Goal: Task Accomplishment & Management: Manage account settings

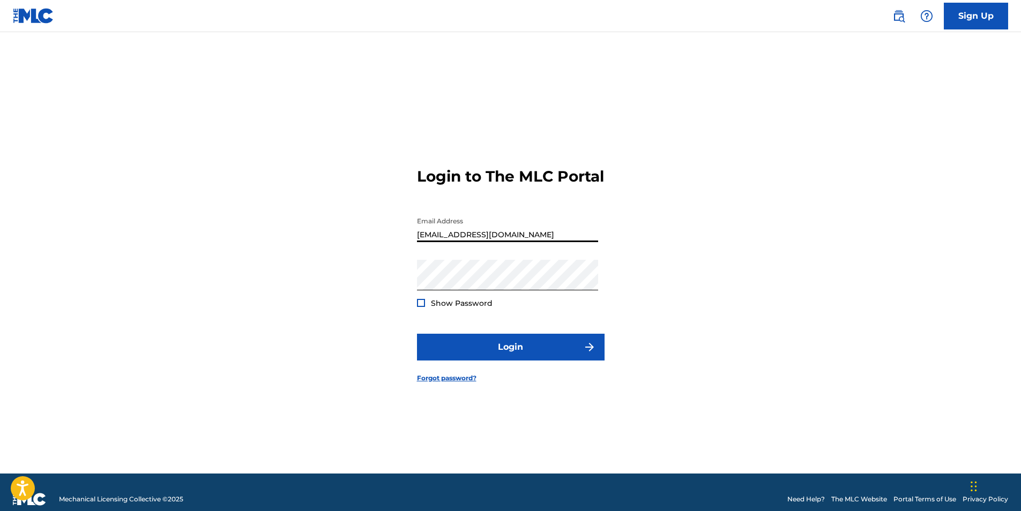
click at [514, 242] on input "[EMAIL_ADDRESS][DOMAIN_NAME]" at bounding box center [507, 227] width 181 height 31
type input "[EMAIL_ADDRESS][DOMAIN_NAME]"
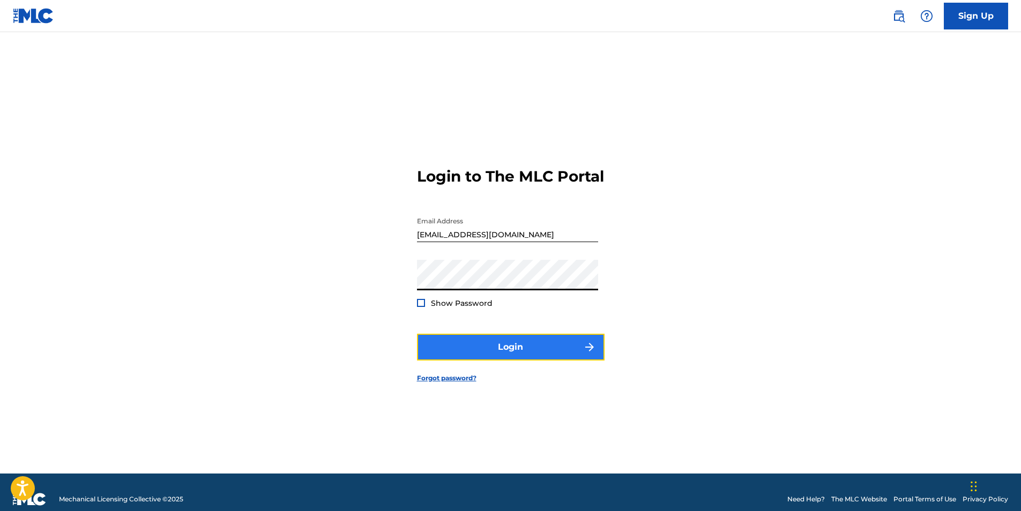
click at [521, 351] on button "Login" at bounding box center [511, 347] width 188 height 27
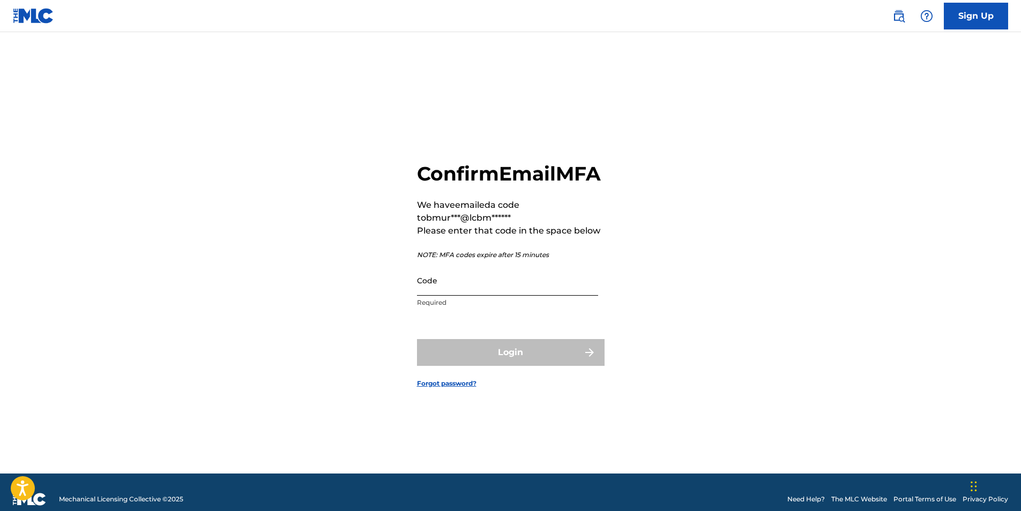
click at [478, 296] on input "Code" at bounding box center [507, 280] width 181 height 31
click at [560, 296] on input "Code" at bounding box center [507, 280] width 181 height 31
paste input "857653"
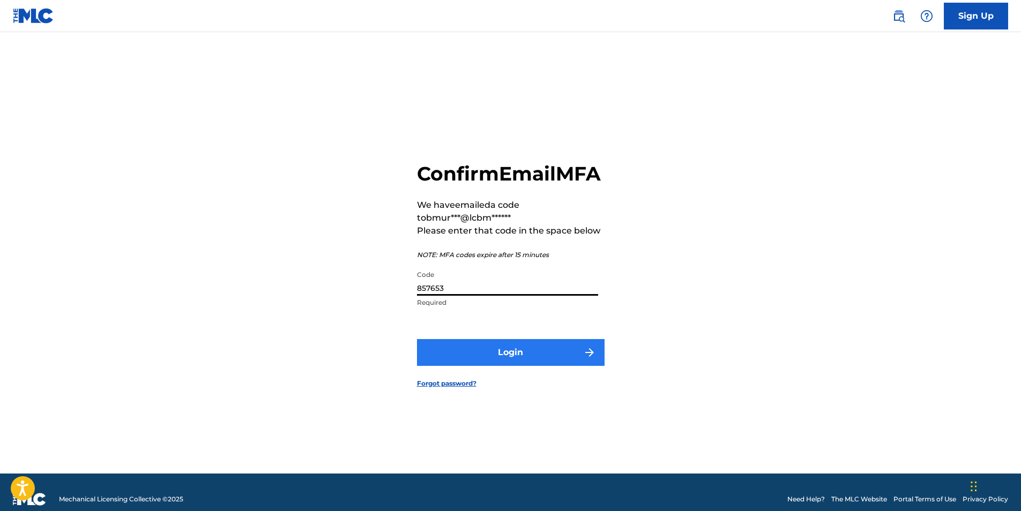
type input "857653"
click at [510, 366] on button "Login" at bounding box center [511, 352] width 188 height 27
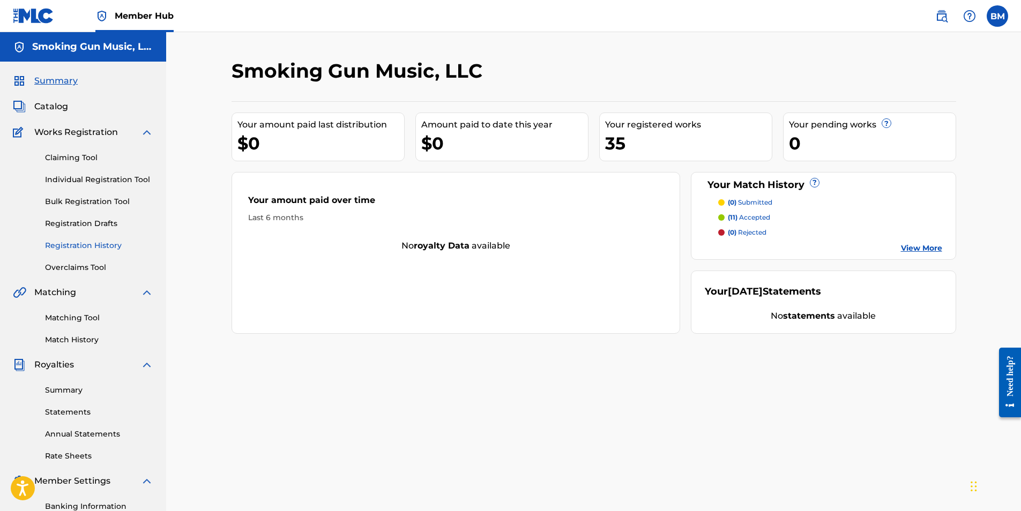
click at [99, 246] on link "Registration History" at bounding box center [99, 245] width 108 height 11
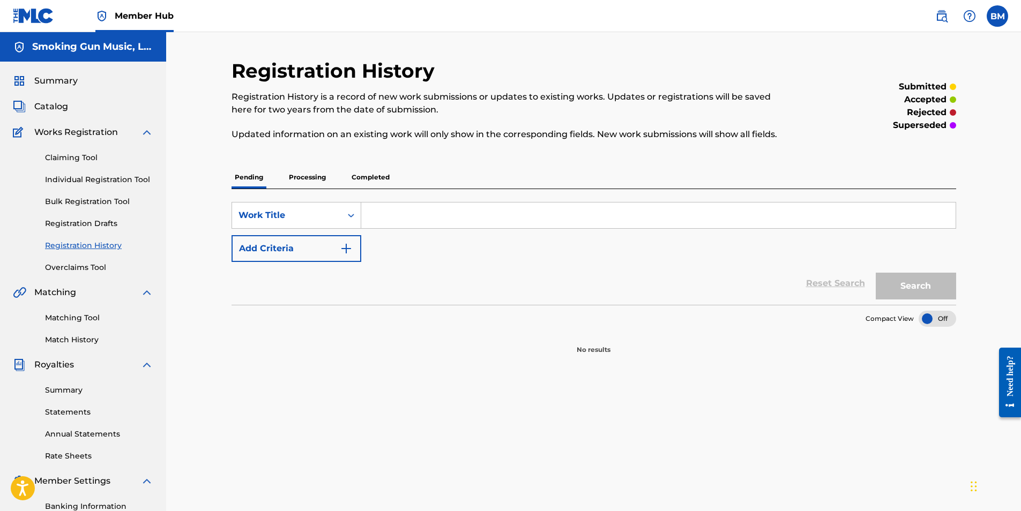
click at [368, 173] on p "Completed" at bounding box center [370, 177] width 44 height 23
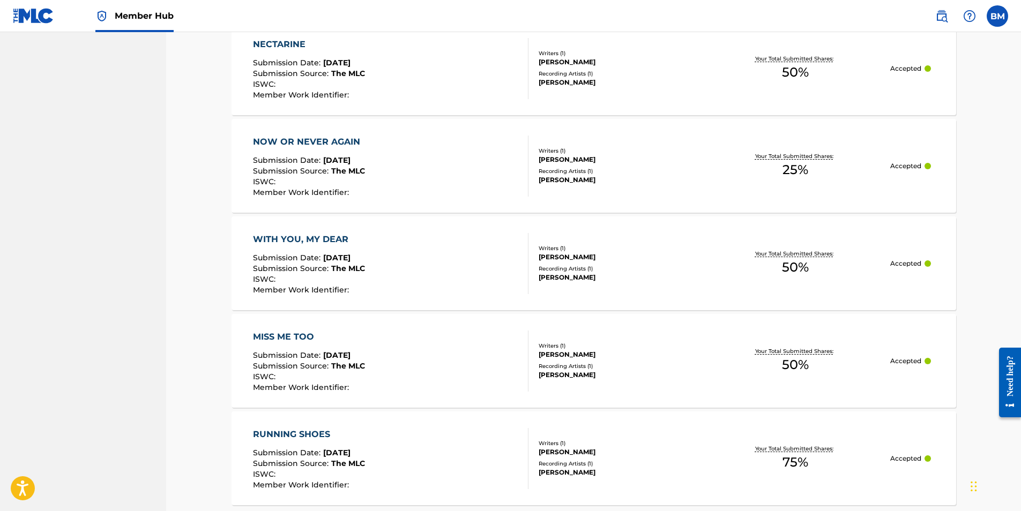
scroll to position [911, 0]
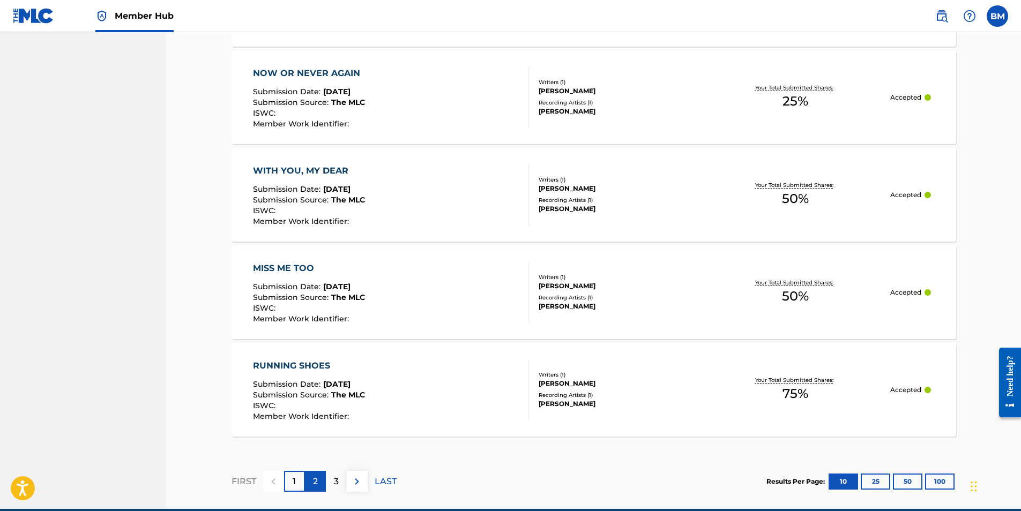
click at [315, 477] on p "2" at bounding box center [315, 481] width 5 height 13
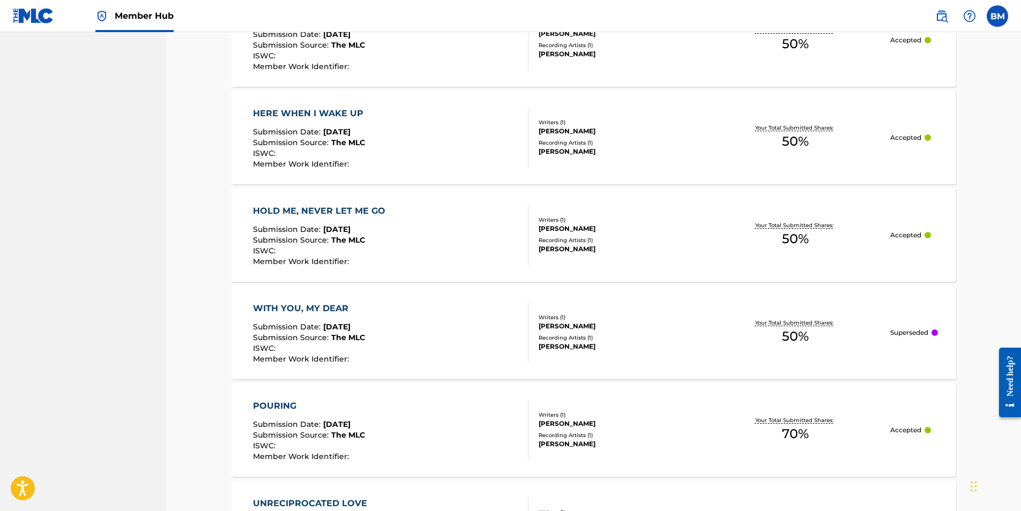
scroll to position [750, 0]
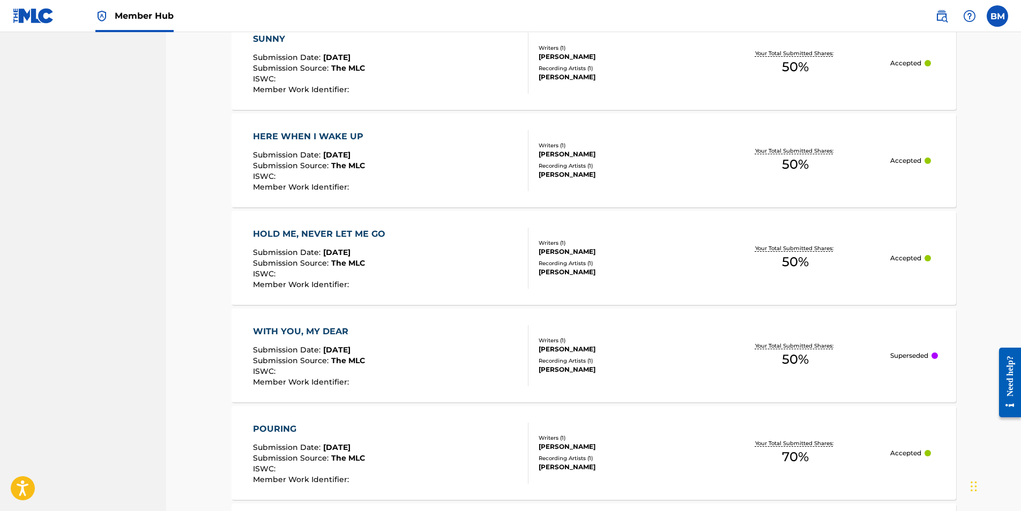
click at [367, 235] on div "HOLD ME, NEVER LET ME GO" at bounding box center [322, 234] width 138 height 13
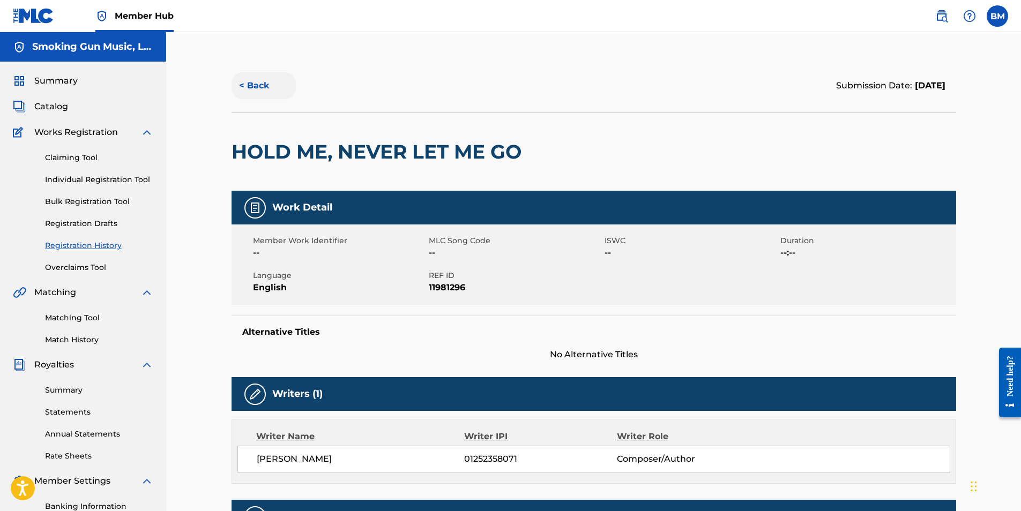
click at [253, 85] on button "< Back" at bounding box center [263, 85] width 64 height 27
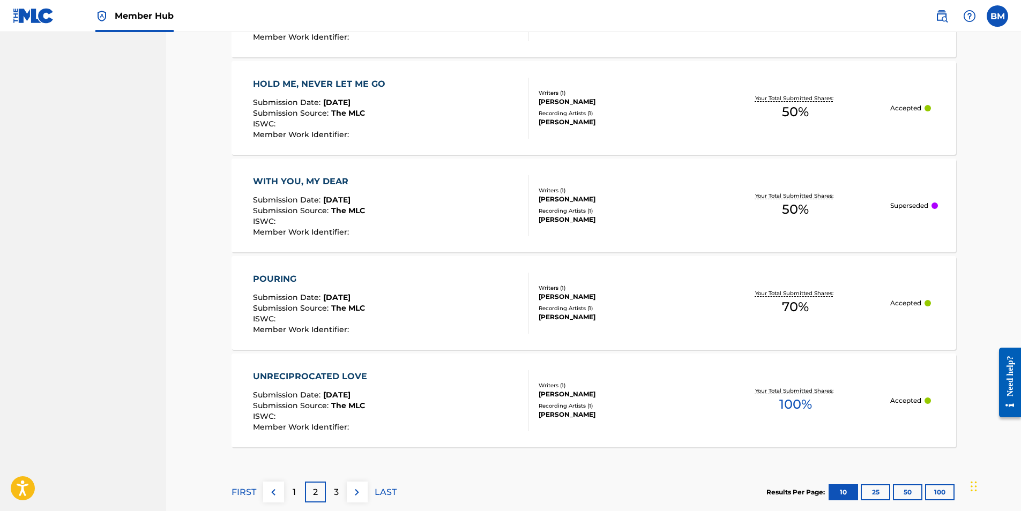
scroll to position [960, 0]
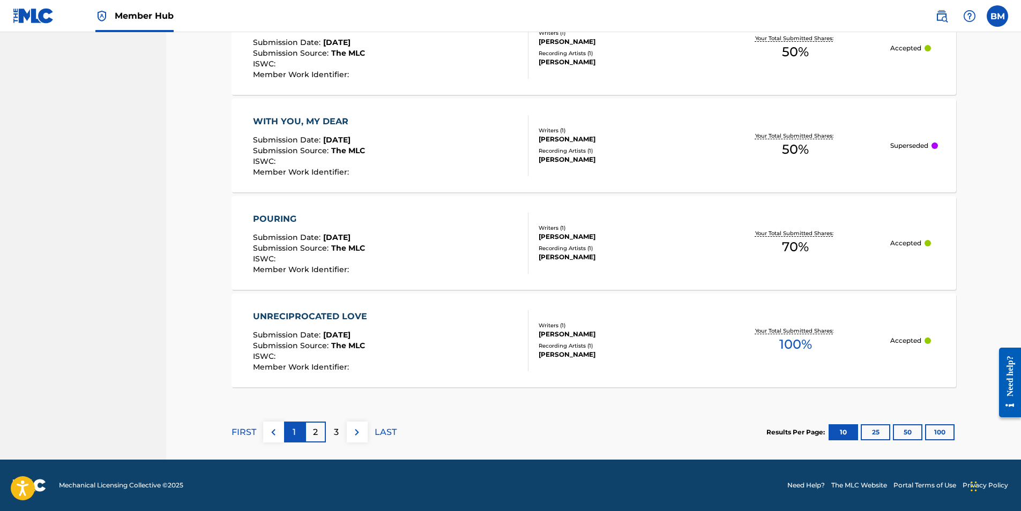
click at [300, 431] on div "1" at bounding box center [294, 432] width 21 height 21
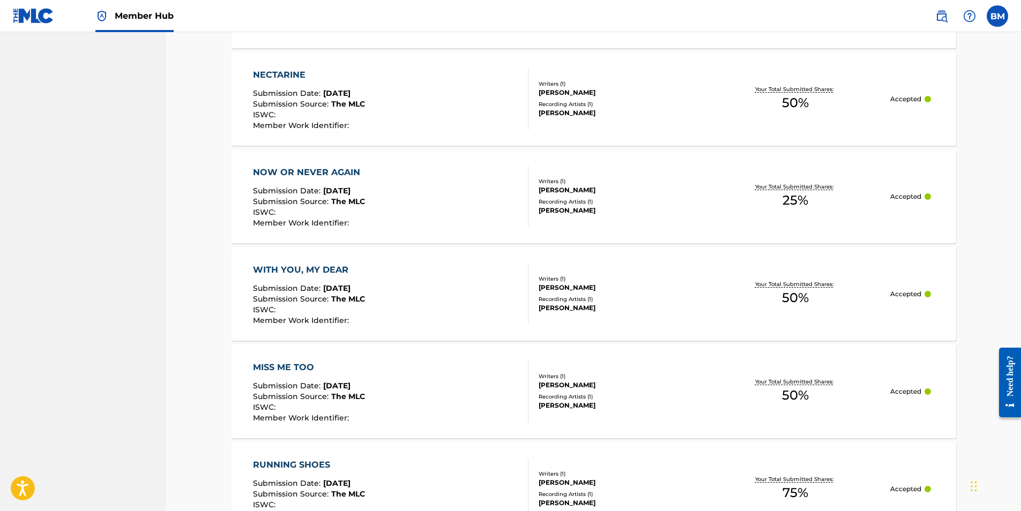
scroll to position [907, 0]
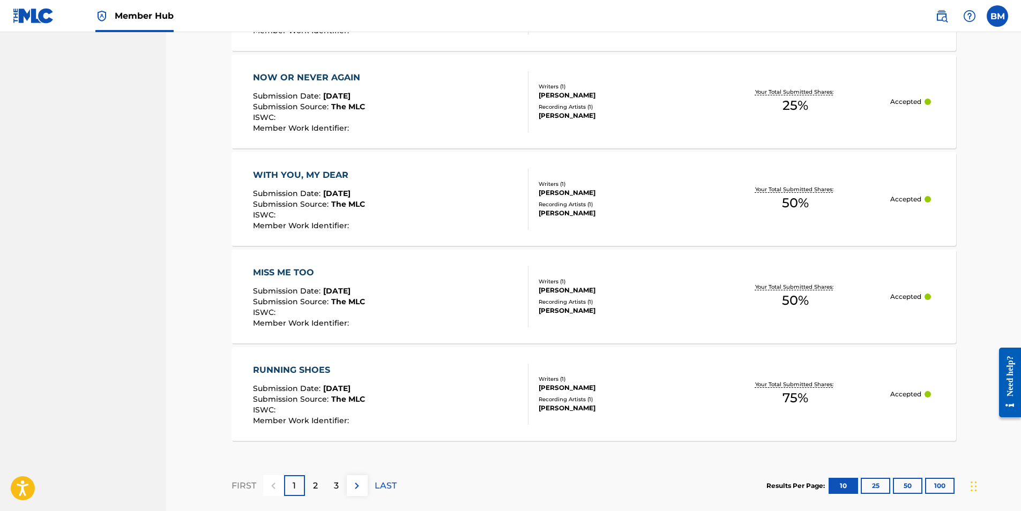
click at [335, 484] on p "3" at bounding box center [336, 486] width 5 height 13
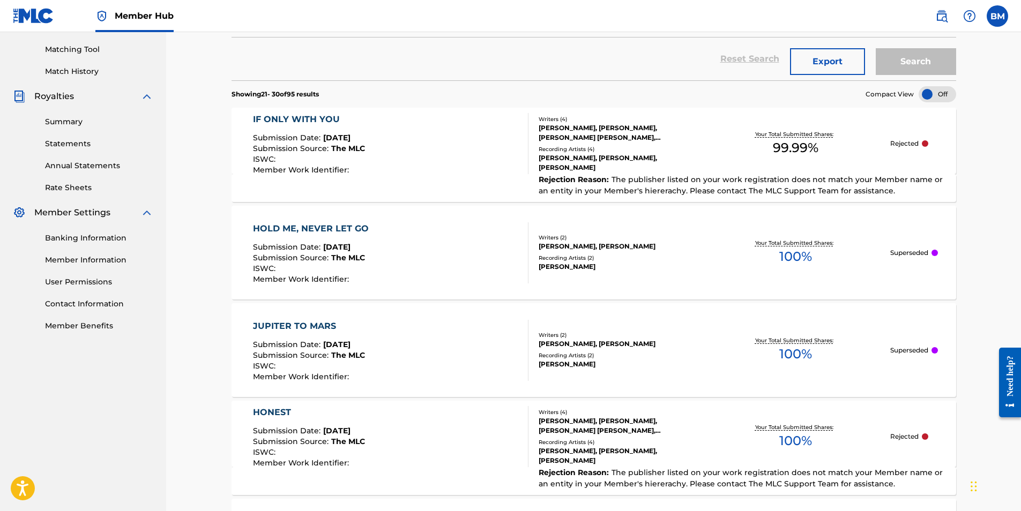
scroll to position [264, 0]
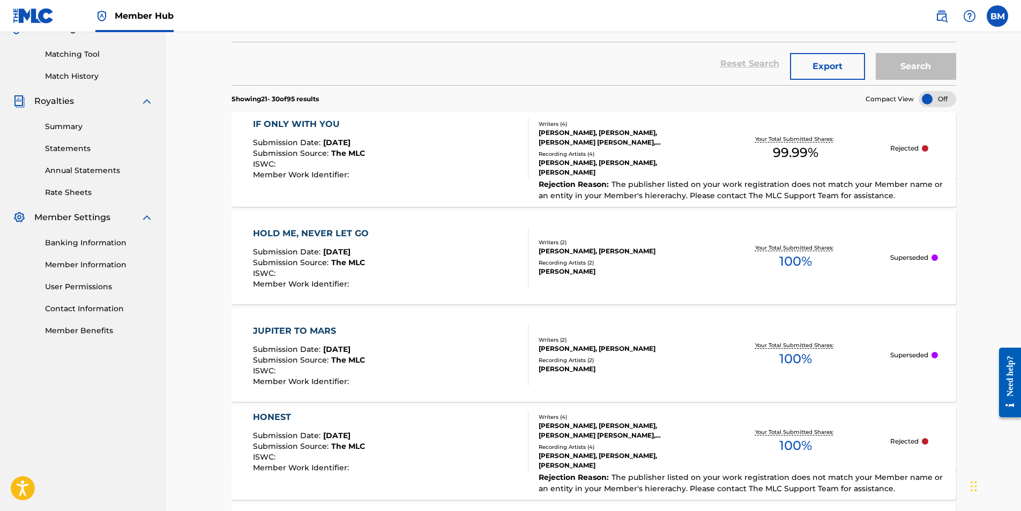
click at [343, 230] on div "HOLD ME, NEVER LET GO" at bounding box center [313, 233] width 121 height 13
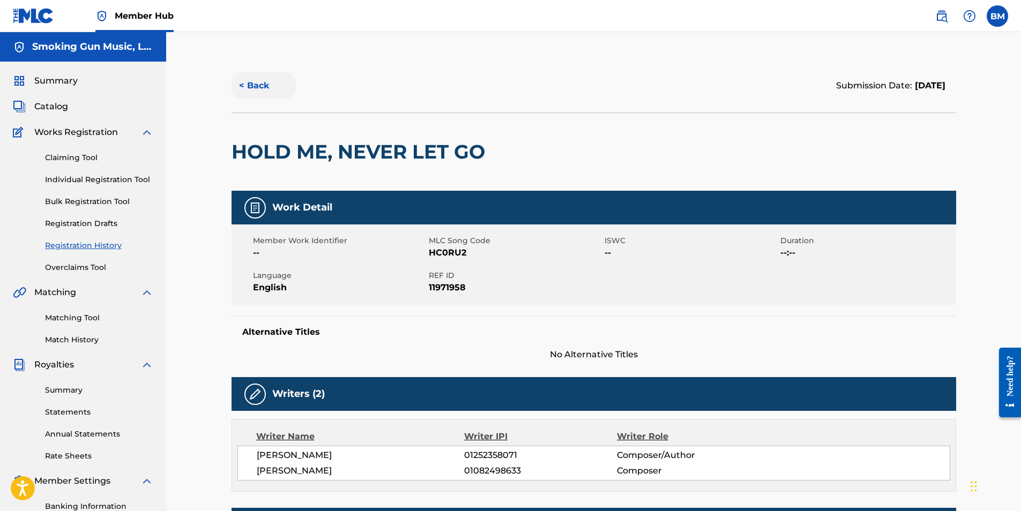
click at [255, 86] on button "< Back" at bounding box center [263, 85] width 64 height 27
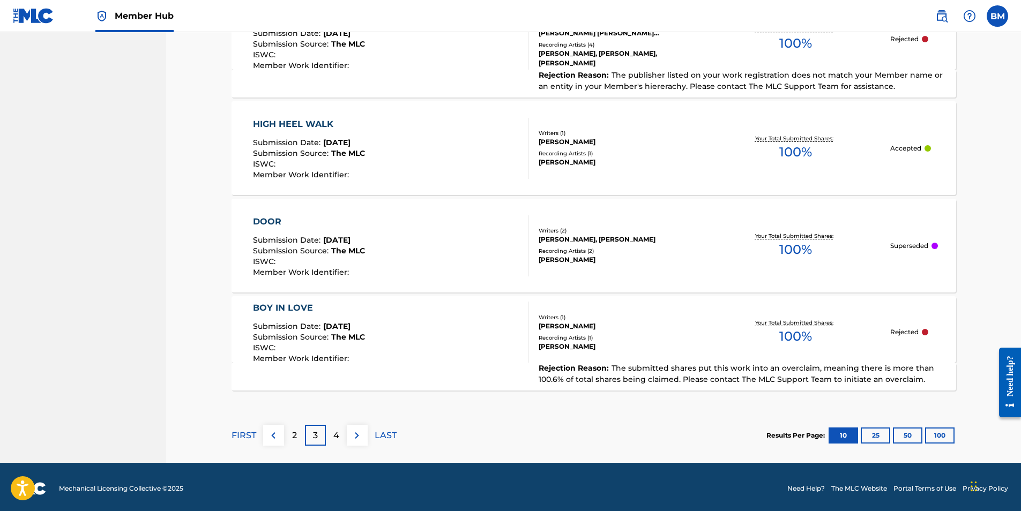
scroll to position [962, 0]
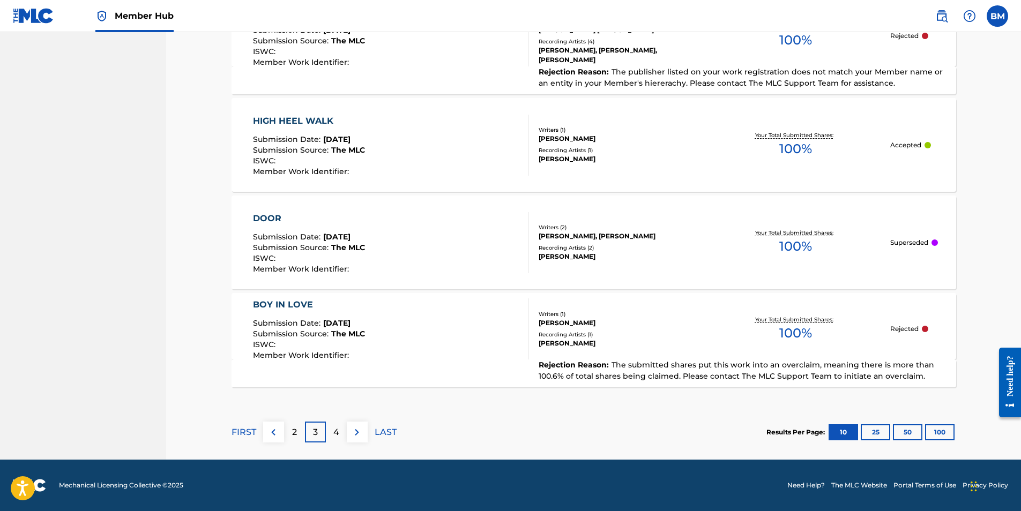
click at [297, 430] on div "2" at bounding box center [294, 432] width 21 height 21
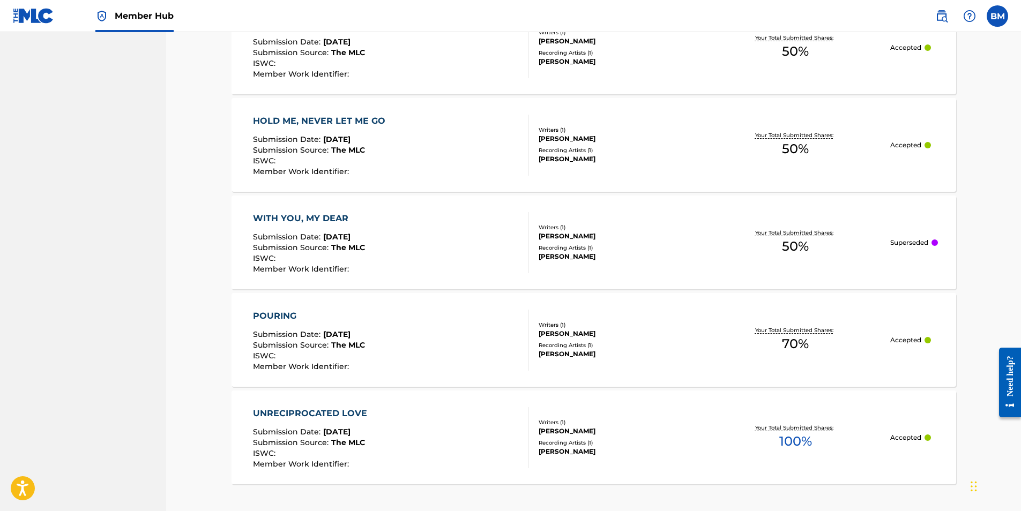
scroll to position [960, 0]
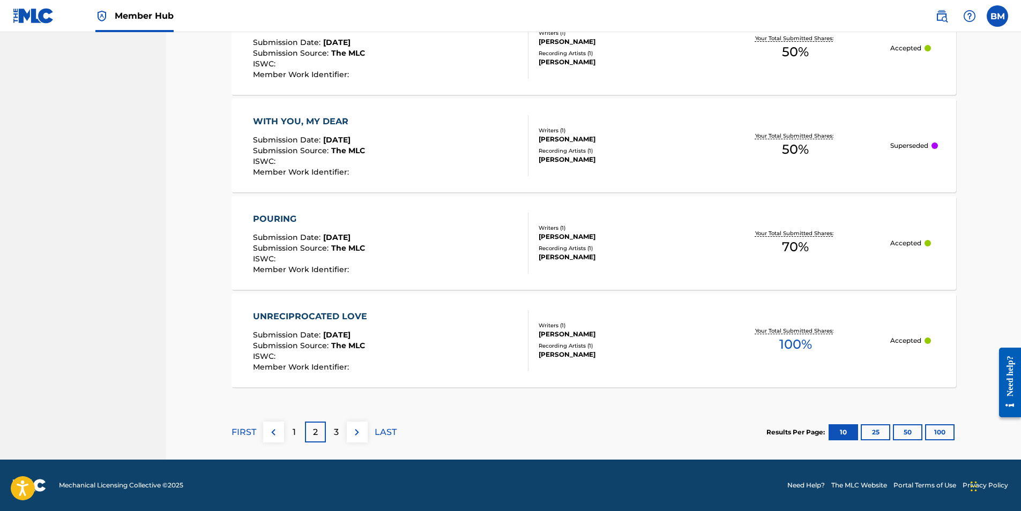
click at [296, 438] on div "1" at bounding box center [294, 432] width 21 height 21
click at [334, 435] on p "3" at bounding box center [336, 432] width 5 height 13
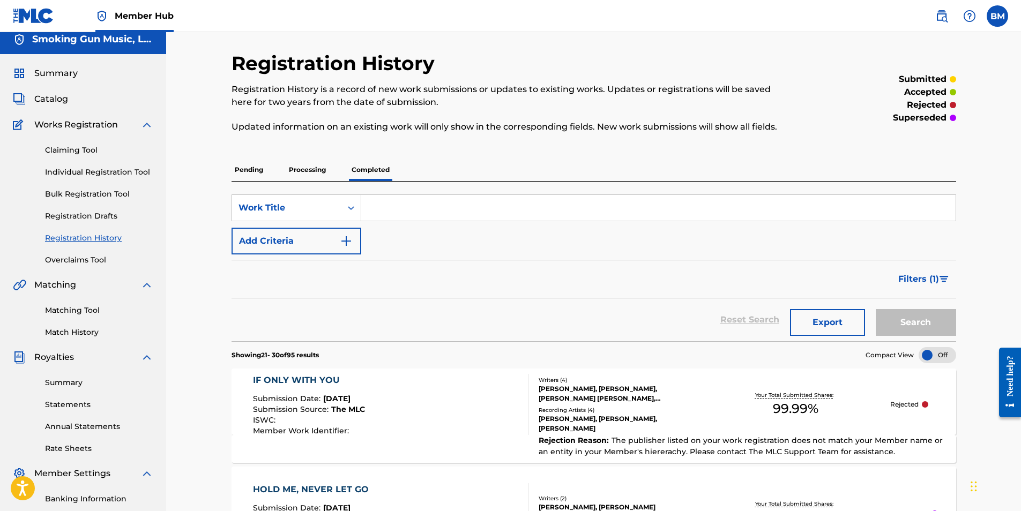
scroll to position [0, 0]
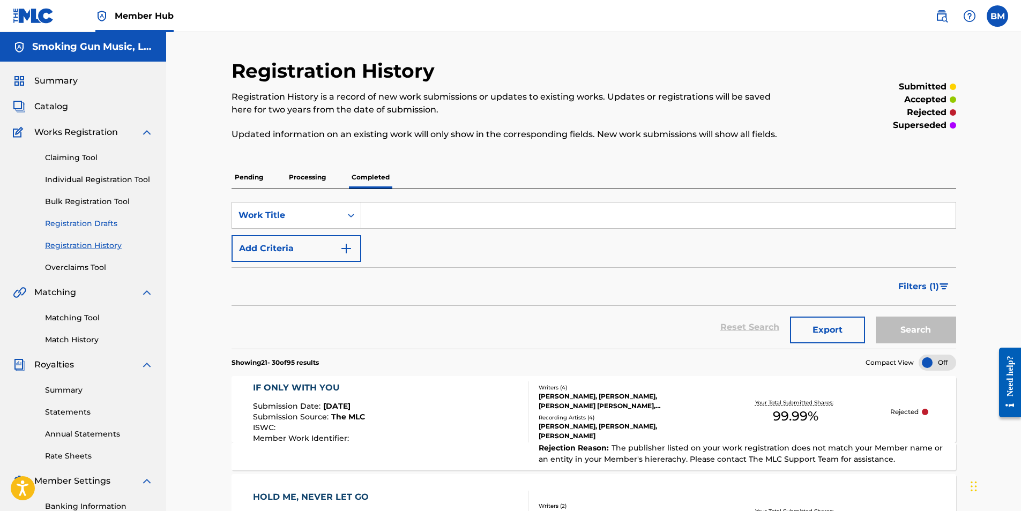
click at [69, 219] on link "Registration Drafts" at bounding box center [99, 223] width 108 height 11
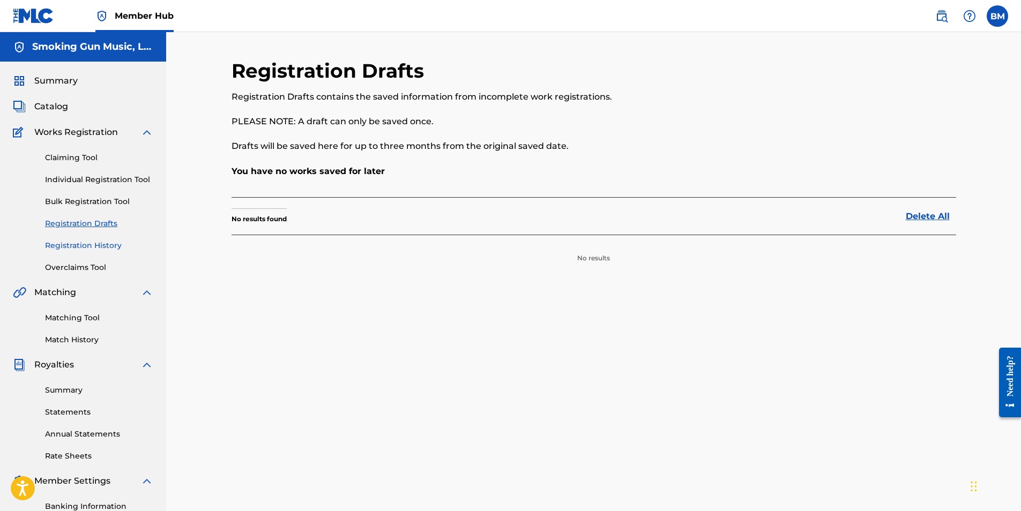
click at [77, 248] on link "Registration History" at bounding box center [99, 245] width 108 height 11
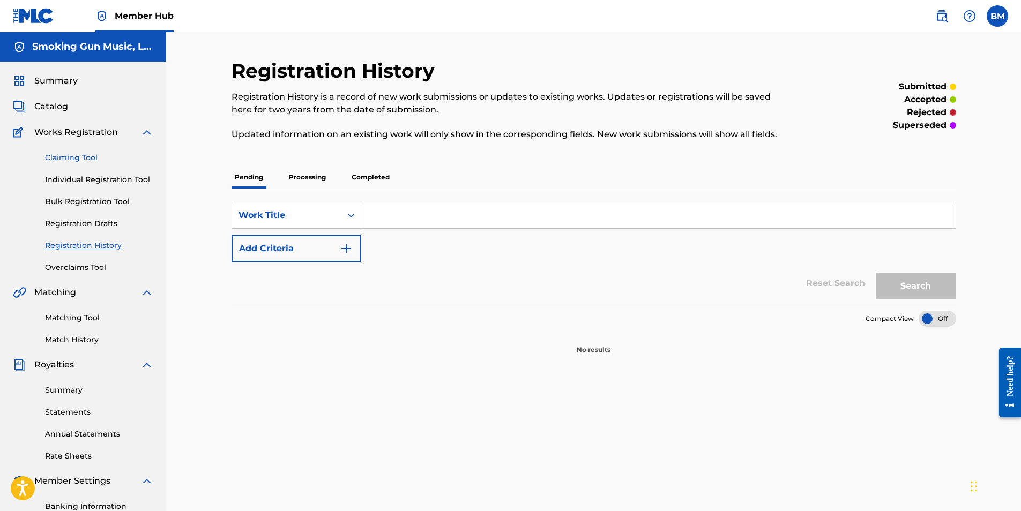
click at [67, 158] on link "Claiming Tool" at bounding box center [99, 157] width 108 height 11
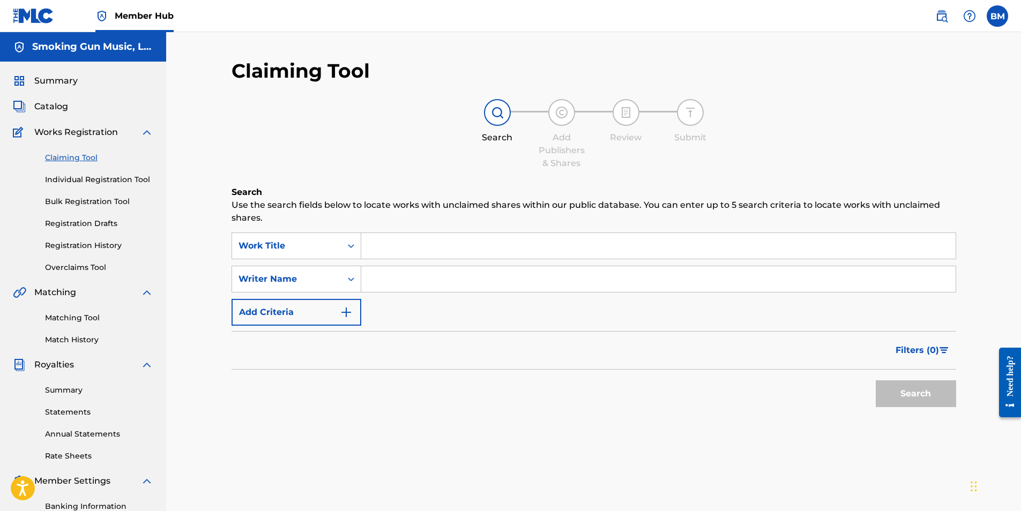
click at [431, 245] on input "Search Form" at bounding box center [658, 246] width 594 height 26
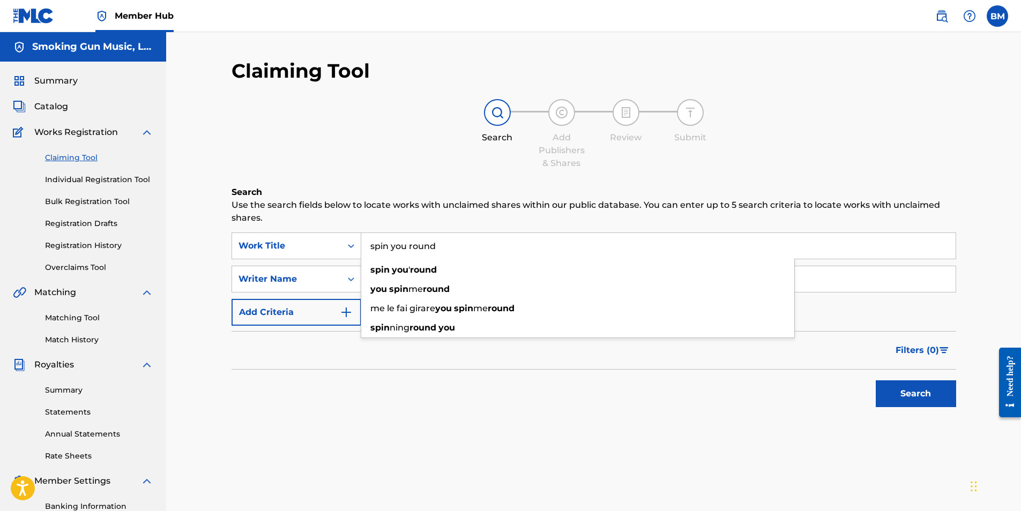
type input "spin you round"
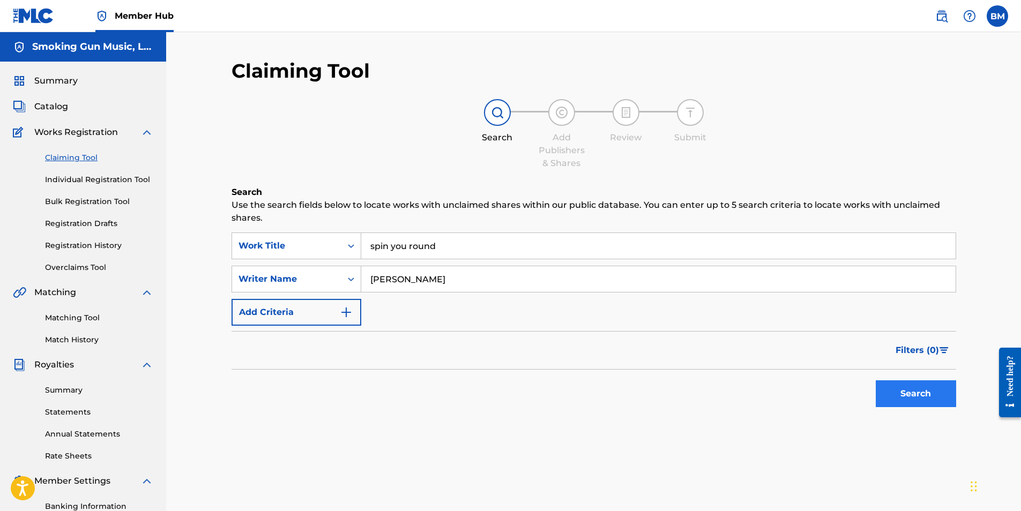
type input "[PERSON_NAME]"
click at [916, 394] on button "Search" at bounding box center [915, 393] width 80 height 27
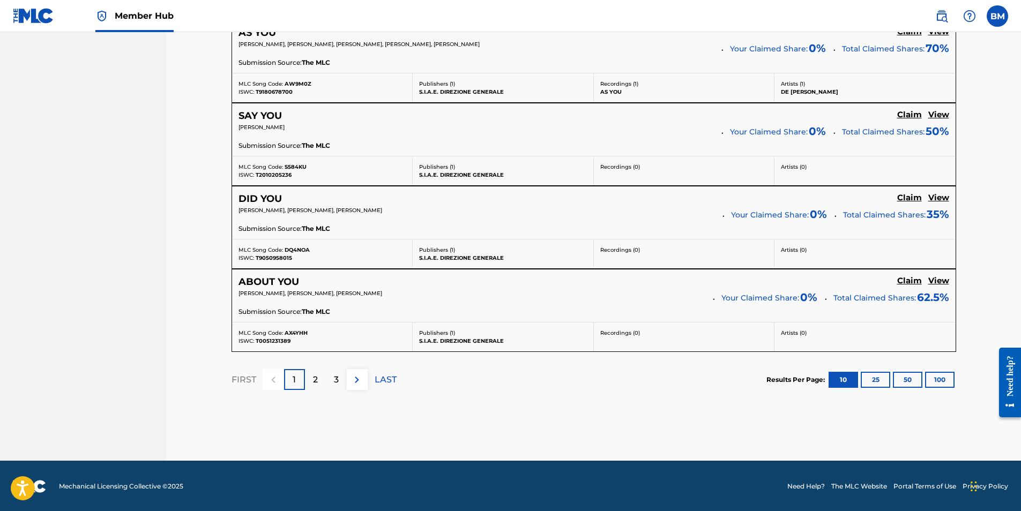
scroll to position [908, 0]
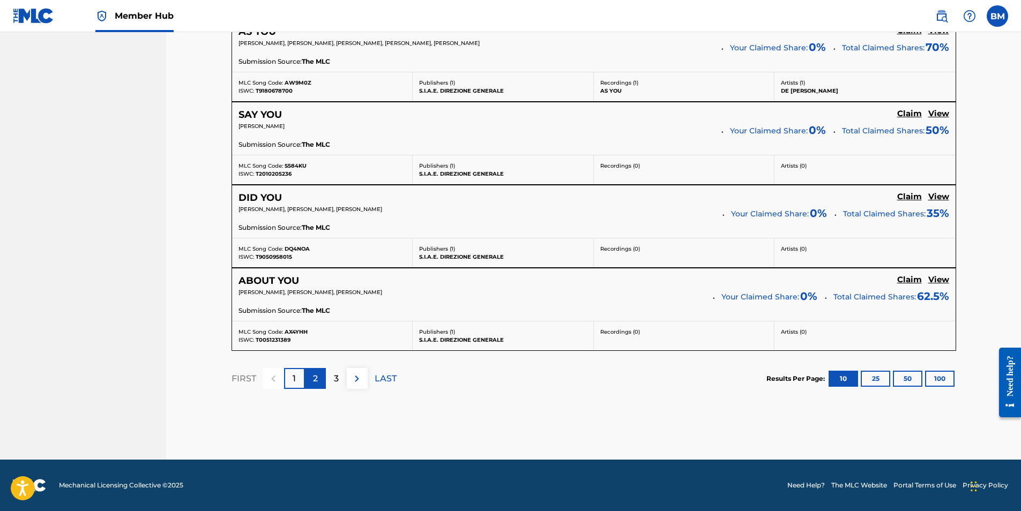
click at [315, 380] on p "2" at bounding box center [315, 378] width 5 height 13
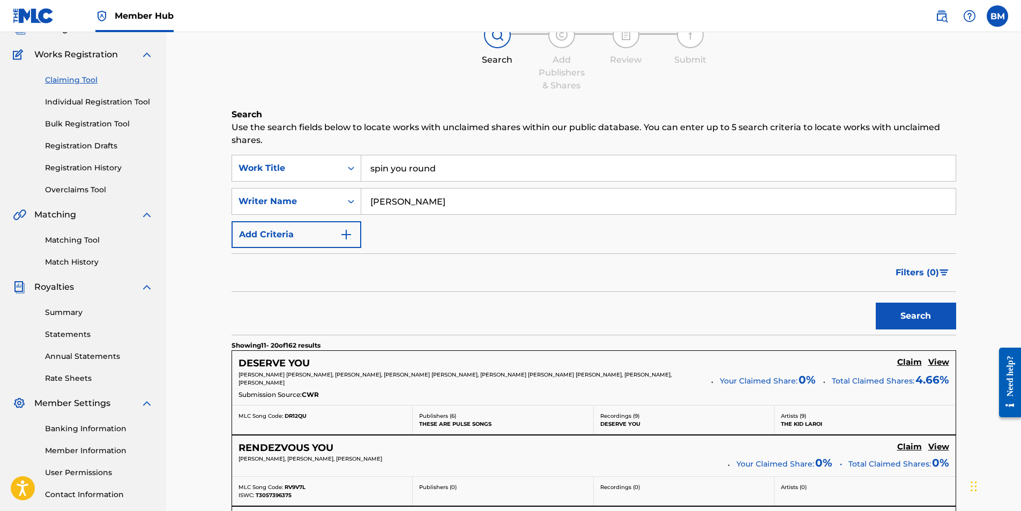
scroll to position [0, 0]
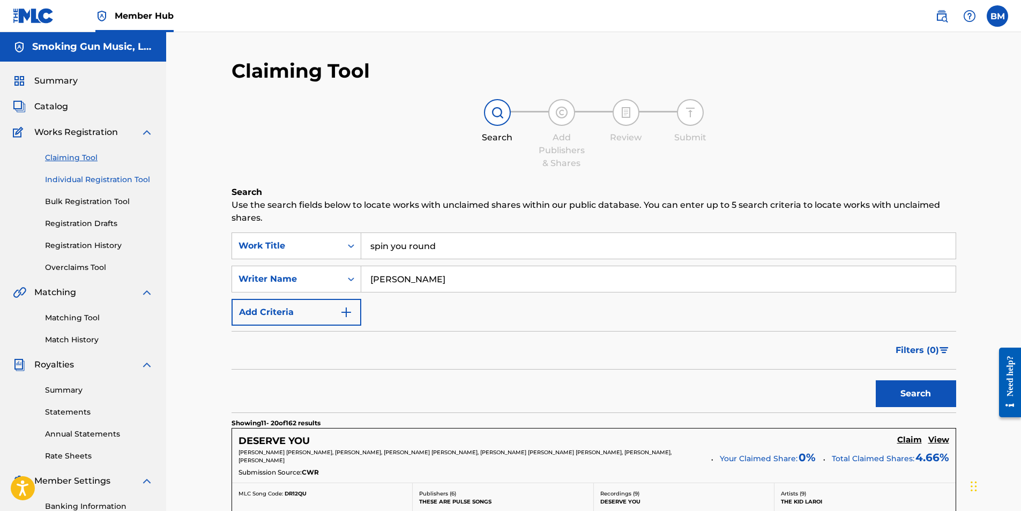
click at [77, 179] on link "Individual Registration Tool" at bounding box center [99, 179] width 108 height 11
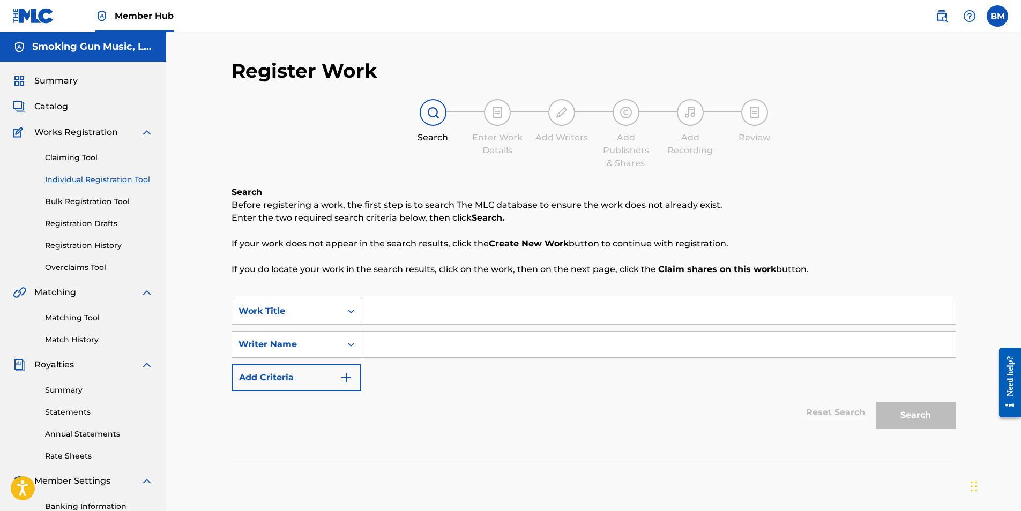
click at [394, 311] on input "Search Form" at bounding box center [658, 311] width 594 height 26
type input "Spin me round"
click at [394, 309] on input "Spin me round" at bounding box center [658, 311] width 594 height 26
click at [69, 153] on link "Claiming Tool" at bounding box center [99, 157] width 108 height 11
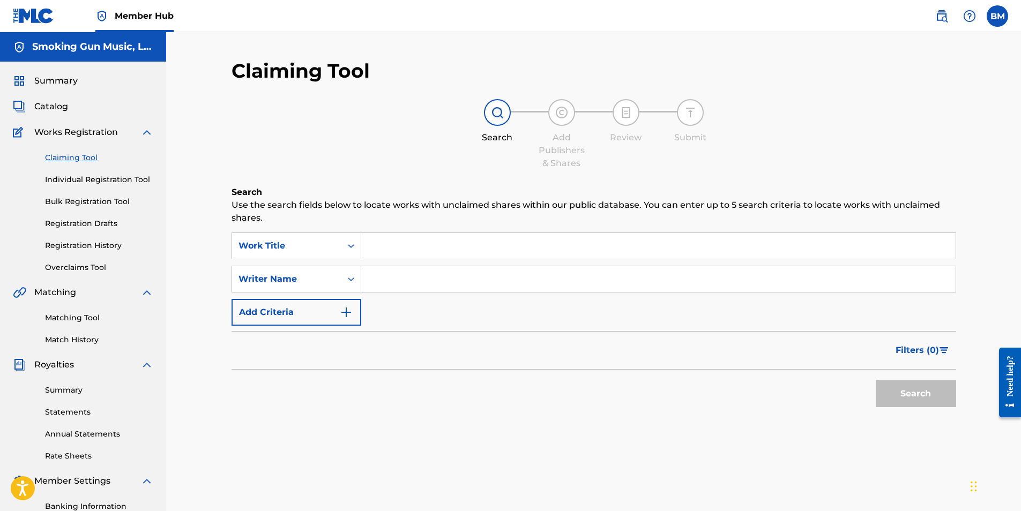
click at [429, 250] on input "Search Form" at bounding box center [658, 246] width 594 height 26
type input "spin u round"
type input "[PERSON_NAME]"
click at [911, 388] on button "Search" at bounding box center [915, 393] width 80 height 27
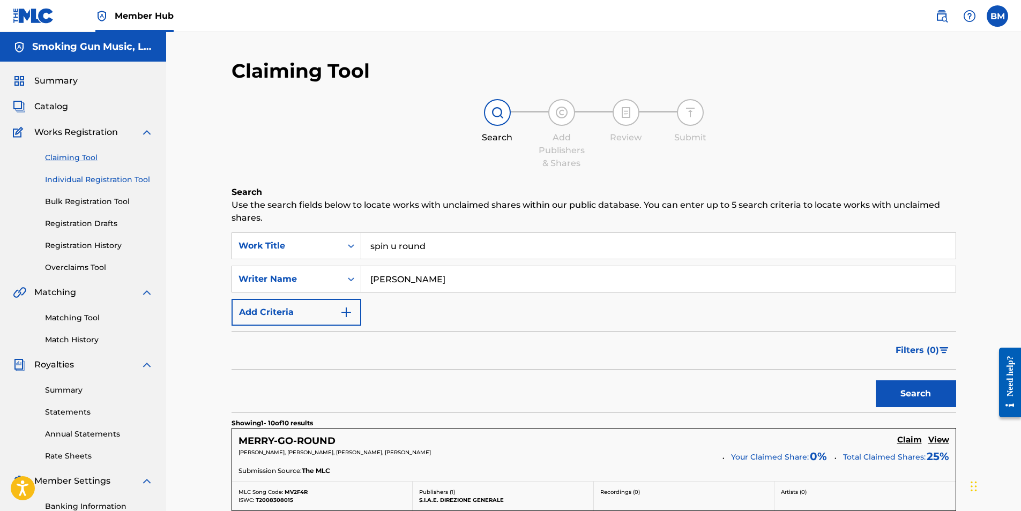
click at [74, 179] on link "Individual Registration Tool" at bounding box center [99, 179] width 108 height 11
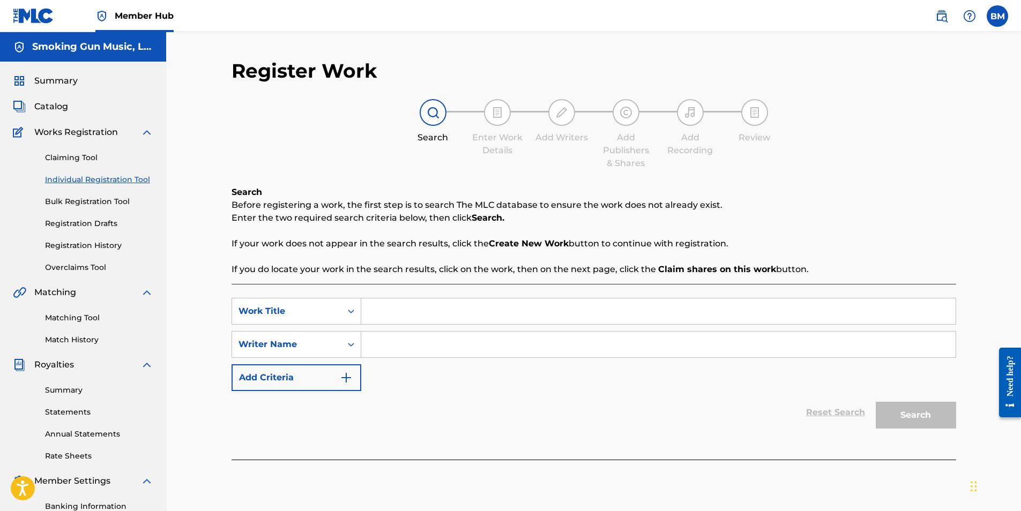
click at [414, 316] on input "Search Form" at bounding box center [658, 311] width 594 height 26
type input "Spin Me Round"
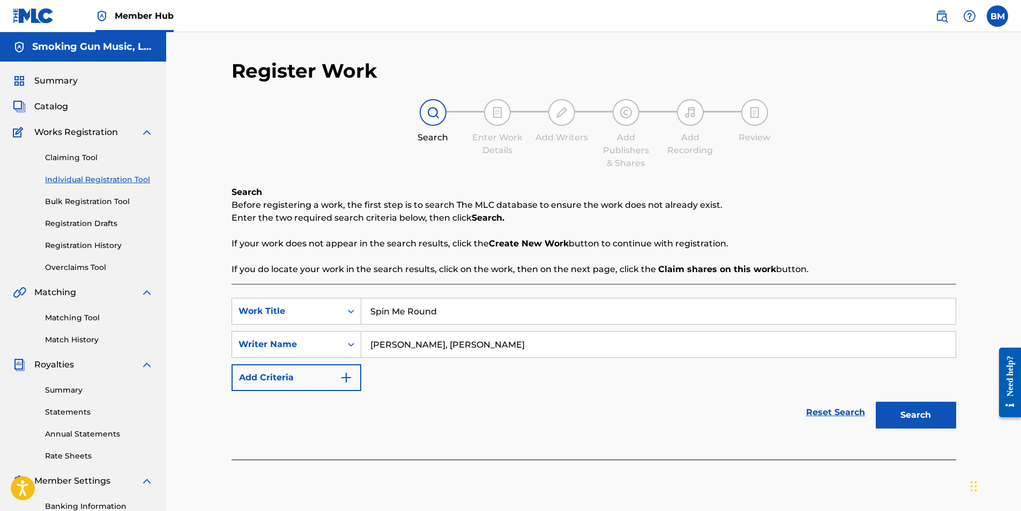
type input "[PERSON_NAME], [PERSON_NAME]"
drag, startPoint x: 397, startPoint y: 343, endPoint x: 620, endPoint y: 353, distance: 223.1
click at [620, 353] on input "[PERSON_NAME], [PERSON_NAME]" at bounding box center [658, 345] width 594 height 26
click at [924, 409] on button "Search" at bounding box center [915, 415] width 80 height 27
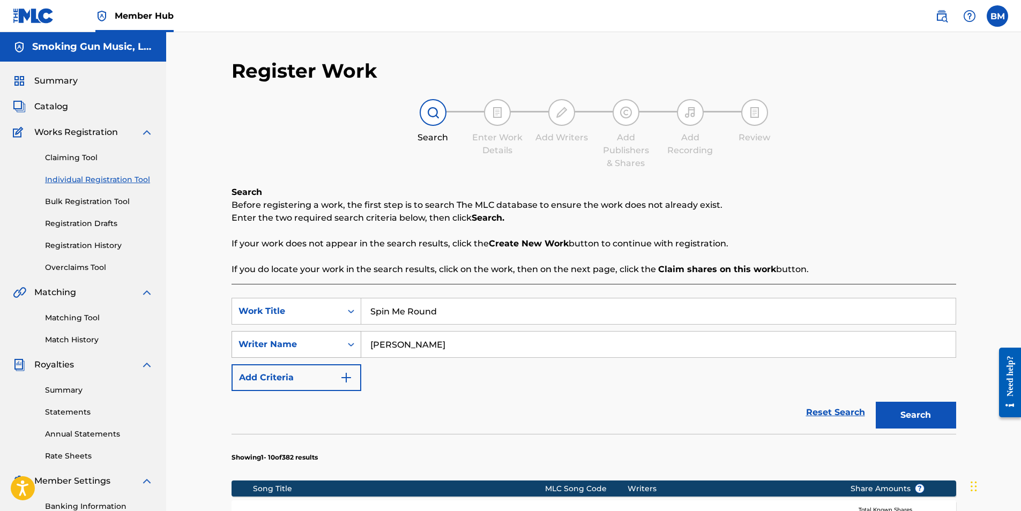
drag, startPoint x: 338, startPoint y: 347, endPoint x: 276, endPoint y: 347, distance: 61.6
click at [276, 347] on div "SearchWithCriteria0e328a86-341c-4bd7-bda9-b5d048941f4d Writer Name [PERSON_NAME]" at bounding box center [593, 344] width 724 height 27
type input "[PERSON_NAME]"
click at [931, 416] on button "Search" at bounding box center [915, 415] width 80 height 27
click at [101, 179] on link "Individual Registration Tool" at bounding box center [99, 179] width 108 height 11
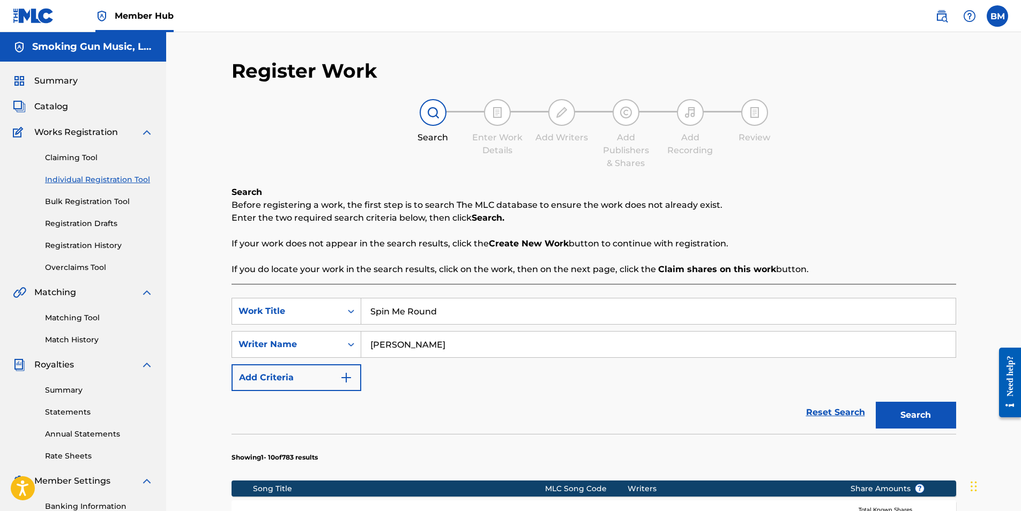
click at [454, 313] on input "Spin Me Round" at bounding box center [658, 311] width 594 height 26
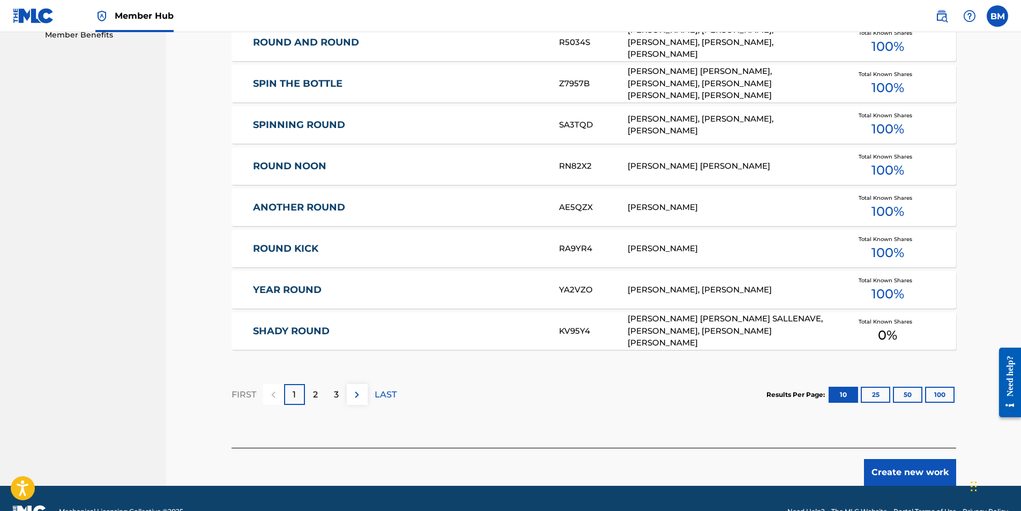
scroll to position [586, 0]
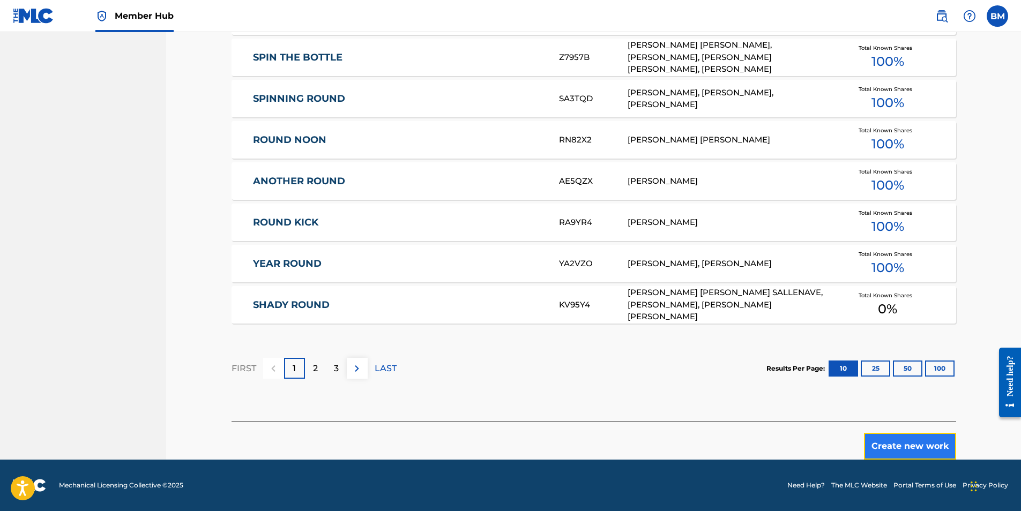
click at [933, 439] on button "Create new work" at bounding box center [910, 446] width 92 height 27
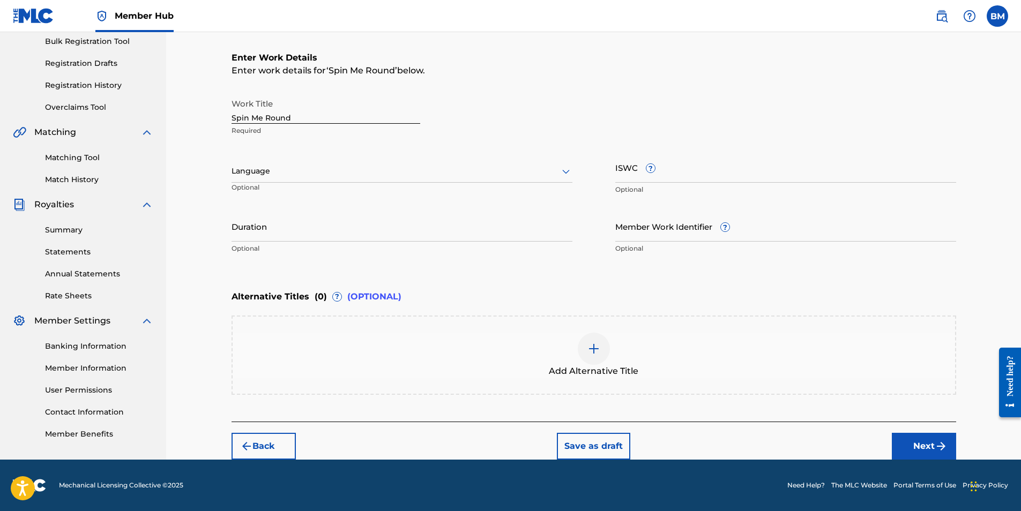
scroll to position [160, 0]
click at [306, 173] on div at bounding box center [401, 170] width 341 height 13
click at [284, 191] on div "English" at bounding box center [402, 195] width 340 height 24
click at [318, 236] on input "Duration" at bounding box center [401, 226] width 341 height 31
type input "02:06"
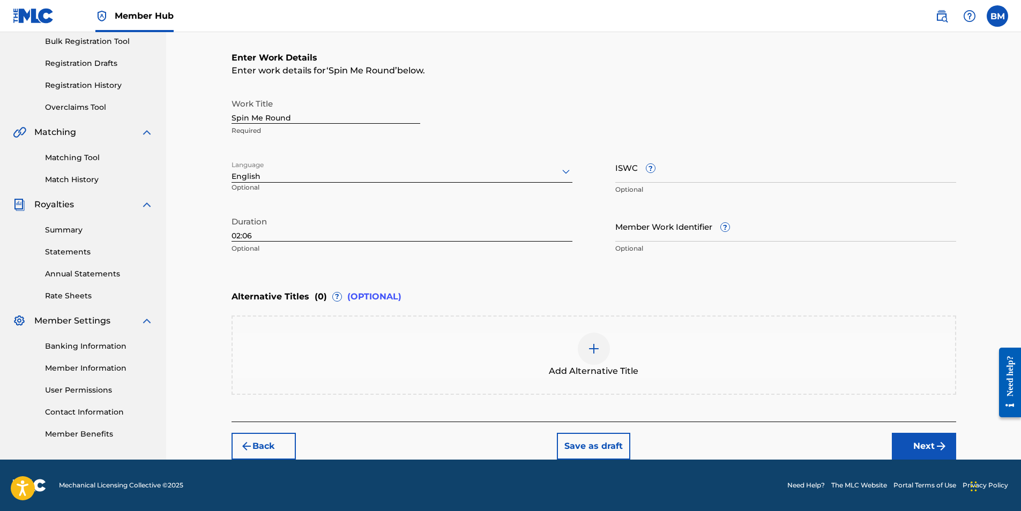
click at [509, 291] on div "Alternative Titles ( 0 ) ? (OPTIONAL)" at bounding box center [593, 297] width 724 height 24
click at [253, 116] on input "Spin Me Round" at bounding box center [325, 108] width 189 height 31
type input "Spin You Round"
click at [596, 441] on button "Save as draft" at bounding box center [593, 446] width 73 height 27
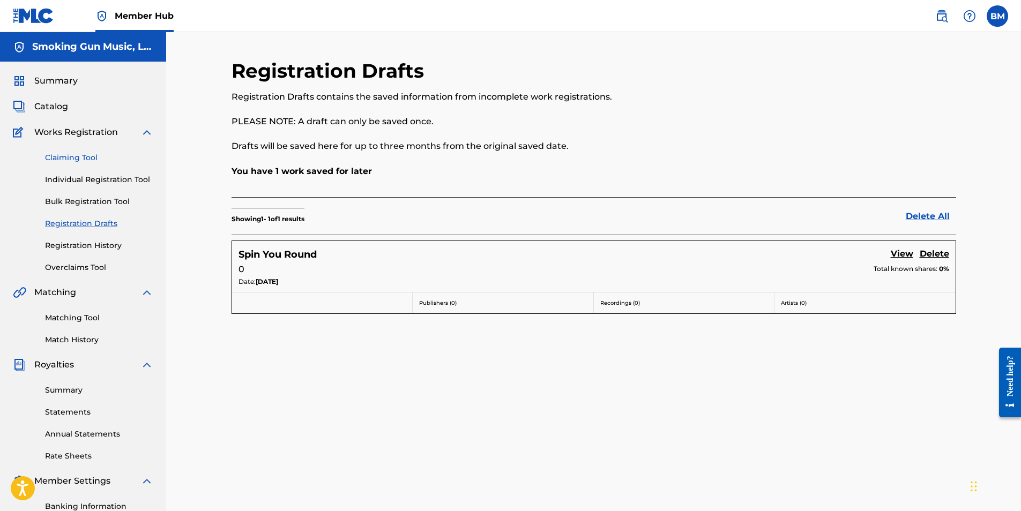
click at [66, 157] on link "Claiming Tool" at bounding box center [99, 157] width 108 height 11
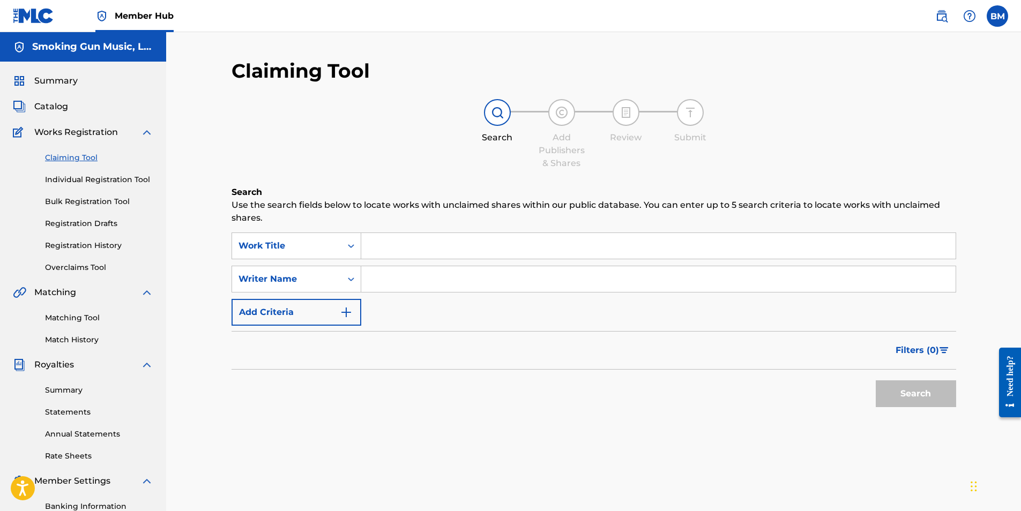
click at [401, 240] on input "Search Form" at bounding box center [658, 246] width 594 height 26
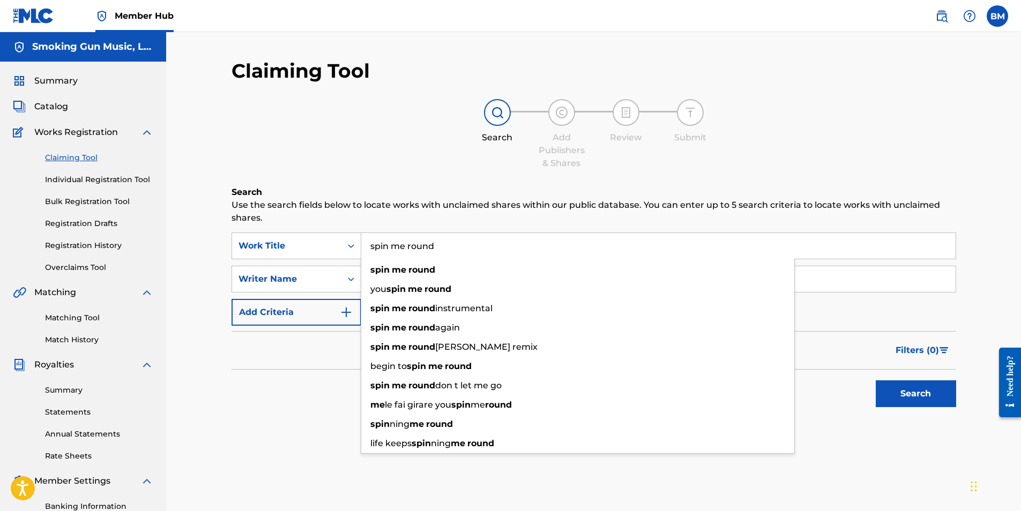
type input "spin me round"
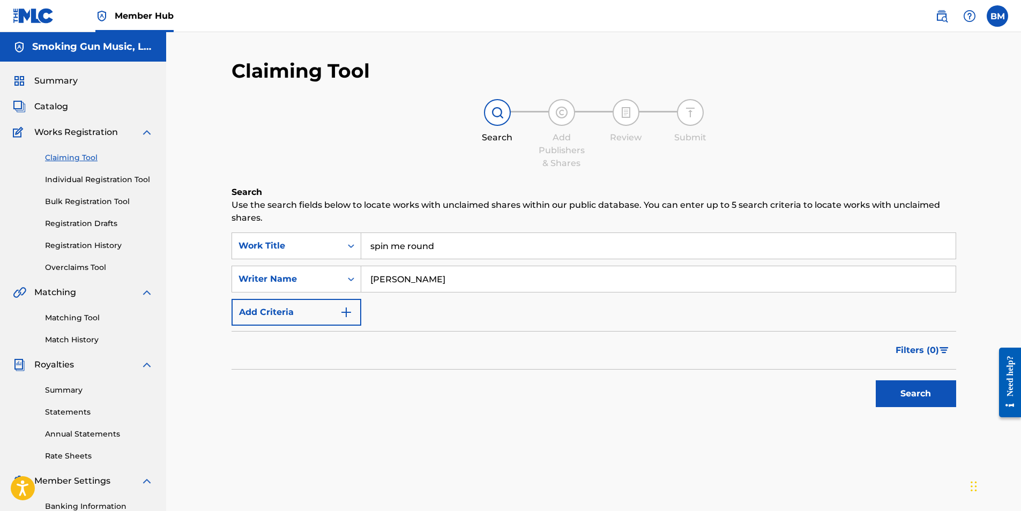
type input "[PERSON_NAME]"
click at [914, 401] on button "Search" at bounding box center [915, 393] width 80 height 27
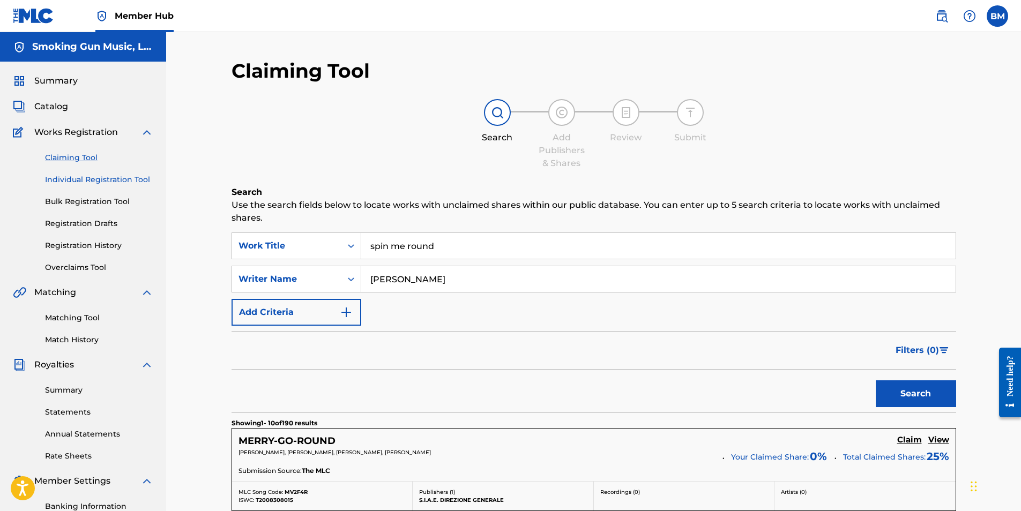
click at [92, 178] on link "Individual Registration Tool" at bounding box center [99, 179] width 108 height 11
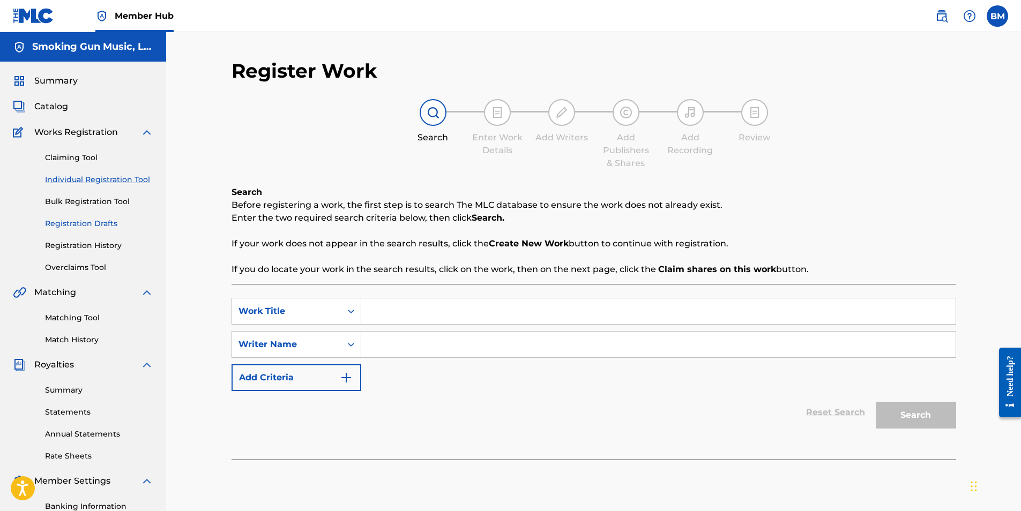
click at [94, 220] on link "Registration Drafts" at bounding box center [99, 223] width 108 height 11
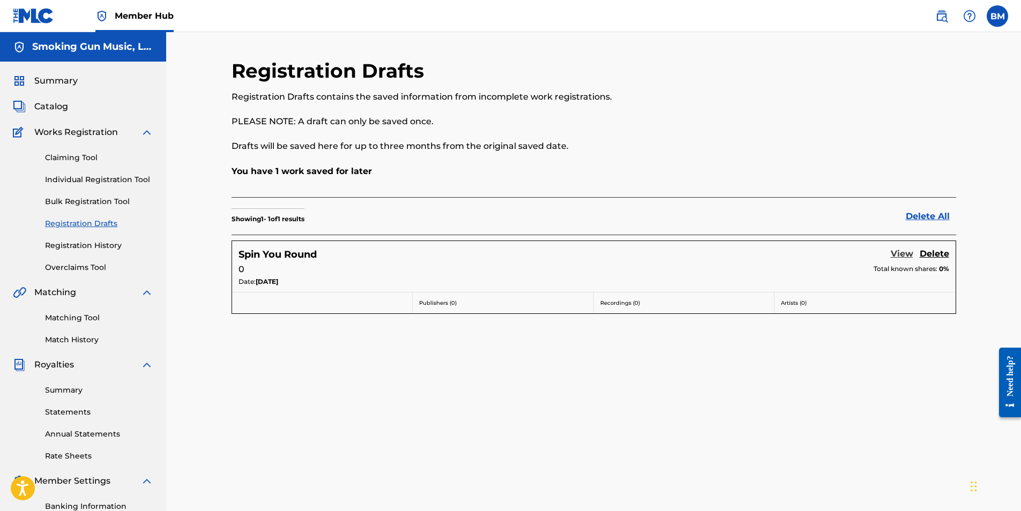
click at [899, 254] on link "View" at bounding box center [901, 255] width 23 height 14
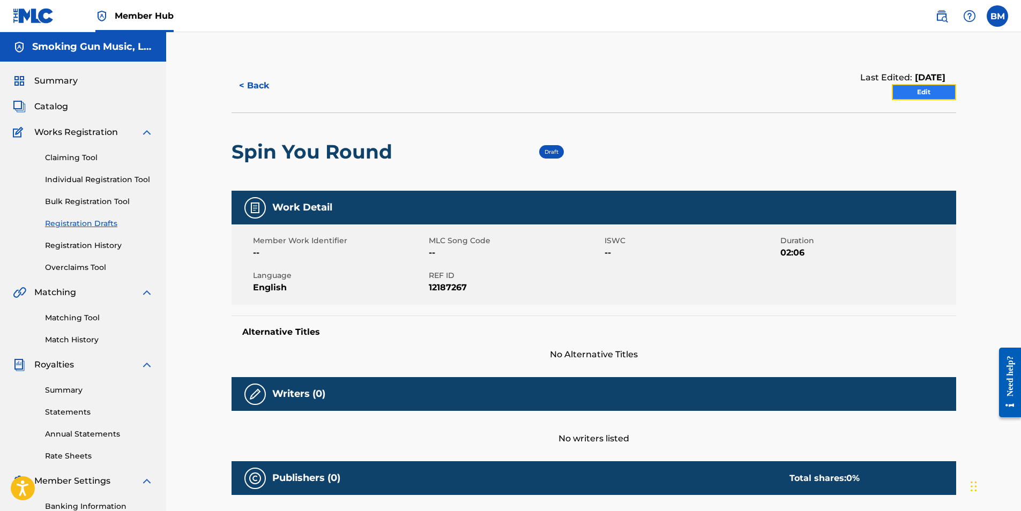
click at [926, 87] on link "Edit" at bounding box center [924, 92] width 64 height 16
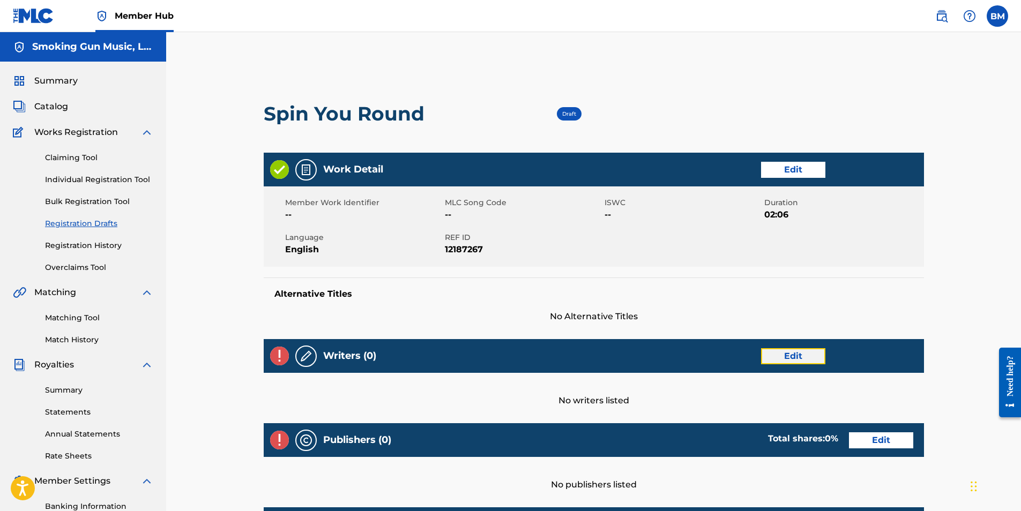
click at [802, 357] on link "Edit" at bounding box center [793, 356] width 64 height 16
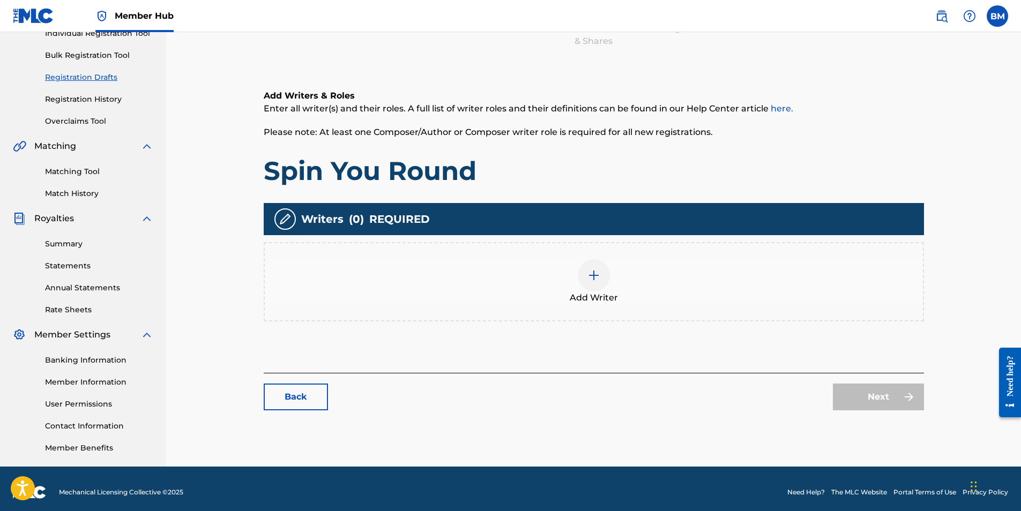
scroll to position [153, 0]
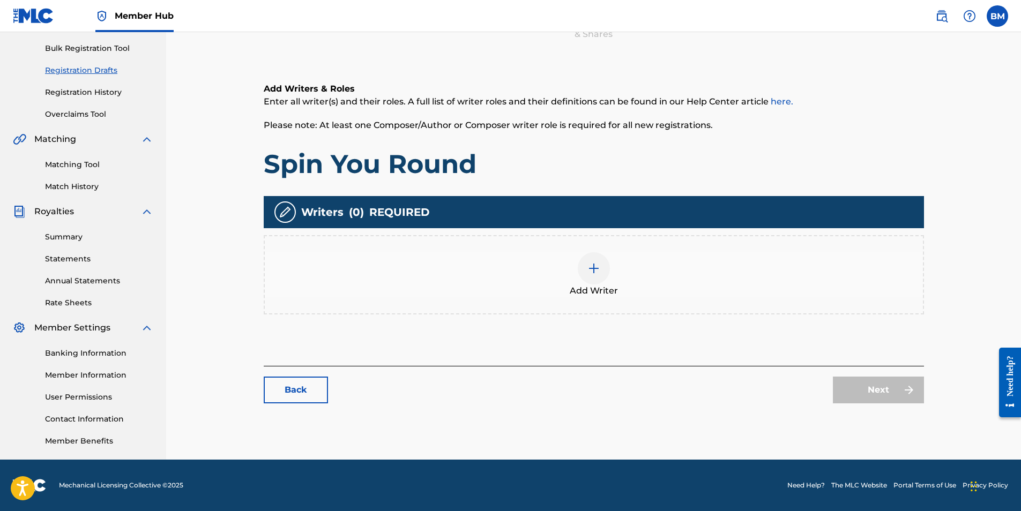
click at [591, 272] on img at bounding box center [593, 268] width 13 height 13
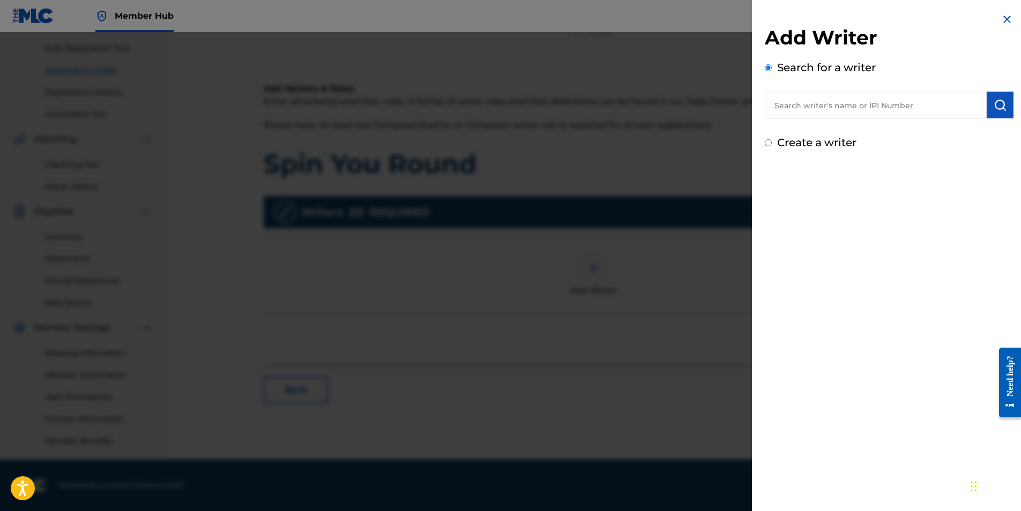
click at [822, 103] on input "text" at bounding box center [876, 105] width 222 height 27
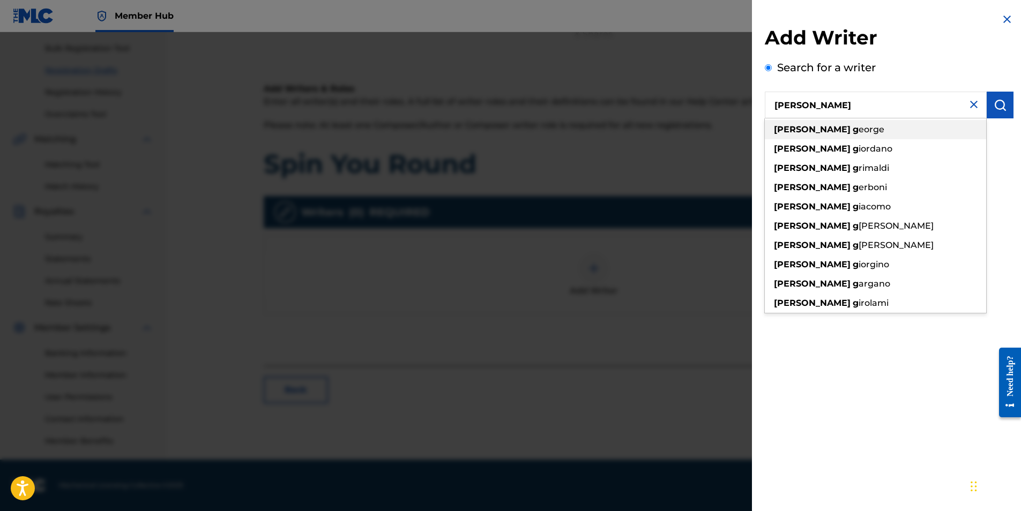
click at [834, 131] on div "[PERSON_NAME] g eorge" at bounding box center [875, 129] width 221 height 19
type input "[PERSON_NAME]"
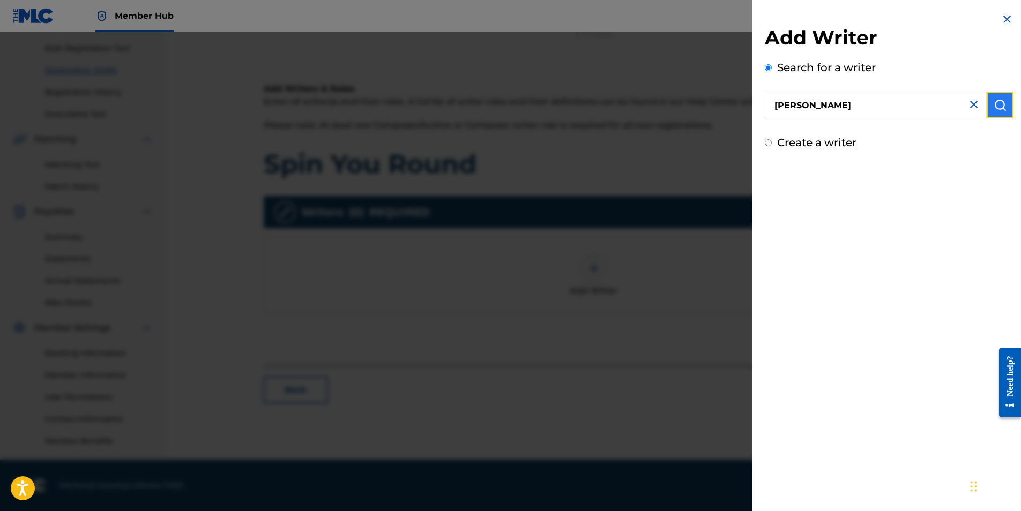
click at [995, 99] on img "submit" at bounding box center [999, 105] width 13 height 13
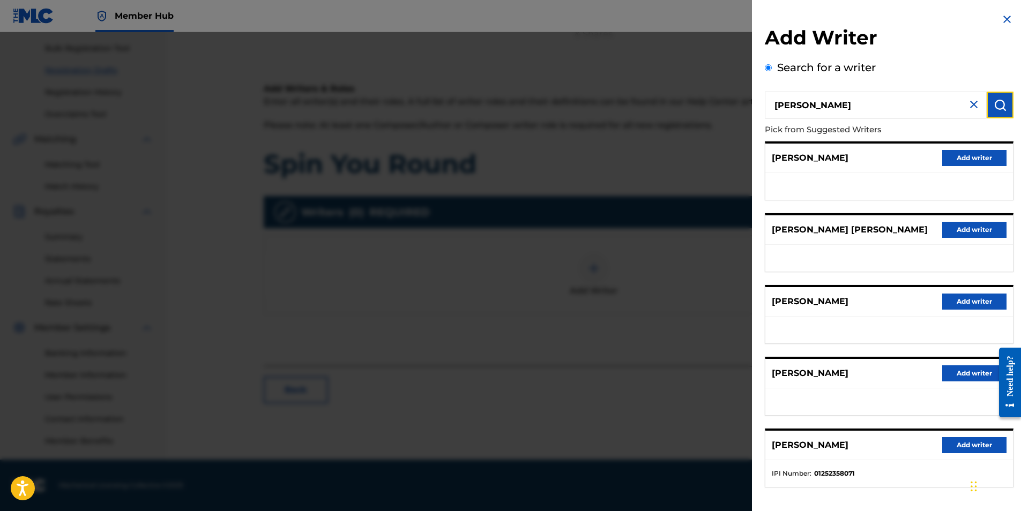
scroll to position [44, 0]
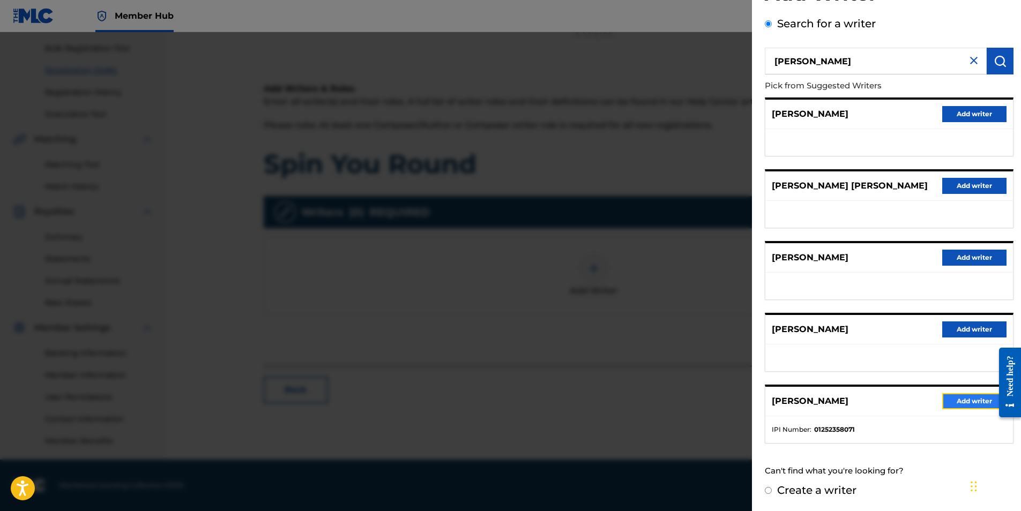
click at [965, 398] on button "Add writer" at bounding box center [974, 401] width 64 height 16
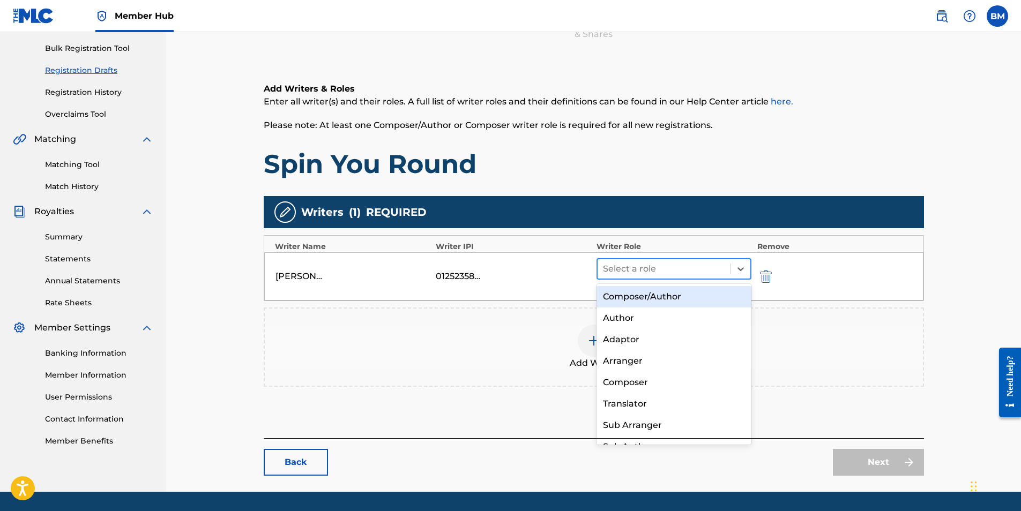
click at [691, 272] on div at bounding box center [664, 268] width 123 height 15
click at [652, 303] on div "Composer/Author" at bounding box center [673, 296] width 155 height 21
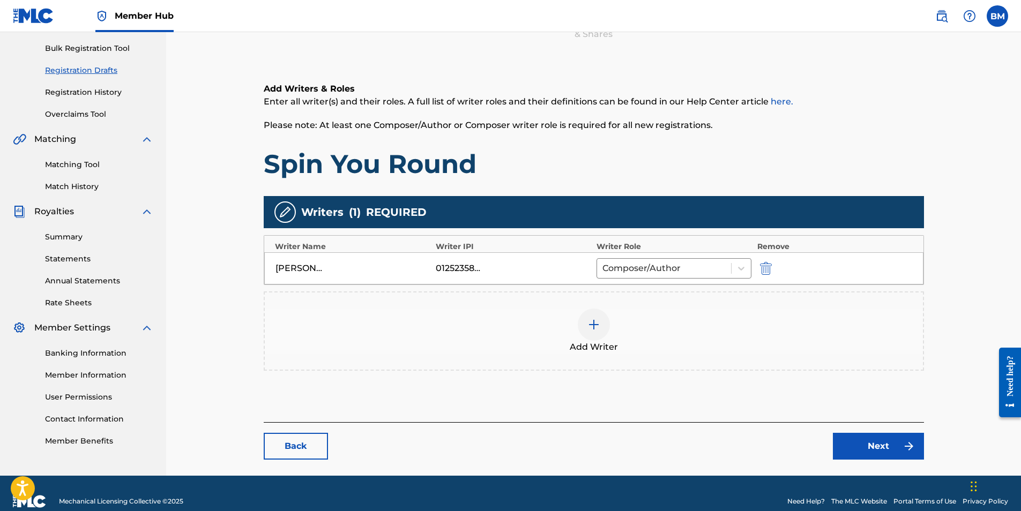
click at [604, 319] on div at bounding box center [594, 325] width 32 height 32
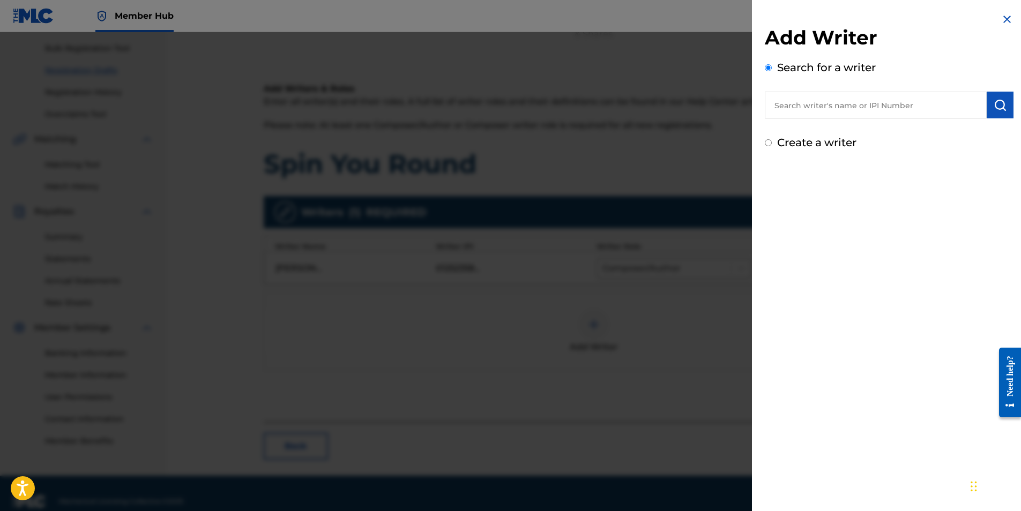
click at [826, 113] on input "text" at bounding box center [876, 105] width 222 height 27
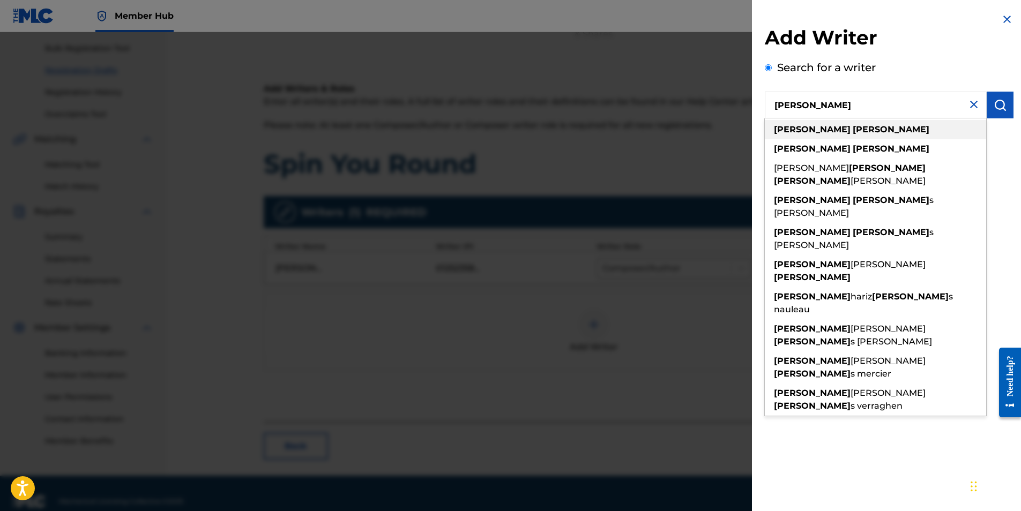
type input "[PERSON_NAME]"
click at [852, 125] on strong "[PERSON_NAME]" at bounding box center [890, 129] width 77 height 10
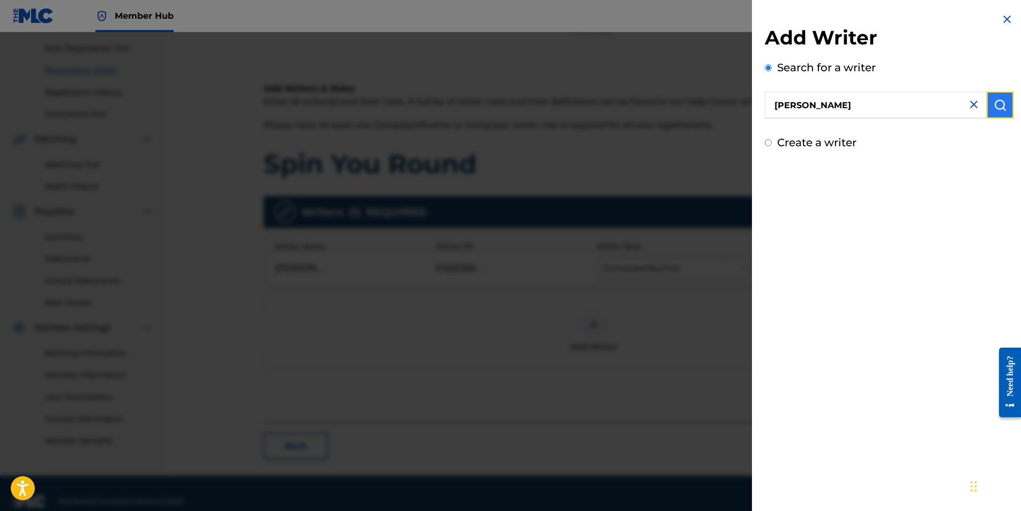
click at [999, 106] on img "submit" at bounding box center [999, 105] width 13 height 13
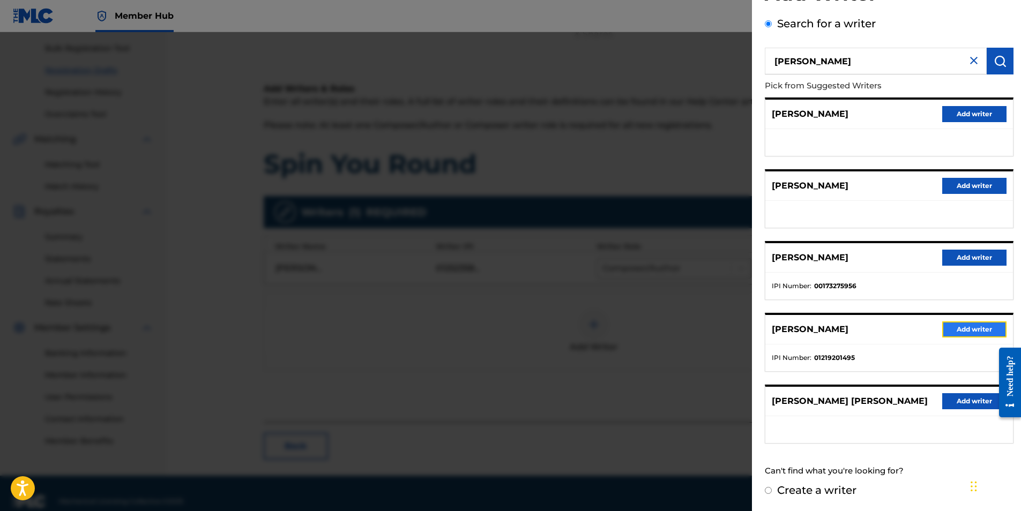
click at [968, 330] on button "Add writer" at bounding box center [974, 329] width 64 height 16
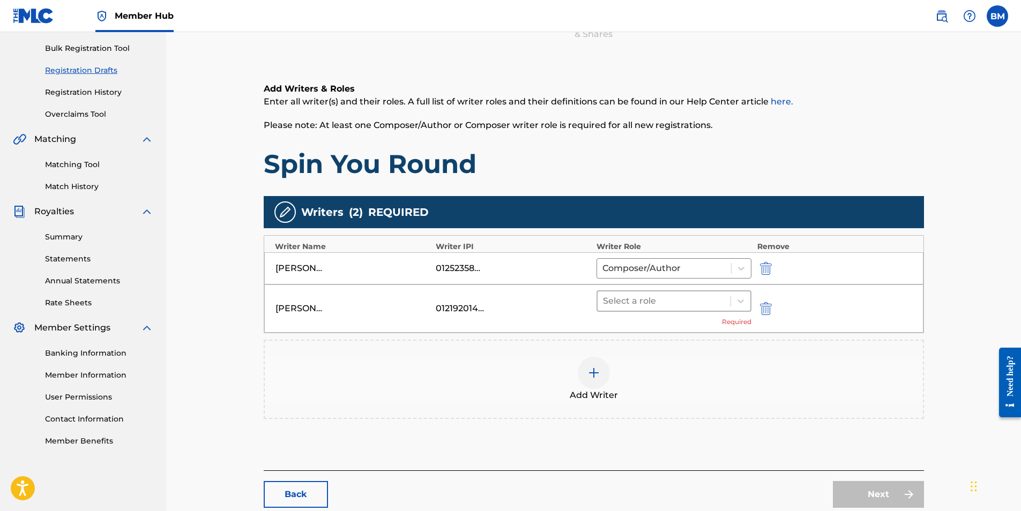
click at [720, 300] on div at bounding box center [664, 301] width 123 height 15
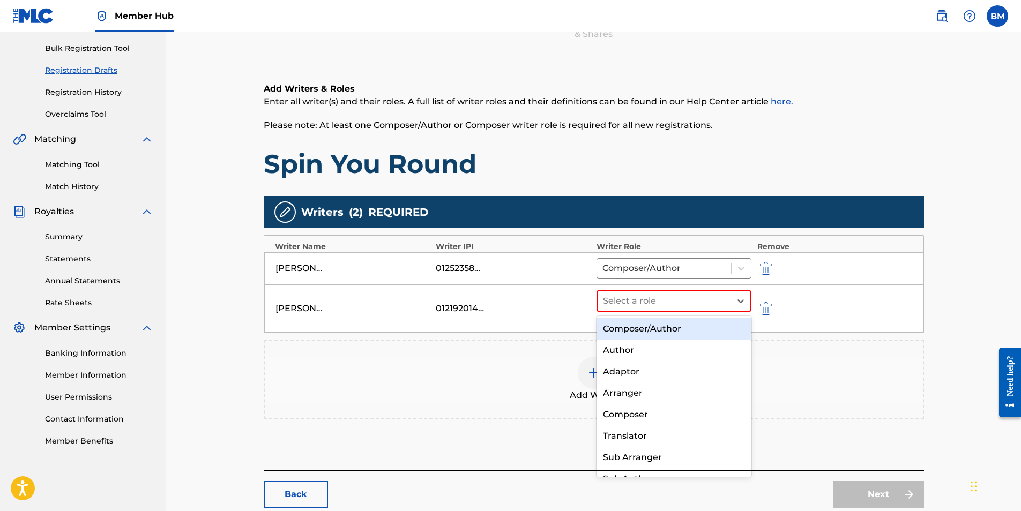
click at [673, 328] on div "Composer/Author" at bounding box center [673, 328] width 155 height 21
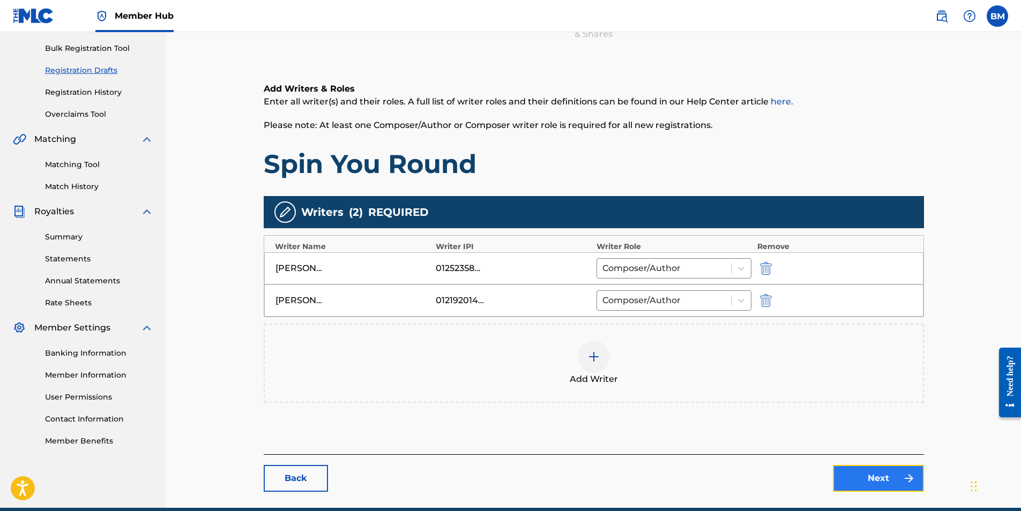
click at [890, 478] on link "Next" at bounding box center [878, 478] width 91 height 27
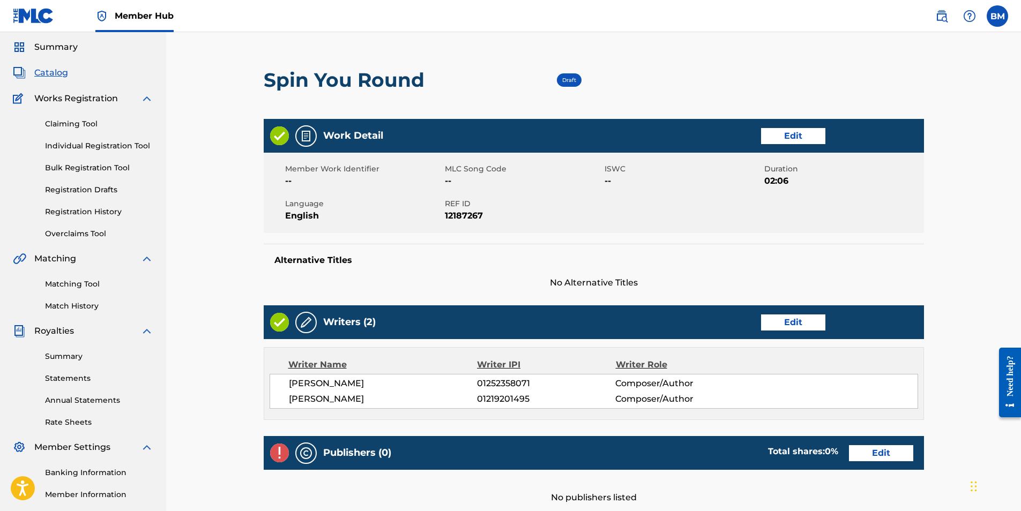
scroll to position [107, 0]
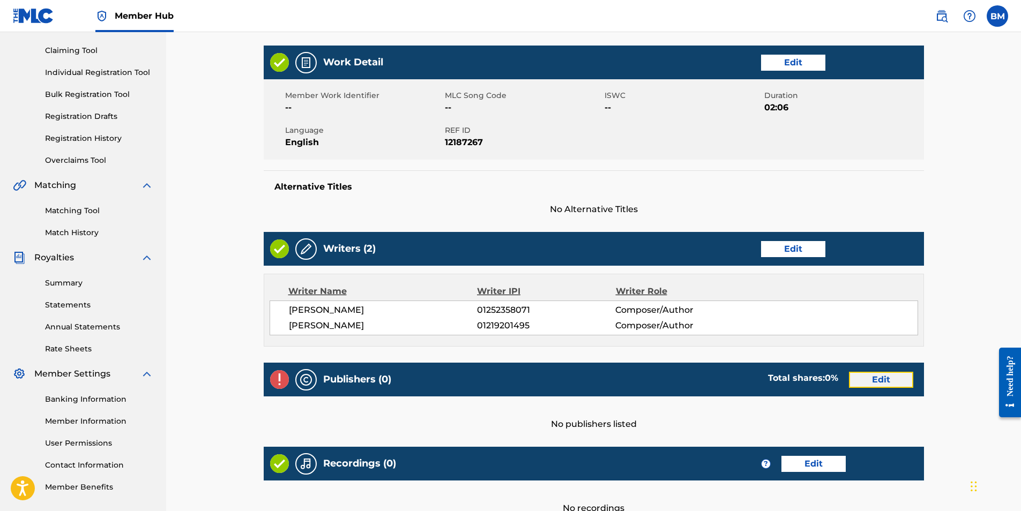
click at [877, 381] on link "Edit" at bounding box center [881, 380] width 64 height 16
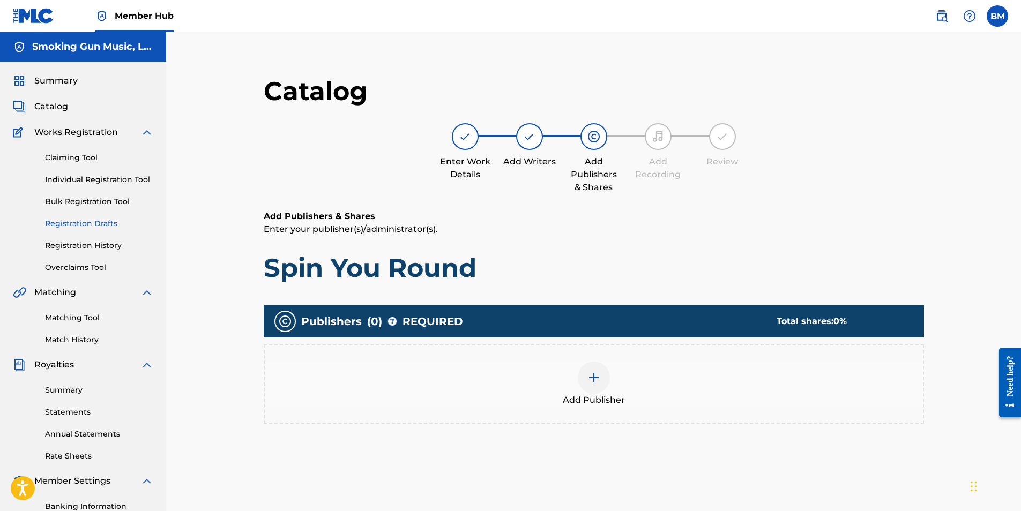
click at [601, 373] on div at bounding box center [594, 378] width 32 height 32
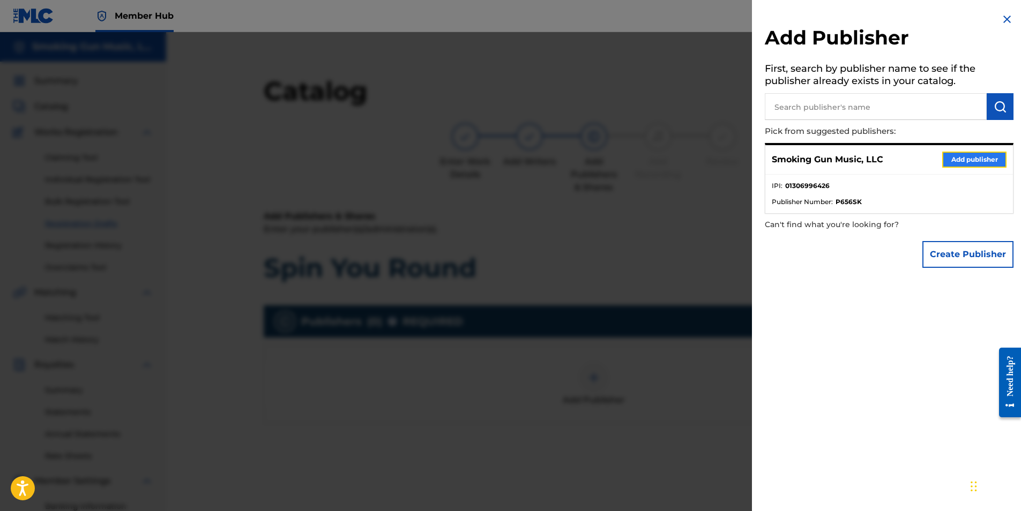
click at [969, 158] on button "Add publisher" at bounding box center [974, 160] width 64 height 16
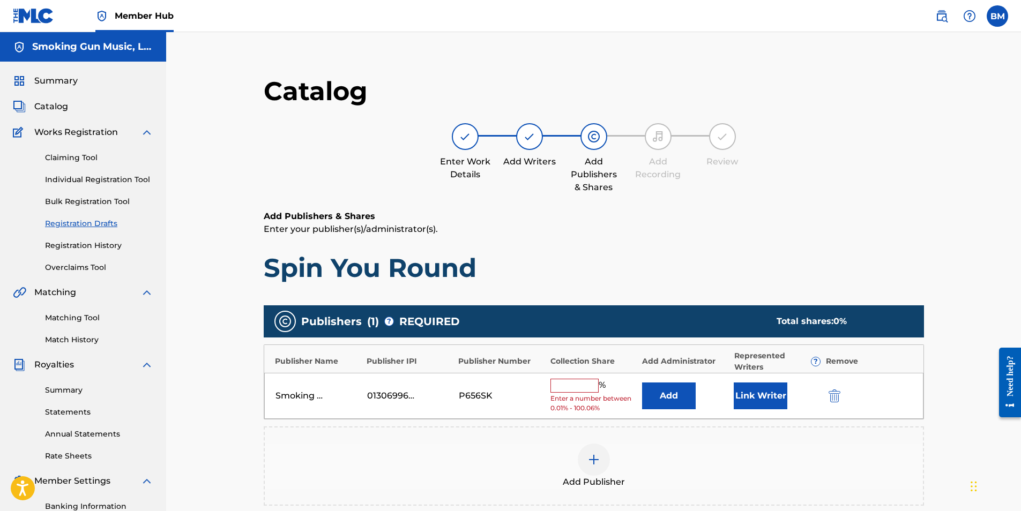
click at [579, 381] on input "text" at bounding box center [574, 386] width 48 height 14
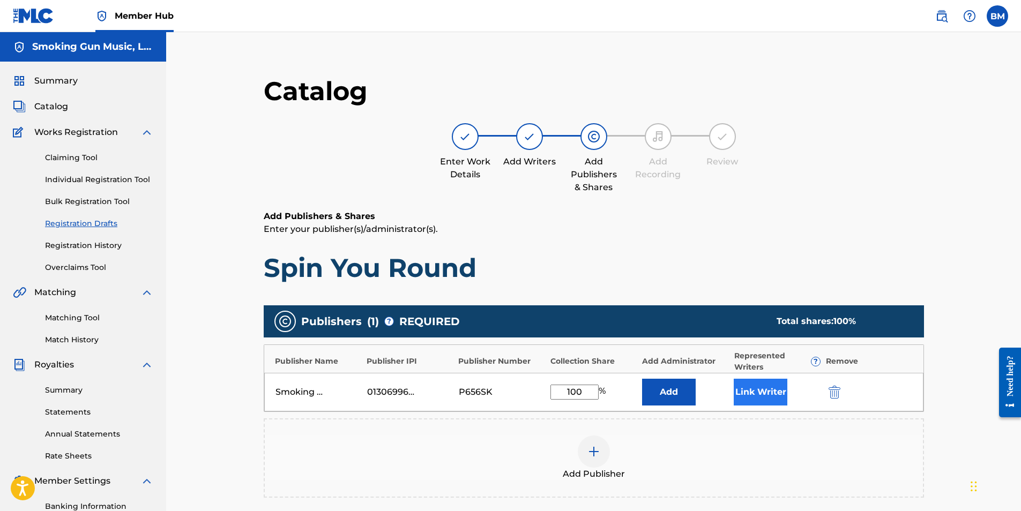
type input "100"
click at [756, 394] on button "Link Writer" at bounding box center [760, 392] width 54 height 27
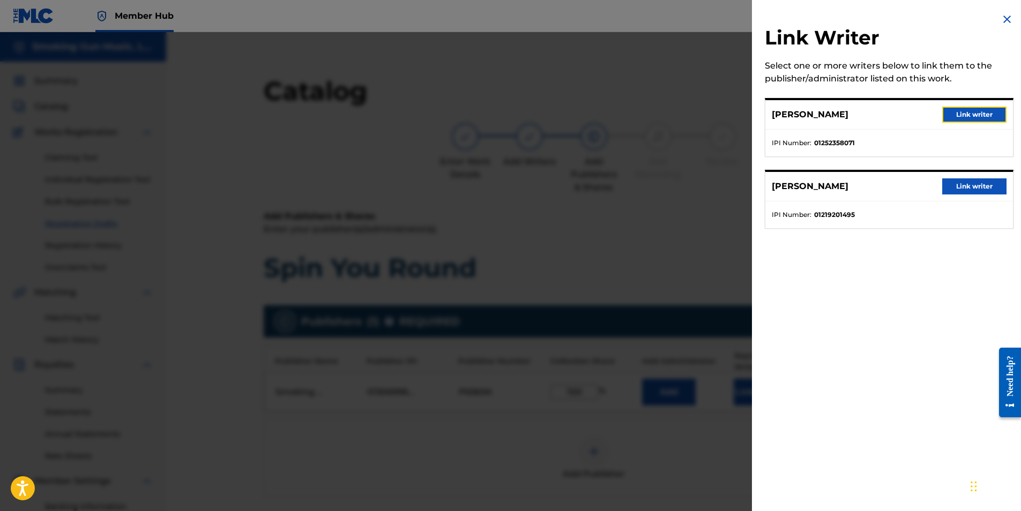
click at [971, 118] on button "Link writer" at bounding box center [974, 115] width 64 height 16
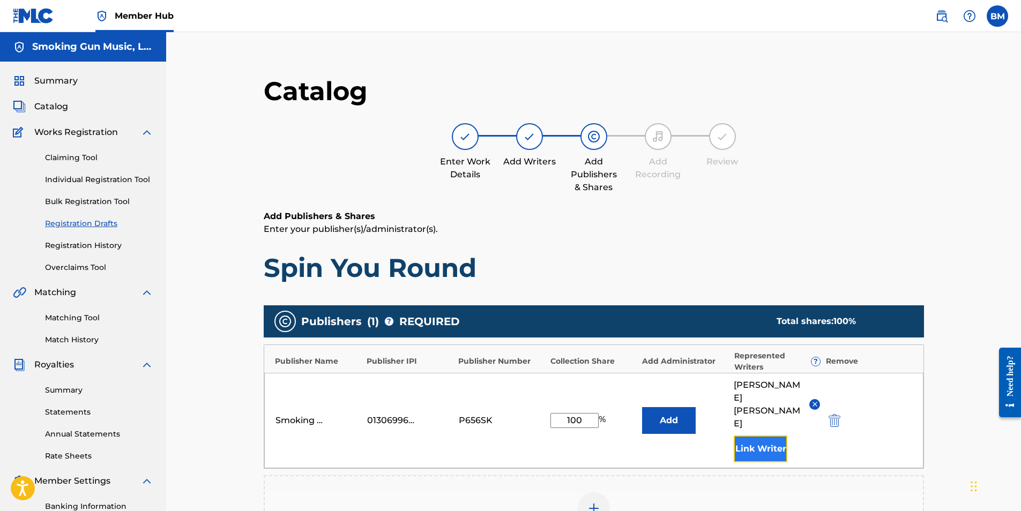
click at [761, 436] on button "Link Writer" at bounding box center [760, 449] width 54 height 27
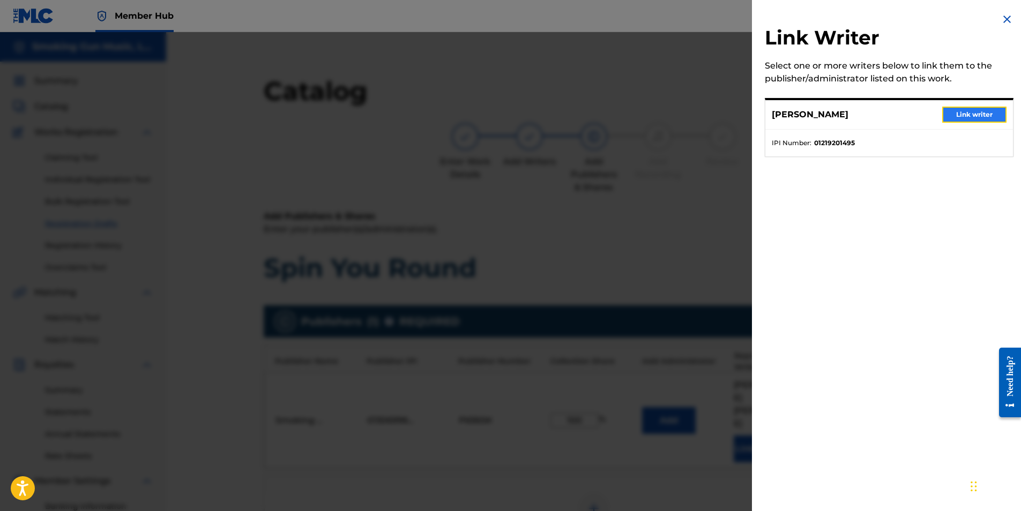
click at [963, 110] on button "Link writer" at bounding box center [974, 115] width 64 height 16
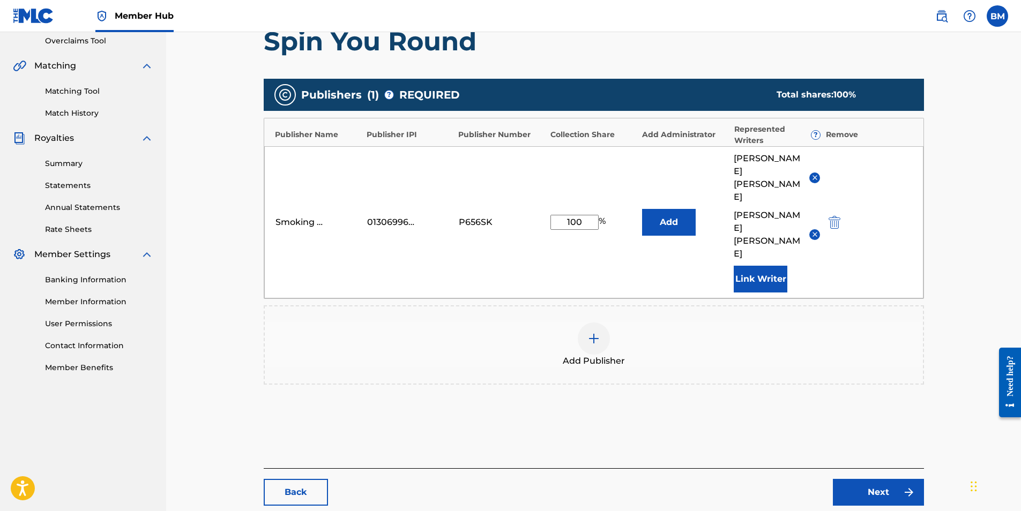
scroll to position [237, 0]
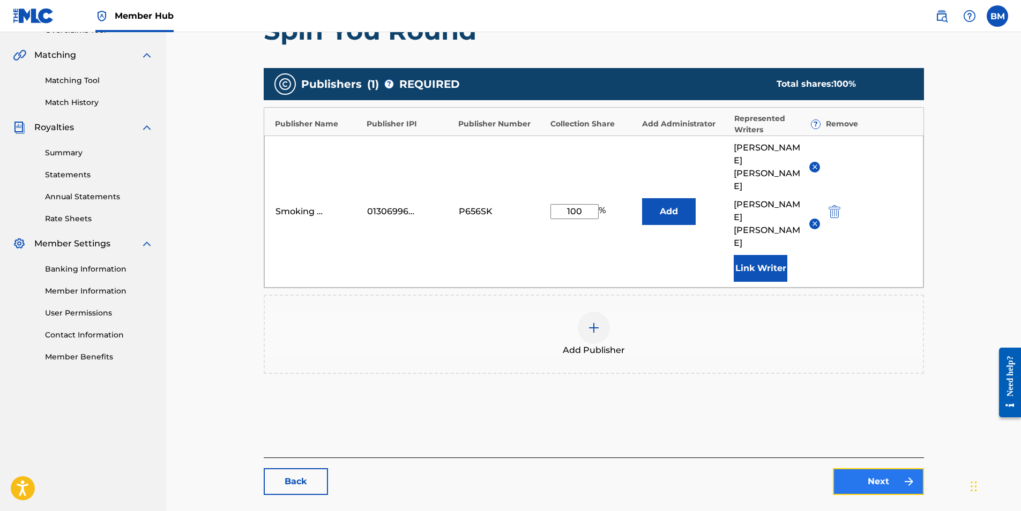
click at [874, 468] on link "Next" at bounding box center [878, 481] width 91 height 27
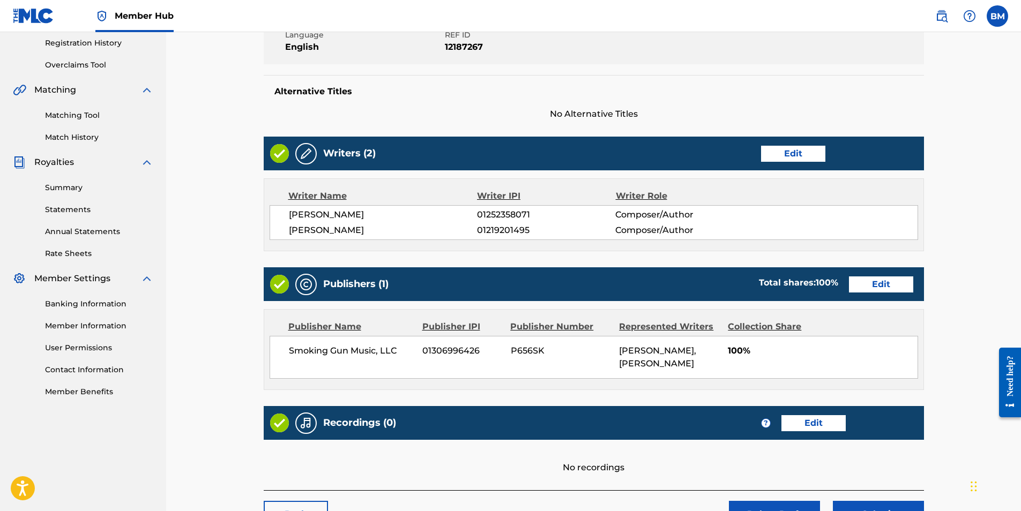
scroll to position [287, 0]
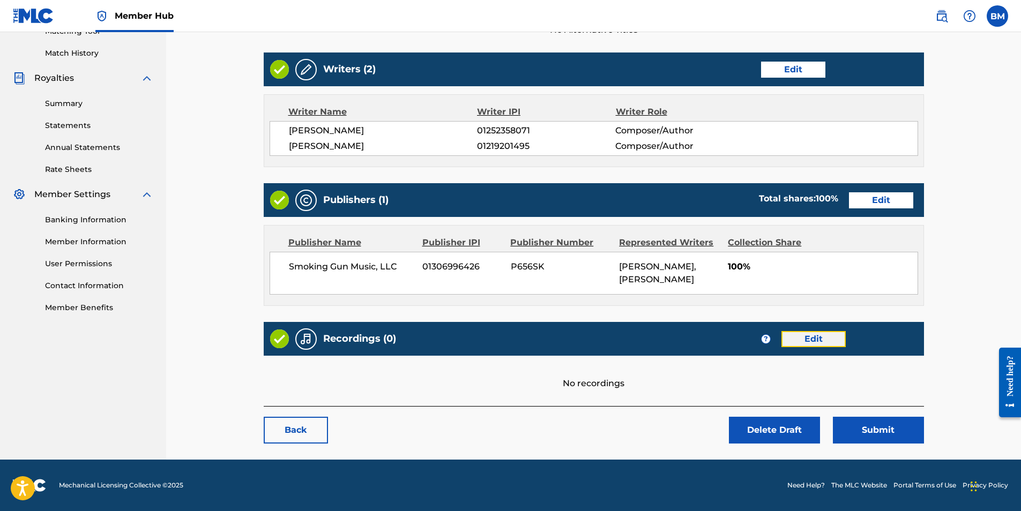
click at [817, 339] on link "Edit" at bounding box center [813, 339] width 64 height 16
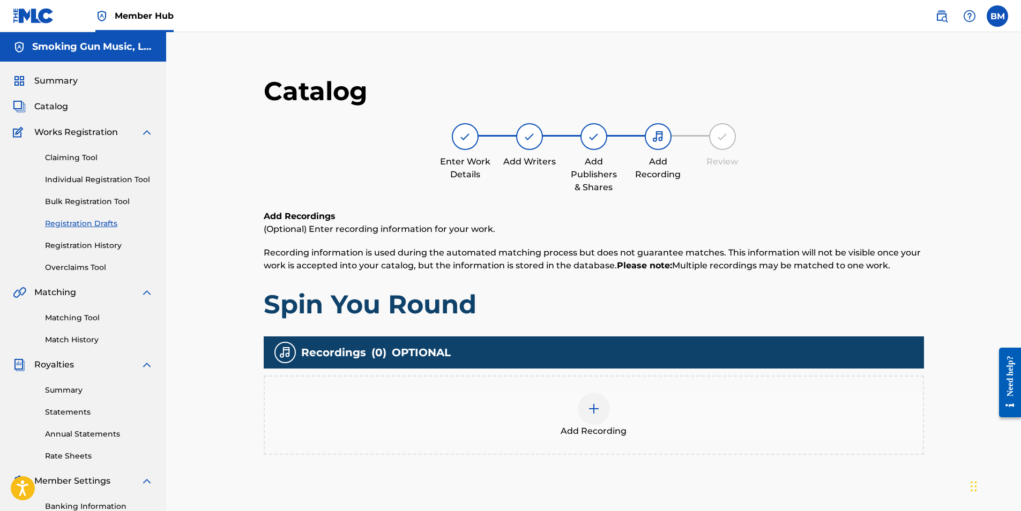
click at [601, 413] on div at bounding box center [594, 409] width 32 height 32
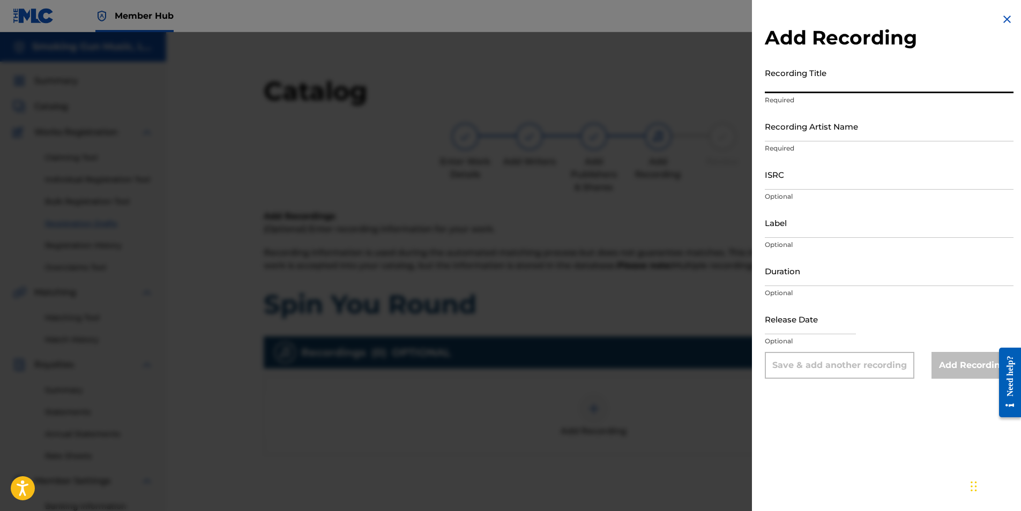
click at [836, 77] on input "Recording Title" at bounding box center [889, 78] width 249 height 31
type input "spin you round"
click at [833, 131] on input "Recording Artist Name" at bounding box center [889, 126] width 249 height 31
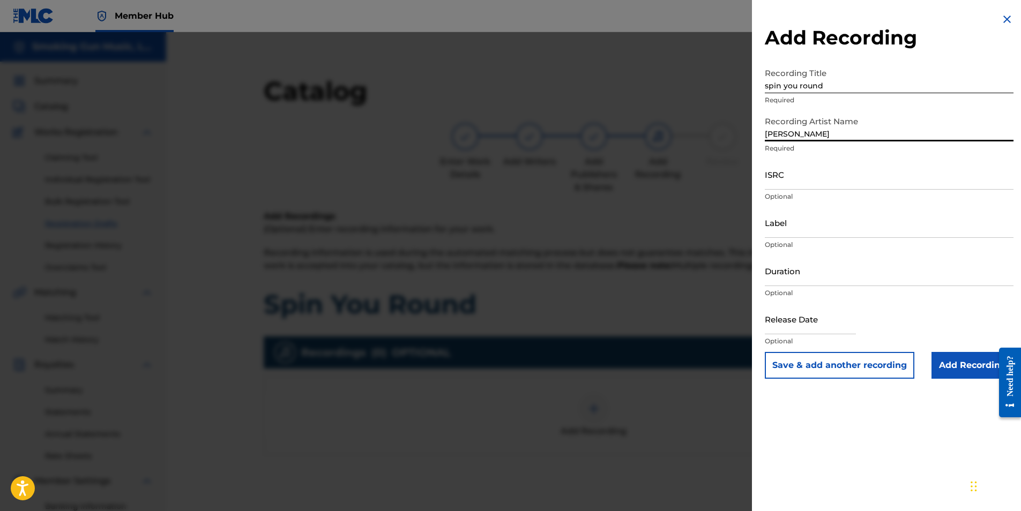
type input "[PERSON_NAME]"
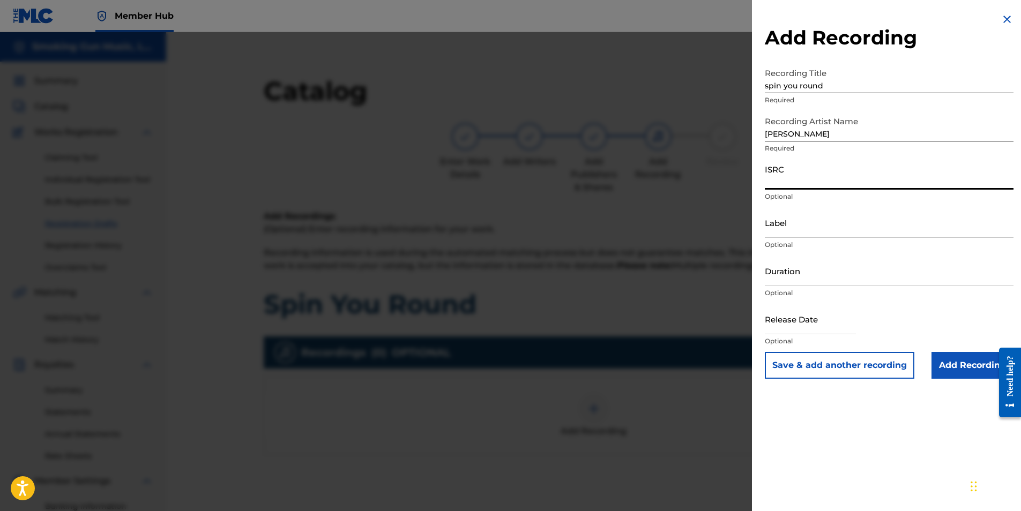
paste input "QZMEM2297504"
type input "QZMEM2297504"
click at [820, 230] on input "Label" at bounding box center [889, 222] width 249 height 31
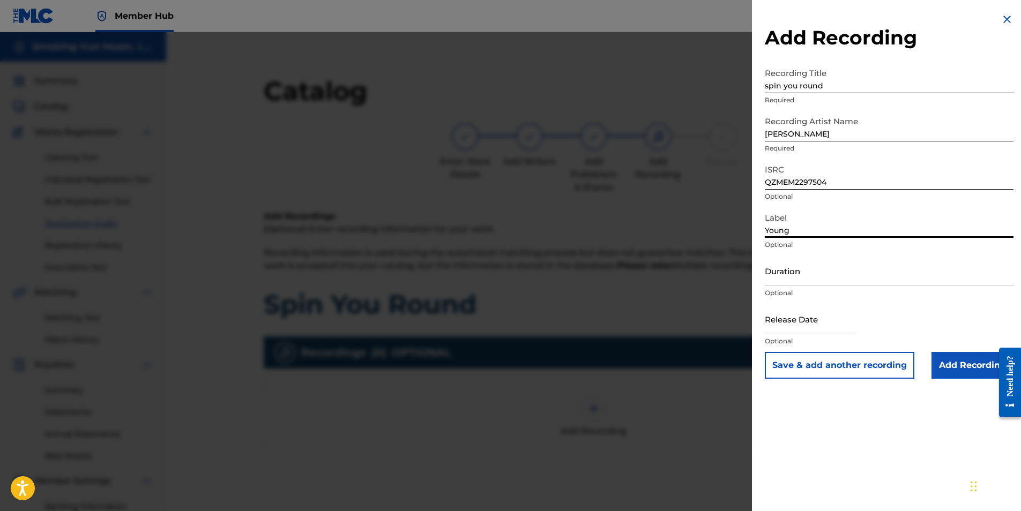
type input "Young Forever / BMG Rights Mangement"
click at [828, 281] on input "Duration" at bounding box center [889, 271] width 249 height 31
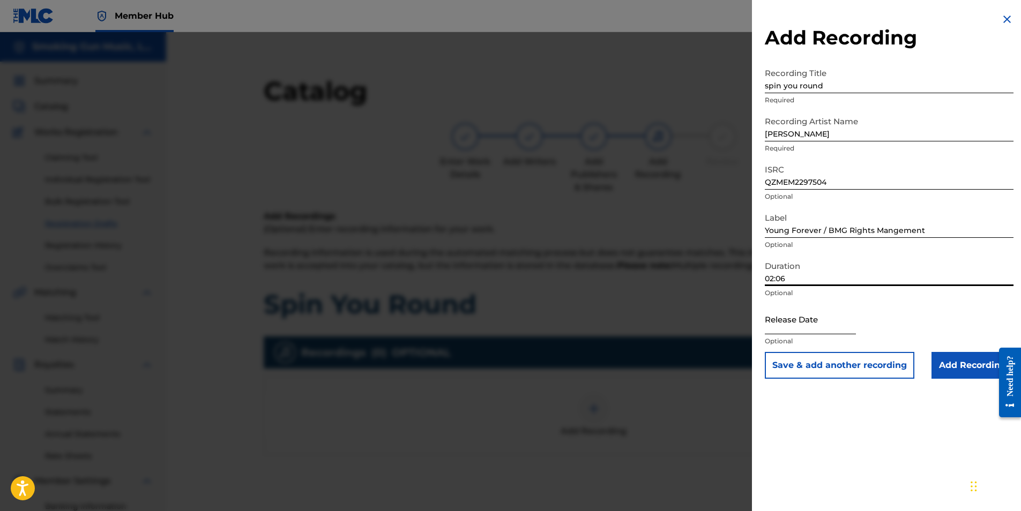
type input "02:06"
click at [822, 323] on input "text" at bounding box center [810, 319] width 91 height 31
select select "8"
select select "2025"
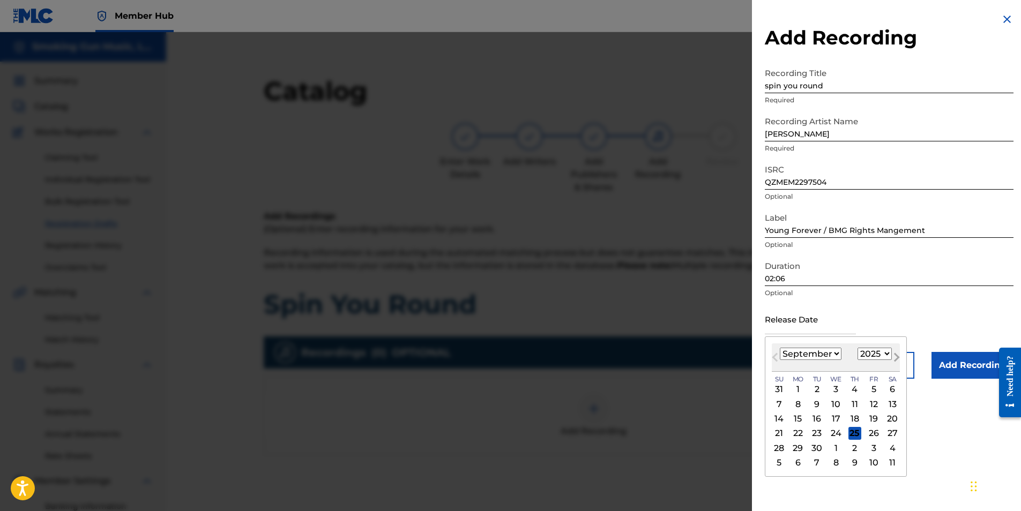
click at [888, 354] on button "Next Month" at bounding box center [896, 359] width 17 height 17
click at [776, 358] on span "Previous Month" at bounding box center [776, 359] width 0 height 16
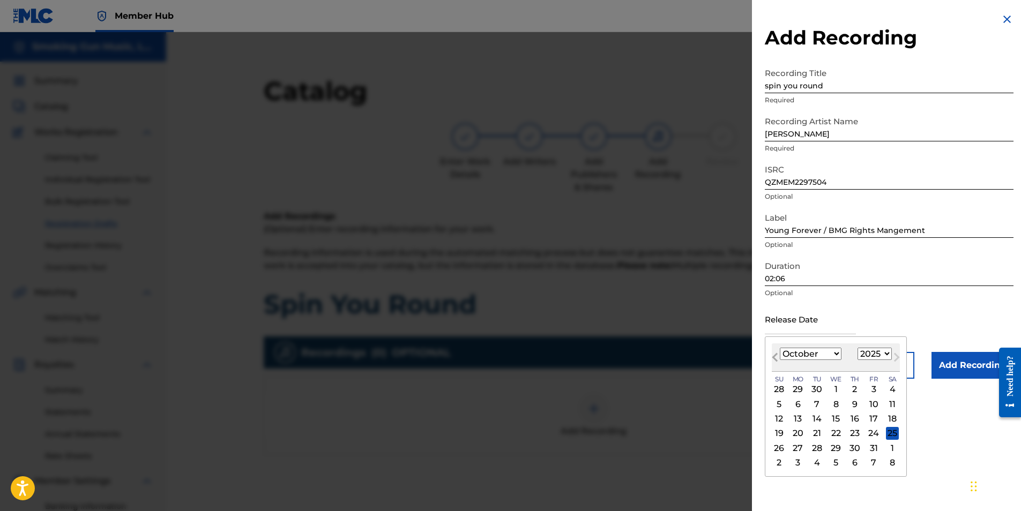
click at [776, 358] on span "Previous Month" at bounding box center [776, 359] width 0 height 16
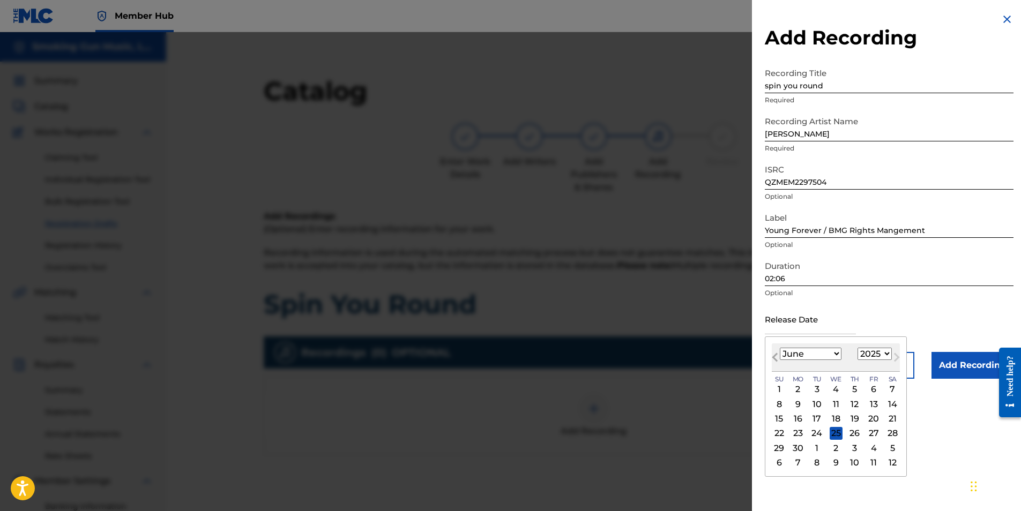
select select "4"
click at [873, 353] on select "1899 1900 1901 1902 1903 1904 1905 1906 1907 1908 1909 1910 1911 1912 1913 1914…" at bounding box center [874, 354] width 34 height 12
select select "2022"
click at [857, 348] on select "1899 1900 1901 1902 1903 1904 1905 1906 1907 1908 1909 1910 1911 1912 1913 1914…" at bounding box center [874, 354] width 34 height 12
click at [806, 352] on select "January February March April May June July August September October November De…" at bounding box center [811, 354] width 62 height 12
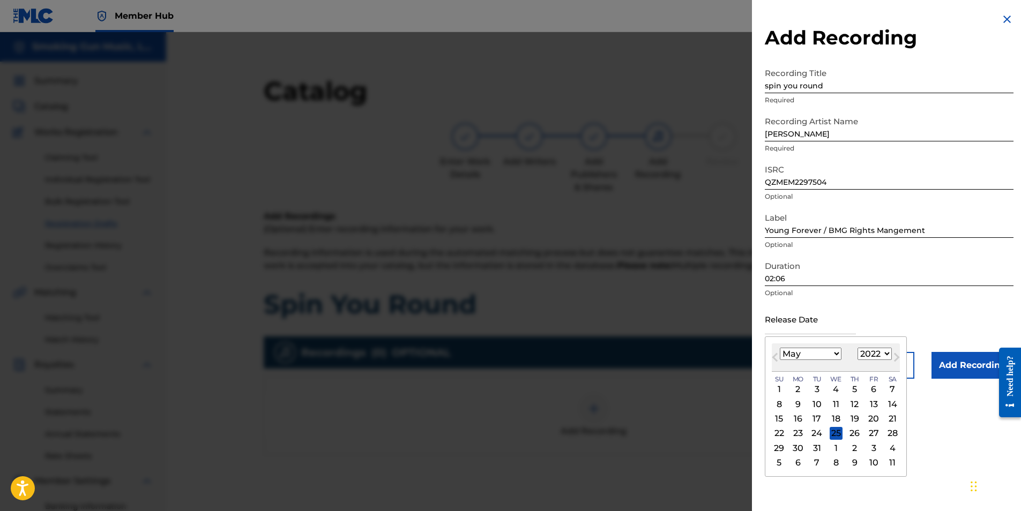
select select "6"
click at [780, 348] on select "January February March April May June July August September October November De…" at bounding box center [811, 354] width 62 height 12
click at [836, 445] on div "27" at bounding box center [835, 447] width 13 height 13
type input "[DATE]"
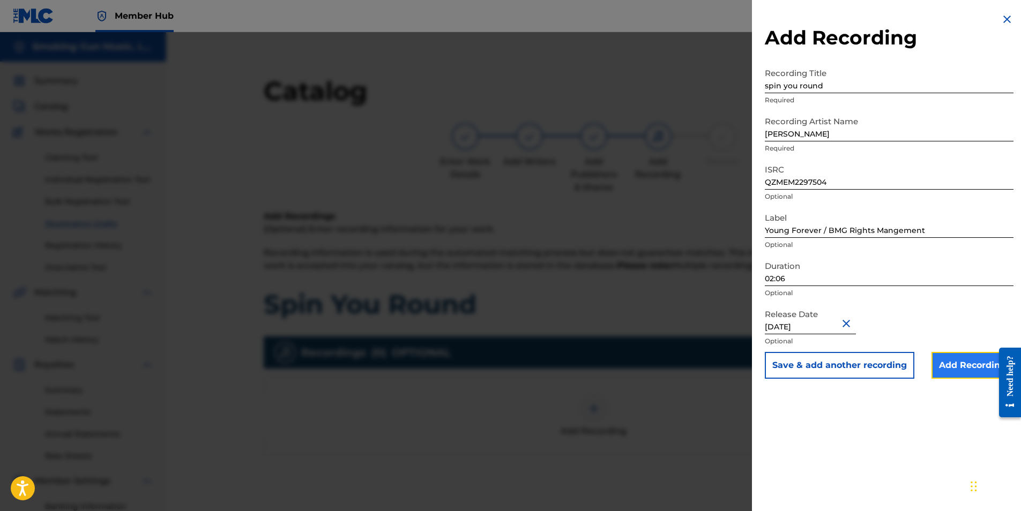
click at [957, 368] on input "Add Recording" at bounding box center [972, 365] width 82 height 27
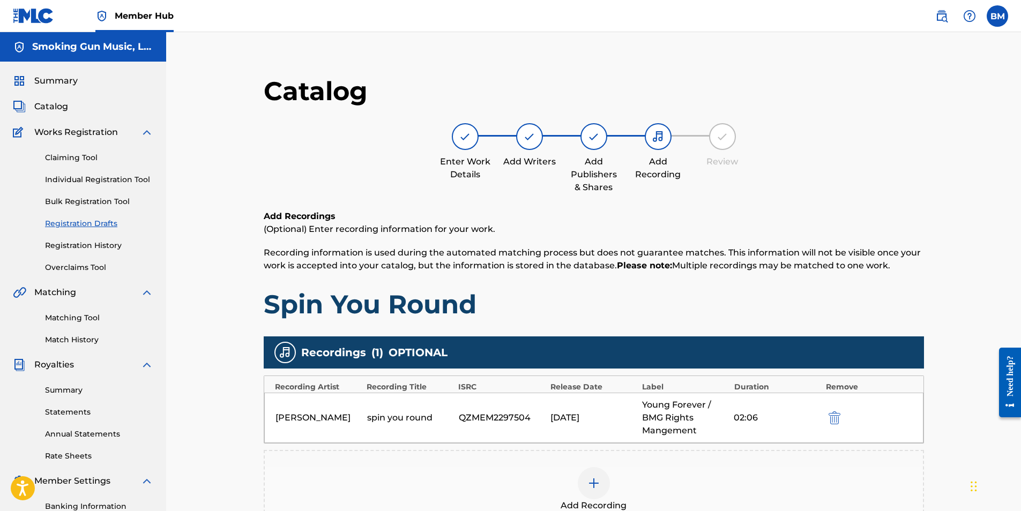
scroll to position [158, 0]
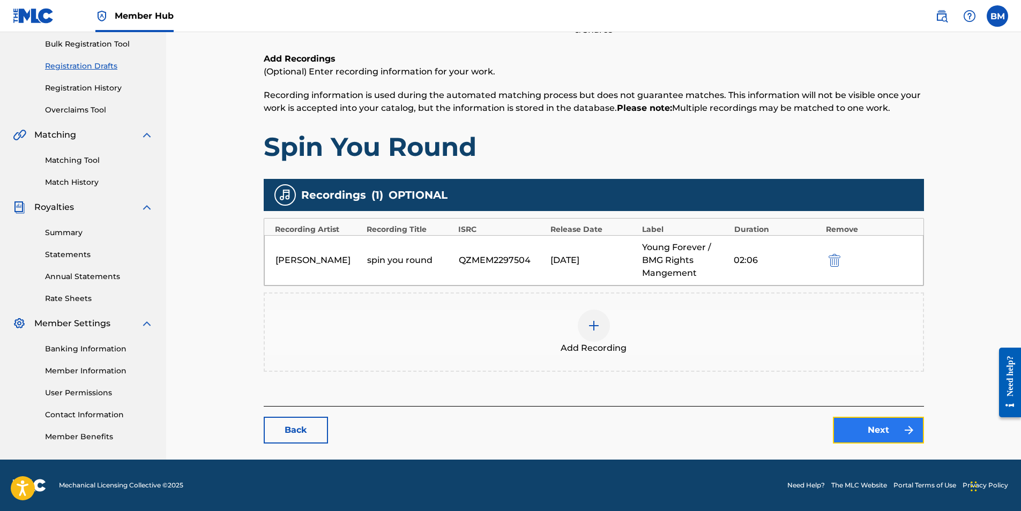
click at [871, 431] on link "Next" at bounding box center [878, 430] width 91 height 27
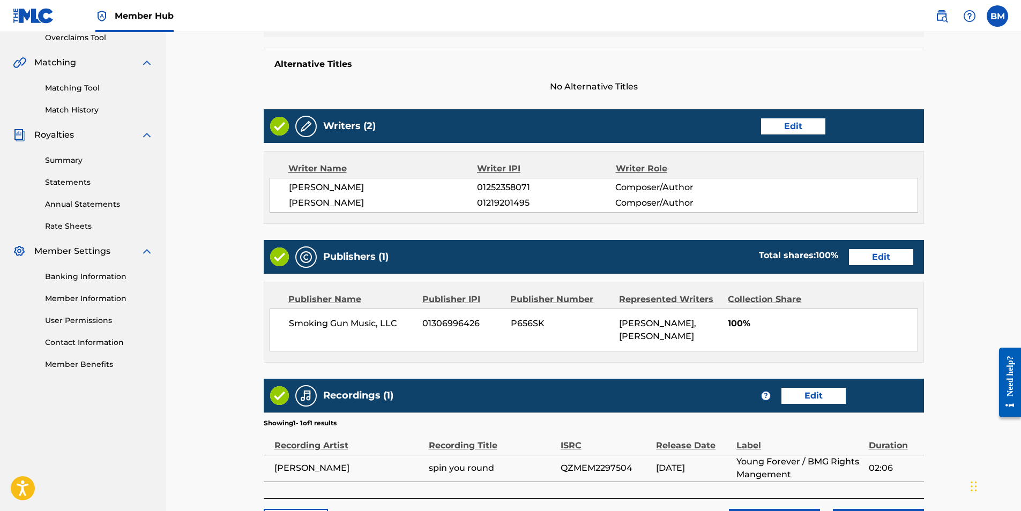
scroll to position [322, 0]
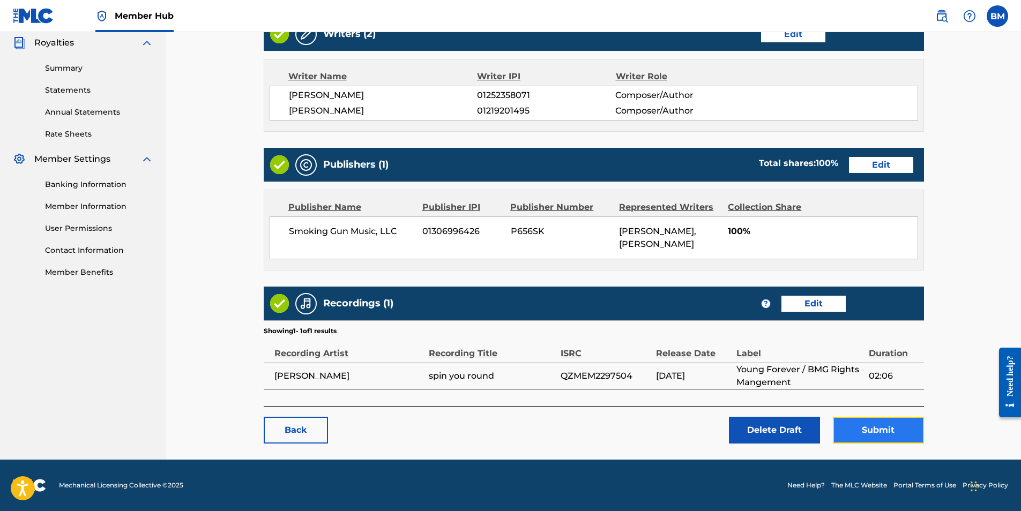
click at [882, 428] on button "Submit" at bounding box center [878, 430] width 91 height 27
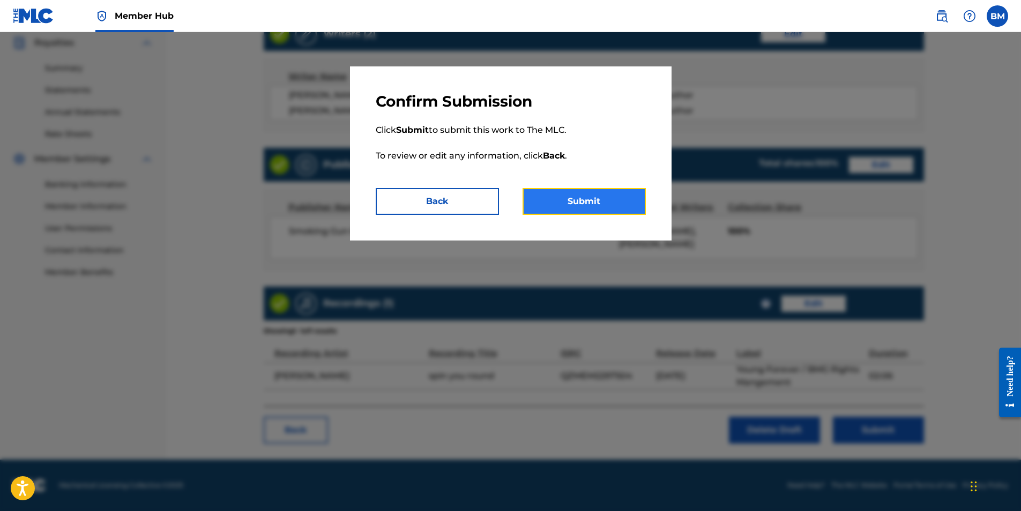
click at [581, 201] on button "Submit" at bounding box center [583, 201] width 123 height 27
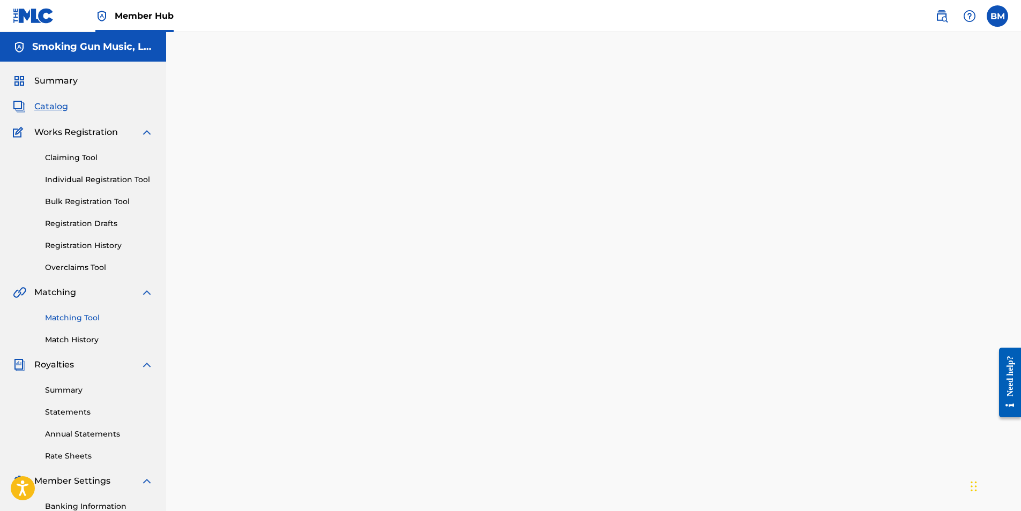
click at [82, 320] on link "Matching Tool" at bounding box center [99, 317] width 108 height 11
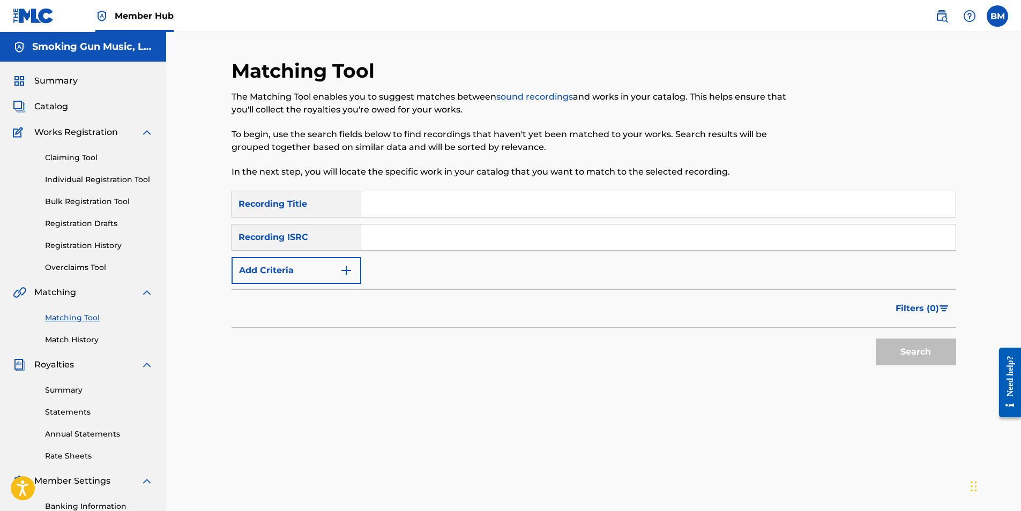
click at [410, 208] on input "Search Form" at bounding box center [658, 204] width 594 height 26
type input "spin you round"
paste input "QZMEM2297504"
type input "QZMEM2297504"
drag, startPoint x: 445, startPoint y: 206, endPoint x: 370, endPoint y: 199, distance: 74.8
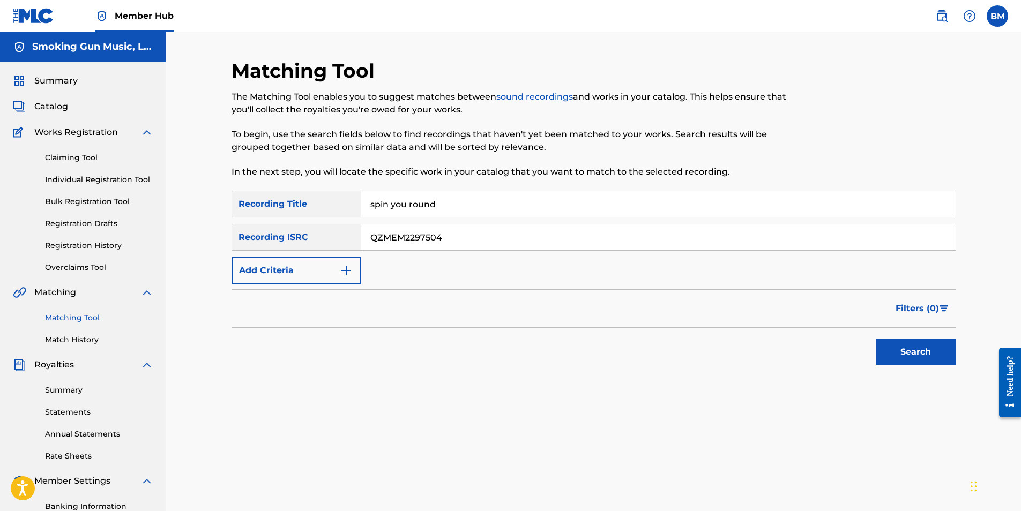
click at [375, 199] on input "spin you round" at bounding box center [658, 204] width 594 height 26
click at [920, 353] on button "Search" at bounding box center [915, 352] width 80 height 27
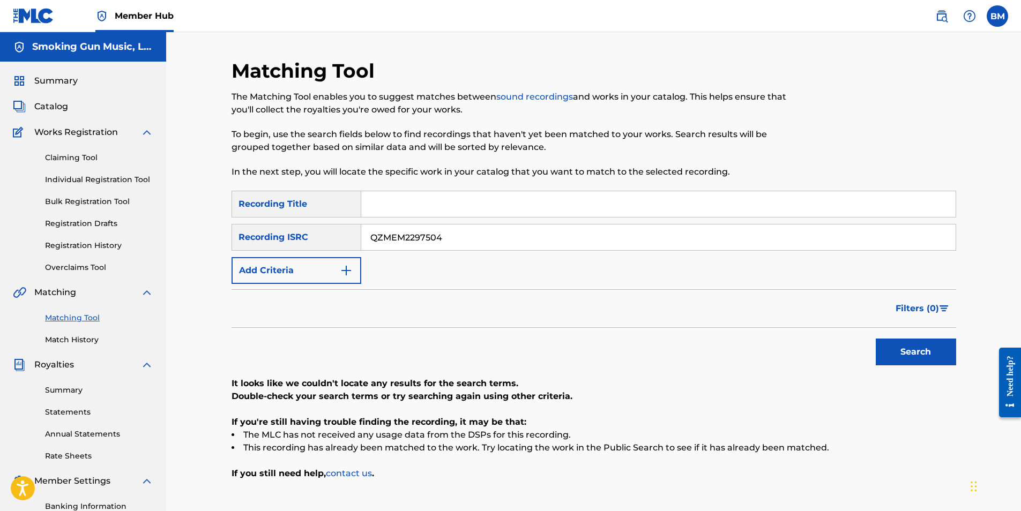
drag, startPoint x: 444, startPoint y: 237, endPoint x: 312, endPoint y: 229, distance: 132.1
click at [312, 229] on div "SearchWithCriteria33bb3a7e-6ee7-4127-acc7-ff3736e3a40d Recording ISRC QZMEM2297…" at bounding box center [593, 237] width 724 height 27
type input "spin you round"
click at [318, 272] on button "Add Criteria" at bounding box center [296, 270] width 130 height 27
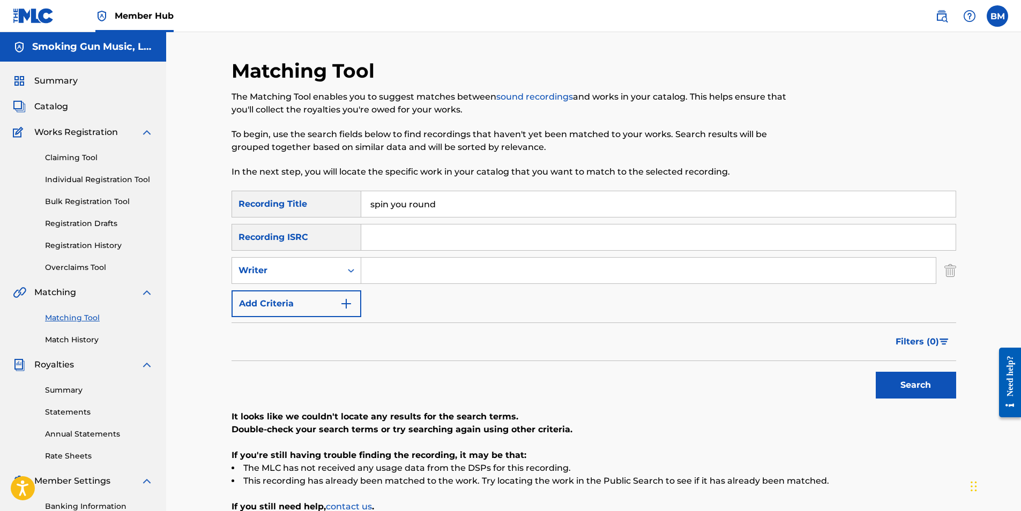
click at [387, 270] on input "Search Form" at bounding box center [648, 271] width 574 height 26
type input "[PERSON_NAME]"
click at [918, 393] on button "Search" at bounding box center [915, 385] width 80 height 27
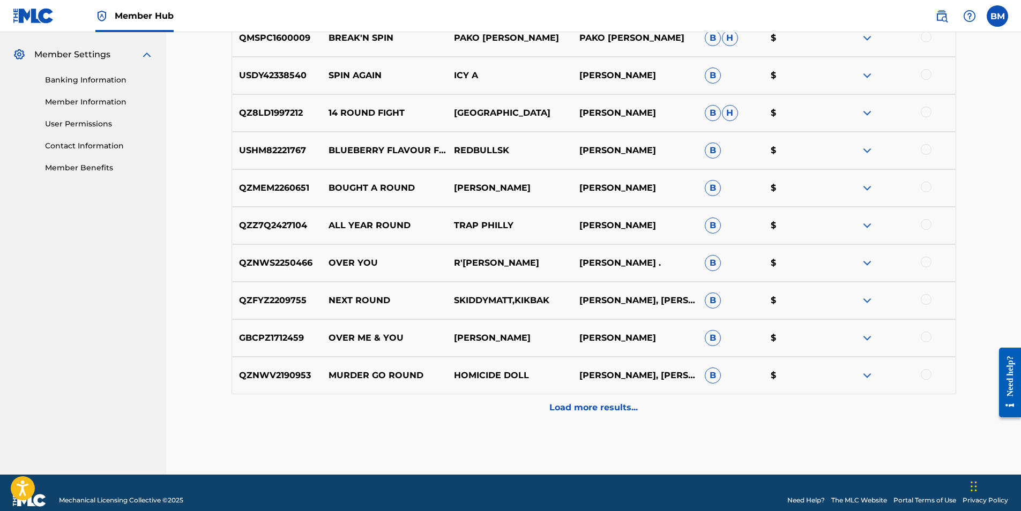
scroll to position [429, 0]
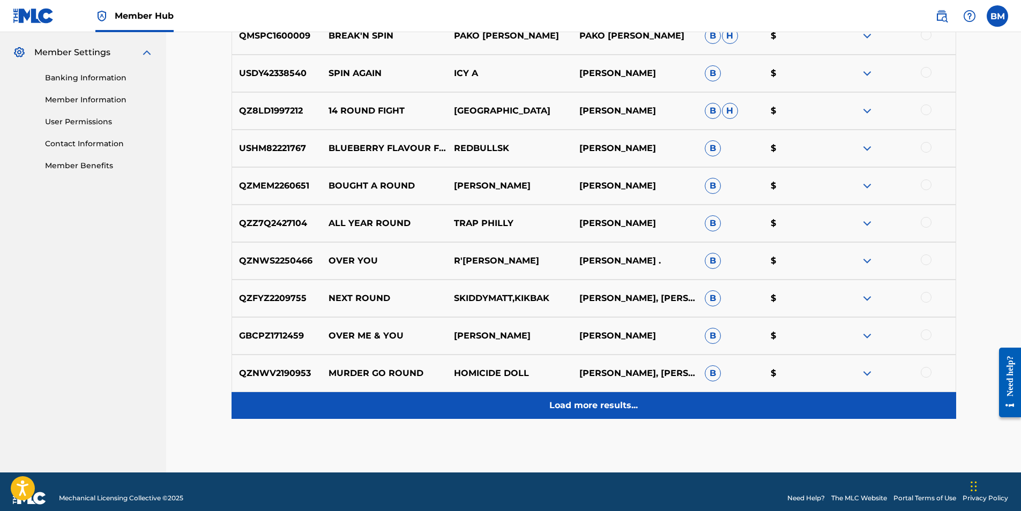
click at [622, 405] on p "Load more results..." at bounding box center [593, 405] width 88 height 13
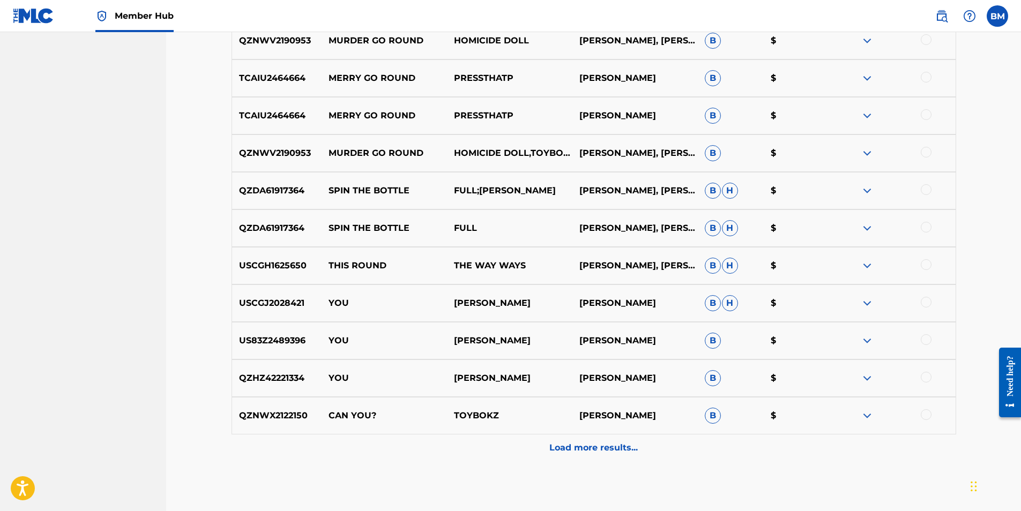
scroll to position [804, 0]
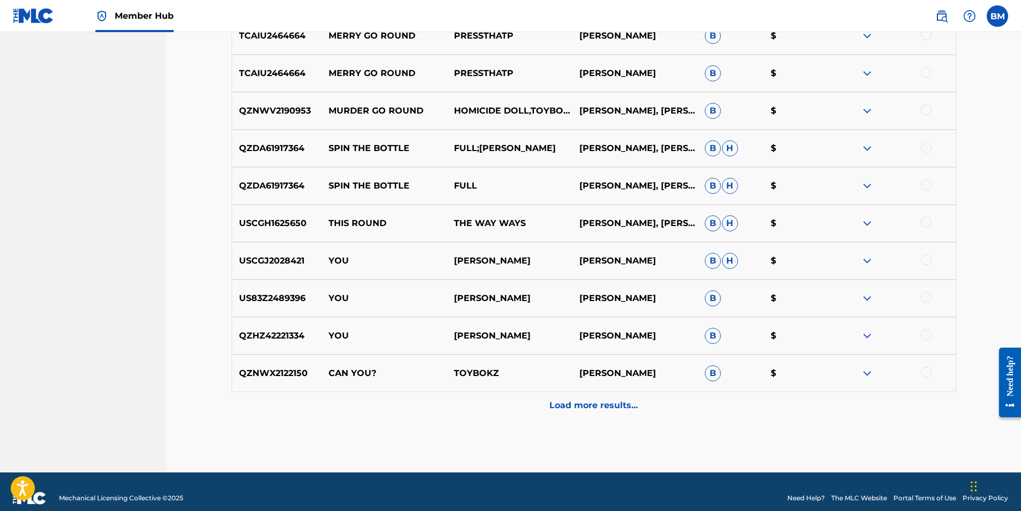
click at [597, 403] on p "Load more results..." at bounding box center [593, 405] width 88 height 13
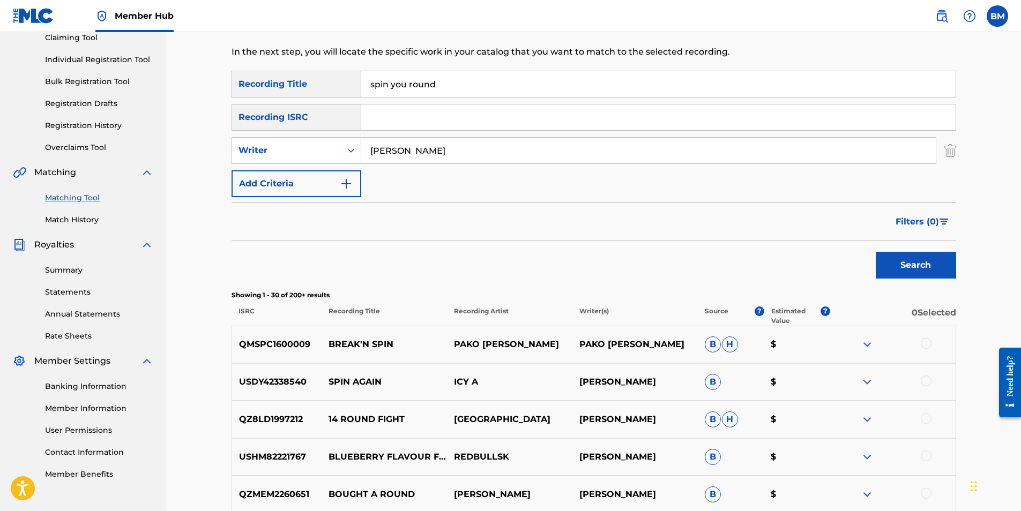
scroll to position [0, 0]
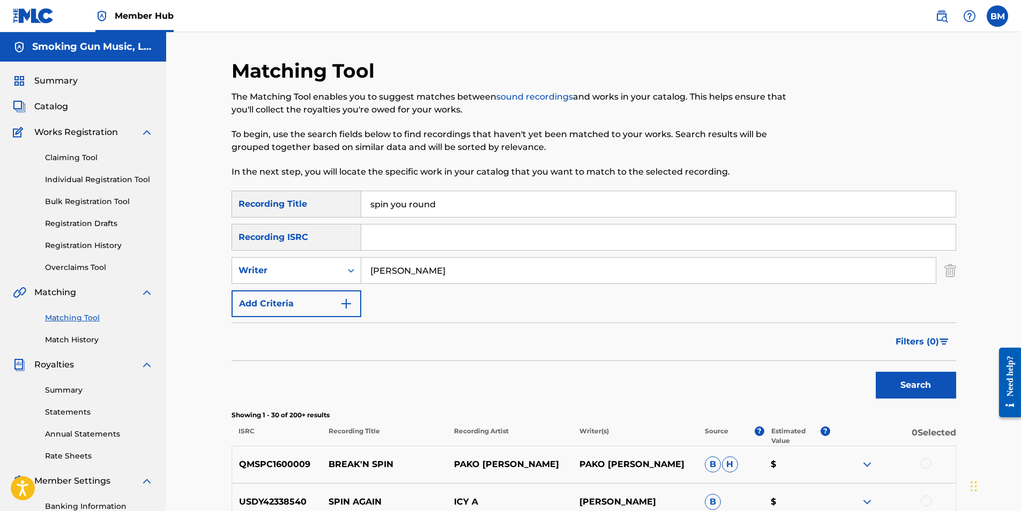
click at [392, 202] on input "spin you round" at bounding box center [658, 204] width 594 height 26
type input "spin me round"
click at [914, 388] on button "Search" at bounding box center [915, 385] width 80 height 27
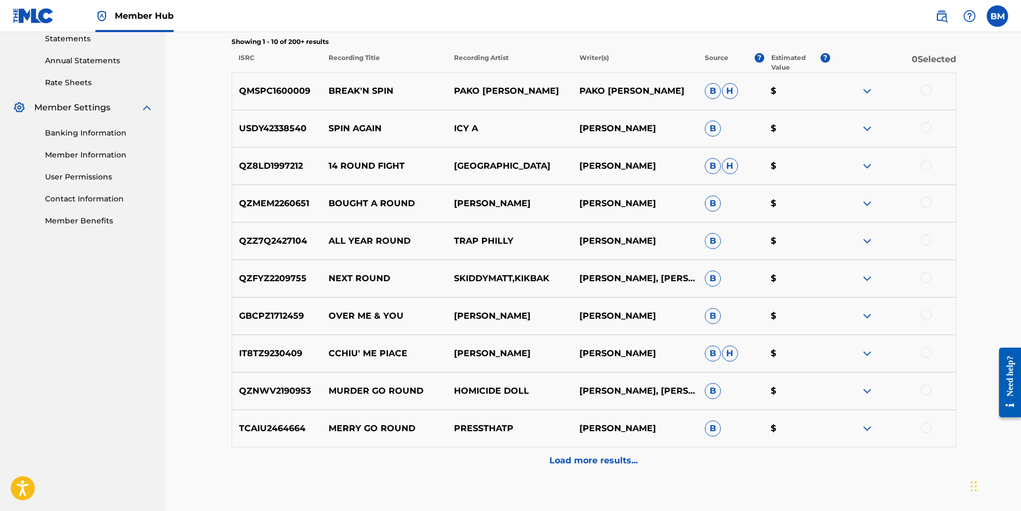
scroll to position [375, 0]
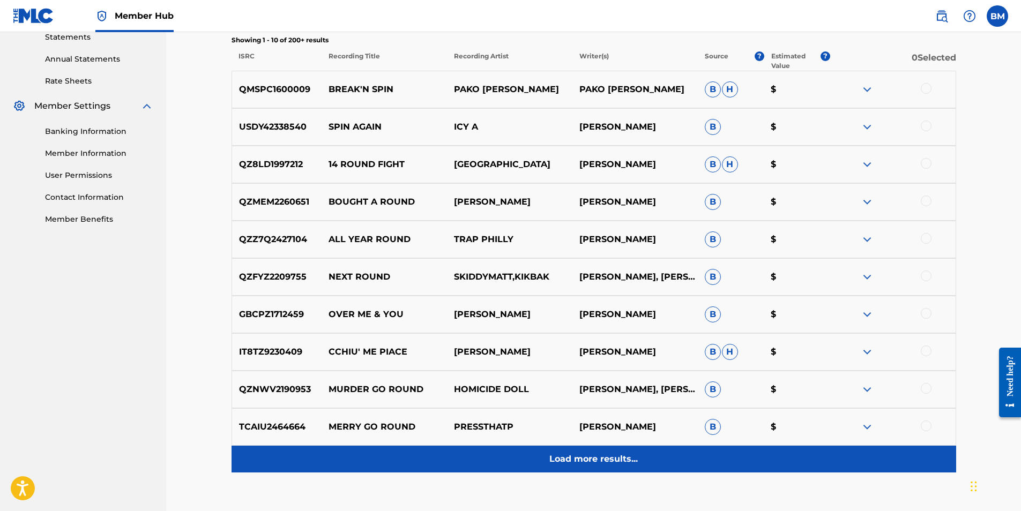
click at [584, 457] on p "Load more results..." at bounding box center [593, 459] width 88 height 13
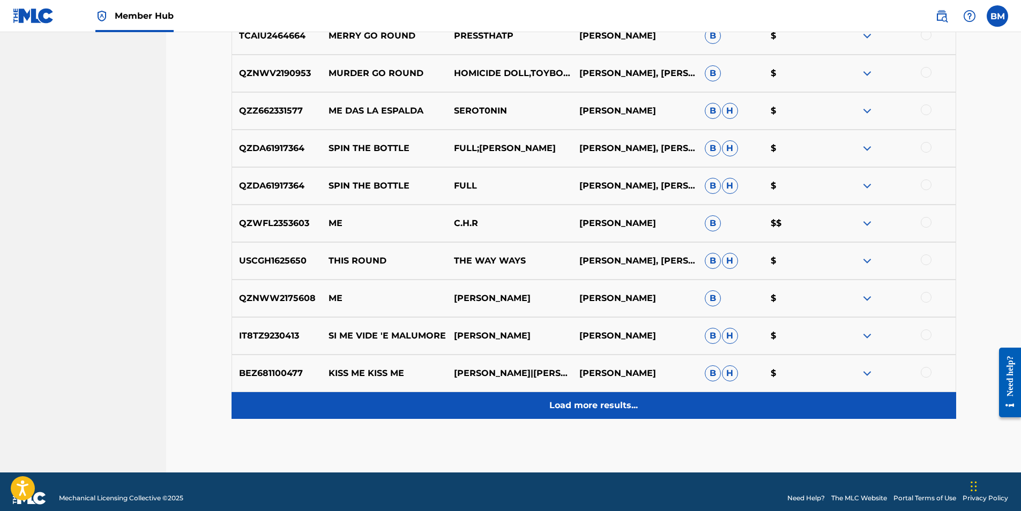
click at [589, 403] on p "Load more results..." at bounding box center [593, 405] width 88 height 13
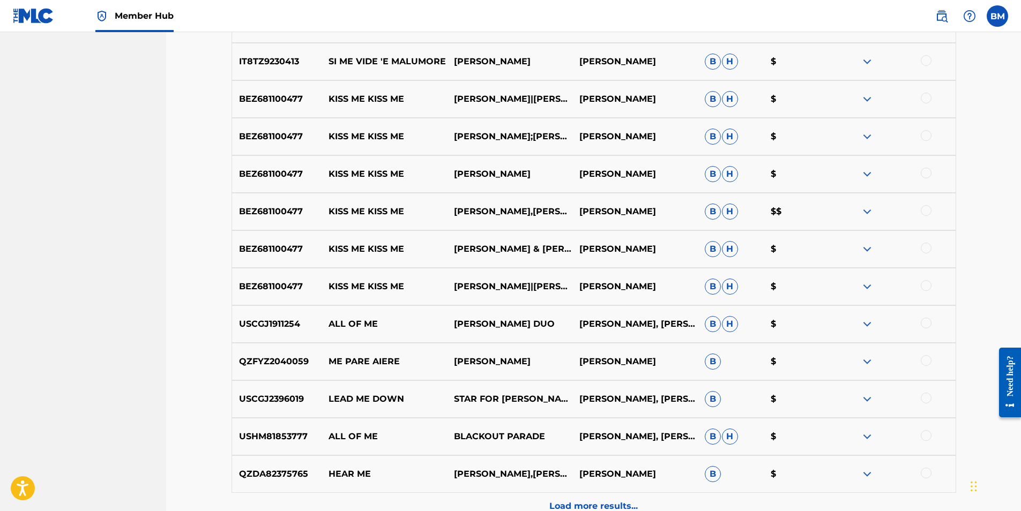
scroll to position [1192, 0]
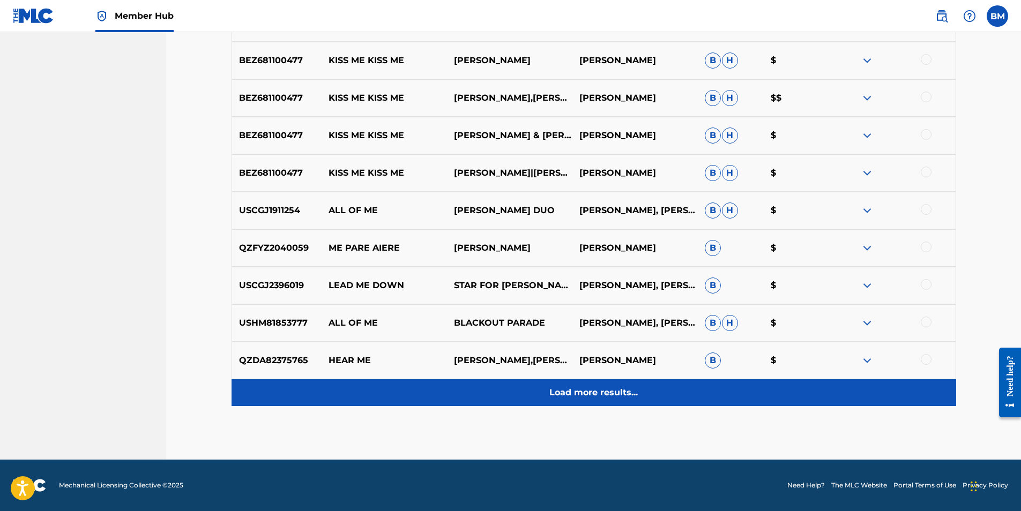
click at [581, 395] on p "Load more results..." at bounding box center [593, 392] width 88 height 13
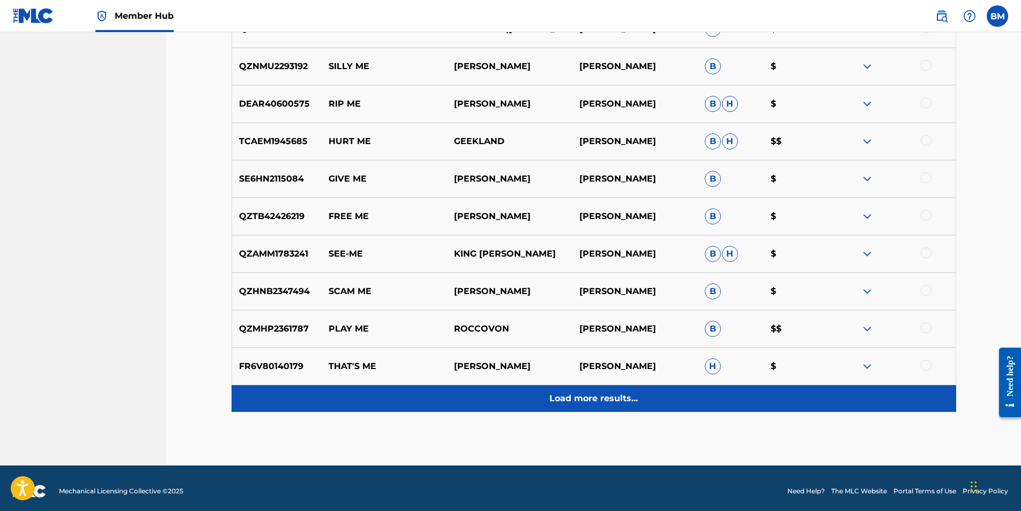
scroll to position [1567, 0]
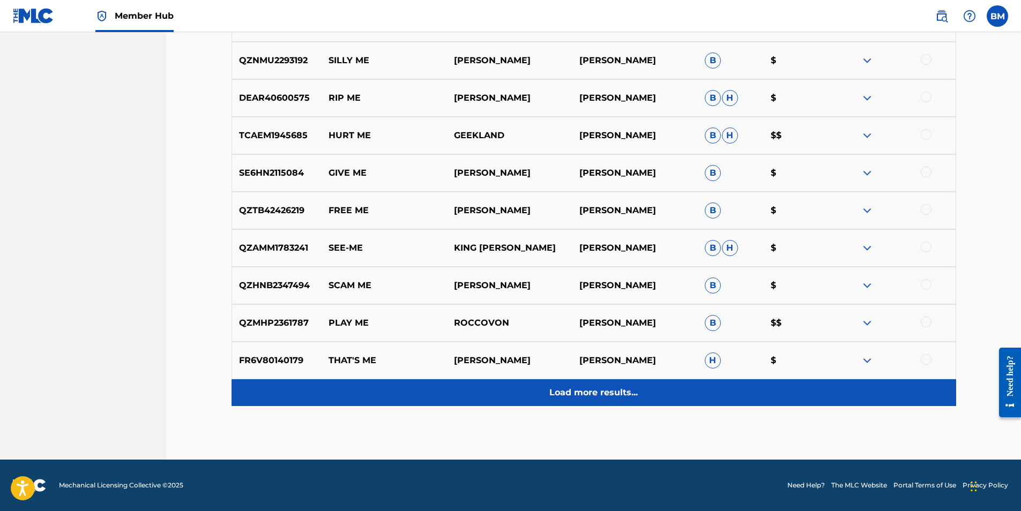
click at [582, 396] on p "Load more results..." at bounding box center [593, 392] width 88 height 13
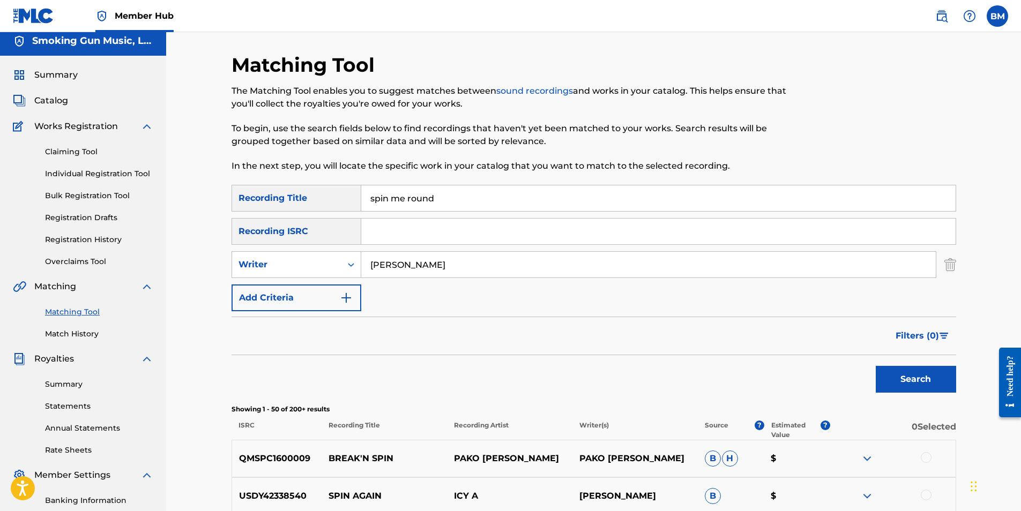
scroll to position [0, 0]
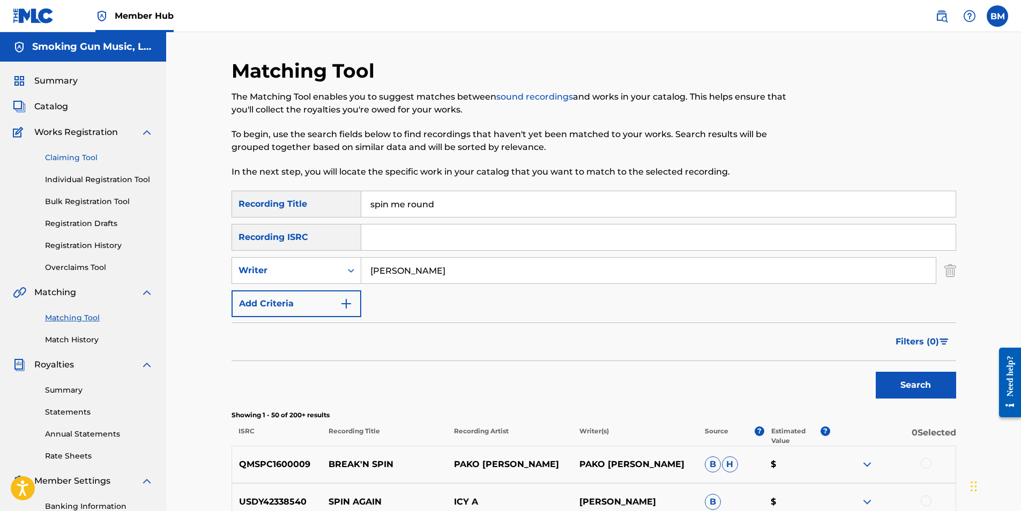
click at [65, 152] on link "Claiming Tool" at bounding box center [99, 157] width 108 height 11
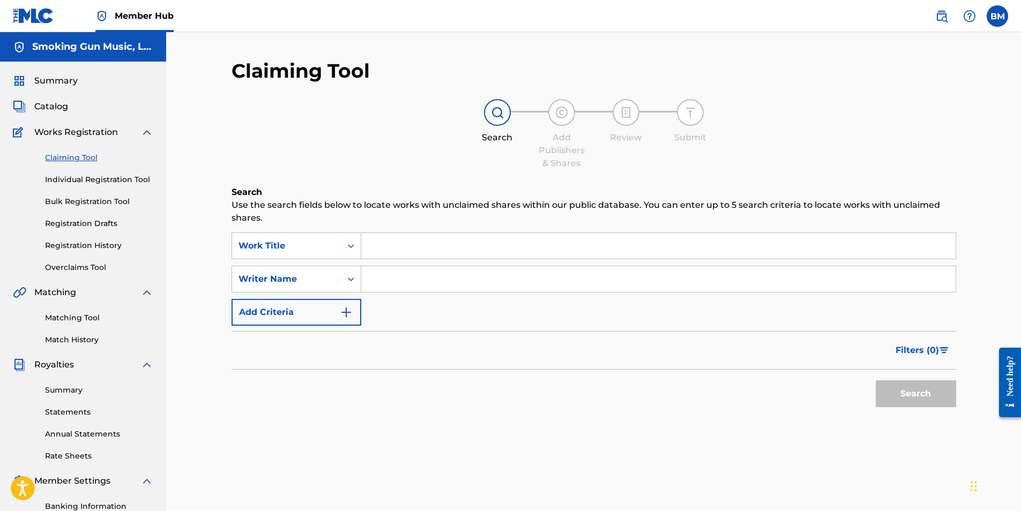
click at [424, 243] on input "Search Form" at bounding box center [658, 246] width 594 height 26
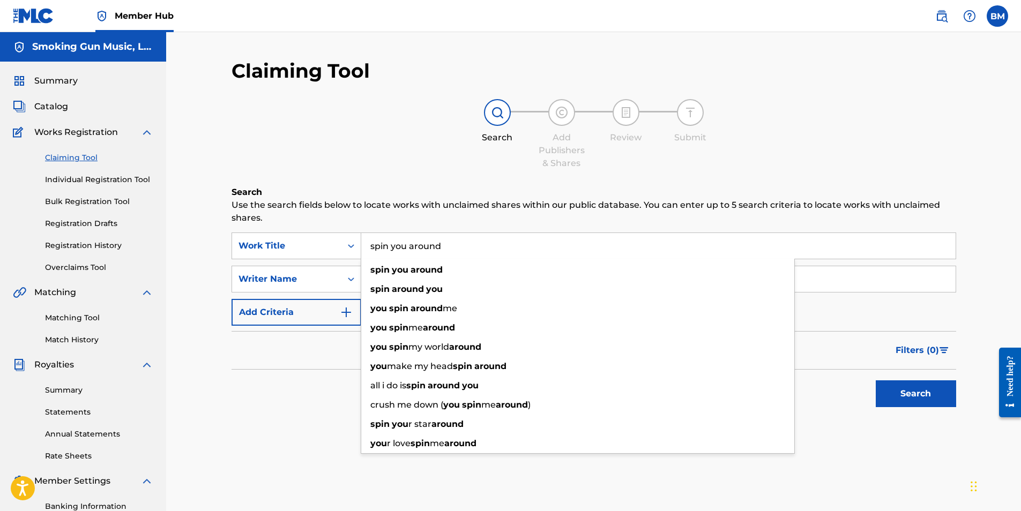
type input "spin you around"
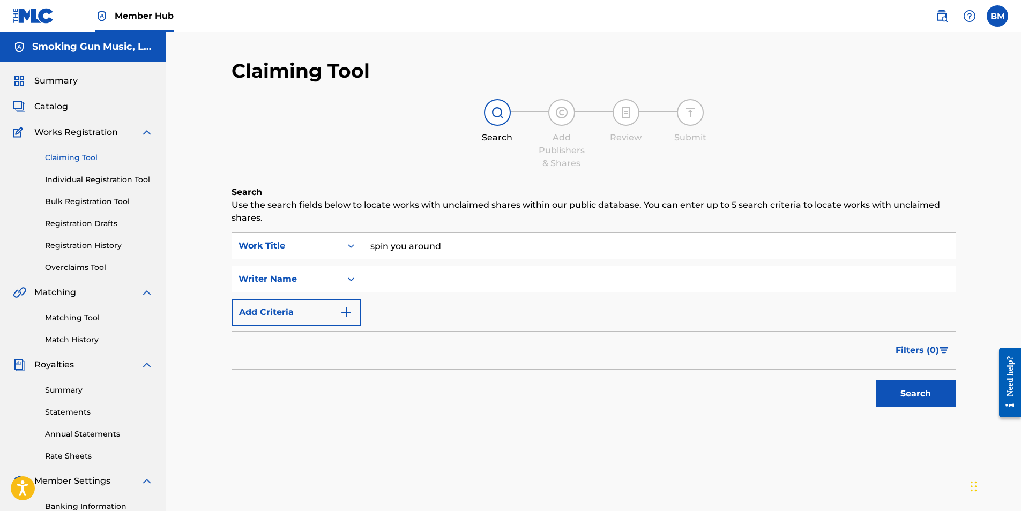
click at [458, 280] on input "Search Form" at bounding box center [658, 279] width 594 height 26
type input "[PERSON_NAME]"
click at [933, 402] on button "Search" at bounding box center [915, 393] width 80 height 27
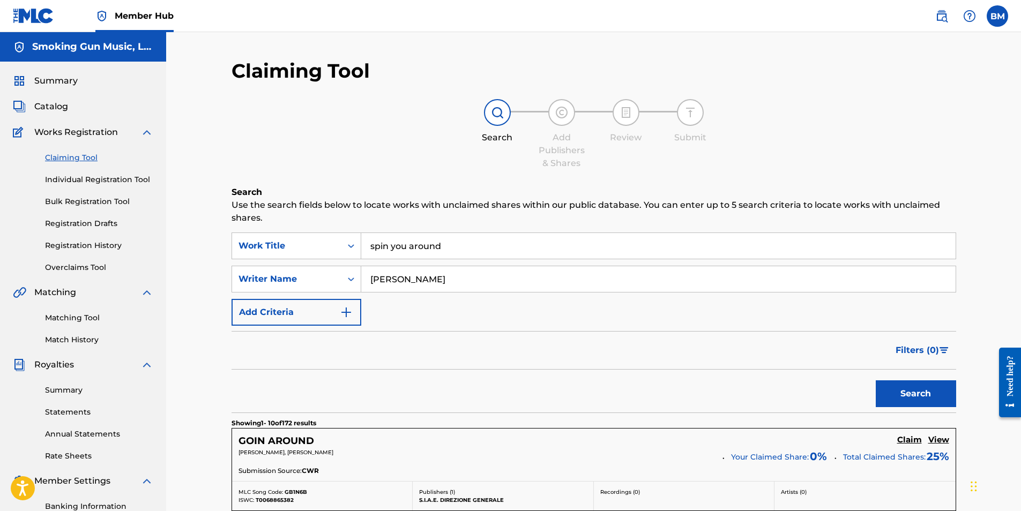
click at [394, 248] on input "spin you around" at bounding box center [658, 246] width 594 height 26
click at [324, 160] on div "Search Add Publishers & Shares Review Submit" at bounding box center [593, 134] width 724 height 71
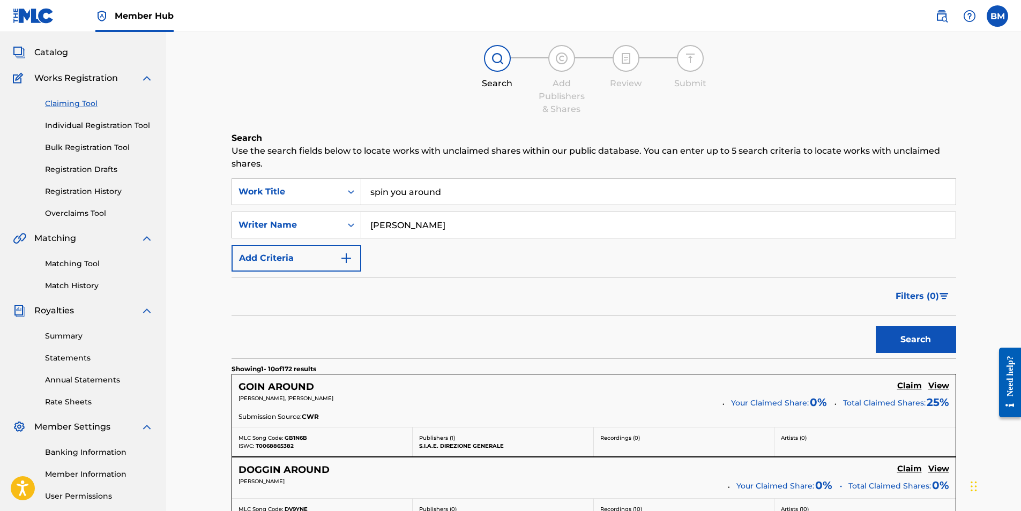
scroll to position [54, 0]
click at [65, 286] on link "Match History" at bounding box center [99, 286] width 108 height 11
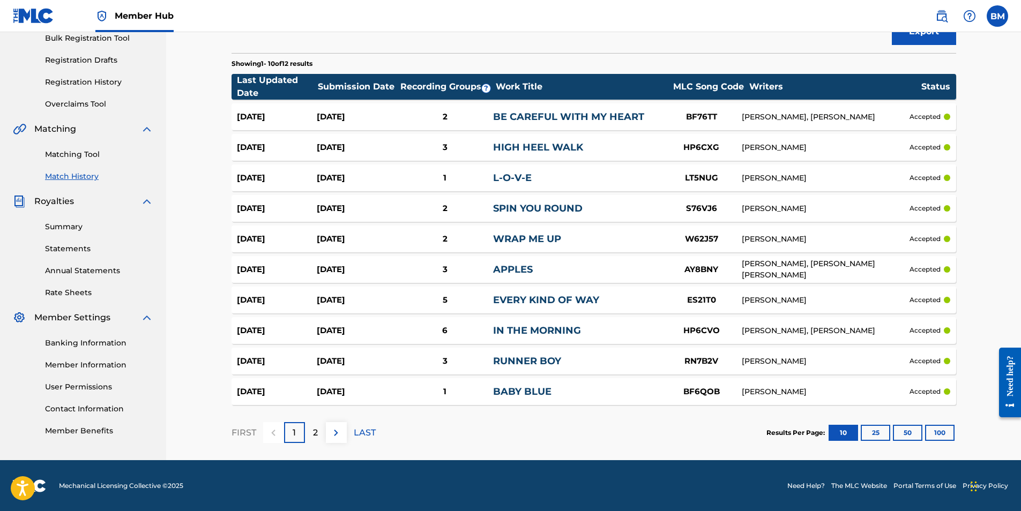
scroll to position [164, 0]
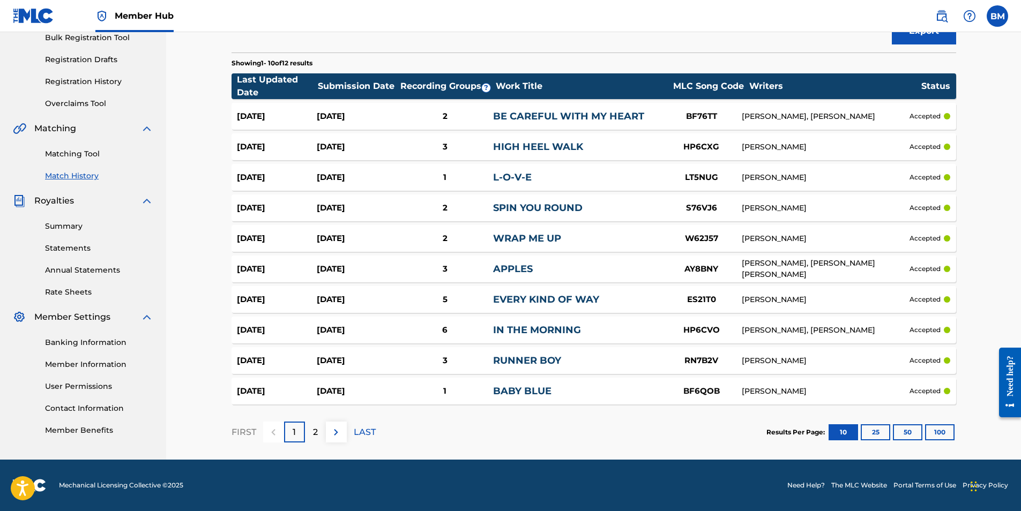
click at [316, 431] on p "2" at bounding box center [315, 432] width 5 height 13
click at [290, 425] on div "1" at bounding box center [294, 432] width 21 height 21
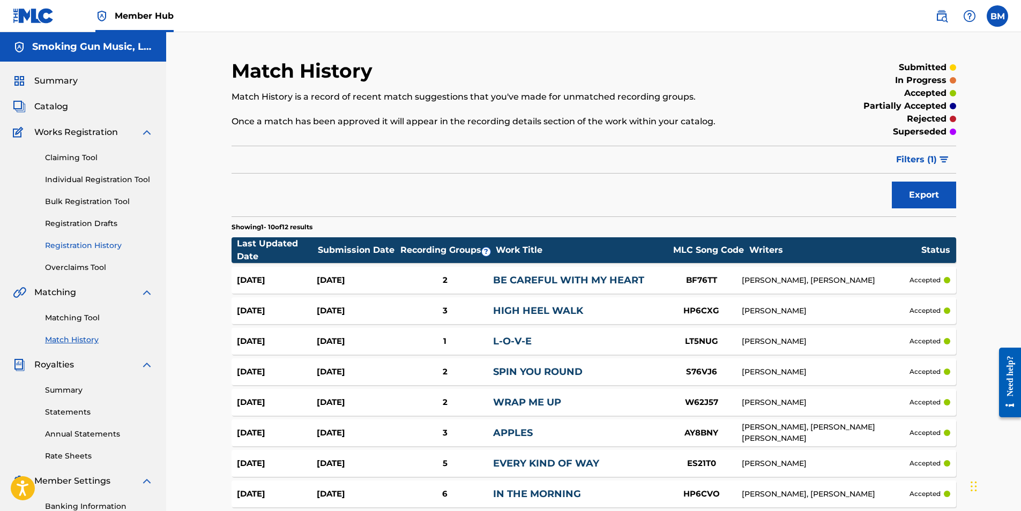
click at [74, 246] on link "Registration History" at bounding box center [99, 245] width 108 height 11
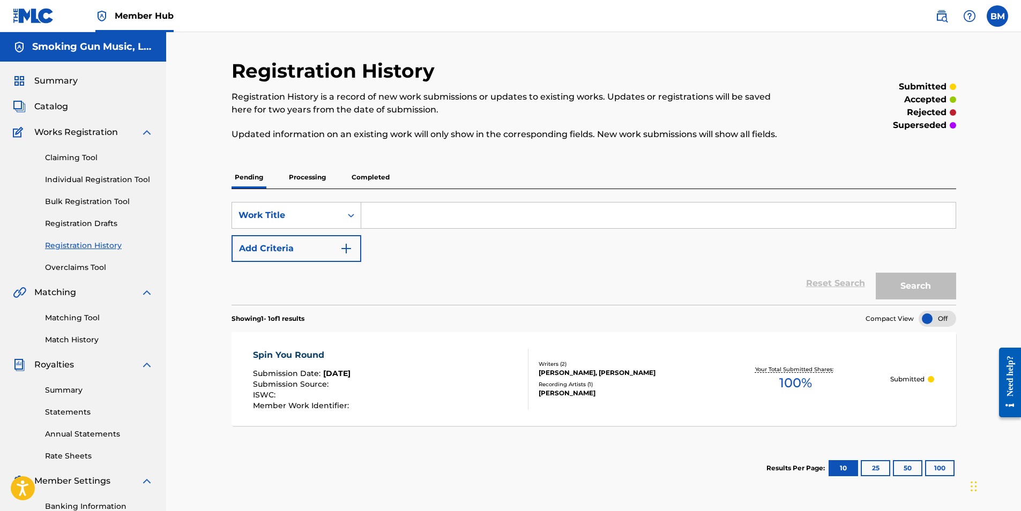
click at [361, 176] on p "Completed" at bounding box center [370, 177] width 44 height 23
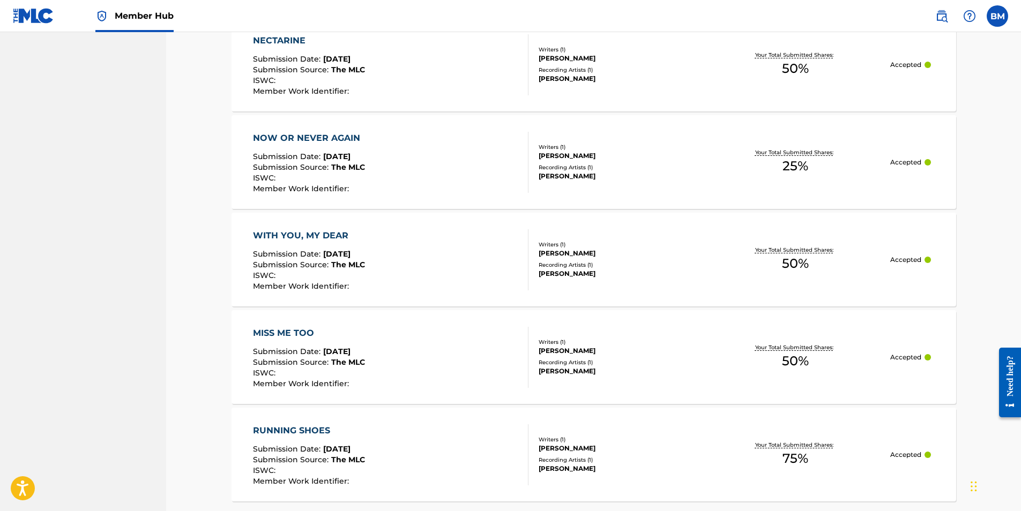
scroll to position [911, 0]
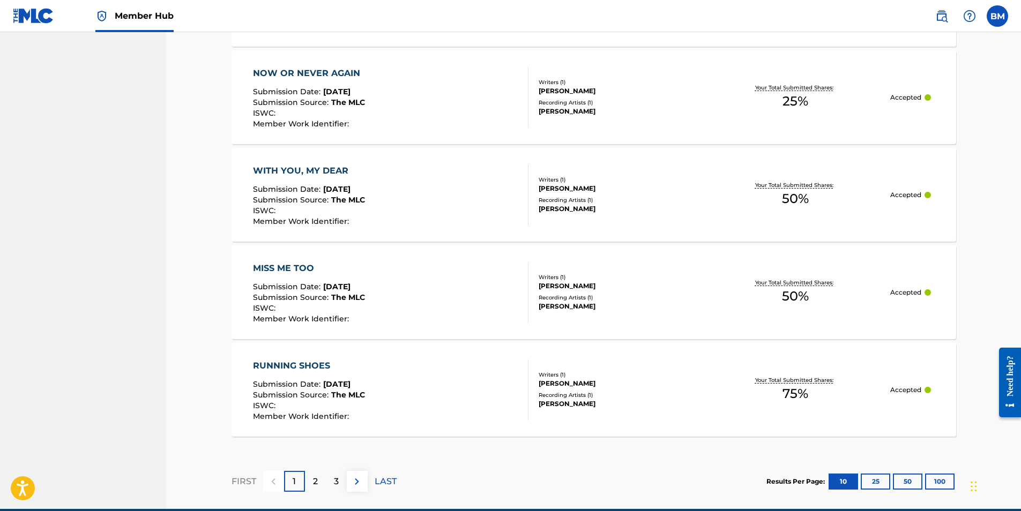
click at [317, 481] on p "2" at bounding box center [315, 481] width 5 height 13
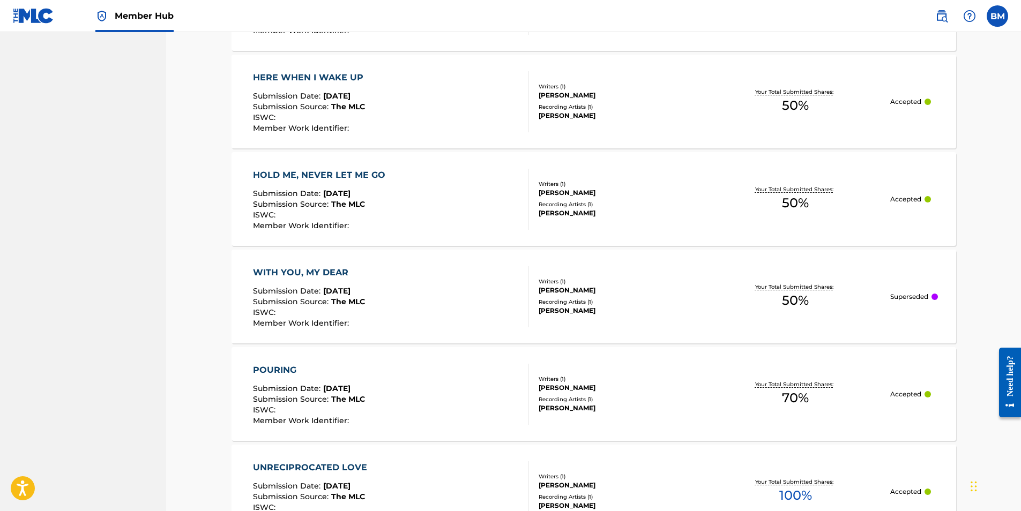
scroll to position [960, 0]
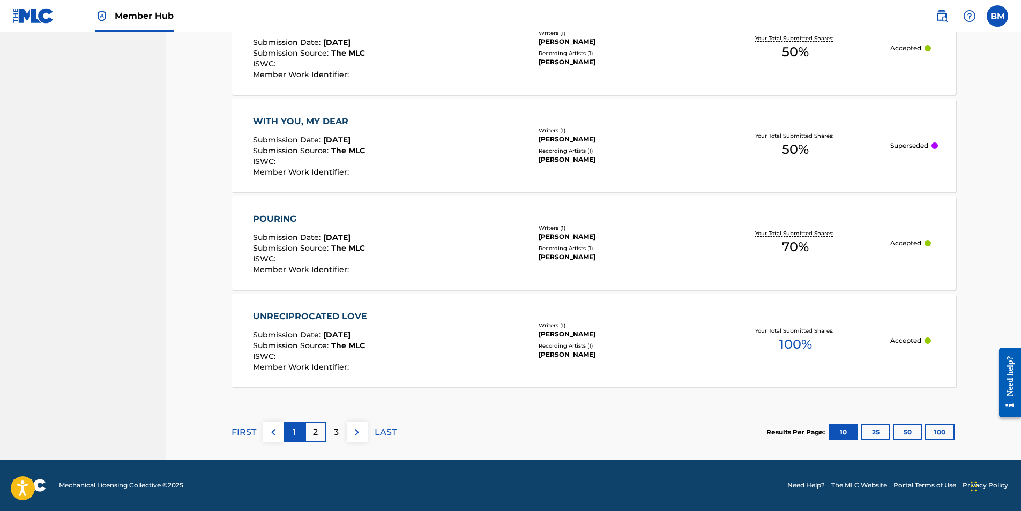
click at [294, 431] on p "1" at bounding box center [294, 432] width 3 height 13
click at [336, 433] on p "3" at bounding box center [336, 432] width 5 height 13
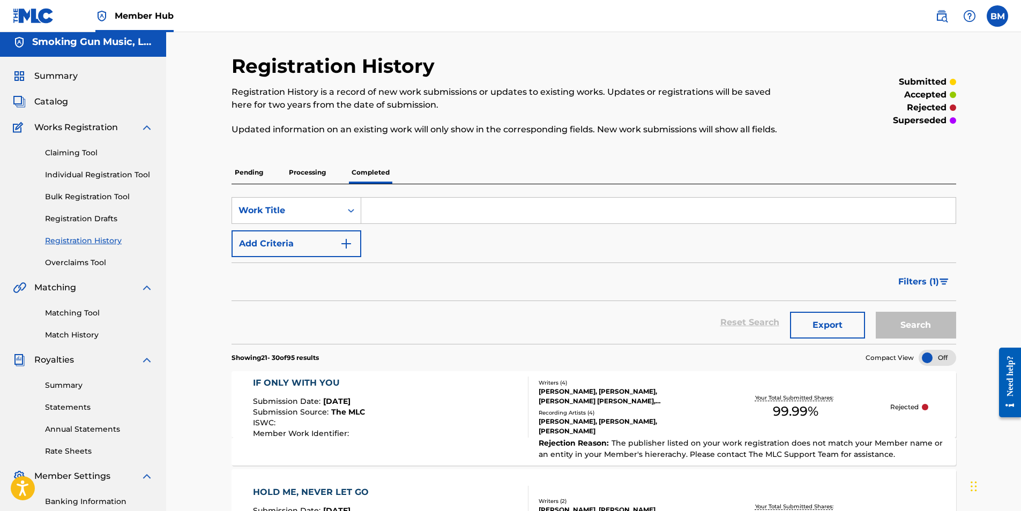
scroll to position [0, 0]
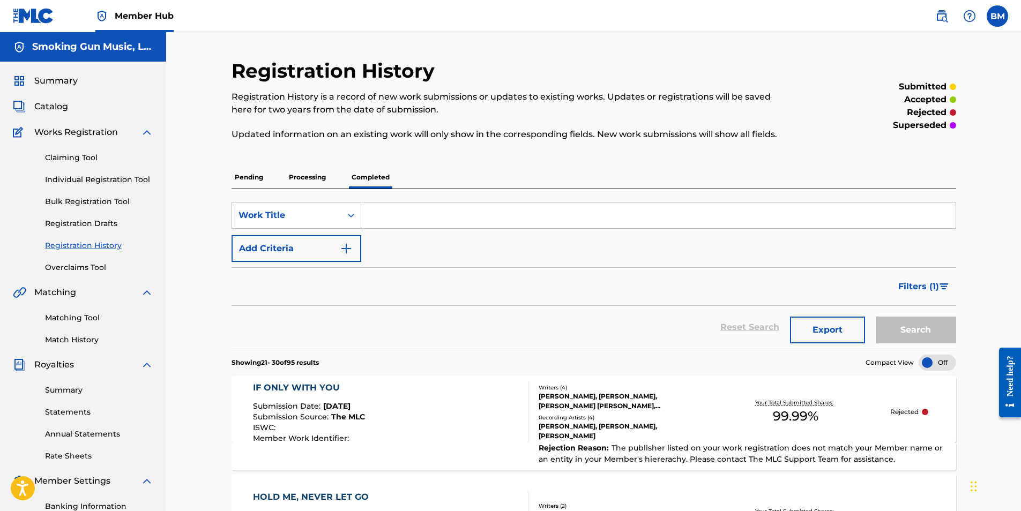
click at [305, 182] on p "Processing" at bounding box center [307, 177] width 43 height 23
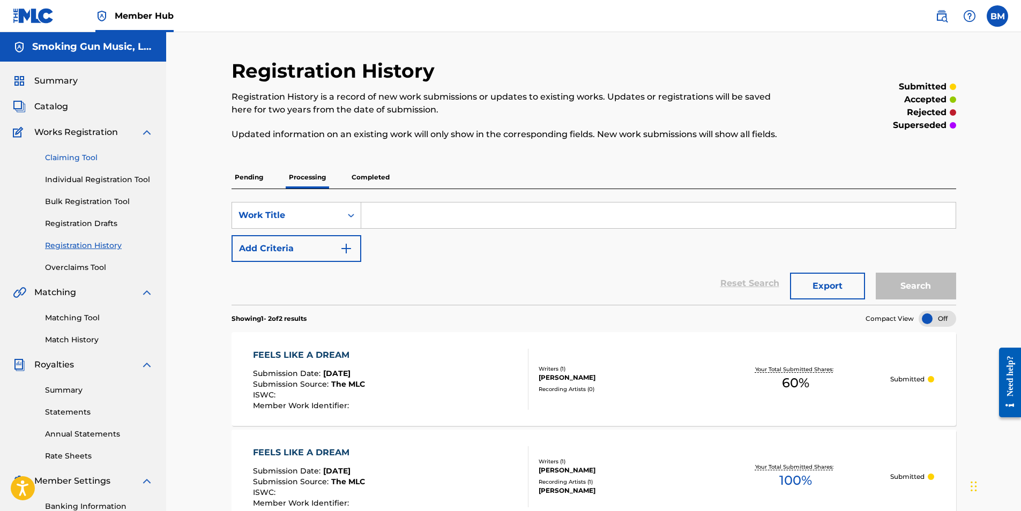
click at [81, 155] on link "Claiming Tool" at bounding box center [99, 157] width 108 height 11
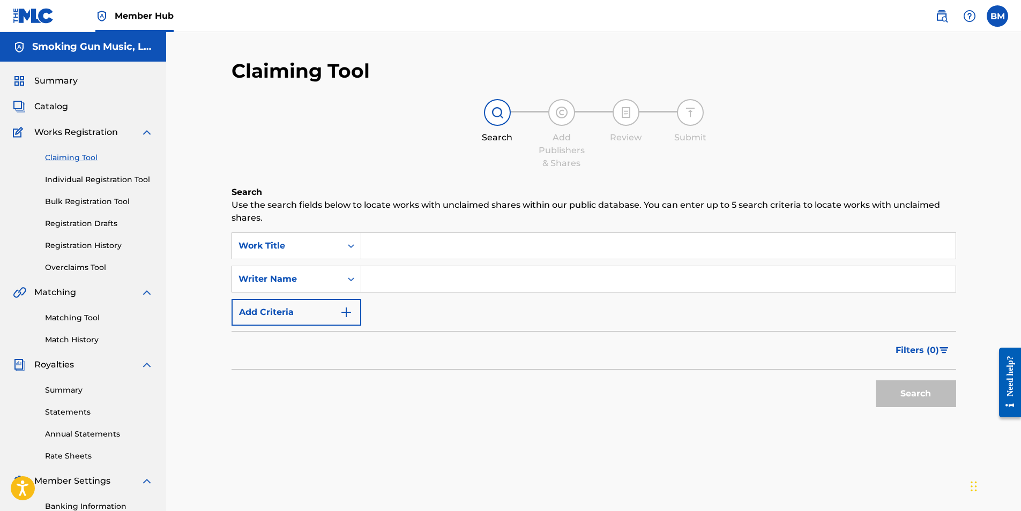
click at [406, 248] on input "Search Form" at bounding box center [658, 246] width 594 height 26
click at [417, 246] on input "Search Form" at bounding box center [658, 246] width 594 height 26
type input "l-o-v-e"
type input "[PERSON_NAME]"
click at [910, 391] on button "Search" at bounding box center [915, 393] width 80 height 27
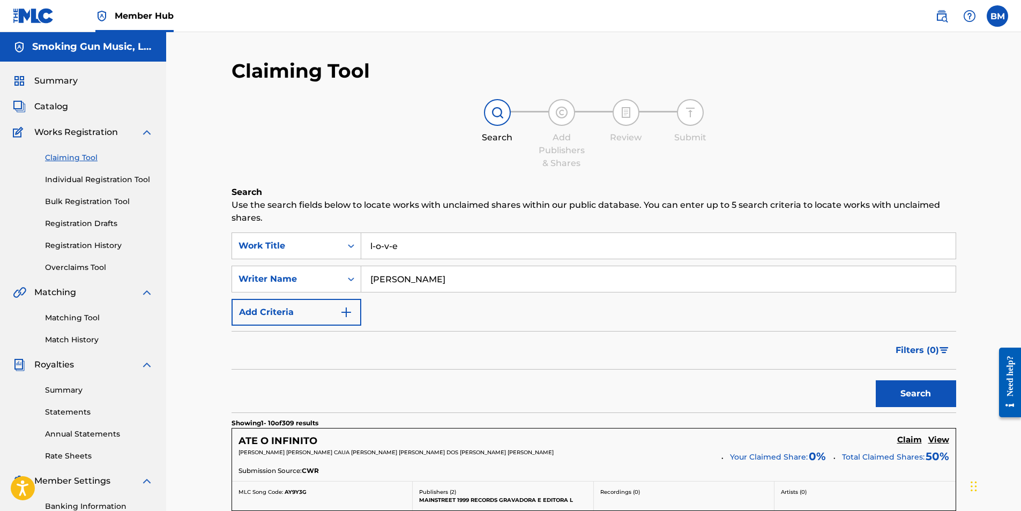
drag, startPoint x: 414, startPoint y: 252, endPoint x: 288, endPoint y: 227, distance: 129.0
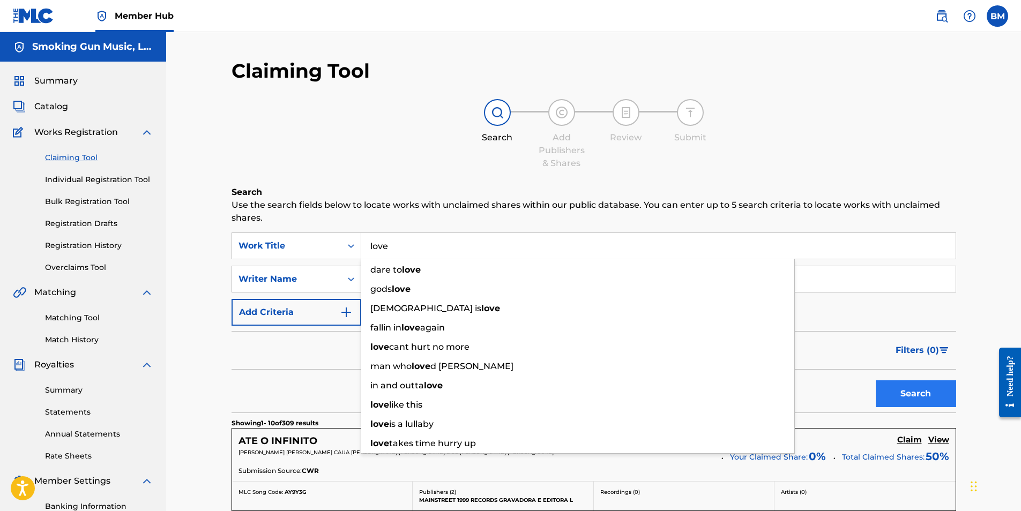
type input "love"
click at [916, 388] on button "Search" at bounding box center [915, 393] width 80 height 27
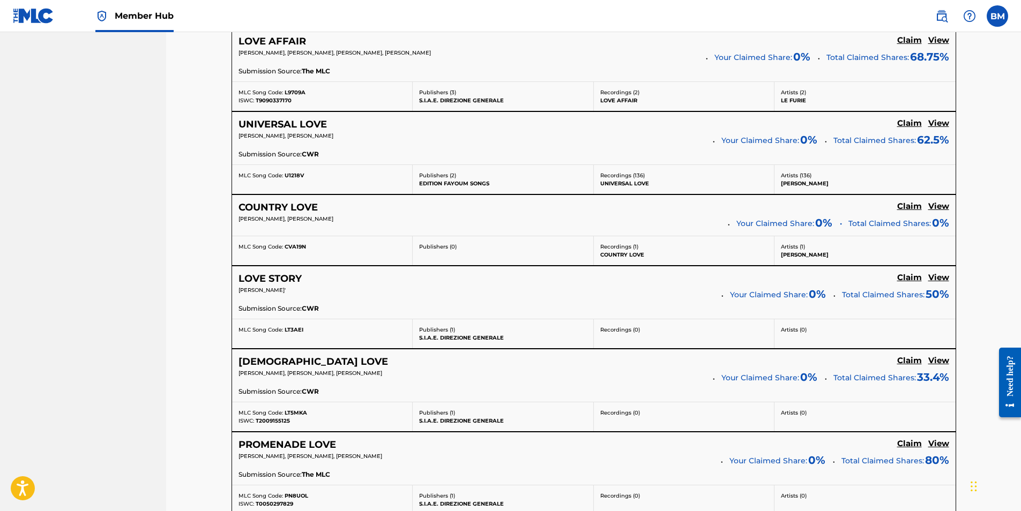
scroll to position [896, 0]
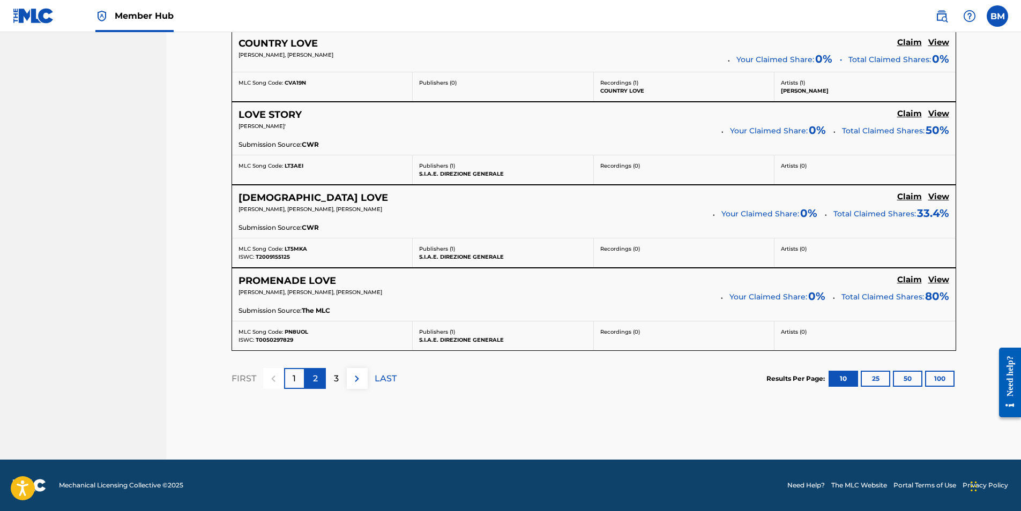
click at [311, 378] on div "2" at bounding box center [315, 378] width 21 height 21
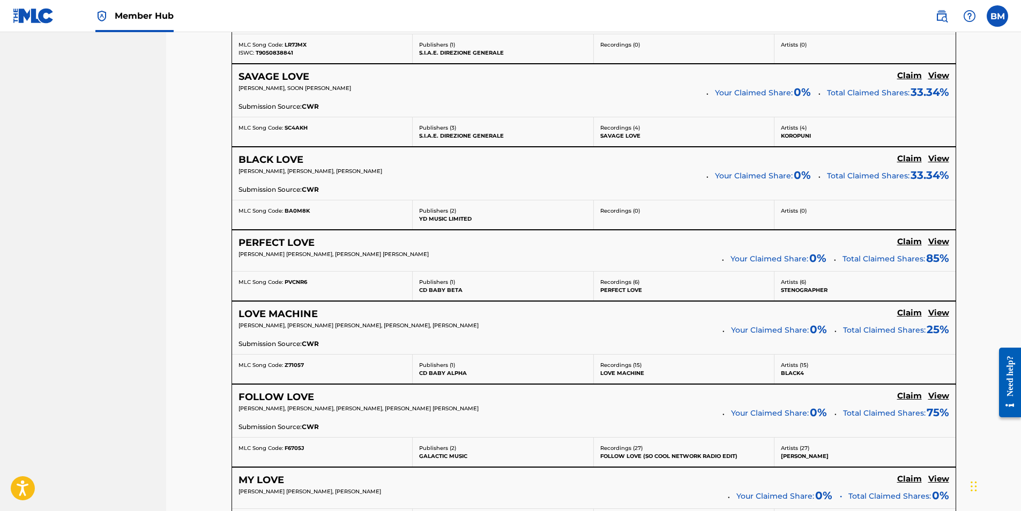
scroll to position [884, 0]
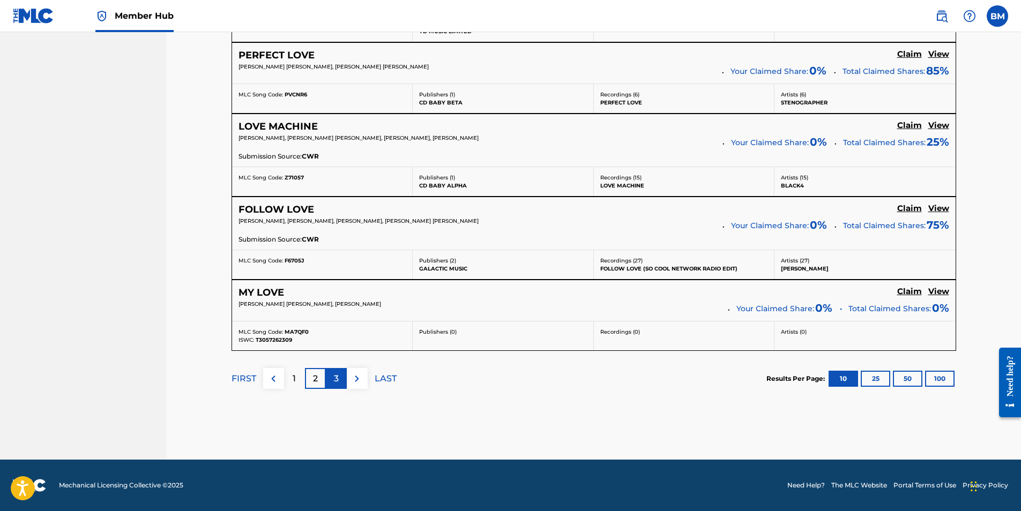
click at [330, 377] on div "3" at bounding box center [336, 378] width 21 height 21
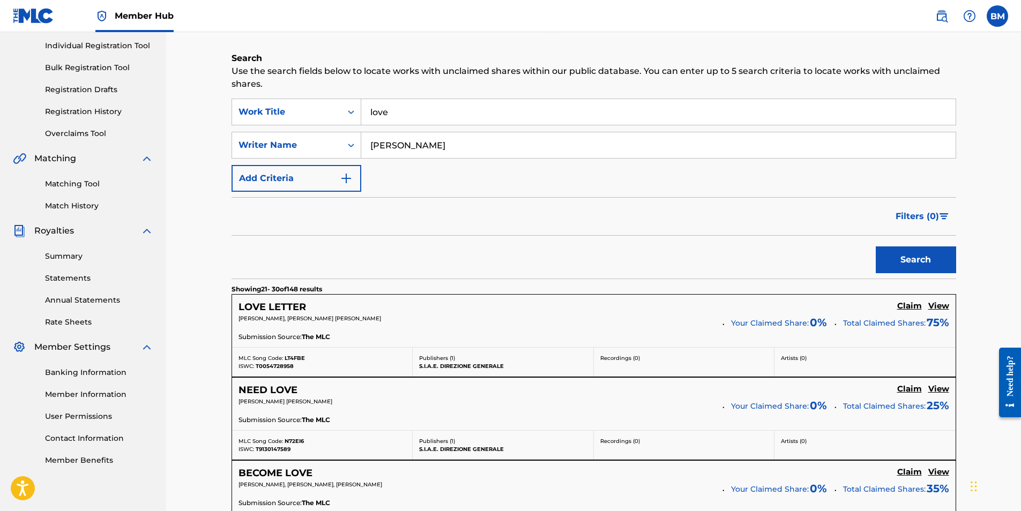
scroll to position [0, 0]
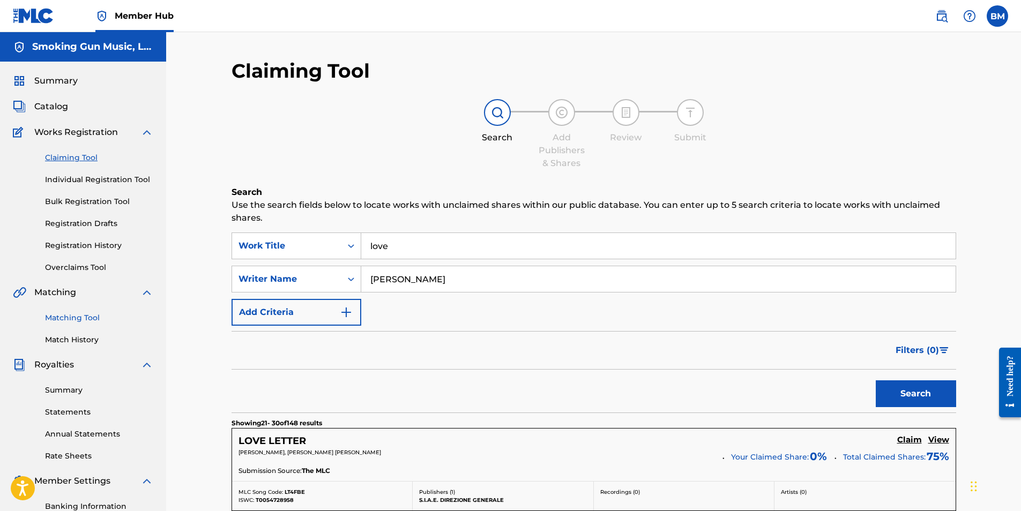
click at [86, 317] on link "Matching Tool" at bounding box center [99, 317] width 108 height 11
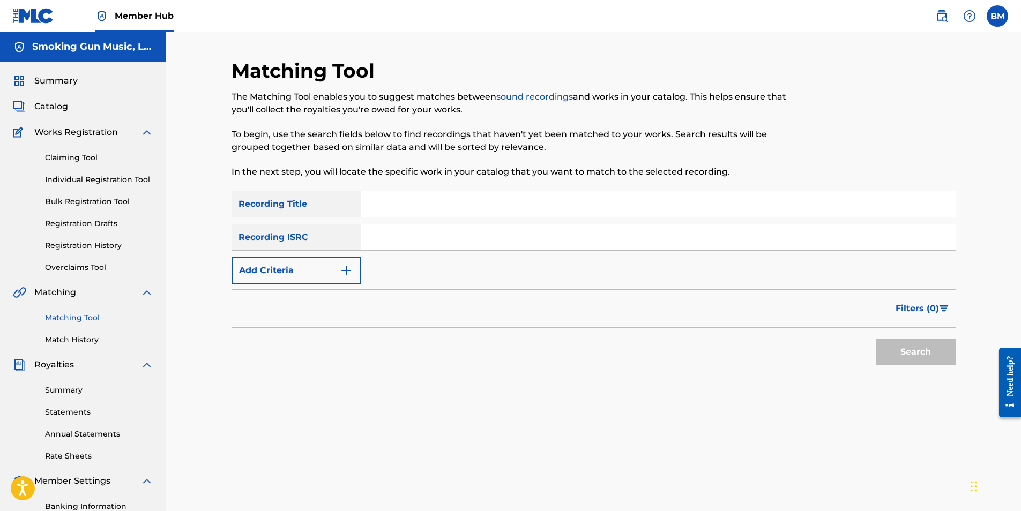
click at [405, 203] on input "Search Form" at bounding box center [658, 204] width 594 height 26
click at [84, 178] on link "Individual Registration Tool" at bounding box center [99, 179] width 108 height 11
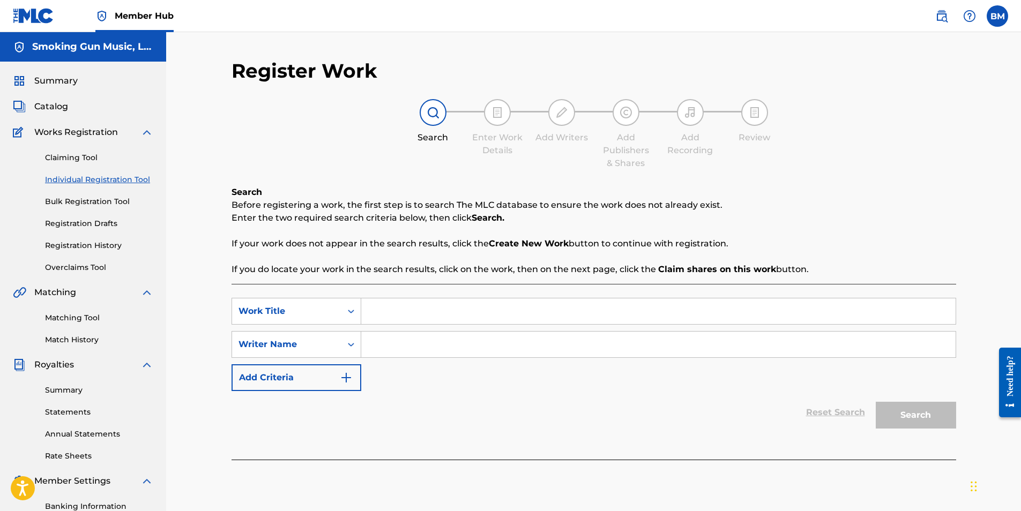
click at [392, 310] on input "Search Form" at bounding box center [658, 311] width 594 height 26
type input "l-o-v-e"
type input "[PERSON_NAME]"
click at [915, 415] on button "Search" at bounding box center [915, 415] width 80 height 27
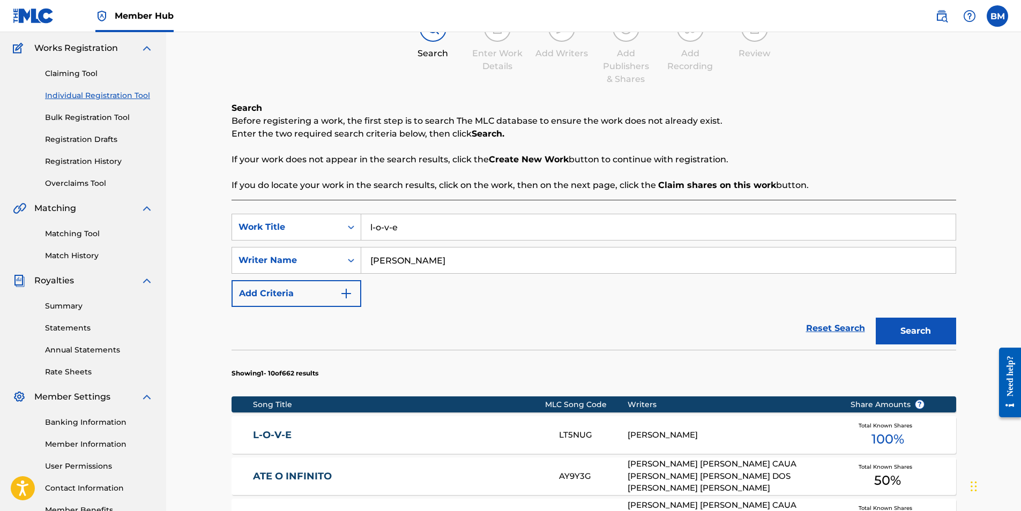
scroll to position [214, 0]
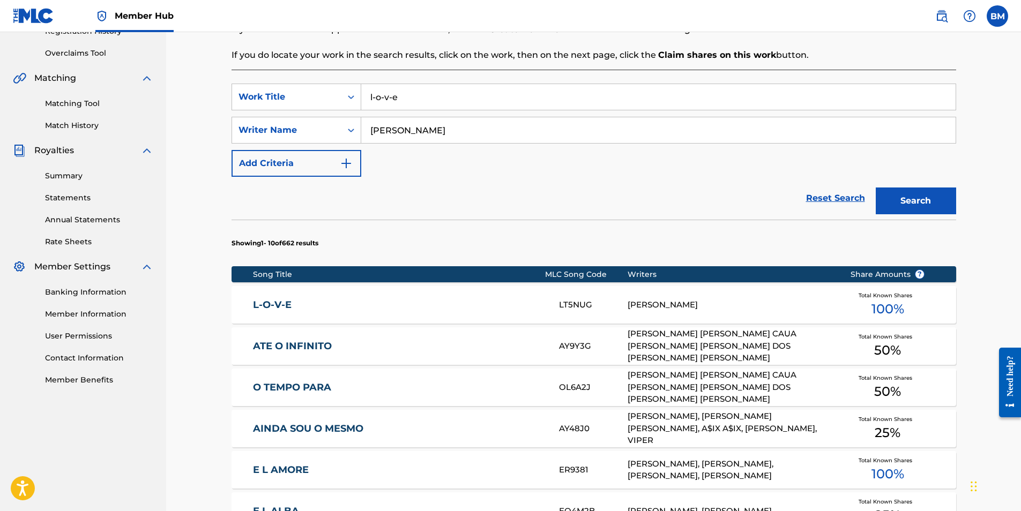
click at [278, 302] on link "L-O-V-E" at bounding box center [398, 305] width 291 height 12
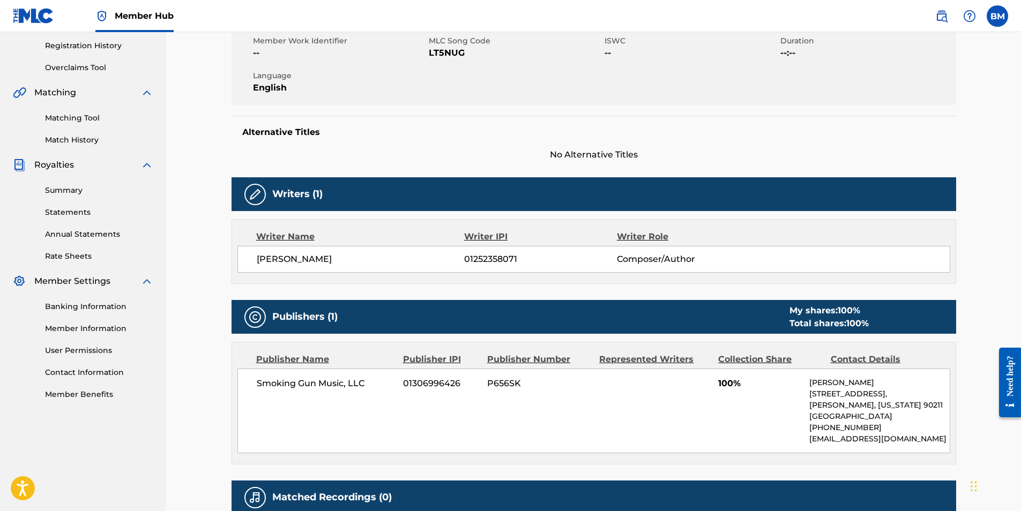
scroll to position [10, 0]
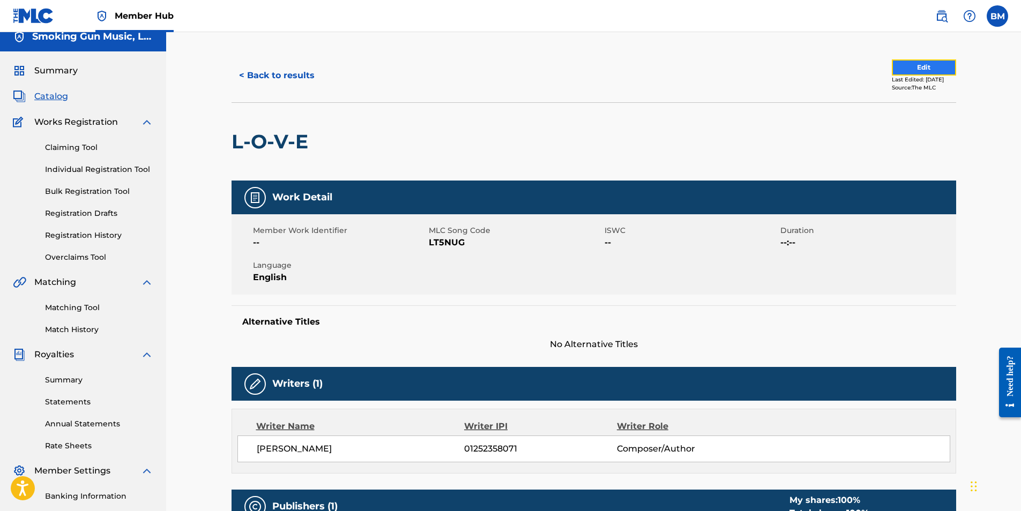
click at [908, 66] on button "Edit" at bounding box center [924, 67] width 64 height 16
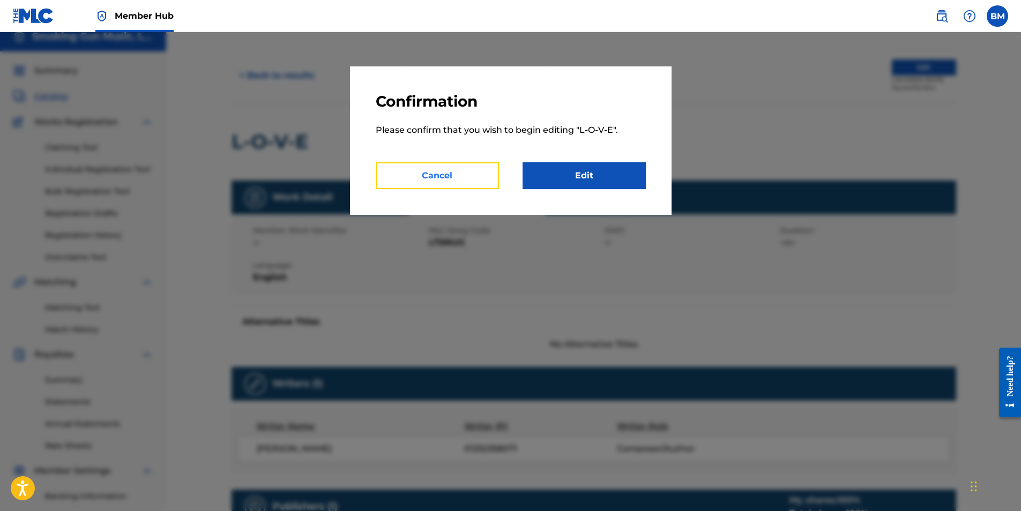
click at [433, 178] on button "Cancel" at bounding box center [437, 175] width 123 height 27
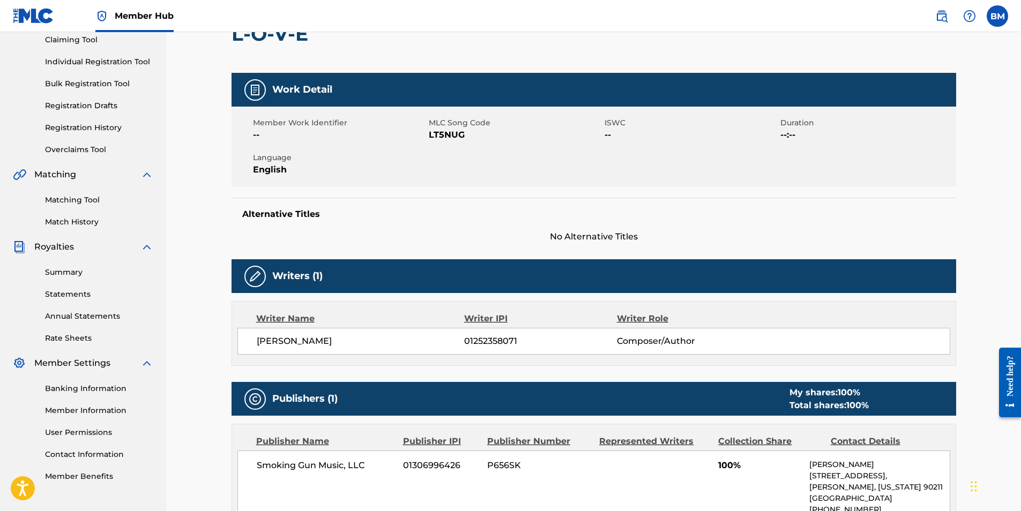
scroll to position [117, 0]
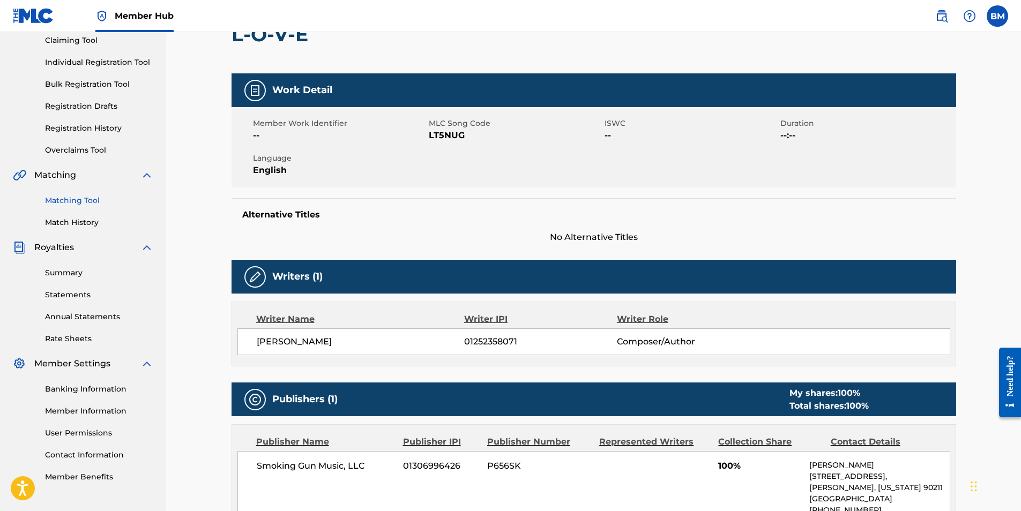
click at [81, 200] on link "Matching Tool" at bounding box center [99, 200] width 108 height 11
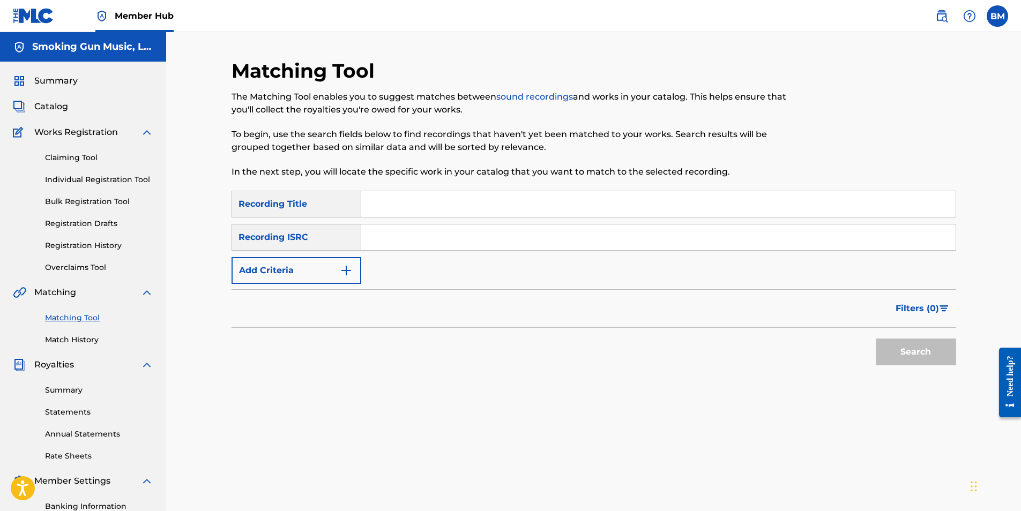
click at [410, 208] on input "Search Form" at bounding box center [658, 204] width 594 height 26
type input "l-o-v-e"
type input "[PERSON_NAME]"
click at [912, 347] on button "Search" at bounding box center [915, 352] width 80 height 27
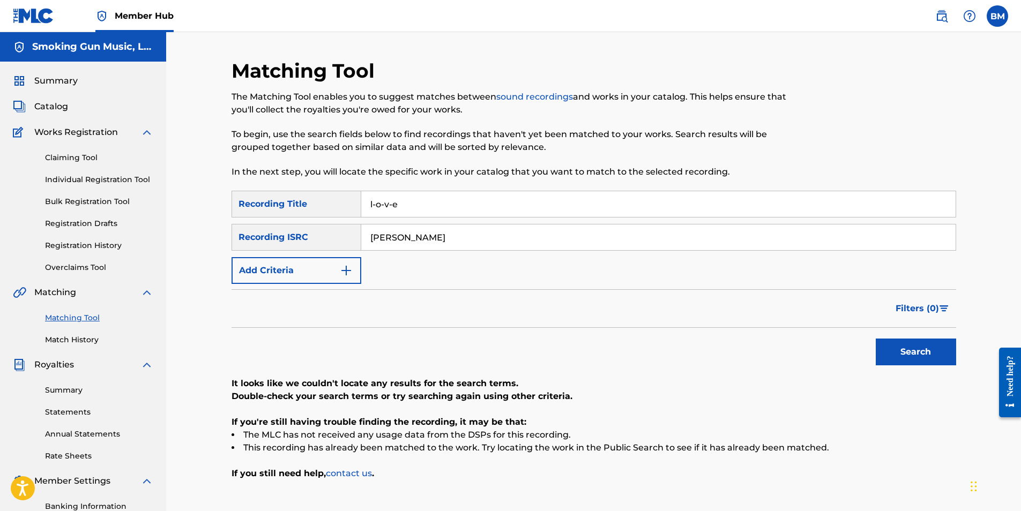
drag, startPoint x: 403, startPoint y: 241, endPoint x: 317, endPoint y: 242, distance: 86.3
click at [317, 242] on div "SearchWithCriteria33bb3a7e-6ee7-4127-acc7-ff3736e3a40d Recording ISRC [PERSON_N…" at bounding box center [593, 237] width 724 height 27
click at [347, 266] on img "Search Form" at bounding box center [346, 270] width 13 height 13
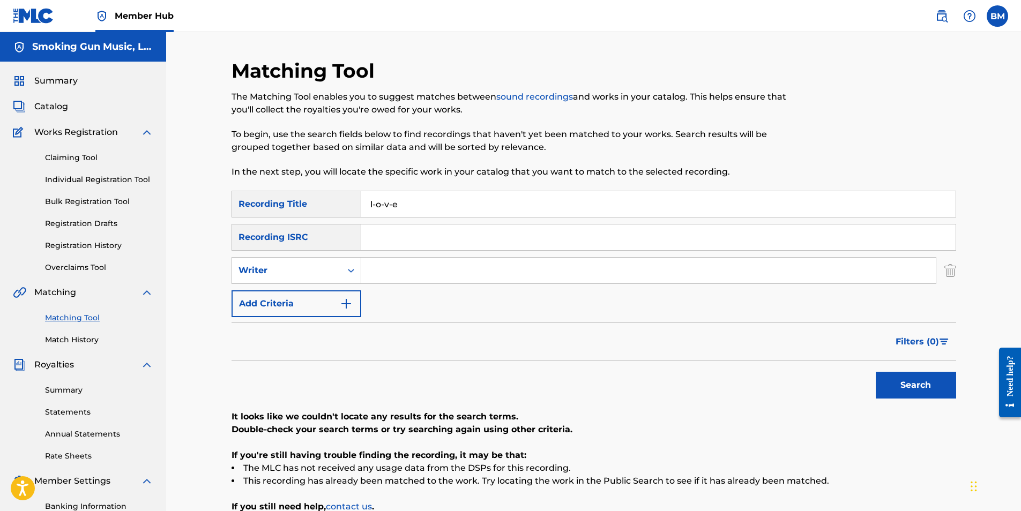
click at [400, 278] on input "Search Form" at bounding box center [648, 271] width 574 height 26
type input "[PERSON_NAME]"
click at [914, 386] on button "Search" at bounding box center [915, 385] width 80 height 27
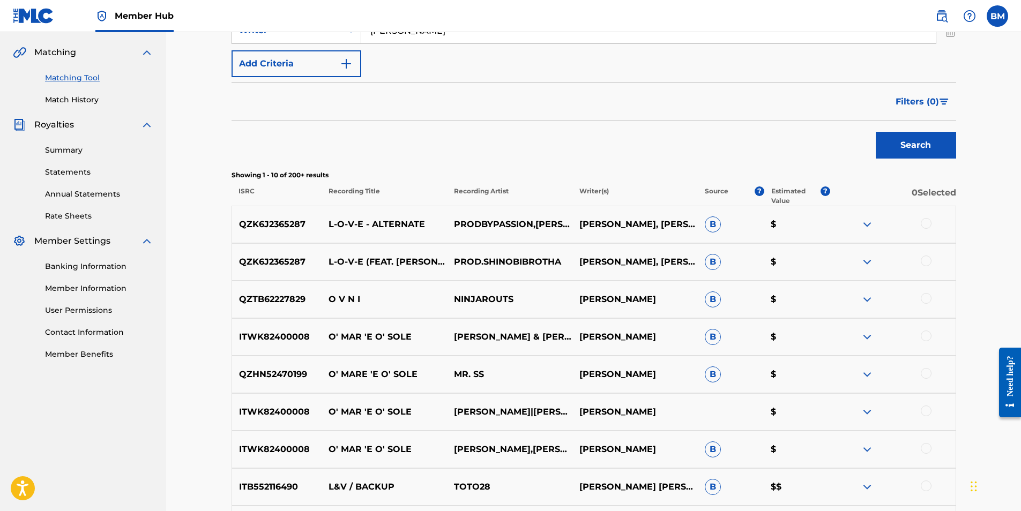
scroll to position [268, 0]
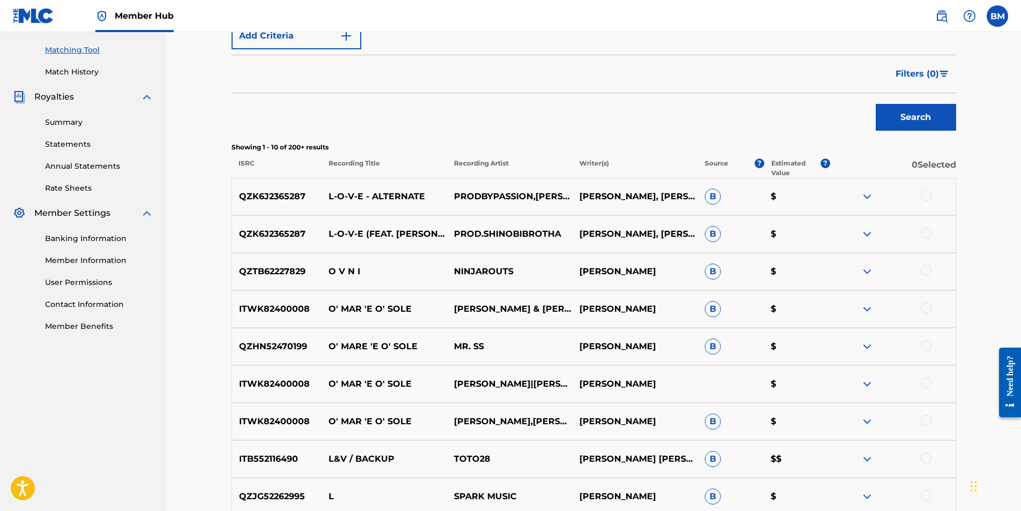
click at [929, 194] on div at bounding box center [925, 195] width 11 height 11
click at [925, 234] on div at bounding box center [925, 233] width 11 height 11
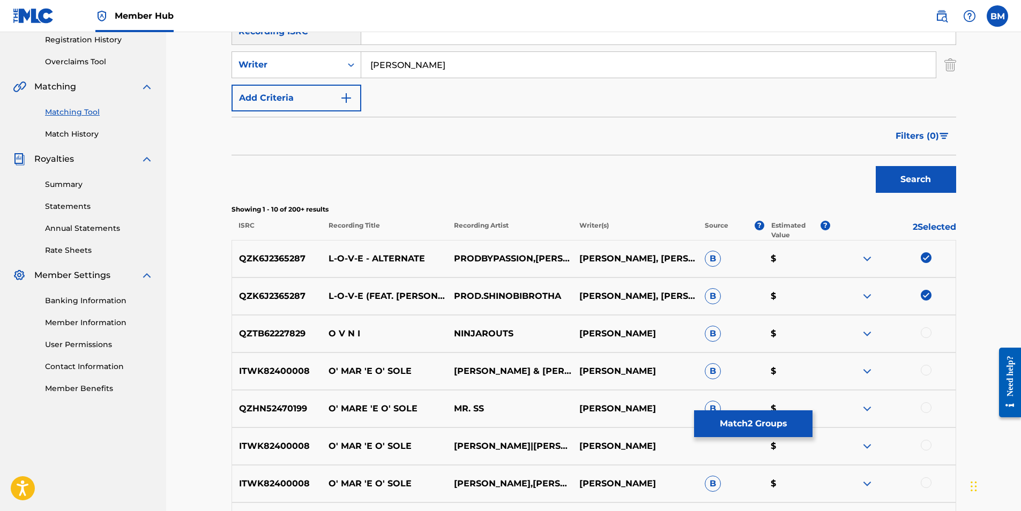
scroll to position [214, 0]
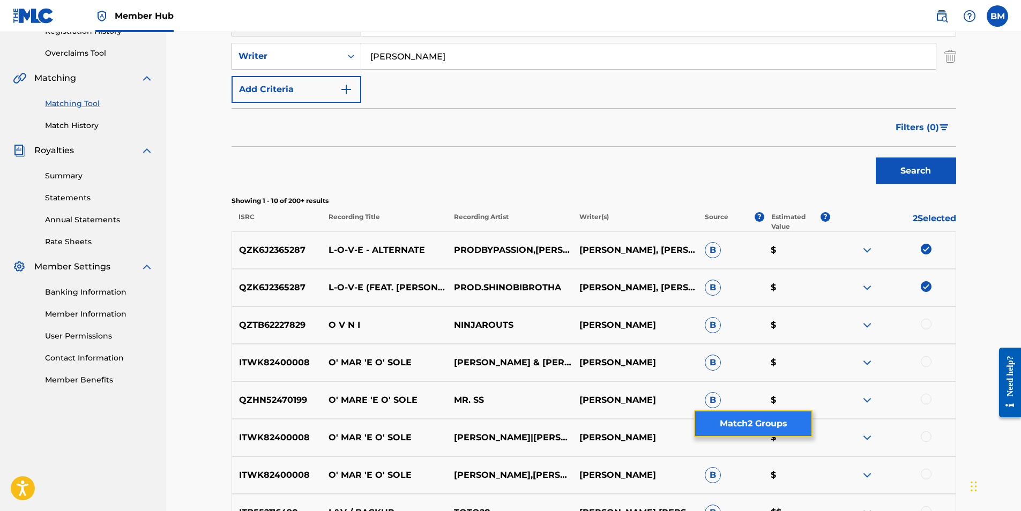
click at [755, 426] on button "Match 2 Groups" at bounding box center [753, 423] width 118 height 27
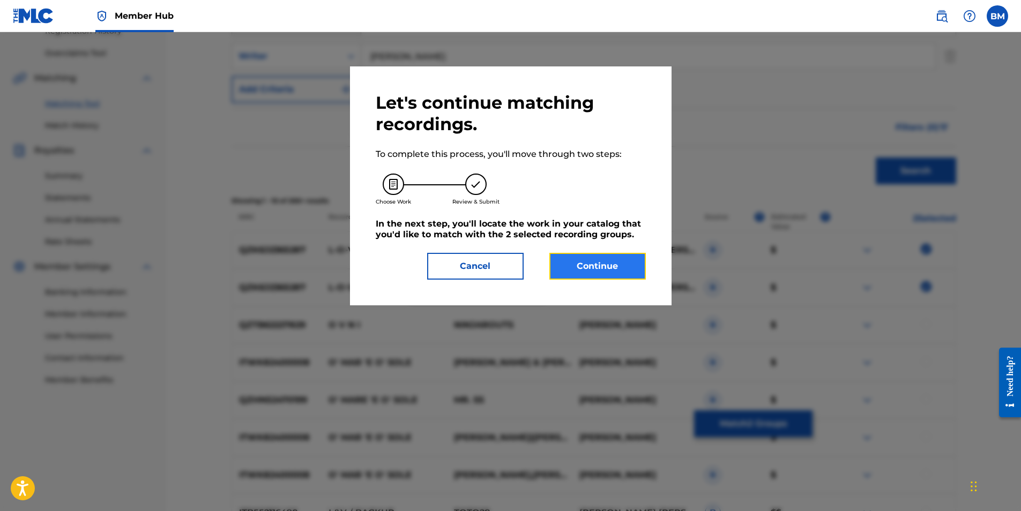
click at [588, 266] on button "Continue" at bounding box center [597, 266] width 96 height 27
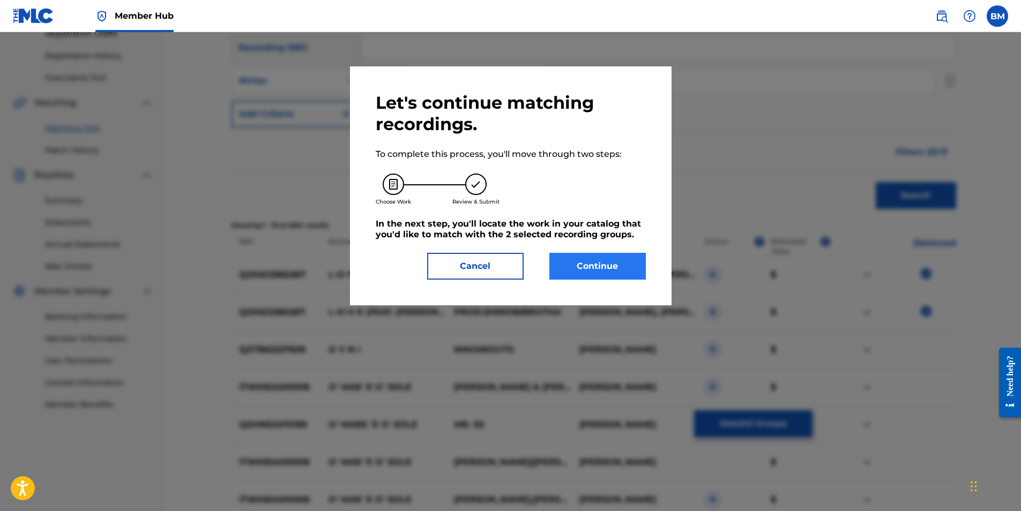
scroll to position [203, 0]
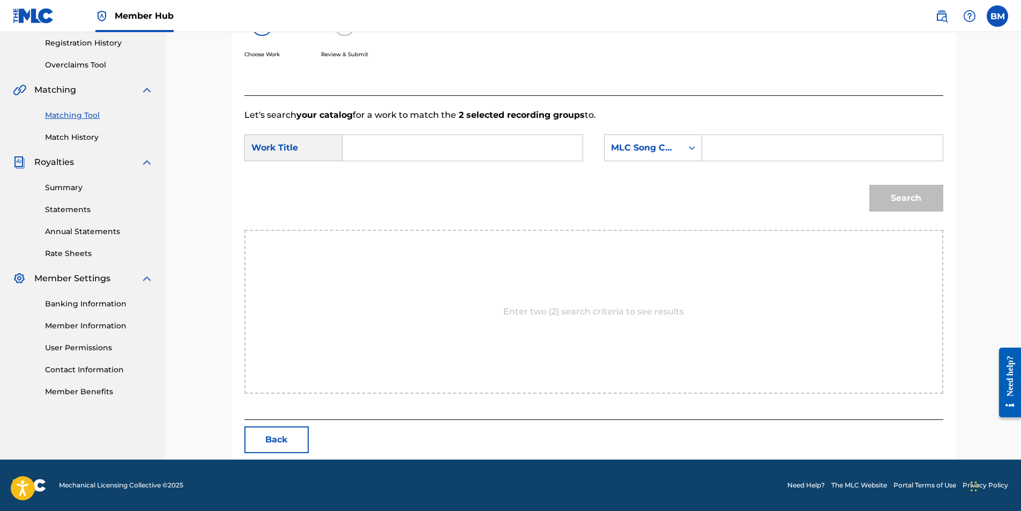
click at [420, 154] on input "Search Form" at bounding box center [462, 148] width 222 height 26
type input "l-o-v-e"
click at [680, 146] on div "MLC Song Code" at bounding box center [643, 148] width 78 height 20
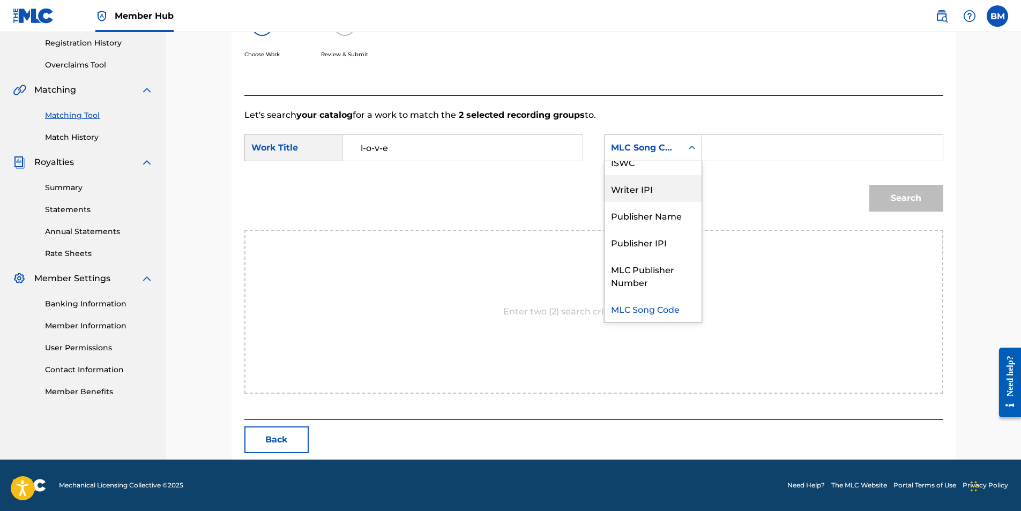
scroll to position [0, 0]
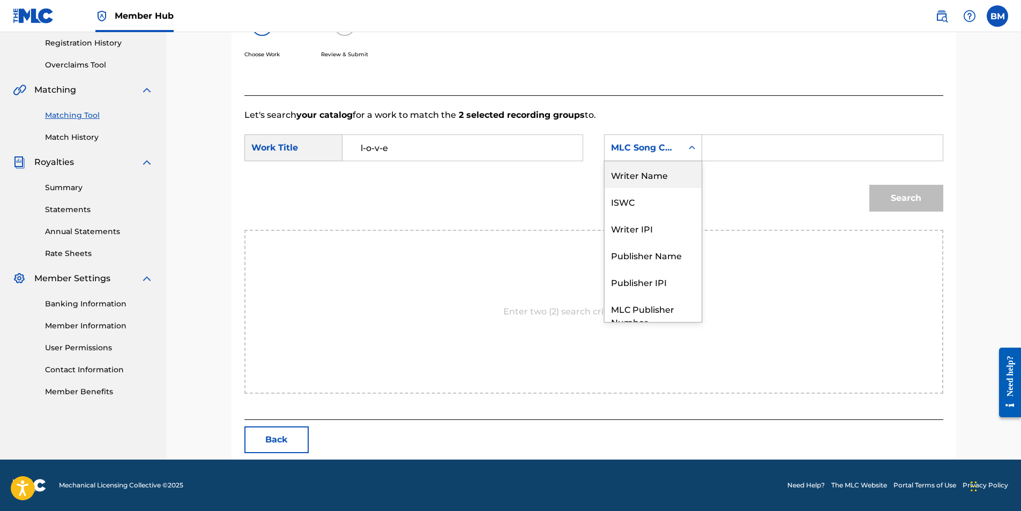
click at [647, 179] on div "Writer Name" at bounding box center [652, 174] width 97 height 27
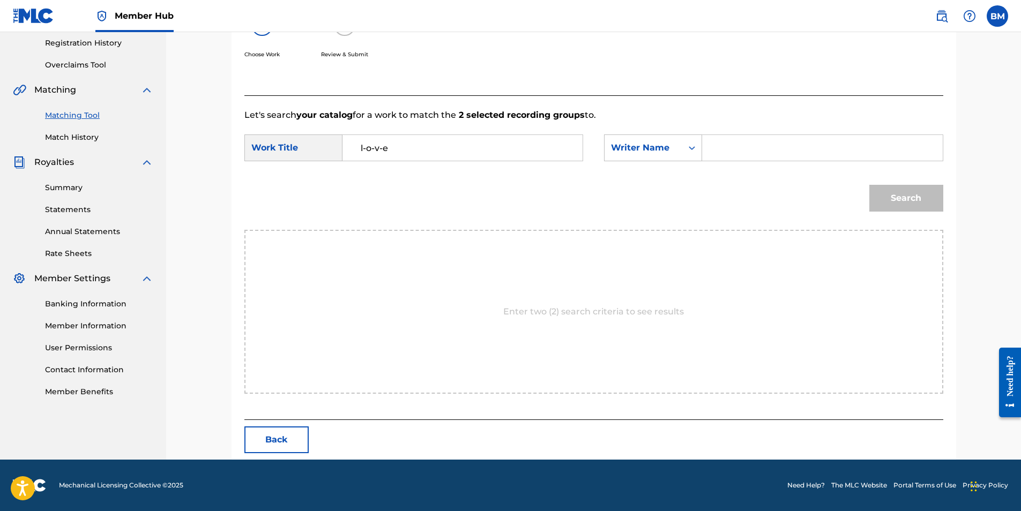
click at [723, 153] on input "Search Form" at bounding box center [822, 148] width 222 height 26
type input "[PERSON_NAME]"
click at [905, 195] on button "Search" at bounding box center [906, 198] width 74 height 27
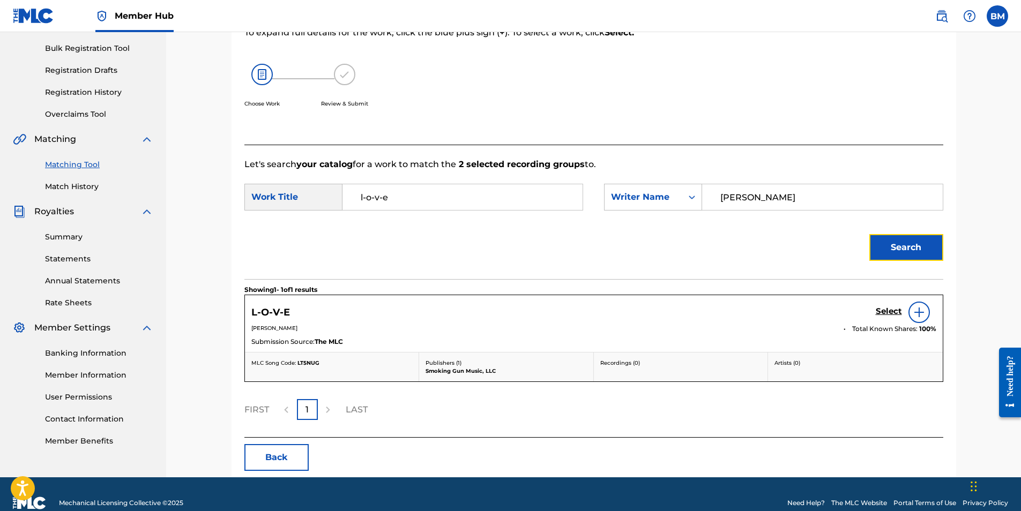
scroll to position [171, 0]
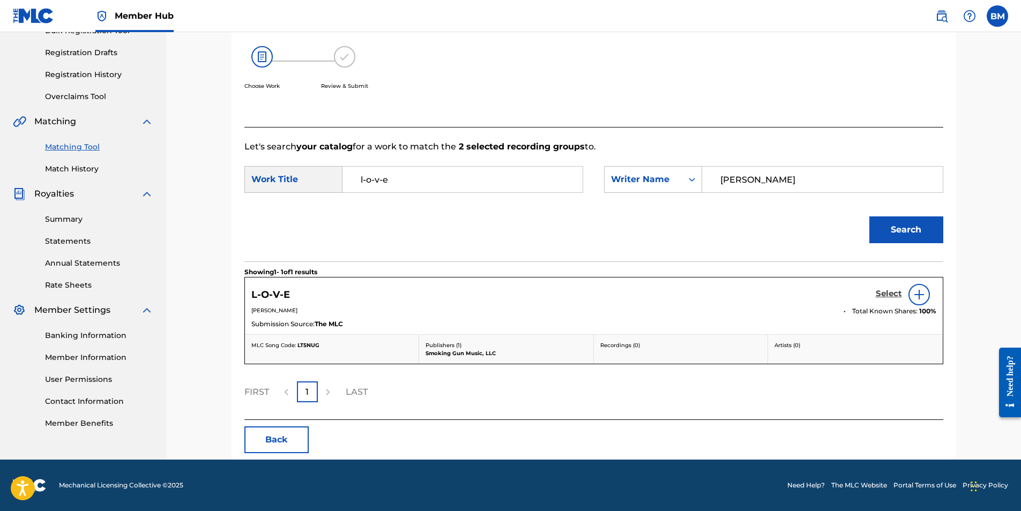
click at [882, 293] on h5 "Select" at bounding box center [888, 294] width 26 height 10
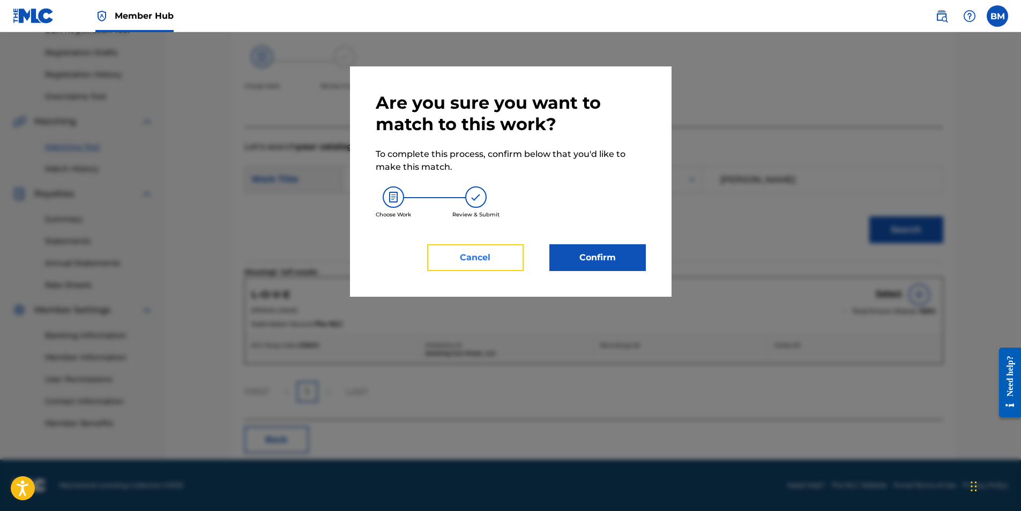
click at [495, 264] on button "Cancel" at bounding box center [475, 257] width 96 height 27
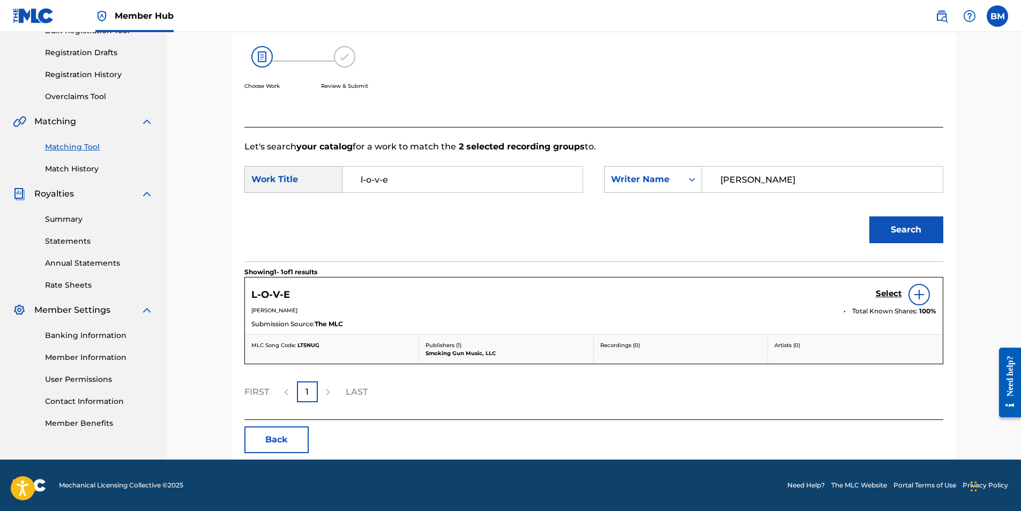
click at [917, 290] on img at bounding box center [918, 294] width 13 height 13
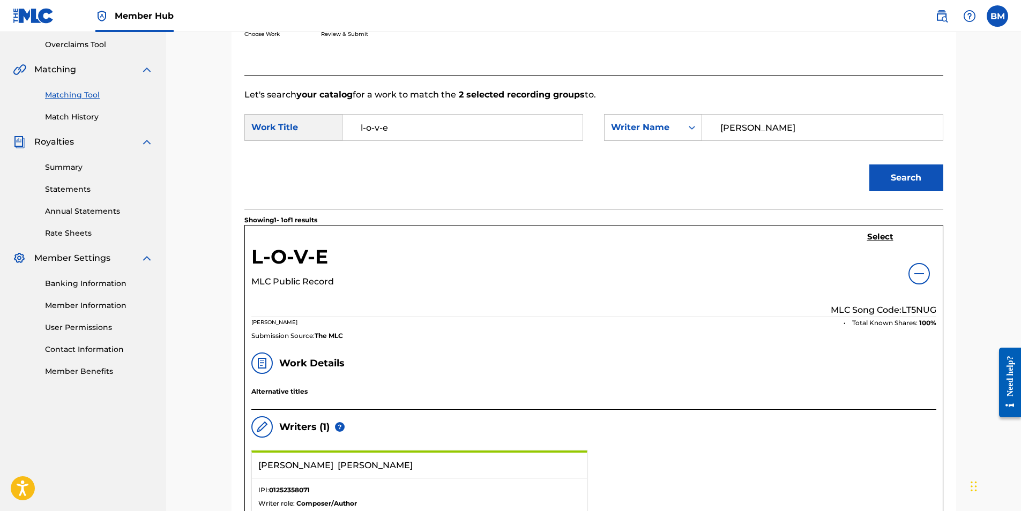
scroll to position [9, 0]
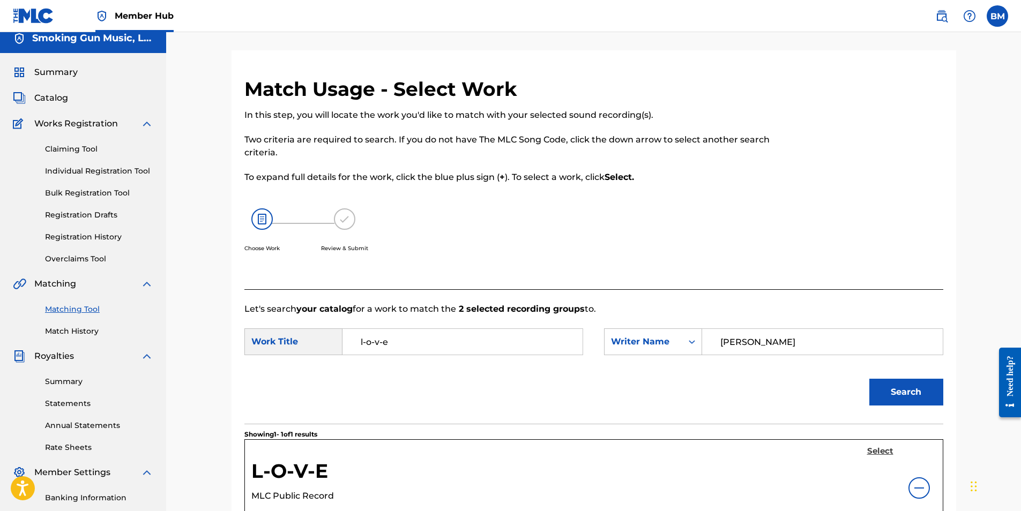
click at [880, 451] on h5 "Select" at bounding box center [880, 451] width 26 height 10
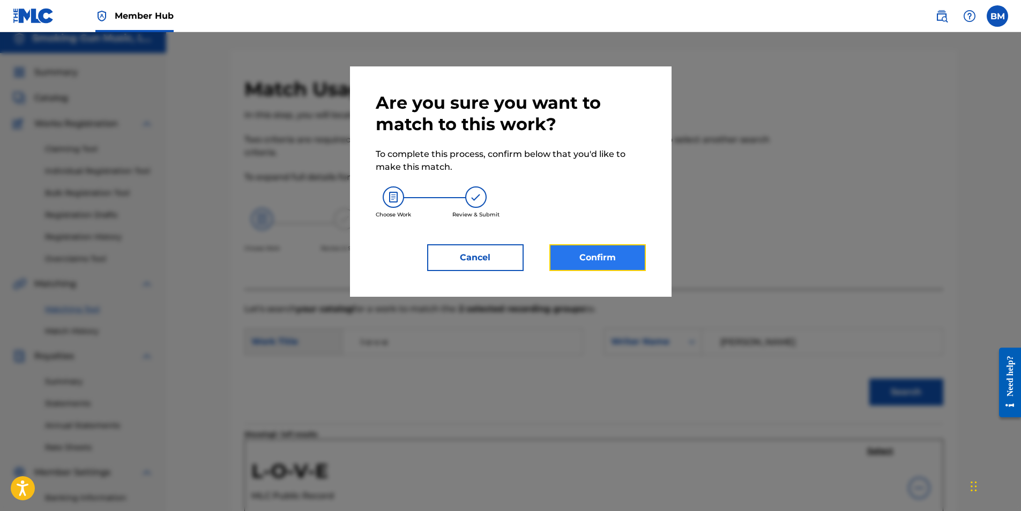
click at [607, 257] on button "Confirm" at bounding box center [597, 257] width 96 height 27
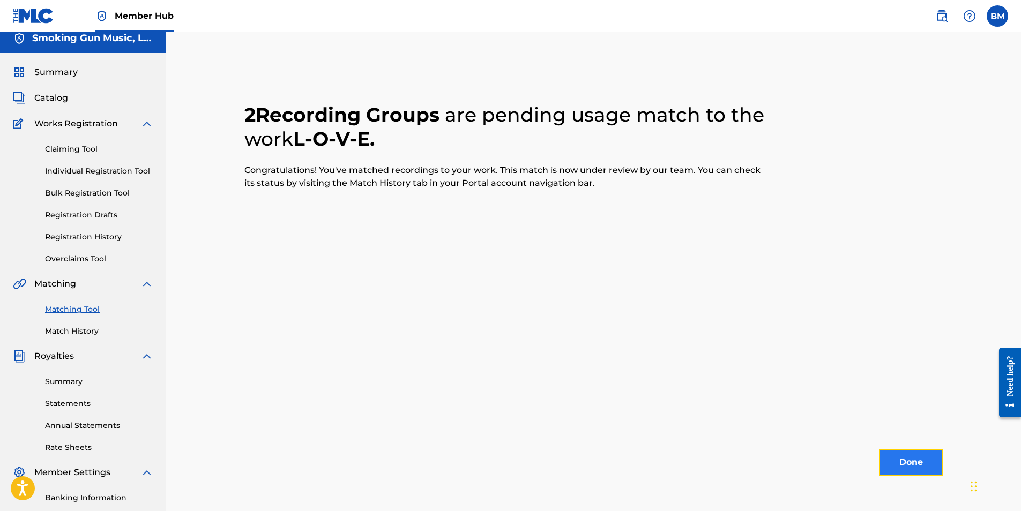
click at [914, 463] on button "Done" at bounding box center [911, 462] width 64 height 27
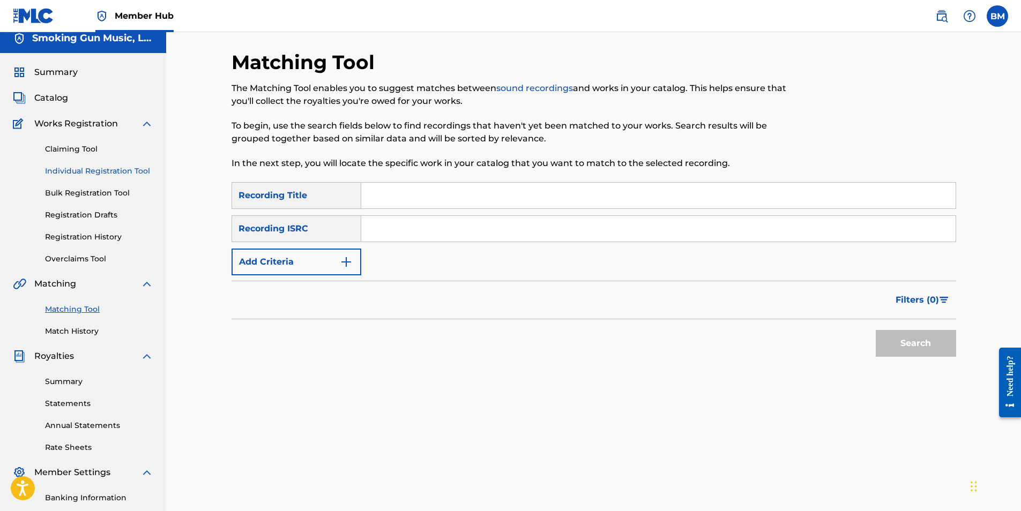
click at [98, 167] on link "Individual Registration Tool" at bounding box center [99, 171] width 108 height 11
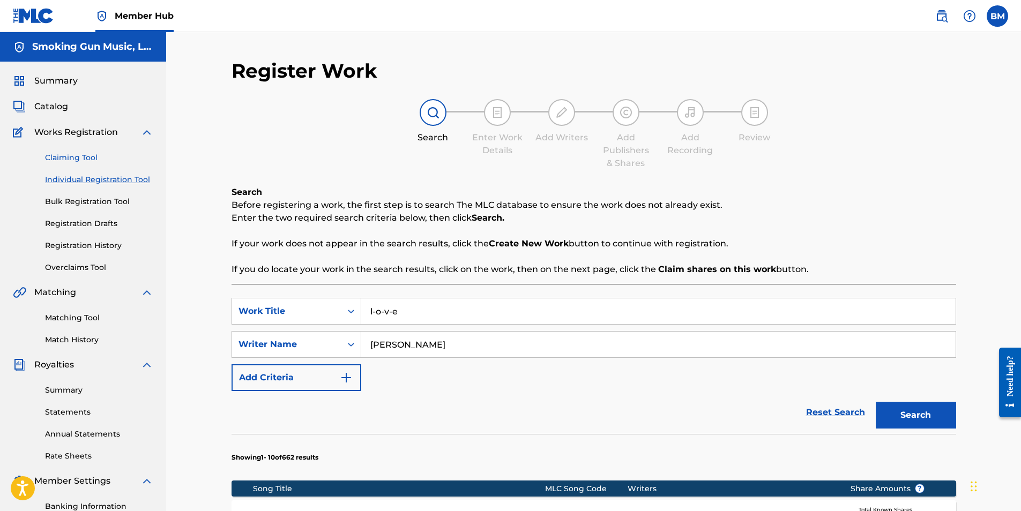
click at [82, 155] on link "Claiming Tool" at bounding box center [99, 157] width 108 height 11
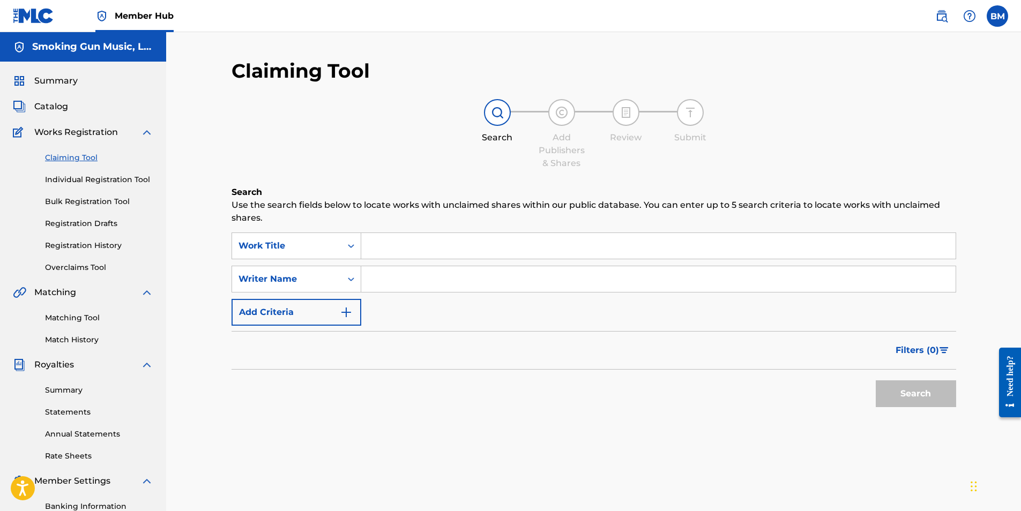
click at [416, 253] on input "Search Form" at bounding box center [658, 246] width 594 height 26
click at [87, 248] on link "Registration History" at bounding box center [99, 245] width 108 height 11
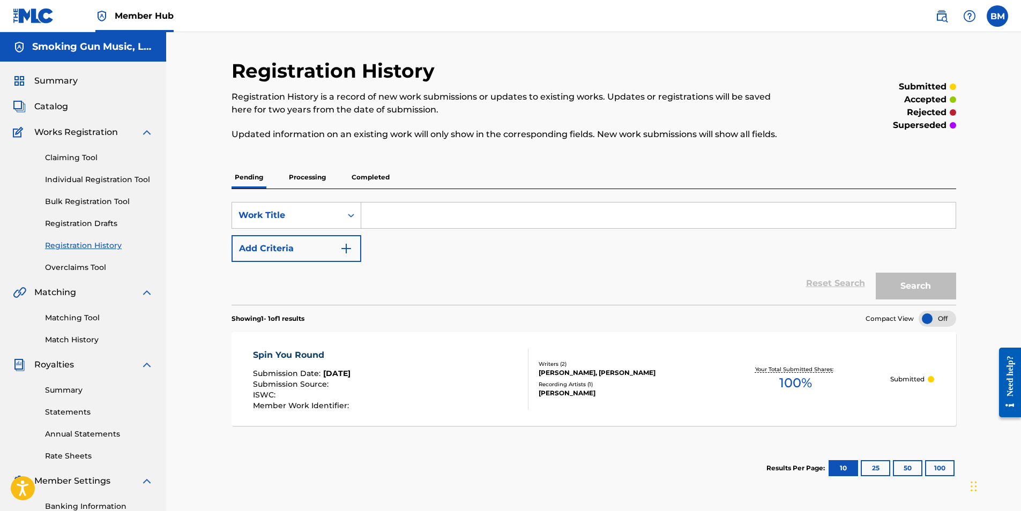
click at [363, 173] on p "Completed" at bounding box center [370, 177] width 44 height 23
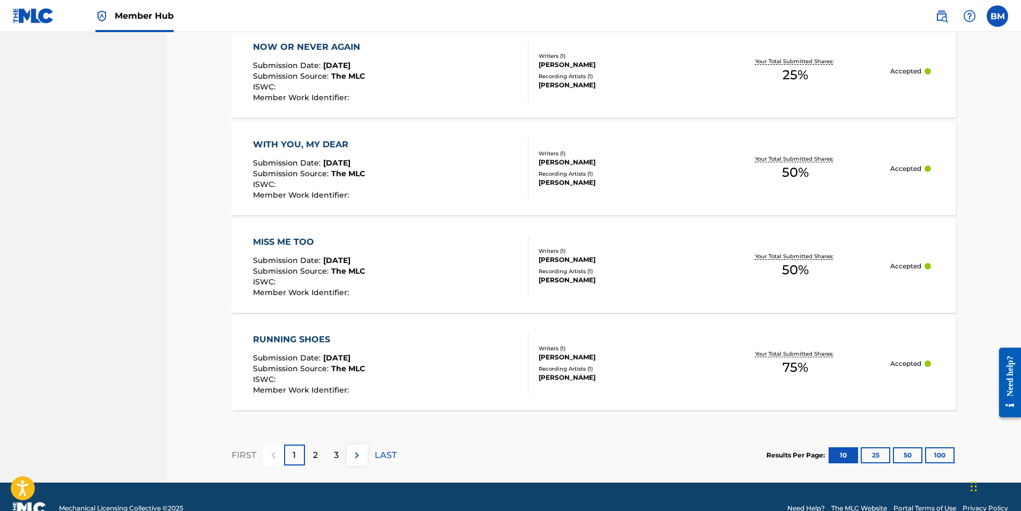
scroll to position [960, 0]
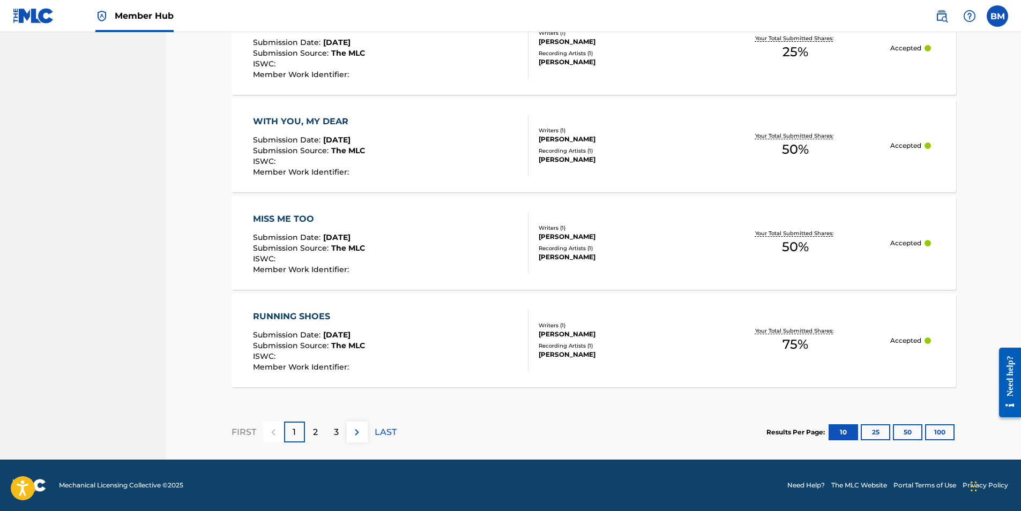
click at [311, 433] on div "2" at bounding box center [315, 432] width 21 height 21
click at [337, 434] on p "3" at bounding box center [336, 432] width 5 height 13
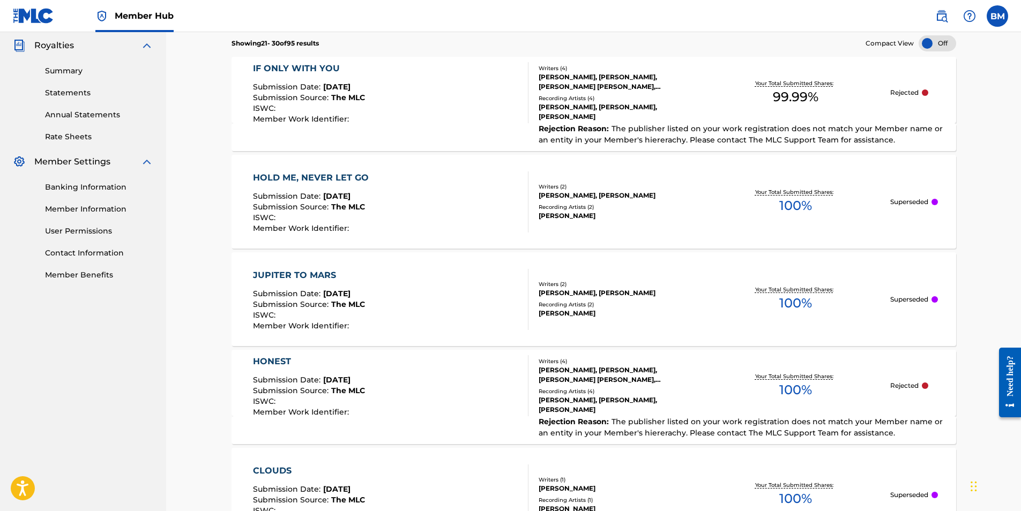
scroll to position [105, 0]
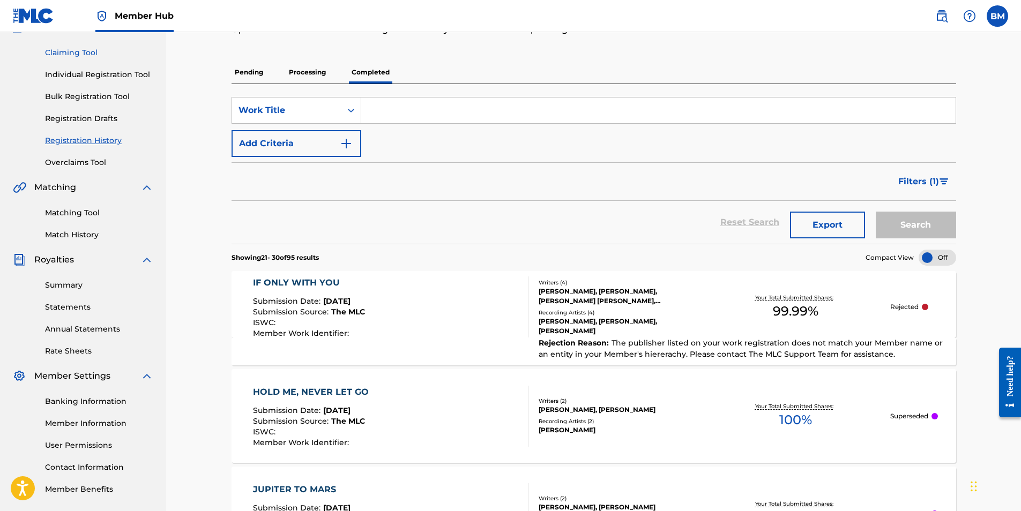
click at [84, 51] on link "Claiming Tool" at bounding box center [99, 52] width 108 height 11
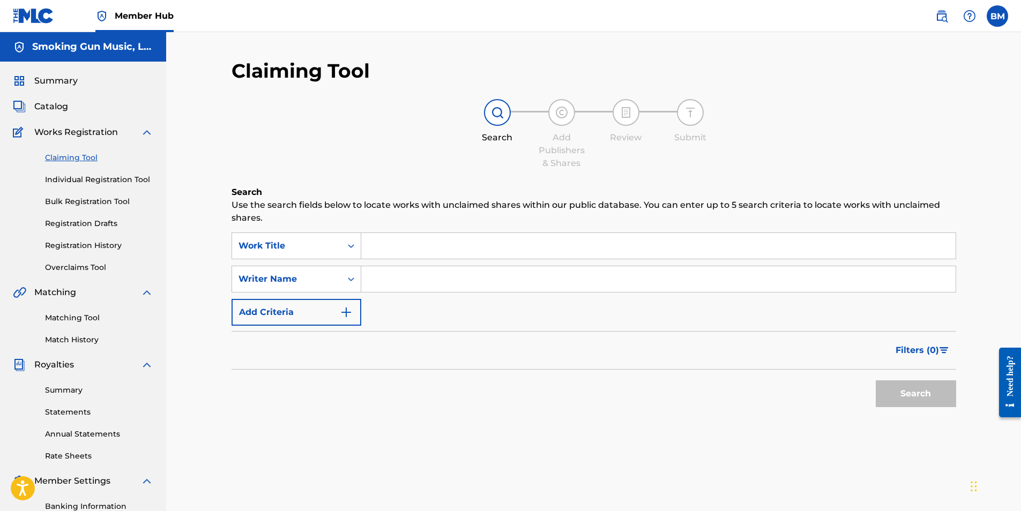
click at [451, 245] on input "Search Form" at bounding box center [658, 246] width 594 height 26
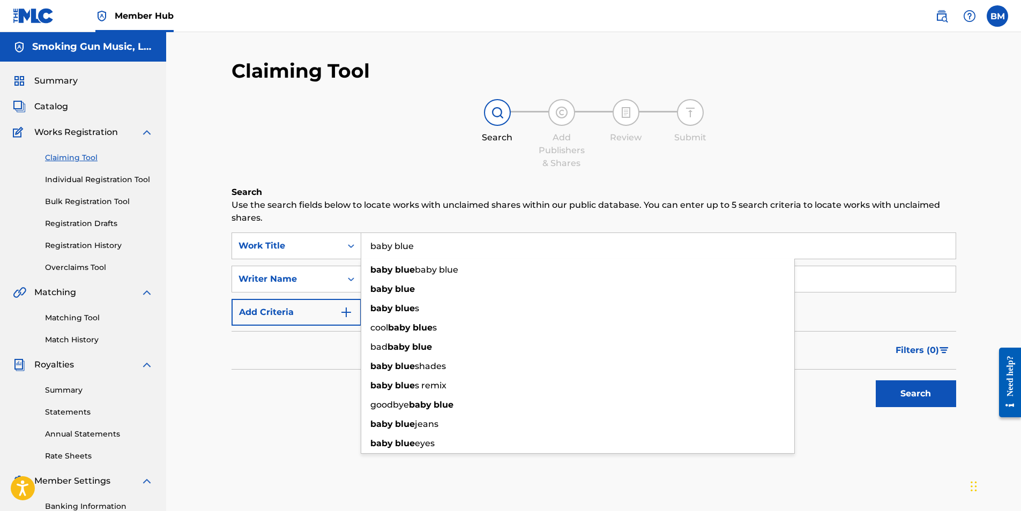
type input "baby blue"
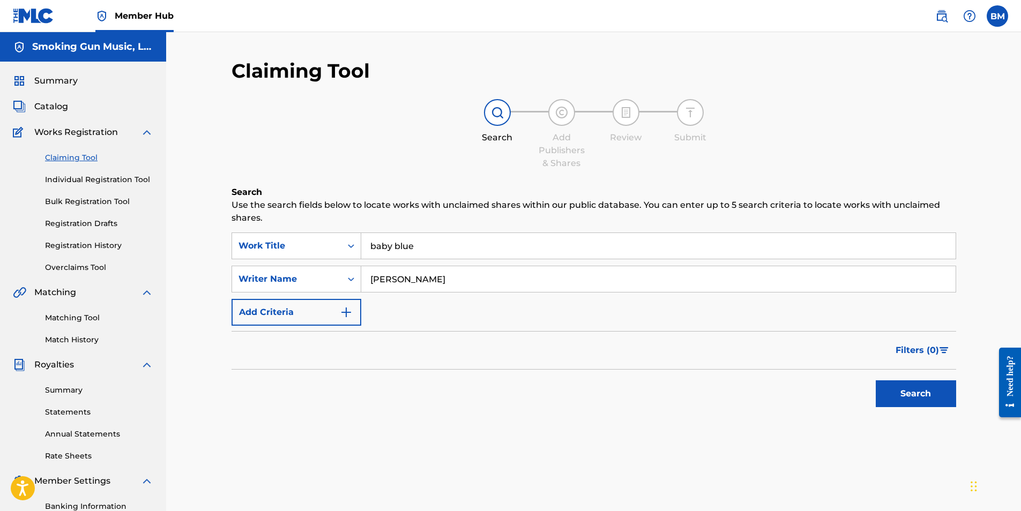
type input "[PERSON_NAME]"
click at [904, 395] on button "Search" at bounding box center [915, 393] width 80 height 27
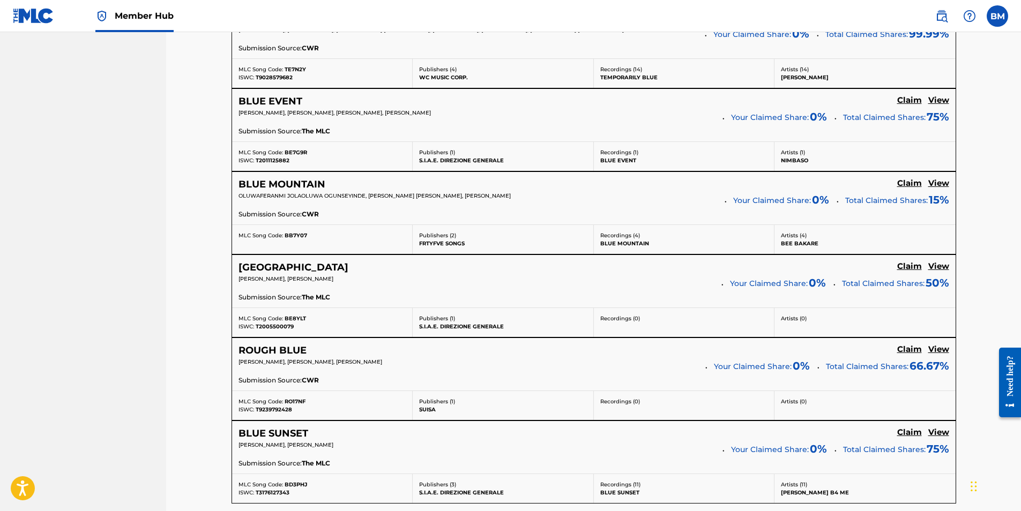
scroll to position [896, 0]
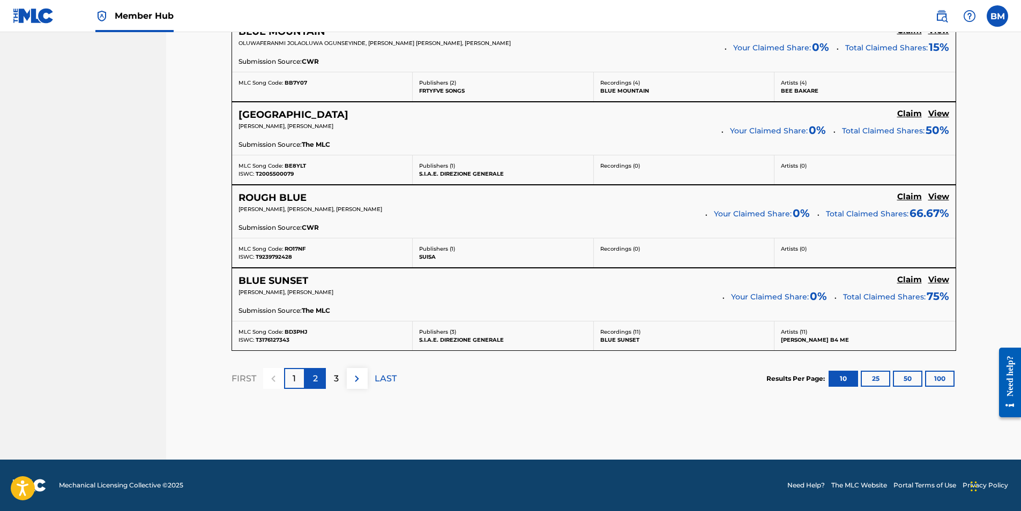
click at [316, 378] on p "2" at bounding box center [315, 378] width 5 height 13
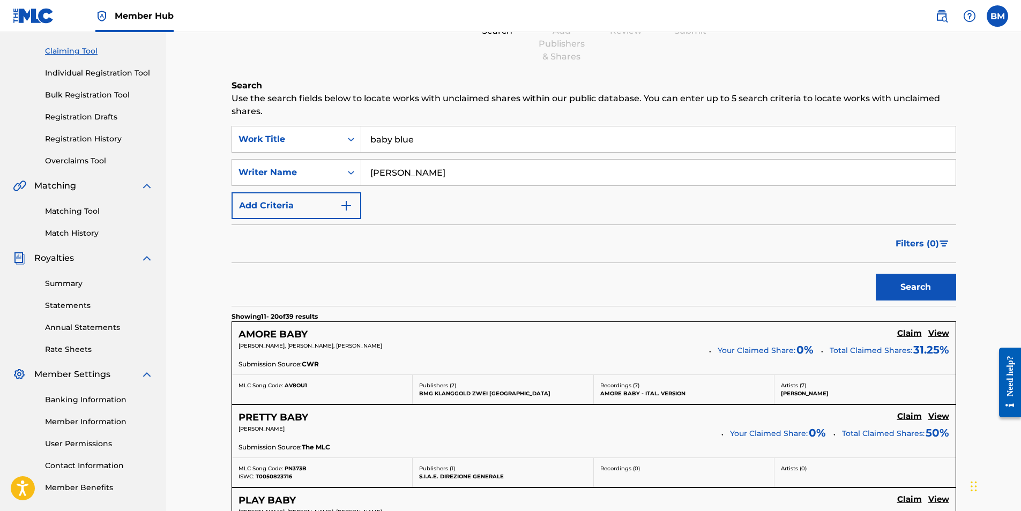
scroll to position [0, 0]
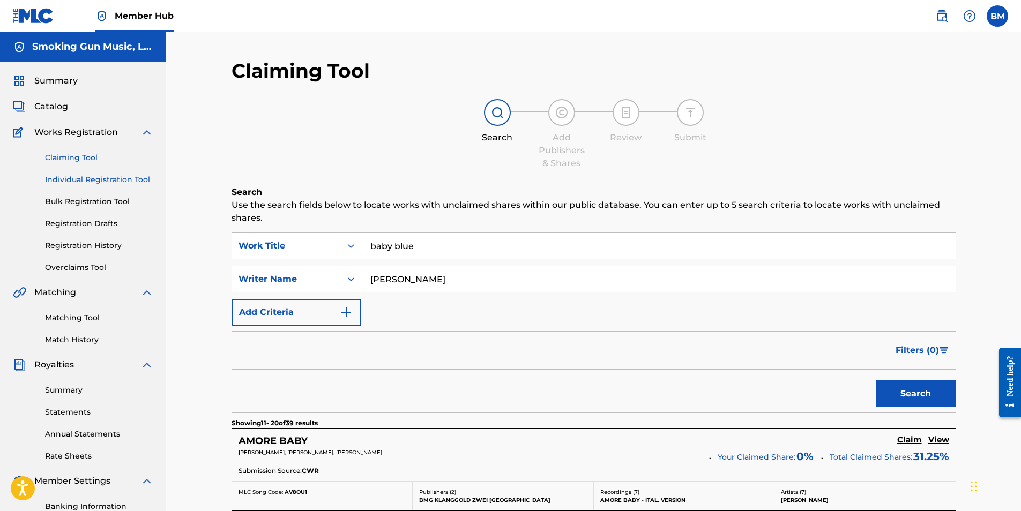
click at [99, 180] on link "Individual Registration Tool" at bounding box center [99, 179] width 108 height 11
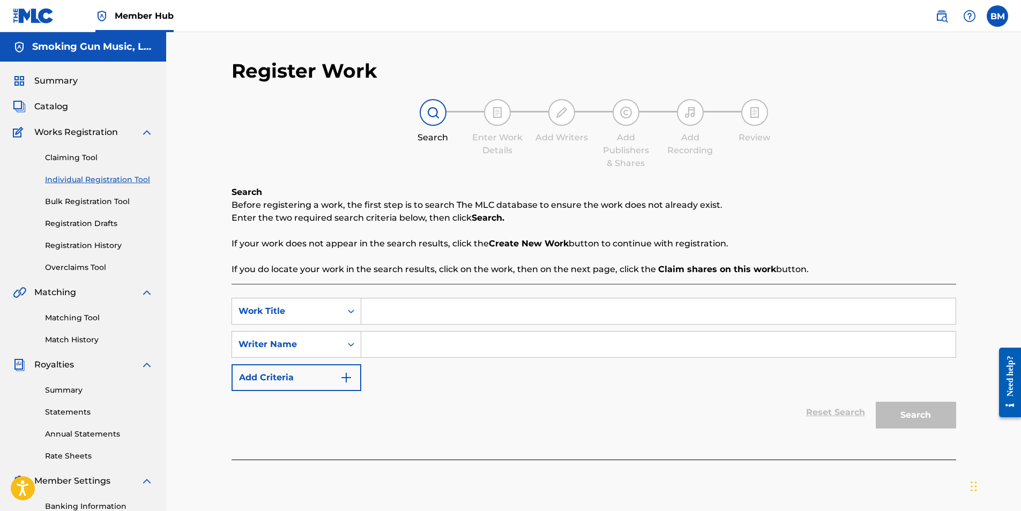
click at [446, 315] on input "Search Form" at bounding box center [658, 311] width 594 height 26
type input "Baby Blue"
type input "r"
type input "[PERSON_NAME]"
click at [914, 423] on button "Search" at bounding box center [915, 415] width 80 height 27
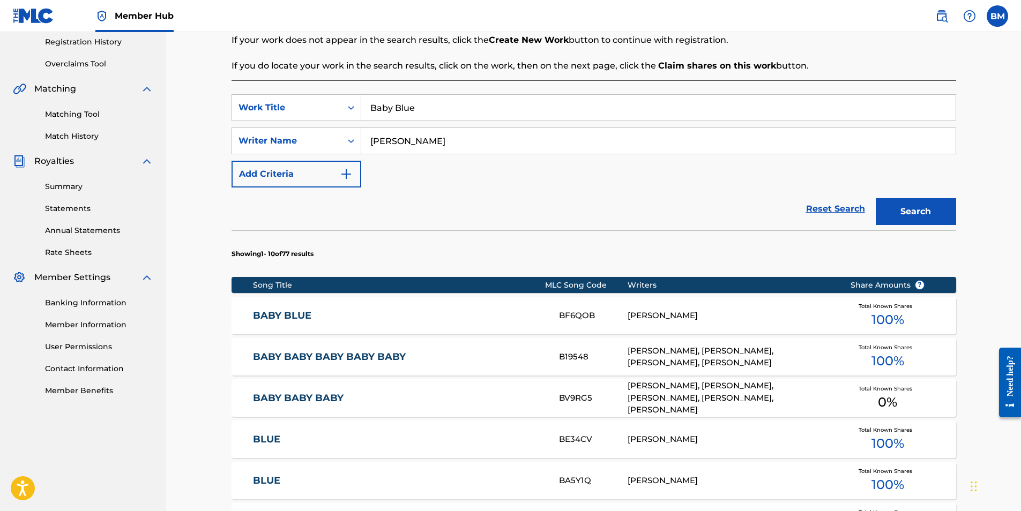
scroll to position [321, 0]
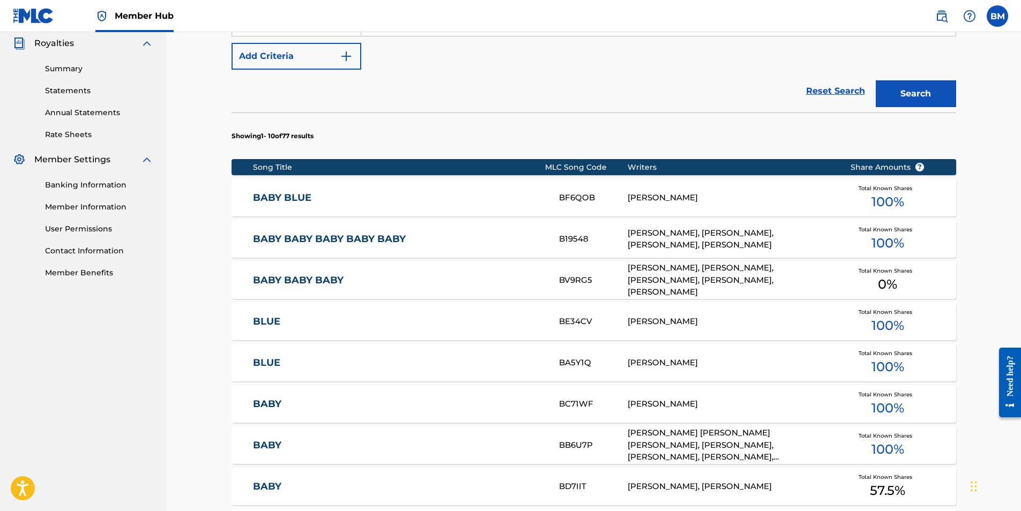
click at [652, 196] on div "[PERSON_NAME]" at bounding box center [730, 198] width 206 height 12
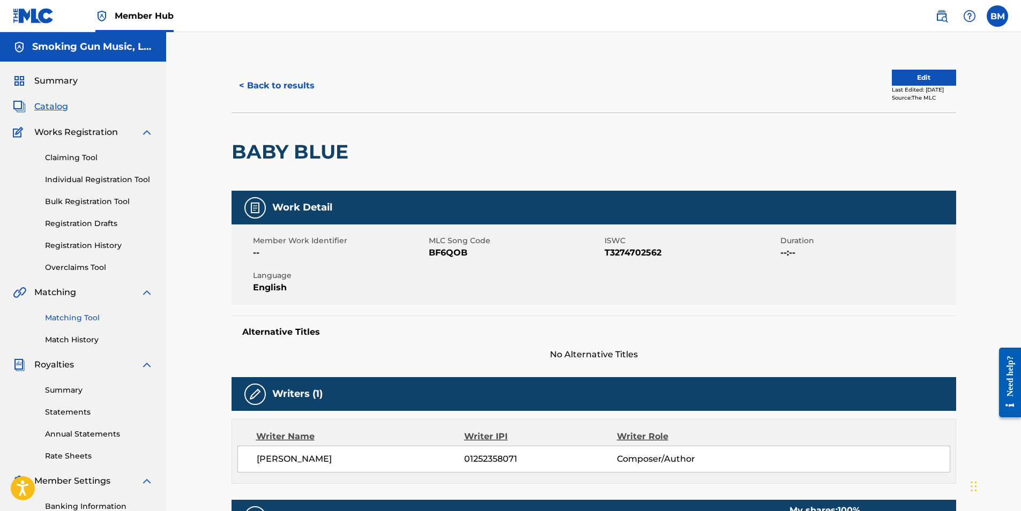
click at [73, 316] on link "Matching Tool" at bounding box center [99, 317] width 108 height 11
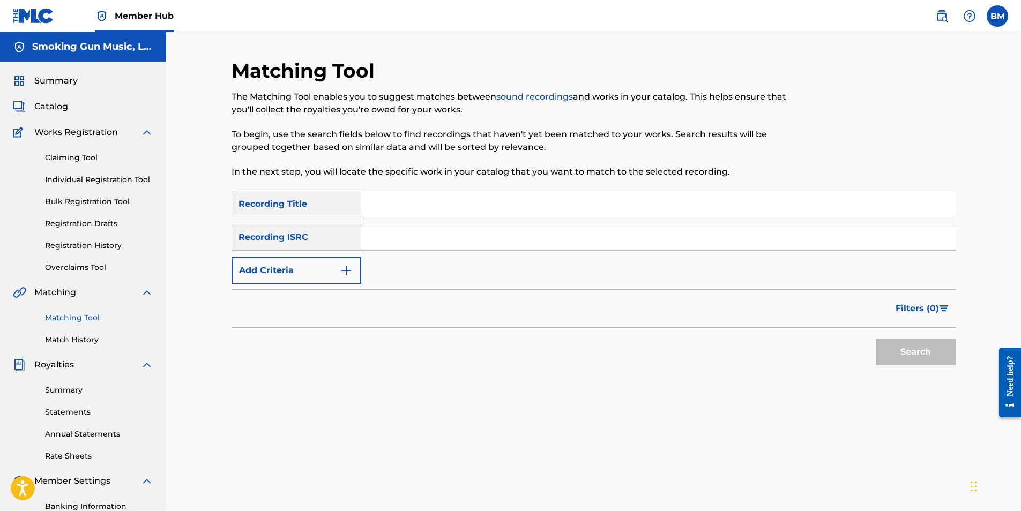
click at [448, 205] on input "Search Form" at bounding box center [658, 204] width 594 height 26
type input "baby blue"
type input "[PERSON_NAME]"
click at [908, 350] on button "Search" at bounding box center [915, 352] width 80 height 27
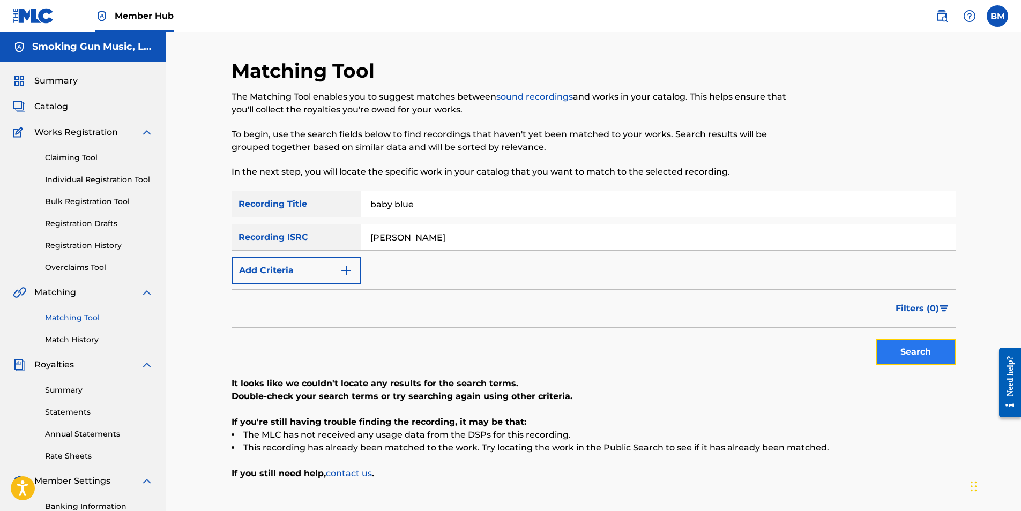
click at [905, 352] on button "Search" at bounding box center [915, 352] width 80 height 27
drag, startPoint x: 400, startPoint y: 235, endPoint x: 257, endPoint y: 235, distance: 143.1
click at [257, 235] on div "SearchWithCriteria33bb3a7e-6ee7-4127-acc7-ff3736e3a40d Recording ISRC [PERSON_N…" at bounding box center [593, 237] width 724 height 27
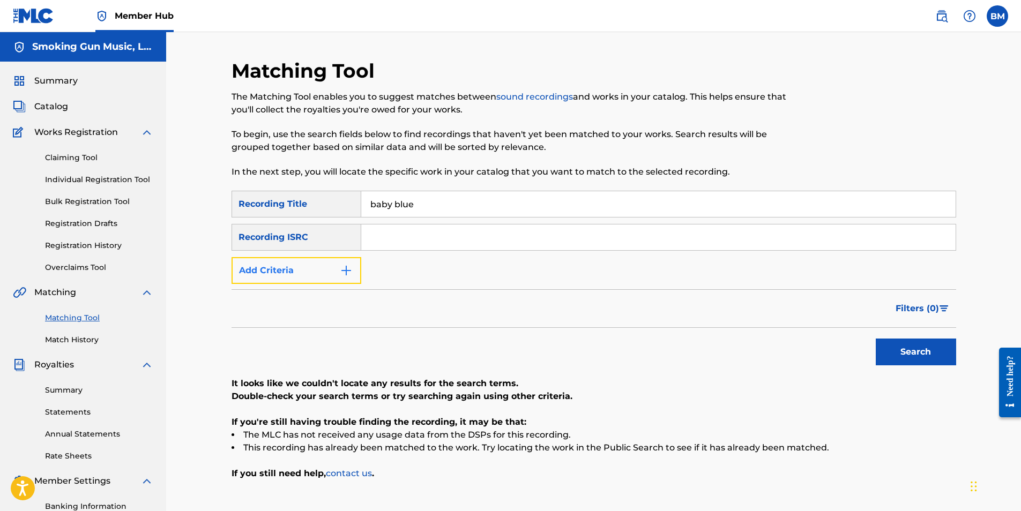
click at [347, 271] on img "Search Form" at bounding box center [346, 270] width 13 height 13
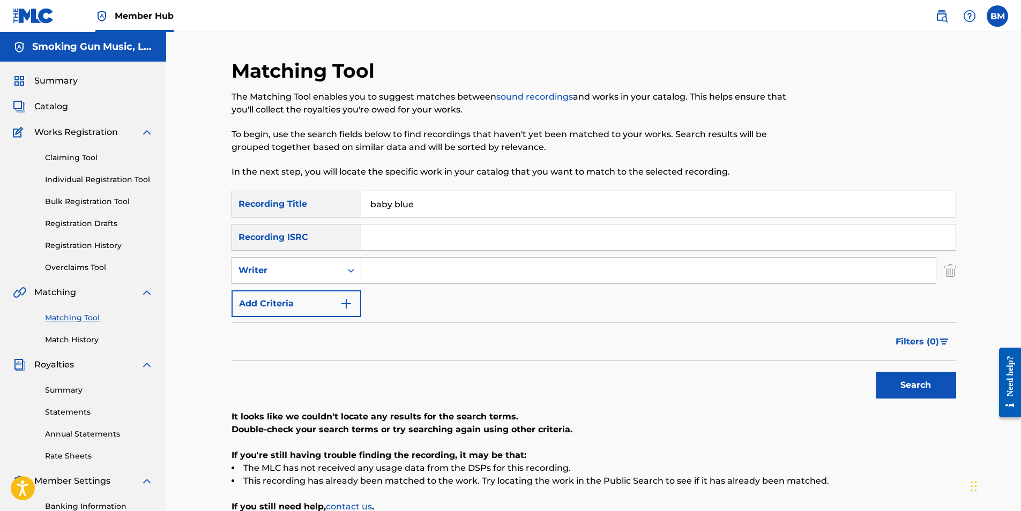
click at [390, 268] on input "Search Form" at bounding box center [648, 271] width 574 height 26
type input "[PERSON_NAME]"
click at [901, 383] on button "Search" at bounding box center [915, 385] width 80 height 27
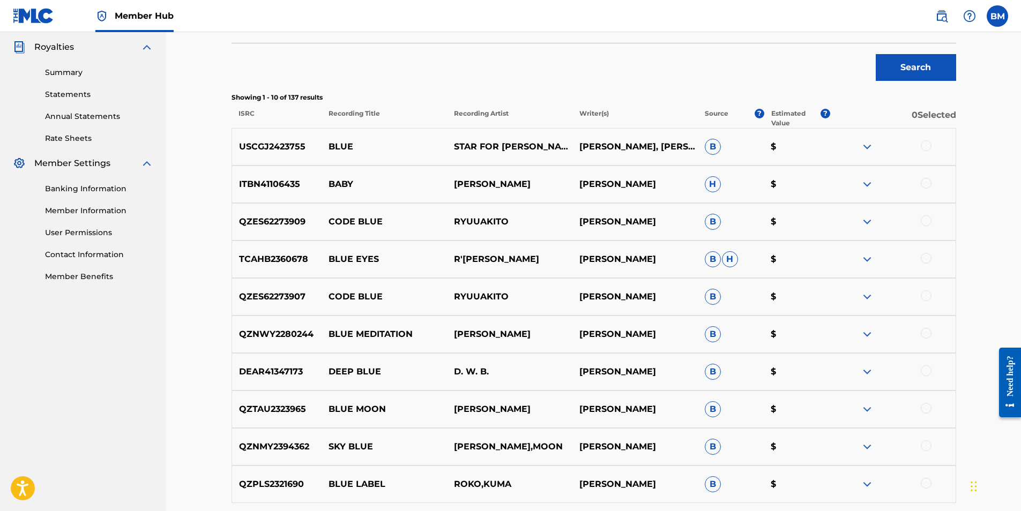
scroll to position [375, 0]
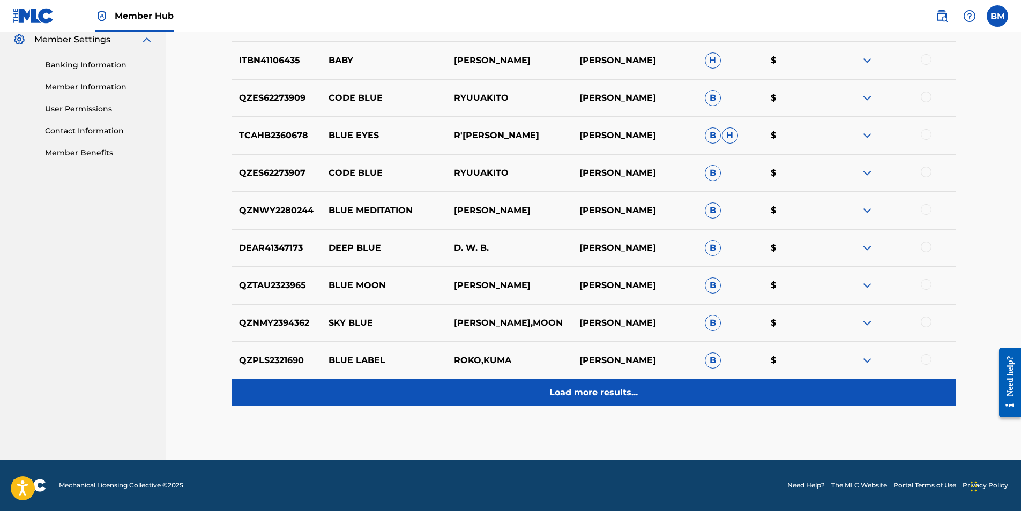
click at [622, 398] on p "Load more results..." at bounding box center [593, 392] width 88 height 13
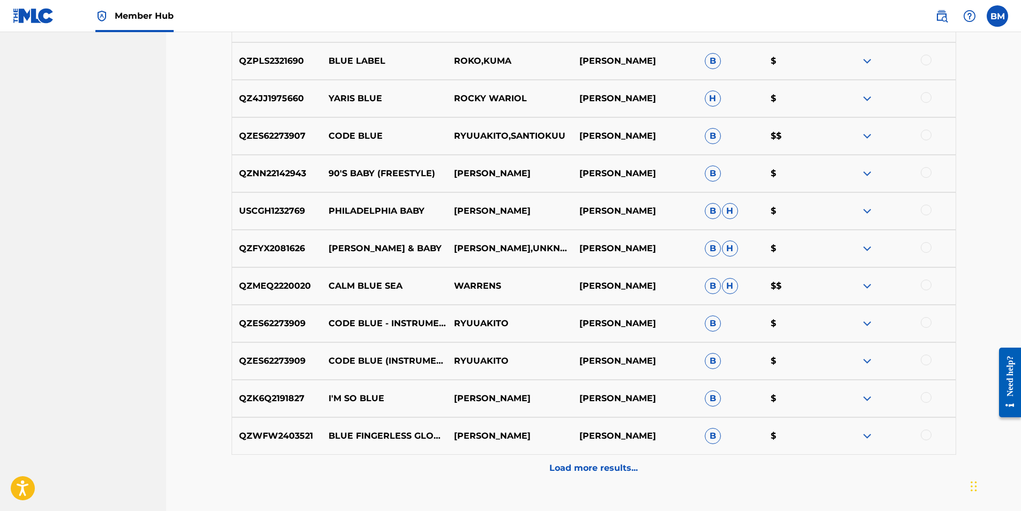
scroll to position [817, 0]
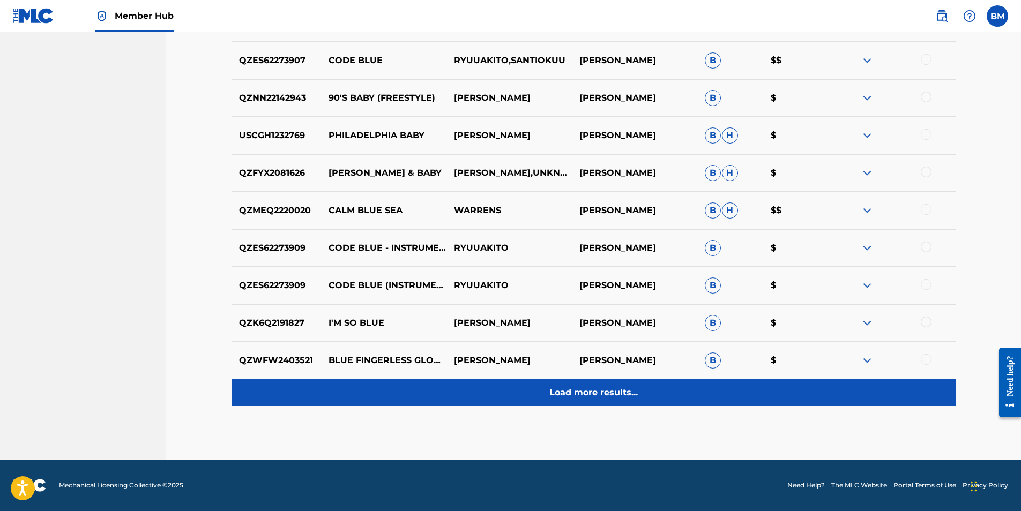
click at [581, 390] on p "Load more results..." at bounding box center [593, 392] width 88 height 13
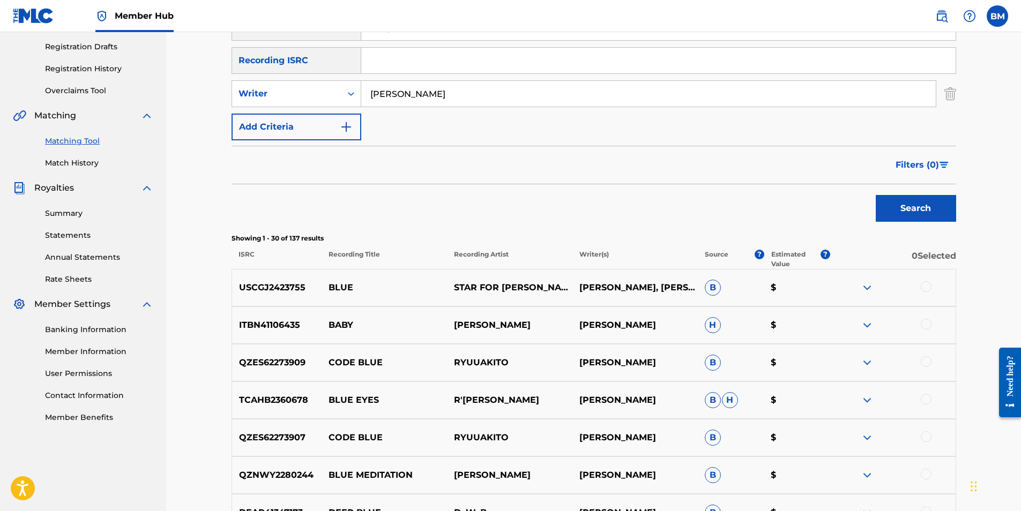
scroll to position [0, 0]
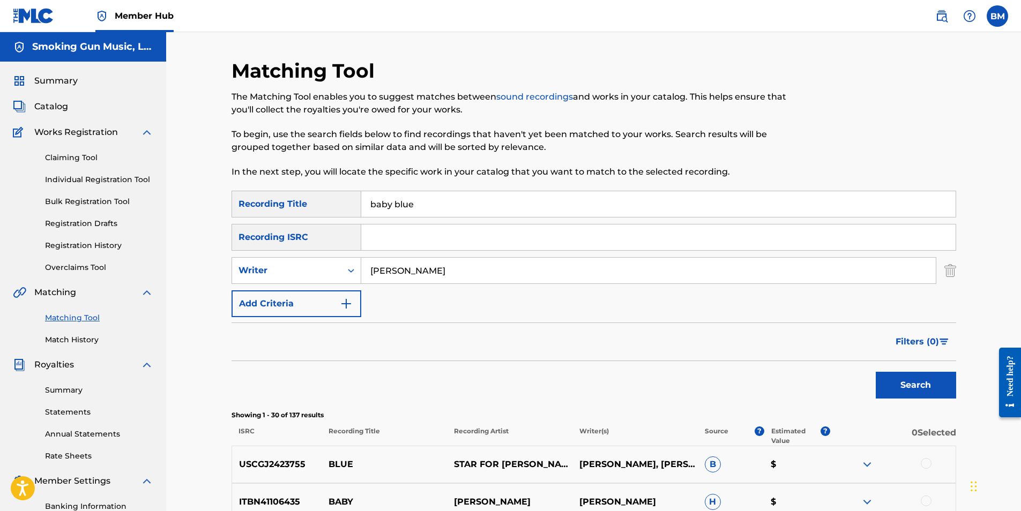
drag, startPoint x: 436, startPoint y: 205, endPoint x: 262, endPoint y: 193, distance: 174.0
click at [262, 193] on div "SearchWithCriteria45d54f78-d70b-4016-84f9-d974ef20cab7 Recording Title baby blue" at bounding box center [593, 204] width 724 height 27
paste input "QZDA62430252"
type input "QZDA62430252"
click at [908, 385] on button "Search" at bounding box center [915, 385] width 80 height 27
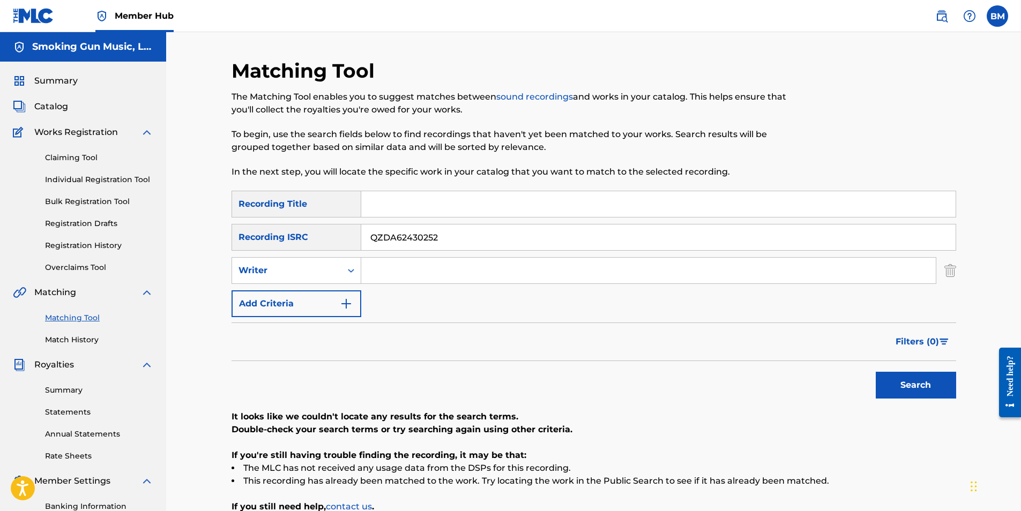
click at [438, 208] on input "Search Form" at bounding box center [658, 204] width 594 height 26
type input "Baby Blue"
click at [329, 275] on div "Writer" at bounding box center [286, 270] width 96 height 13
click at [315, 298] on div "Recording Artist" at bounding box center [296, 297] width 129 height 27
click at [398, 271] on input "Search Form" at bounding box center [648, 271] width 574 height 26
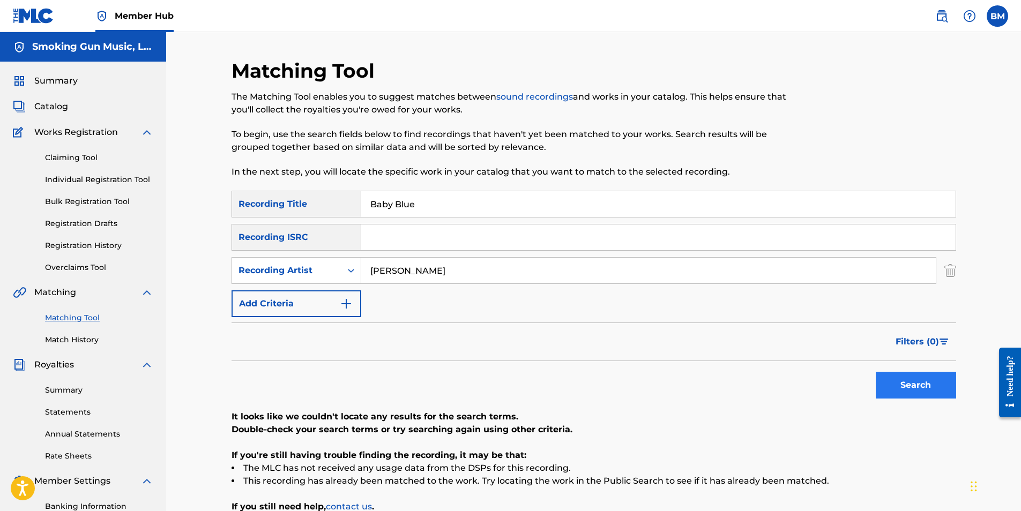
type input "[PERSON_NAME]"
click at [905, 390] on button "Search" at bounding box center [915, 385] width 80 height 27
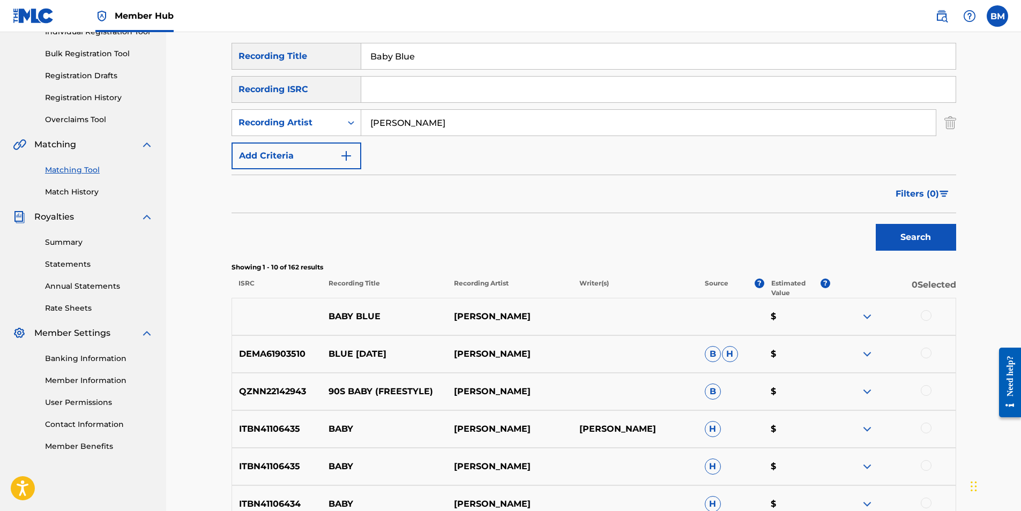
scroll to position [161, 0]
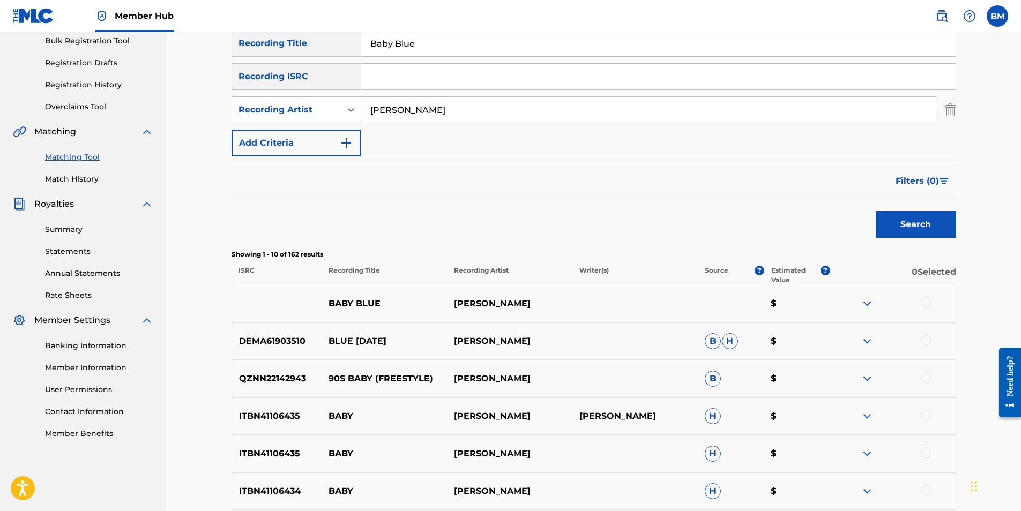
click at [923, 300] on div at bounding box center [925, 302] width 11 height 11
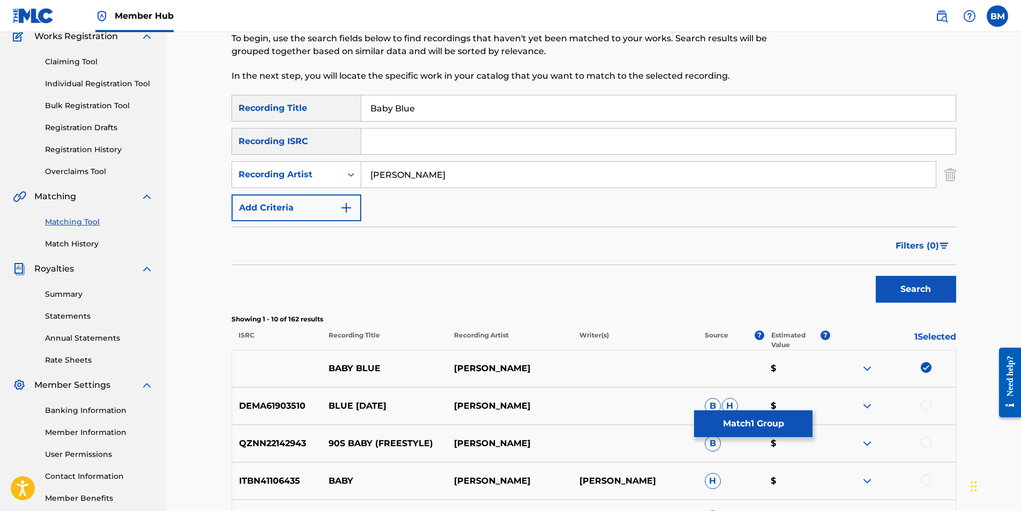
scroll to position [0, 0]
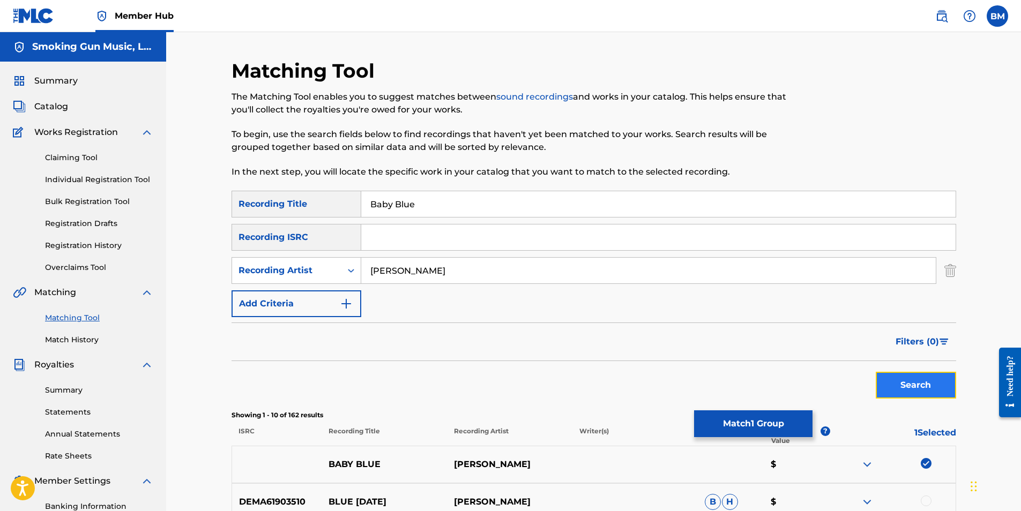
click at [916, 380] on button "Search" at bounding box center [915, 385] width 80 height 27
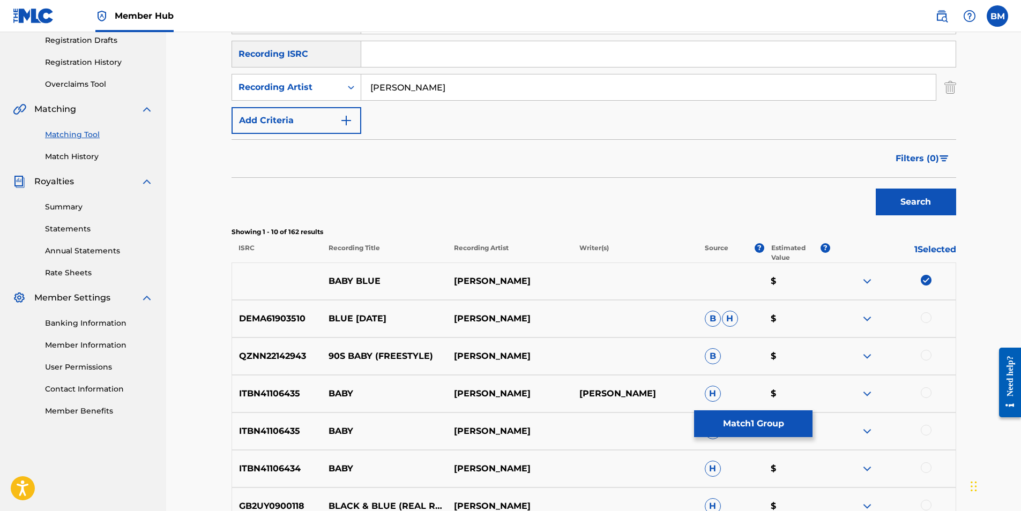
scroll to position [214, 0]
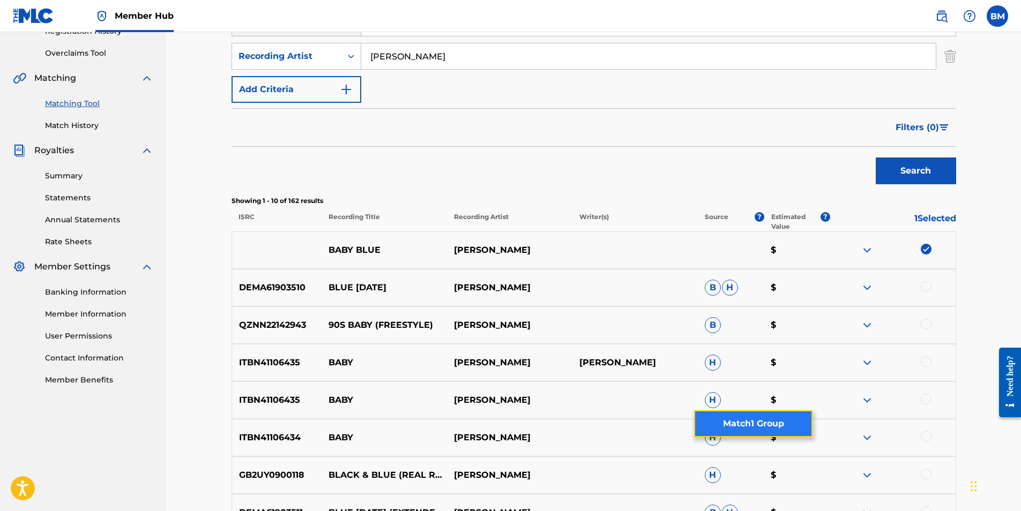
click at [753, 418] on button "Match 1 Group" at bounding box center [753, 423] width 118 height 27
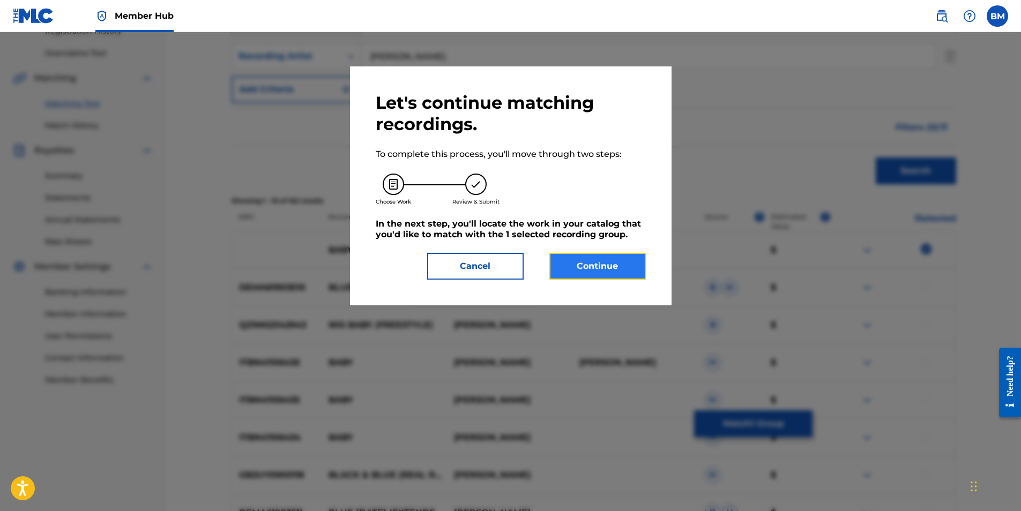
click at [595, 265] on button "Continue" at bounding box center [597, 266] width 96 height 27
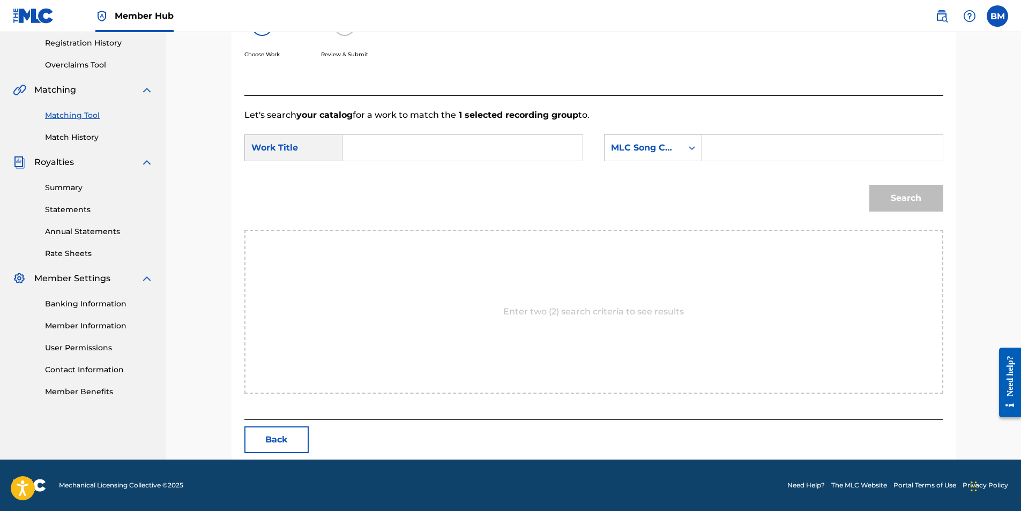
click at [386, 150] on input "Search Form" at bounding box center [462, 148] width 222 height 26
type input "baby blue"
click at [670, 149] on div "MLC Song Code" at bounding box center [643, 147] width 65 height 13
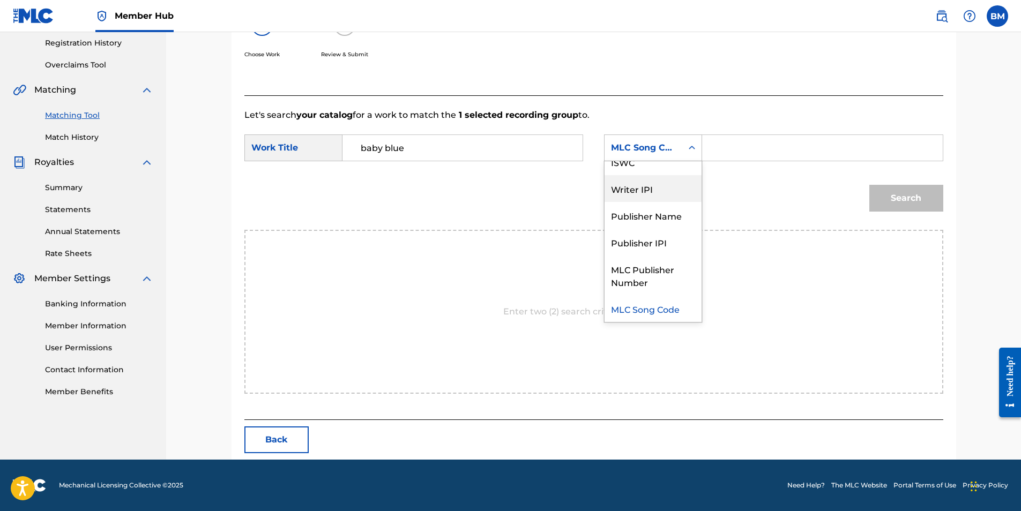
scroll to position [0, 0]
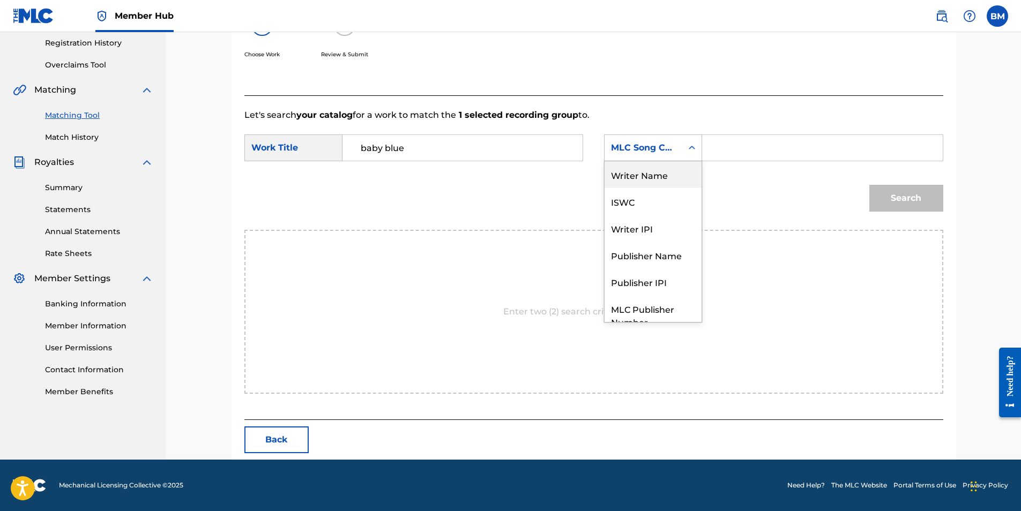
click at [656, 179] on div "Writer Name" at bounding box center [652, 174] width 97 height 27
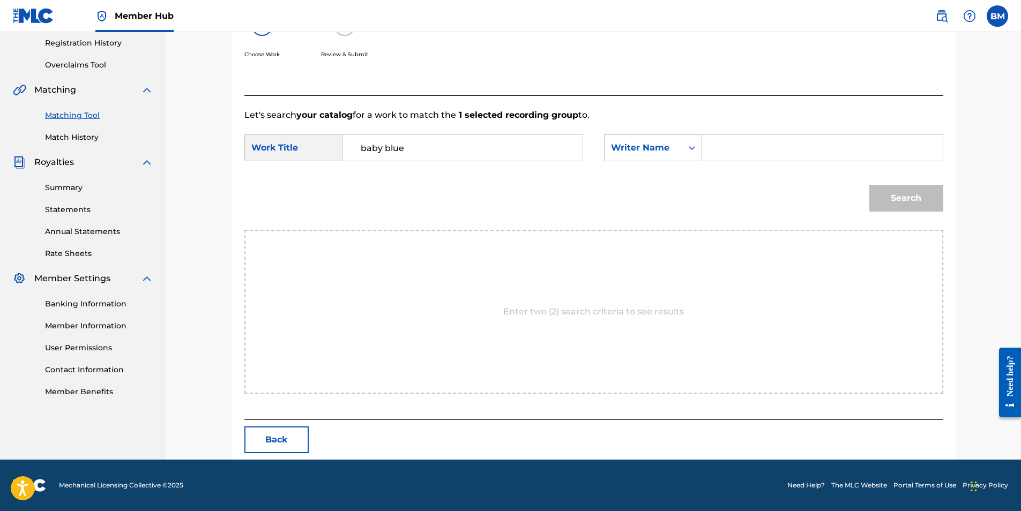
click at [736, 154] on input "Search Form" at bounding box center [822, 148] width 222 height 26
type input "[PERSON_NAME]"
click at [906, 197] on button "Search" at bounding box center [906, 198] width 74 height 27
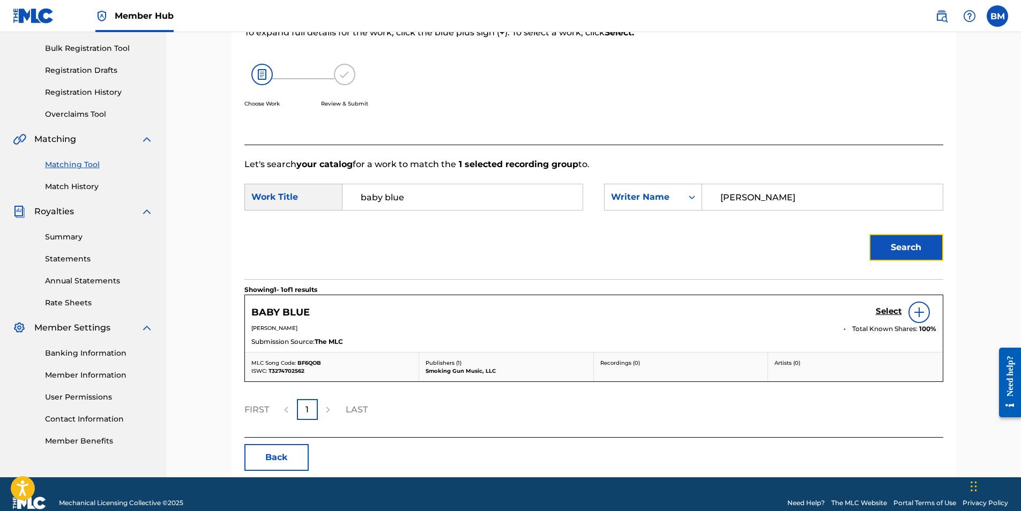
scroll to position [171, 0]
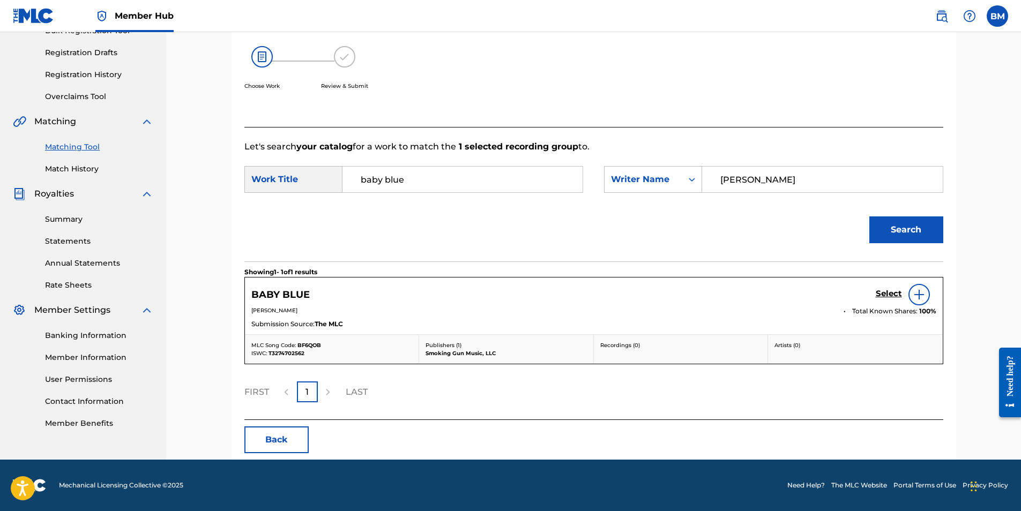
click at [926, 295] on div at bounding box center [918, 294] width 21 height 21
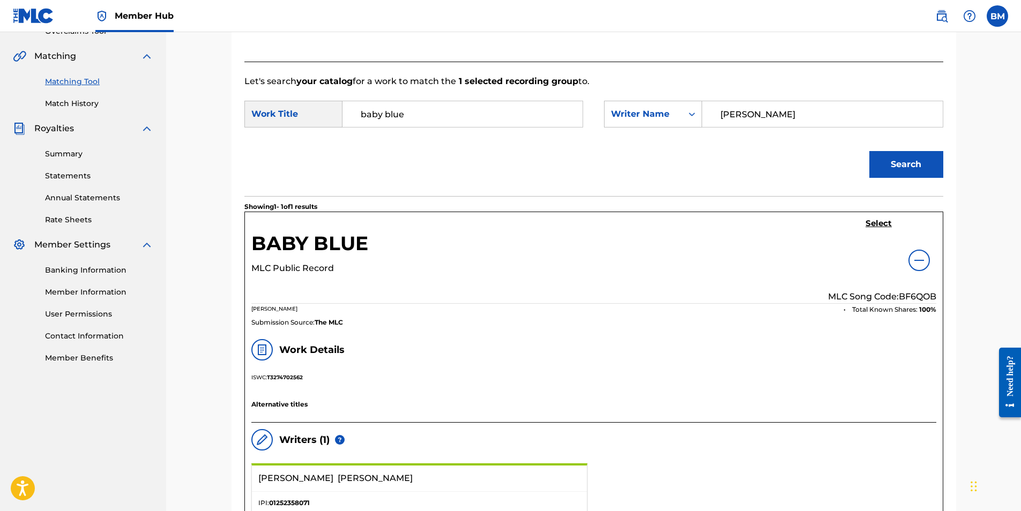
scroll to position [126, 0]
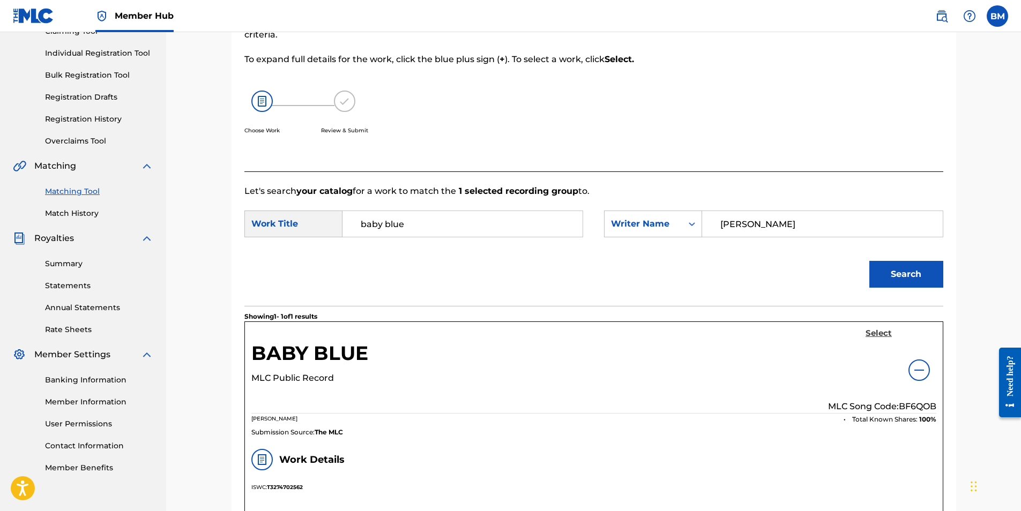
click at [870, 335] on h5 "Select" at bounding box center [878, 333] width 26 height 10
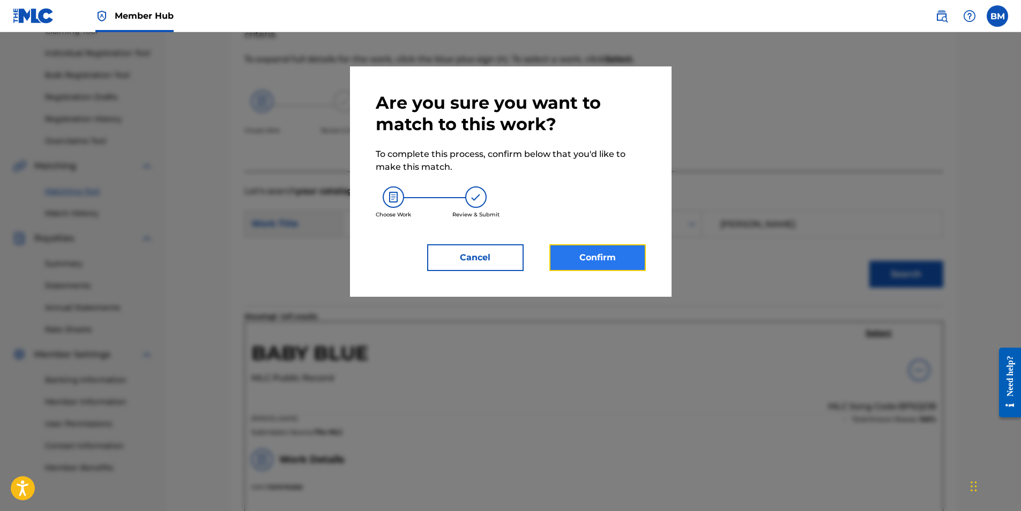
click at [587, 253] on button "Confirm" at bounding box center [597, 257] width 96 height 27
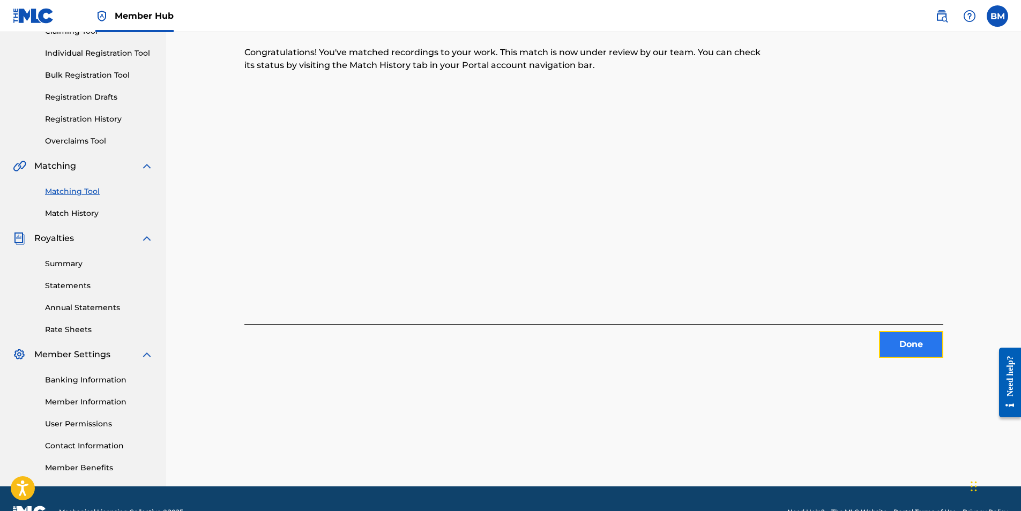
click at [920, 345] on button "Done" at bounding box center [911, 344] width 64 height 27
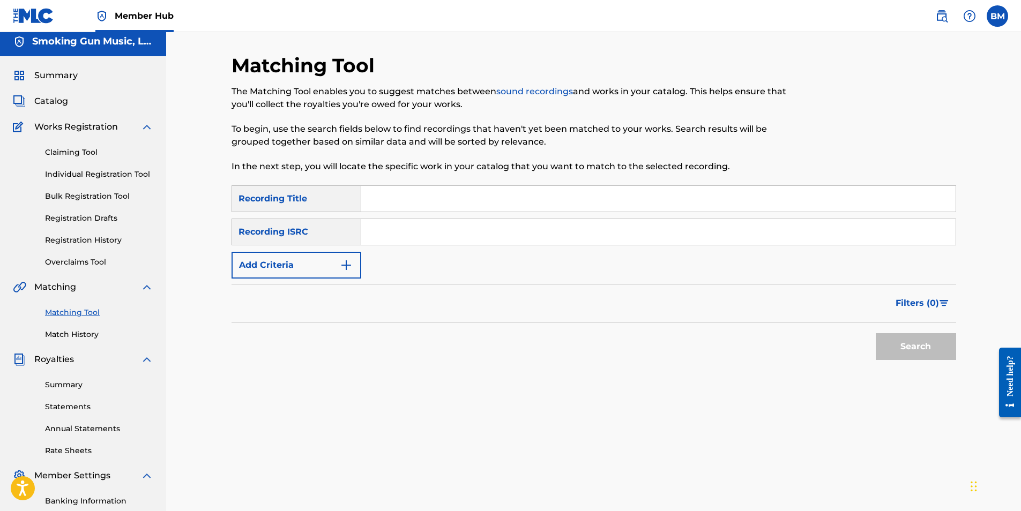
scroll to position [0, 0]
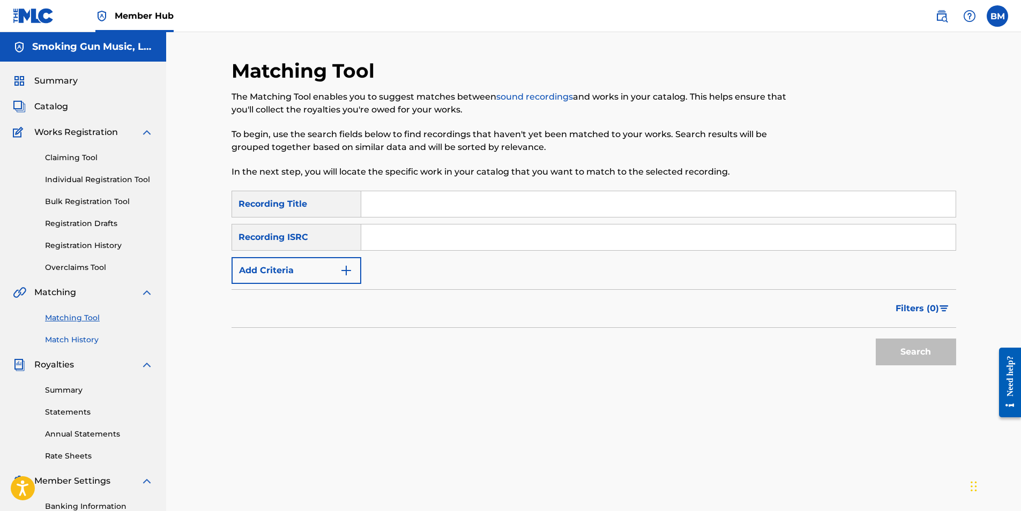
click at [78, 339] on link "Match History" at bounding box center [99, 339] width 108 height 11
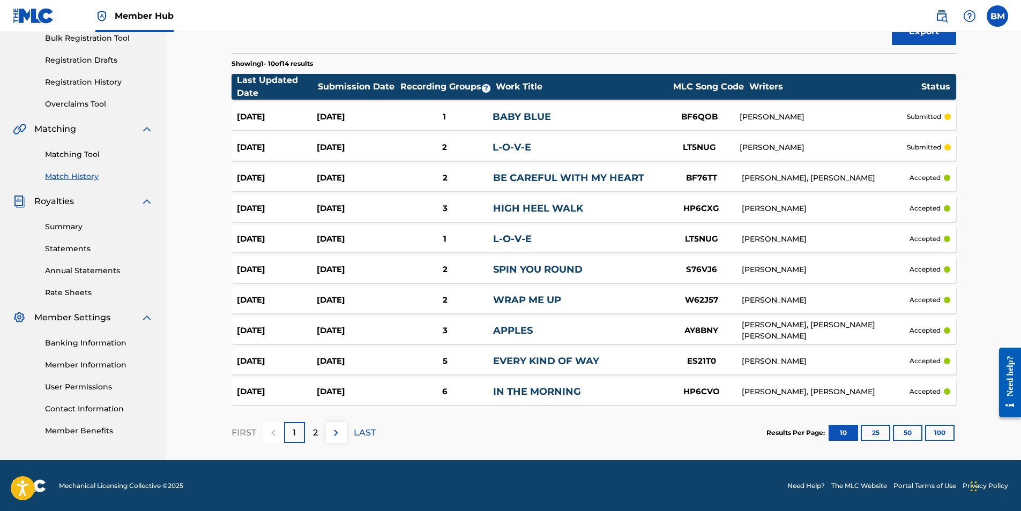
scroll to position [164, 0]
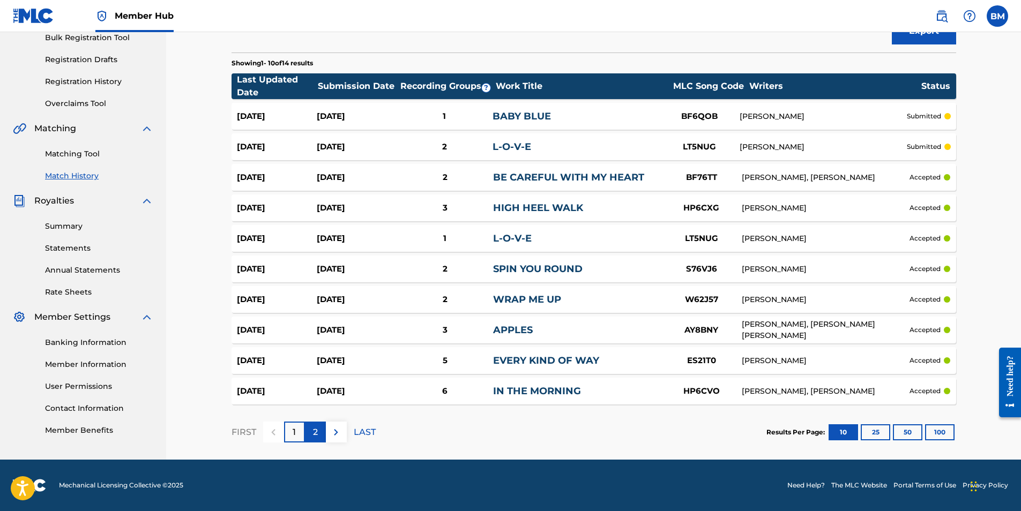
click at [320, 433] on div "2" at bounding box center [315, 432] width 21 height 21
click at [295, 431] on p "1" at bounding box center [294, 432] width 3 height 13
click at [596, 448] on section "FIRST 1 2 LAST Results Per Page: 10 25 50 100" at bounding box center [593, 432] width 724 height 55
click at [664, 451] on section "FIRST 1 2 LAST Results Per Page: 10 25 50 100" at bounding box center [593, 432] width 724 height 55
click at [320, 433] on div "2" at bounding box center [315, 432] width 21 height 21
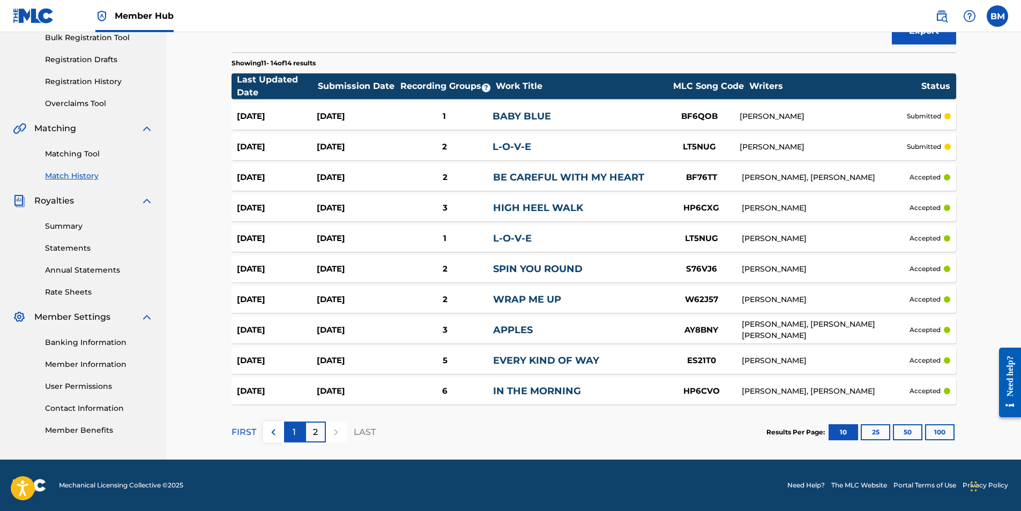
click at [300, 433] on div "1" at bounding box center [294, 432] width 21 height 21
click at [311, 439] on div "2" at bounding box center [315, 432] width 21 height 21
click at [334, 431] on div at bounding box center [336, 432] width 21 height 21
click at [293, 432] on p "1" at bounding box center [294, 432] width 3 height 13
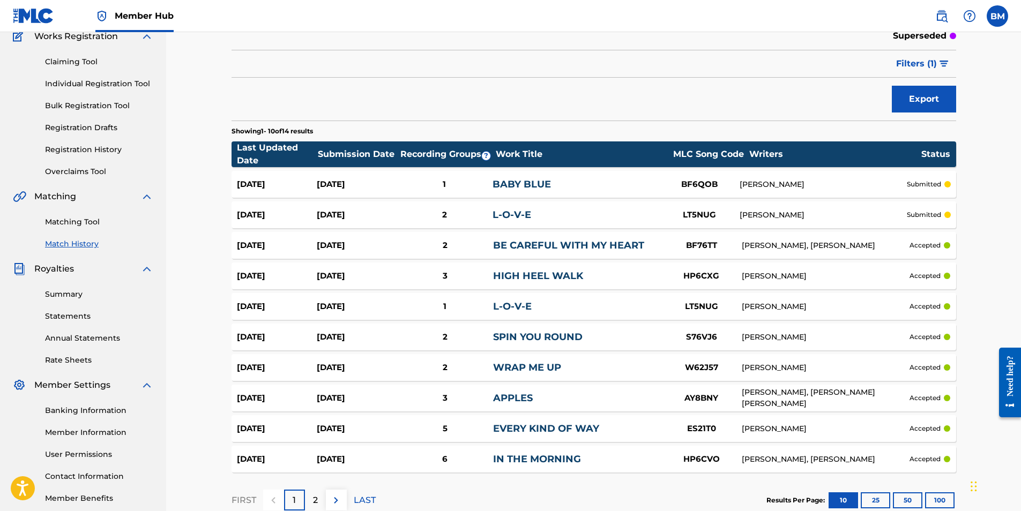
scroll to position [0, 0]
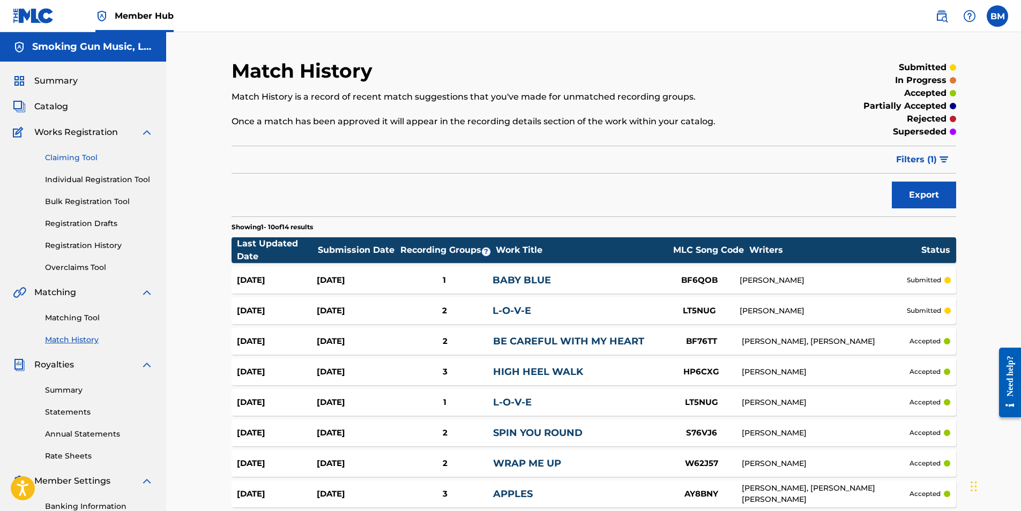
click at [78, 161] on link "Claiming Tool" at bounding box center [99, 157] width 108 height 11
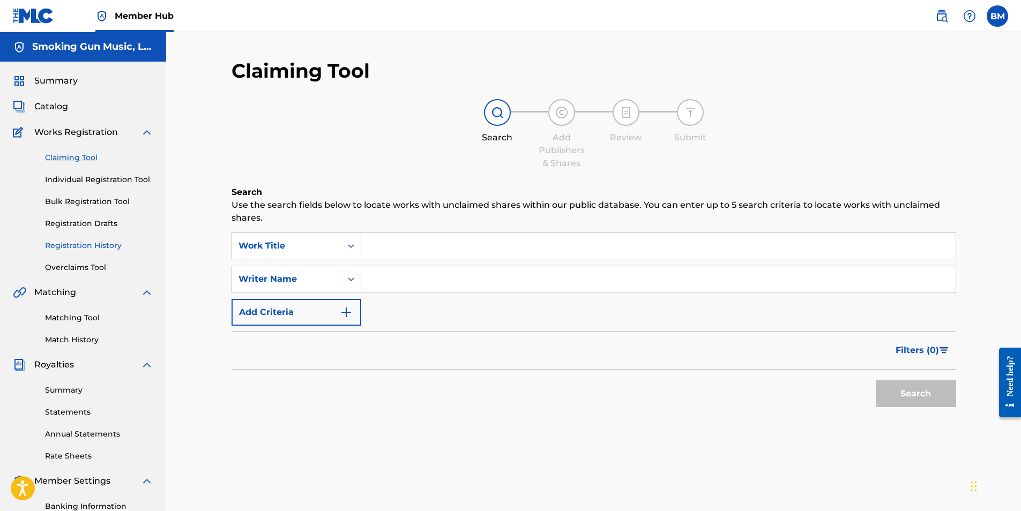
click at [96, 246] on link "Registration History" at bounding box center [99, 245] width 108 height 11
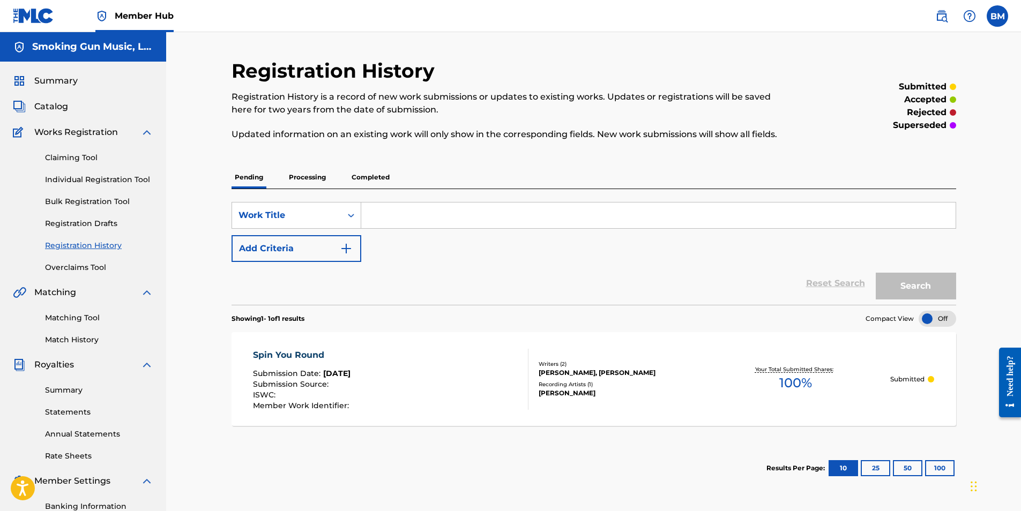
click at [369, 176] on p "Completed" at bounding box center [370, 177] width 44 height 23
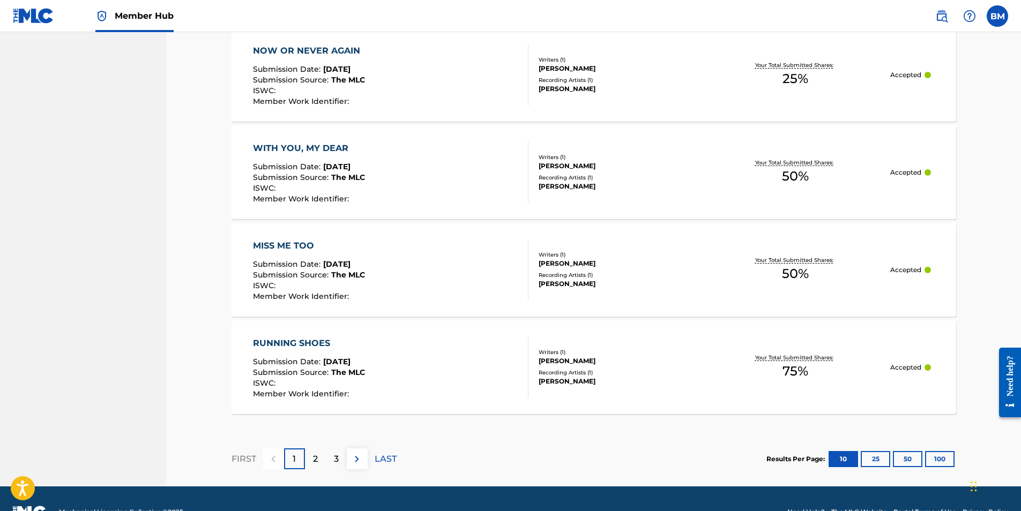
scroll to position [960, 0]
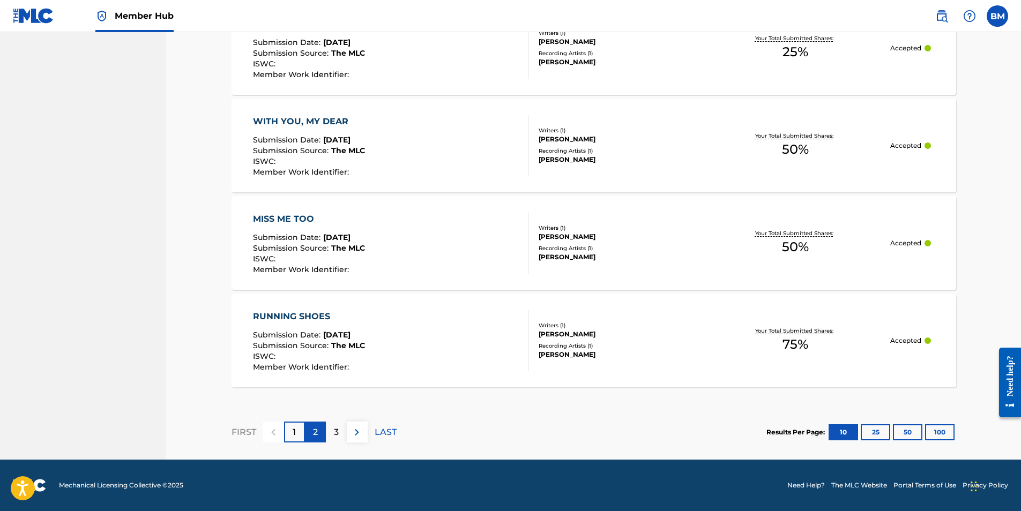
click at [318, 435] on div "2" at bounding box center [315, 432] width 21 height 21
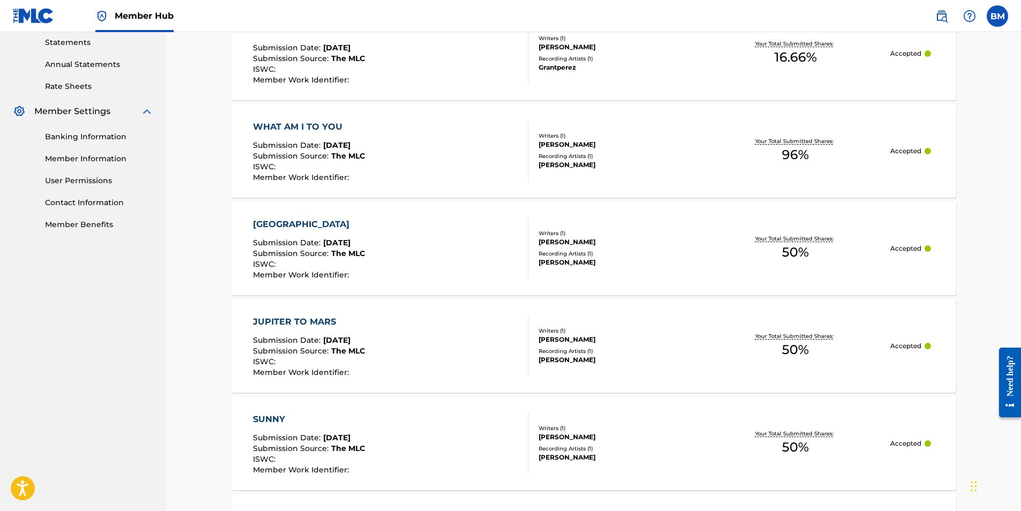
scroll to position [371, 0]
click at [297, 221] on div "[GEOGRAPHIC_DATA]" at bounding box center [309, 223] width 112 height 13
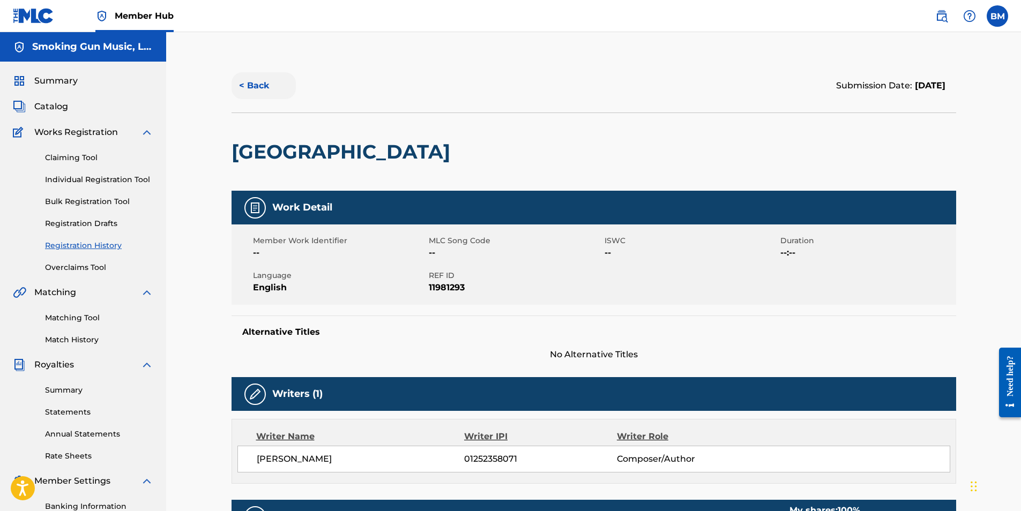
click at [252, 86] on button "< Back" at bounding box center [263, 85] width 64 height 27
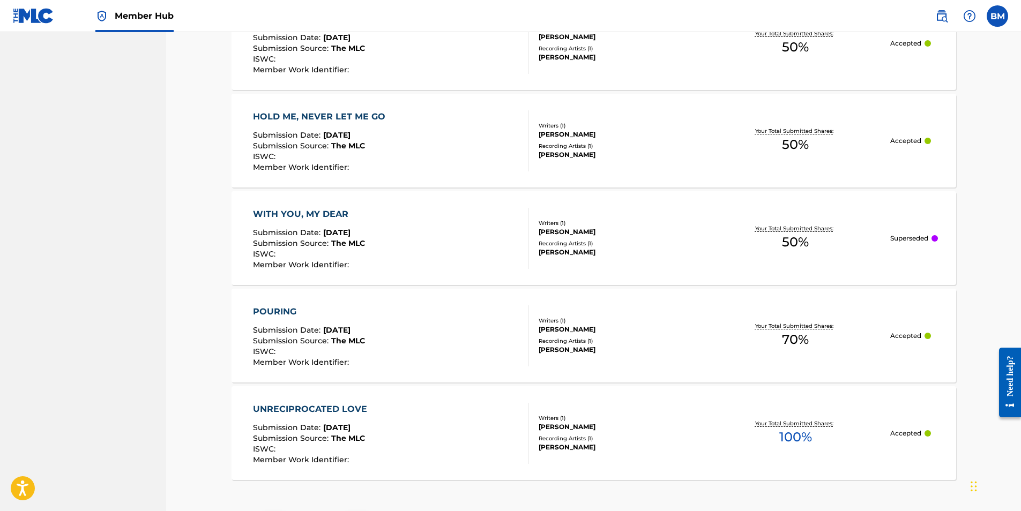
scroll to position [957, 0]
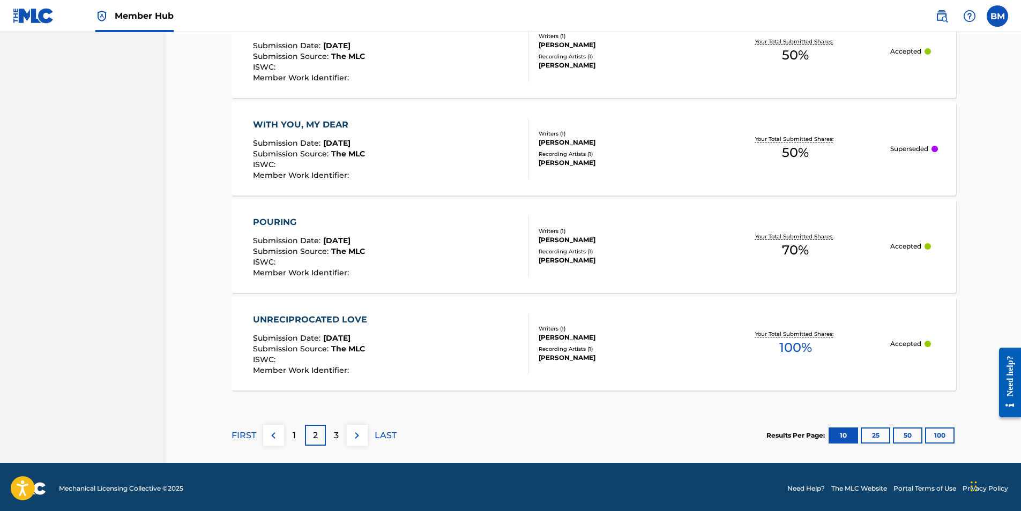
click at [298, 436] on div "1" at bounding box center [294, 435] width 21 height 21
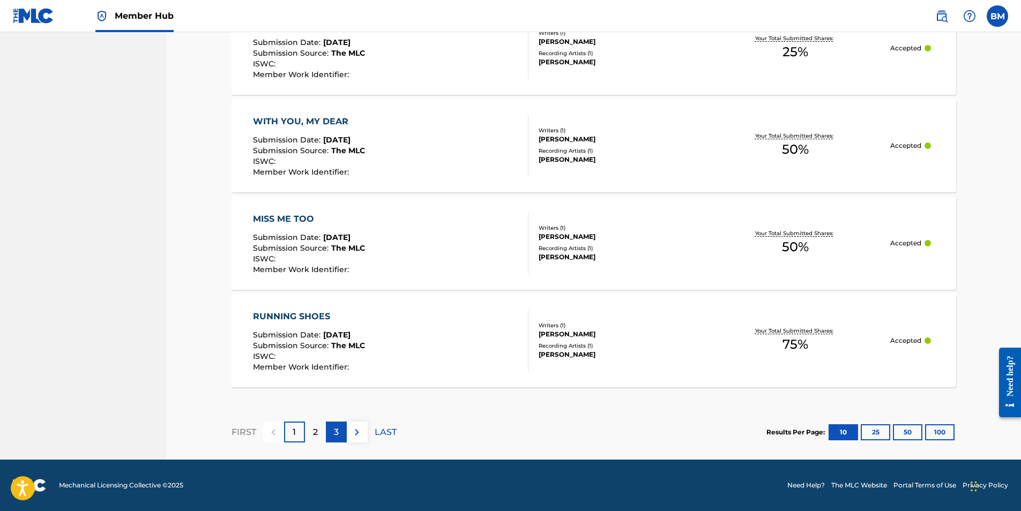
click at [335, 429] on p "3" at bounding box center [336, 432] width 5 height 13
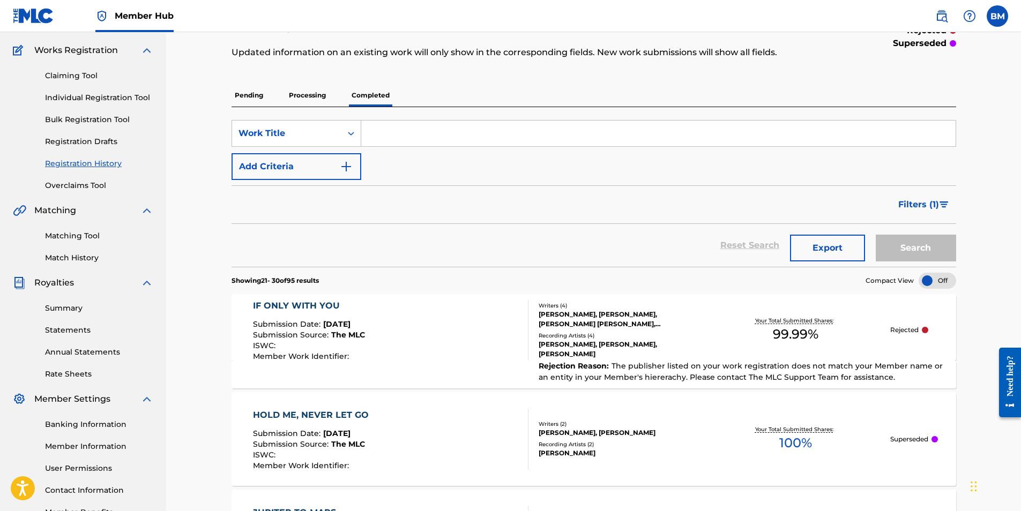
scroll to position [0, 0]
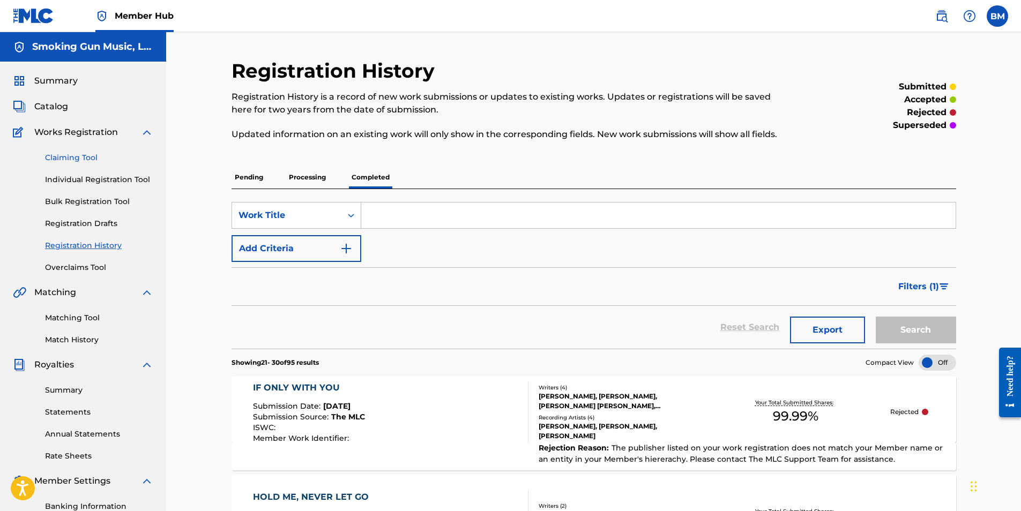
click at [84, 157] on link "Claiming Tool" at bounding box center [99, 157] width 108 height 11
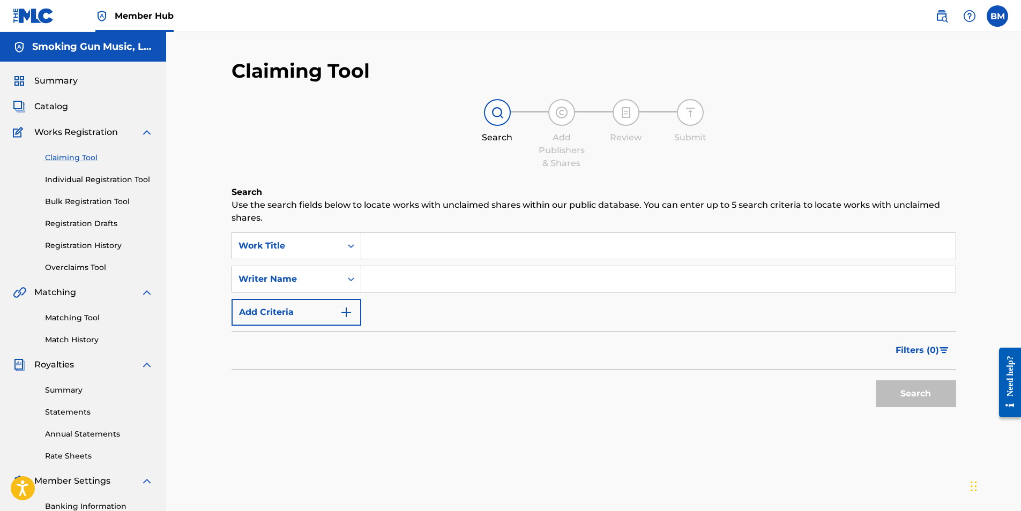
click at [407, 243] on input "Search Form" at bounding box center [658, 246] width 594 height 26
type input "steal this night"
click at [422, 279] on input "Search Form" at bounding box center [658, 279] width 594 height 26
type input "[PERSON_NAME]"
click at [917, 395] on button "Search" at bounding box center [915, 393] width 80 height 27
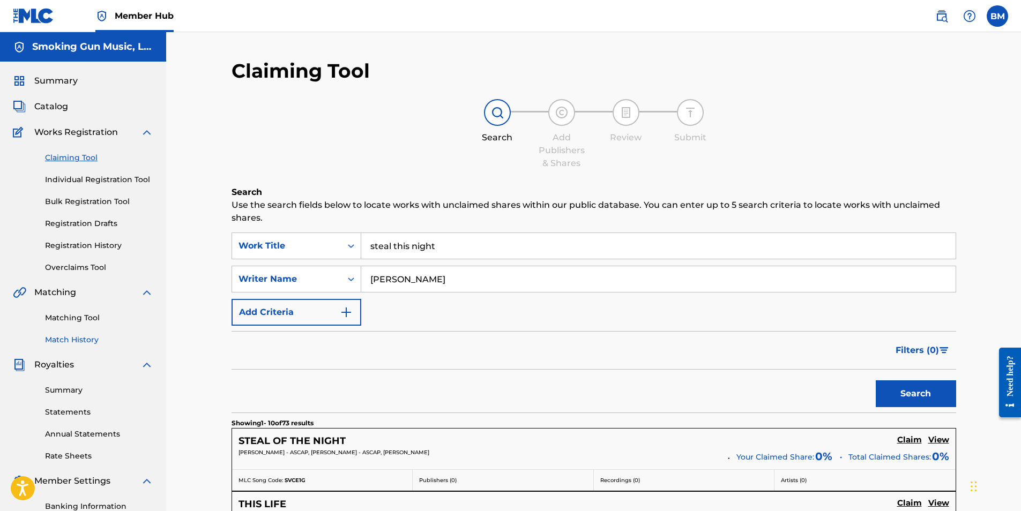
click at [70, 341] on link "Match History" at bounding box center [99, 339] width 108 height 11
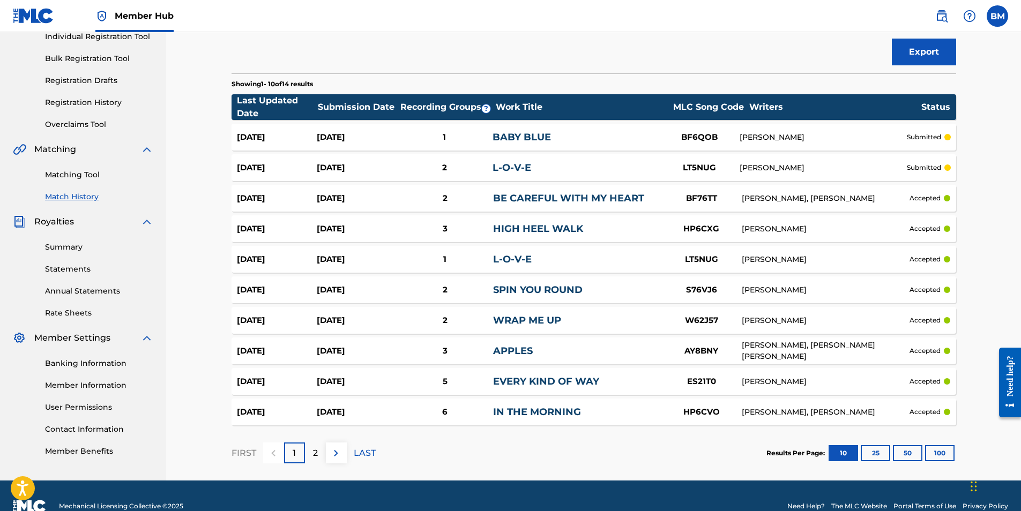
scroll to position [164, 0]
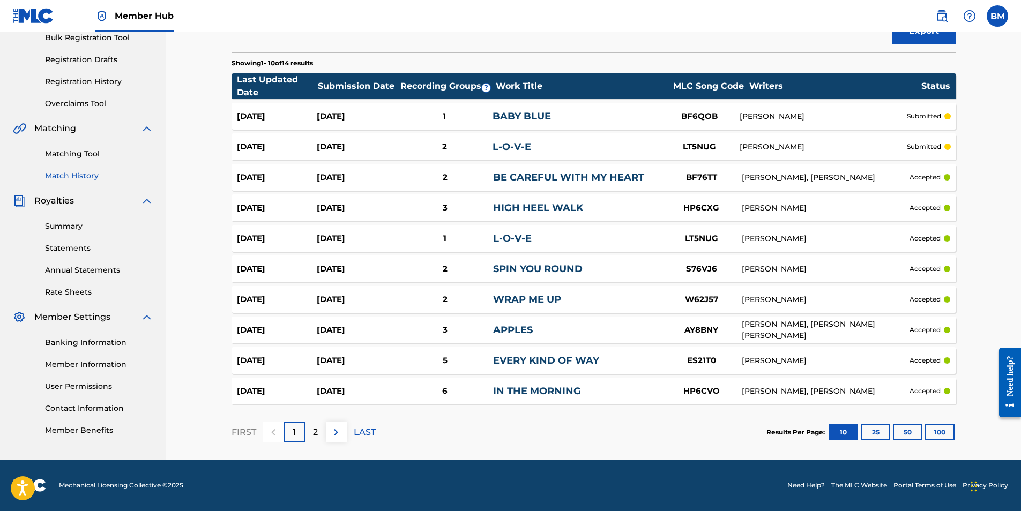
click at [320, 429] on div "2" at bounding box center [315, 432] width 21 height 21
click at [73, 166] on div "Matching Tool Match History" at bounding box center [83, 158] width 140 height 47
click at [66, 153] on link "Matching Tool" at bounding box center [99, 153] width 108 height 11
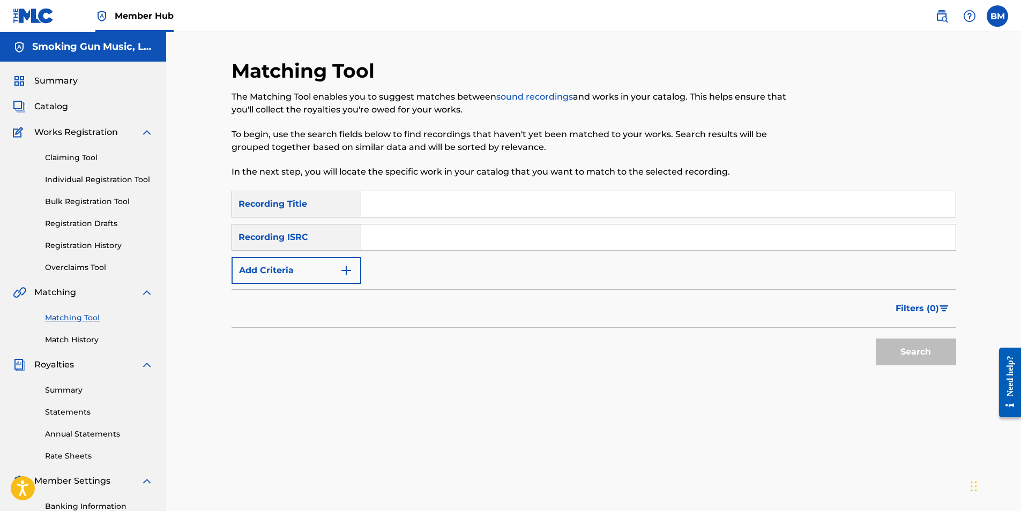
click at [401, 241] on input "Search Form" at bounding box center [658, 237] width 594 height 26
paste input "QZTAT2272323"
type input "QZTAT2272323"
click at [930, 351] on button "Search" at bounding box center [915, 352] width 80 height 27
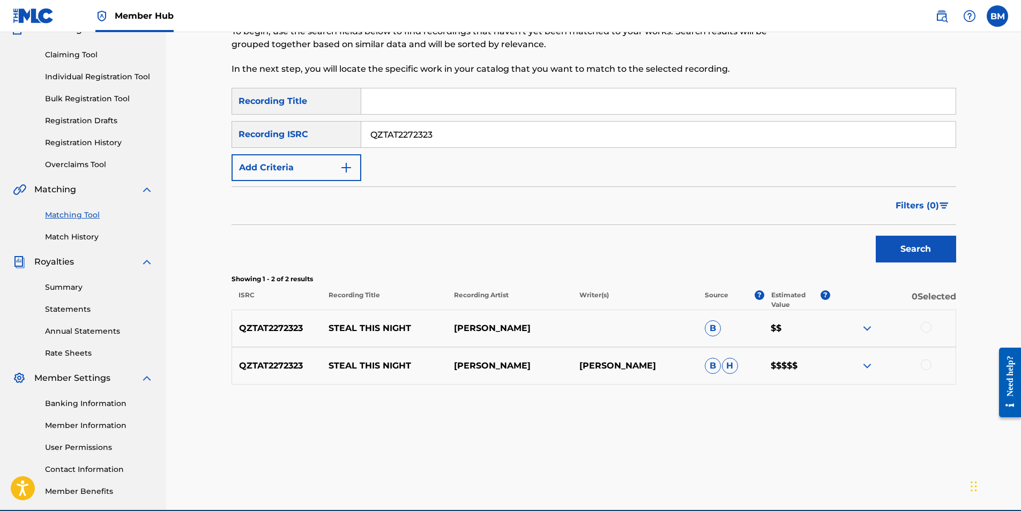
scroll to position [107, 0]
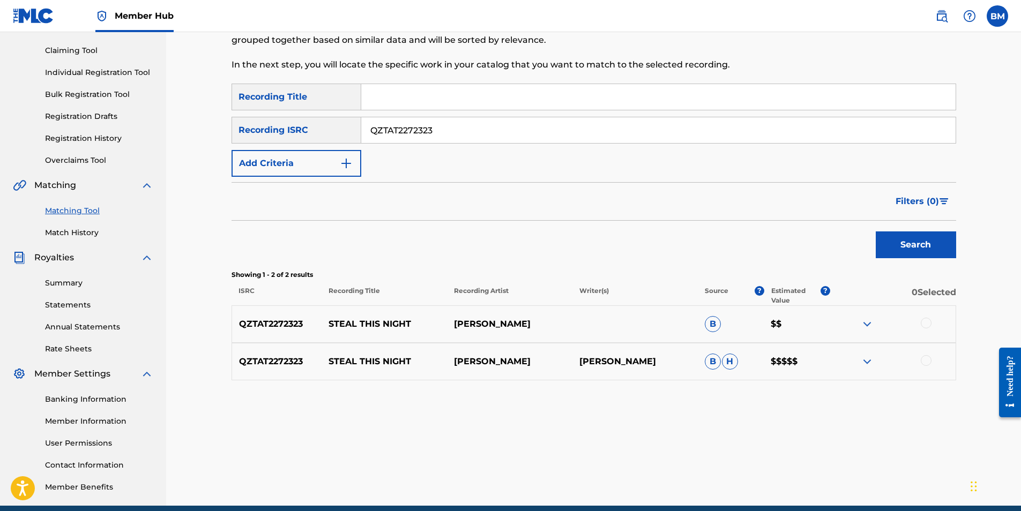
click at [924, 324] on div at bounding box center [925, 323] width 11 height 11
click at [925, 361] on div at bounding box center [925, 360] width 11 height 11
click at [927, 320] on img at bounding box center [925, 323] width 11 height 11
click at [927, 358] on img at bounding box center [925, 360] width 11 height 11
click at [455, 241] on div "Search" at bounding box center [593, 242] width 724 height 43
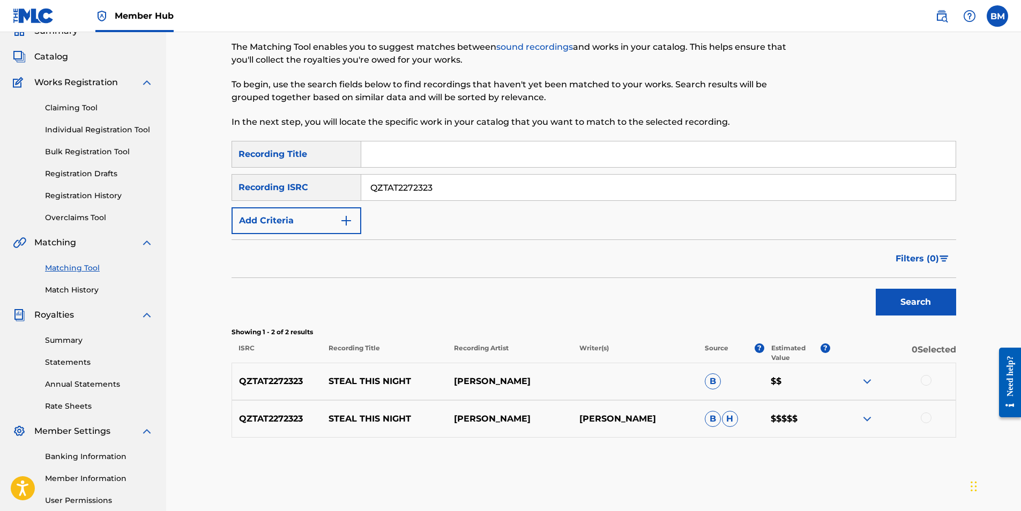
scroll to position [0, 0]
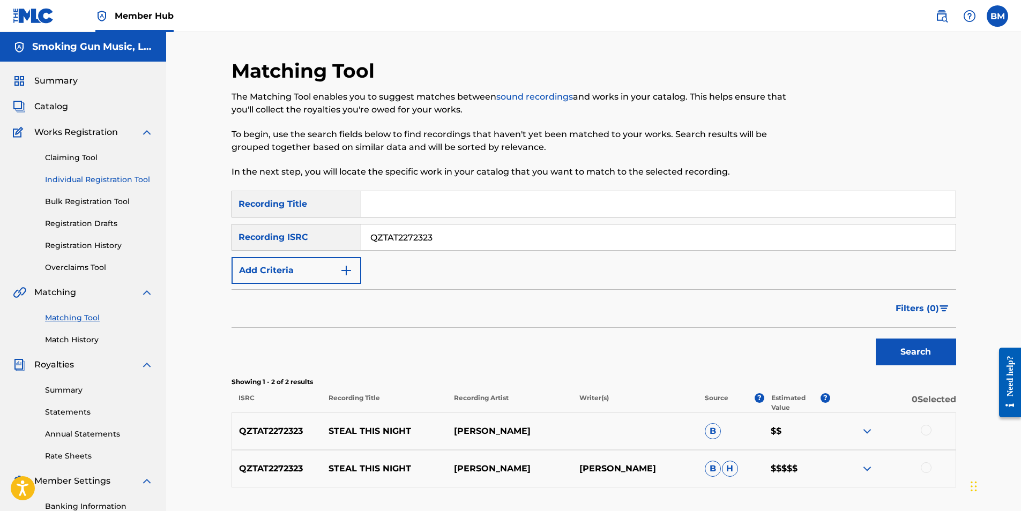
click at [108, 177] on link "Individual Registration Tool" at bounding box center [99, 179] width 108 height 11
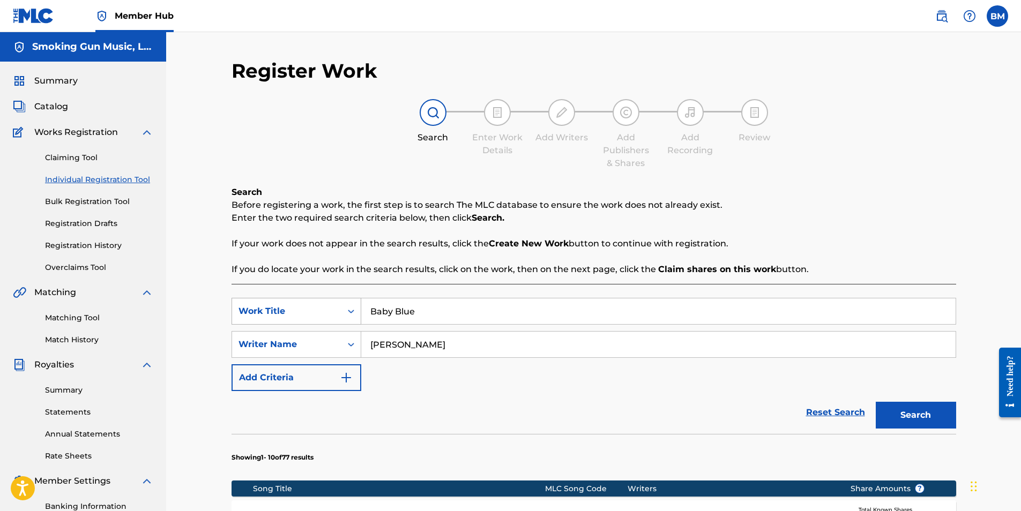
drag, startPoint x: 480, startPoint y: 307, endPoint x: 270, endPoint y: 309, distance: 209.5
click at [273, 308] on div "SearchWithCriteriaa859957f-932d-469f-adbc-d234453d50c7 Work Title Baby Blue" at bounding box center [593, 311] width 724 height 27
type input "steal this night"
click at [913, 410] on button "Search" at bounding box center [915, 415] width 80 height 27
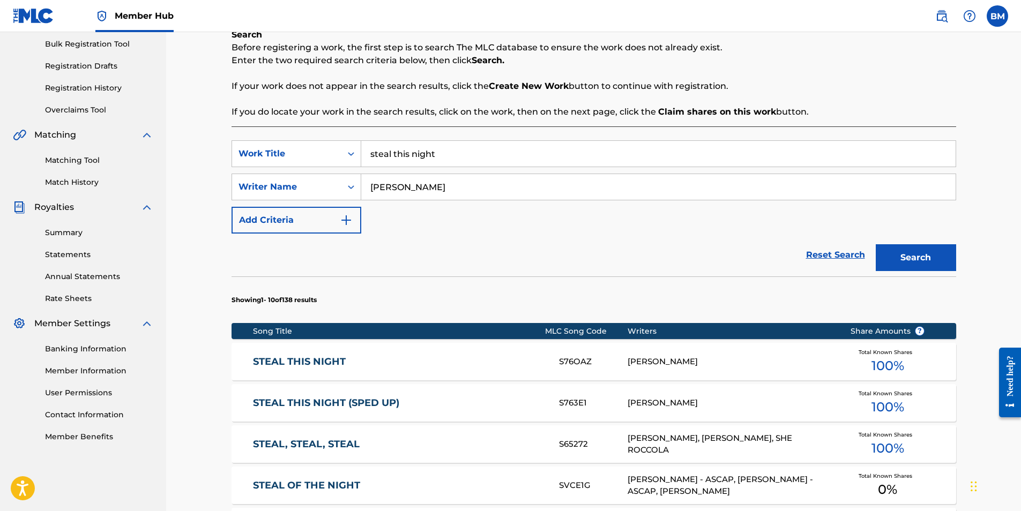
scroll to position [161, 0]
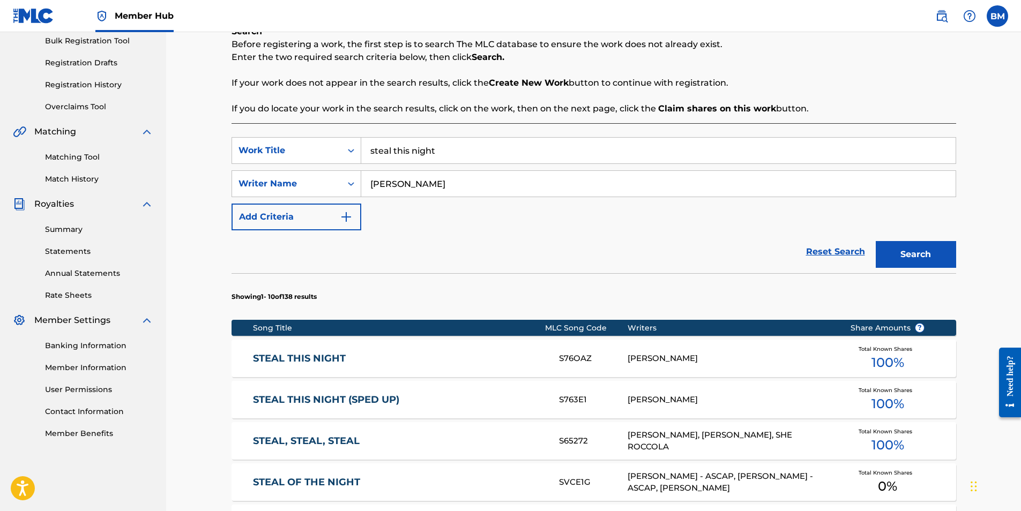
click at [460, 358] on link "STEAL THIS NIGHT" at bounding box center [398, 359] width 291 height 12
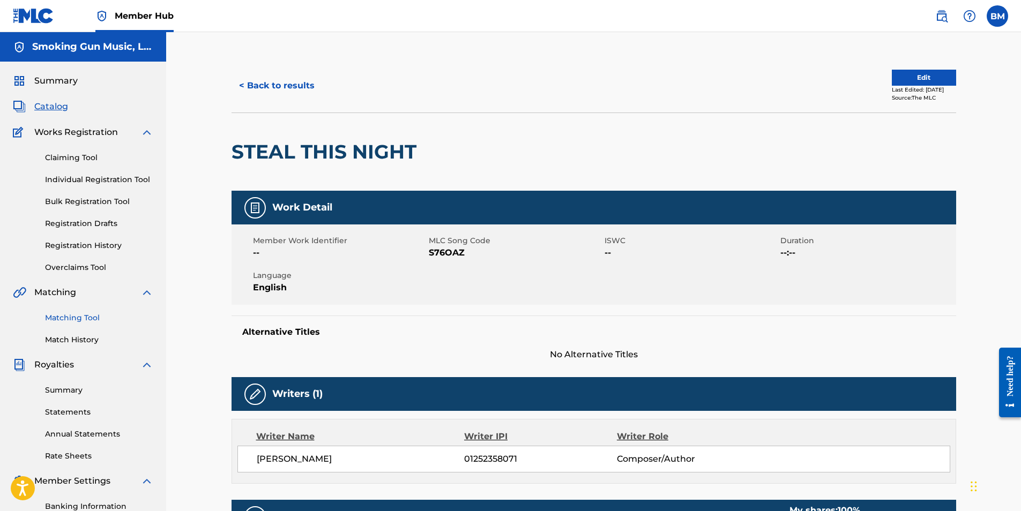
click at [73, 318] on link "Matching Tool" at bounding box center [99, 317] width 108 height 11
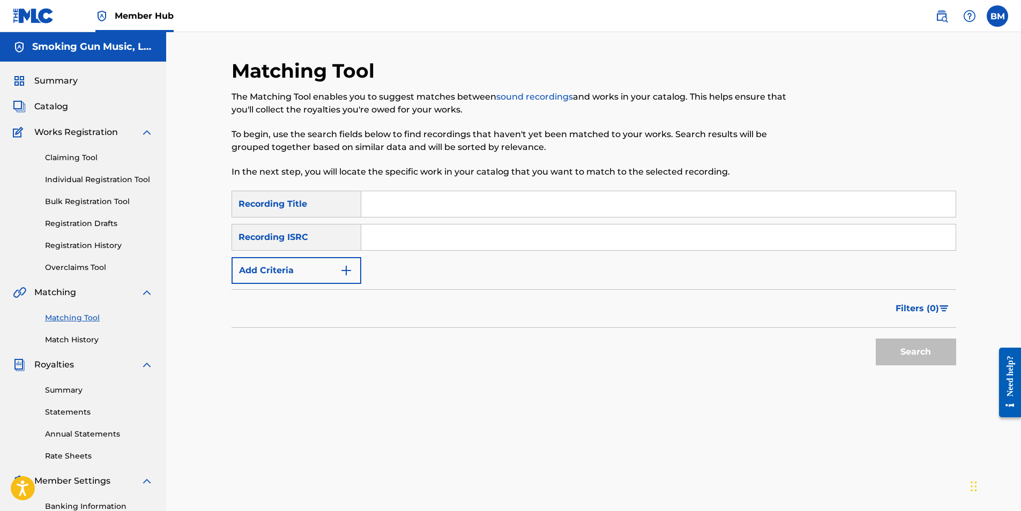
click at [425, 208] on input "Search Form" at bounding box center [658, 204] width 594 height 26
type input "steal this night"
paste input "QZTAT2272323"
type input "QZTAT2272323"
click at [904, 355] on button "Search" at bounding box center [915, 352] width 80 height 27
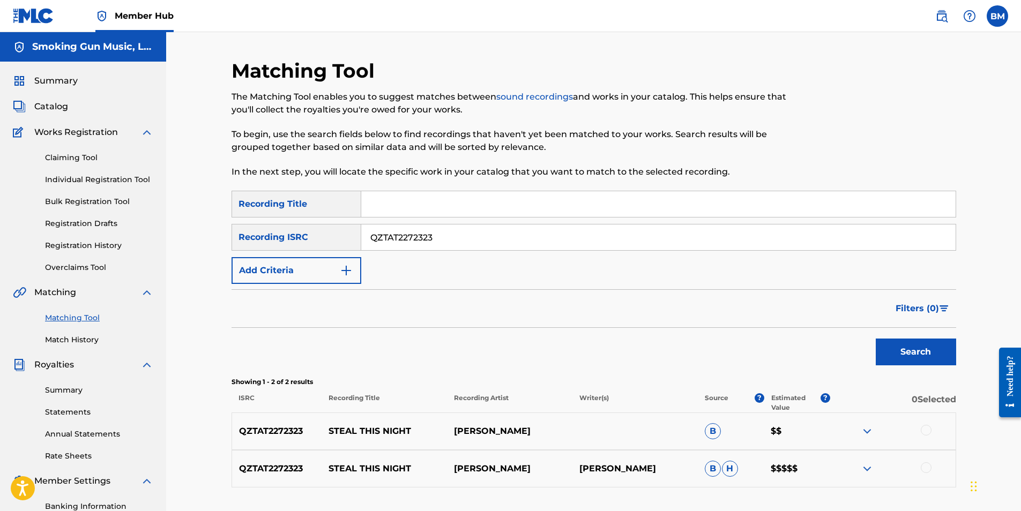
click at [924, 430] on div at bounding box center [925, 430] width 11 height 11
click at [926, 469] on div at bounding box center [925, 467] width 11 height 11
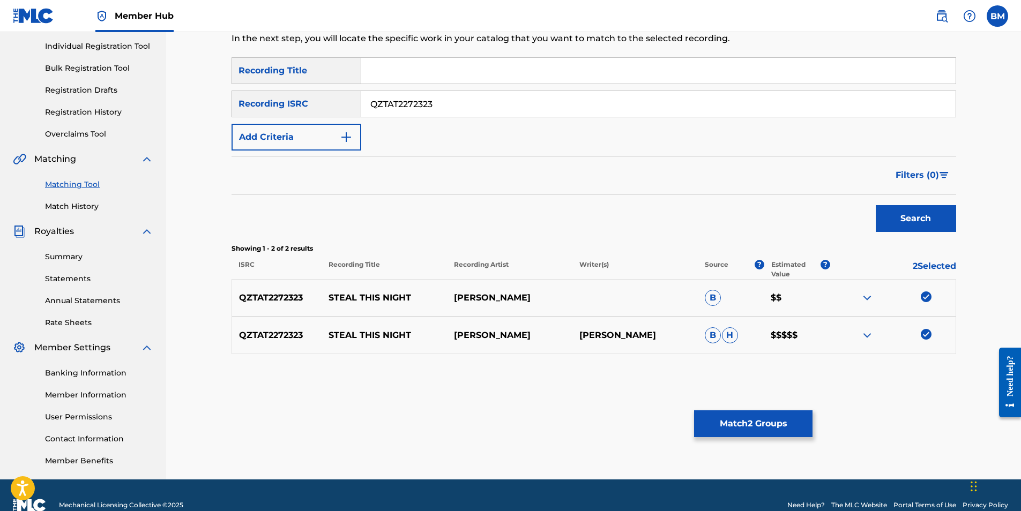
scroll to position [153, 0]
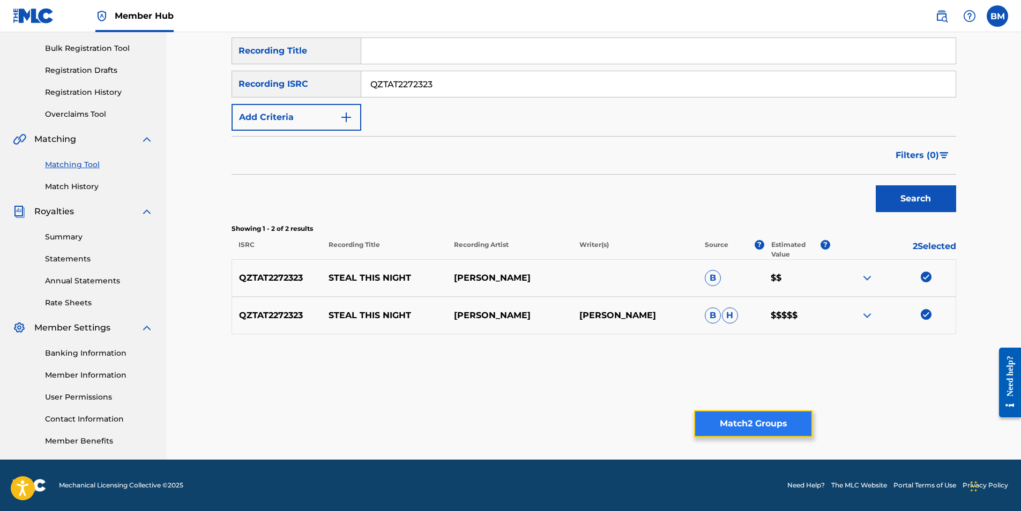
click at [751, 419] on button "Match 2 Groups" at bounding box center [753, 423] width 118 height 27
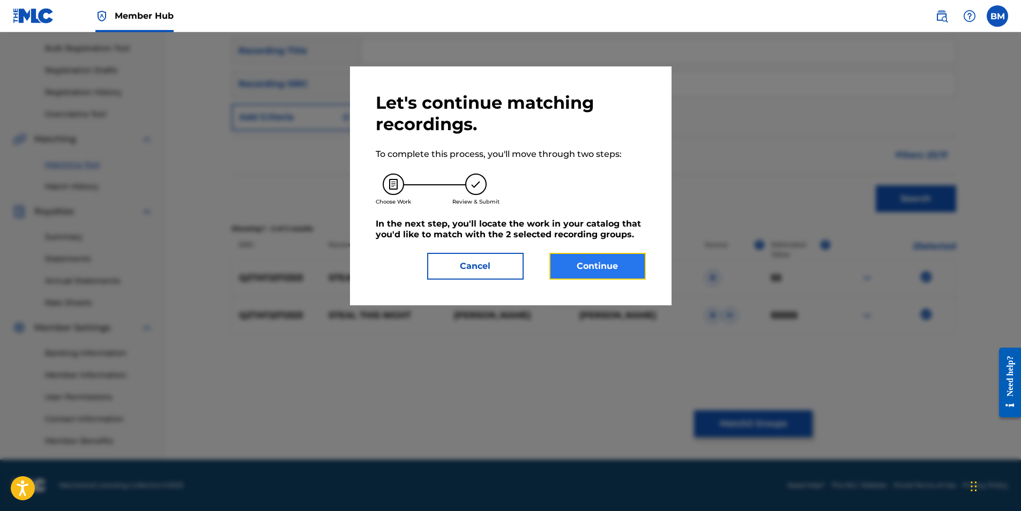
click at [602, 270] on button "Continue" at bounding box center [597, 266] width 96 height 27
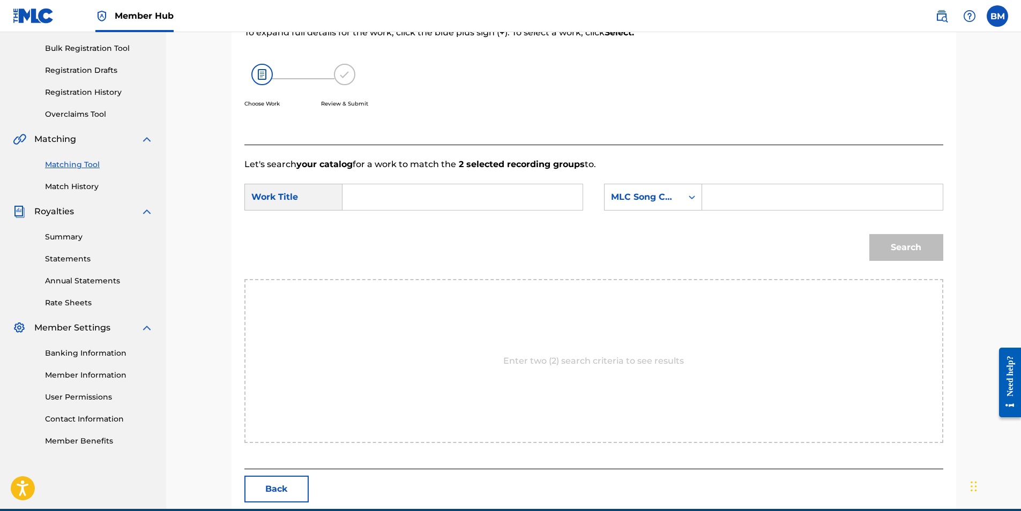
click at [422, 200] on input "Search Form" at bounding box center [462, 197] width 222 height 26
type input "steal this night"
click at [698, 198] on div "Search Form" at bounding box center [691, 197] width 19 height 19
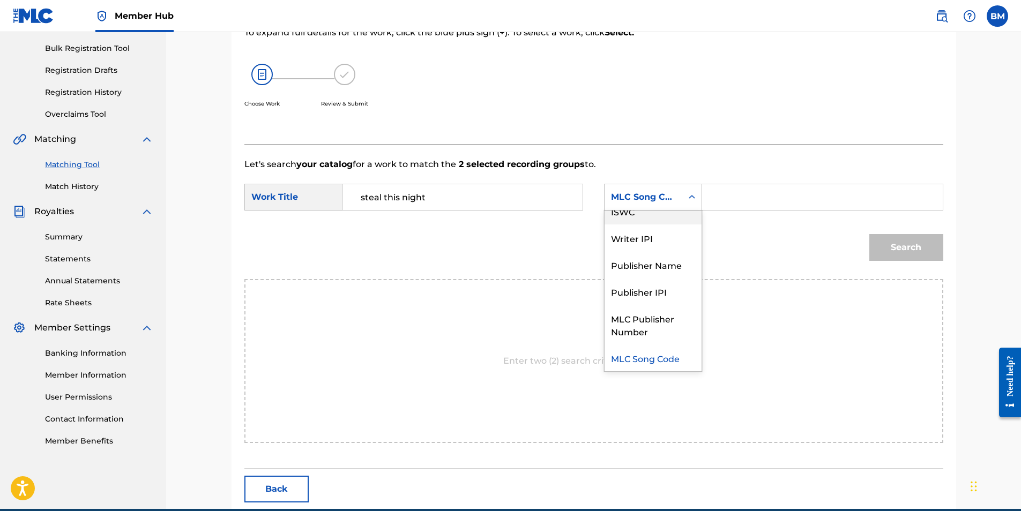
scroll to position [0, 0]
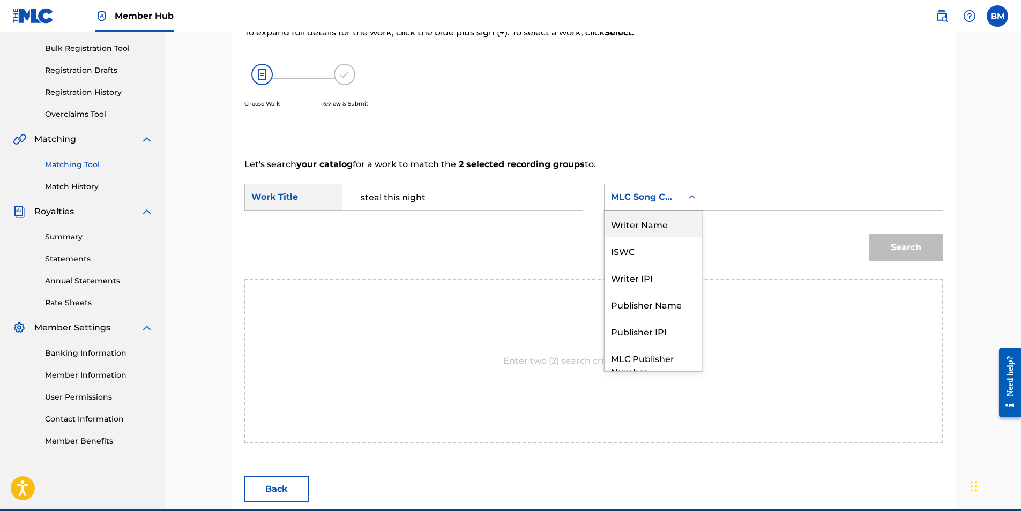
click at [665, 222] on div "Writer Name" at bounding box center [652, 224] width 97 height 27
click at [743, 199] on input "Search Form" at bounding box center [822, 197] width 222 height 26
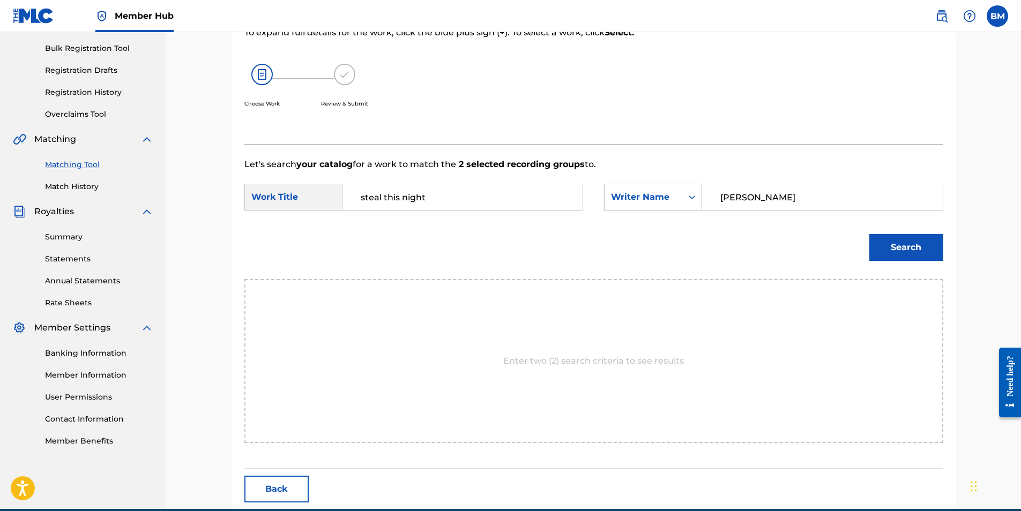
type input "[PERSON_NAME]"
click at [903, 244] on button "Search" at bounding box center [906, 247] width 74 height 27
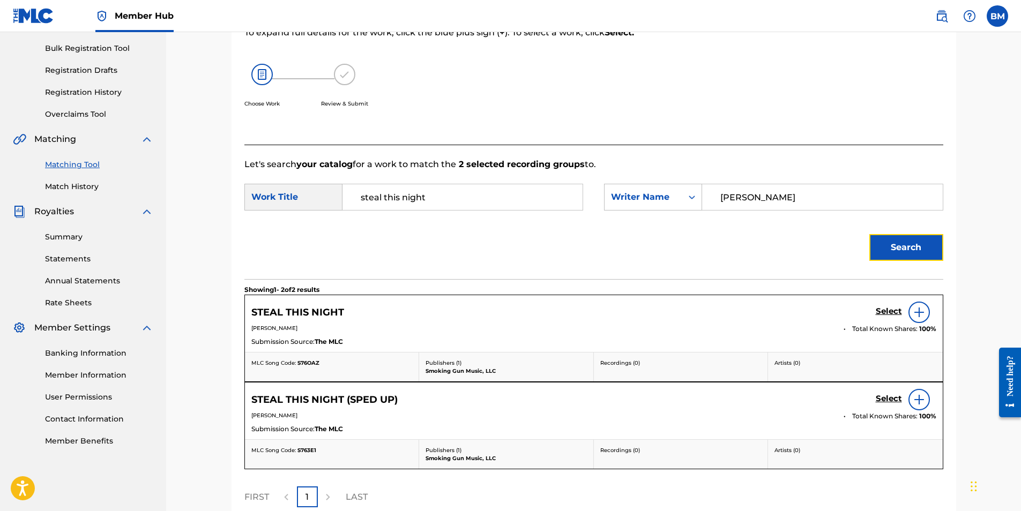
scroll to position [207, 0]
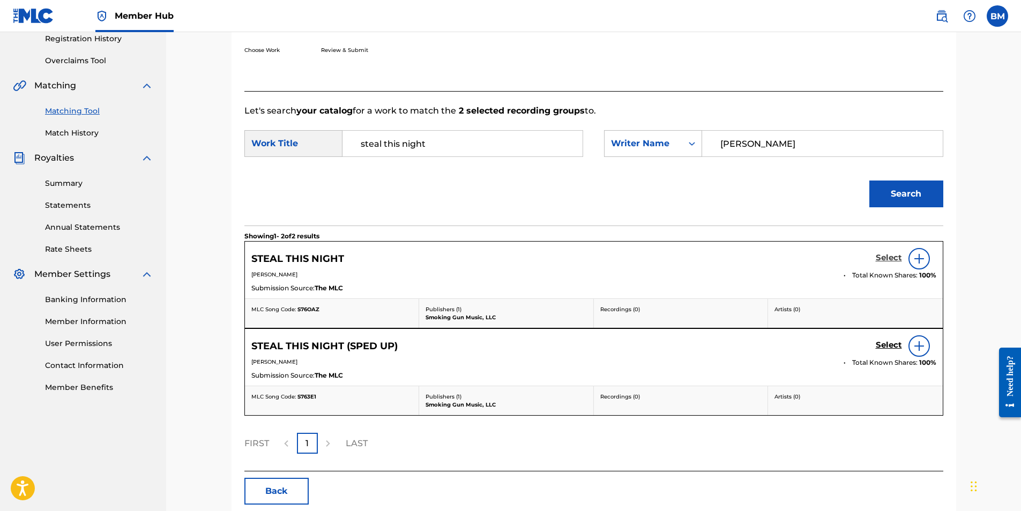
click at [883, 256] on h5 "Select" at bounding box center [888, 258] width 26 height 10
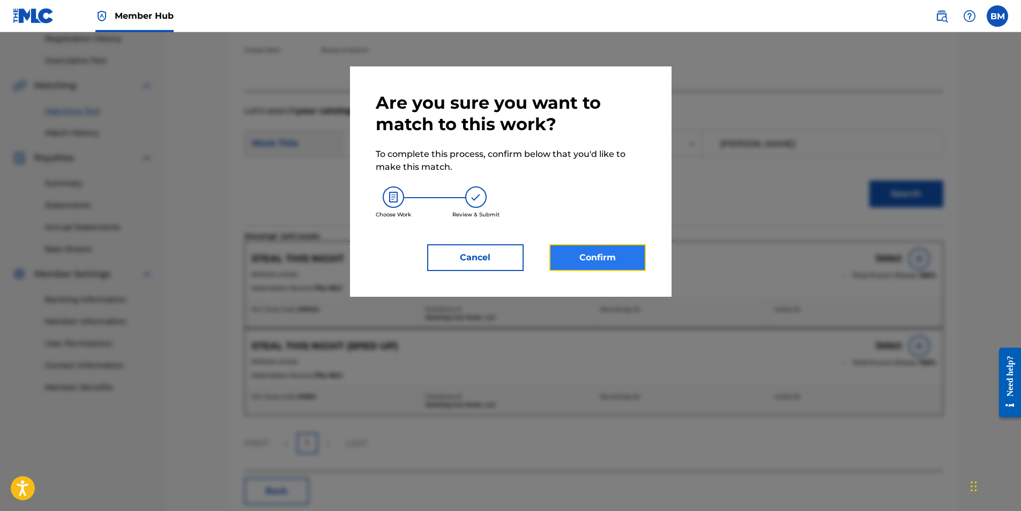
click at [590, 260] on button "Confirm" at bounding box center [597, 257] width 96 height 27
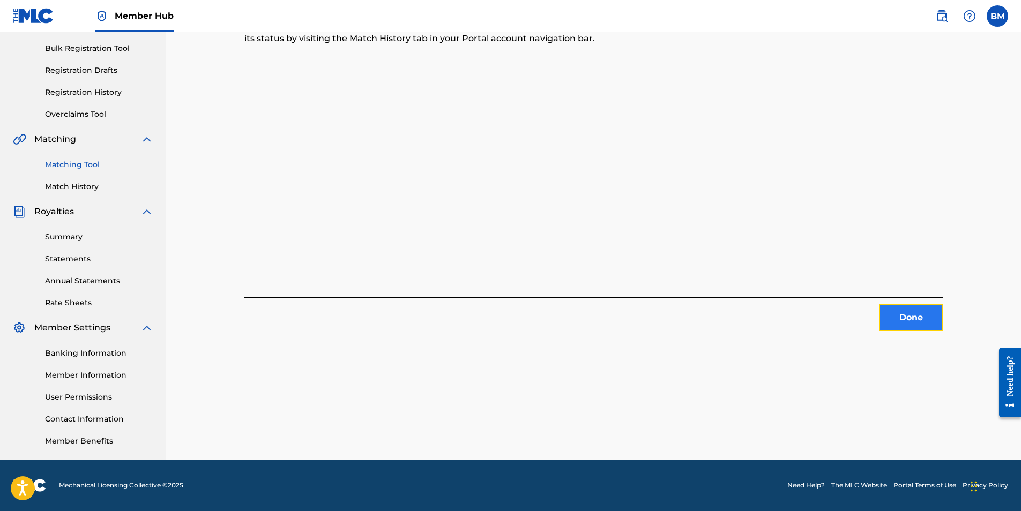
click at [910, 311] on button "Done" at bounding box center [911, 317] width 64 height 27
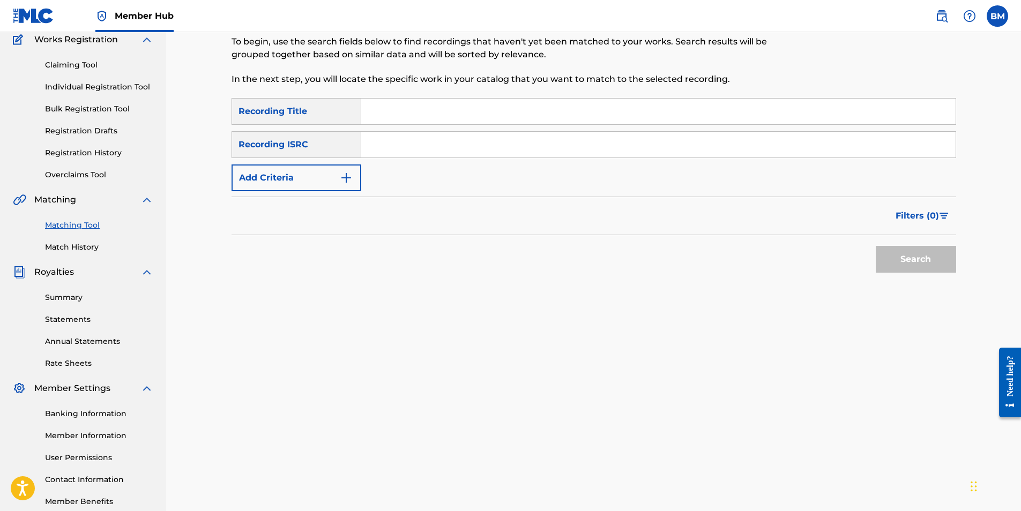
scroll to position [0, 0]
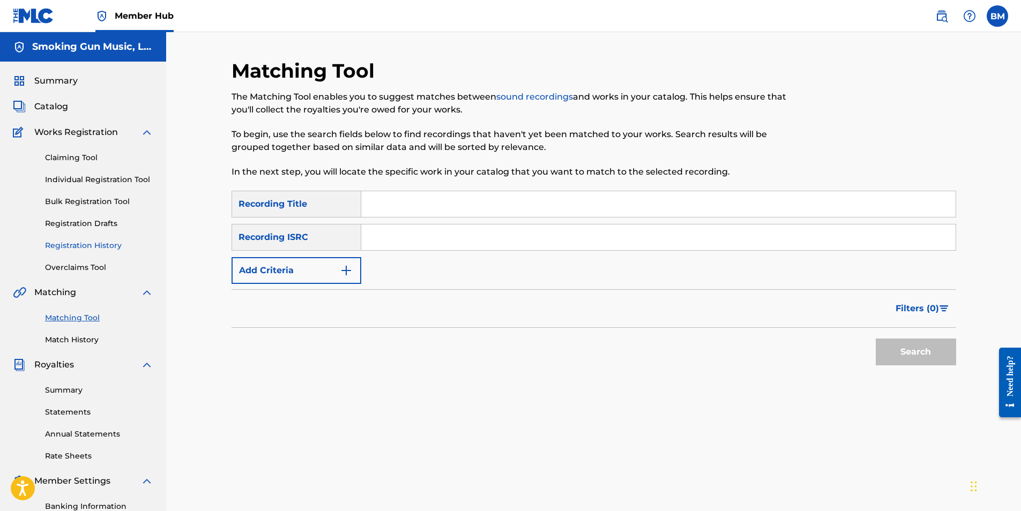
click at [107, 246] on link "Registration History" at bounding box center [99, 245] width 108 height 11
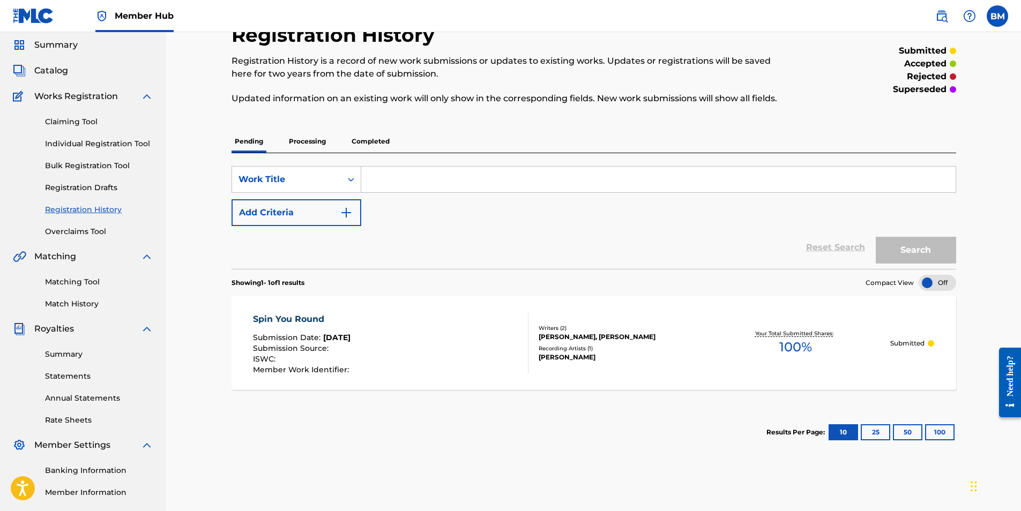
scroll to position [54, 0]
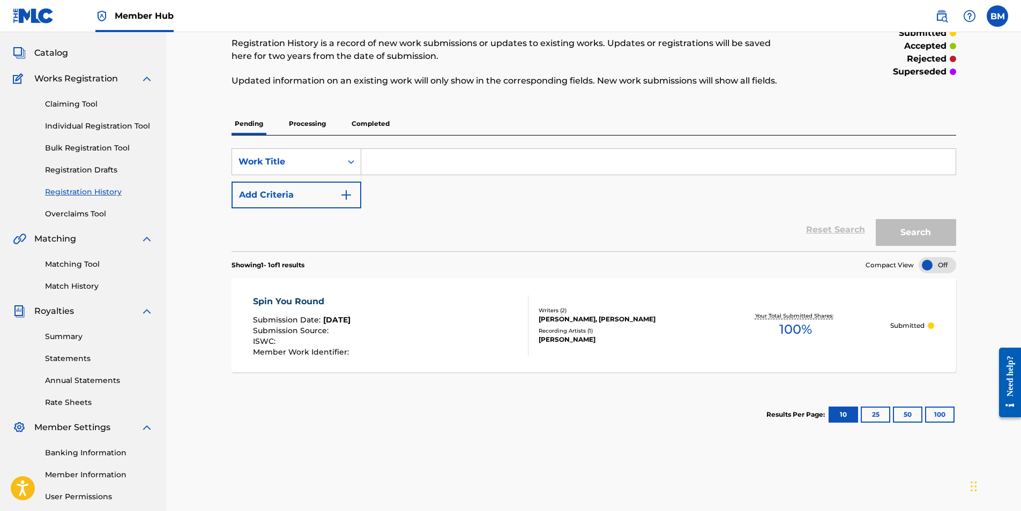
click at [285, 303] on div "Spin You Round" at bounding box center [302, 301] width 99 height 13
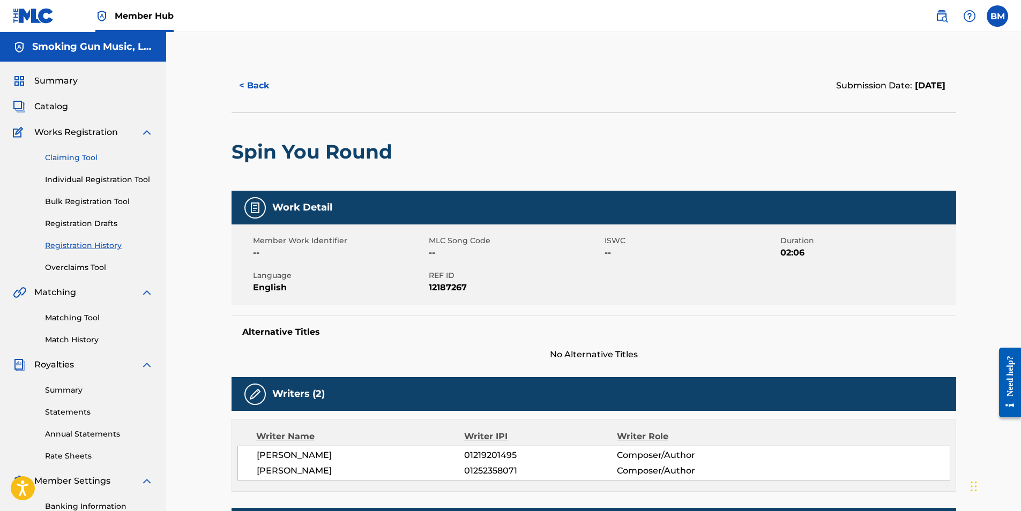
click at [68, 160] on link "Claiming Tool" at bounding box center [99, 157] width 108 height 11
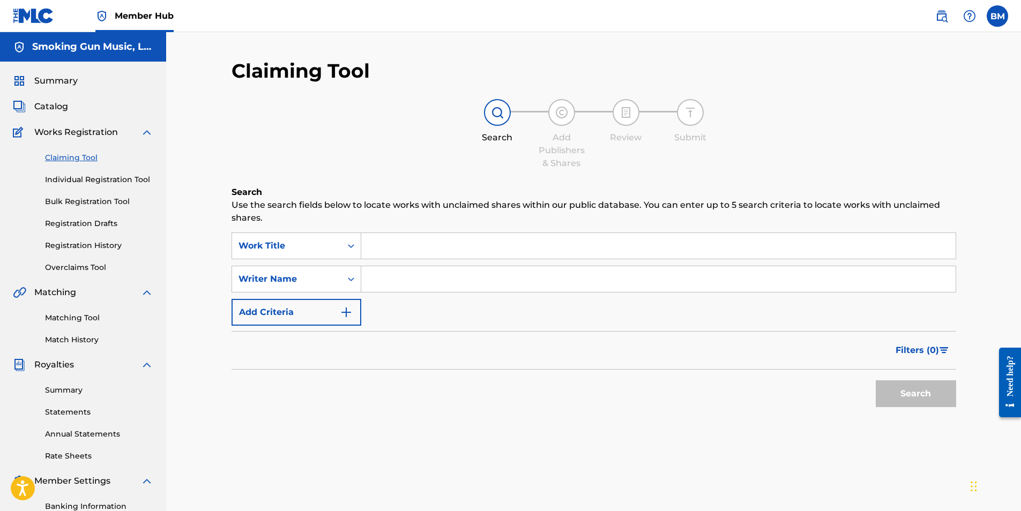
click at [411, 250] on input "Search Form" at bounding box center [658, 246] width 594 height 26
type input "spin u round"
click at [400, 270] on input "Search Form" at bounding box center [658, 279] width 594 height 26
type input "[PERSON_NAME]"
click at [920, 392] on button "Search" at bounding box center [915, 393] width 80 height 27
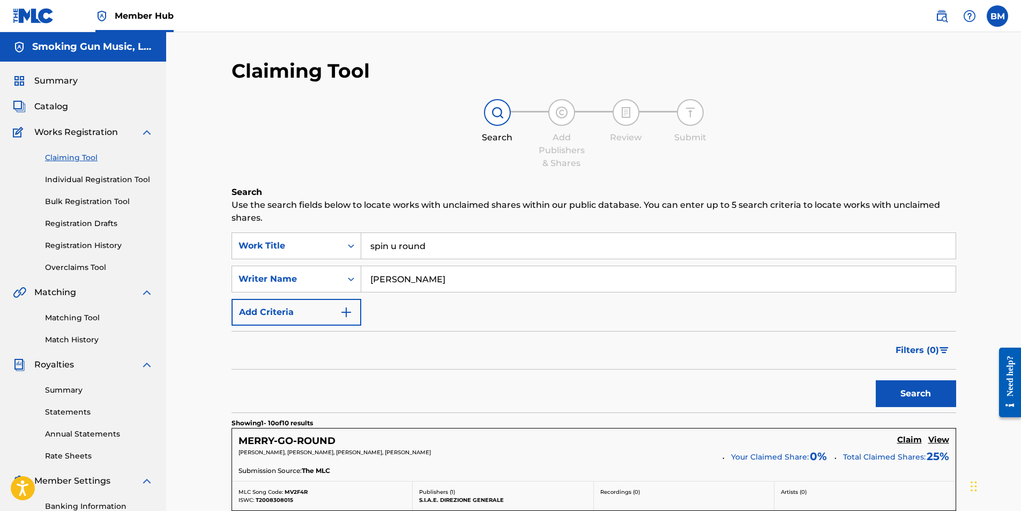
click at [448, 249] on input "spin u round" at bounding box center [658, 246] width 594 height 26
click at [78, 340] on link "Match History" at bounding box center [99, 339] width 108 height 11
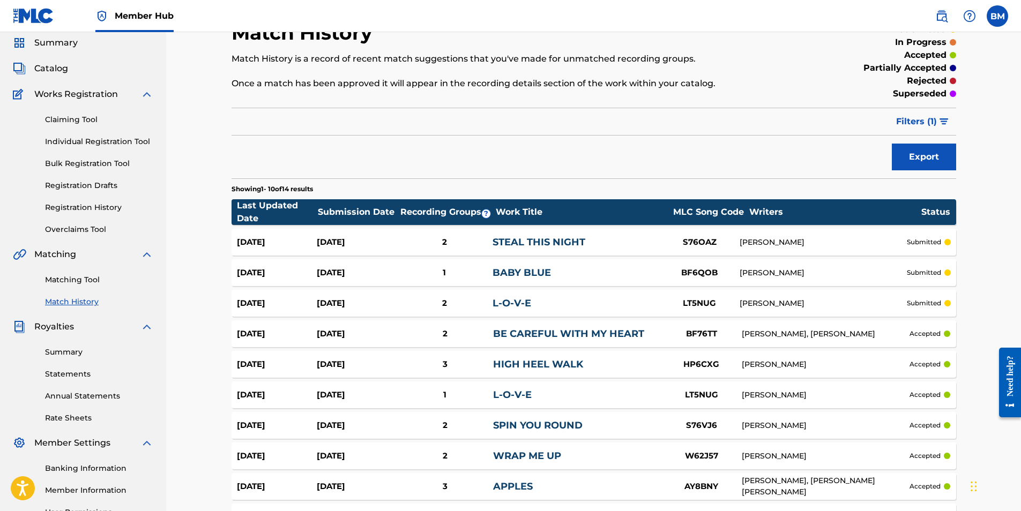
scroll to position [107, 0]
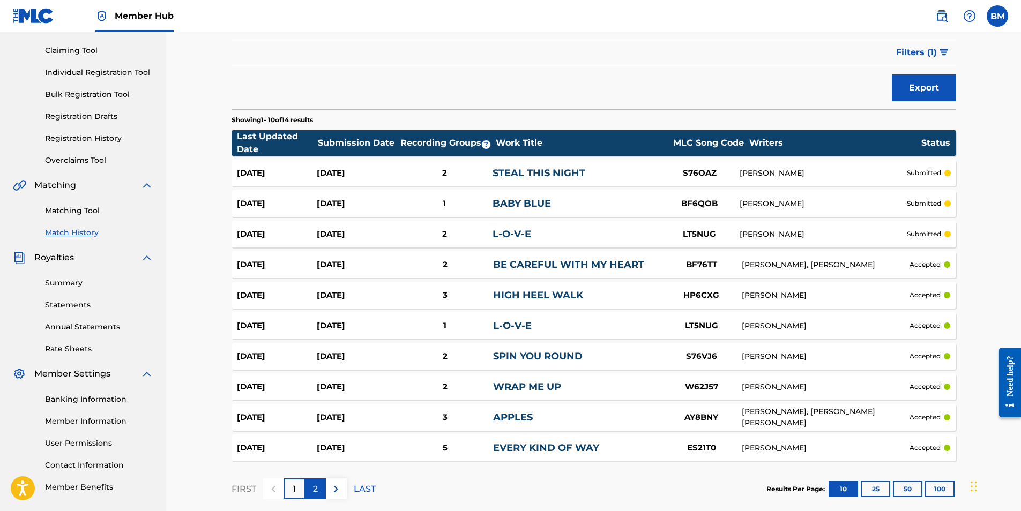
click at [314, 490] on p "2" at bounding box center [315, 489] width 5 height 13
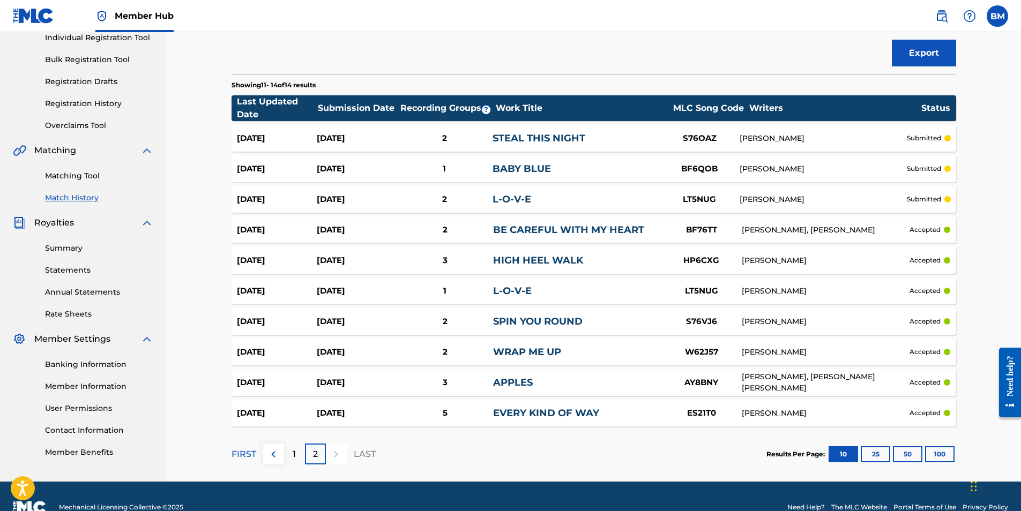
scroll to position [164, 0]
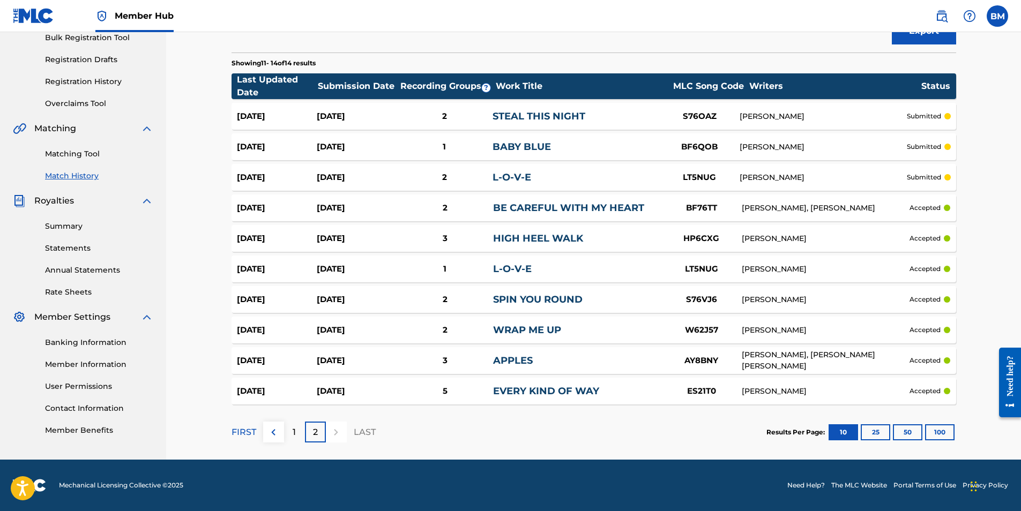
click at [335, 432] on div at bounding box center [336, 432] width 21 height 21
click at [488, 433] on section "FIRST 1 2 LAST Results Per Page: 10 25 50 100" at bounding box center [593, 432] width 724 height 55
click at [484, 433] on section "FIRST 1 2 LAST Results Per Page: 10 25 50 100" at bounding box center [593, 432] width 724 height 55
click at [301, 452] on div "FIRST 1 2 LAST" at bounding box center [303, 432] width 144 height 55
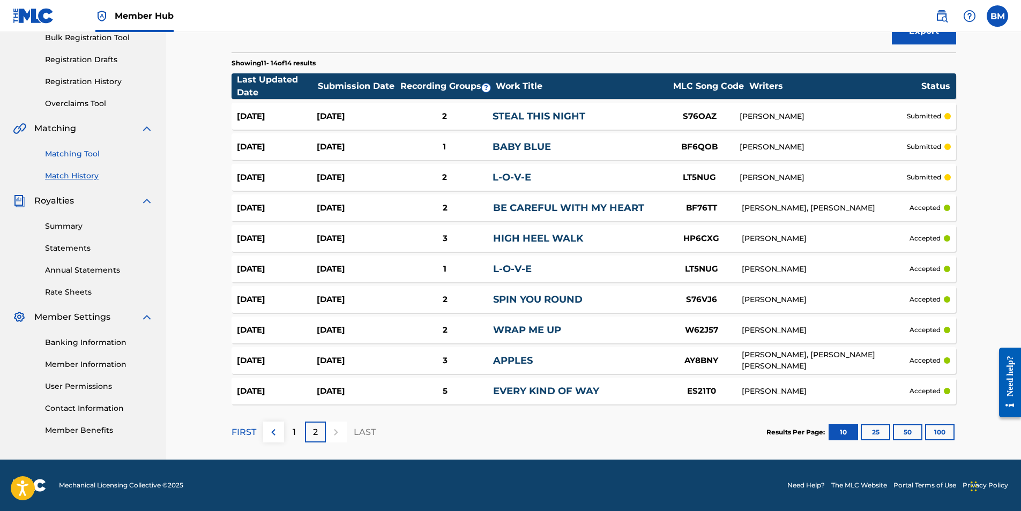
click at [85, 149] on link "Matching Tool" at bounding box center [99, 153] width 108 height 11
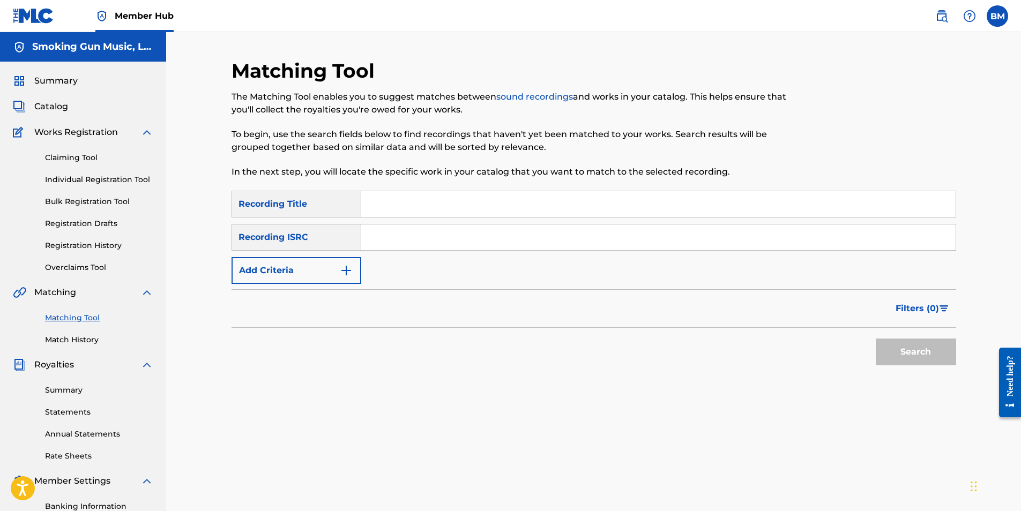
click at [443, 236] on input "Search Form" at bounding box center [658, 237] width 594 height 26
paste input "QMRSZ2203587"
type input "QMRSZ2203587"
click at [937, 346] on button "Search" at bounding box center [915, 352] width 80 height 27
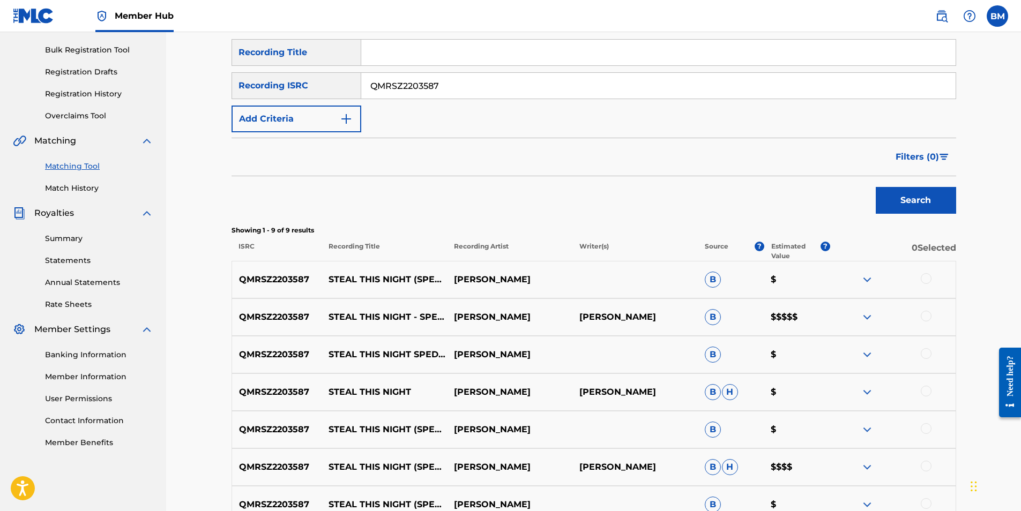
scroll to position [161, 0]
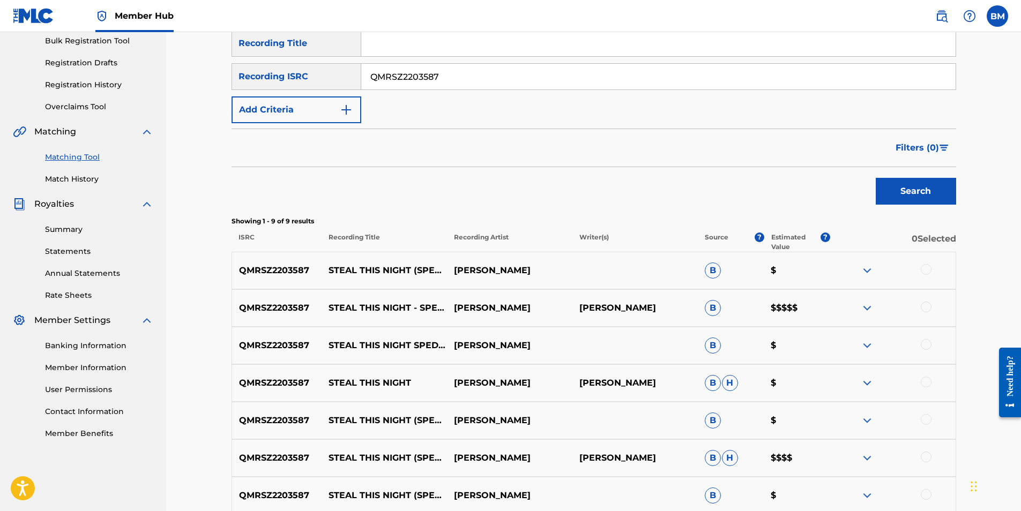
click at [924, 269] on div at bounding box center [925, 269] width 11 height 11
click at [929, 308] on div at bounding box center [925, 307] width 11 height 11
click at [925, 342] on div at bounding box center [925, 344] width 11 height 11
click at [927, 384] on div at bounding box center [925, 382] width 11 height 11
click at [925, 421] on div at bounding box center [925, 419] width 11 height 11
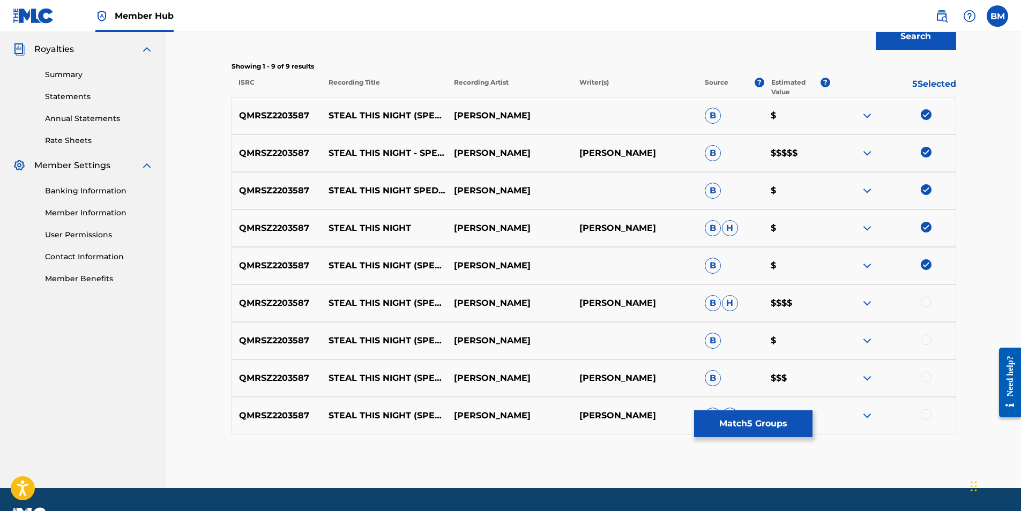
scroll to position [321, 0]
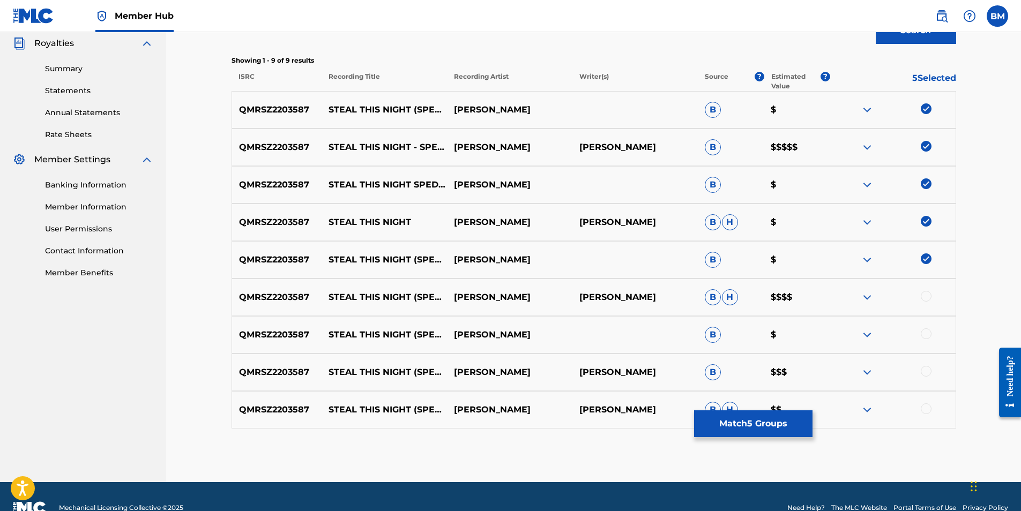
click at [926, 296] on div at bounding box center [925, 296] width 11 height 11
click at [931, 333] on div at bounding box center [892, 334] width 125 height 13
click at [931, 371] on div at bounding box center [925, 371] width 11 height 11
click at [925, 334] on div at bounding box center [925, 333] width 11 height 11
click at [927, 408] on div at bounding box center [925, 408] width 11 height 11
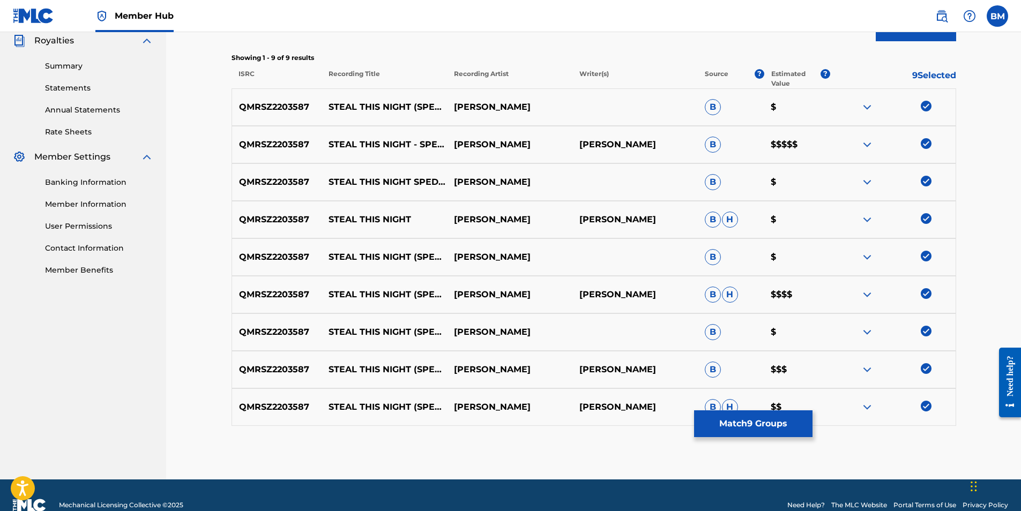
scroll to position [344, 0]
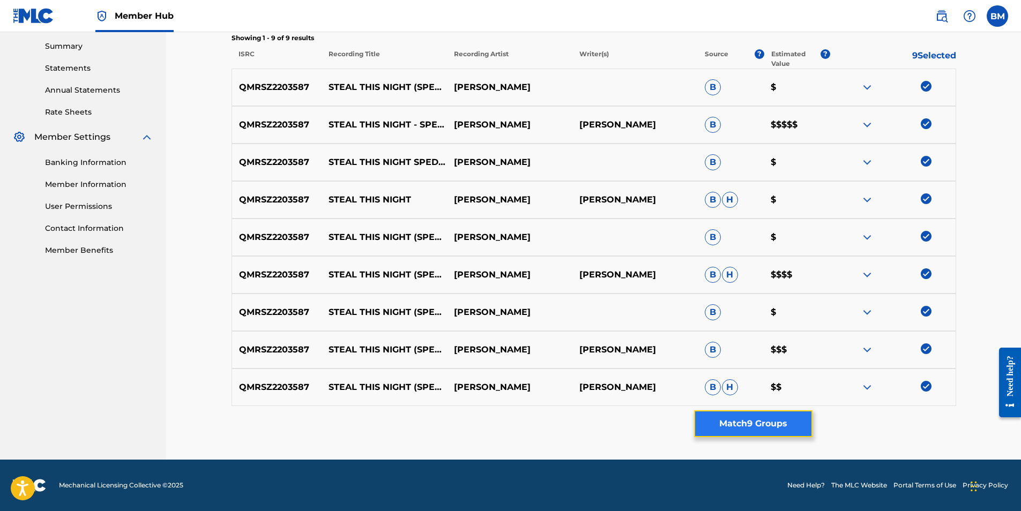
click at [748, 427] on button "Match 9 Groups" at bounding box center [753, 423] width 118 height 27
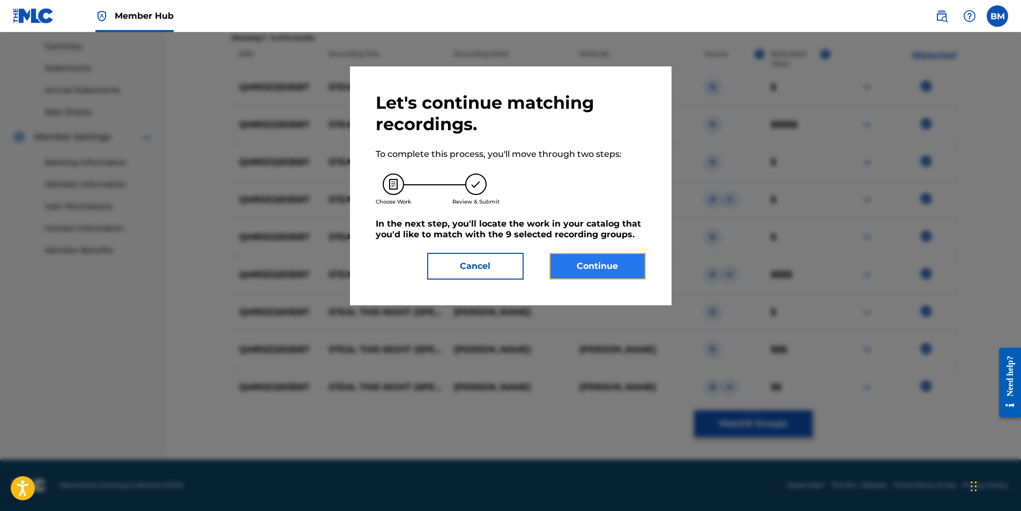
click at [603, 274] on button "Continue" at bounding box center [597, 266] width 96 height 27
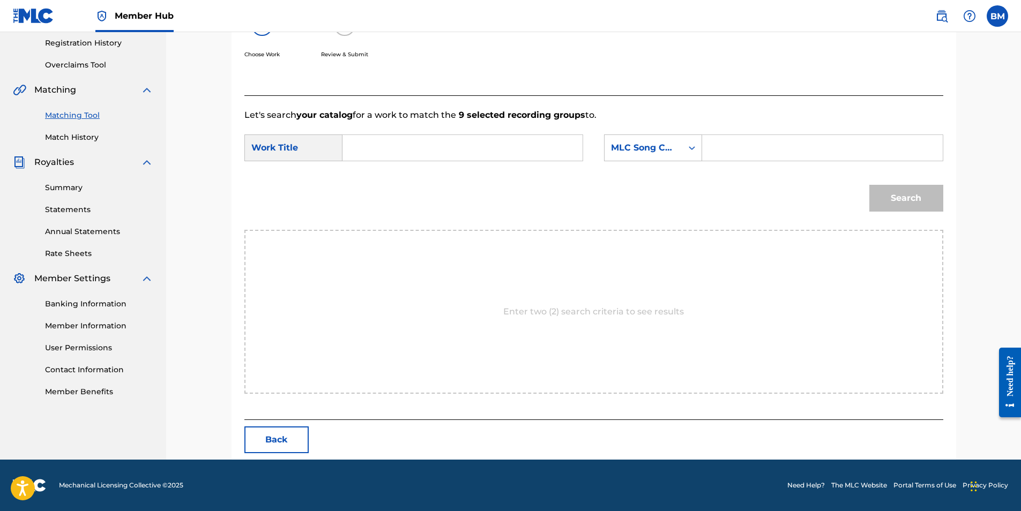
click at [426, 152] on input "Search Form" at bounding box center [462, 148] width 222 height 26
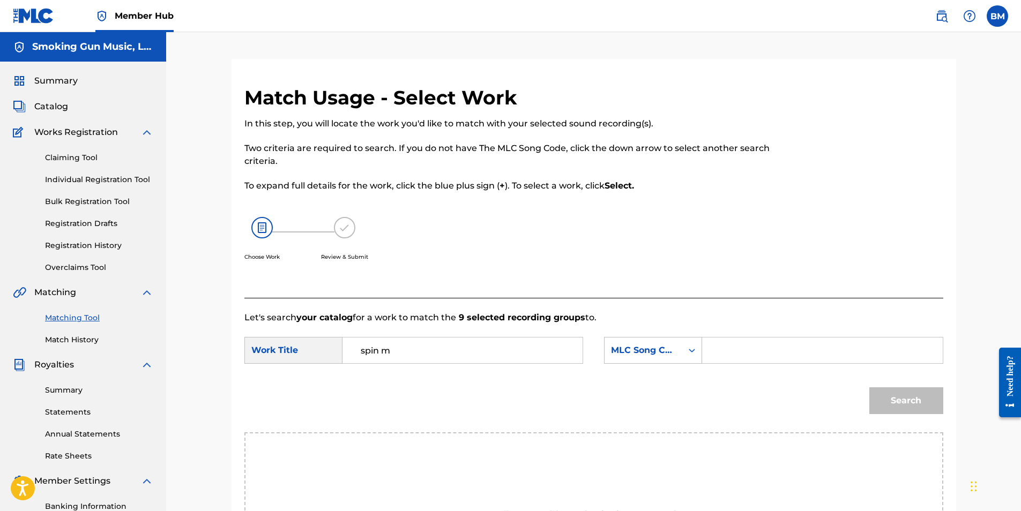
type input "spin m"
click at [405, 355] on input "spin m" at bounding box center [462, 351] width 222 height 26
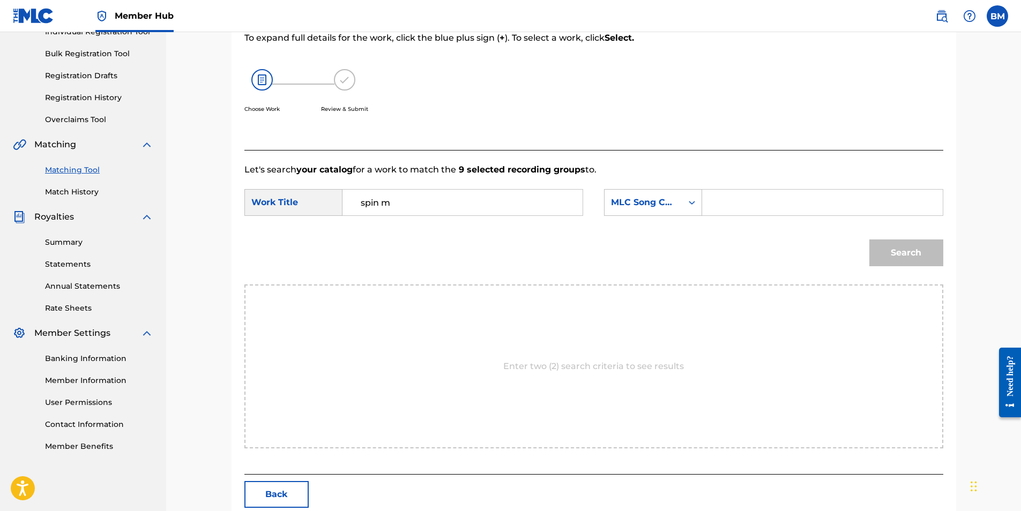
scroll to position [203, 0]
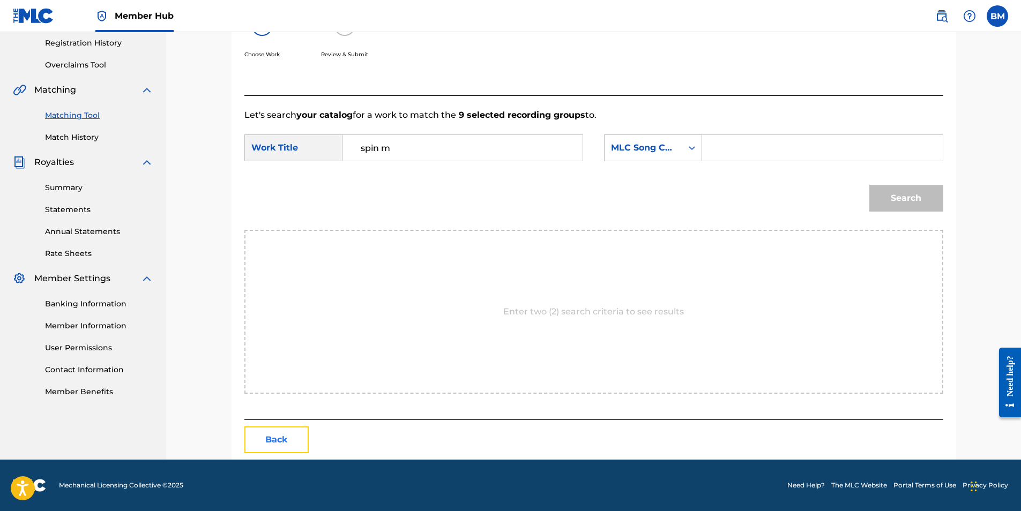
click at [270, 446] on button "Back" at bounding box center [276, 439] width 64 height 27
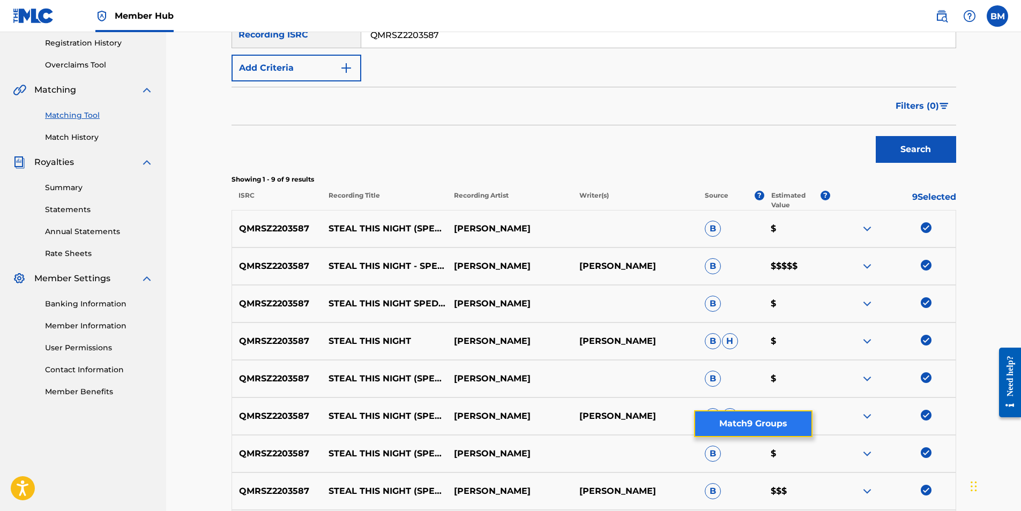
click at [736, 422] on button "Match 9 Groups" at bounding box center [753, 423] width 118 height 27
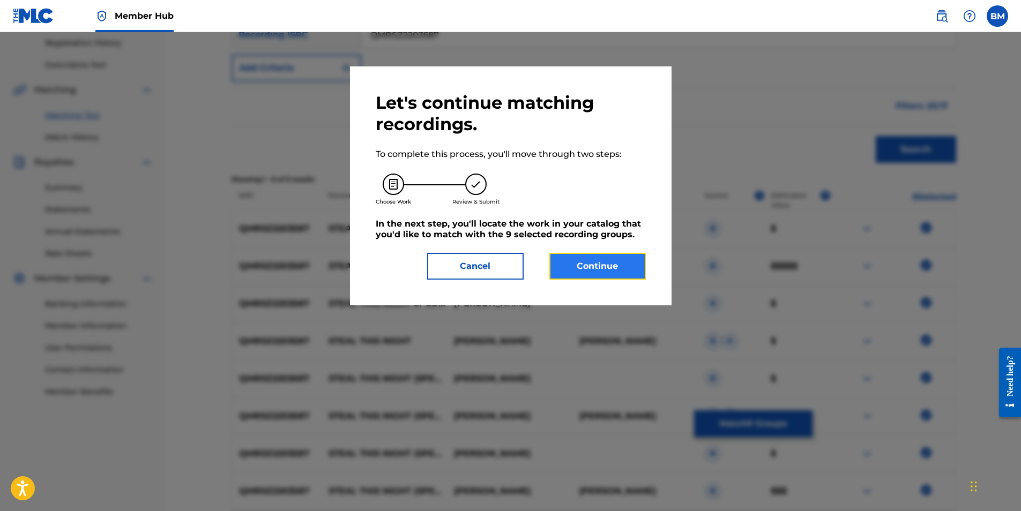
click at [604, 271] on button "Continue" at bounding box center [597, 266] width 96 height 27
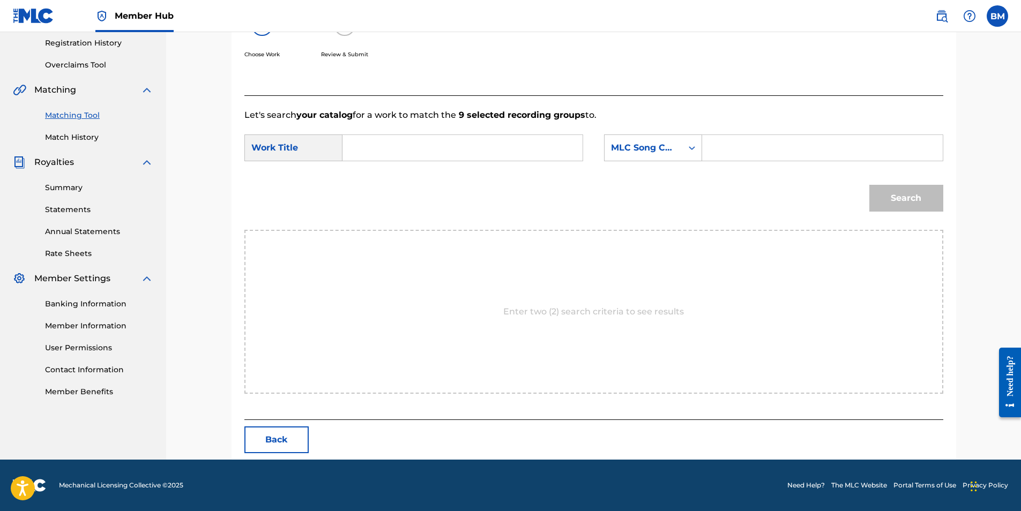
click at [425, 151] on input "Search Form" at bounding box center [462, 148] width 222 height 26
type input "steal this night"
click at [658, 156] on div "MLC Song Code" at bounding box center [643, 148] width 78 height 20
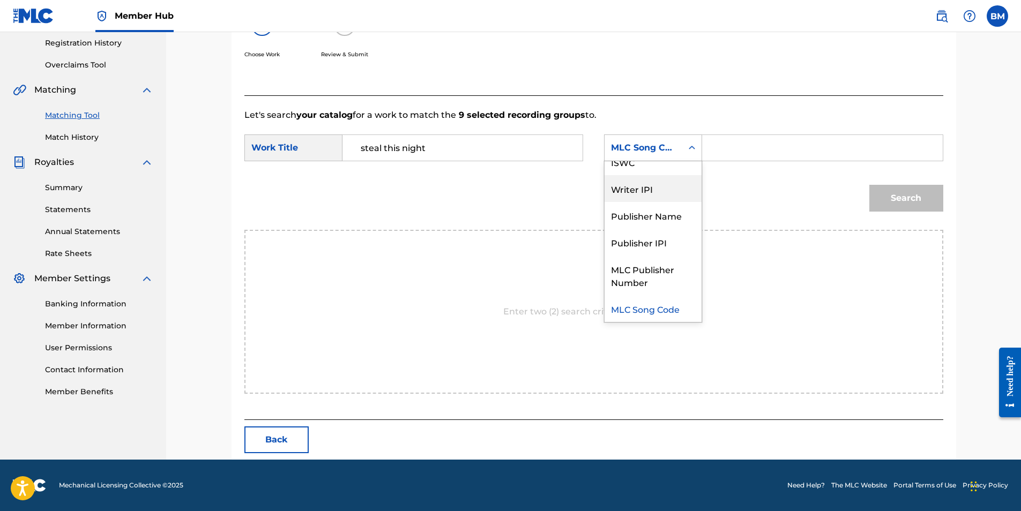
scroll to position [0, 0]
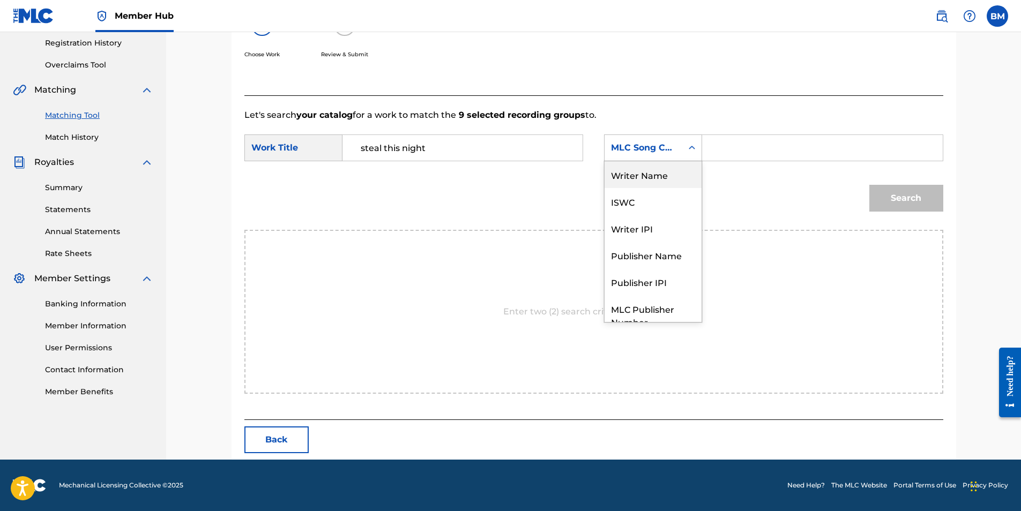
drag, startPoint x: 650, startPoint y: 179, endPoint x: 691, endPoint y: 161, distance: 44.6
click at [650, 179] on div "Writer Name" at bounding box center [652, 174] width 97 height 27
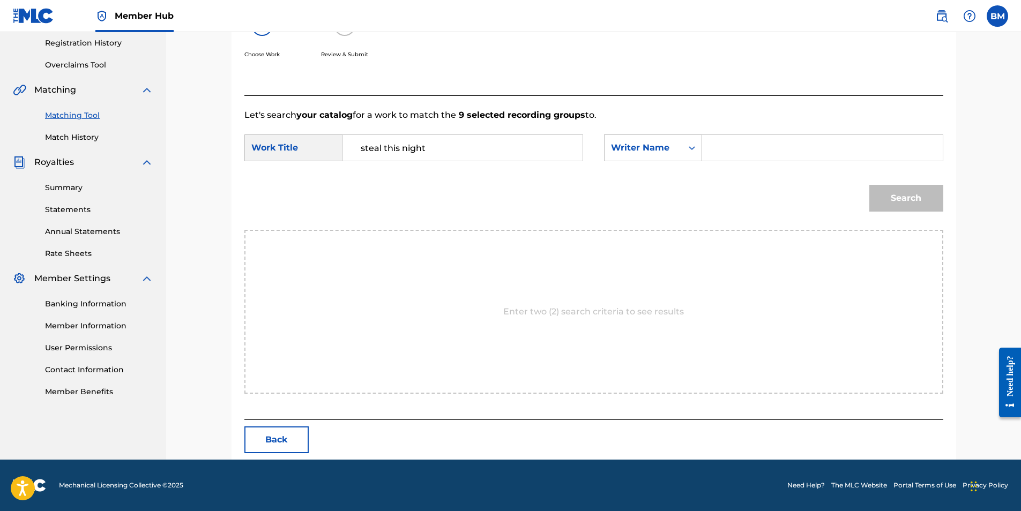
click at [740, 147] on input "Search Form" at bounding box center [822, 148] width 222 height 26
type input "[PERSON_NAME]"
click at [918, 196] on button "Search" at bounding box center [906, 198] width 74 height 27
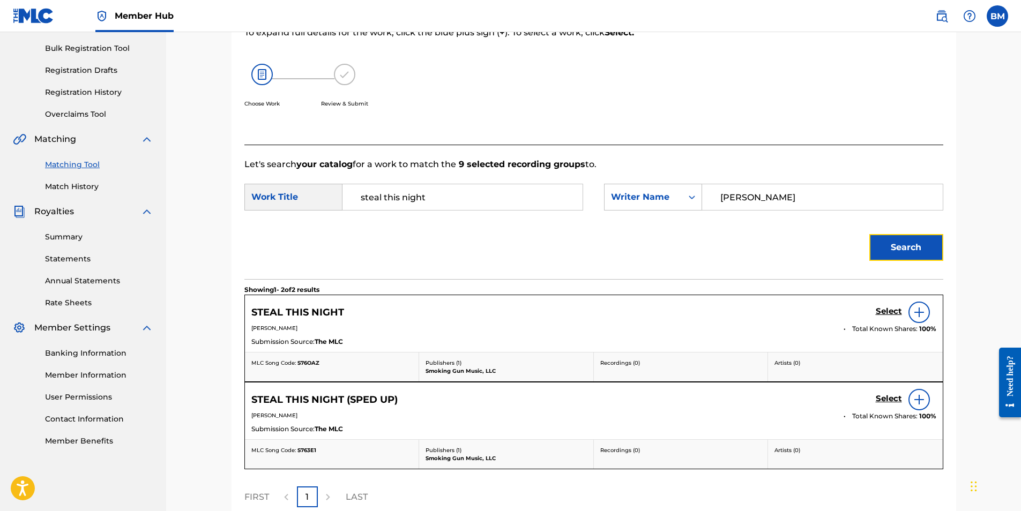
scroll to position [203, 0]
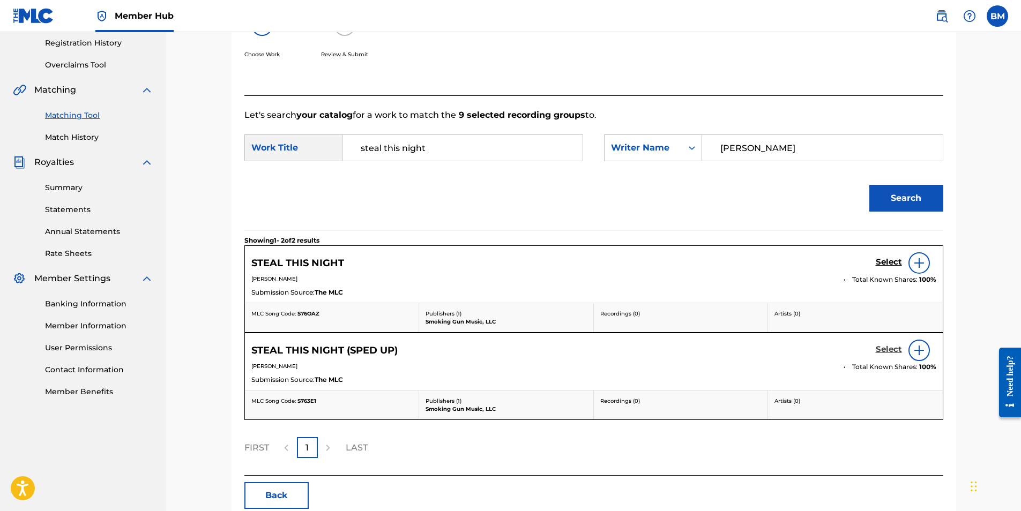
click at [885, 350] on h5 "Select" at bounding box center [888, 350] width 26 height 10
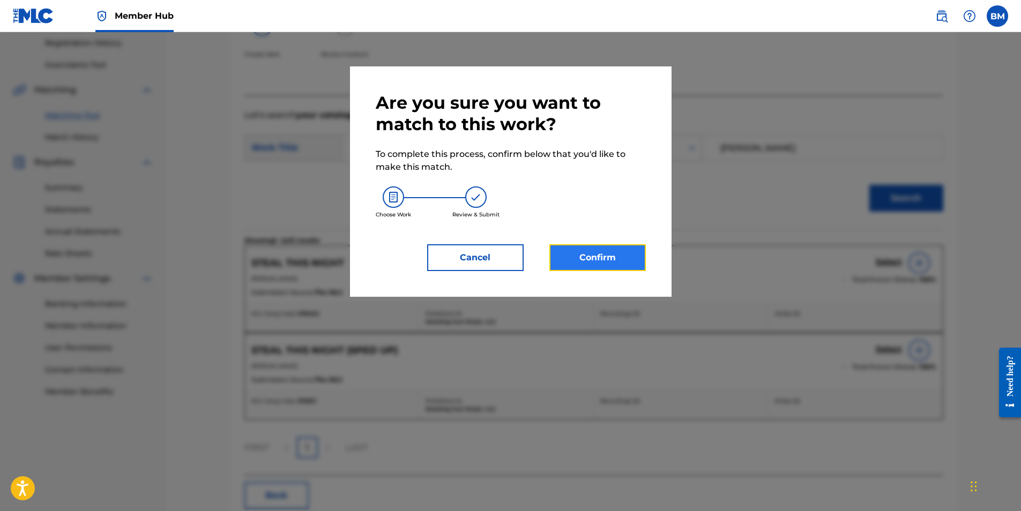
click at [598, 257] on button "Confirm" at bounding box center [597, 257] width 96 height 27
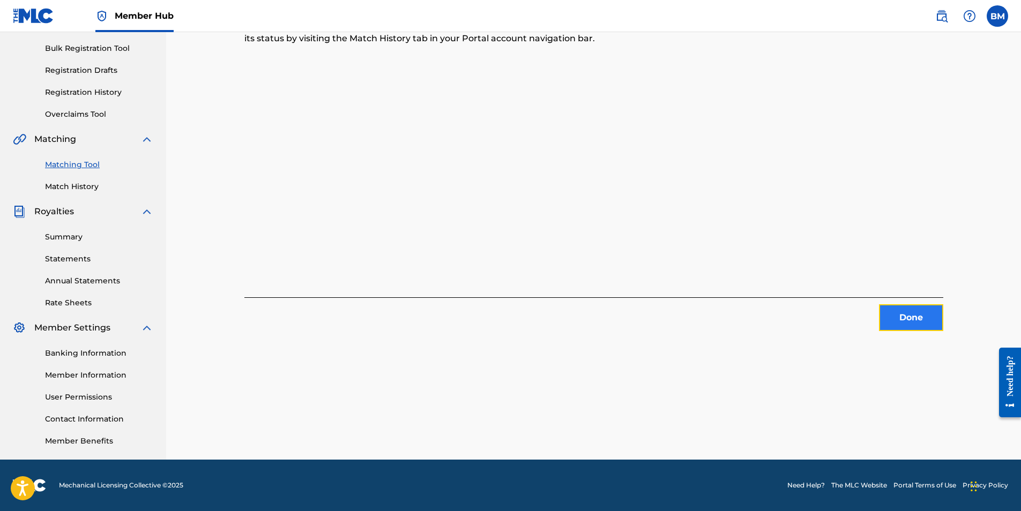
click at [908, 318] on button "Done" at bounding box center [911, 317] width 64 height 27
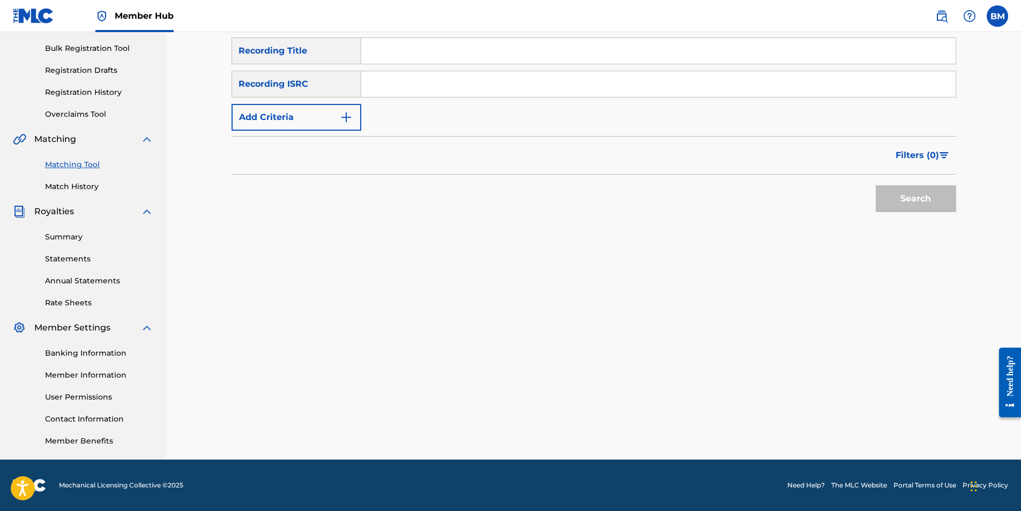
scroll to position [0, 0]
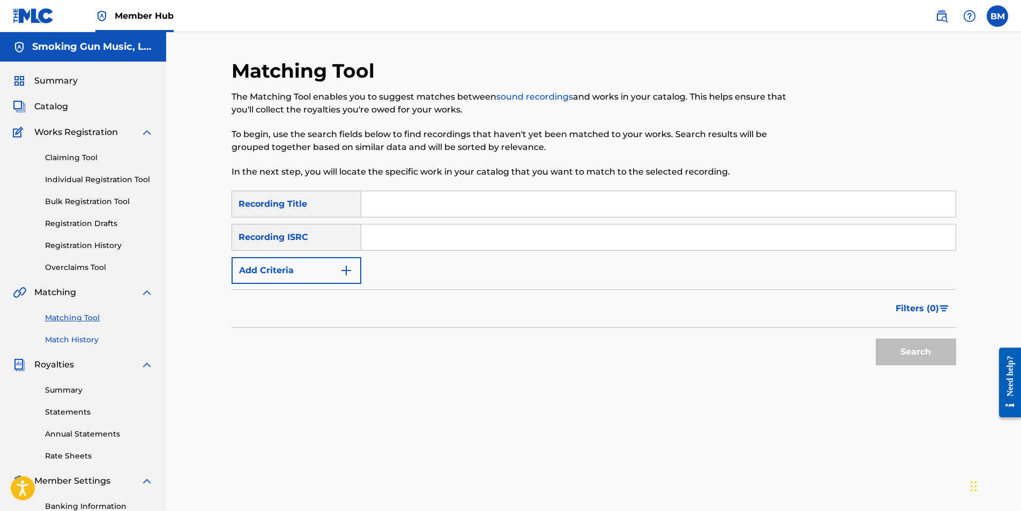
click at [78, 338] on link "Match History" at bounding box center [99, 339] width 108 height 11
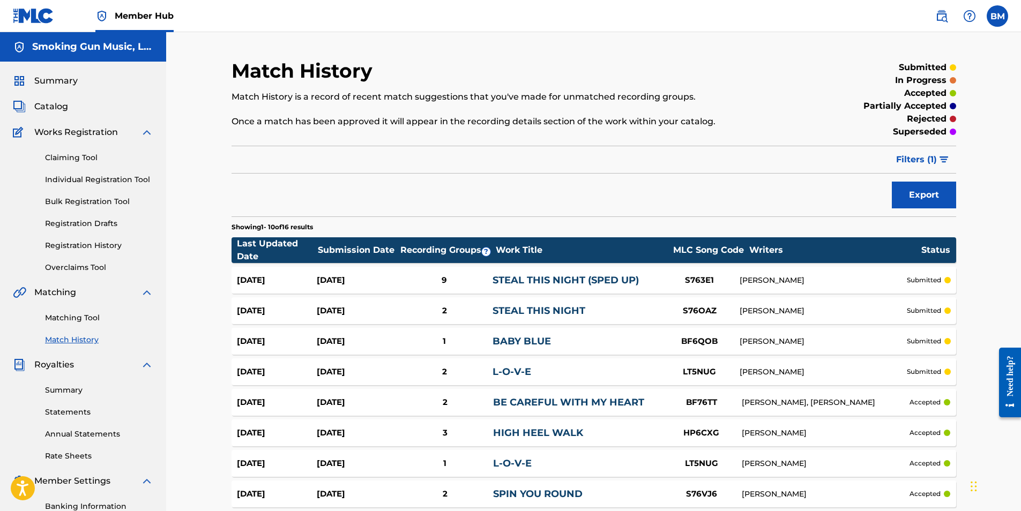
click at [371, 279] on div "[DATE]" at bounding box center [357, 280] width 80 height 12
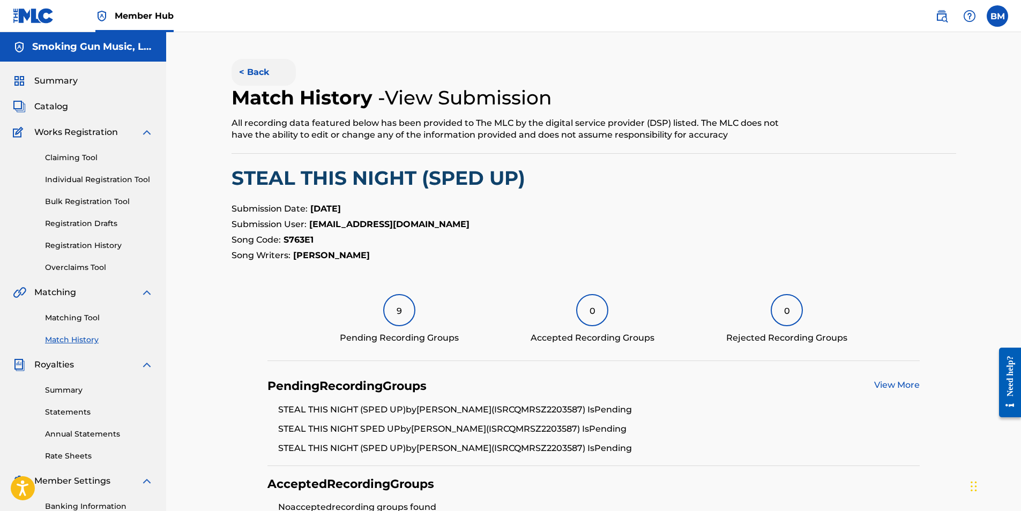
click at [252, 69] on button "< Back" at bounding box center [263, 72] width 64 height 27
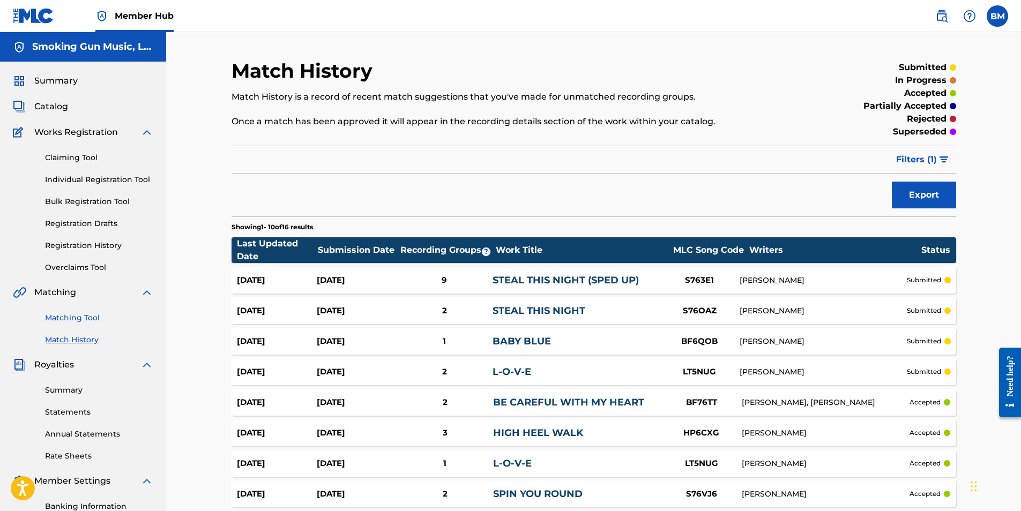
click at [85, 317] on link "Matching Tool" at bounding box center [99, 317] width 108 height 11
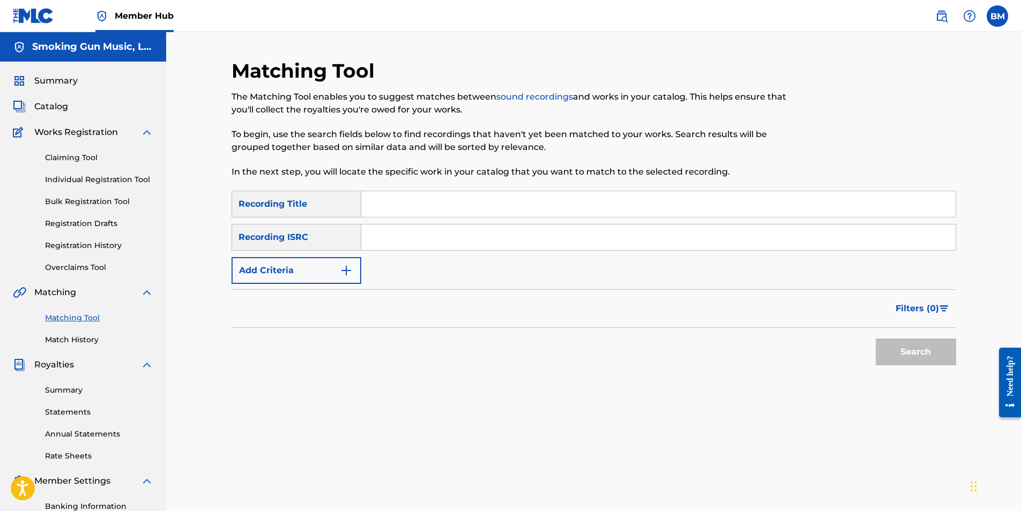
drag, startPoint x: 423, startPoint y: 208, endPoint x: 418, endPoint y: 203, distance: 6.9
click at [423, 208] on input "Search Form" at bounding box center [658, 204] width 594 height 26
type input "jupiter to mars"
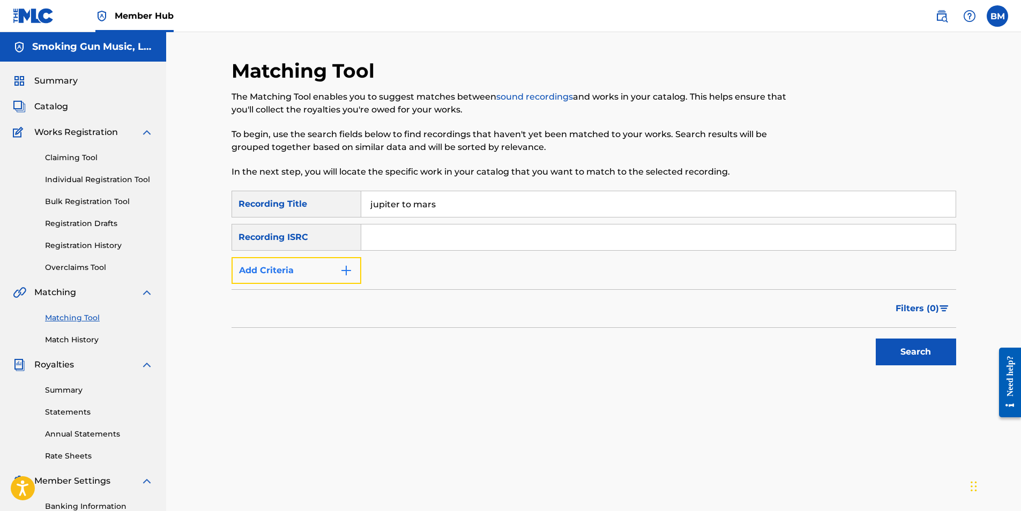
click at [334, 272] on button "Add Criteria" at bounding box center [296, 270] width 130 height 27
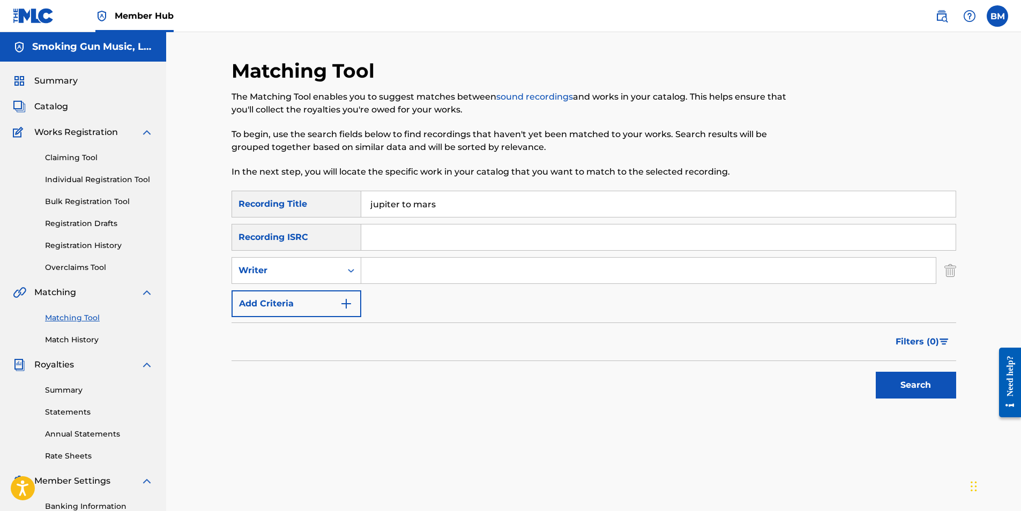
click at [443, 273] on input "Search Form" at bounding box center [648, 271] width 574 height 26
type input "[PERSON_NAME]"
click at [892, 385] on button "Search" at bounding box center [915, 385] width 80 height 27
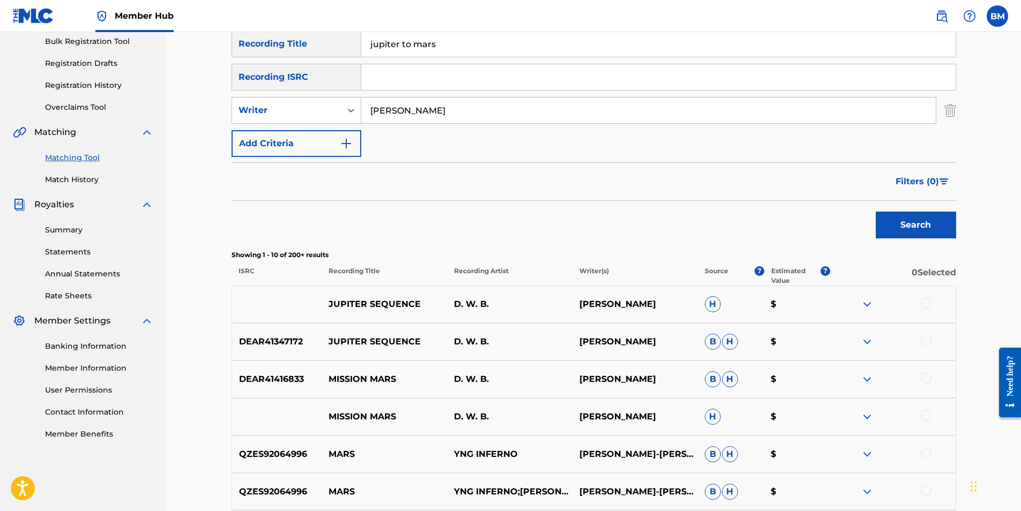
scroll to position [161, 0]
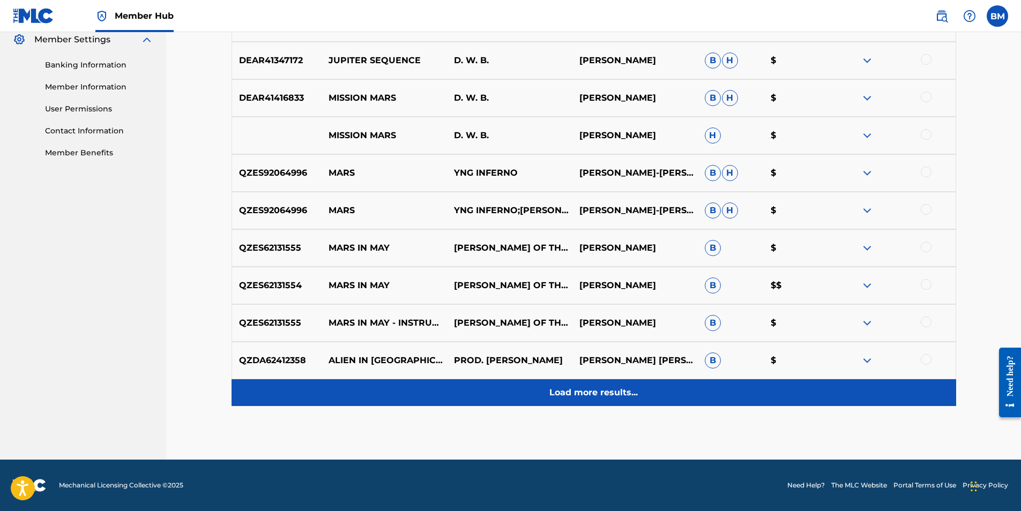
click at [574, 391] on p "Load more results..." at bounding box center [593, 392] width 88 height 13
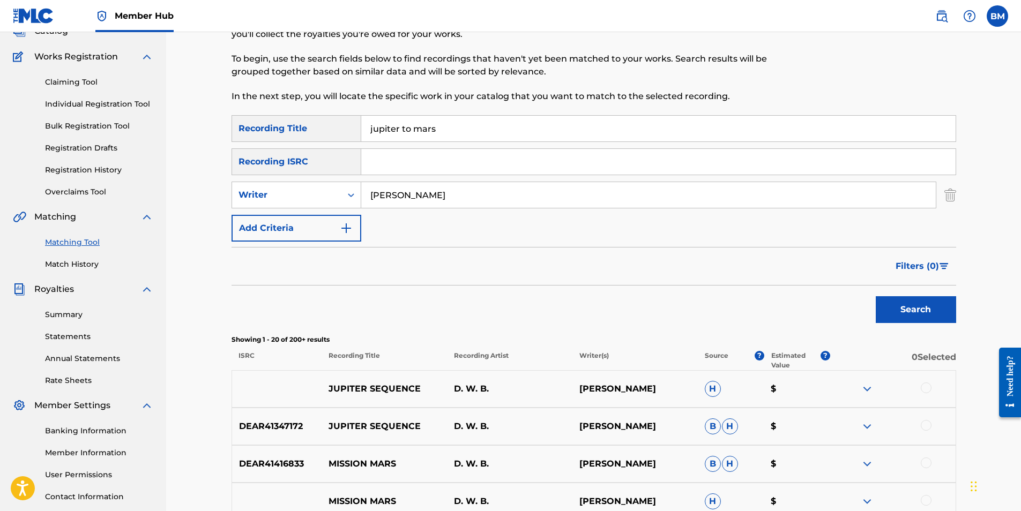
scroll to position [0, 0]
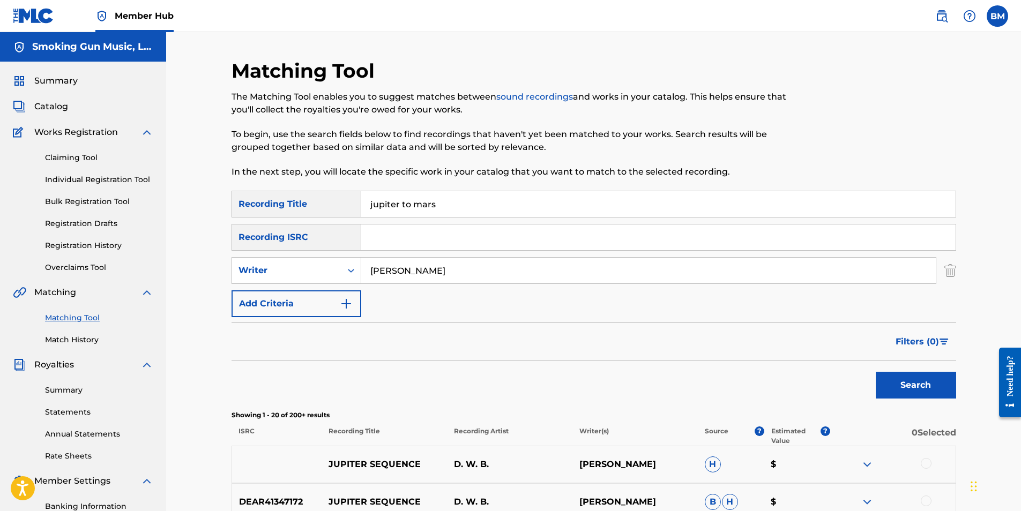
drag, startPoint x: 436, startPoint y: 275, endPoint x: 177, endPoint y: 250, distance: 259.5
click at [949, 273] on img "Search Form" at bounding box center [950, 270] width 12 height 27
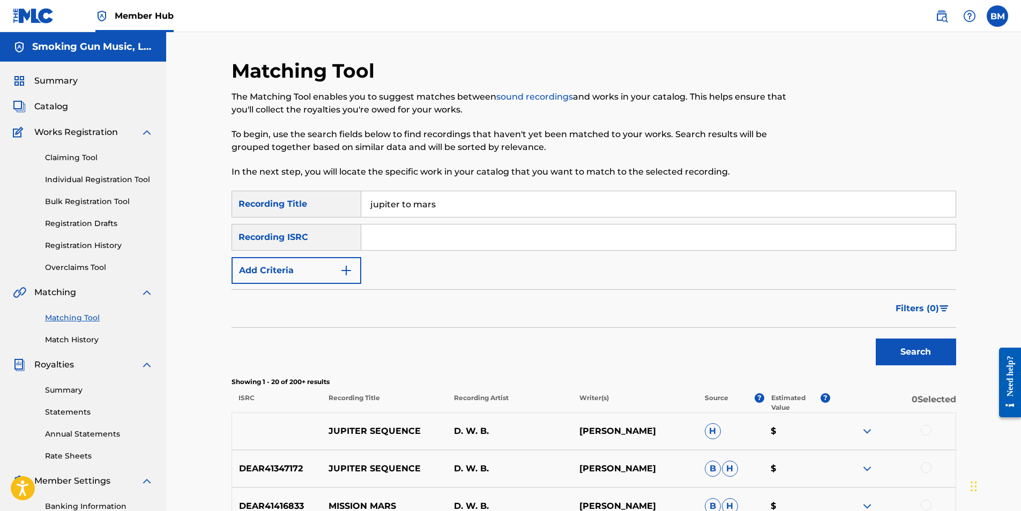
drag, startPoint x: 467, startPoint y: 213, endPoint x: 258, endPoint y: 173, distance: 213.4
paste input "QMRSZ2302115"
click at [875, 339] on button "Search" at bounding box center [915, 352] width 80 height 27
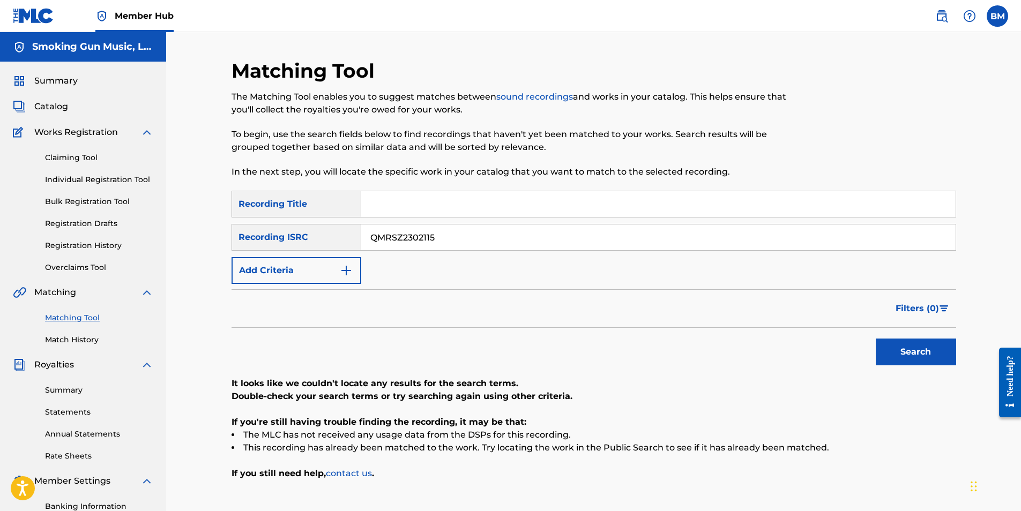
drag, startPoint x: 441, startPoint y: 237, endPoint x: 249, endPoint y: 223, distance: 192.9
click at [249, 223] on div "SearchWithCriteria45d54f78-d70b-4016-84f9-d974ef20cab7 Recording Title SearchWi…" at bounding box center [593, 237] width 724 height 93
paste input "24"
type input "QMRSZ2302124"
click at [928, 348] on button "Search" at bounding box center [915, 352] width 80 height 27
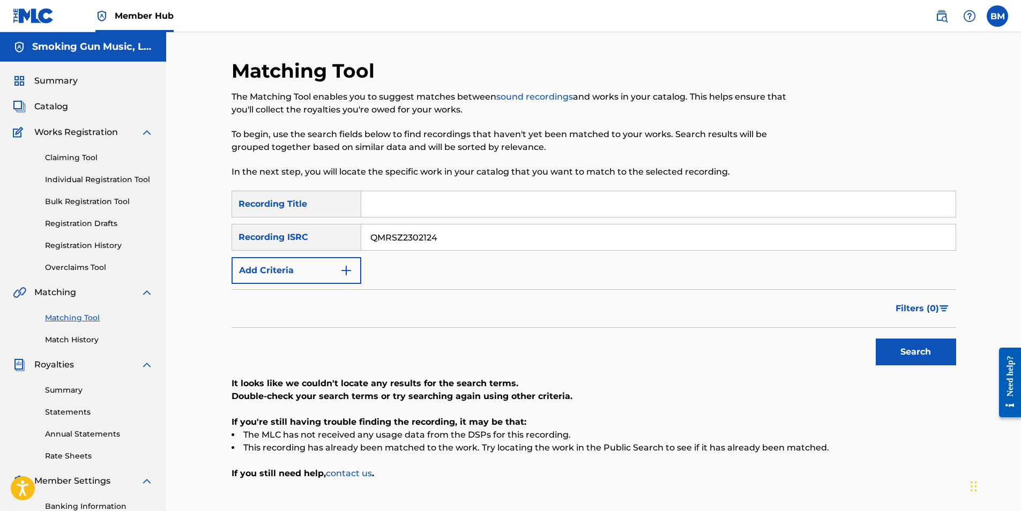
drag, startPoint x: 451, startPoint y: 238, endPoint x: 317, endPoint y: 247, distance: 133.7
click at [320, 246] on div "SearchWithCriteria33bb3a7e-6ee7-4127-acc7-ff3736e3a40d Recording ISRC QMRSZ2302…" at bounding box center [593, 237] width 724 height 27
type input "jupiter to mars"
click at [321, 260] on button "Add Criteria" at bounding box center [296, 270] width 130 height 27
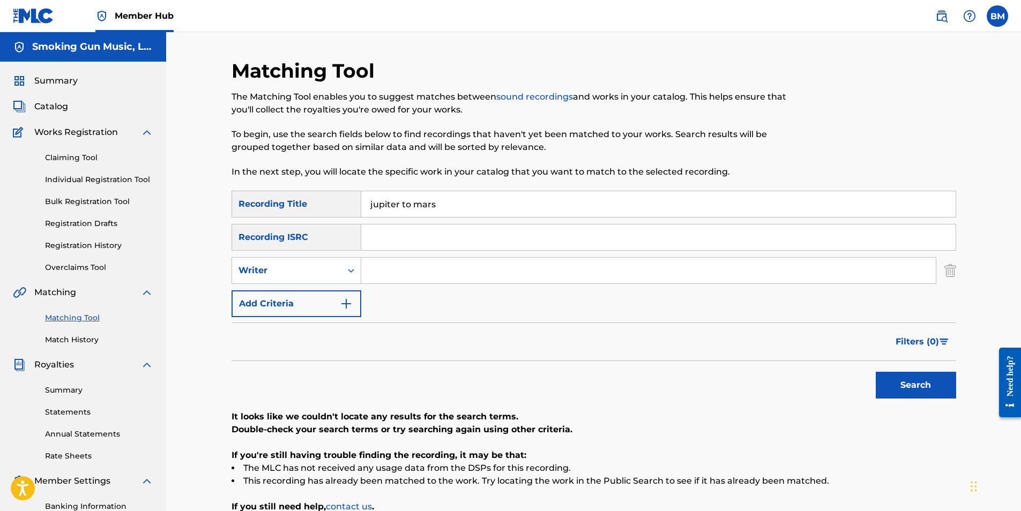
click at [438, 263] on input "Search Form" at bounding box center [648, 271] width 574 height 26
type input "[PERSON_NAME]"
click at [909, 377] on button "Search" at bounding box center [915, 385] width 80 height 27
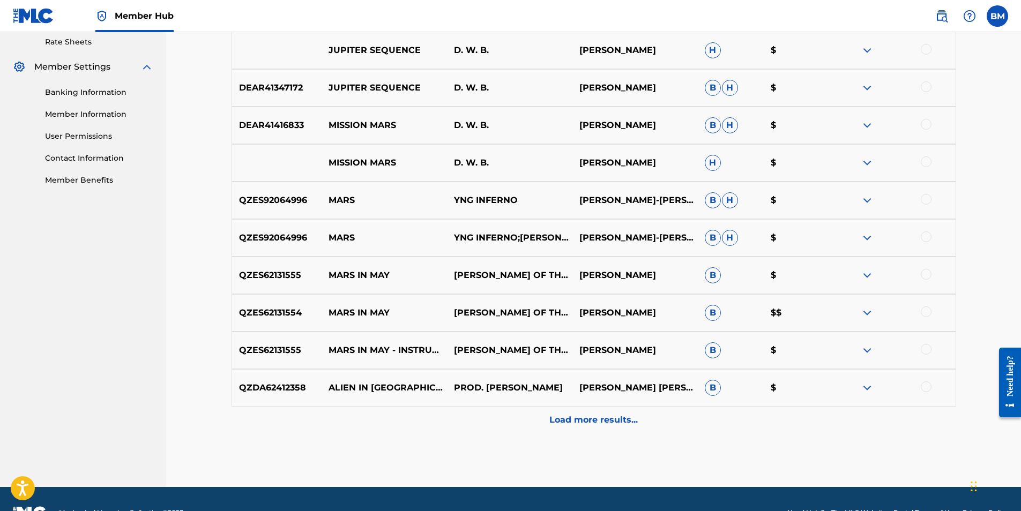
scroll to position [441, 0]
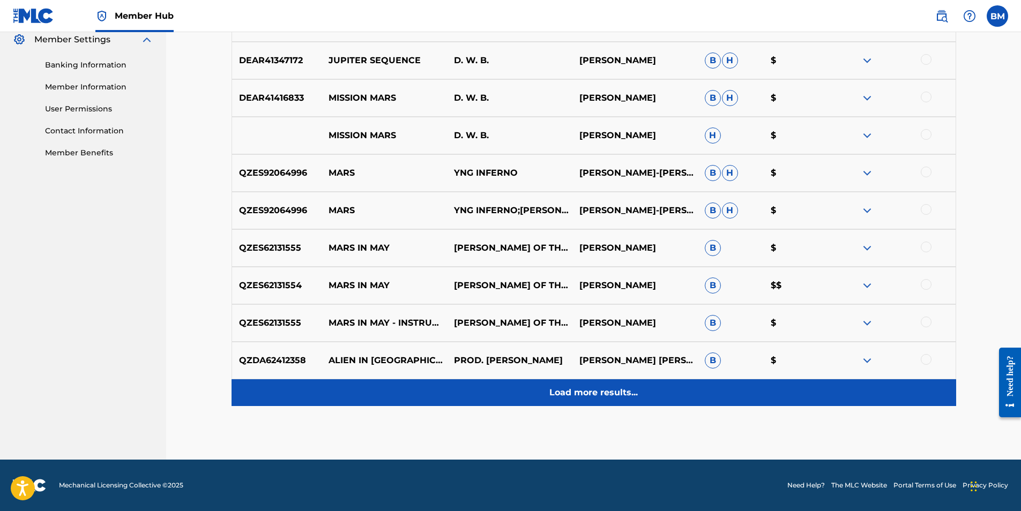
click at [582, 393] on p "Load more results..." at bounding box center [593, 392] width 88 height 13
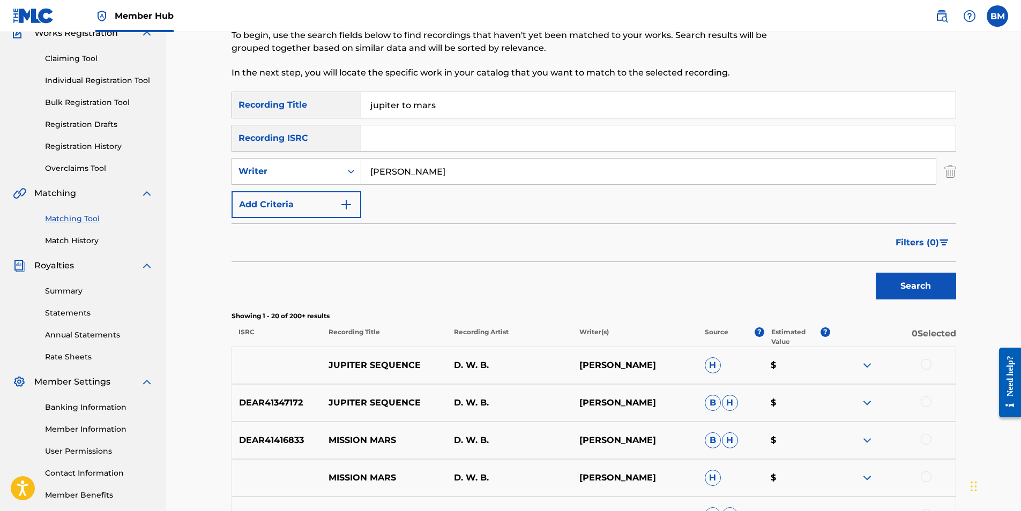
scroll to position [0, 0]
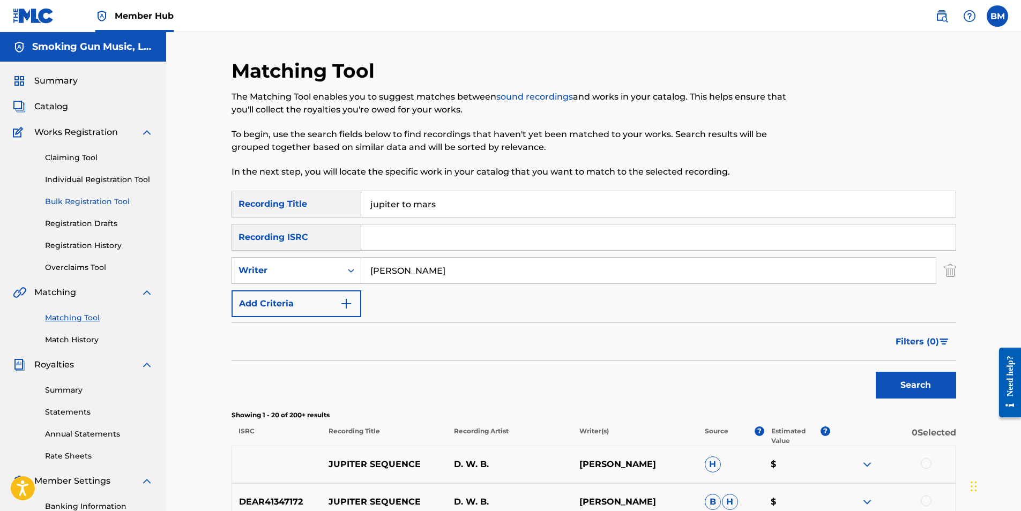
drag, startPoint x: 488, startPoint y: 207, endPoint x: 136, endPoint y: 205, distance: 352.0
type input "spin u round"
click at [929, 386] on button "Search" at bounding box center [915, 385] width 80 height 27
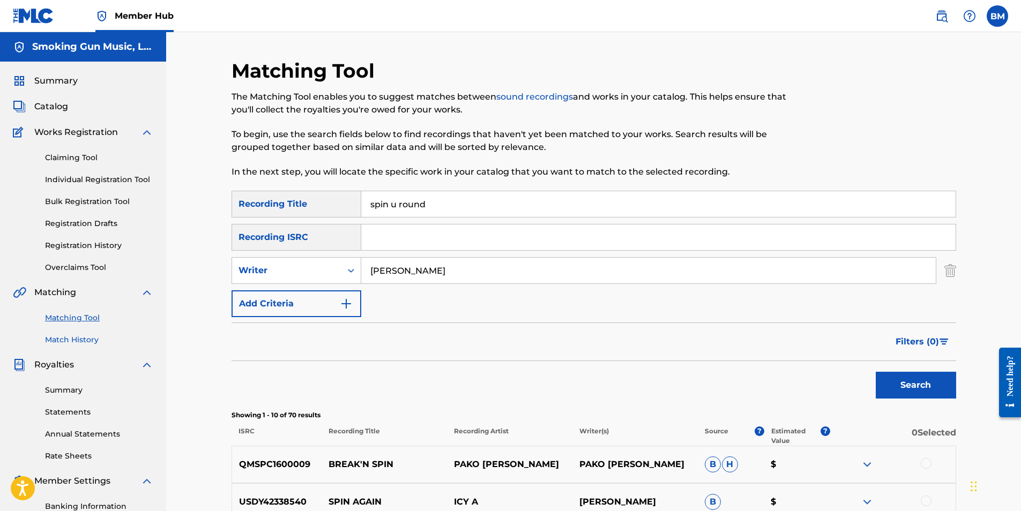
click at [69, 342] on link "Match History" at bounding box center [99, 339] width 108 height 11
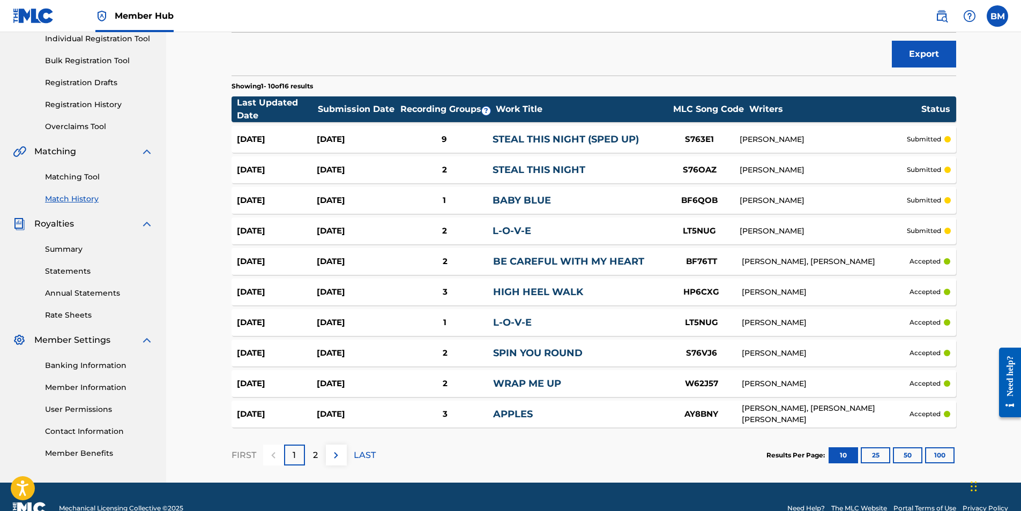
scroll to position [161, 0]
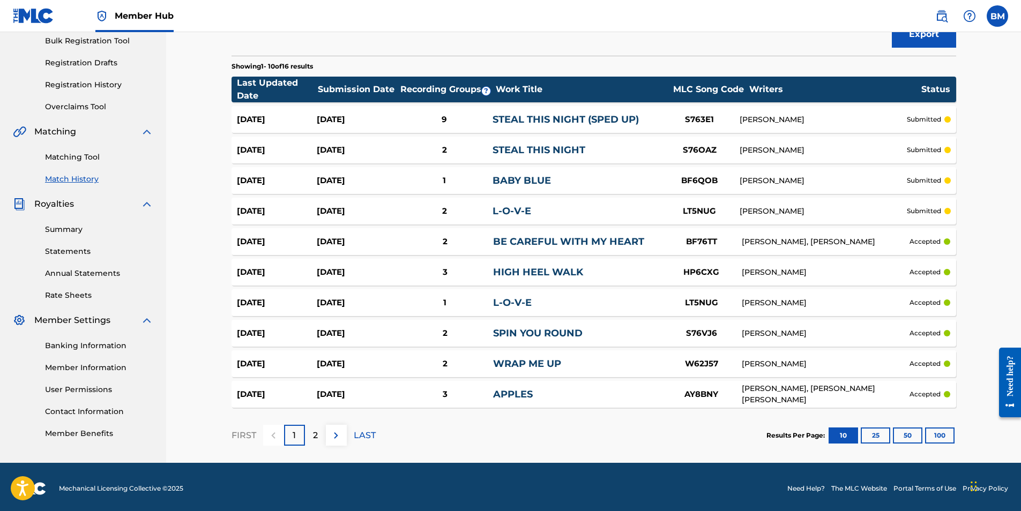
click at [313, 434] on p "2" at bounding box center [315, 435] width 5 height 13
click at [336, 434] on div at bounding box center [336, 435] width 21 height 21
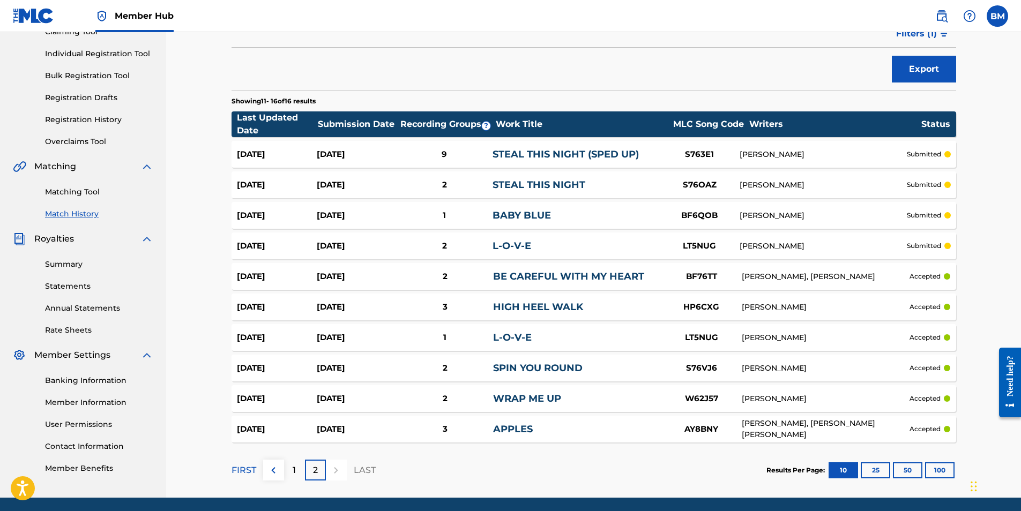
scroll to position [107, 0]
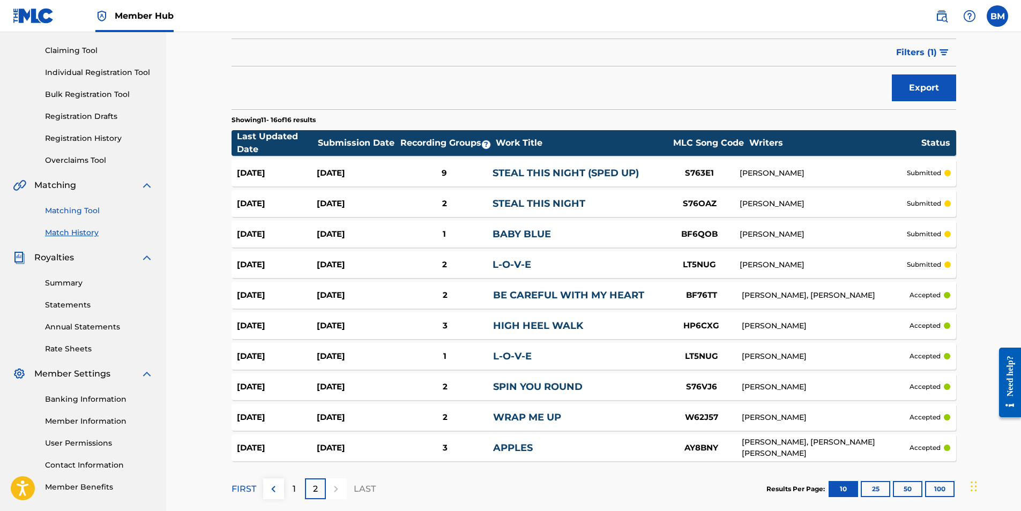
click at [77, 208] on link "Matching Tool" at bounding box center [99, 210] width 108 height 11
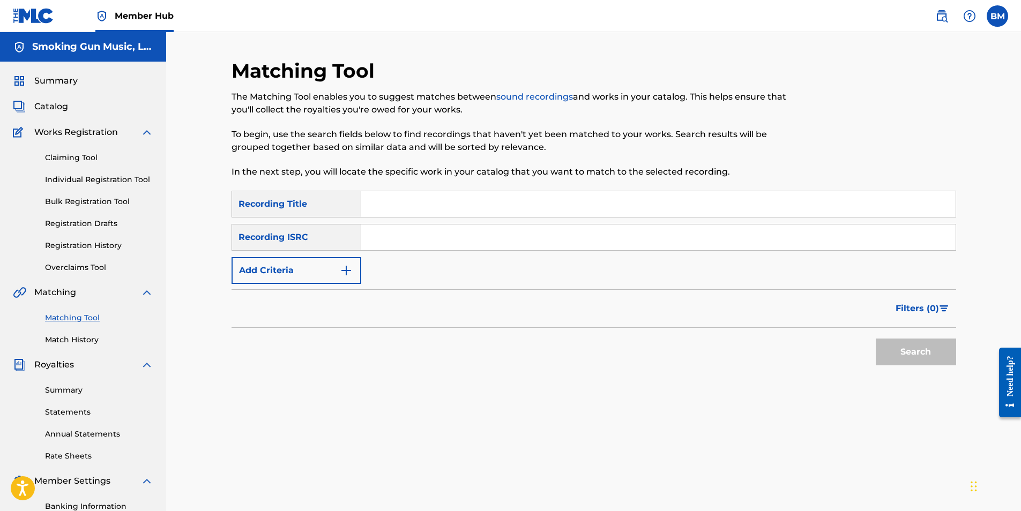
click at [439, 209] on input "Search Form" at bounding box center [658, 204] width 594 height 26
type input "sunny"
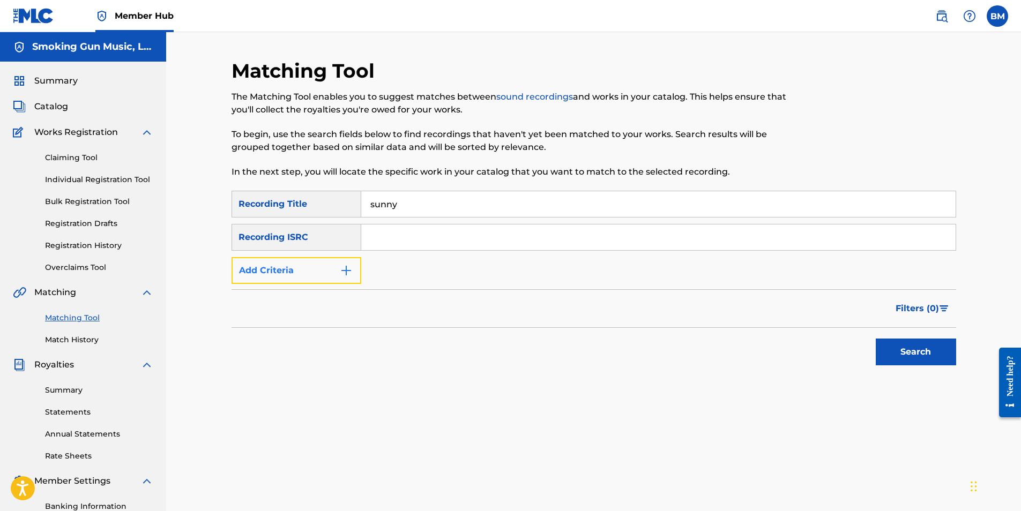
click at [333, 265] on button "Add Criteria" at bounding box center [296, 270] width 130 height 27
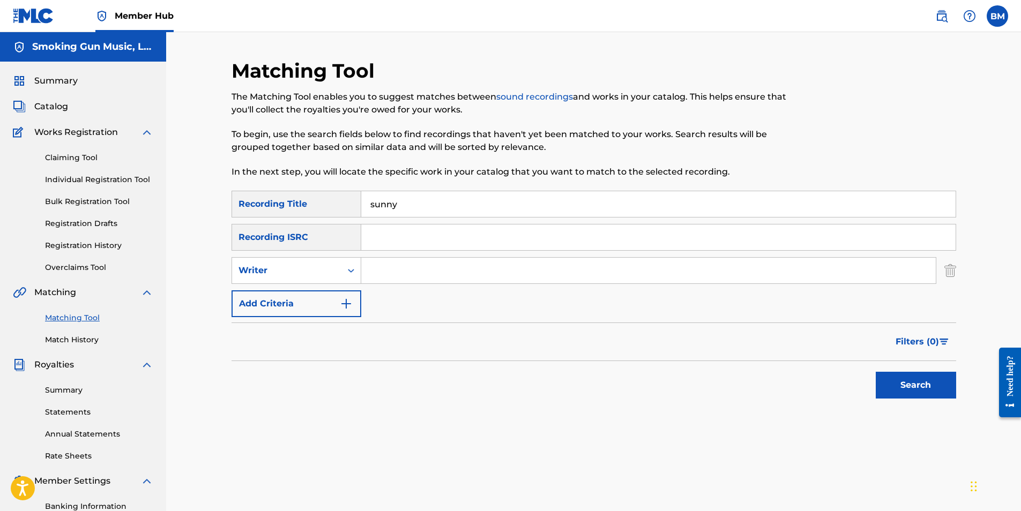
click at [396, 271] on input "Search Form" at bounding box center [648, 271] width 574 height 26
click at [909, 384] on button "Search" at bounding box center [915, 385] width 80 height 27
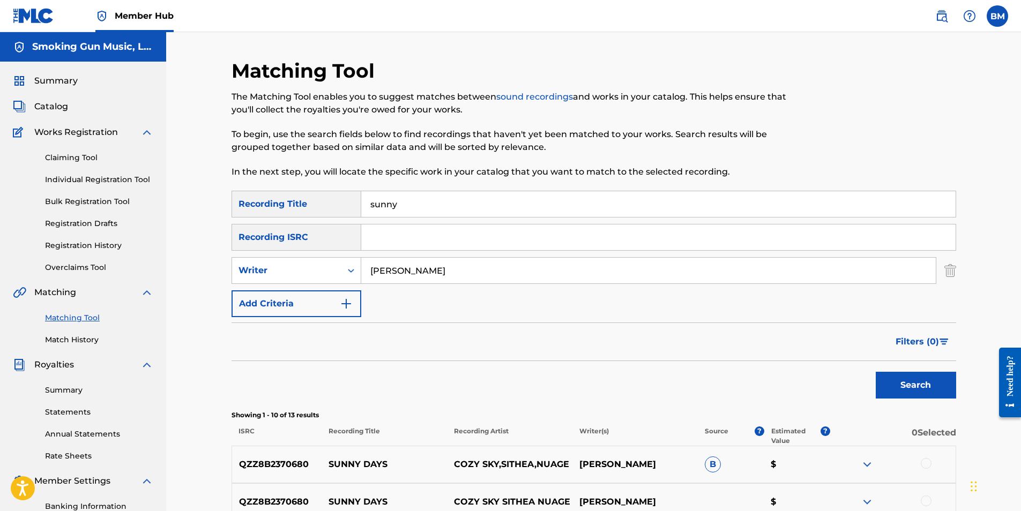
click at [440, 275] on input "[PERSON_NAME]" at bounding box center [648, 271] width 574 height 26
type input "[PERSON_NAME]"
click at [919, 387] on button "Search" at bounding box center [915, 385] width 80 height 27
drag, startPoint x: 409, startPoint y: 207, endPoint x: 259, endPoint y: 205, distance: 150.0
click at [259, 205] on div "SearchWithCriteria45d54f78-d70b-4016-84f9-d974ef20cab7 Recording Title sunny" at bounding box center [593, 204] width 724 height 27
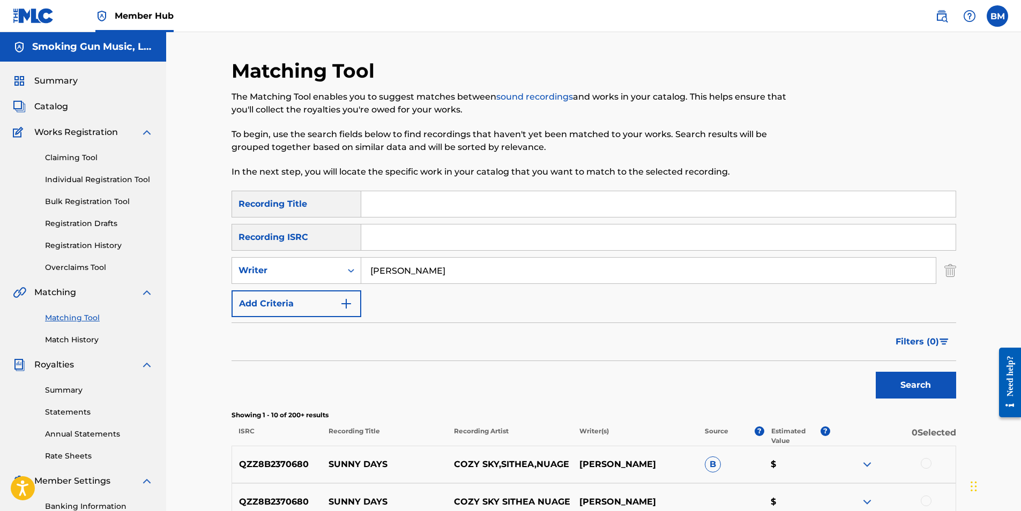
paste input "QMRSZ2301708"
type input "QMRSZ2301708"
click at [908, 386] on button "Search" at bounding box center [915, 385] width 80 height 27
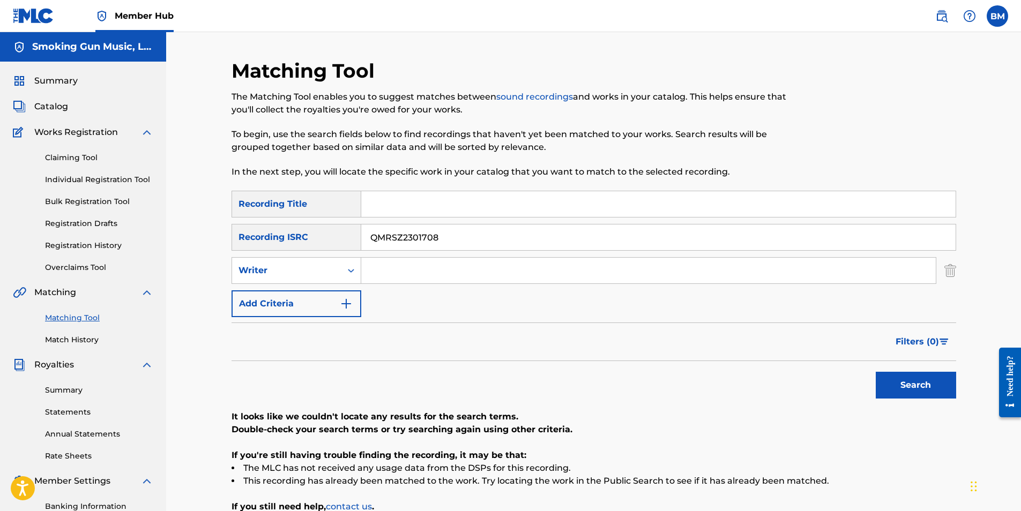
click at [436, 205] on input "Search Form" at bounding box center [658, 204] width 594 height 26
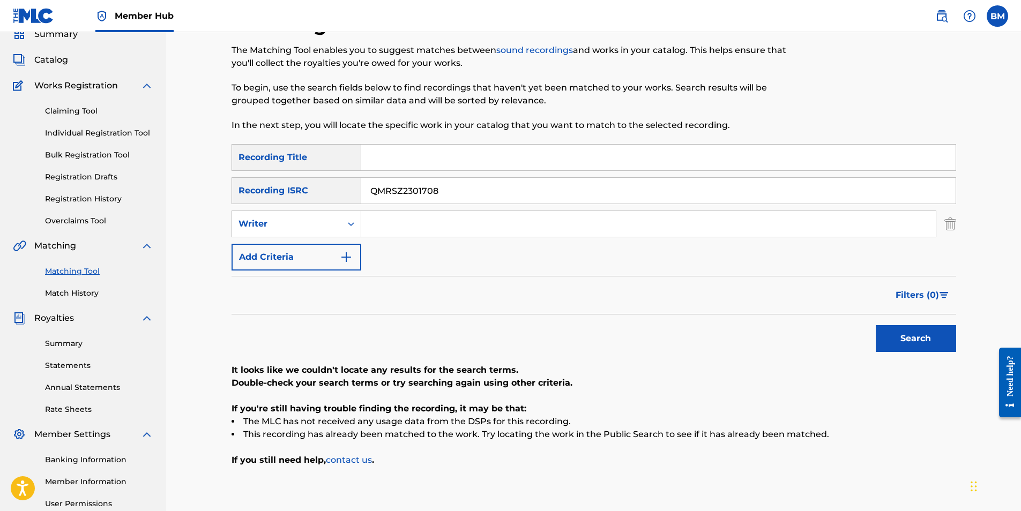
scroll to position [46, 0]
type input "in the morning"
type input "[PERSON_NAME]"
click at [922, 338] on button "Search" at bounding box center [915, 339] width 80 height 27
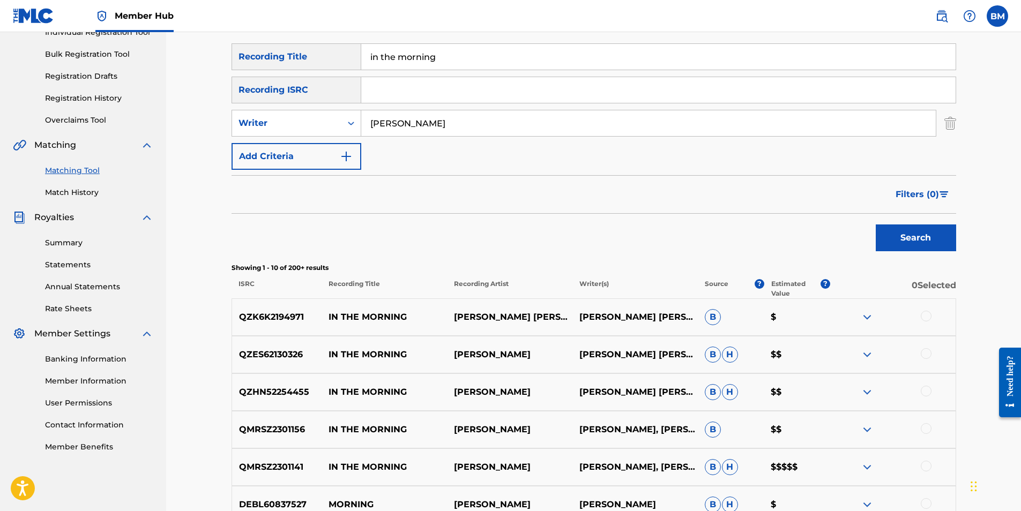
scroll to position [207, 0]
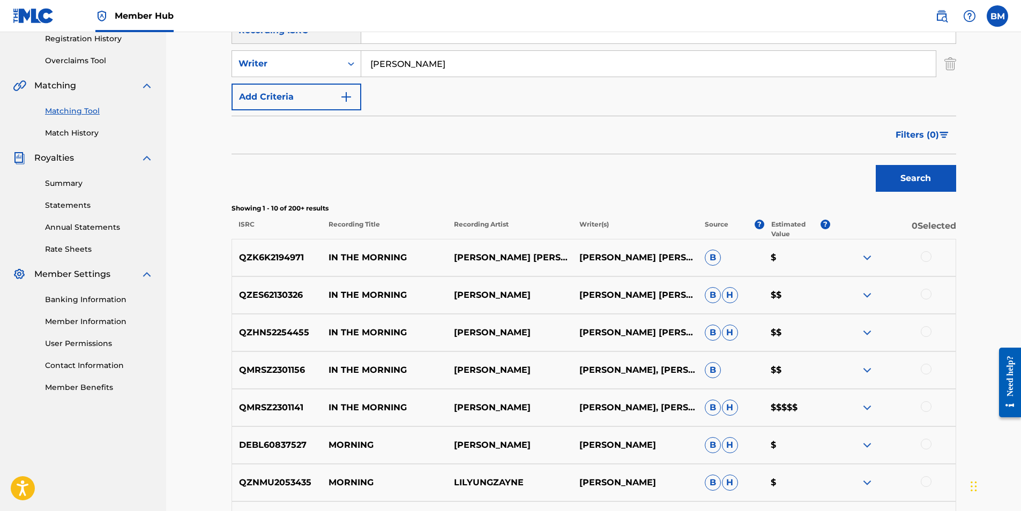
click at [924, 368] on div at bounding box center [925, 369] width 11 height 11
click at [929, 406] on div at bounding box center [925, 406] width 11 height 11
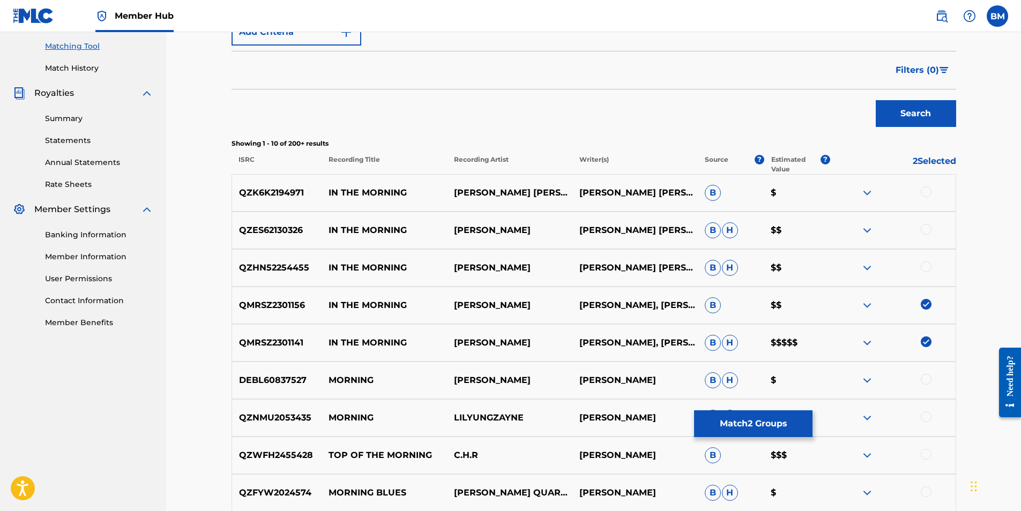
scroll to position [388, 0]
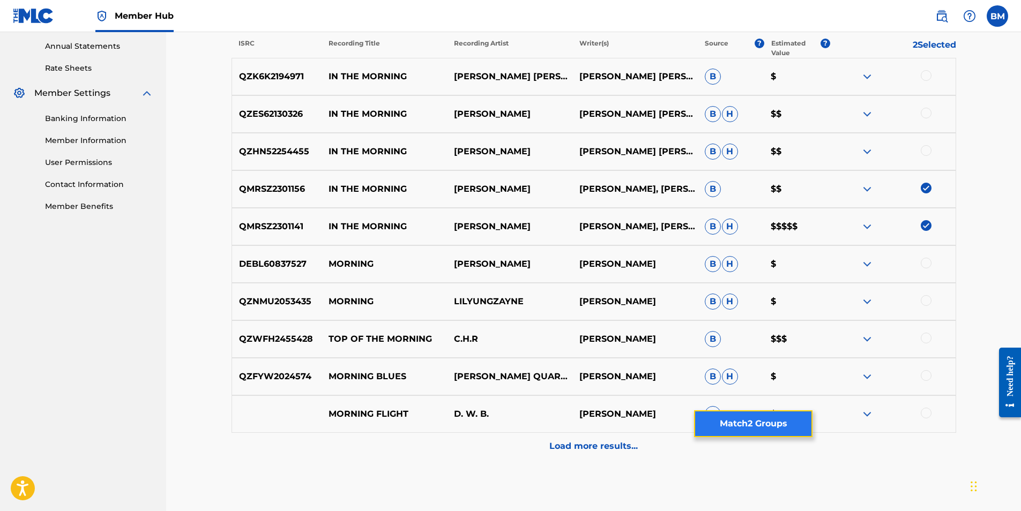
click at [766, 425] on button "Match 2 Groups" at bounding box center [753, 423] width 118 height 27
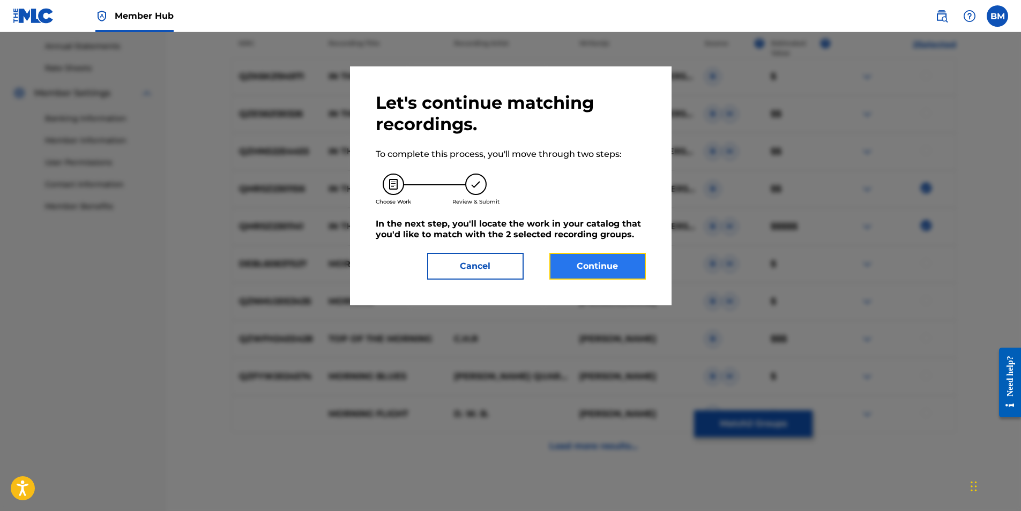
click at [600, 268] on button "Continue" at bounding box center [597, 266] width 96 height 27
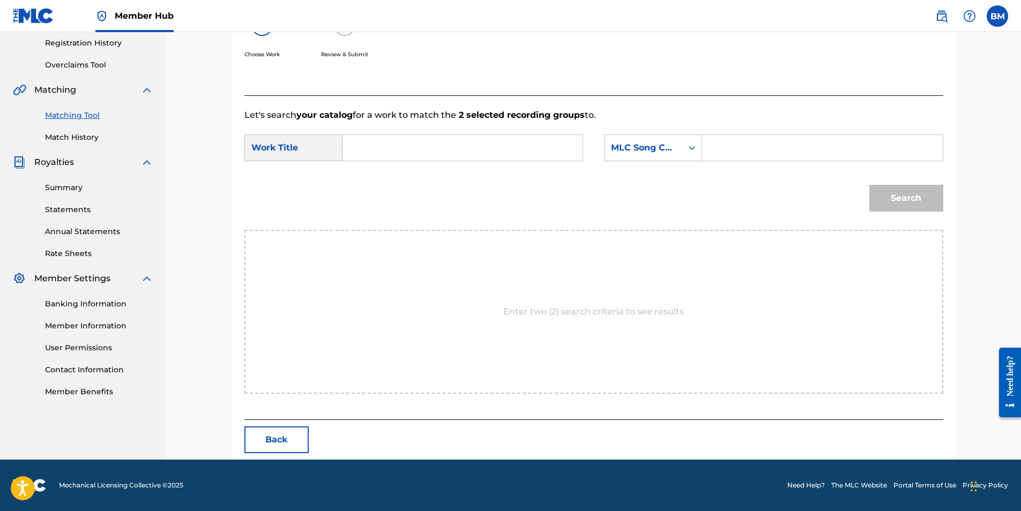
click at [423, 150] on input "Search Form" at bounding box center [462, 148] width 222 height 26
type input "in the morning"
click at [657, 149] on div "MLC Song Code" at bounding box center [643, 147] width 65 height 13
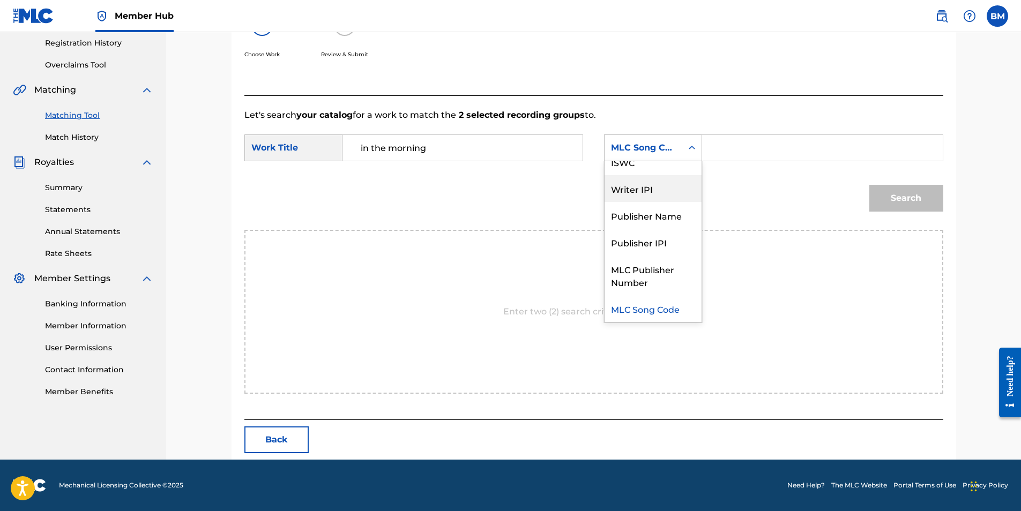
scroll to position [0, 0]
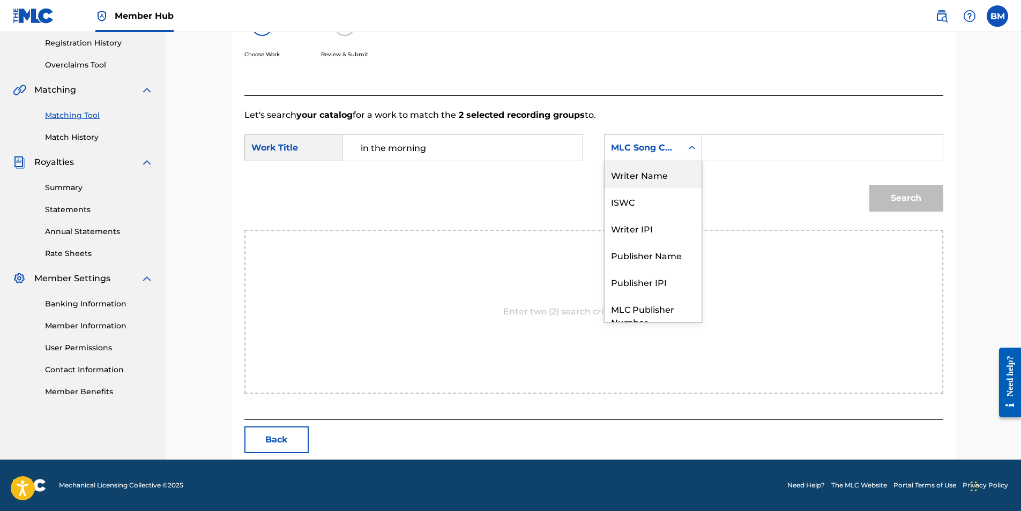
click at [660, 181] on div "Writer Name" at bounding box center [652, 174] width 97 height 27
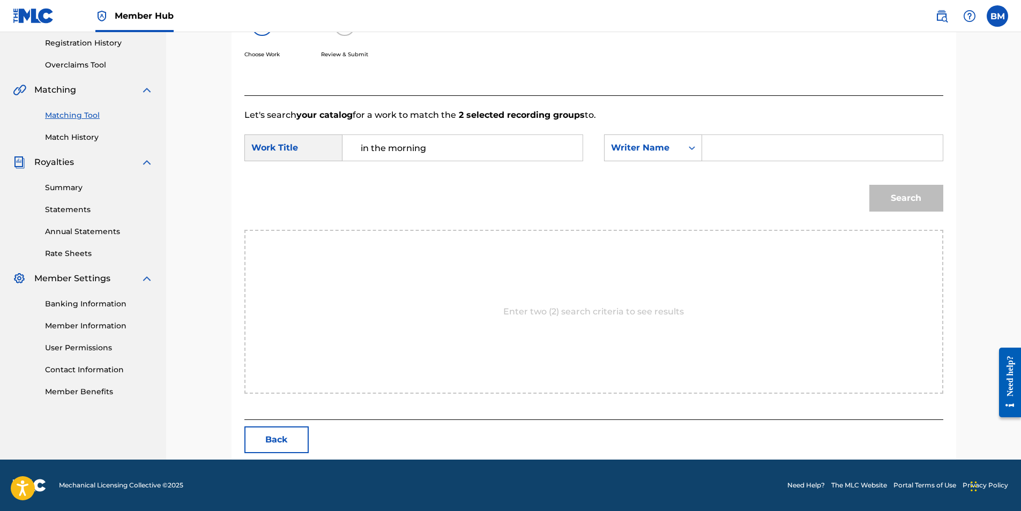
click at [729, 154] on input "Search Form" at bounding box center [822, 148] width 222 height 26
type input "[PERSON_NAME]"
click at [910, 198] on button "Search" at bounding box center [906, 198] width 74 height 27
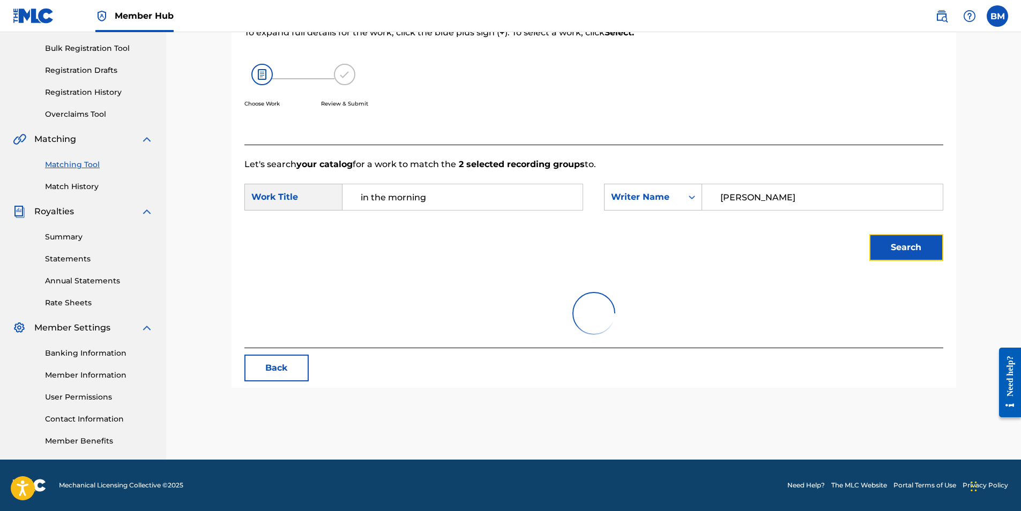
scroll to position [171, 0]
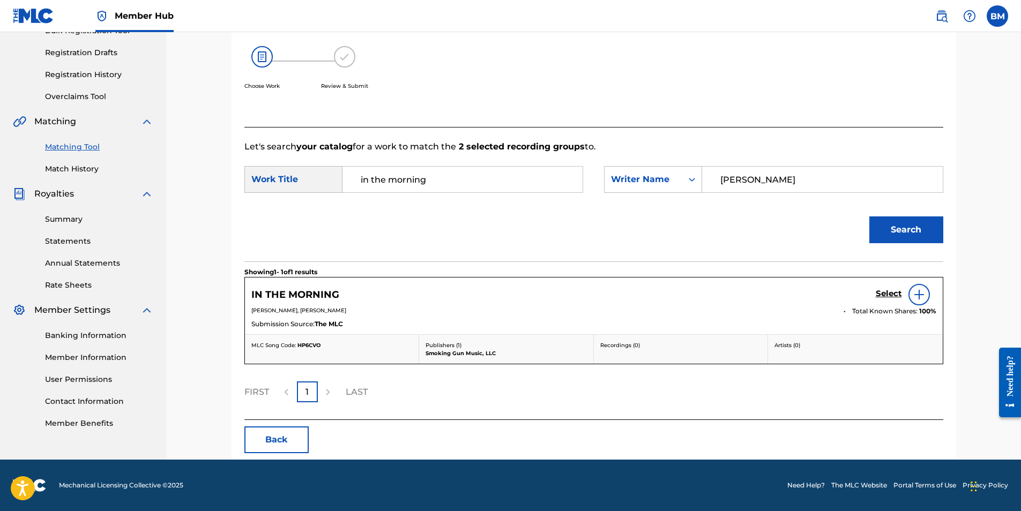
click at [916, 293] on img at bounding box center [918, 294] width 13 height 13
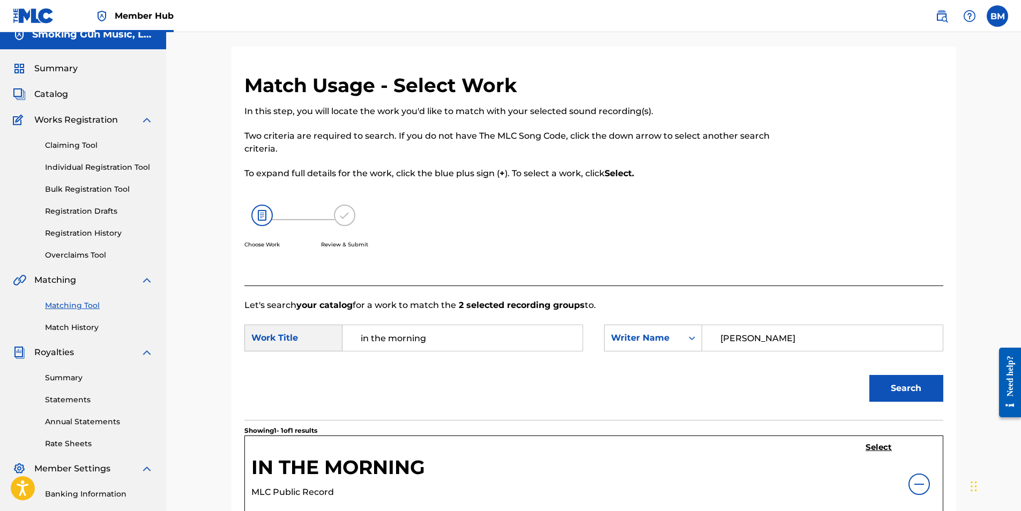
scroll to position [0, 0]
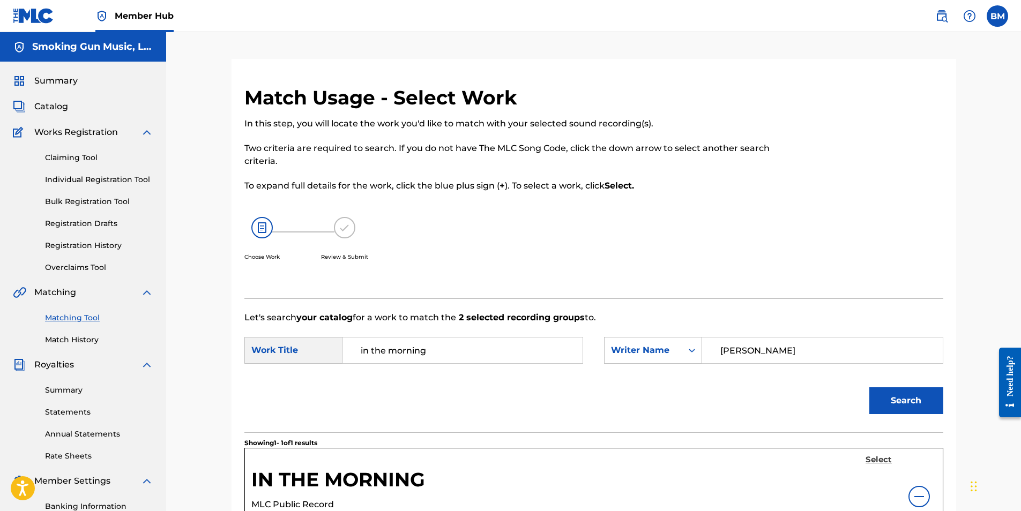
click at [872, 457] on h5 "Select" at bounding box center [878, 460] width 26 height 10
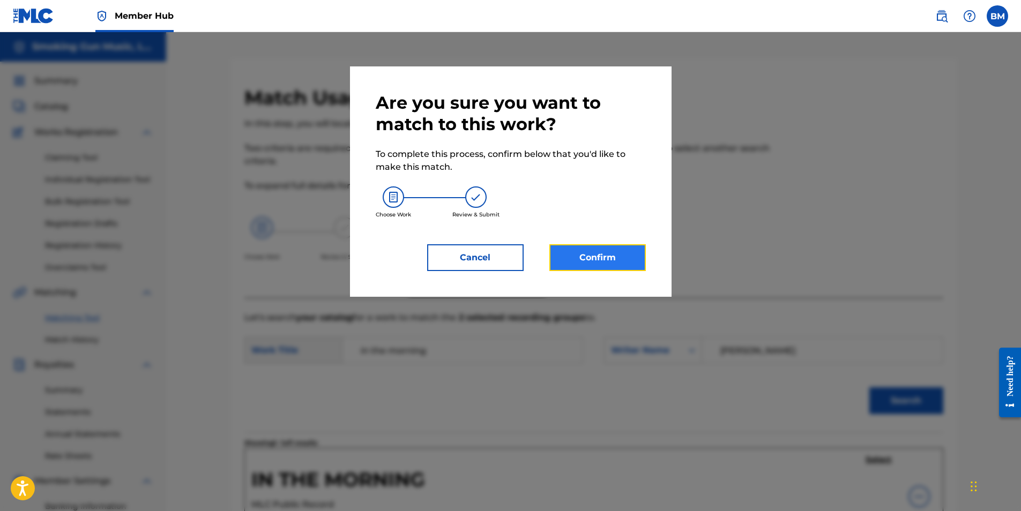
click at [607, 258] on button "Confirm" at bounding box center [597, 257] width 96 height 27
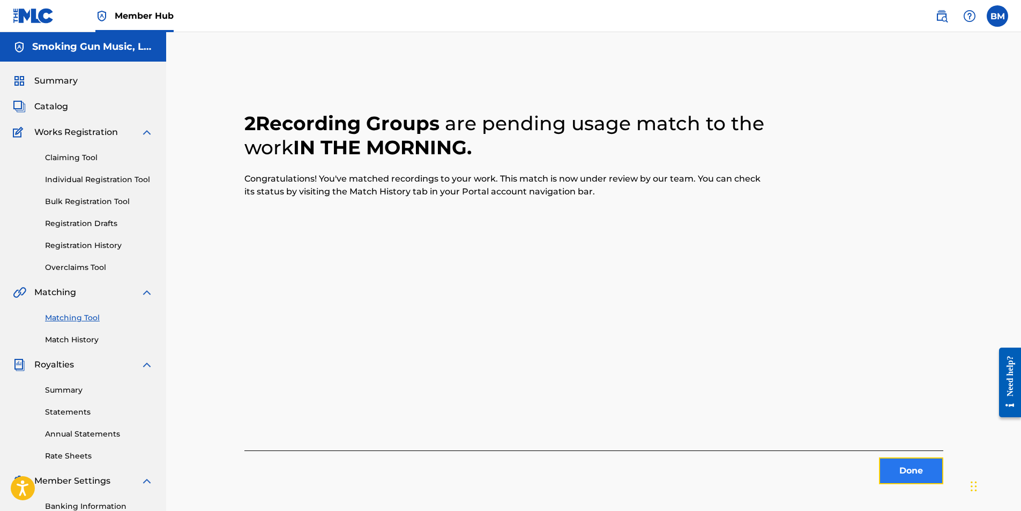
click at [910, 467] on button "Done" at bounding box center [911, 471] width 64 height 27
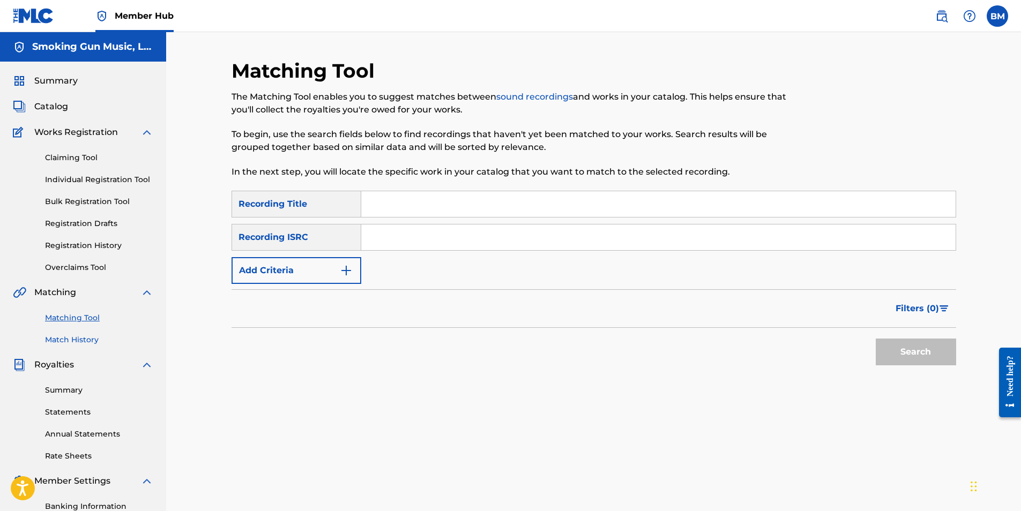
click at [74, 340] on link "Match History" at bounding box center [99, 339] width 108 height 11
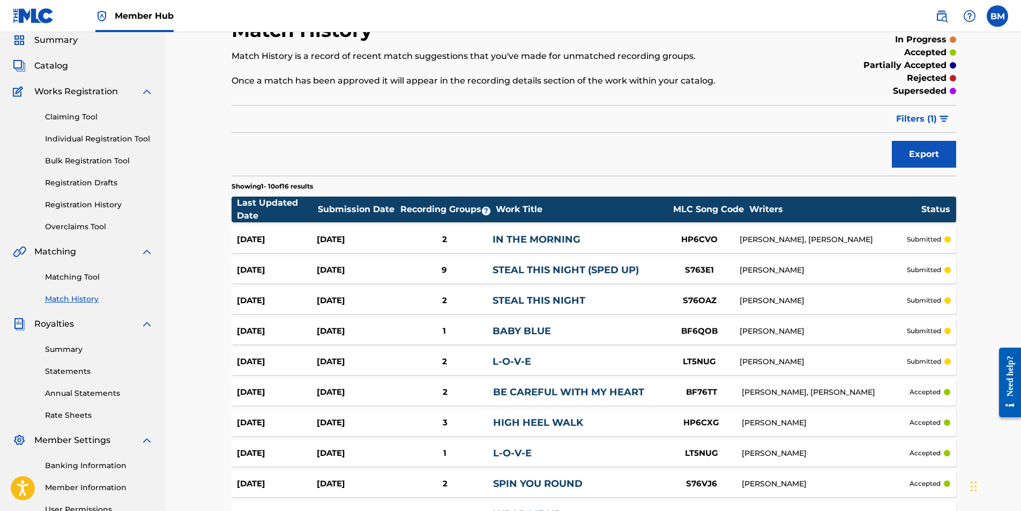
scroll to position [164, 0]
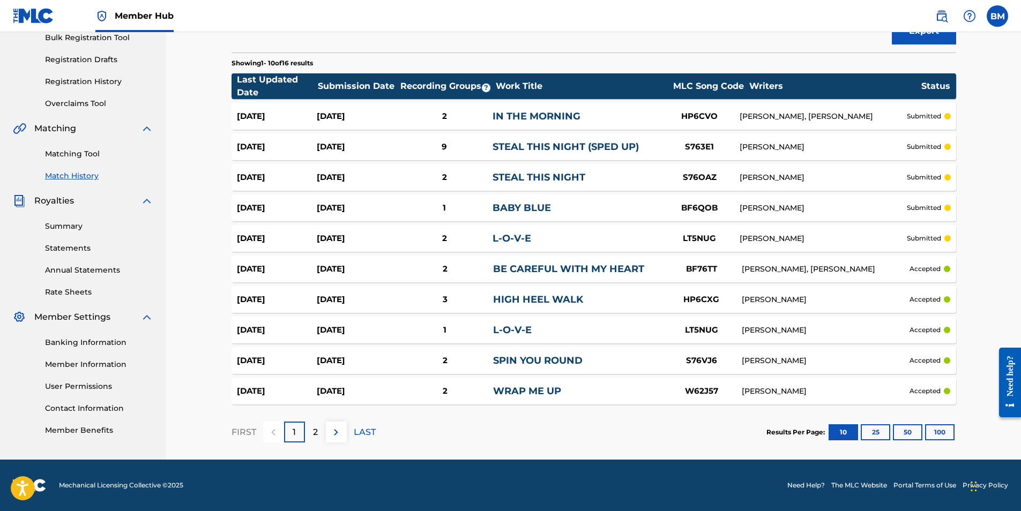
click at [318, 436] on div "2" at bounding box center [315, 432] width 21 height 21
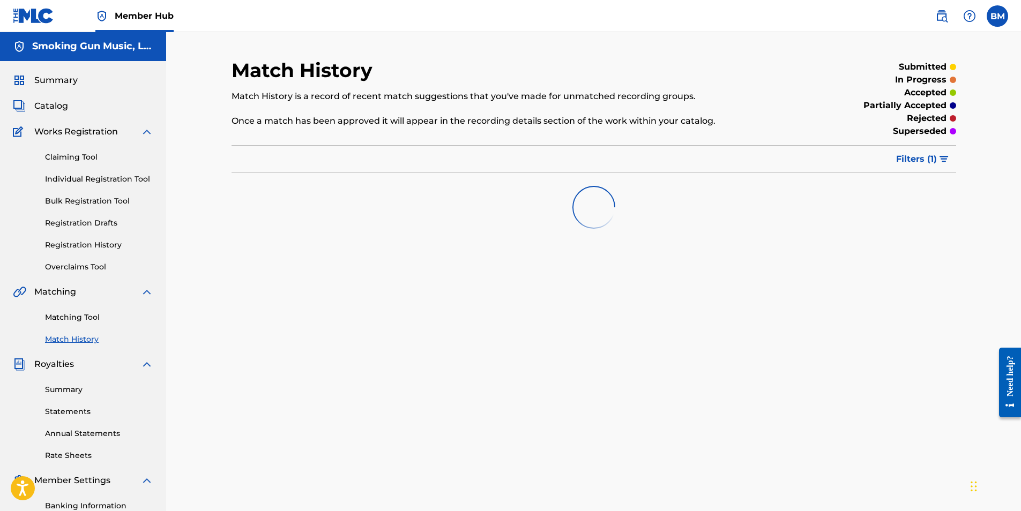
scroll to position [0, 0]
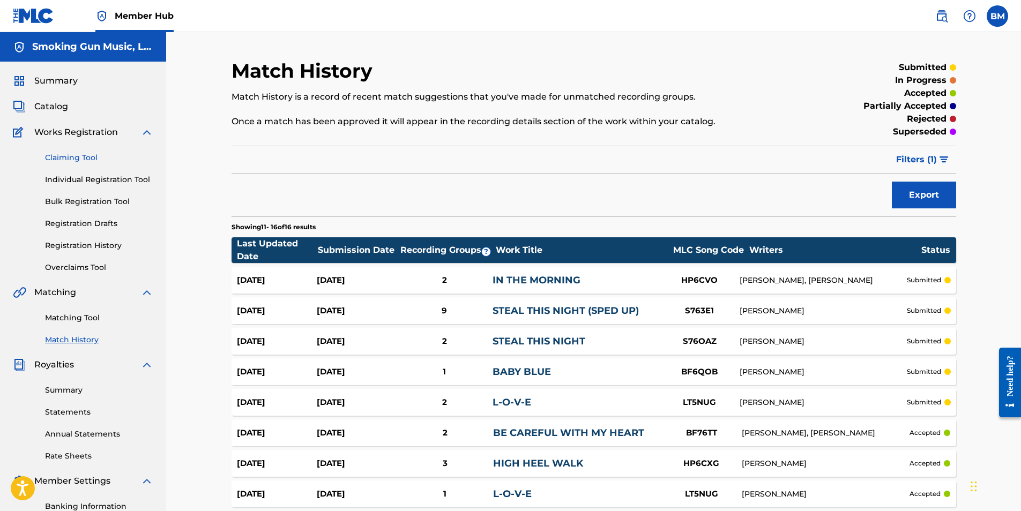
click at [70, 158] on link "Claiming Tool" at bounding box center [99, 157] width 108 height 11
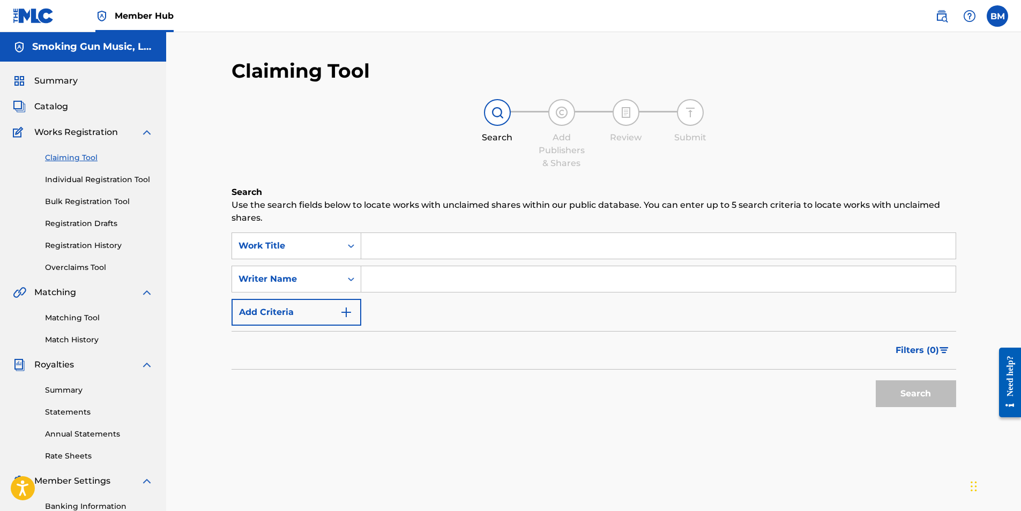
click at [547, 250] on input "Search Form" at bounding box center [658, 246] width 594 height 26
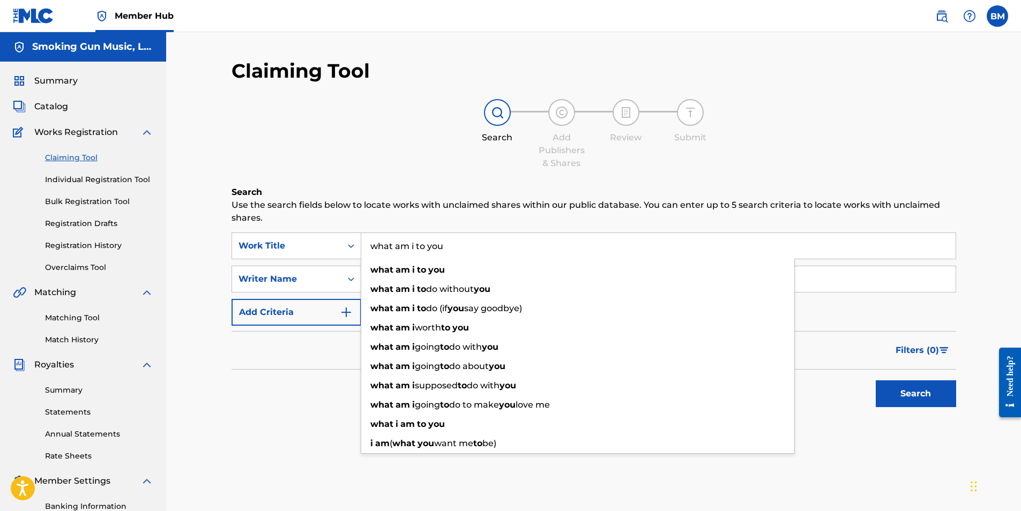
type input "what am i to you"
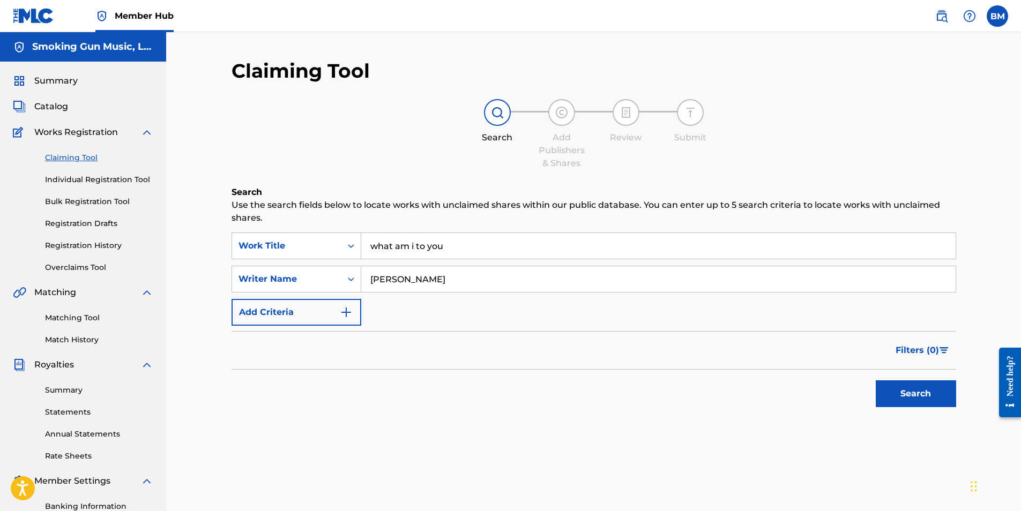
type input "[PERSON_NAME]"
click at [909, 386] on button "Search" at bounding box center [915, 393] width 80 height 27
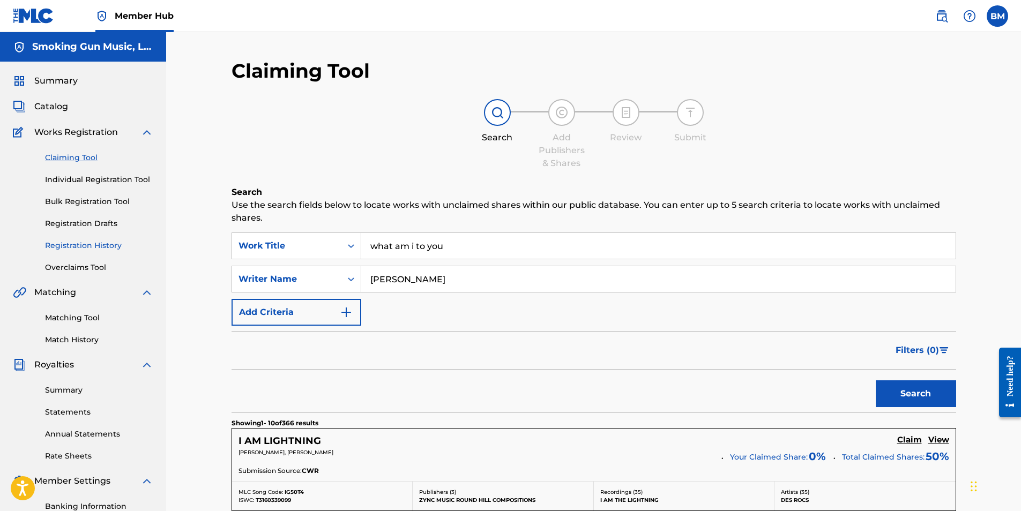
click at [85, 245] on link "Registration History" at bounding box center [99, 245] width 108 height 11
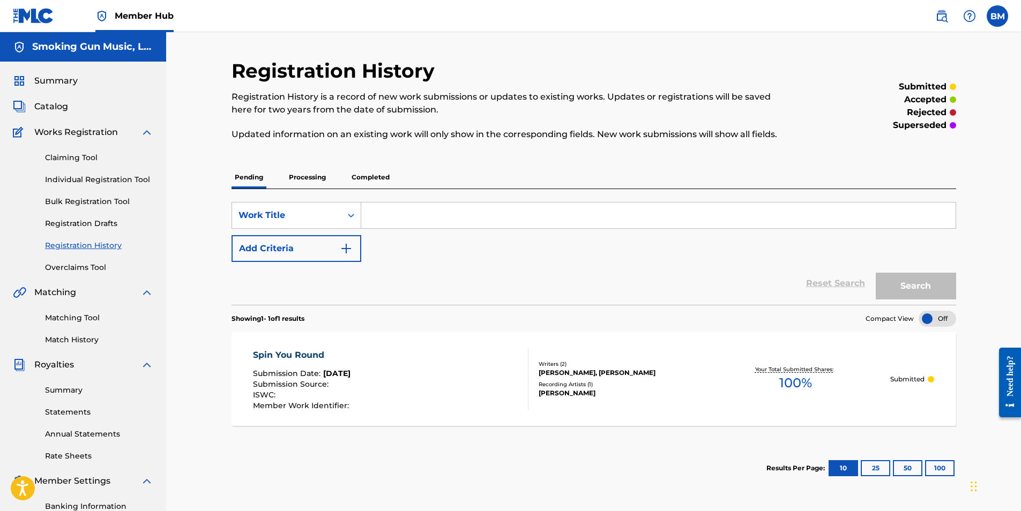
click at [312, 181] on p "Processing" at bounding box center [307, 177] width 43 height 23
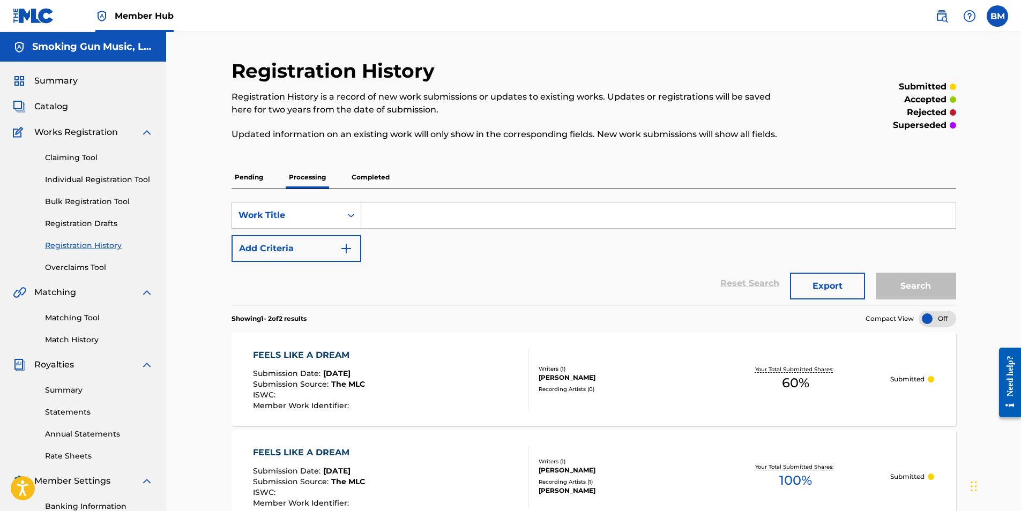
click at [370, 178] on p "Completed" at bounding box center [370, 177] width 44 height 23
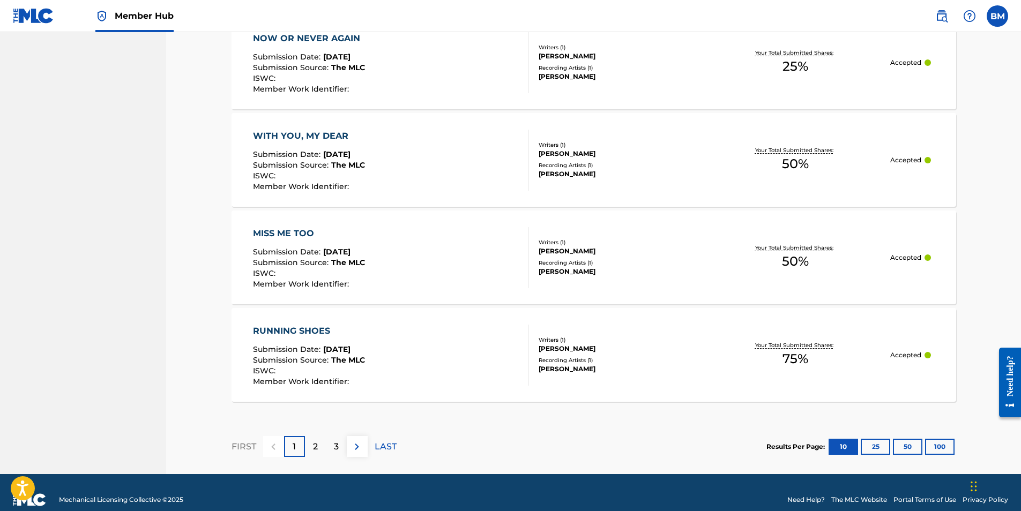
scroll to position [960, 0]
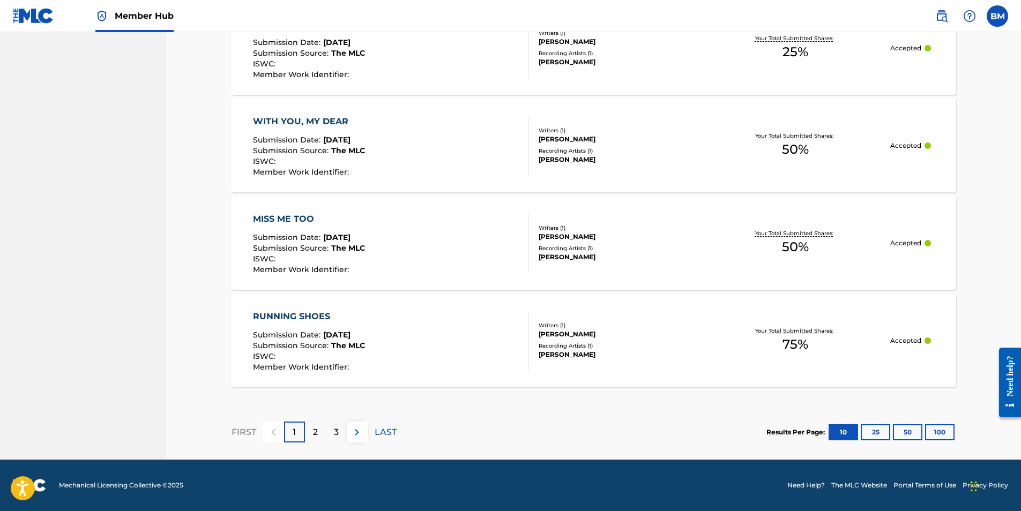
click at [312, 432] on div "2" at bounding box center [315, 432] width 21 height 21
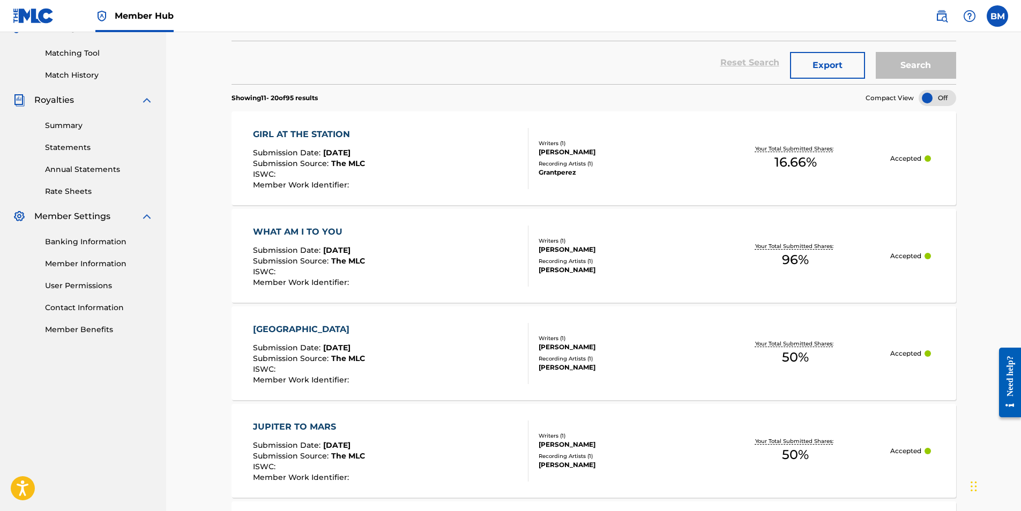
scroll to position [264, 0]
click at [289, 227] on div "WHAT AM I TO YOU" at bounding box center [309, 233] width 112 height 13
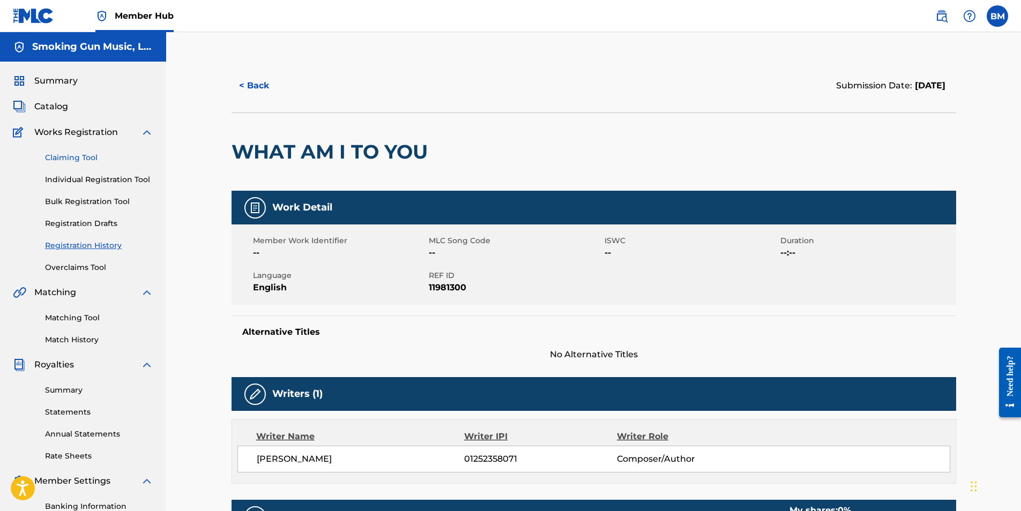
click at [79, 156] on link "Claiming Tool" at bounding box center [99, 157] width 108 height 11
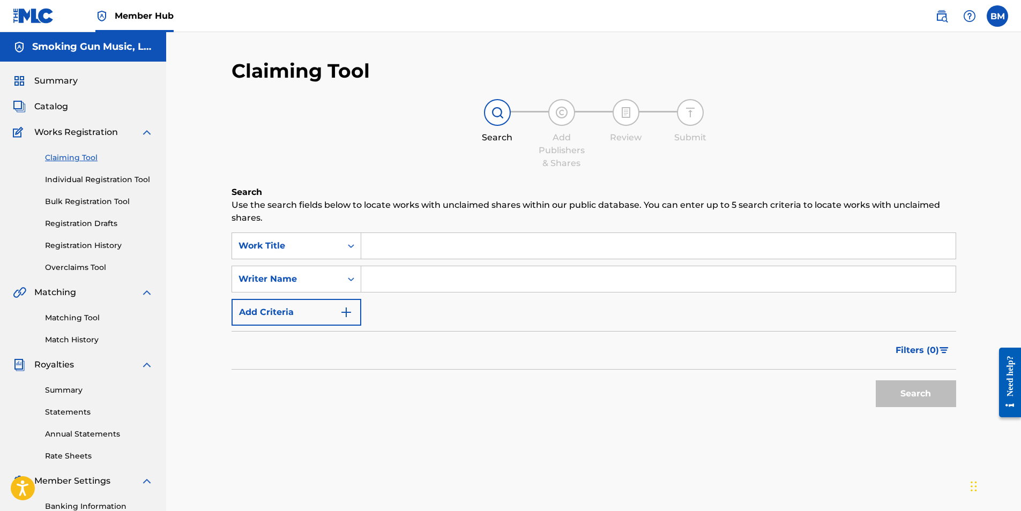
click at [435, 246] on input "Search Form" at bounding box center [658, 246] width 594 height 26
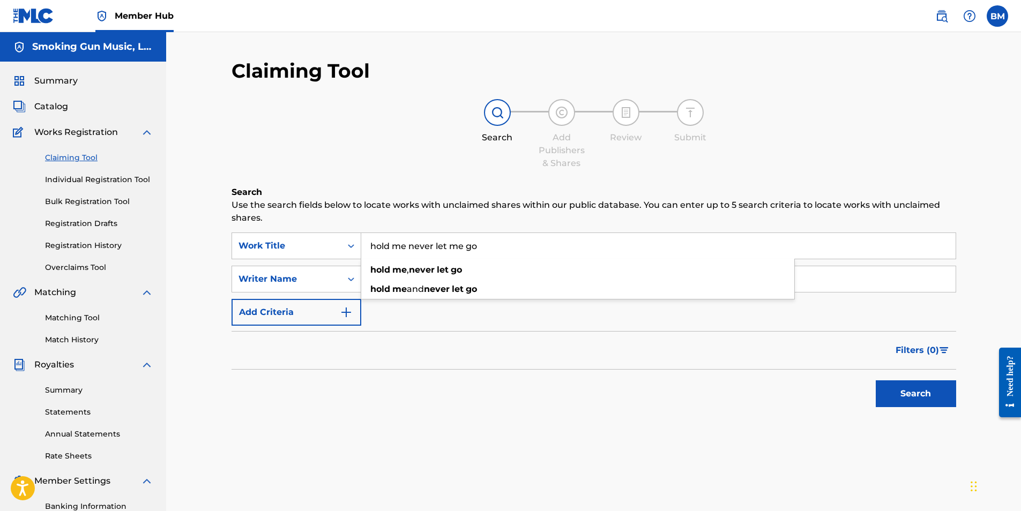
type input "hold me never let me go"
click at [463, 280] on input "Search Form" at bounding box center [658, 279] width 594 height 26
type input "[PERSON_NAME]"
click at [911, 396] on button "Search" at bounding box center [915, 393] width 80 height 27
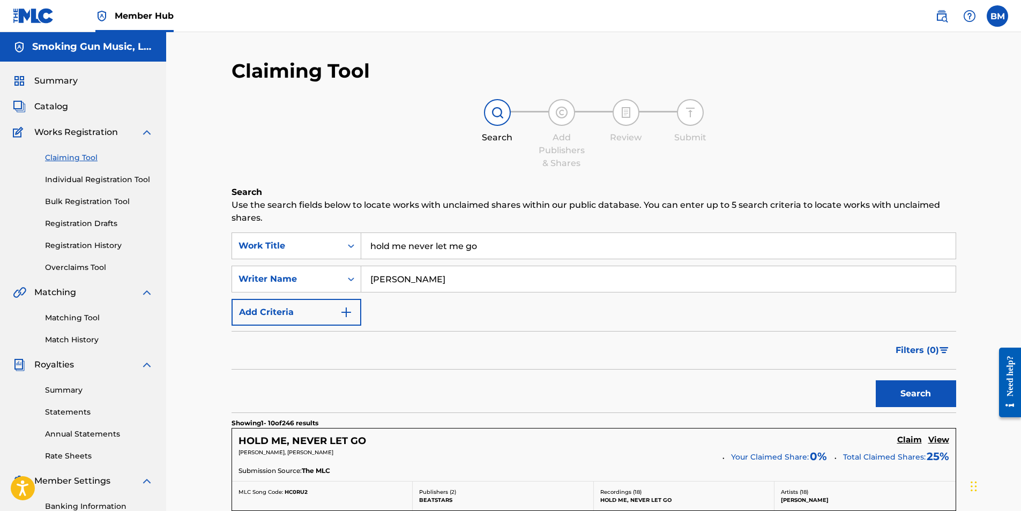
click at [448, 244] on input "hold me never let me go" at bounding box center [658, 246] width 594 height 26
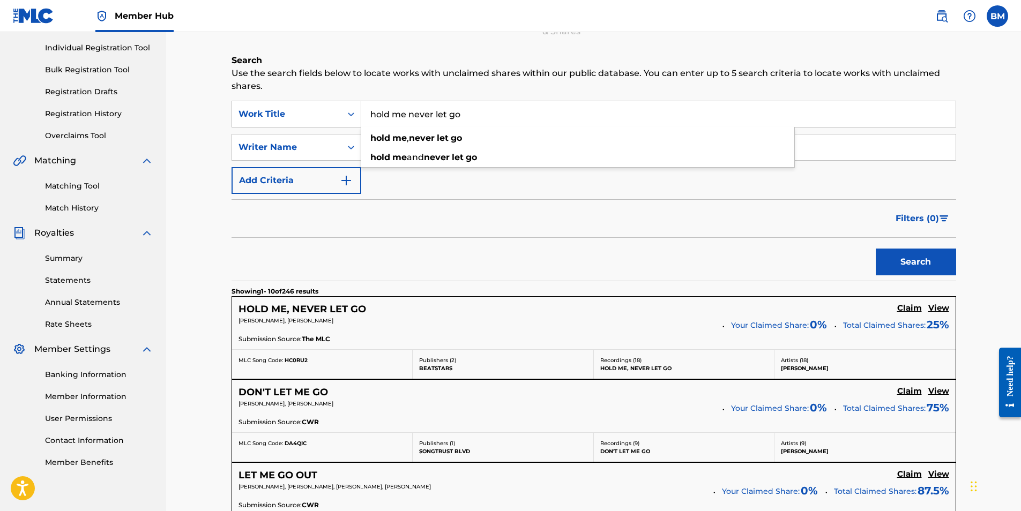
scroll to position [161, 0]
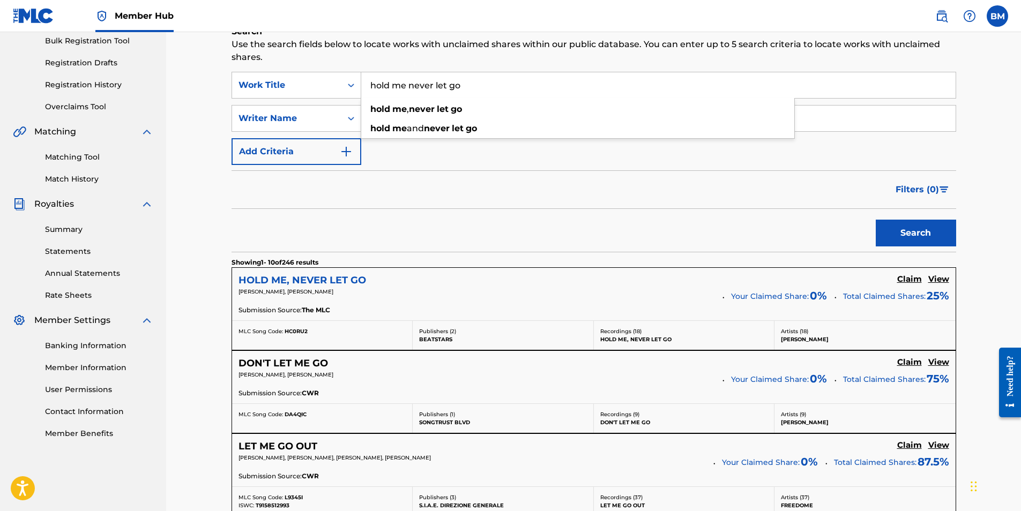
type input "hold me never let go"
click at [340, 279] on h5 "HOLD ME, NEVER LET GO" at bounding box center [302, 280] width 128 height 12
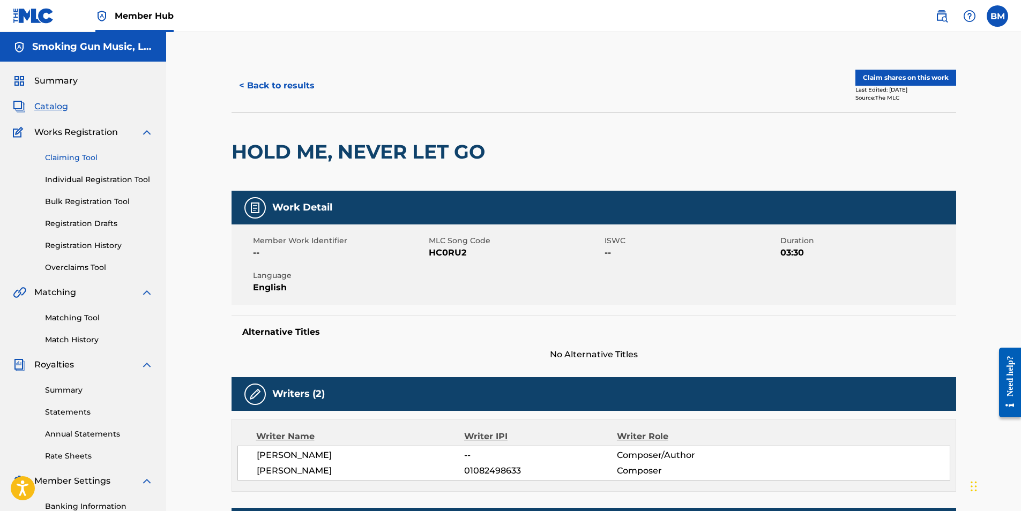
click at [73, 158] on link "Claiming Tool" at bounding box center [99, 157] width 108 height 11
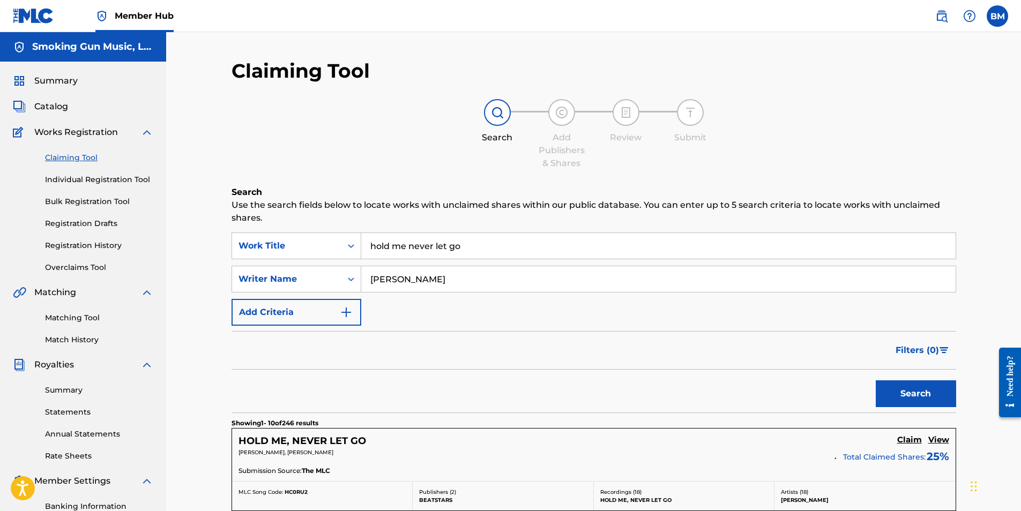
click at [489, 256] on input "hold me never let go" at bounding box center [658, 246] width 594 height 26
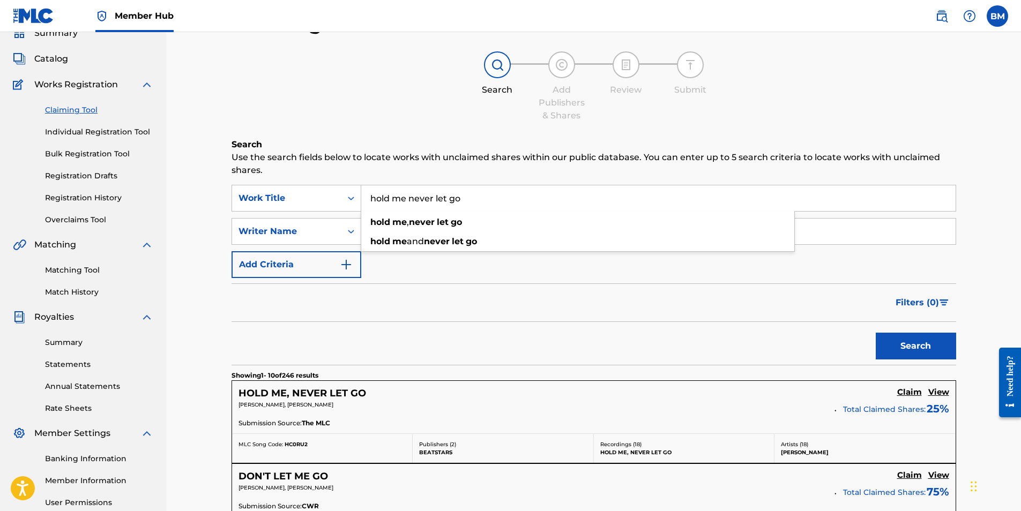
scroll to position [161, 0]
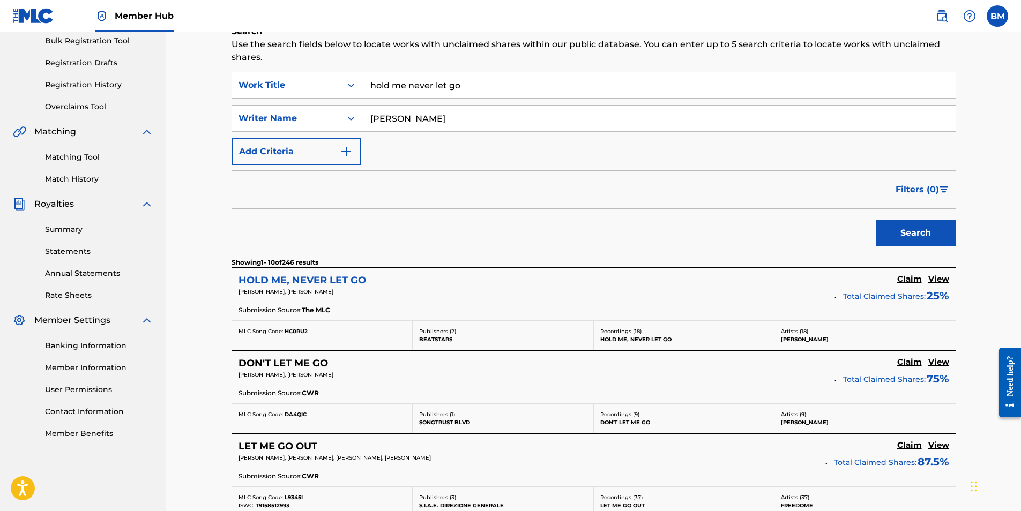
click at [358, 283] on h5 "HOLD ME, NEVER LET GO" at bounding box center [302, 280] width 128 height 12
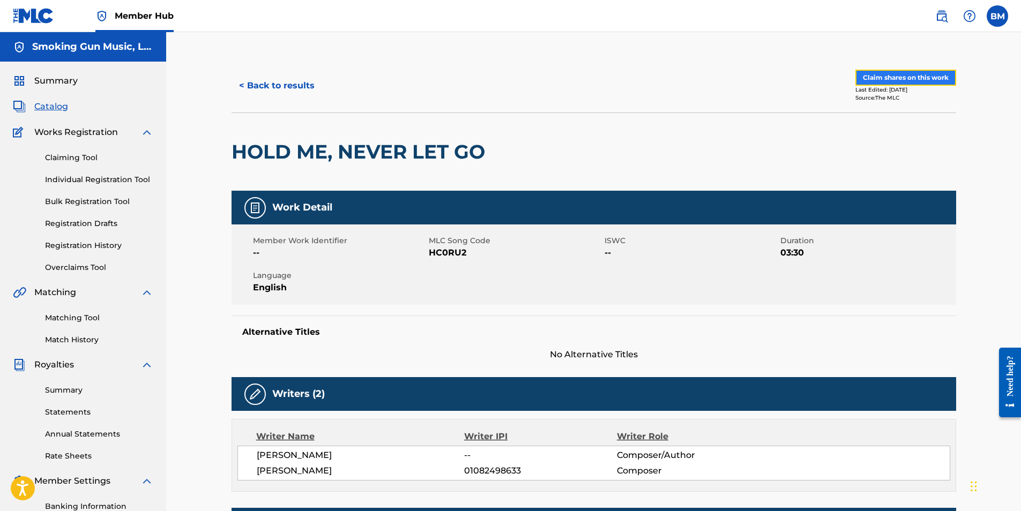
click at [921, 76] on button "Claim shares on this work" at bounding box center [905, 78] width 101 height 16
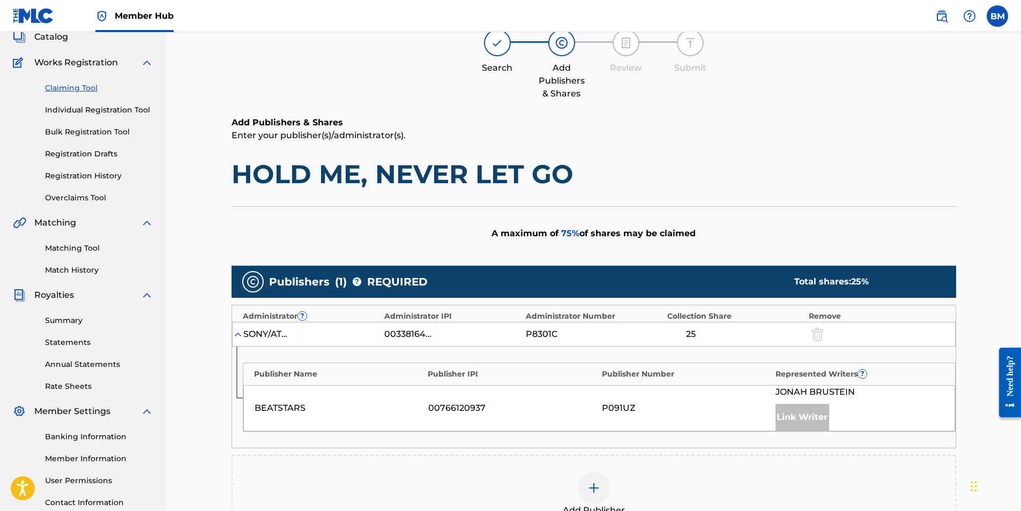
scroll to position [214, 0]
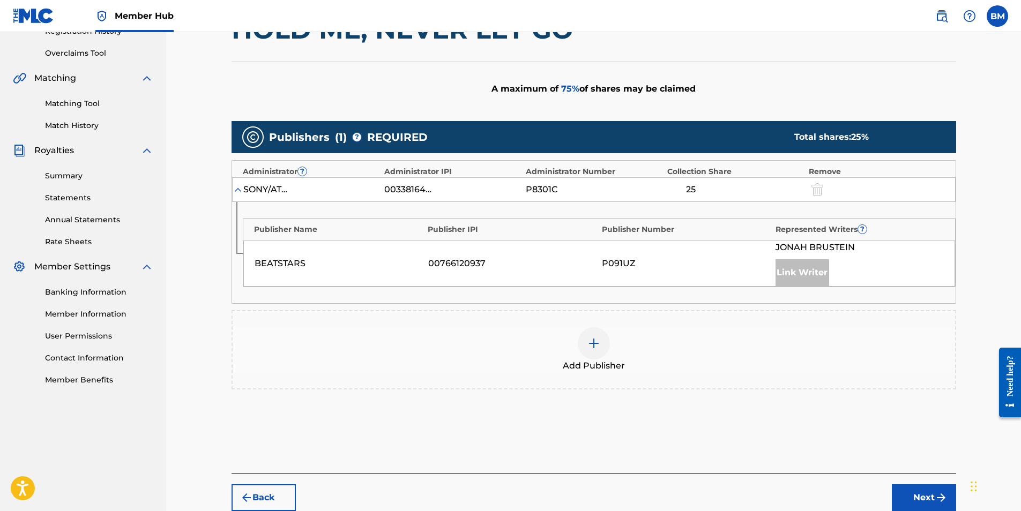
click at [592, 340] on img at bounding box center [593, 343] width 13 height 13
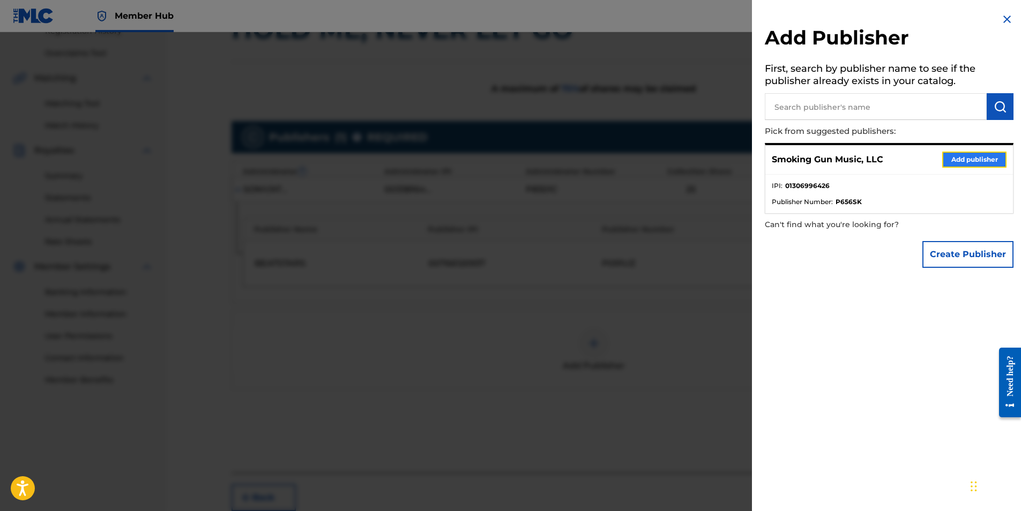
click at [972, 156] on button "Add publisher" at bounding box center [974, 160] width 64 height 16
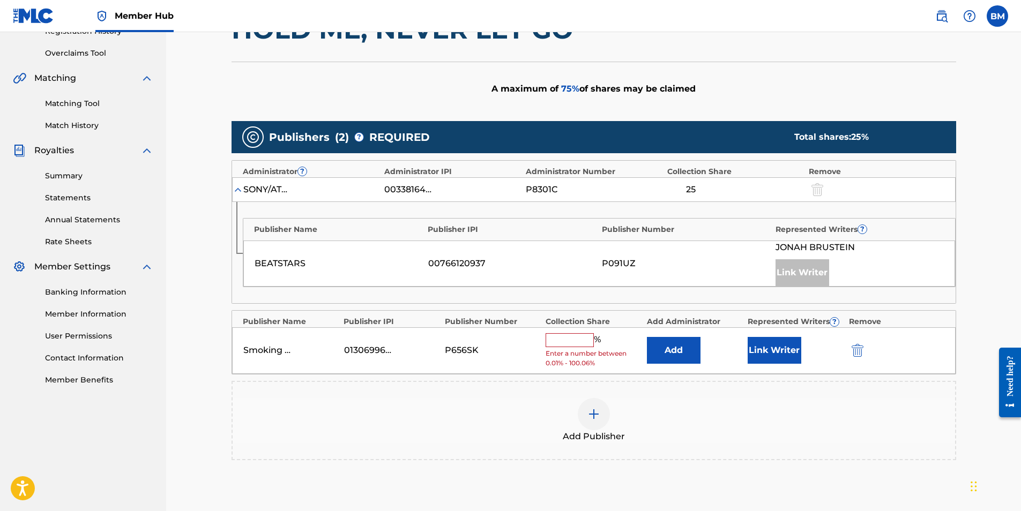
click at [578, 341] on input "text" at bounding box center [569, 340] width 48 height 14
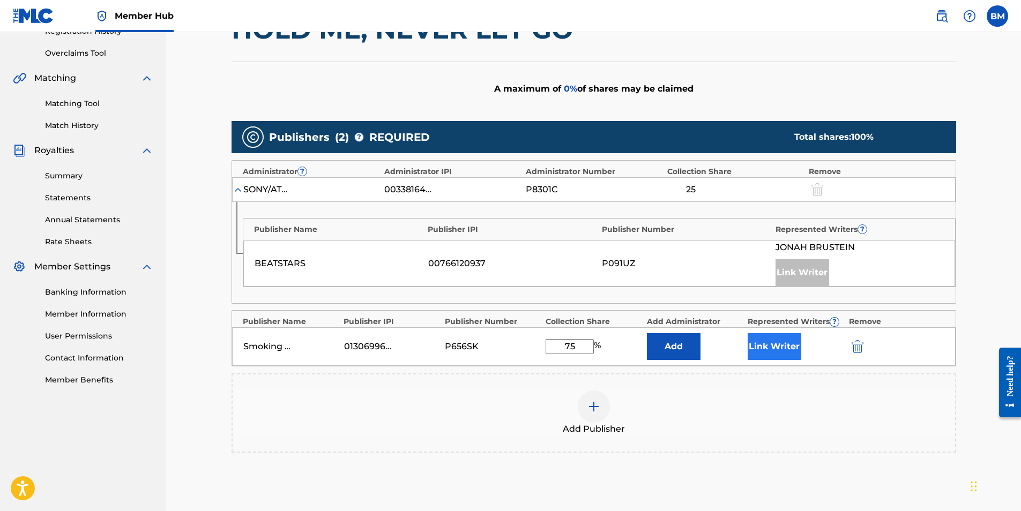
type input "75"
click at [772, 343] on button "Link Writer" at bounding box center [774, 346] width 54 height 27
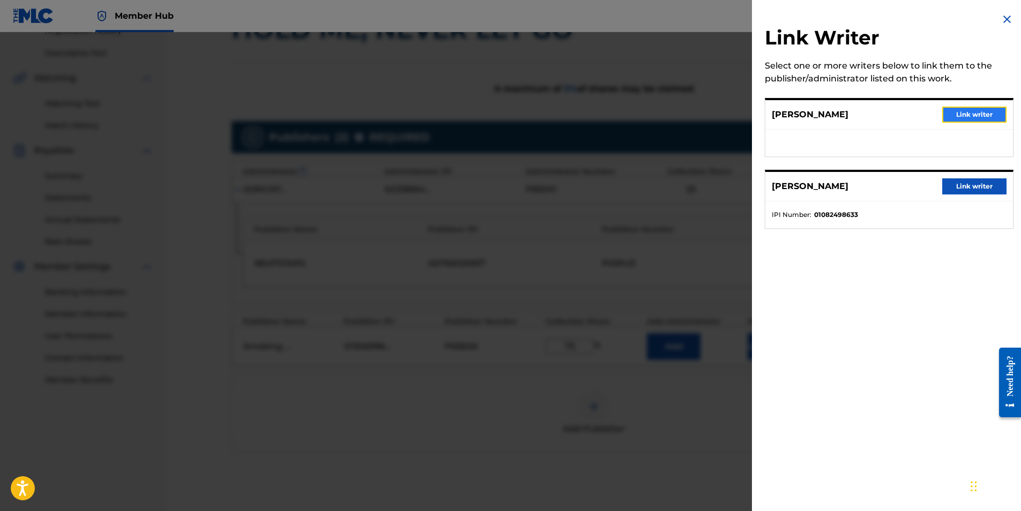
click at [966, 113] on button "Link writer" at bounding box center [974, 115] width 64 height 16
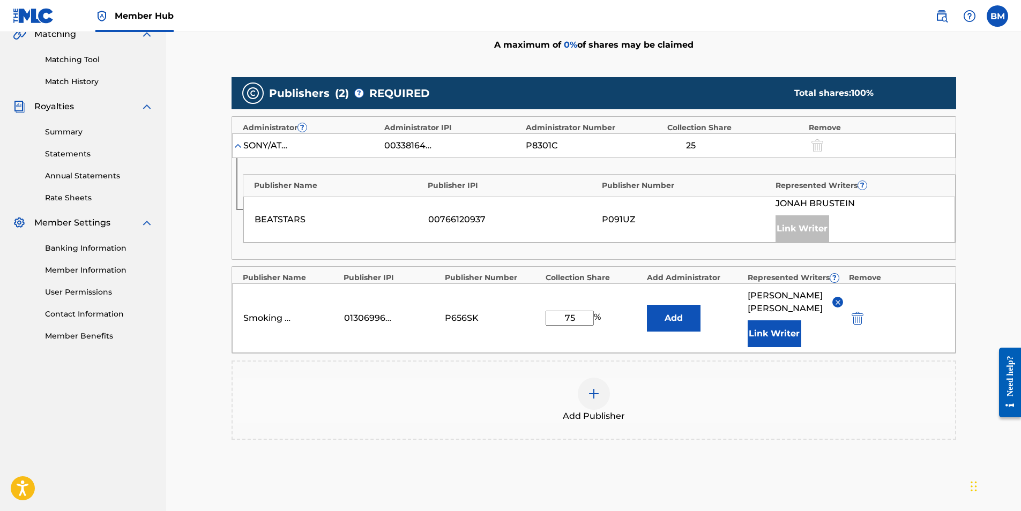
scroll to position [347, 0]
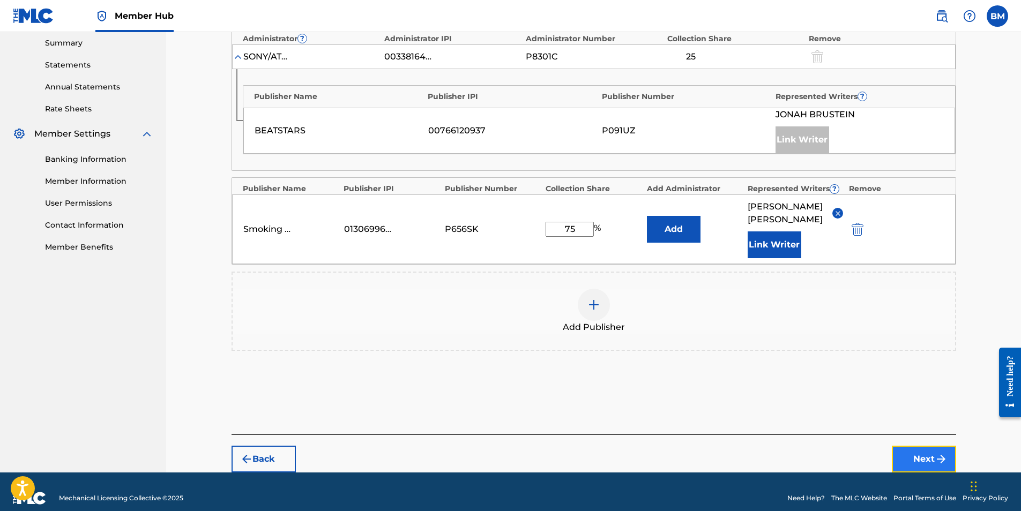
click at [924, 446] on button "Next" at bounding box center [924, 459] width 64 height 27
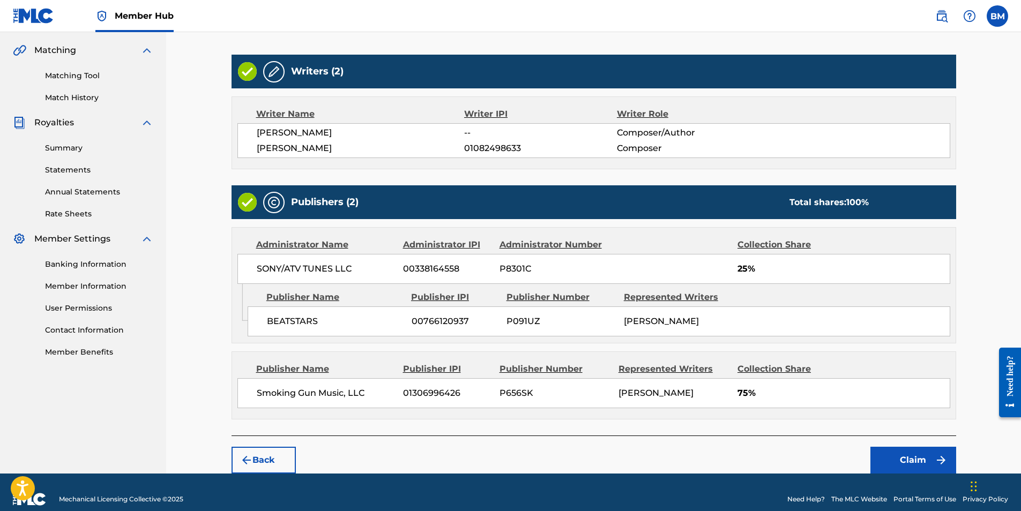
scroll to position [256, 0]
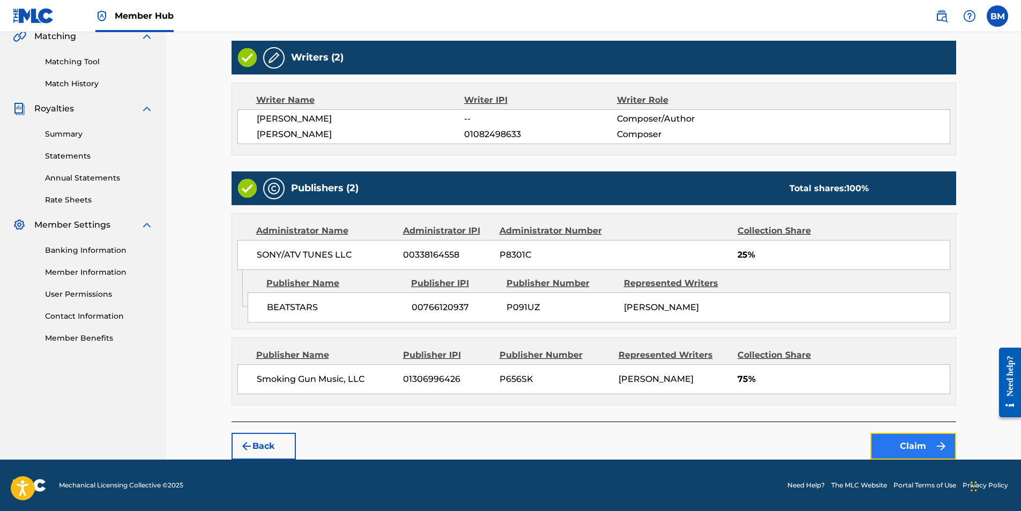
click at [912, 445] on button "Claim" at bounding box center [913, 446] width 86 height 27
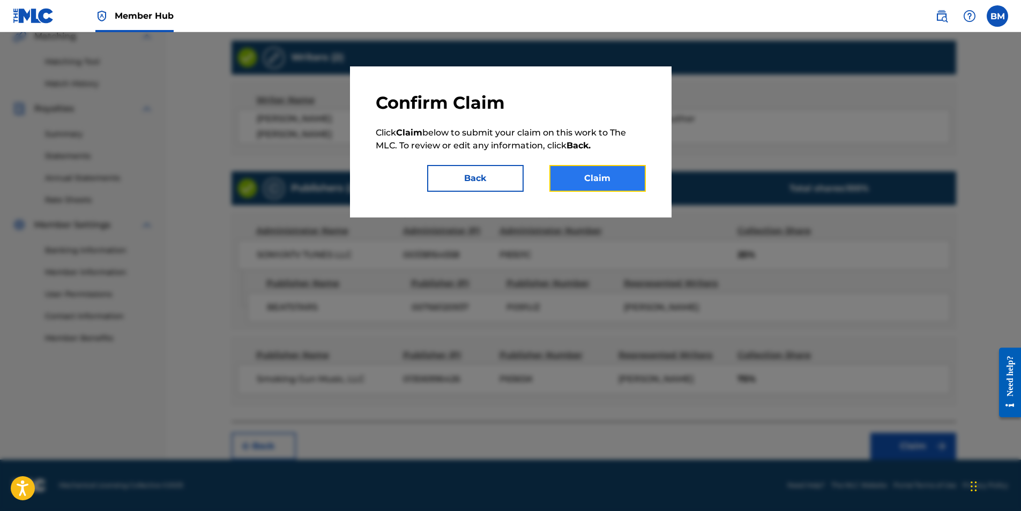
click at [604, 182] on button "Claim" at bounding box center [597, 178] width 96 height 27
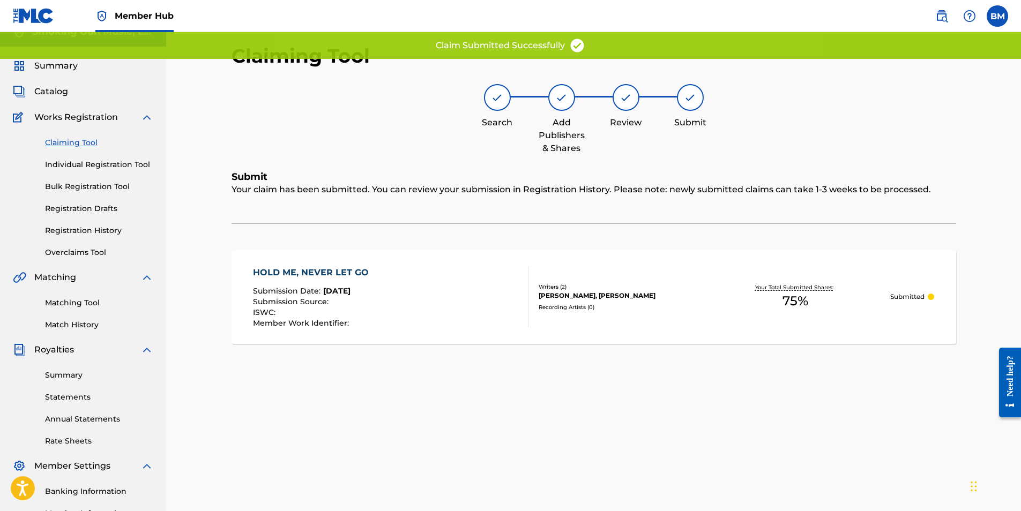
scroll to position [0, 0]
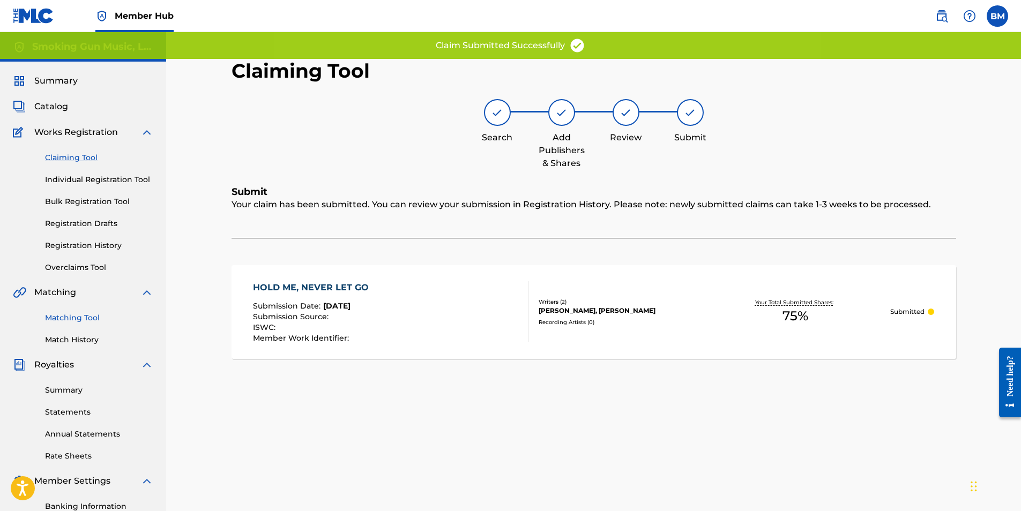
click at [82, 319] on link "Matching Tool" at bounding box center [99, 317] width 108 height 11
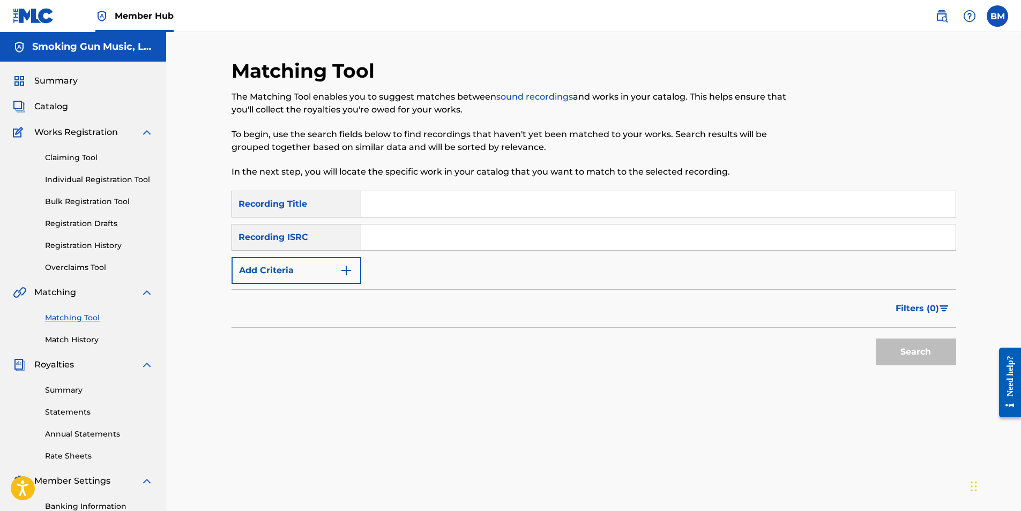
click at [384, 203] on input "Search Form" at bounding box center [658, 204] width 594 height 26
click at [459, 237] on input "Search Form" at bounding box center [658, 237] width 594 height 26
paste input "QMRSZ2302123"
click at [920, 352] on button "Search" at bounding box center [915, 352] width 80 height 27
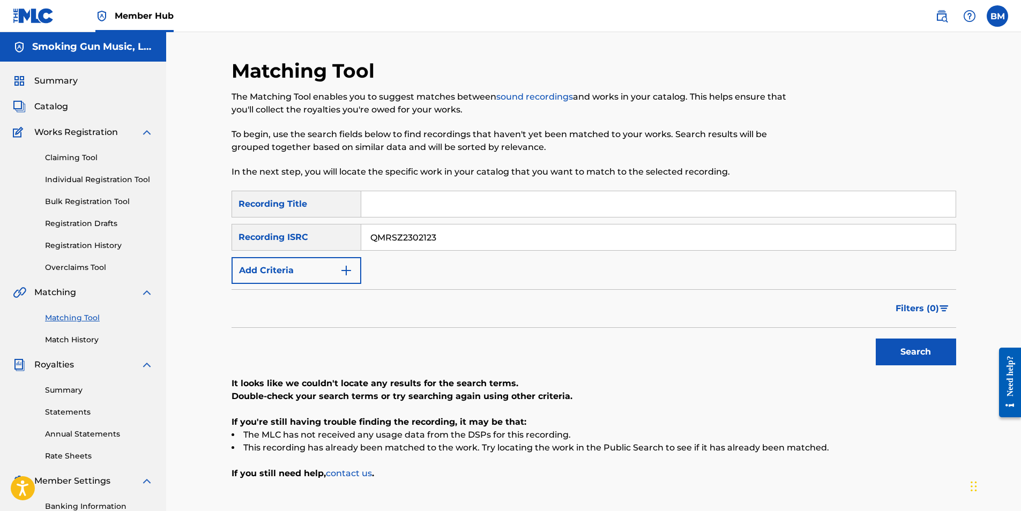
click at [478, 249] on div "SearchWithCriteria45d54f78-d70b-4016-84f9-d974ef20cab7 Recording Title SearchWi…" at bounding box center [593, 237] width 724 height 93
drag, startPoint x: 471, startPoint y: 241, endPoint x: 278, endPoint y: 222, distance: 194.8
click at [278, 222] on div "SearchWithCriteria45d54f78-d70b-4016-84f9-d974ef20cab7 Recording Title SearchWi…" at bounding box center [593, 237] width 724 height 93
paste input "14"
type input "QMRSZ2302114"
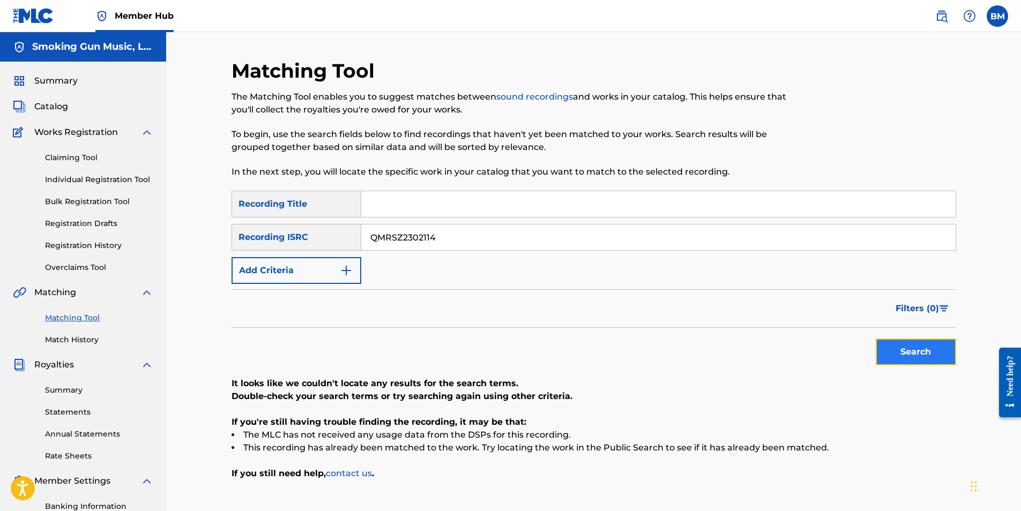
click at [907, 346] on button "Search" at bounding box center [915, 352] width 80 height 27
click at [428, 205] on input "Search Form" at bounding box center [658, 204] width 594 height 26
type input "hold me never let go"
click at [875, 339] on button "Search" at bounding box center [915, 352] width 80 height 27
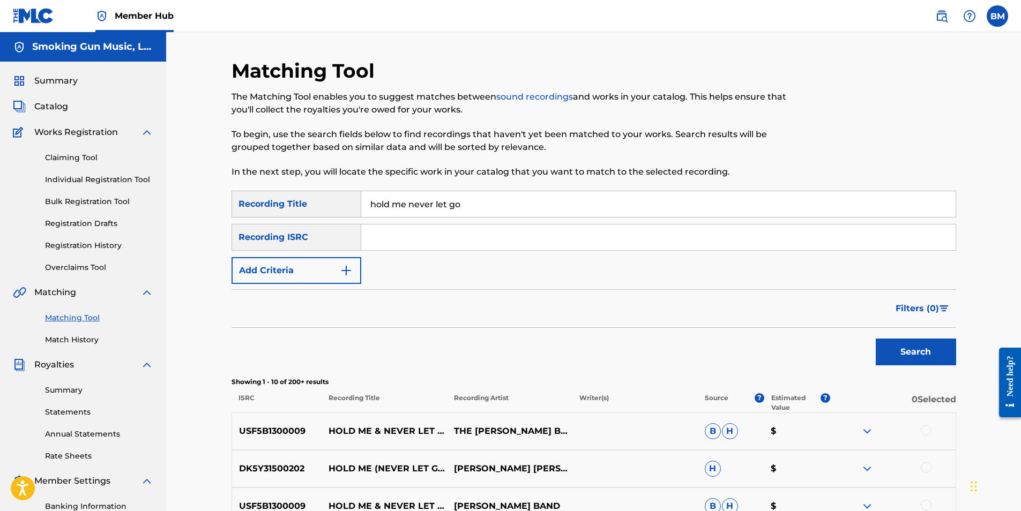
click at [416, 231] on input "Search Form" at bounding box center [658, 237] width 594 height 26
type input "[PERSON_NAME]"
click at [914, 355] on button "Search" at bounding box center [915, 352] width 80 height 27
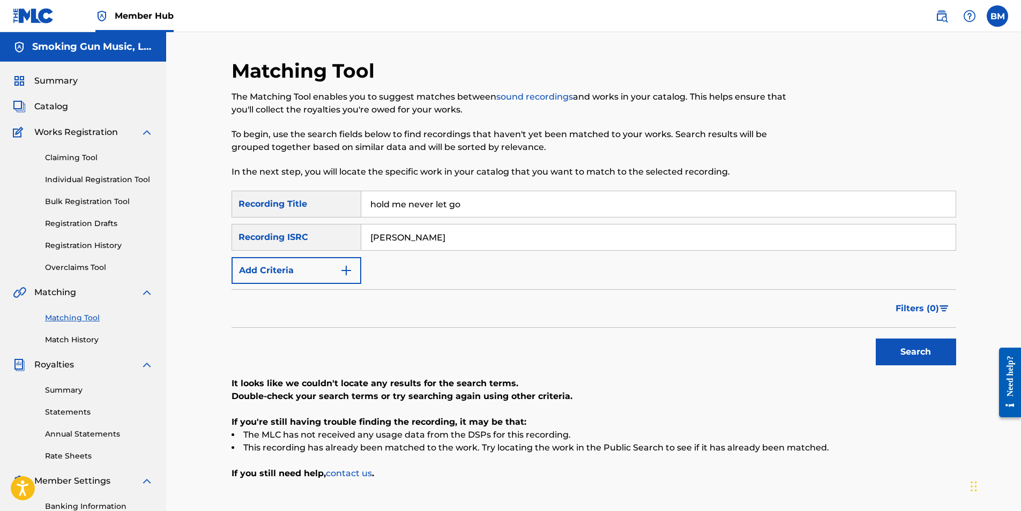
click at [480, 209] on input "hold me never let go" at bounding box center [658, 204] width 594 height 26
click at [474, 125] on div "The Matching Tool enables you to suggest matches between sound recordings and w…" at bounding box center [510, 135] width 558 height 88
click at [440, 236] on input "[PERSON_NAME]" at bounding box center [658, 237] width 594 height 26
click at [483, 205] on input "hold me never let go" at bounding box center [658, 204] width 594 height 26
drag, startPoint x: 415, startPoint y: 240, endPoint x: 310, endPoint y: 234, distance: 105.7
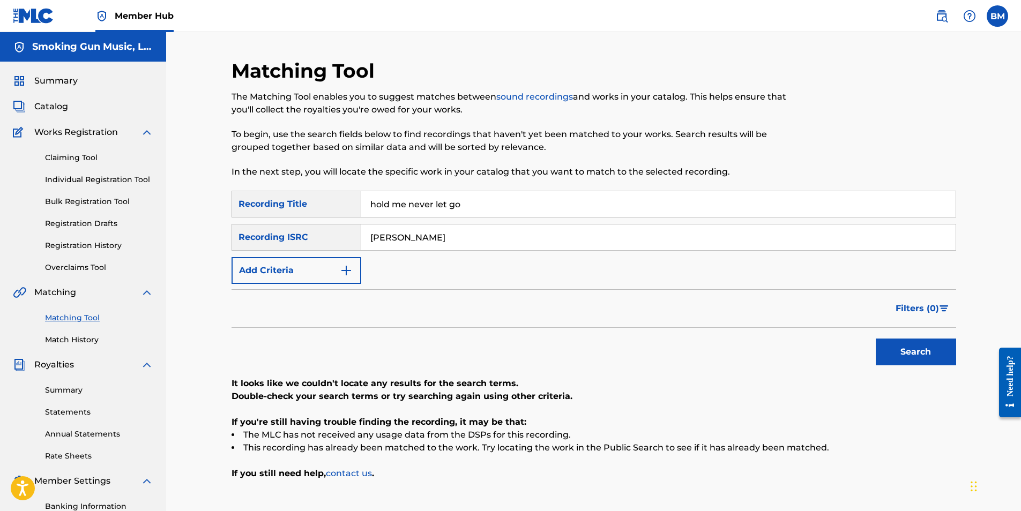
click at [310, 234] on div "SearchWithCriteria33bb3a7e-6ee7-4127-acc7-ff3736e3a40d Recording ISRC [PERSON_N…" at bounding box center [593, 237] width 724 height 27
click at [336, 268] on button "Add Criteria" at bounding box center [296, 270] width 130 height 27
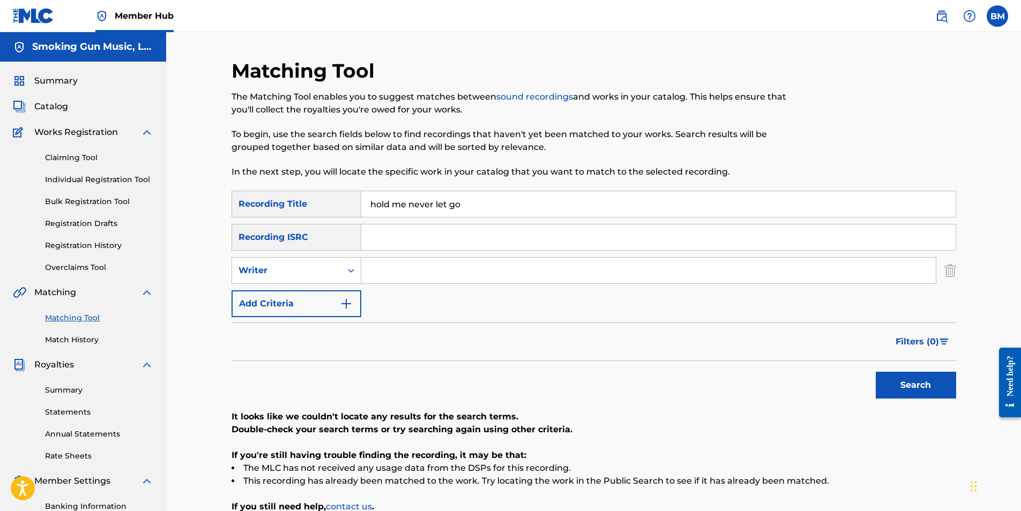
click at [382, 269] on input "Search Form" at bounding box center [648, 271] width 574 height 26
type input "[PERSON_NAME]"
click at [938, 384] on button "Search" at bounding box center [915, 385] width 80 height 27
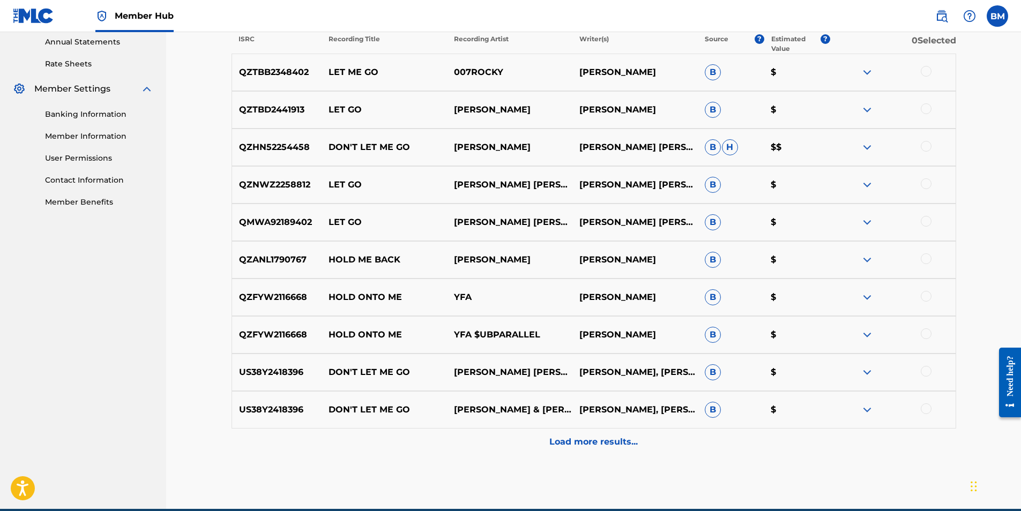
scroll to position [429, 0]
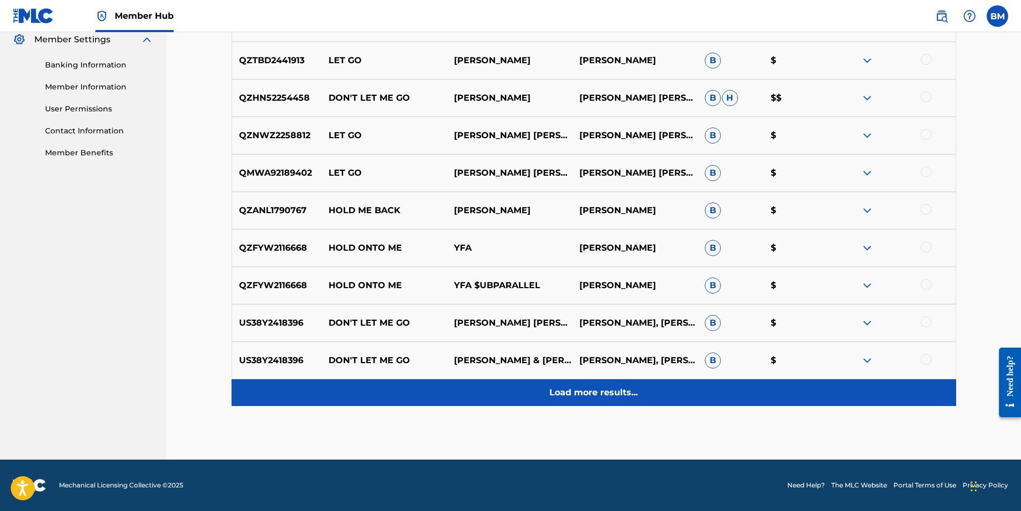
click at [594, 391] on p "Load more results..." at bounding box center [593, 392] width 88 height 13
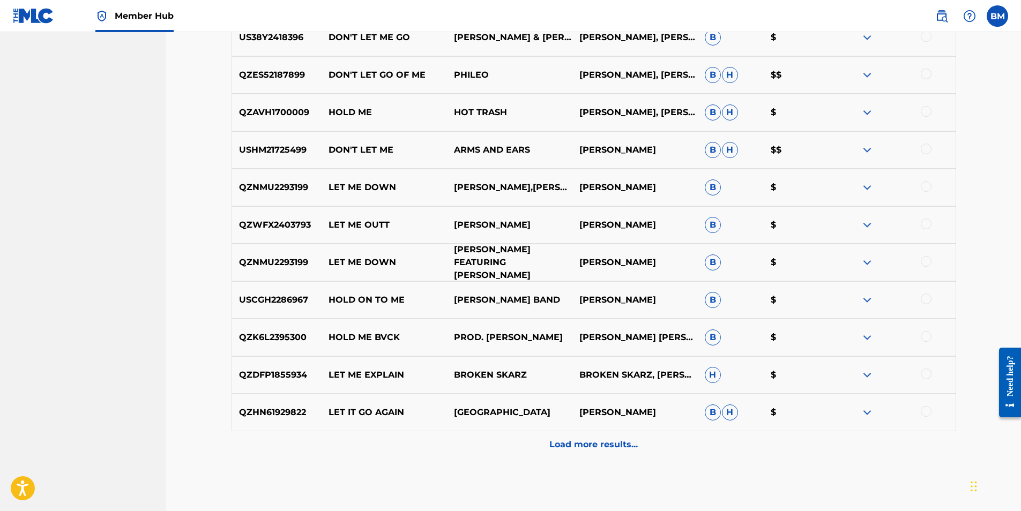
scroll to position [817, 0]
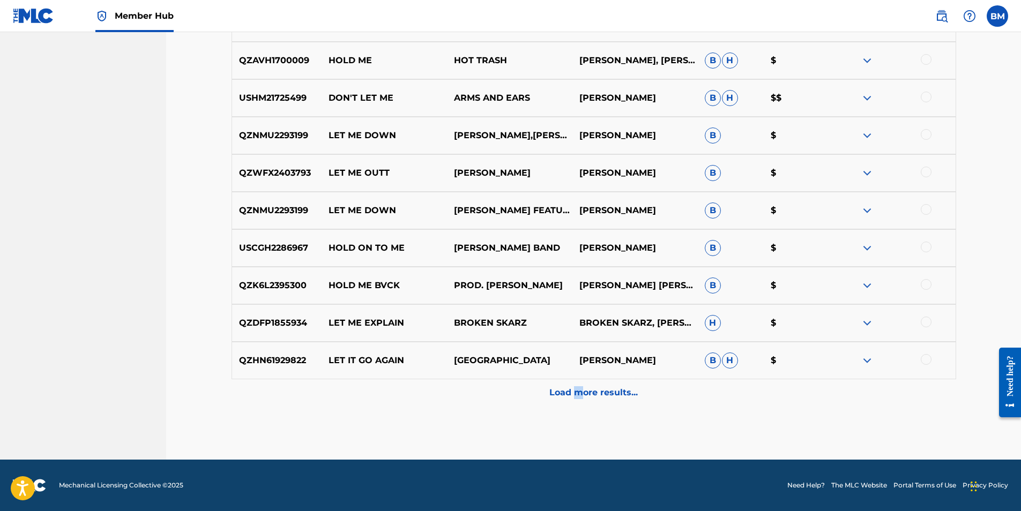
click at [579, 396] on p "Load more results..." at bounding box center [593, 392] width 88 height 13
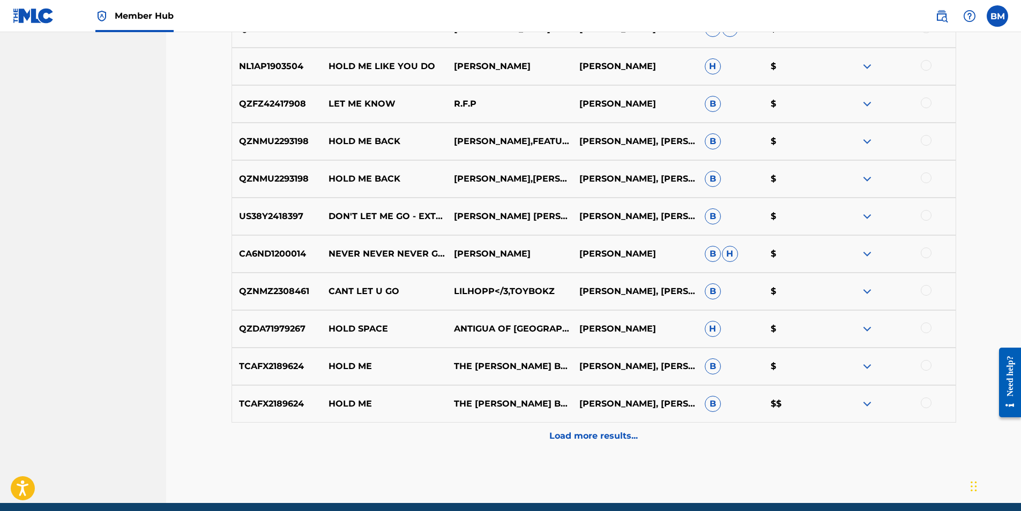
scroll to position [1192, 0]
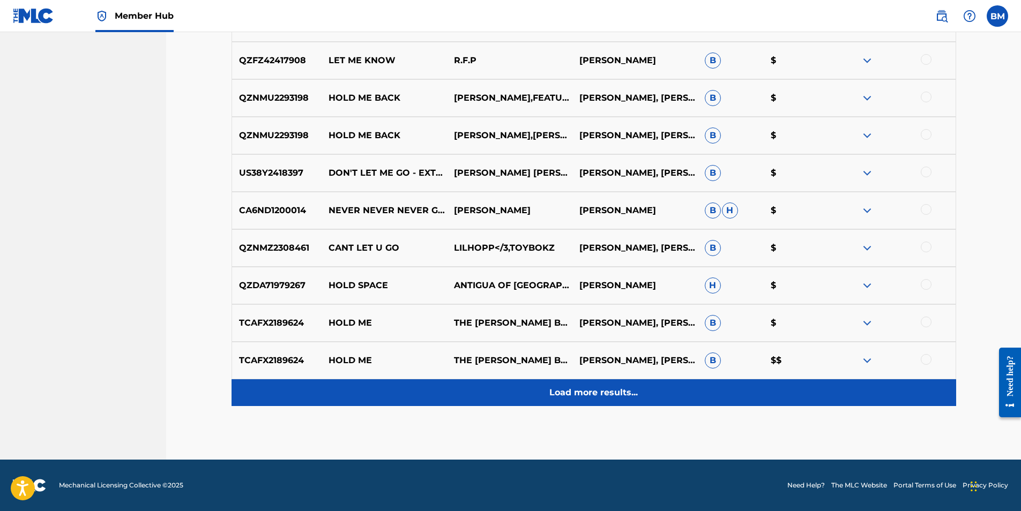
click at [605, 391] on p "Load more results..." at bounding box center [593, 392] width 88 height 13
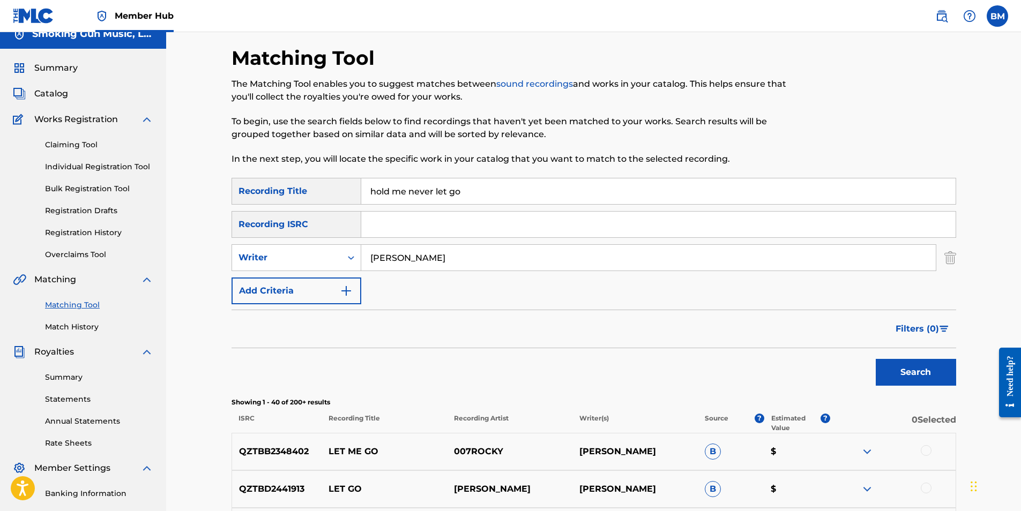
scroll to position [0, 0]
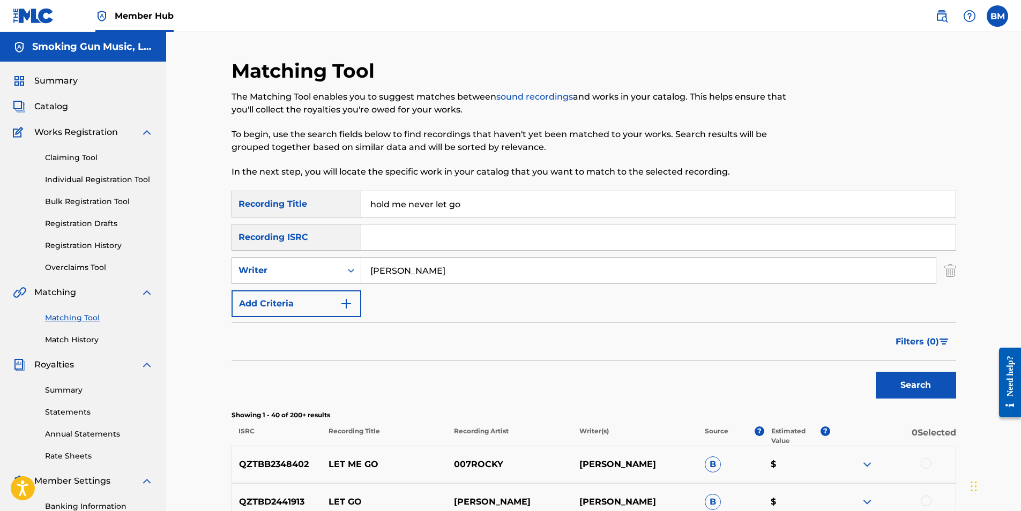
click at [79, 318] on link "Matching Tool" at bounding box center [99, 317] width 108 height 11
drag, startPoint x: 401, startPoint y: 272, endPoint x: 305, endPoint y: 264, distance: 96.3
click at [305, 264] on div "SearchWithCriteria9c491333-880c-4b7e-b083-479b9b007a9f Writer [PERSON_NAME]" at bounding box center [593, 270] width 724 height 27
click at [917, 383] on button "Search" at bounding box center [915, 385] width 80 height 27
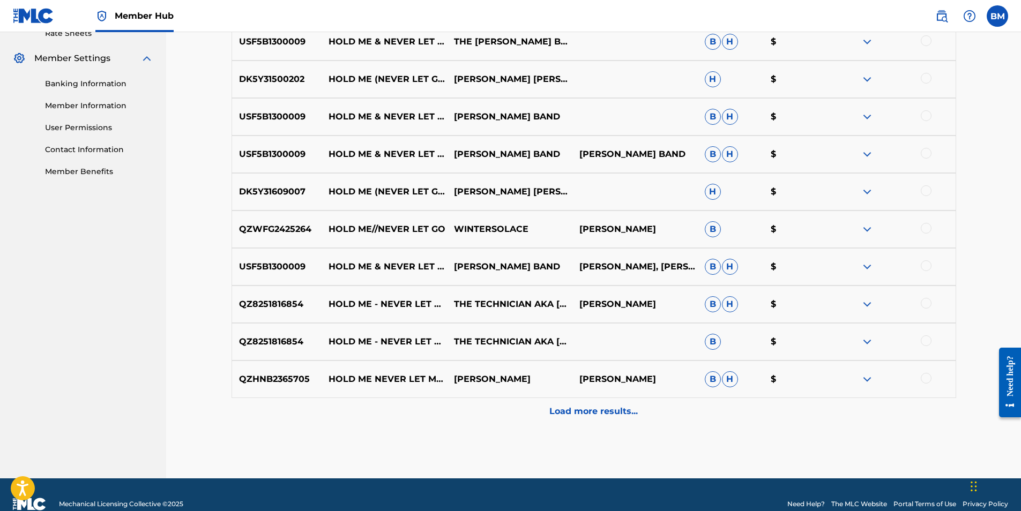
scroll to position [441, 0]
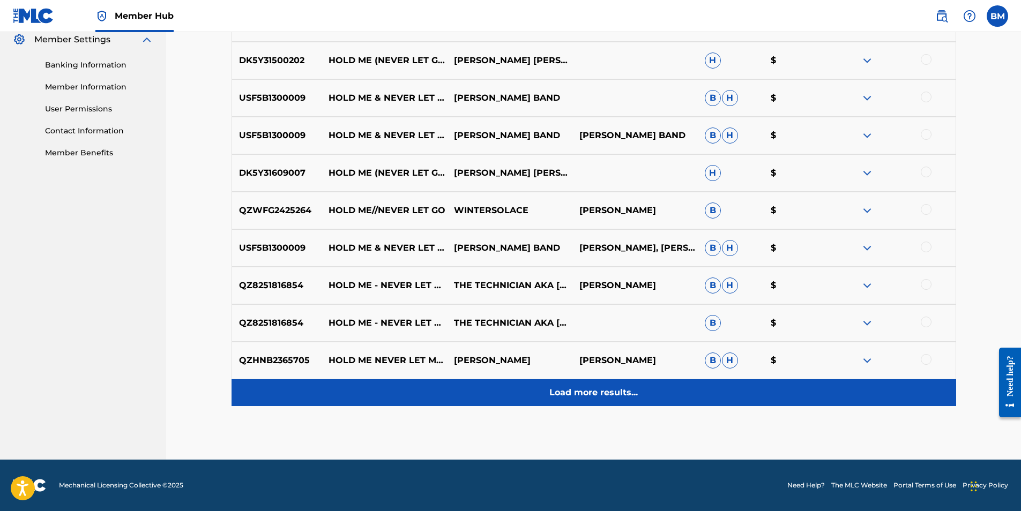
click at [616, 389] on p "Load more results..." at bounding box center [593, 392] width 88 height 13
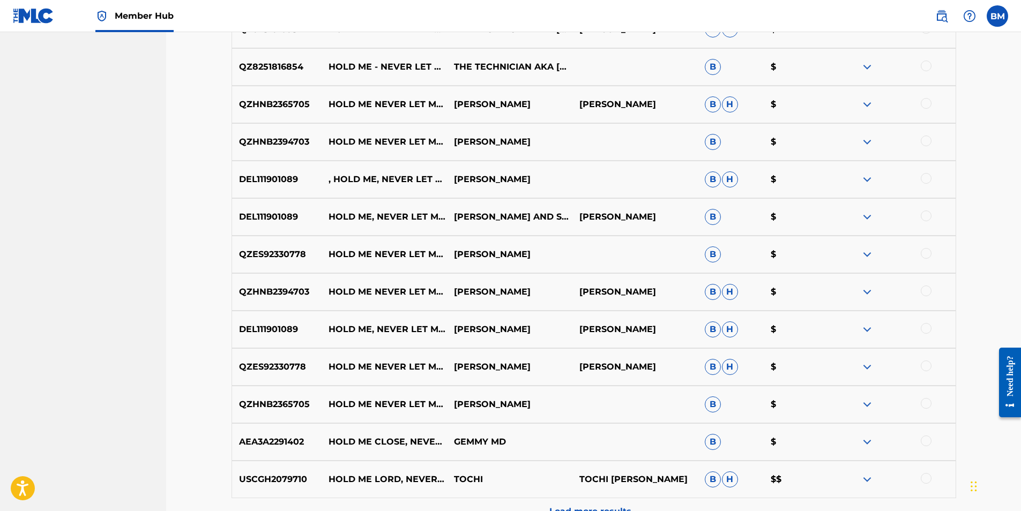
scroll to position [817, 0]
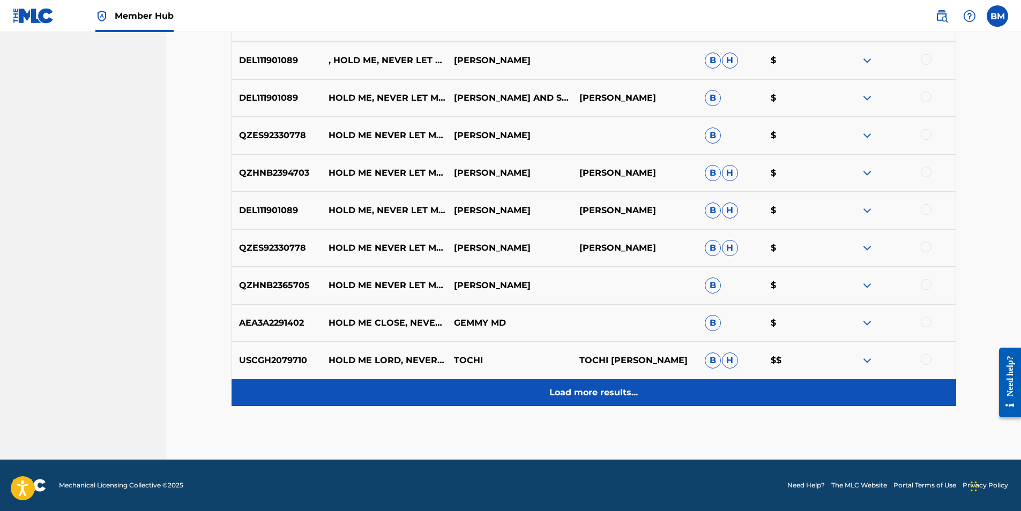
click at [605, 394] on p "Load more results..." at bounding box center [593, 392] width 88 height 13
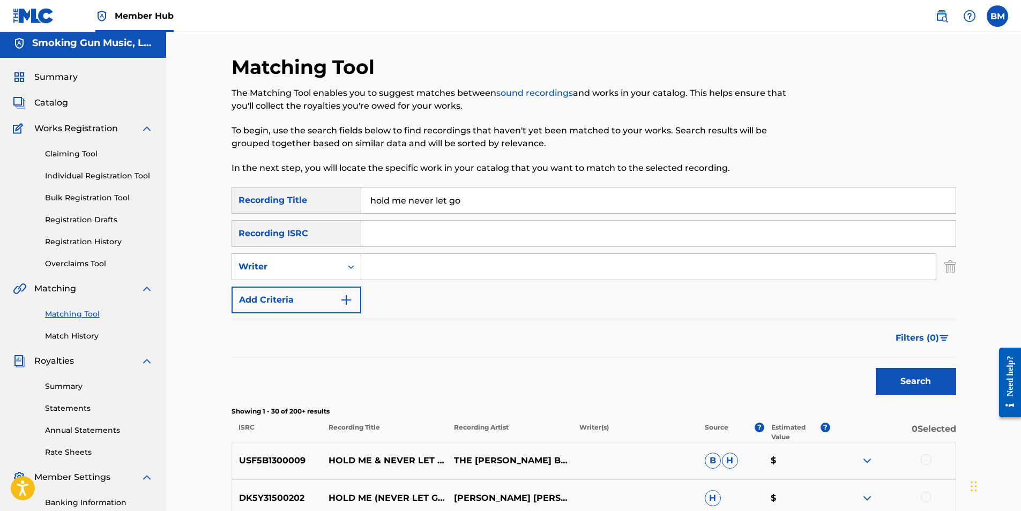
scroll to position [0, 0]
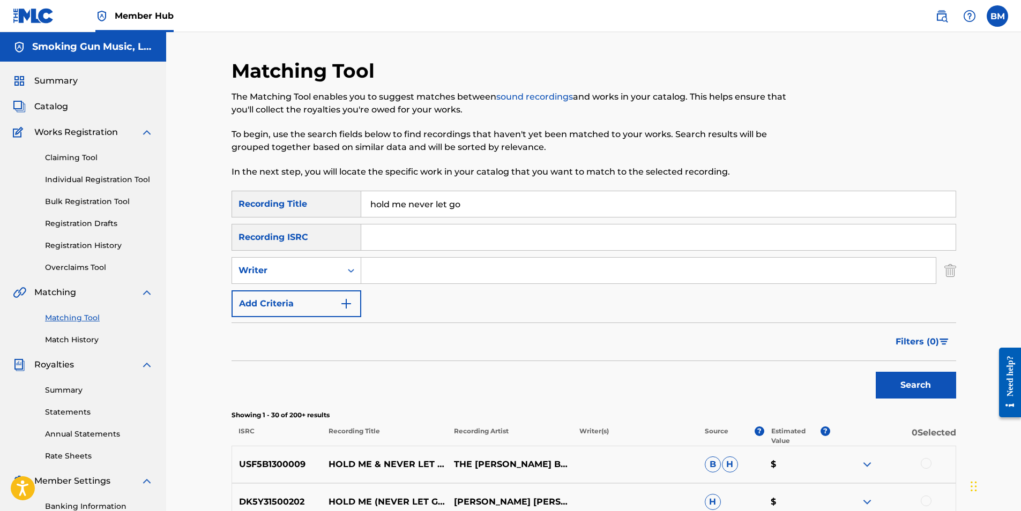
click at [477, 172] on p "In the next step, you will locate the specific work in your catalog that you wa…" at bounding box center [510, 172] width 558 height 13
click at [452, 237] on input "Search Form" at bounding box center [658, 237] width 594 height 26
paste input "QMRSZ2302123"
type input "QMRSZ2302123"
click at [875, 372] on button "Search" at bounding box center [915, 385] width 80 height 27
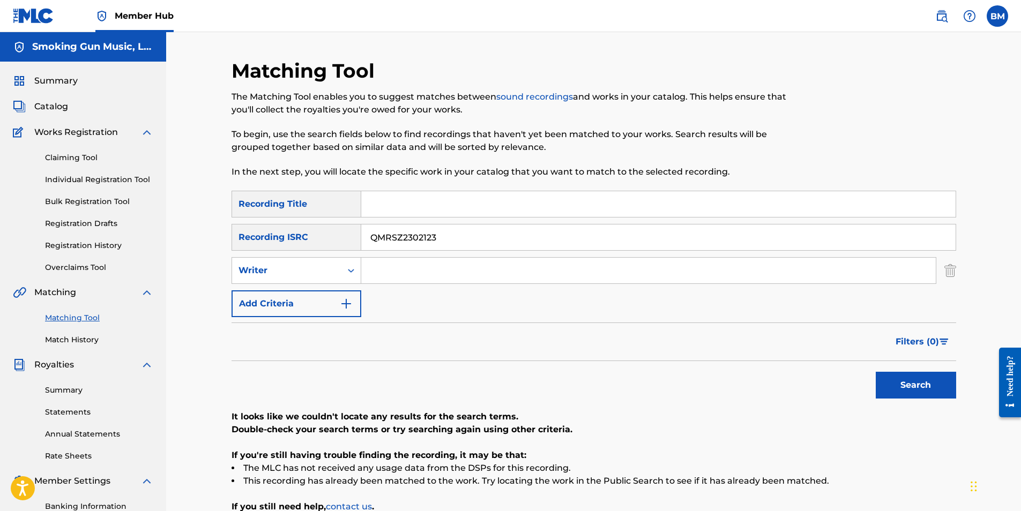
drag, startPoint x: 457, startPoint y: 238, endPoint x: 221, endPoint y: 238, distance: 236.3
click at [221, 238] on div "Matching Tool The Matching Tool enables you to suggest matches between sound re…" at bounding box center [594, 336] width 750 height 554
click at [76, 161] on link "Claiming Tool" at bounding box center [99, 157] width 108 height 11
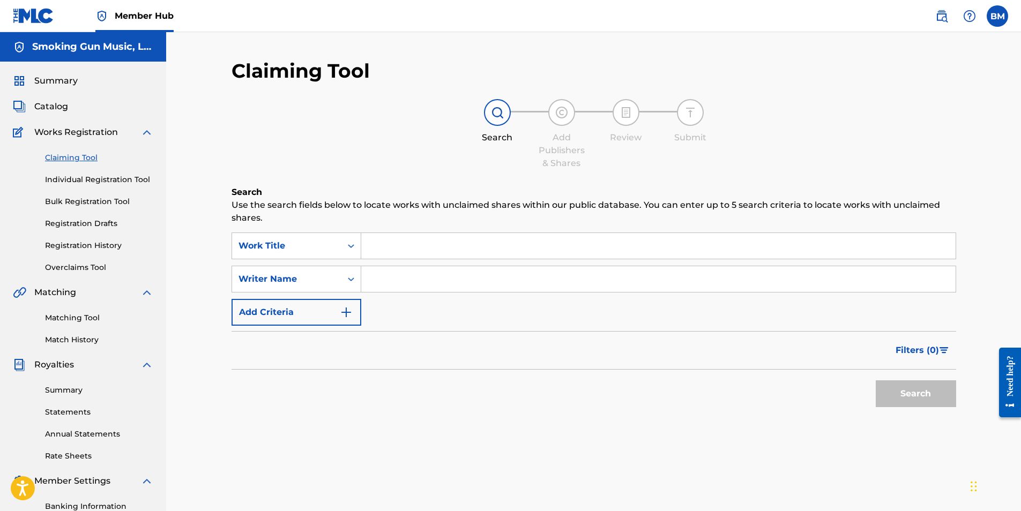
click at [430, 249] on input "Search Form" at bounding box center [658, 246] width 594 height 26
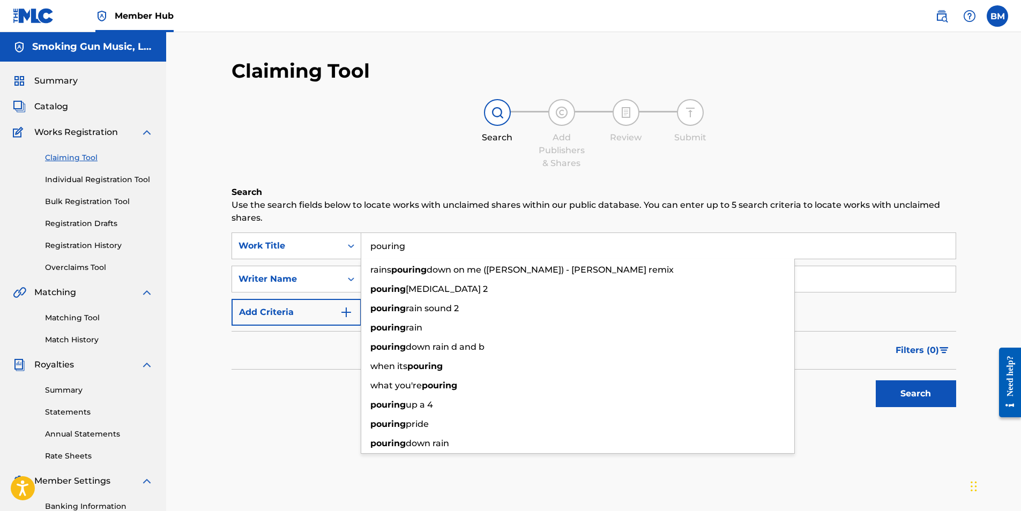
type input "pouring"
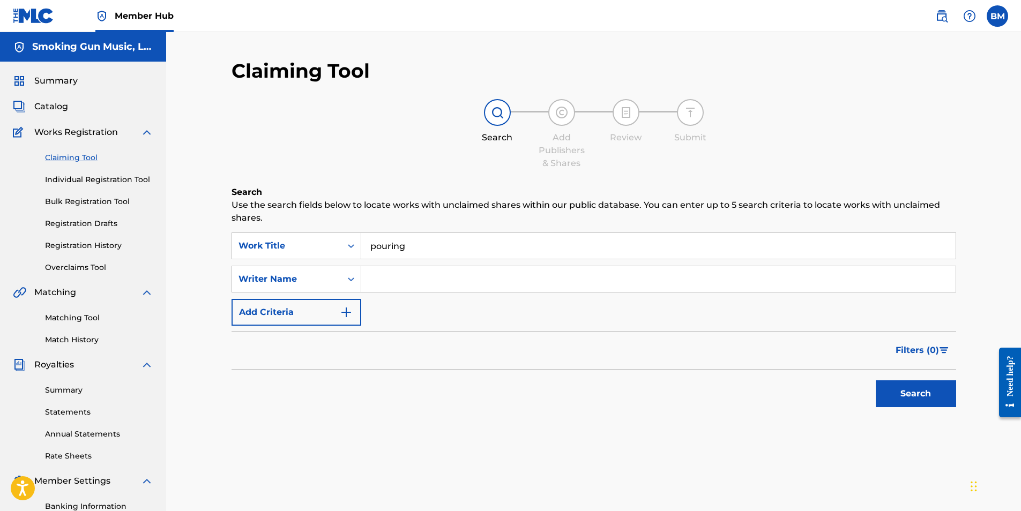
click at [423, 281] on input "Search Form" at bounding box center [658, 279] width 594 height 26
type input "[PERSON_NAME]"
click at [937, 395] on button "Search" at bounding box center [915, 393] width 80 height 27
click at [85, 245] on link "Registration History" at bounding box center [99, 245] width 108 height 11
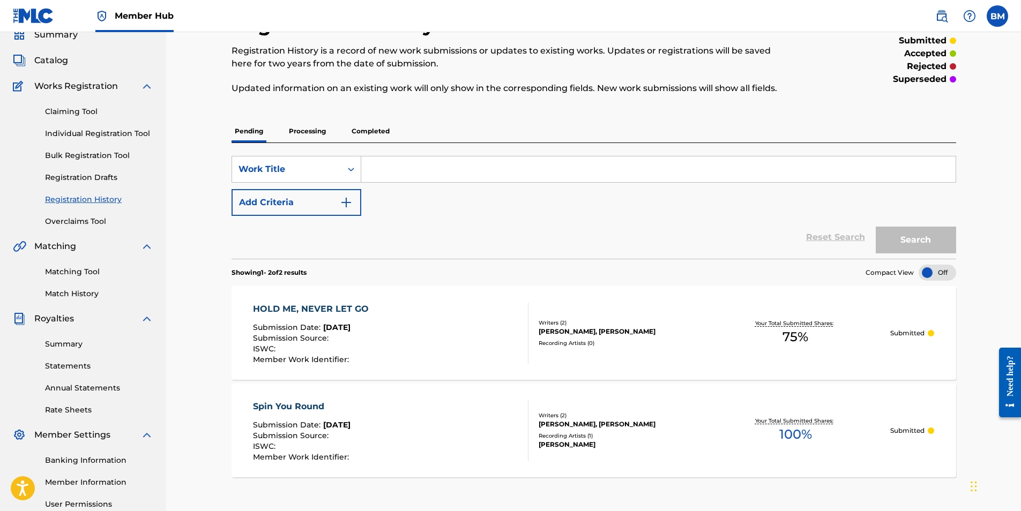
scroll to position [107, 0]
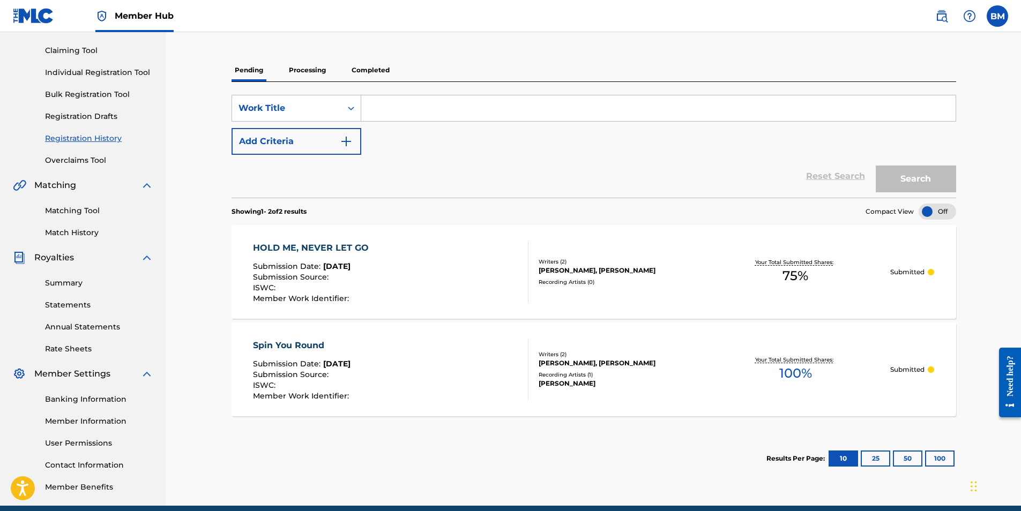
click at [378, 70] on p "Completed" at bounding box center [370, 70] width 44 height 23
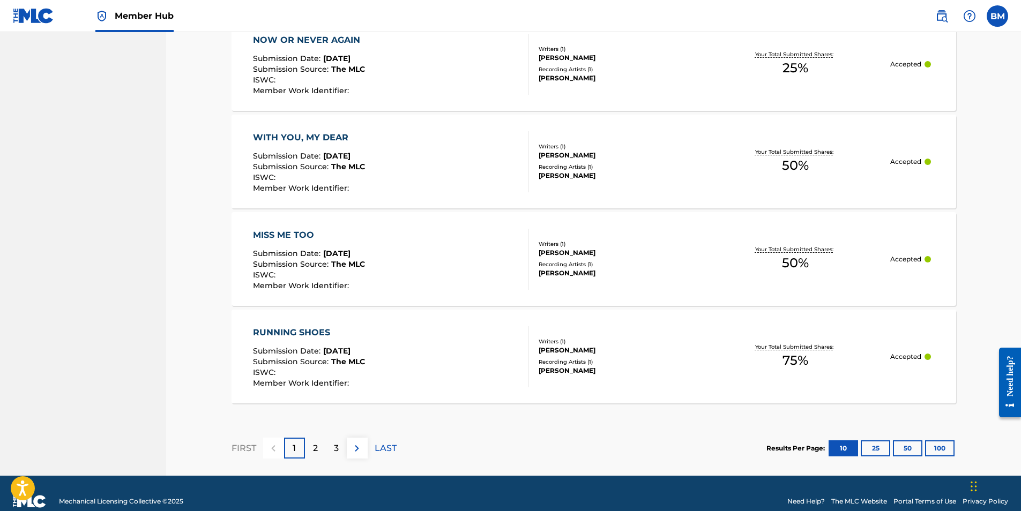
scroll to position [960, 0]
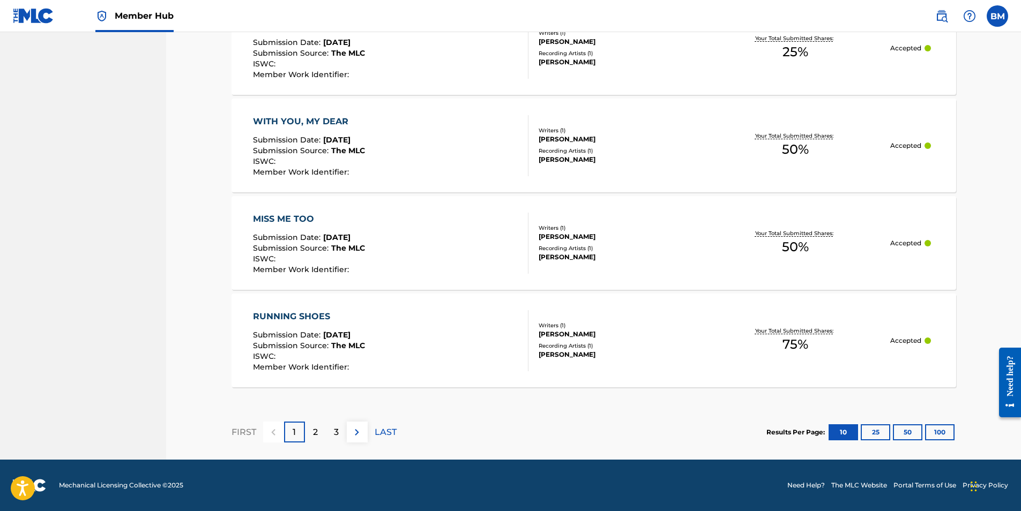
click at [317, 430] on p "2" at bounding box center [315, 432] width 5 height 13
click at [341, 433] on div "3" at bounding box center [336, 432] width 21 height 21
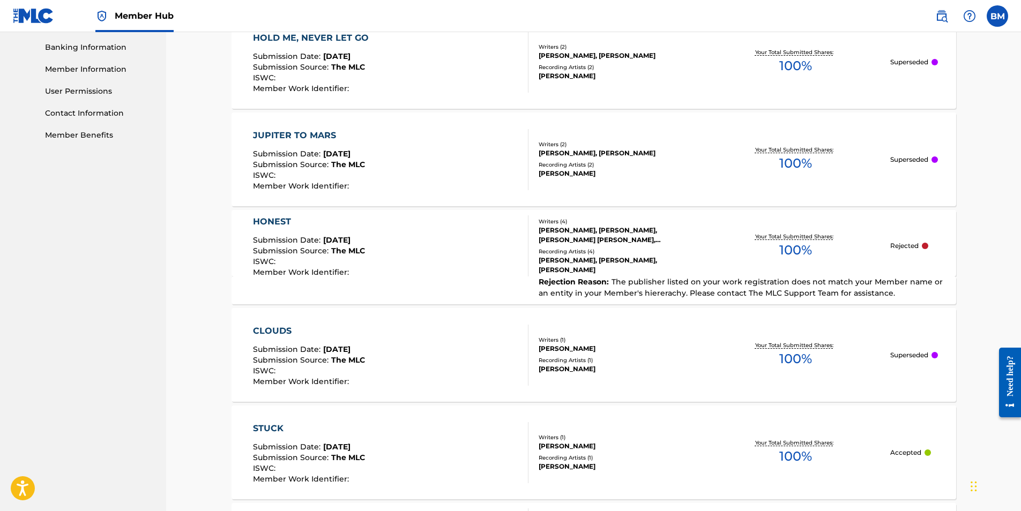
scroll to position [478, 0]
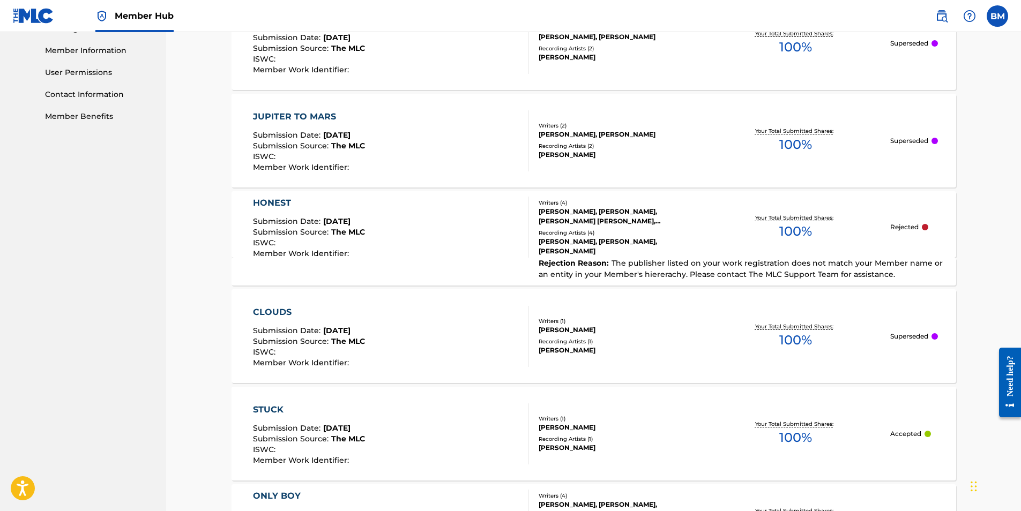
click at [269, 198] on div "HONEST" at bounding box center [309, 203] width 112 height 13
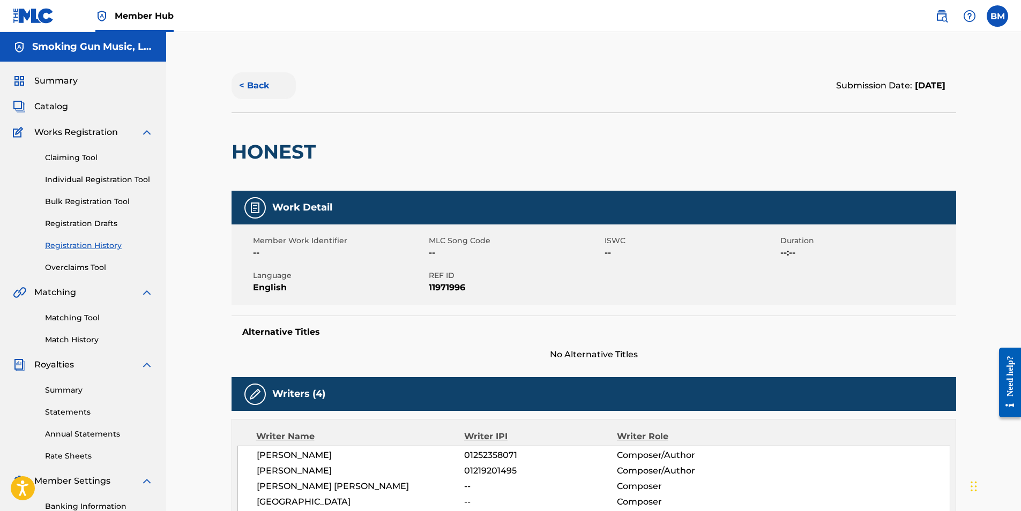
click at [253, 80] on button "< Back" at bounding box center [263, 85] width 64 height 27
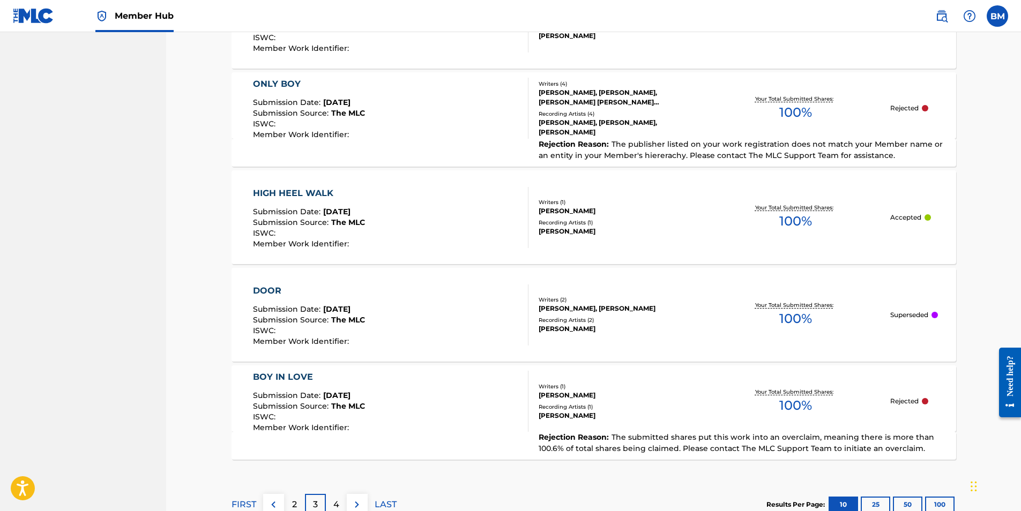
scroll to position [962, 0]
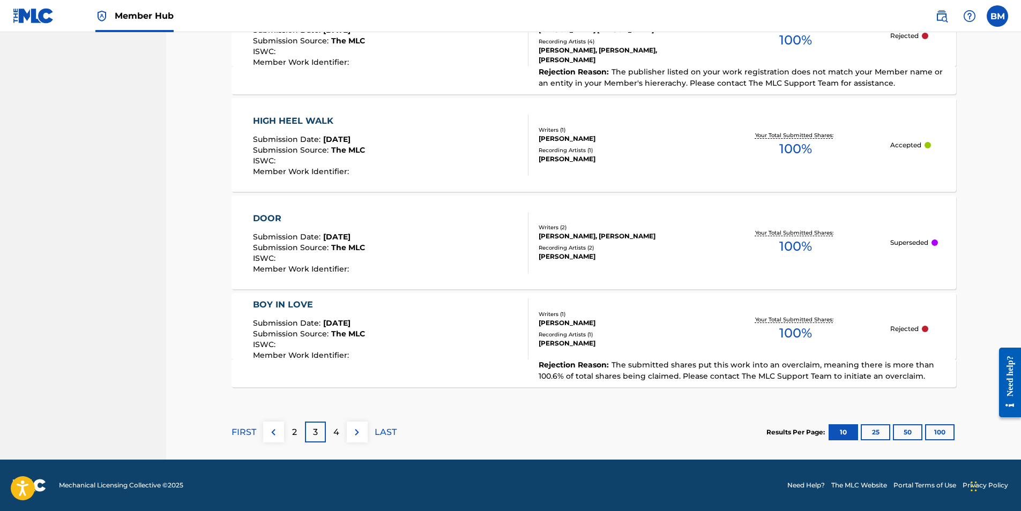
click at [301, 435] on div "2" at bounding box center [294, 432] width 21 height 21
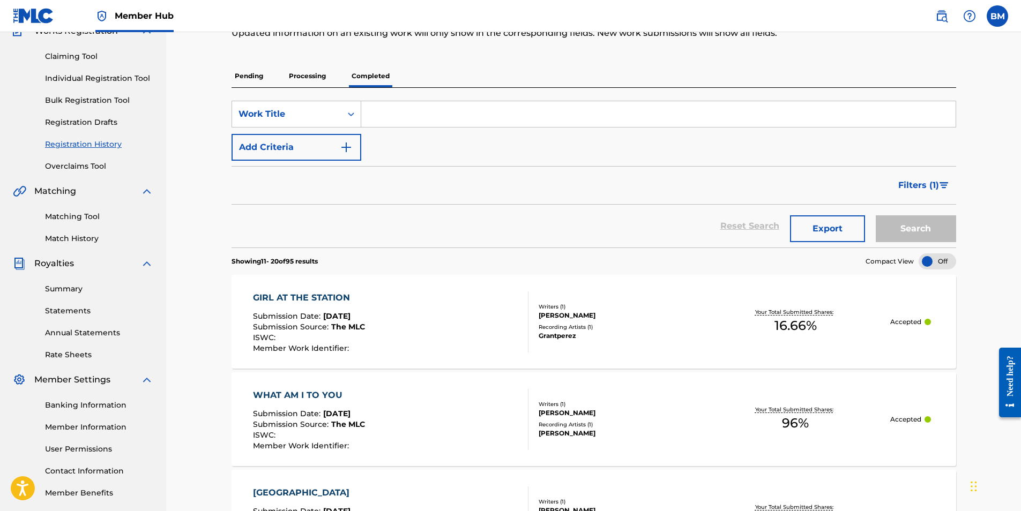
scroll to position [0, 0]
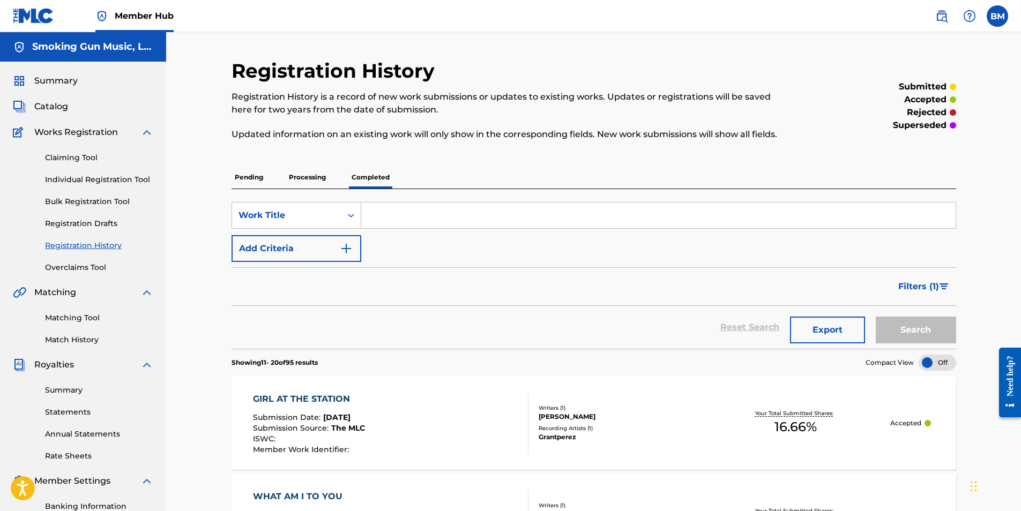
click at [470, 221] on input "Search Form" at bounding box center [658, 216] width 594 height 26
type input "honest"
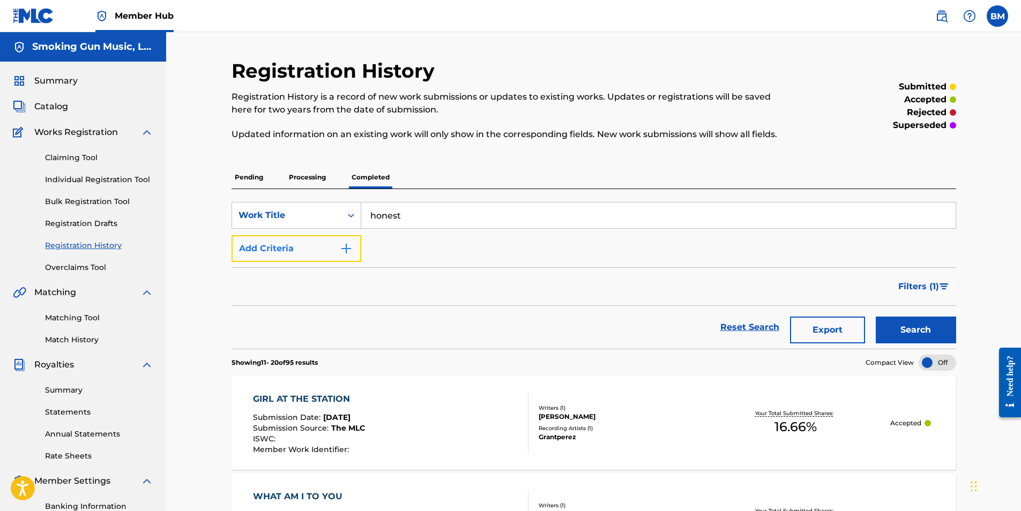
click at [327, 252] on button "Add Criteria" at bounding box center [296, 248] width 130 height 27
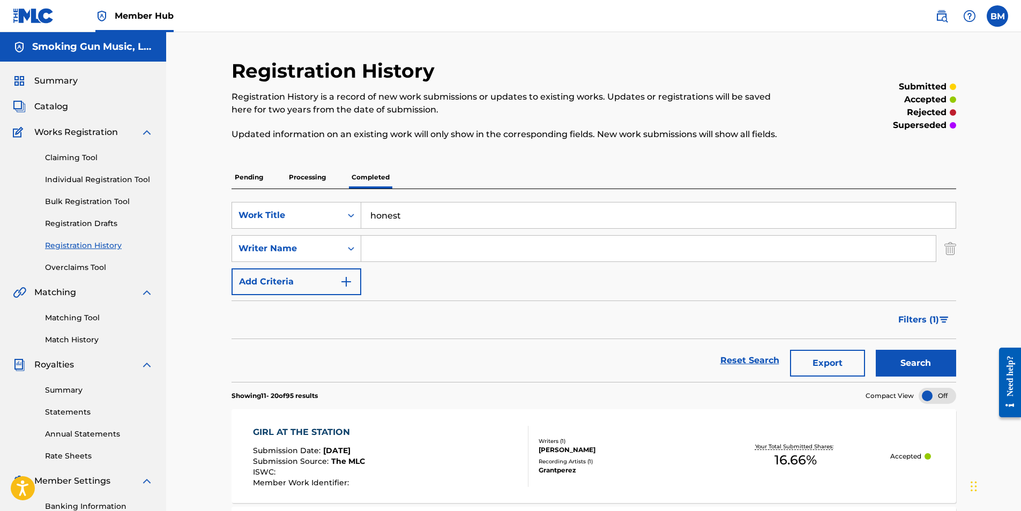
click at [391, 249] on input "Search Form" at bounding box center [648, 249] width 574 height 26
type input "[PERSON_NAME]"
click at [911, 364] on button "Search" at bounding box center [915, 363] width 80 height 27
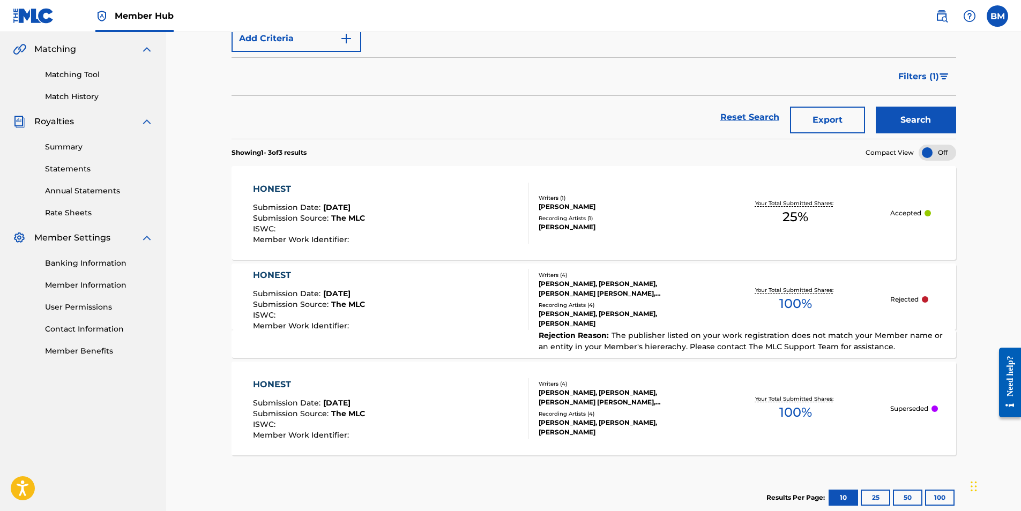
scroll to position [268, 0]
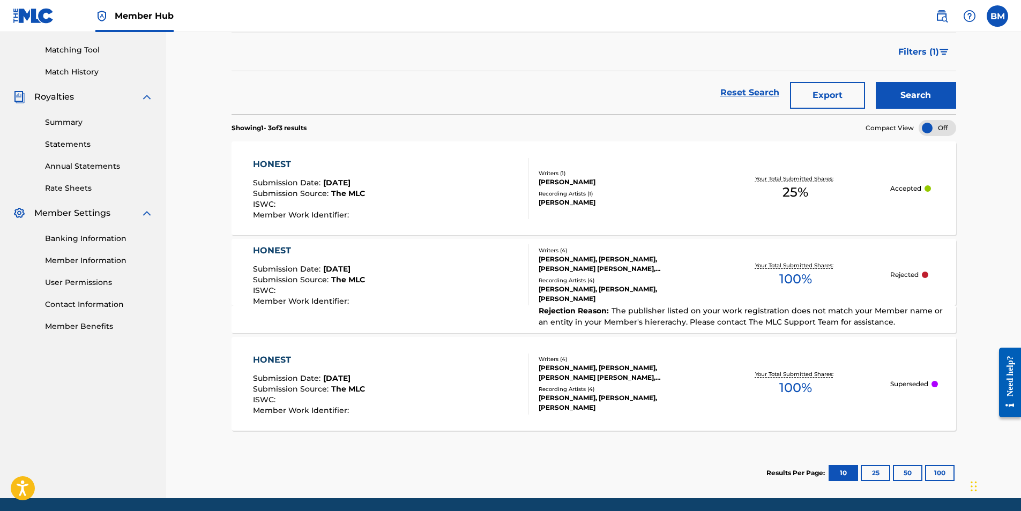
click at [270, 161] on div "HONEST" at bounding box center [309, 164] width 112 height 13
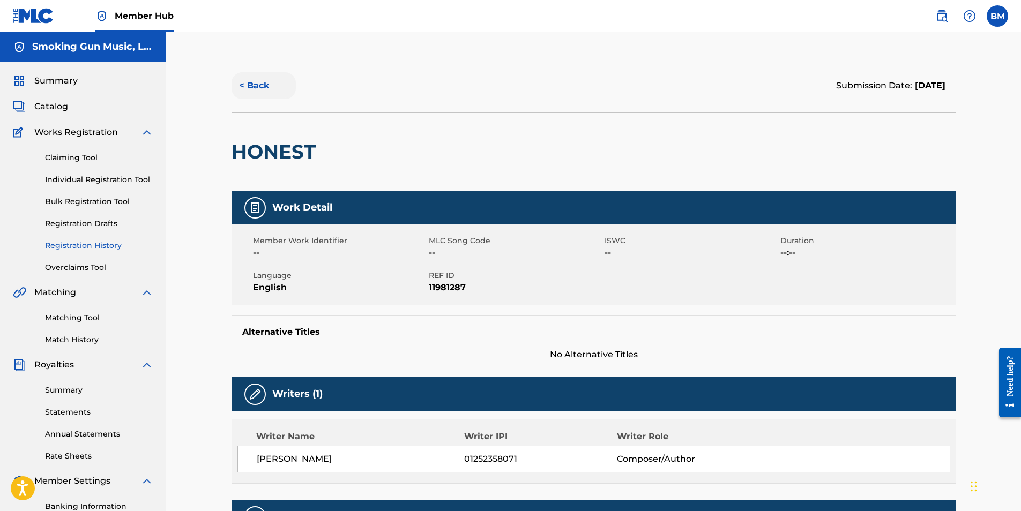
click at [256, 79] on button "< Back" at bounding box center [263, 85] width 64 height 27
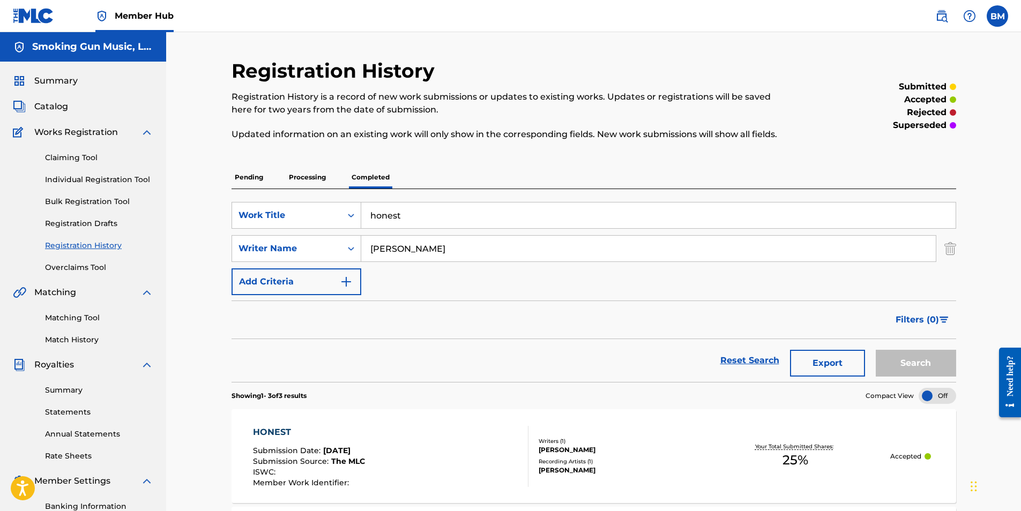
scroll to position [153, 0]
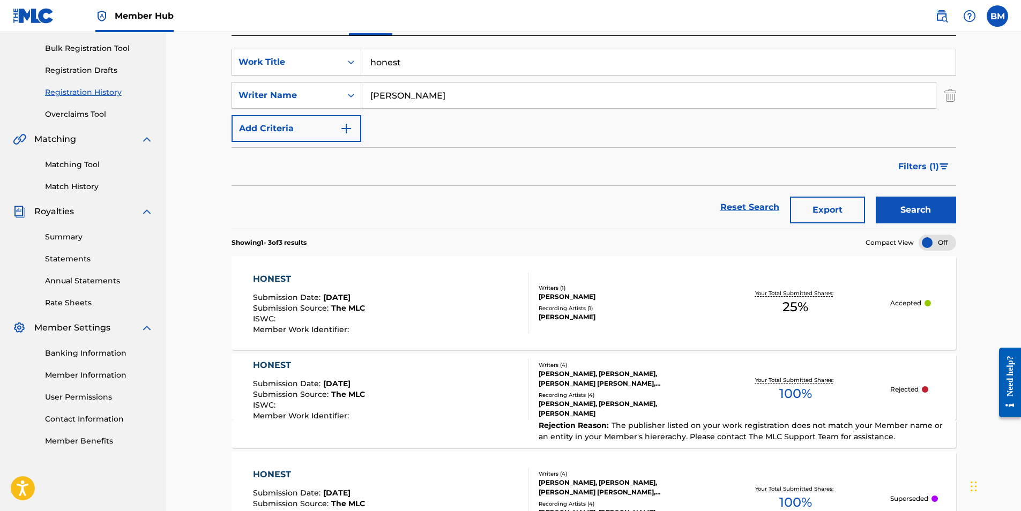
click at [112, 95] on link "Registration History" at bounding box center [99, 92] width 108 height 11
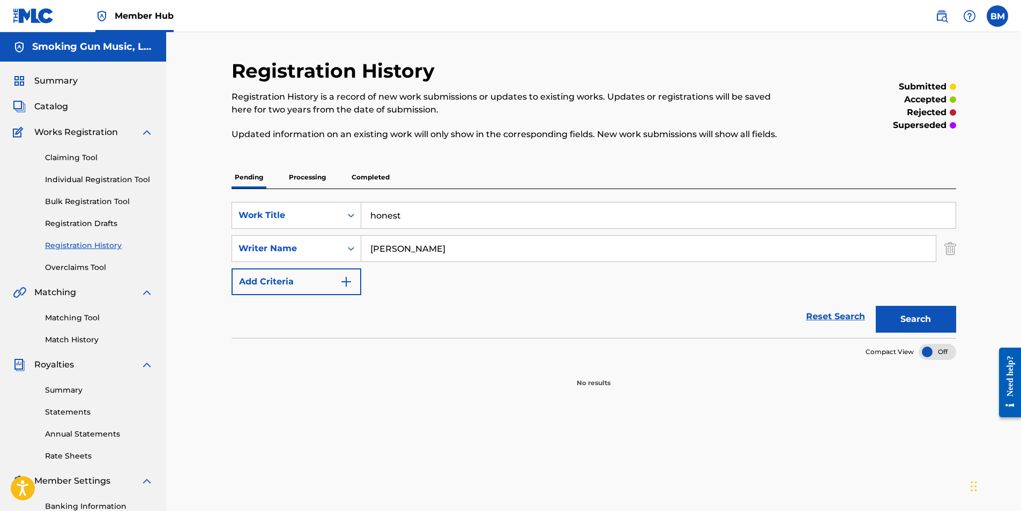
click at [379, 174] on p "Completed" at bounding box center [370, 177] width 44 height 23
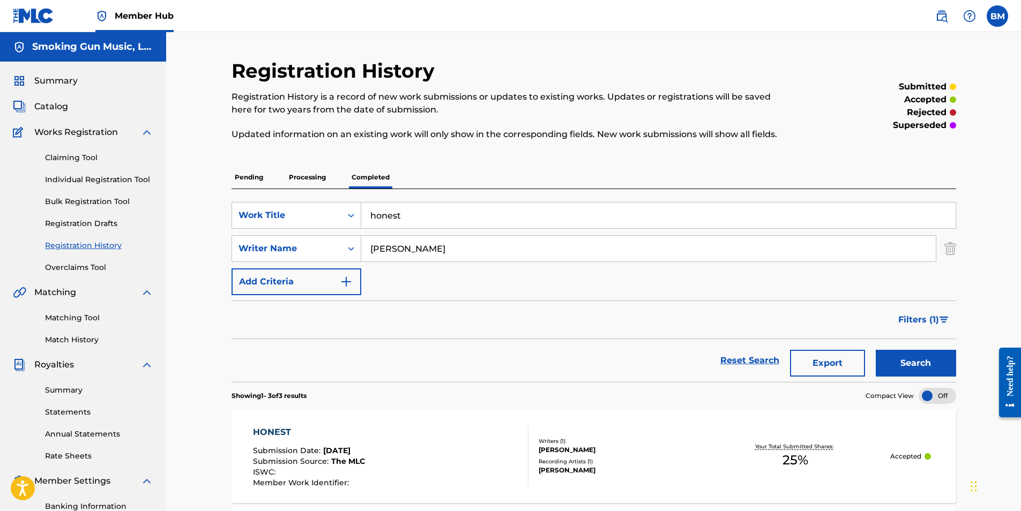
click at [252, 178] on p "Pending" at bounding box center [248, 177] width 35 height 23
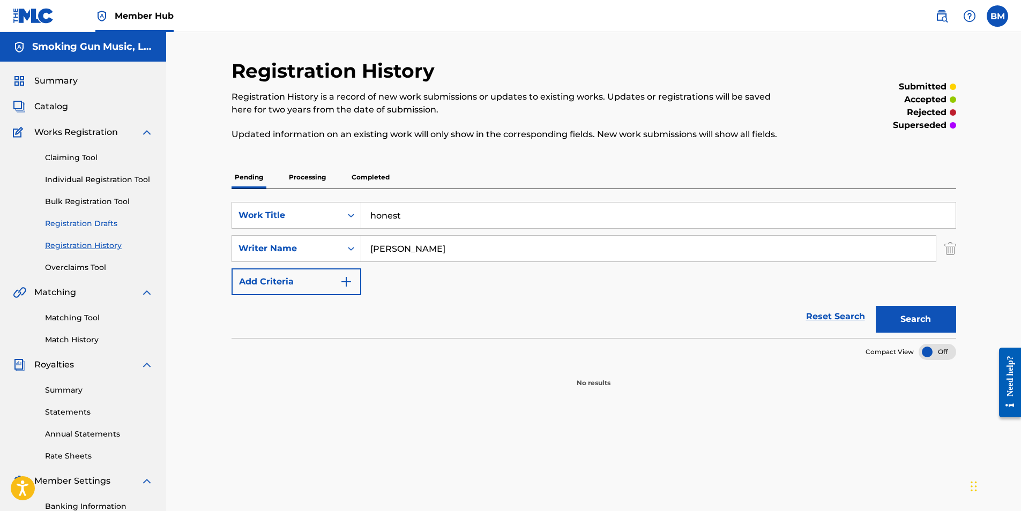
click at [83, 220] on link "Registration Drafts" at bounding box center [99, 223] width 108 height 11
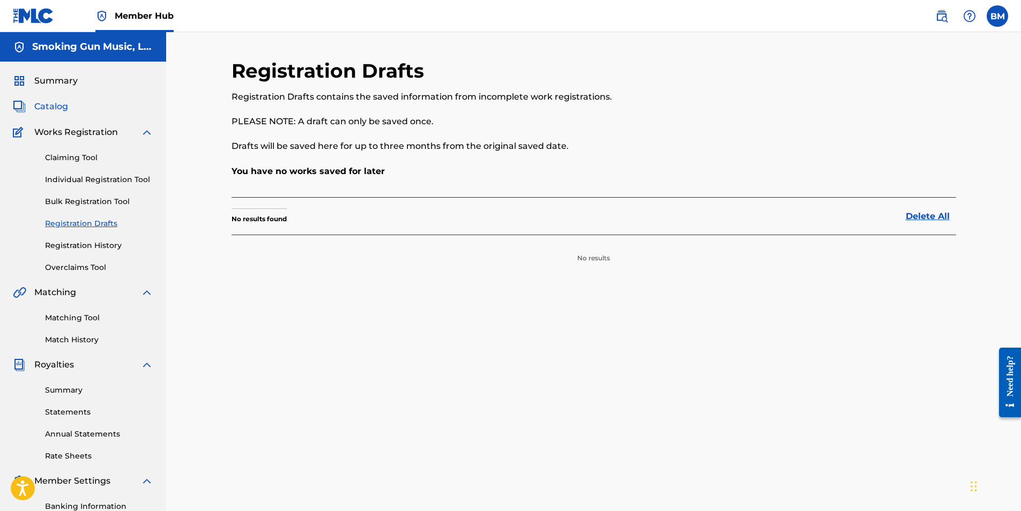
click at [48, 107] on span "Catalog" at bounding box center [51, 106] width 34 height 13
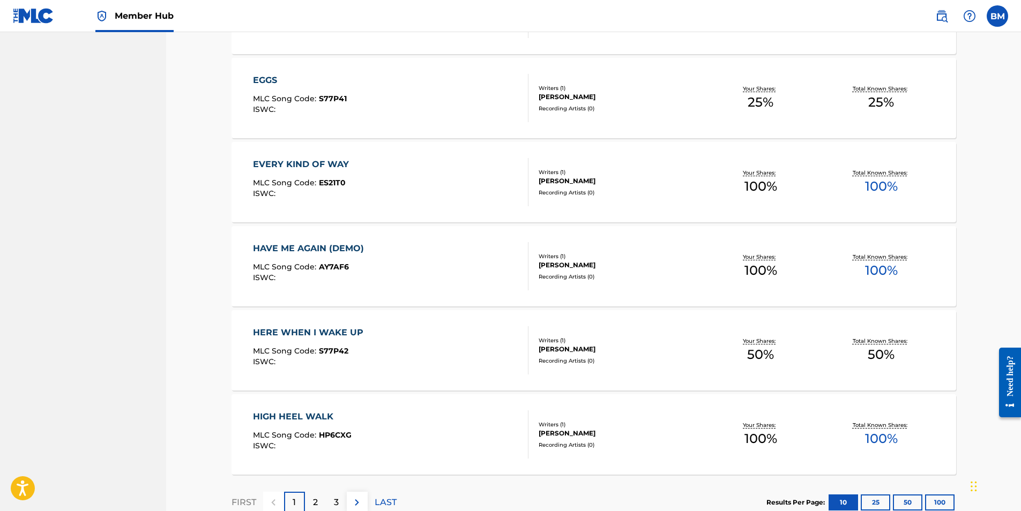
scroll to position [697, 0]
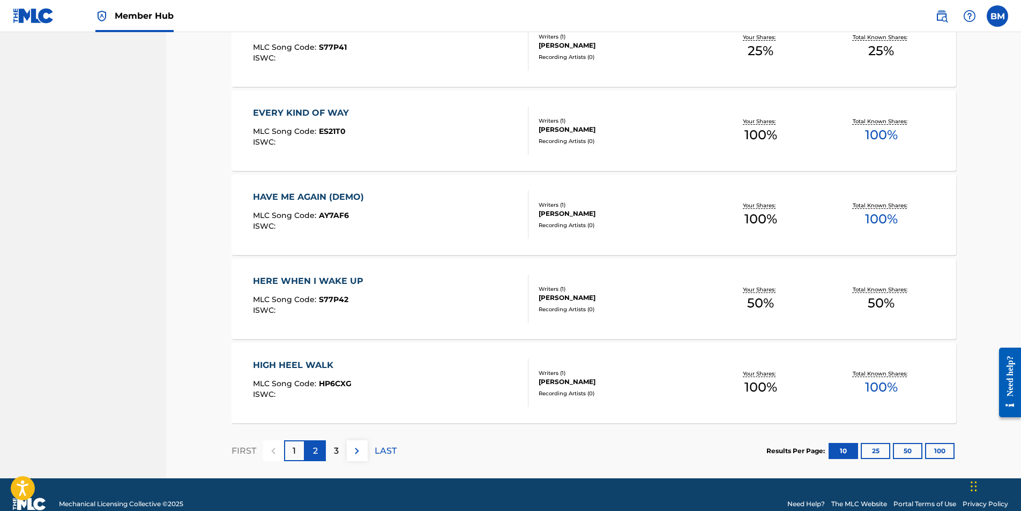
click at [316, 445] on p "2" at bounding box center [315, 451] width 5 height 13
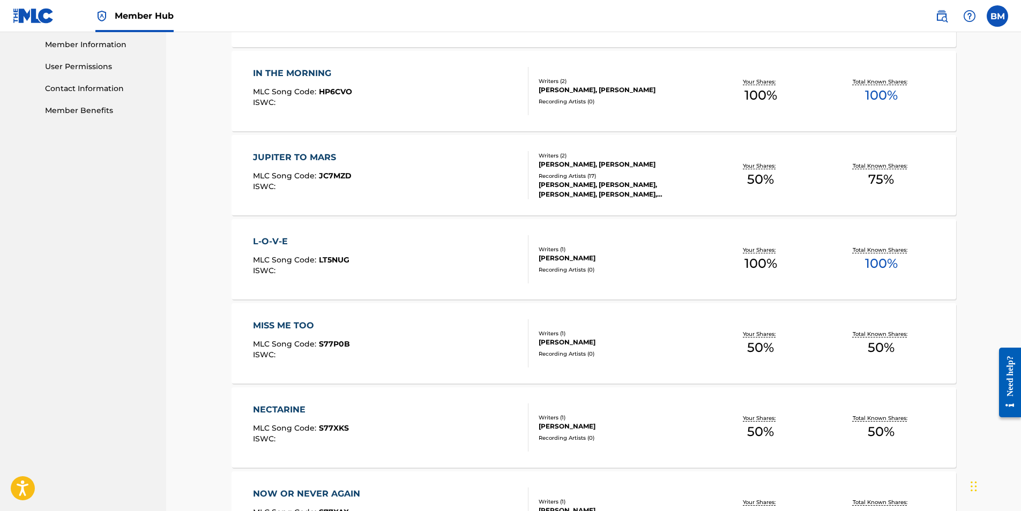
scroll to position [482, 0]
click at [305, 331] on div "MISS ME TOO" at bounding box center [301, 327] width 97 height 13
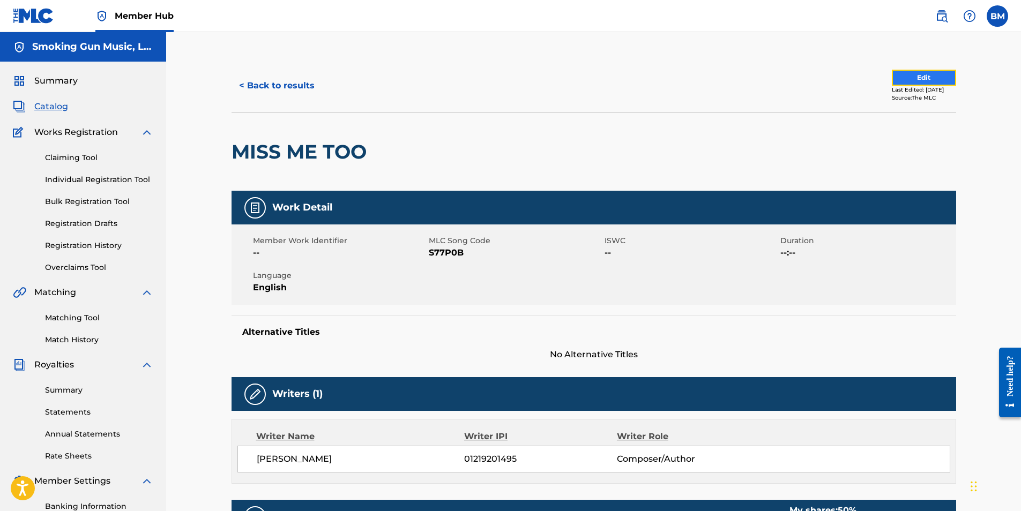
click at [918, 76] on button "Edit" at bounding box center [924, 78] width 64 height 16
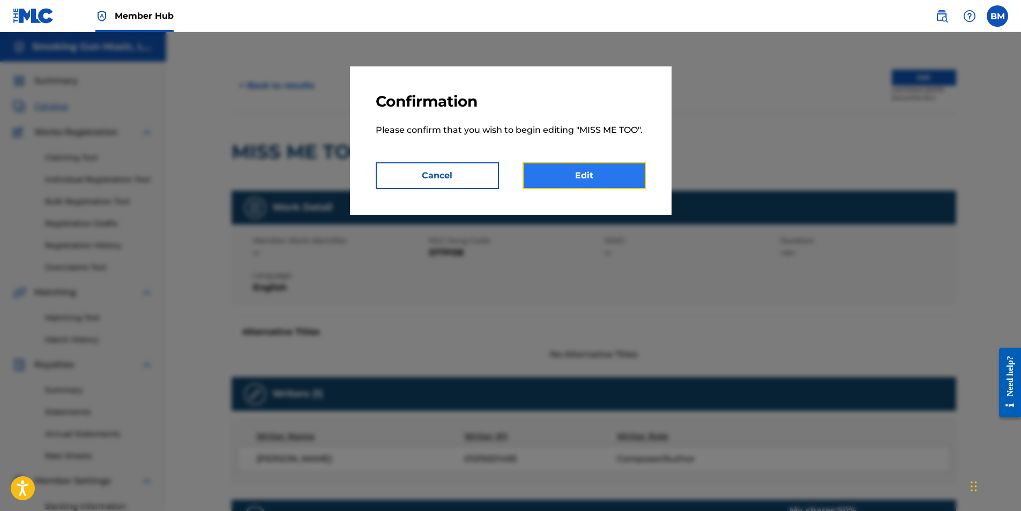
click at [593, 173] on link "Edit" at bounding box center [583, 175] width 123 height 27
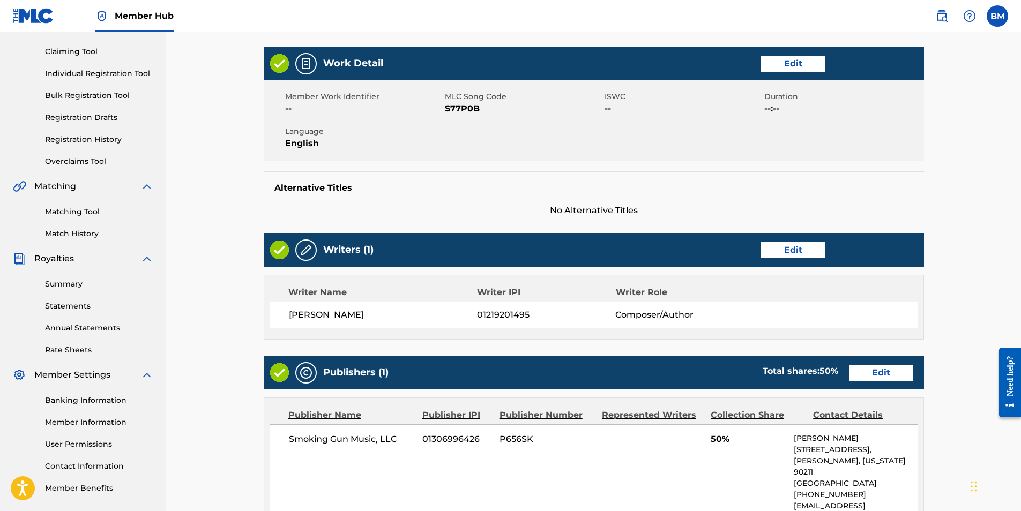
scroll to position [107, 0]
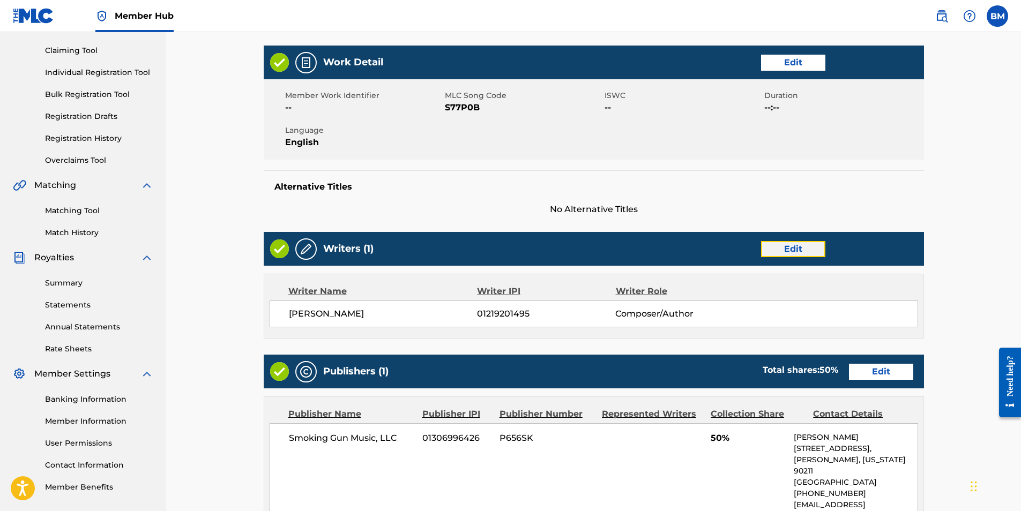
click at [785, 248] on link "Edit" at bounding box center [793, 249] width 64 height 16
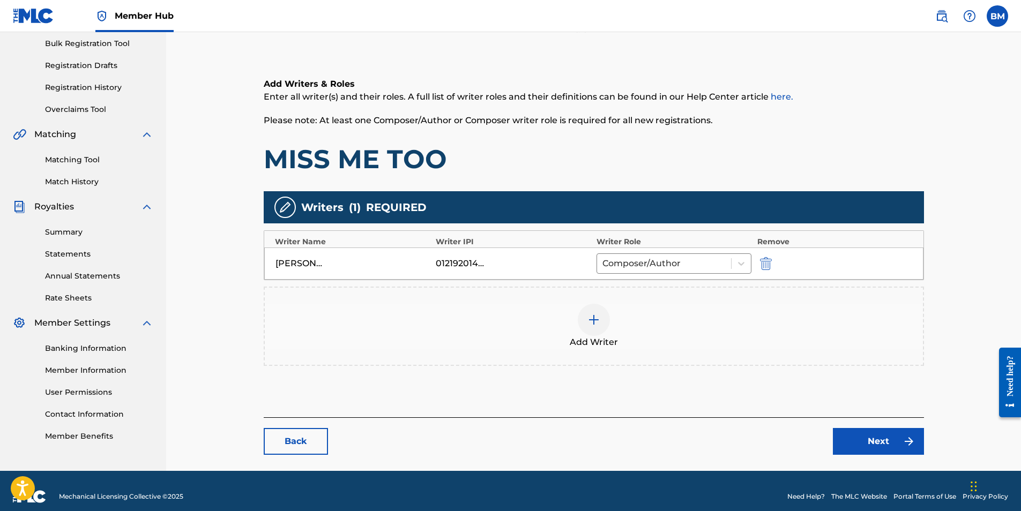
scroll to position [161, 0]
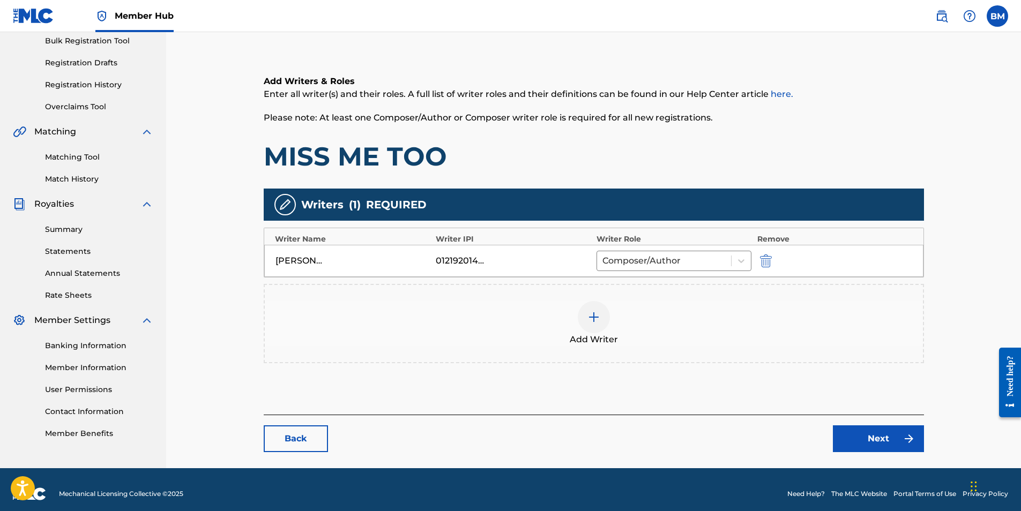
click at [596, 324] on div at bounding box center [594, 317] width 32 height 32
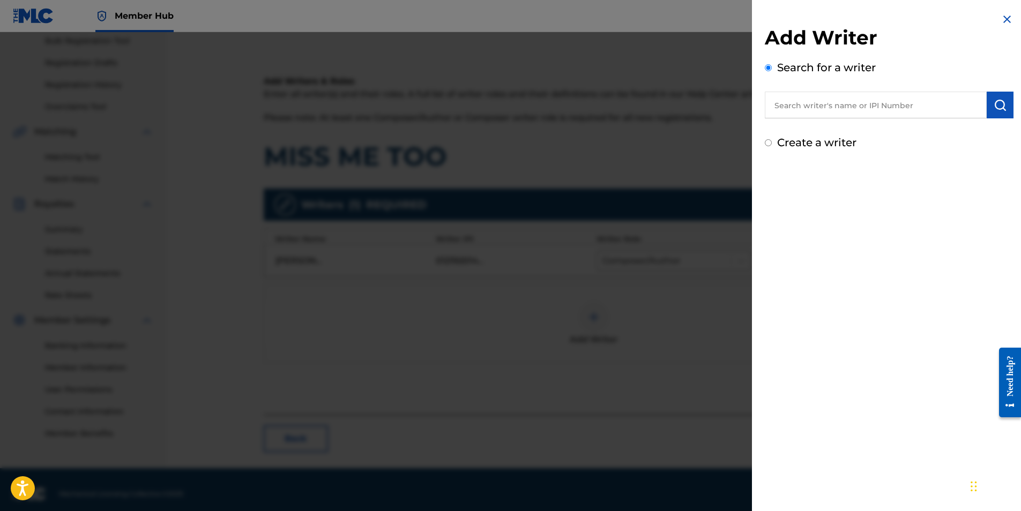
click at [816, 110] on input "text" at bounding box center [876, 105] width 222 height 27
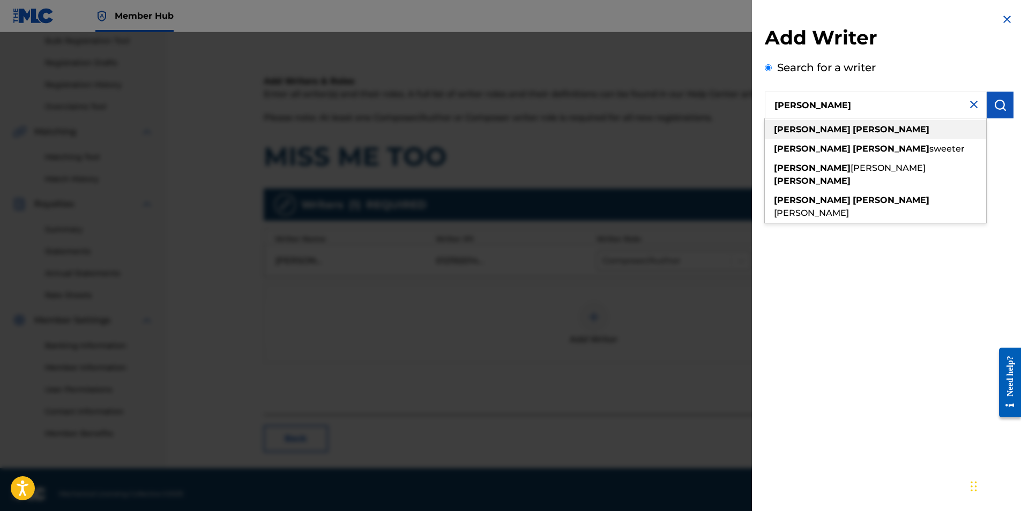
type input "[PERSON_NAME]"
click at [852, 128] on strong "[PERSON_NAME]" at bounding box center [890, 129] width 77 height 10
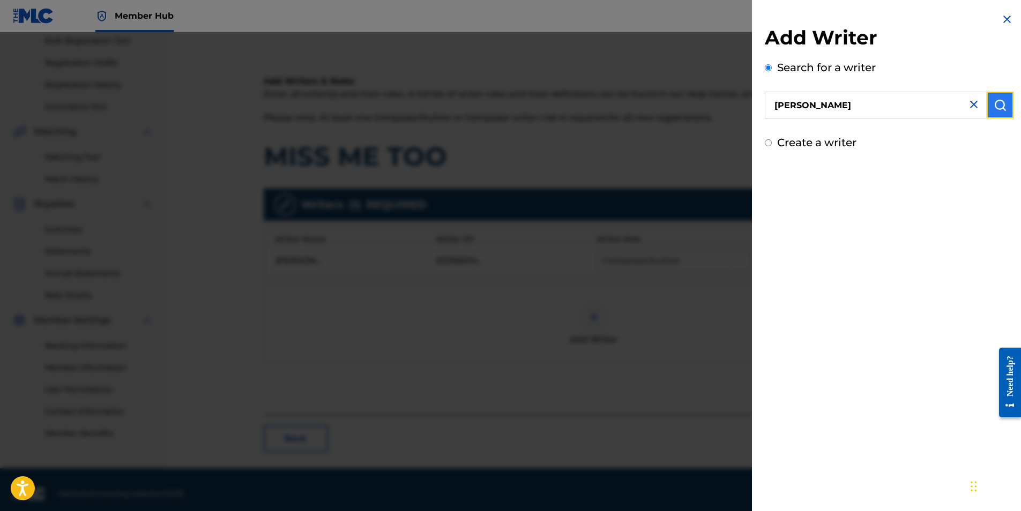
click at [997, 104] on img "submit" at bounding box center [999, 105] width 13 height 13
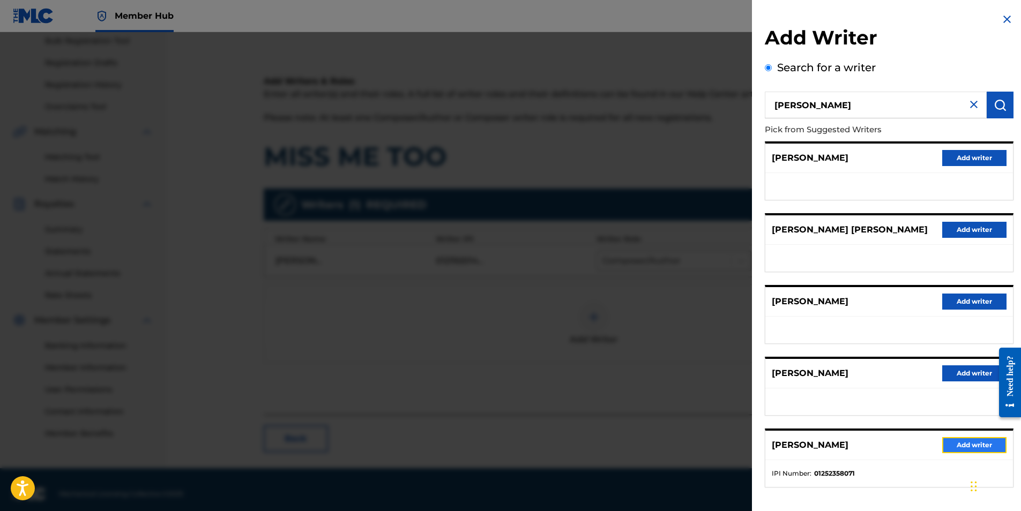
click at [971, 443] on button "Add writer" at bounding box center [974, 445] width 64 height 16
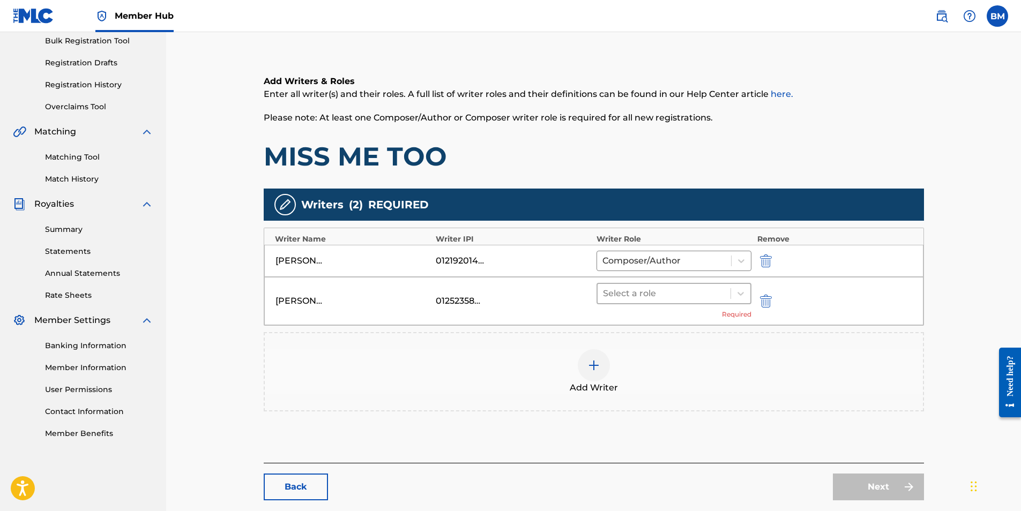
click at [670, 294] on div at bounding box center [664, 293] width 123 height 15
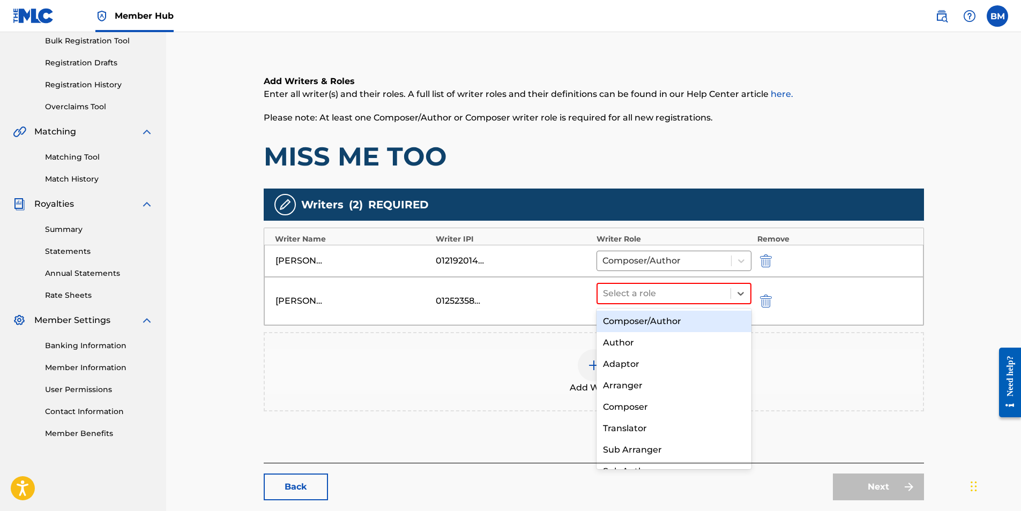
click at [647, 321] on div "Composer/Author" at bounding box center [673, 321] width 155 height 21
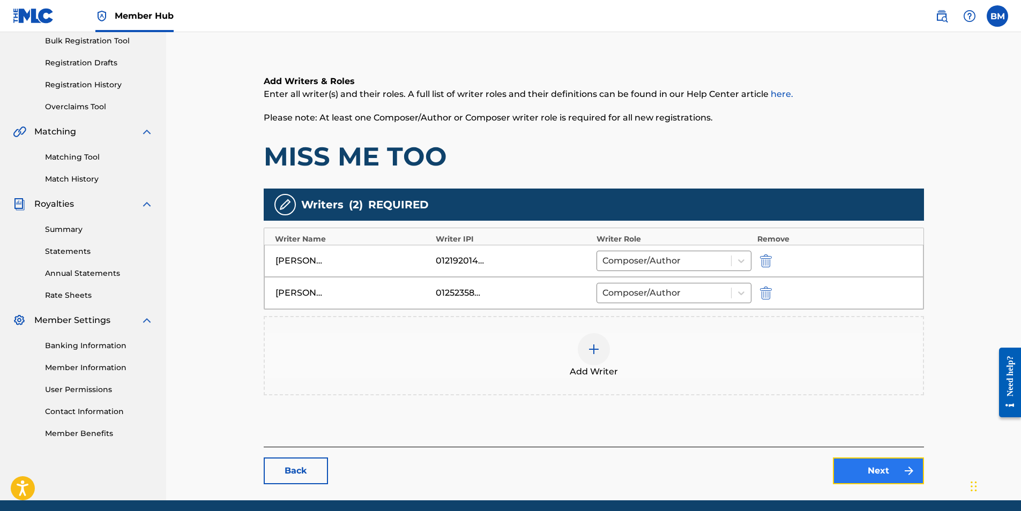
click at [874, 466] on link "Next" at bounding box center [878, 471] width 91 height 27
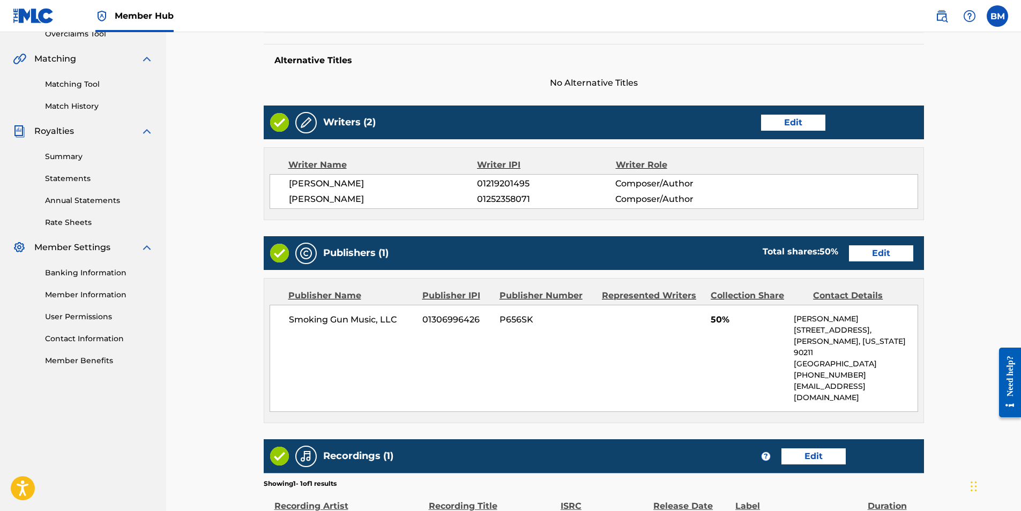
scroll to position [364, 0]
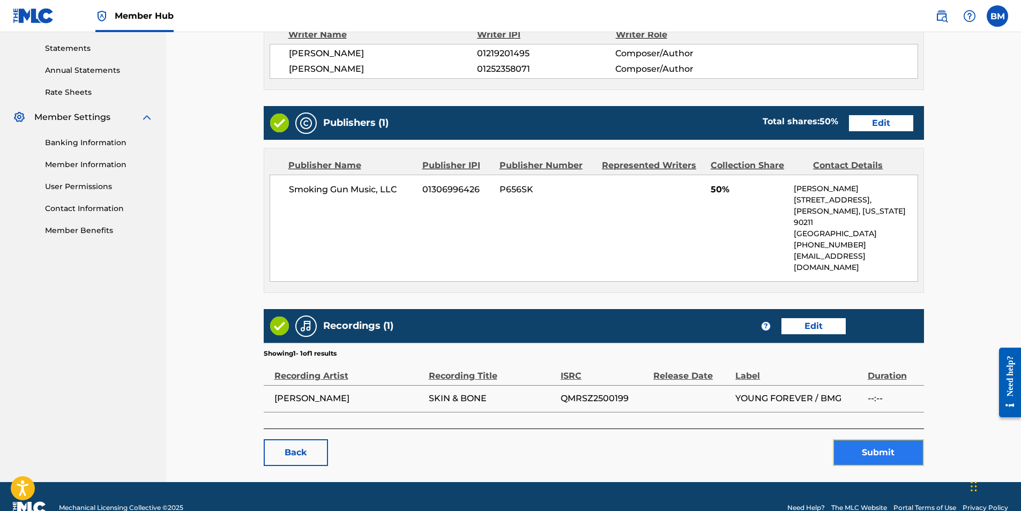
click at [870, 439] on button "Submit" at bounding box center [878, 452] width 91 height 27
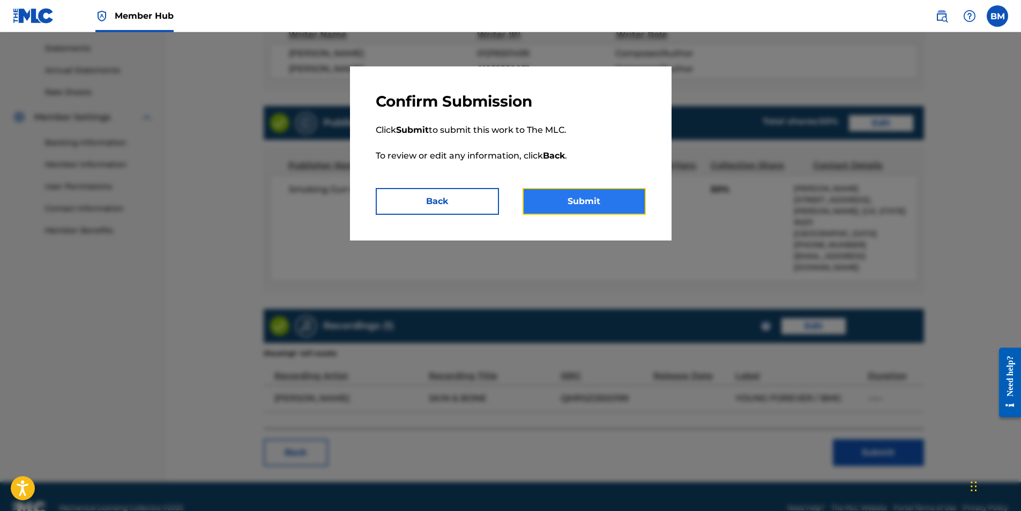
click at [570, 200] on button "Submit" at bounding box center [583, 201] width 123 height 27
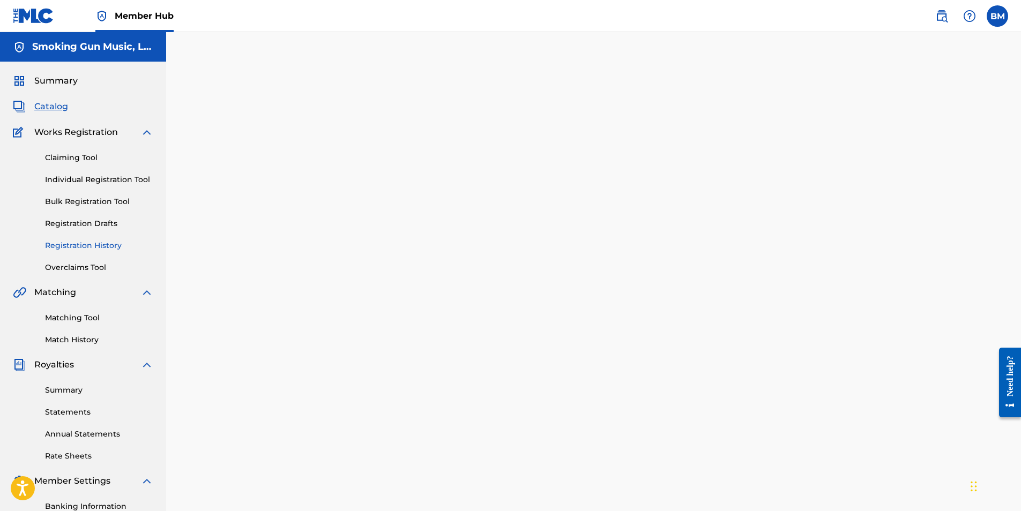
drag, startPoint x: 77, startPoint y: 244, endPoint x: 82, endPoint y: 245, distance: 5.5
click at [77, 244] on link "Registration History" at bounding box center [99, 245] width 108 height 11
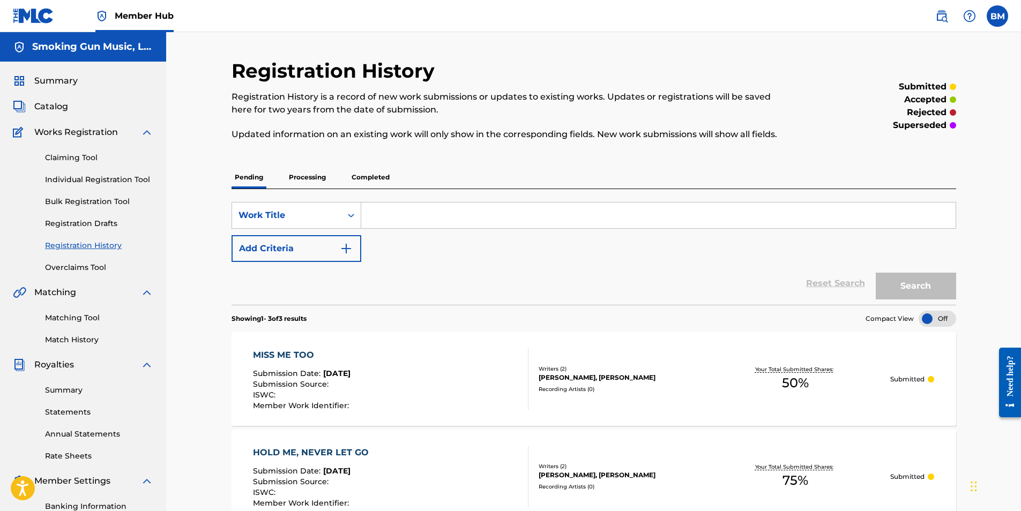
click at [371, 179] on p "Completed" at bounding box center [370, 177] width 44 height 23
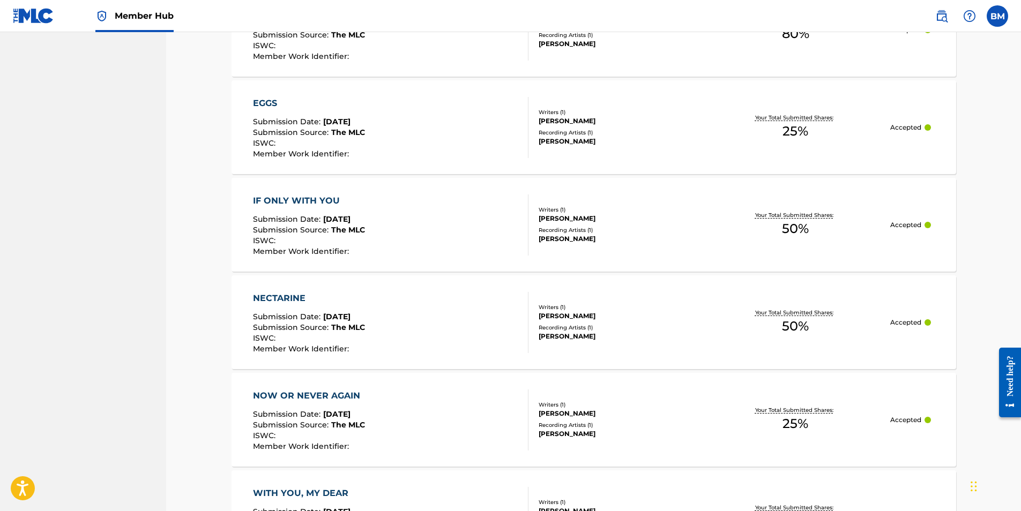
scroll to position [589, 0]
click at [280, 295] on div "NECTARINE" at bounding box center [309, 297] width 112 height 13
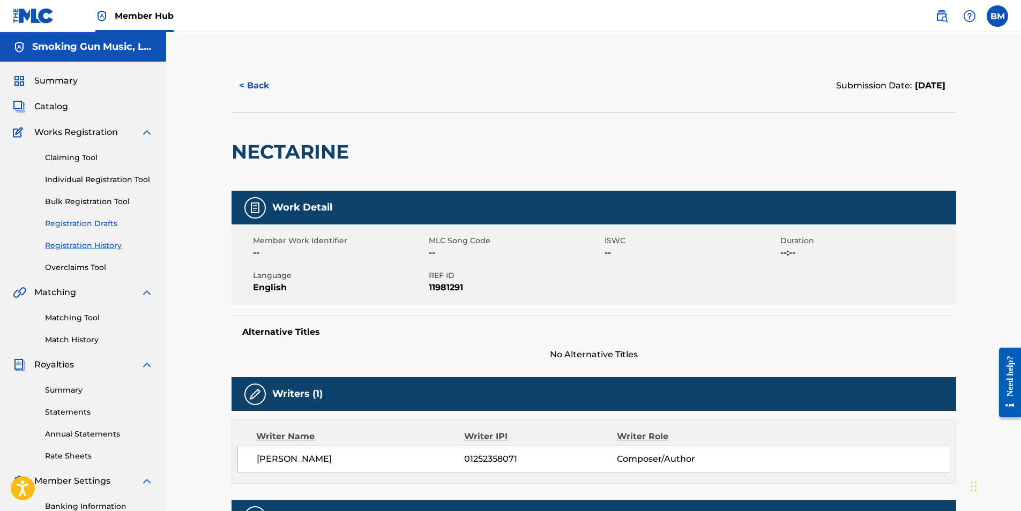
click at [88, 227] on link "Registration Drafts" at bounding box center [99, 223] width 108 height 11
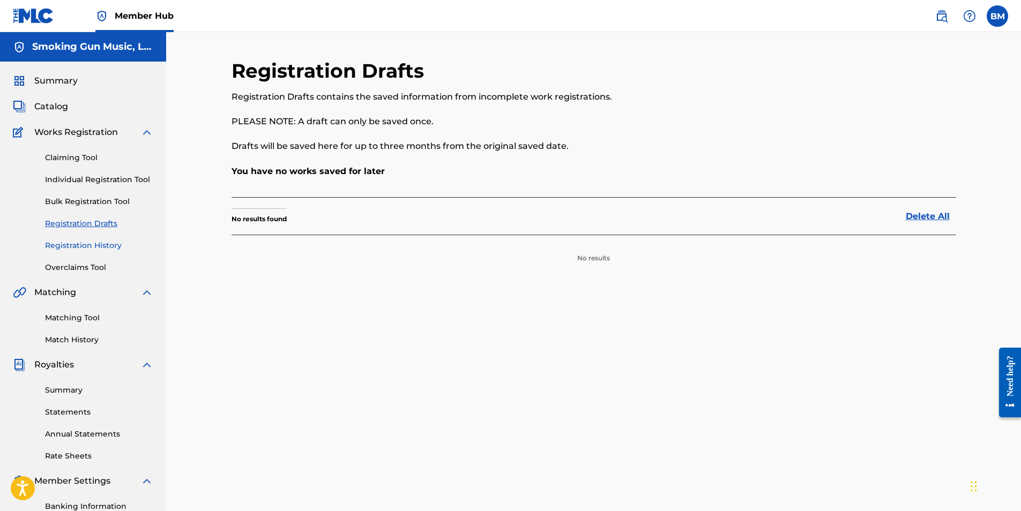
click at [95, 244] on link "Registration History" at bounding box center [99, 245] width 108 height 11
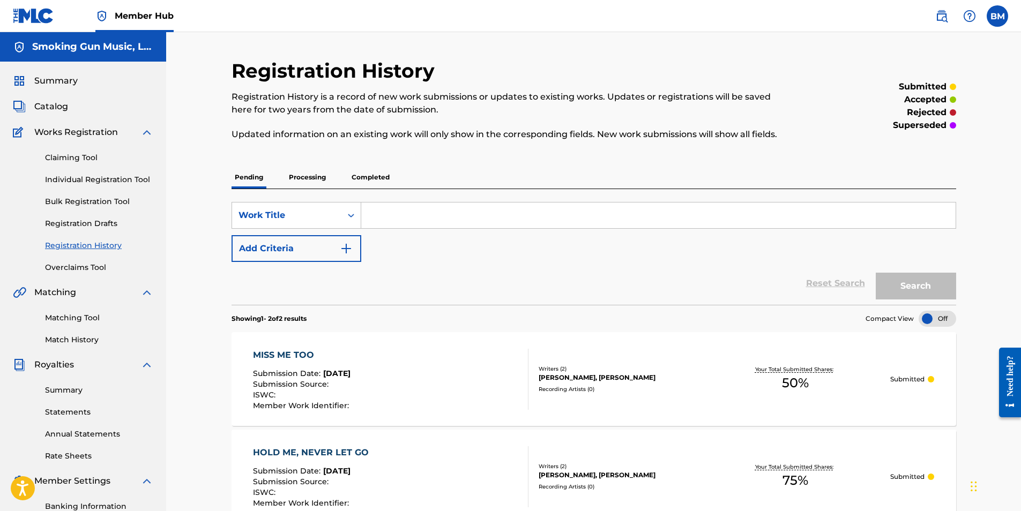
click at [299, 171] on p "Processing" at bounding box center [307, 177] width 43 height 23
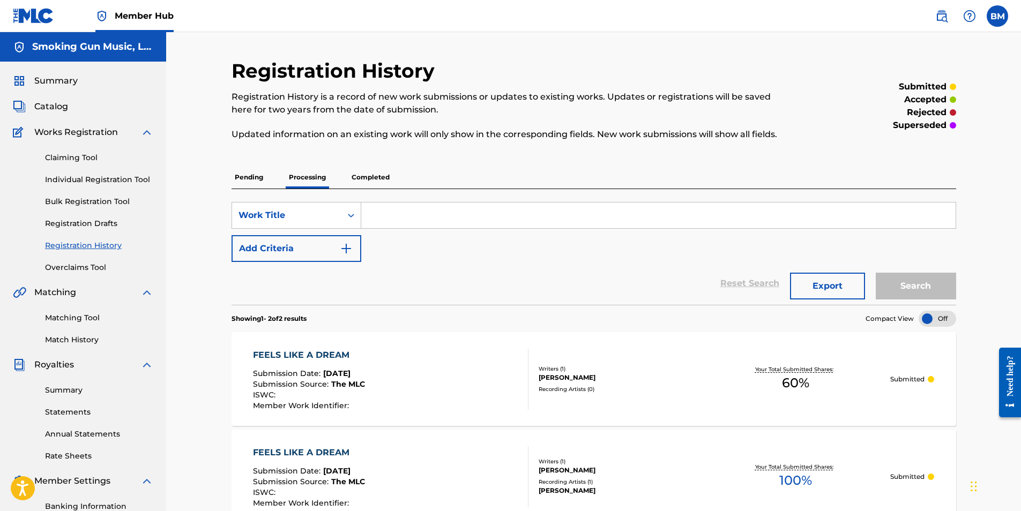
click at [371, 181] on p "Completed" at bounding box center [370, 177] width 44 height 23
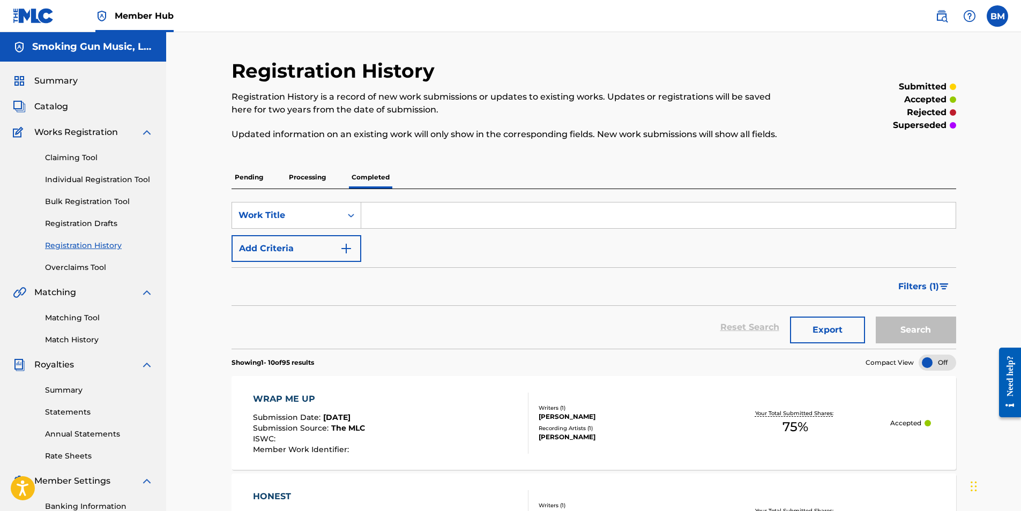
click at [451, 344] on div "Reset Search Export Search" at bounding box center [593, 327] width 724 height 43
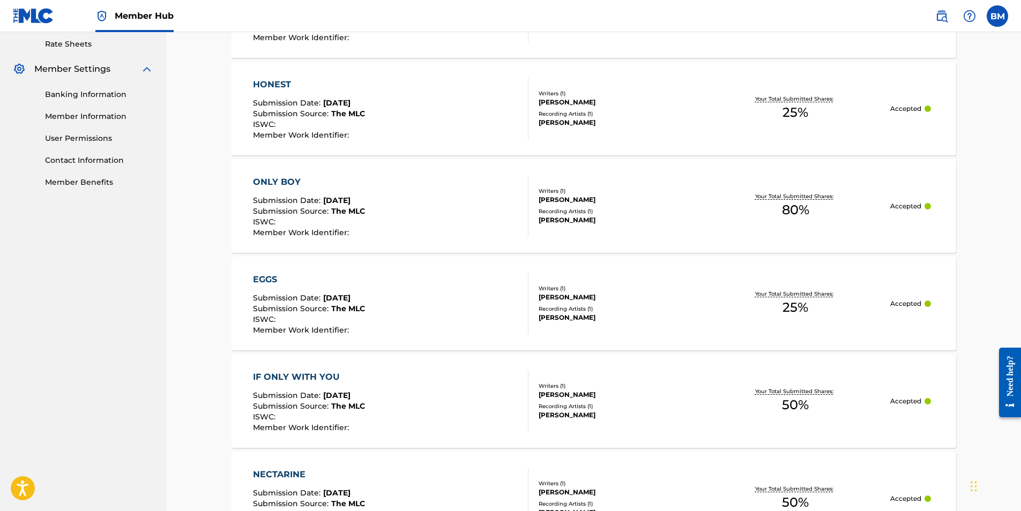
scroll to position [429, 0]
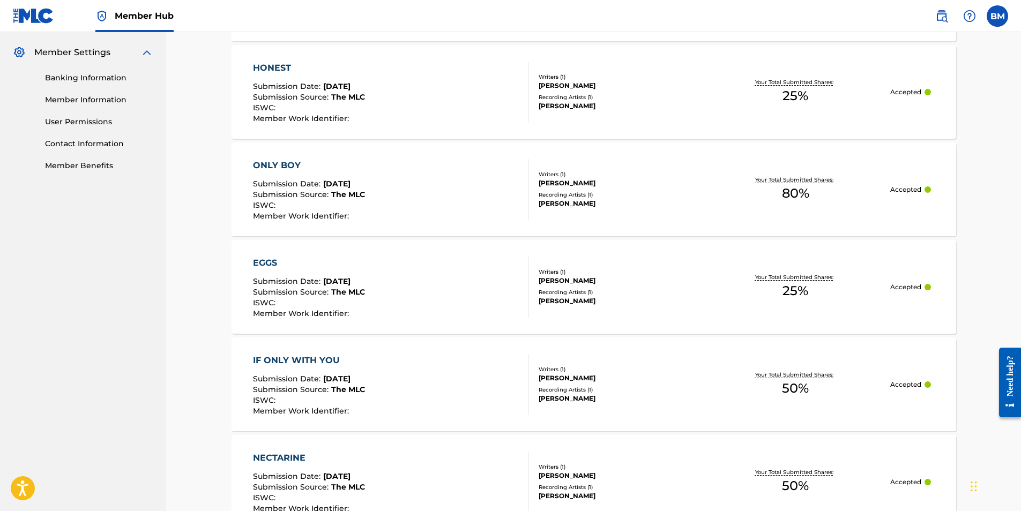
click at [283, 165] on div "ONLY BOY" at bounding box center [309, 165] width 112 height 13
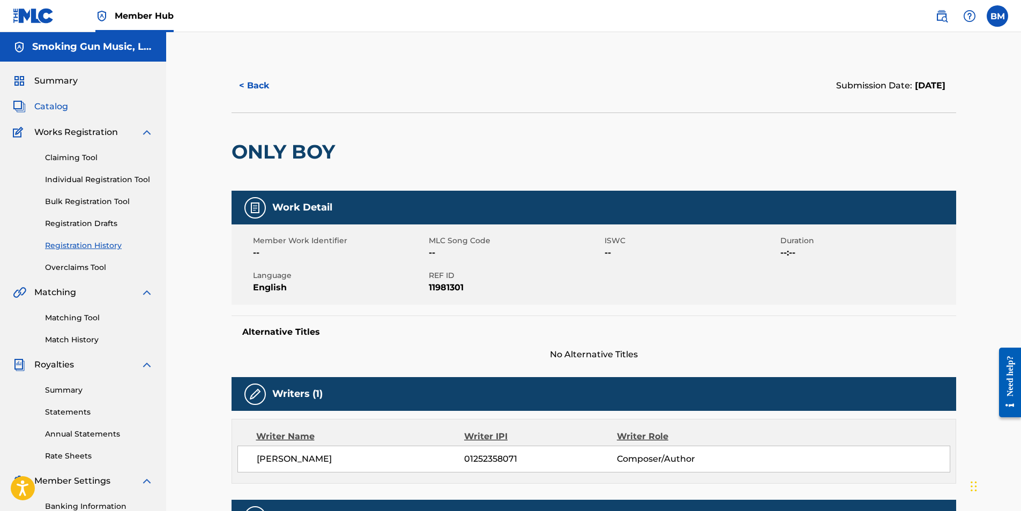
click at [57, 109] on span "Catalog" at bounding box center [51, 106] width 34 height 13
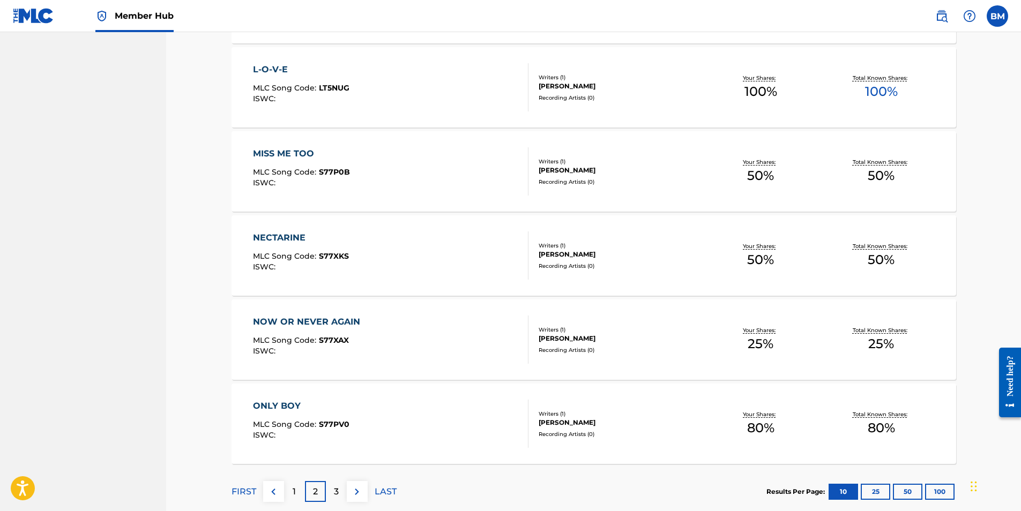
scroll to position [715, 0]
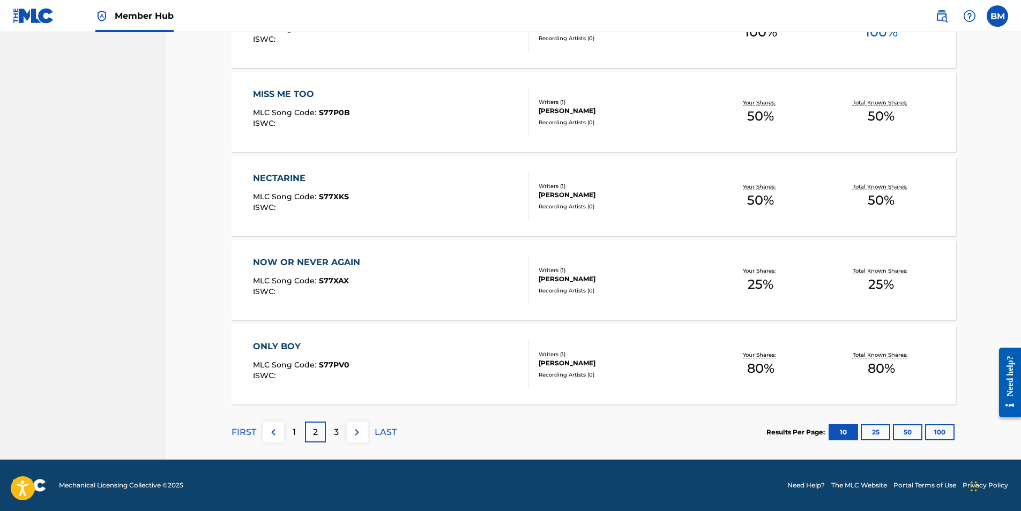
click at [280, 345] on div "ONLY BOY" at bounding box center [301, 346] width 96 height 13
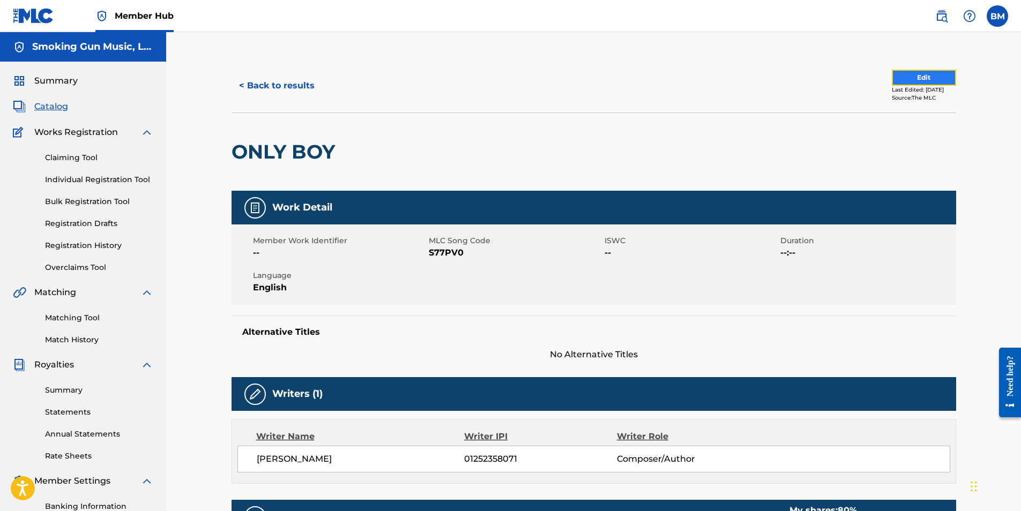
click at [917, 76] on button "Edit" at bounding box center [924, 78] width 64 height 16
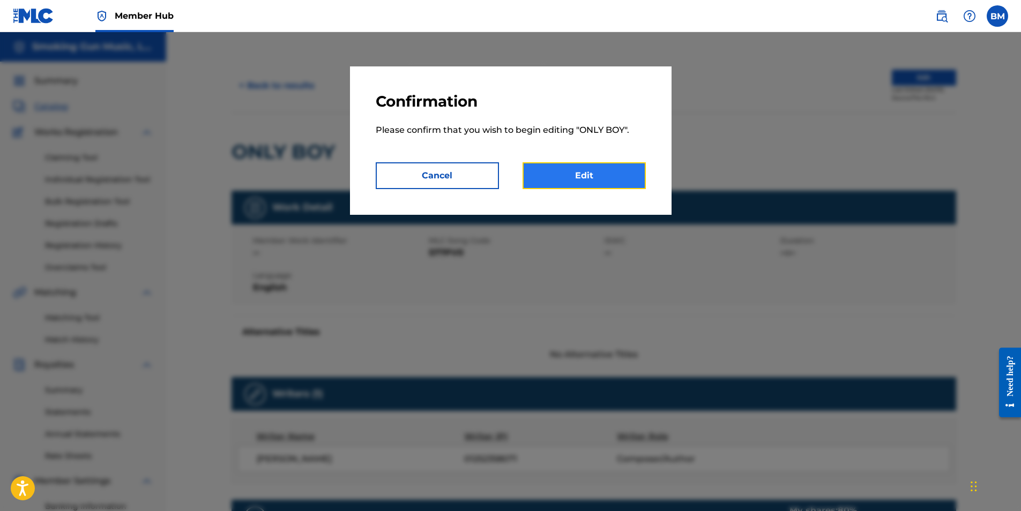
click at [577, 174] on link "Edit" at bounding box center [583, 175] width 123 height 27
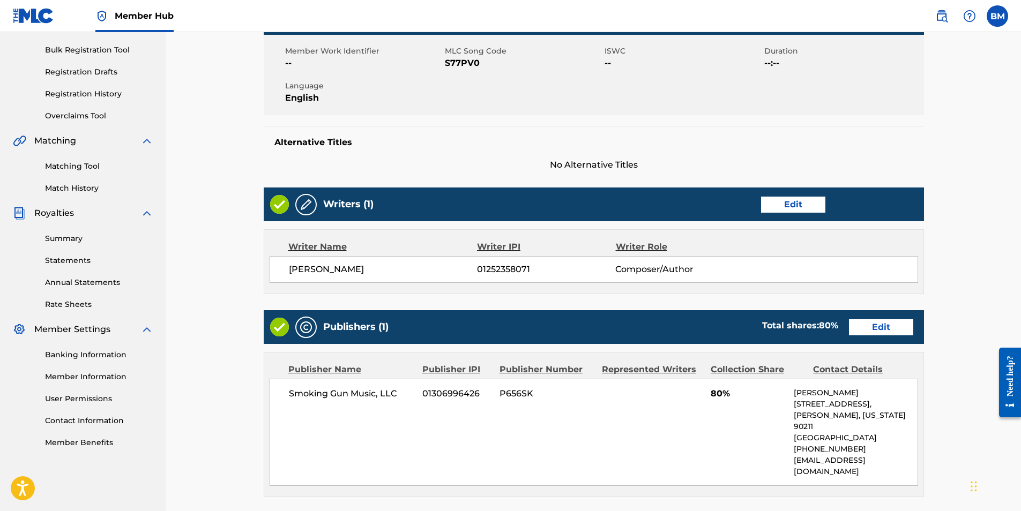
scroll to position [161, 0]
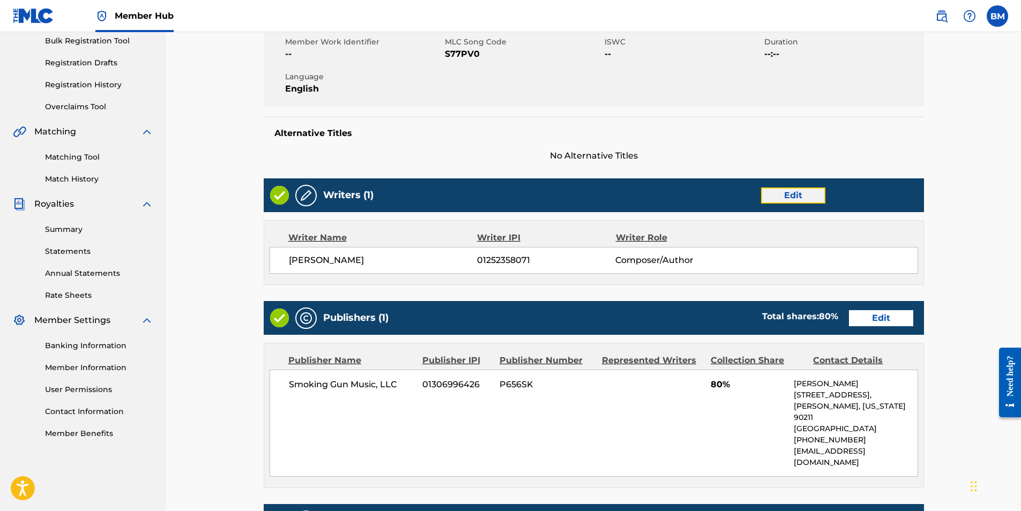
click at [797, 198] on link "Edit" at bounding box center [793, 196] width 64 height 16
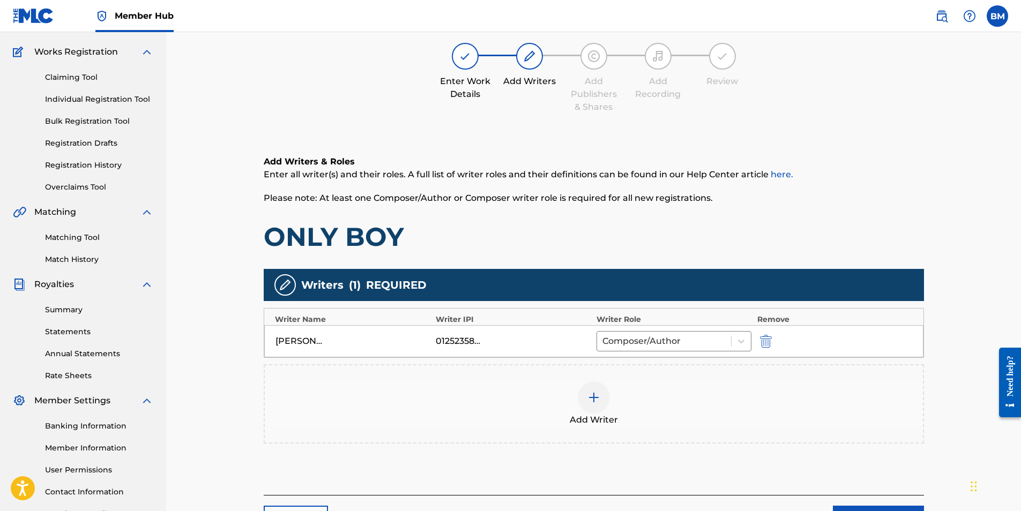
scroll to position [169, 0]
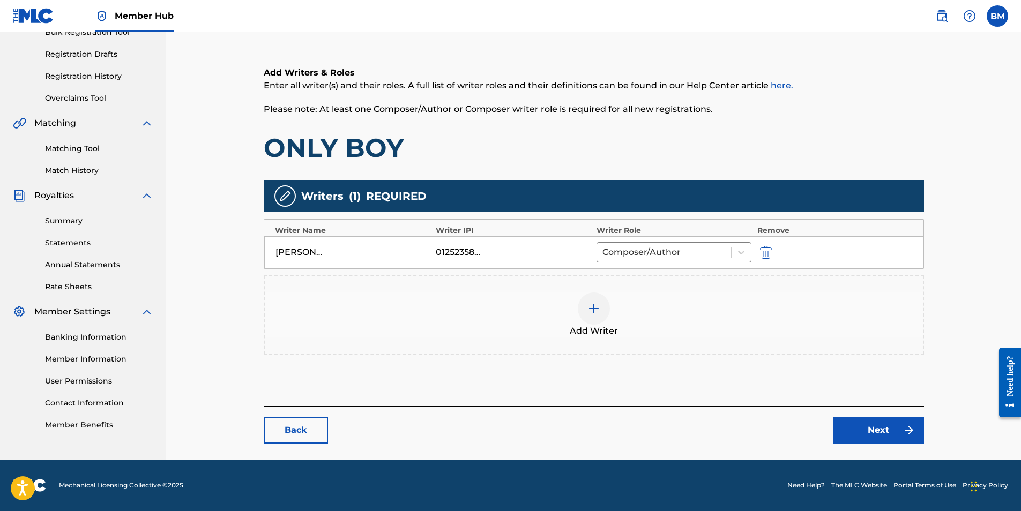
click at [598, 311] on img at bounding box center [593, 308] width 13 height 13
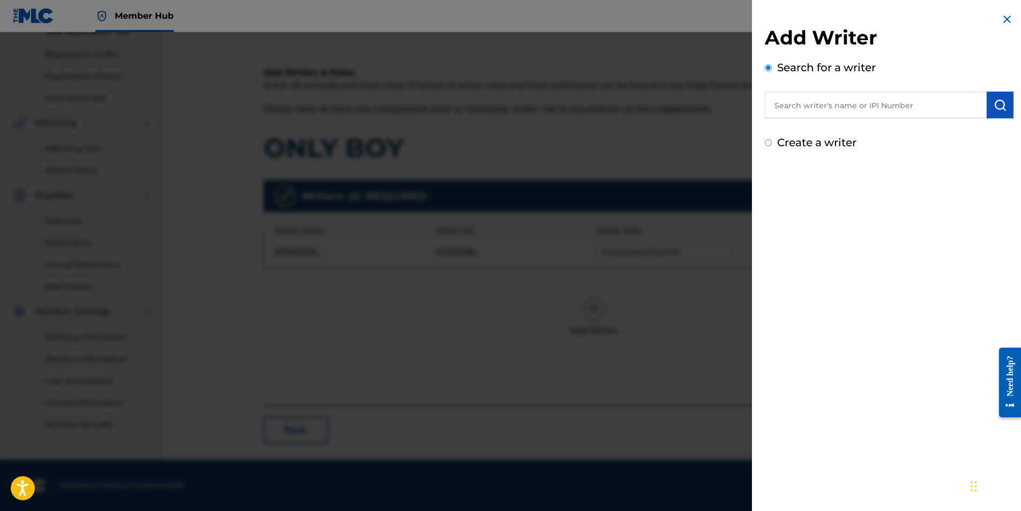
click at [828, 106] on input "text" at bounding box center [876, 105] width 222 height 27
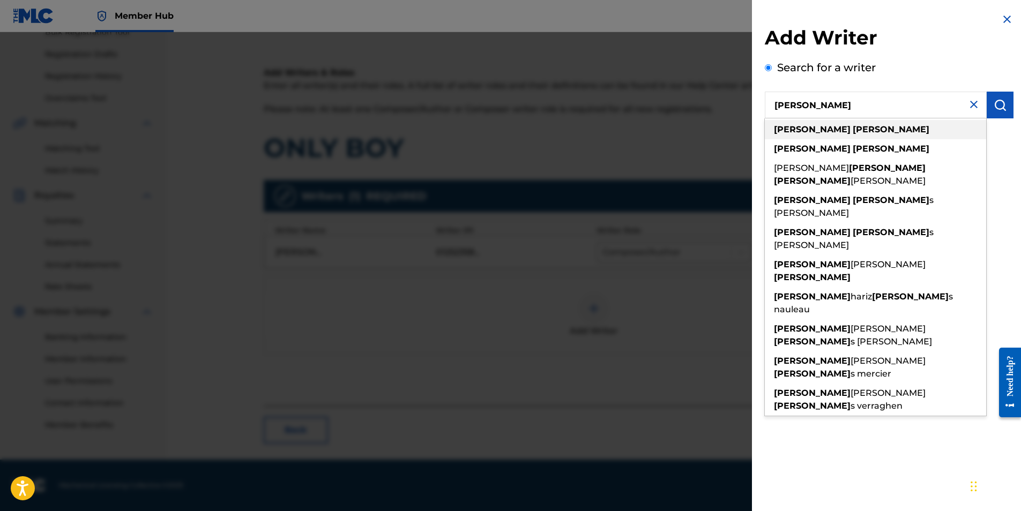
type input "[PERSON_NAME]"
click at [852, 130] on strong "[PERSON_NAME]" at bounding box center [890, 129] width 77 height 10
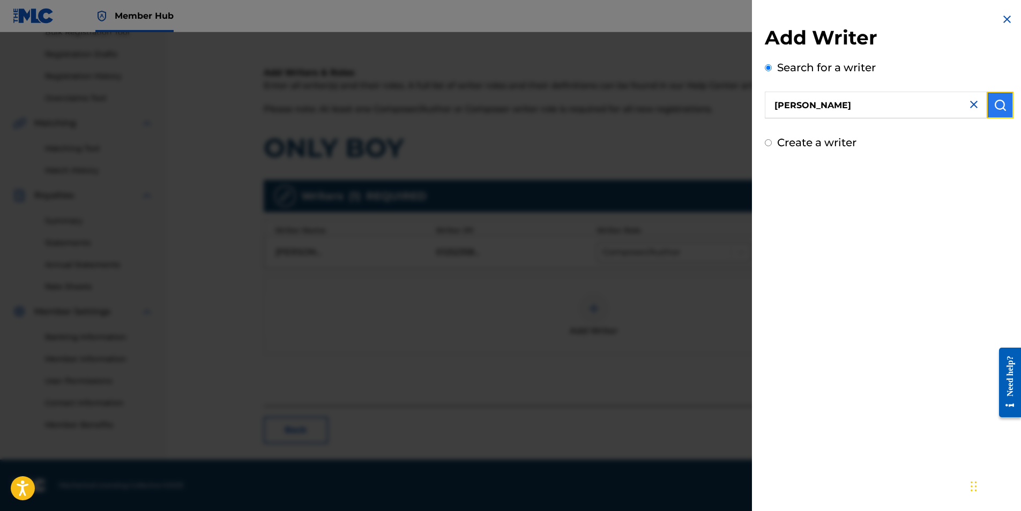
click at [988, 101] on button "submit" at bounding box center [999, 105] width 27 height 27
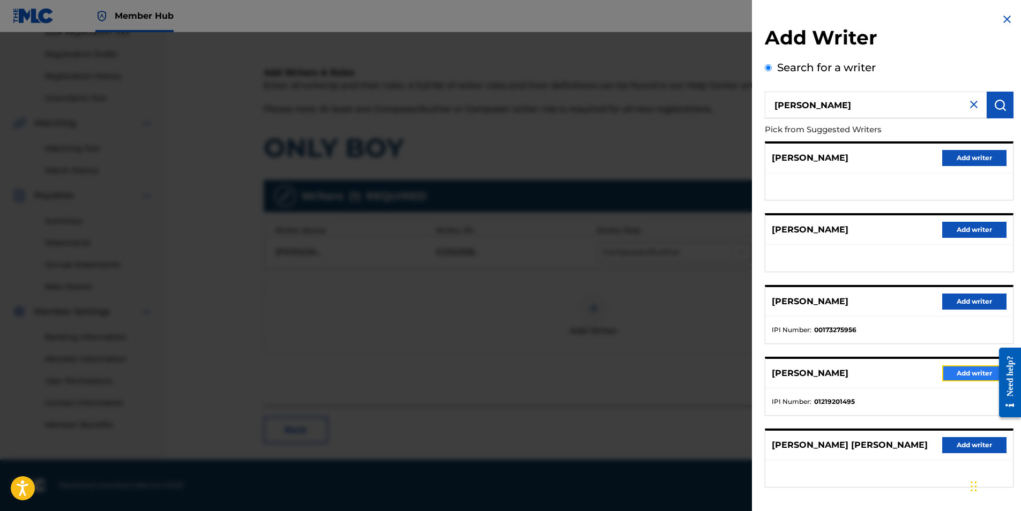
click at [963, 371] on button "Add writer" at bounding box center [974, 373] width 64 height 16
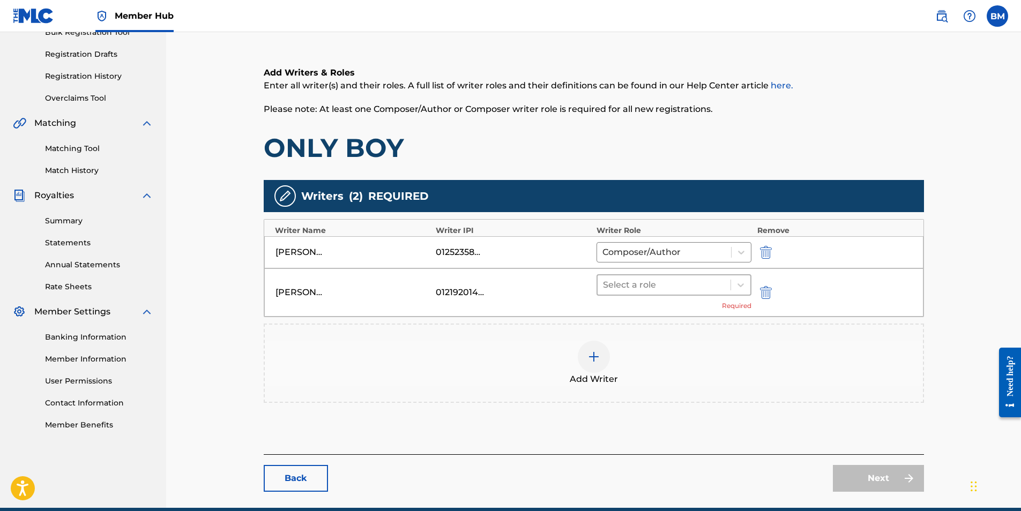
click at [669, 280] on div at bounding box center [664, 285] width 123 height 15
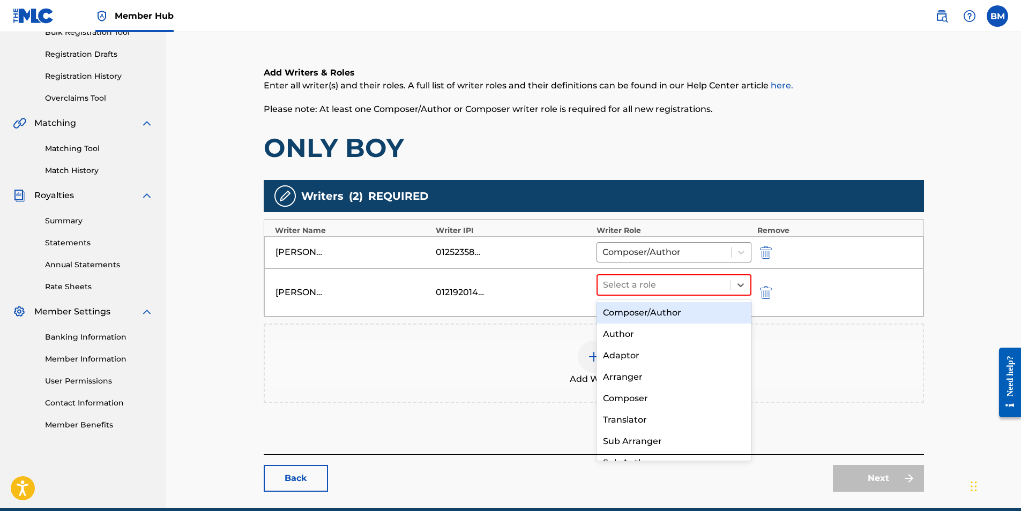
click at [652, 313] on div "Composer/Author" at bounding box center [673, 312] width 155 height 21
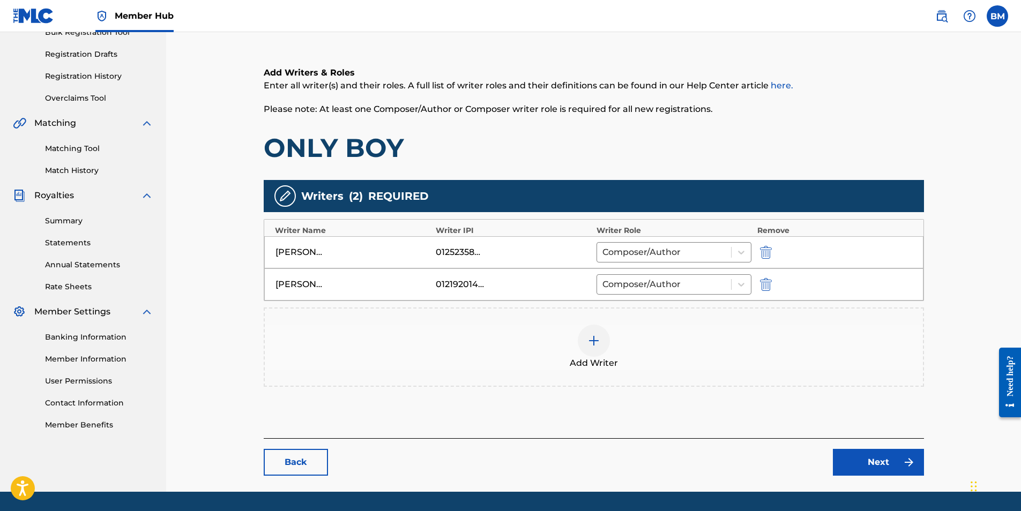
click at [597, 343] on img at bounding box center [593, 340] width 13 height 13
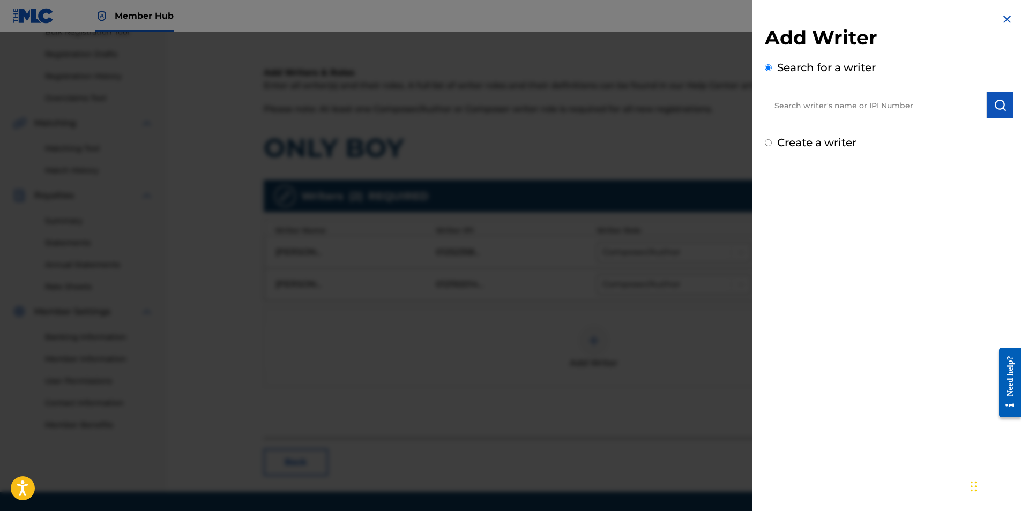
click at [818, 106] on input "text" at bounding box center [876, 105] width 222 height 27
paste input "[PERSON_NAME] [PERSON_NAME]"
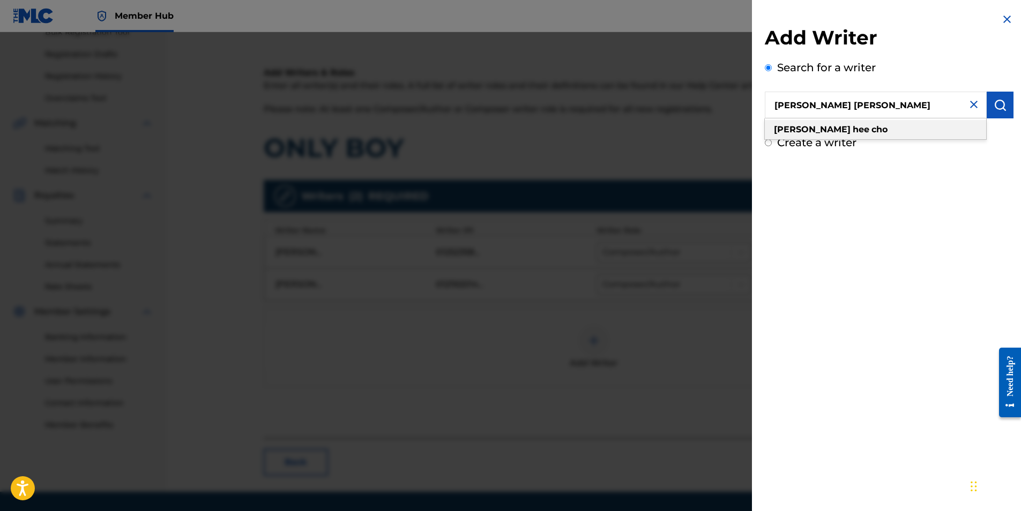
click at [873, 128] on div "[PERSON_NAME] [PERSON_NAME]" at bounding box center [875, 129] width 221 height 19
type input "[PERSON_NAME] [PERSON_NAME]"
click at [998, 103] on img "submit" at bounding box center [999, 105] width 13 height 13
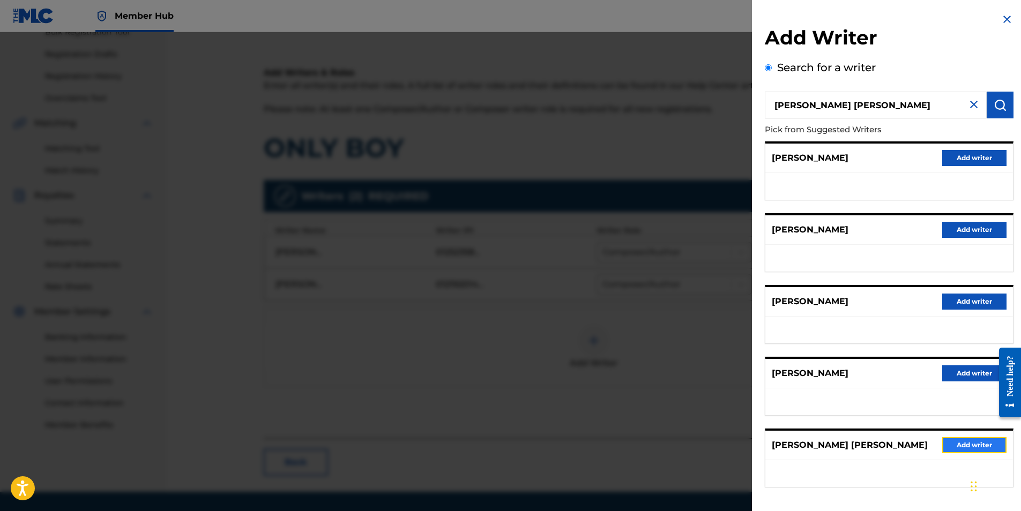
click at [959, 443] on button "Add writer" at bounding box center [974, 445] width 64 height 16
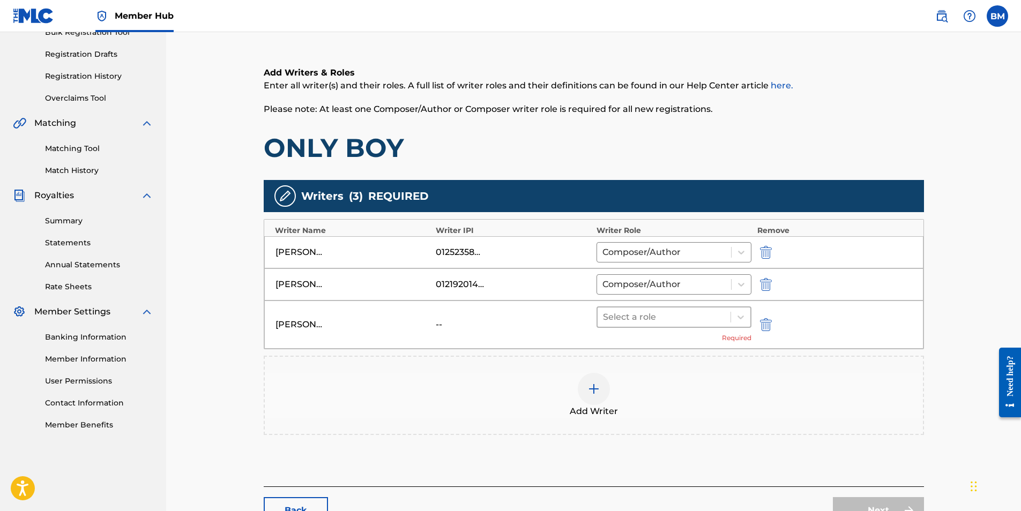
click at [691, 317] on div at bounding box center [664, 317] width 123 height 15
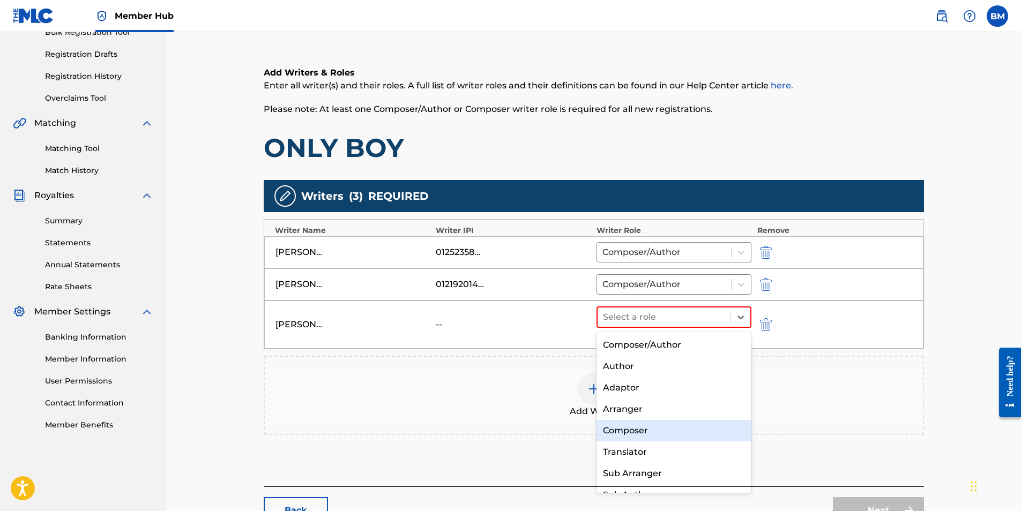
click at [644, 428] on div "Composer" at bounding box center [673, 430] width 155 height 21
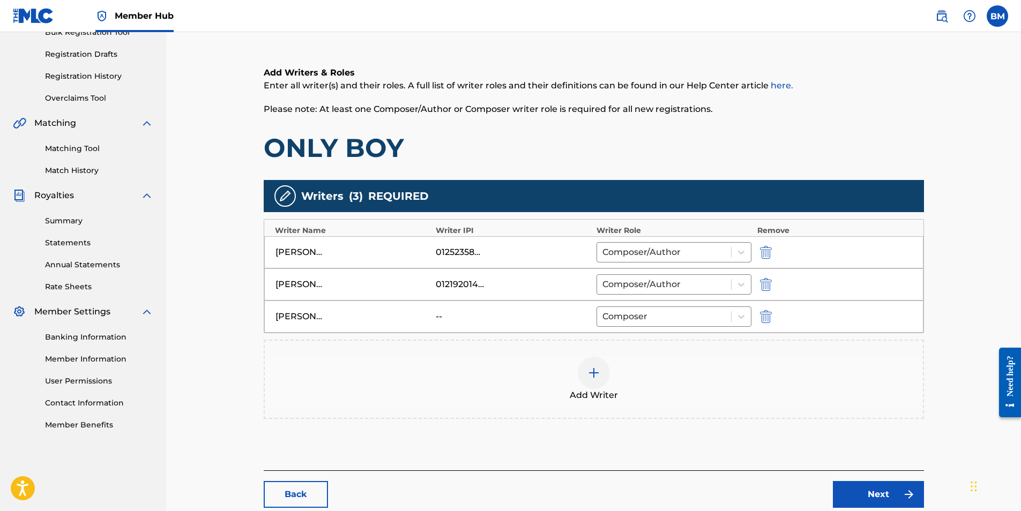
click at [586, 375] on div at bounding box center [594, 373] width 32 height 32
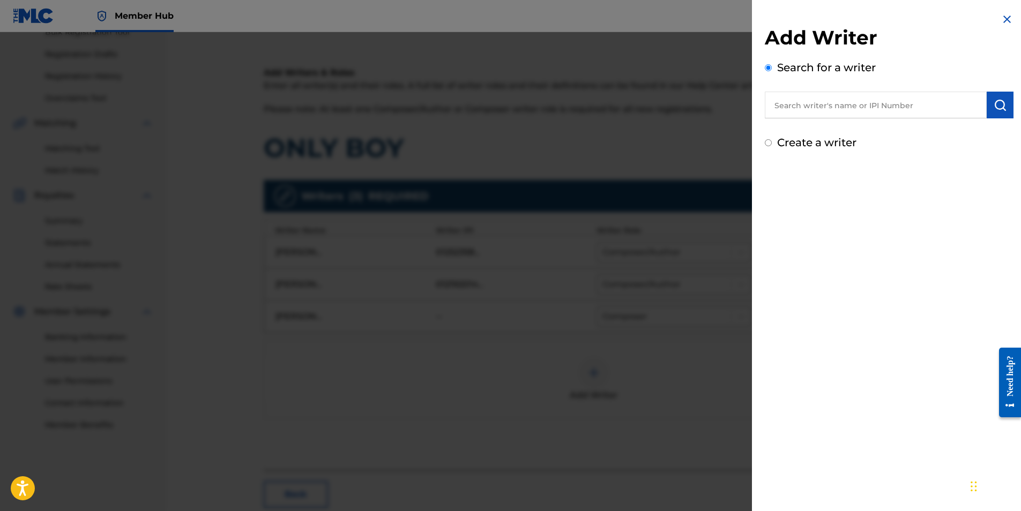
click at [809, 101] on input "text" at bounding box center [876, 105] width 222 height 27
paste input "[GEOGRAPHIC_DATA]"
type input "[GEOGRAPHIC_DATA]"
click at [997, 104] on img "submit" at bounding box center [999, 105] width 13 height 13
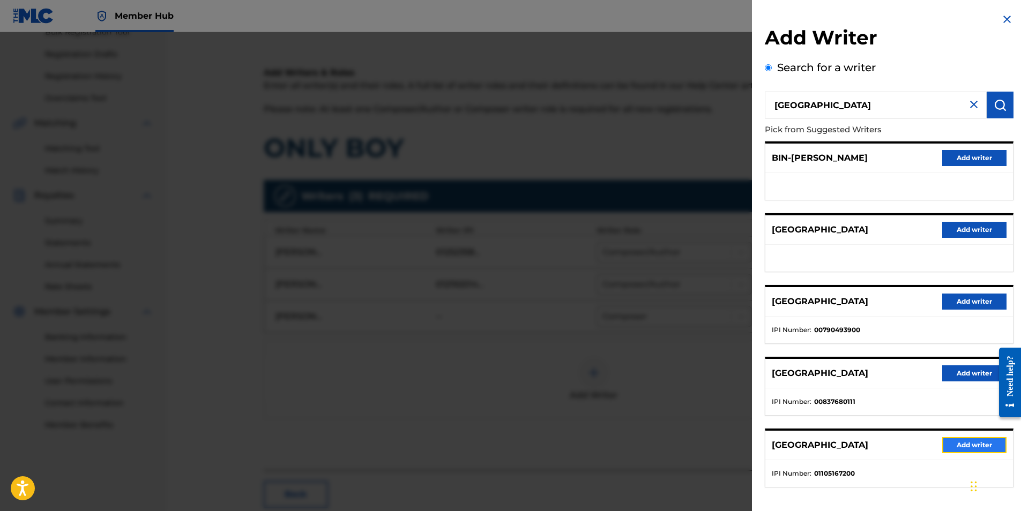
click at [962, 440] on button "Add writer" at bounding box center [974, 445] width 64 height 16
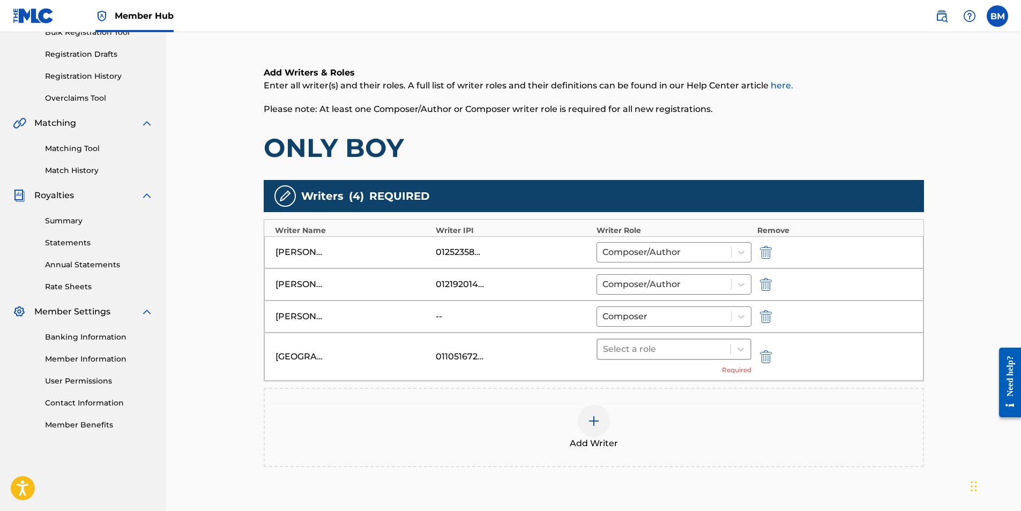
click at [671, 351] on div at bounding box center [664, 349] width 123 height 15
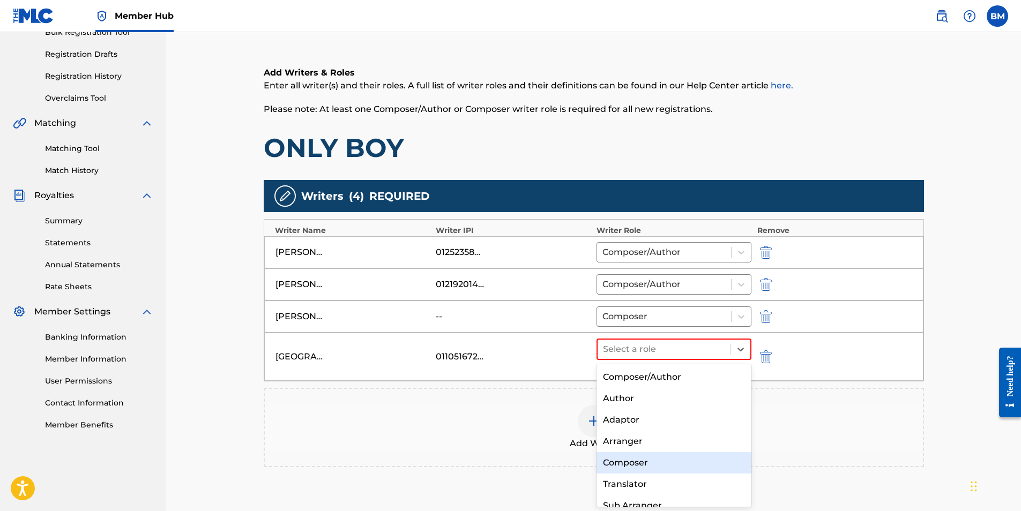
click at [646, 456] on div "Composer" at bounding box center [673, 462] width 155 height 21
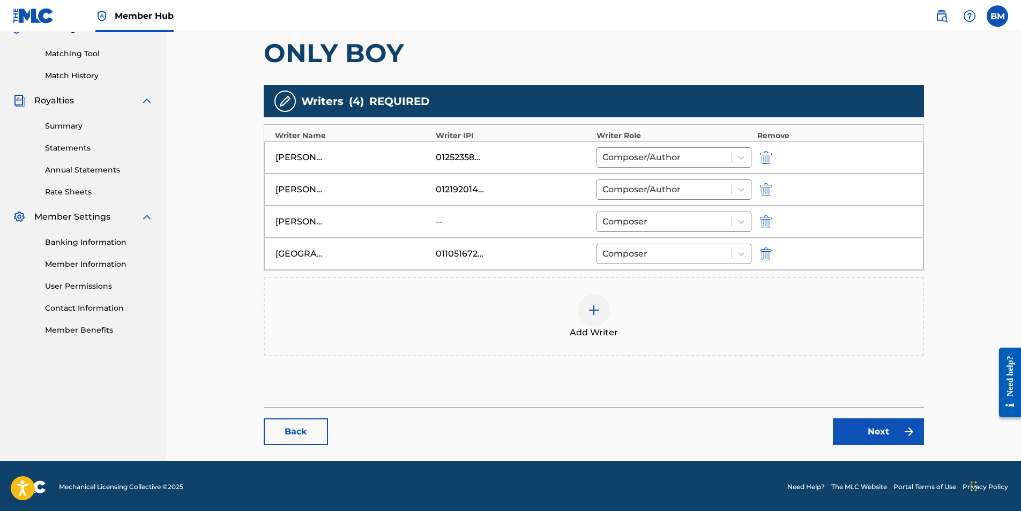
scroll to position [266, 0]
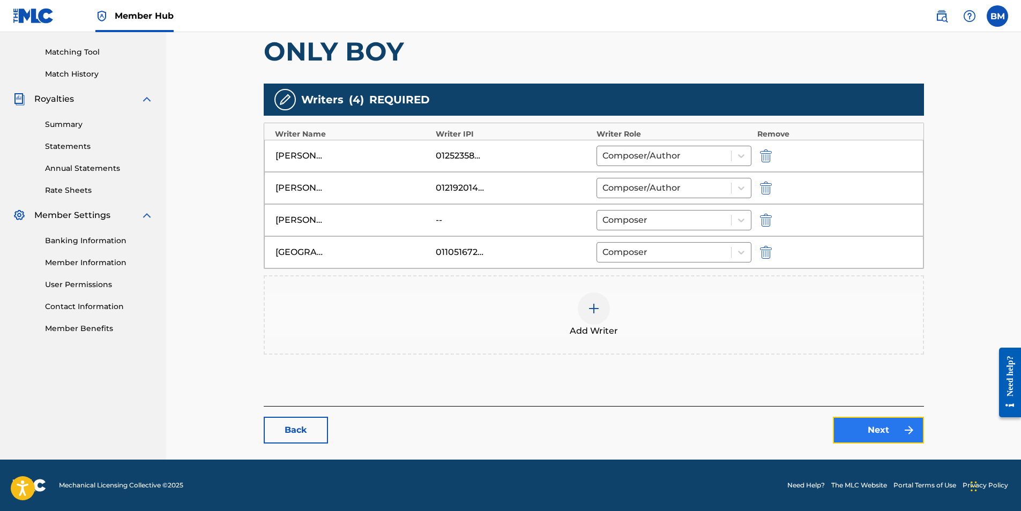
click at [881, 429] on link "Next" at bounding box center [878, 430] width 91 height 27
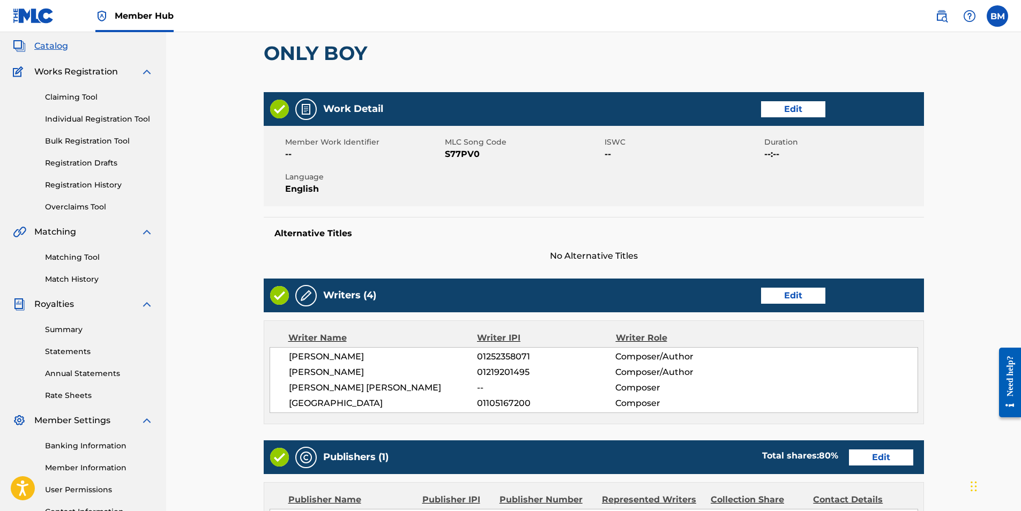
scroll to position [214, 0]
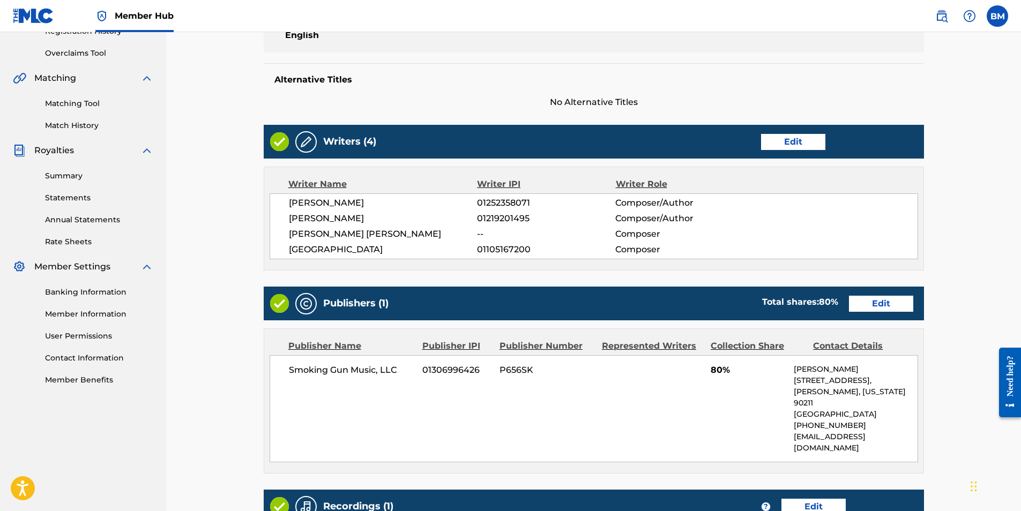
click at [359, 371] on span "Smoking Gun Music, LLC" at bounding box center [352, 370] width 126 height 13
click at [875, 305] on link "Edit" at bounding box center [881, 304] width 64 height 16
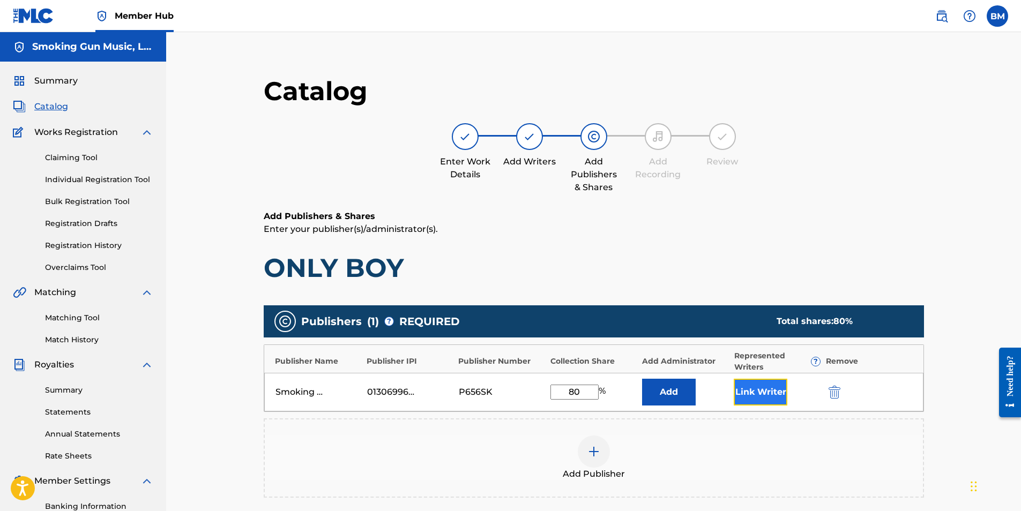
click at [761, 392] on button "Link Writer" at bounding box center [760, 392] width 54 height 27
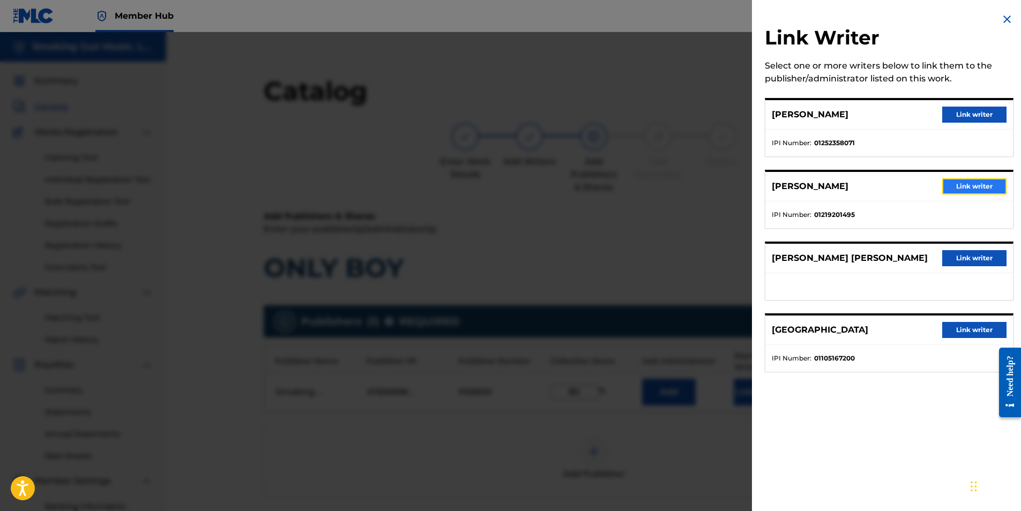
click at [975, 188] on button "Link writer" at bounding box center [974, 186] width 64 height 16
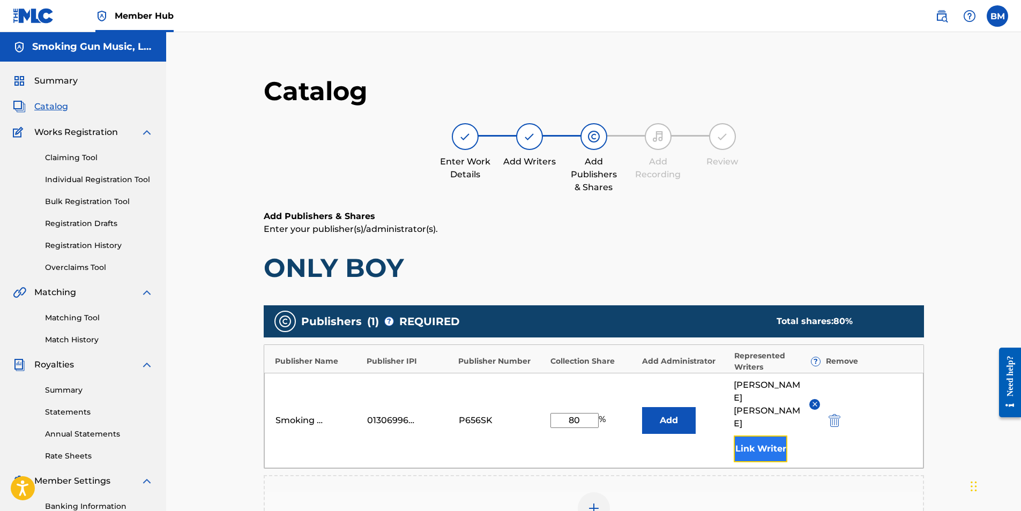
click at [761, 436] on button "Link Writer" at bounding box center [760, 449] width 54 height 27
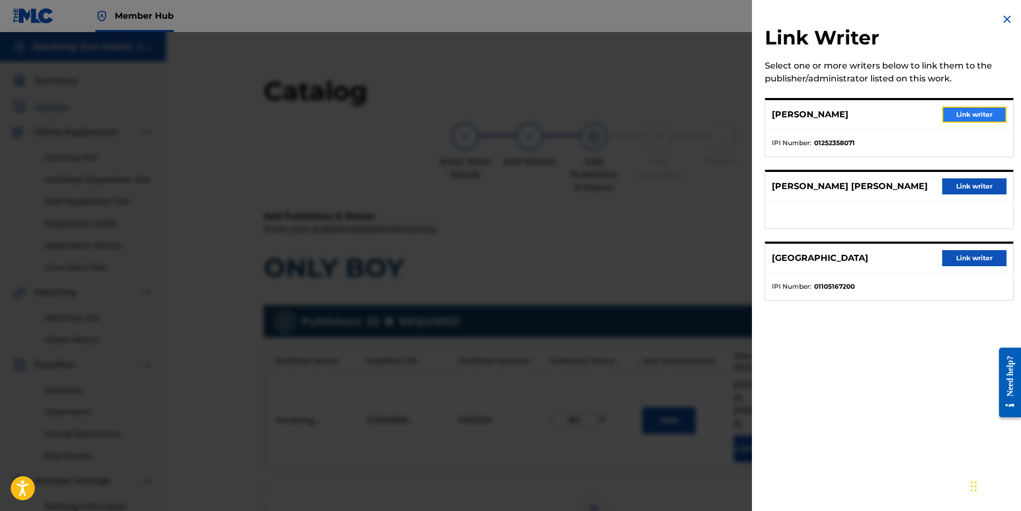
click at [964, 113] on button "Link writer" at bounding box center [974, 115] width 64 height 16
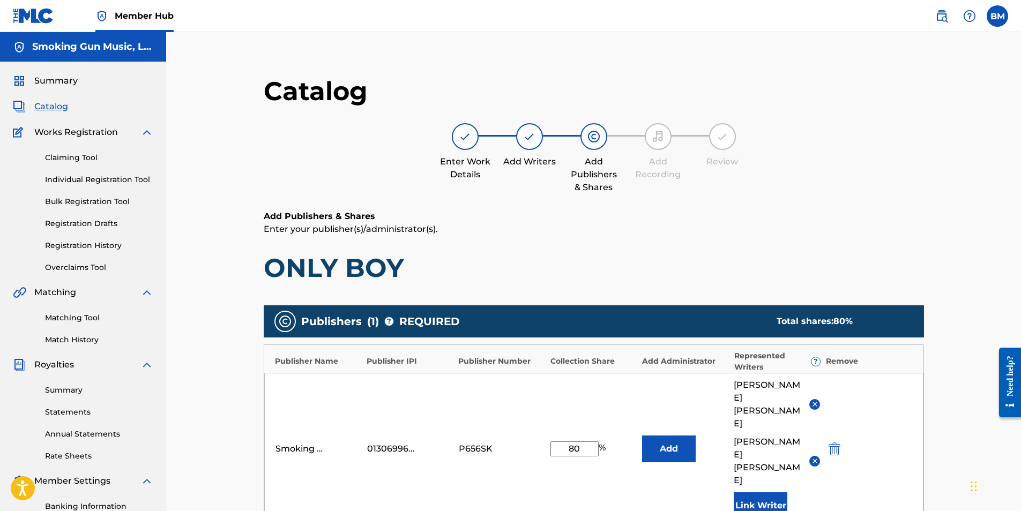
click at [942, 370] on main "Catalog Enter Work Details Add Writers Add Publishers & Shares Add Recording Re…" at bounding box center [593, 404] width 724 height 690
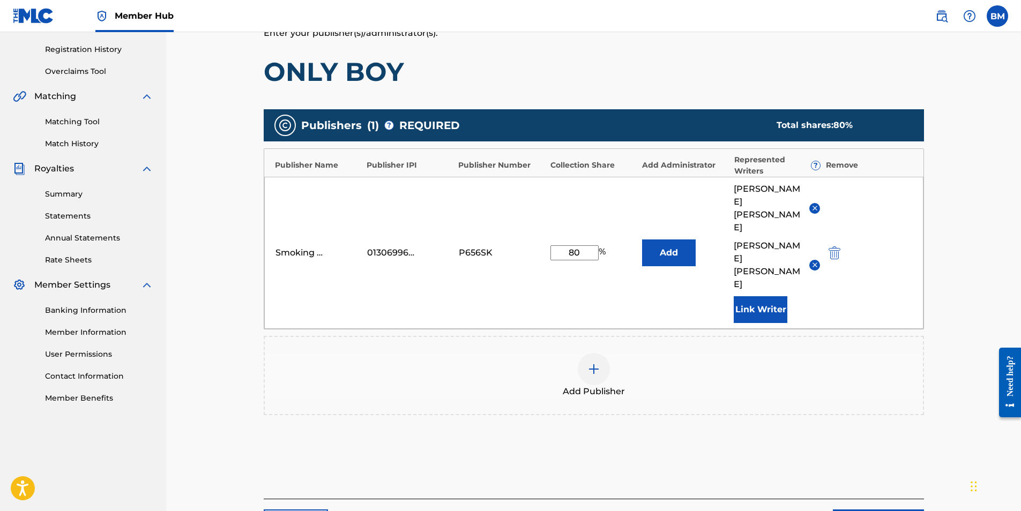
scroll to position [237, 0]
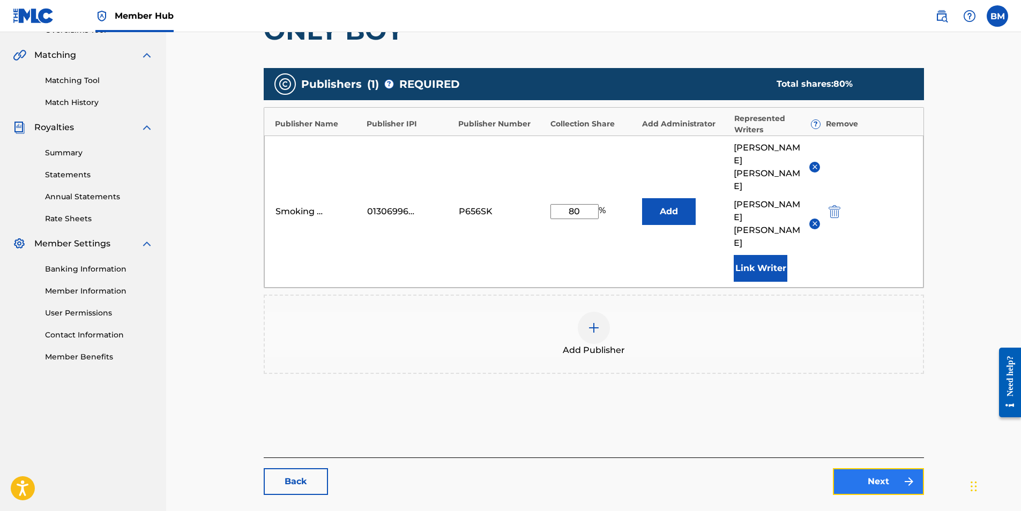
click at [885, 468] on link "Next" at bounding box center [878, 481] width 91 height 27
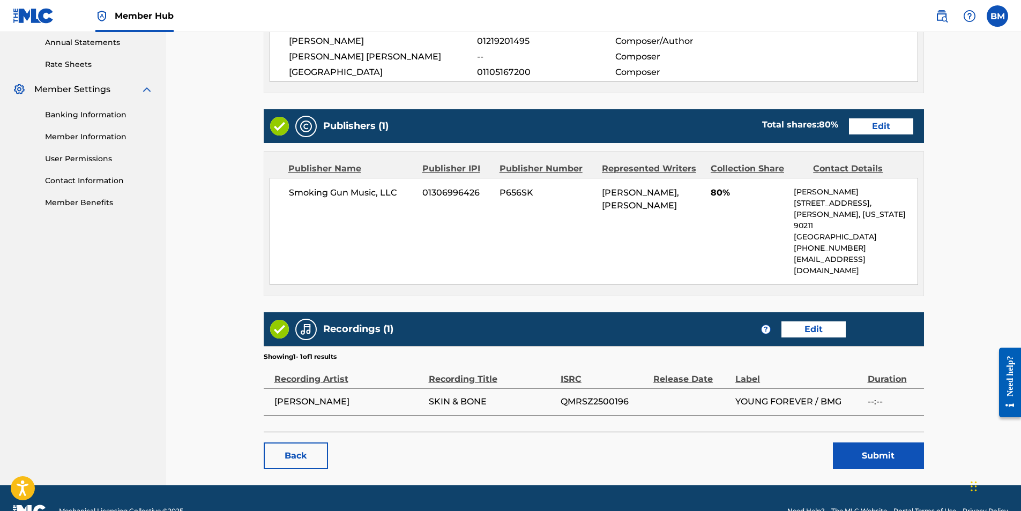
scroll to position [395, 0]
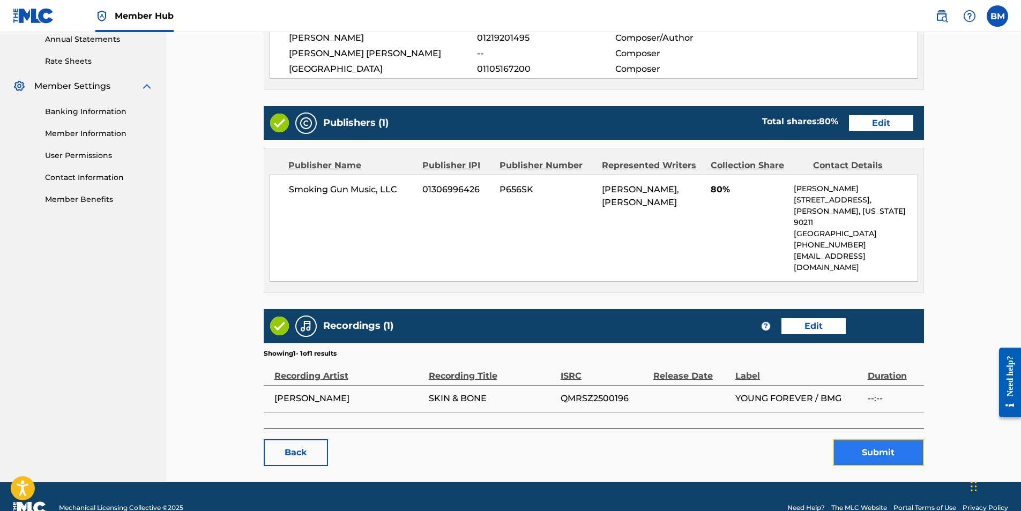
click at [869, 439] on button "Submit" at bounding box center [878, 452] width 91 height 27
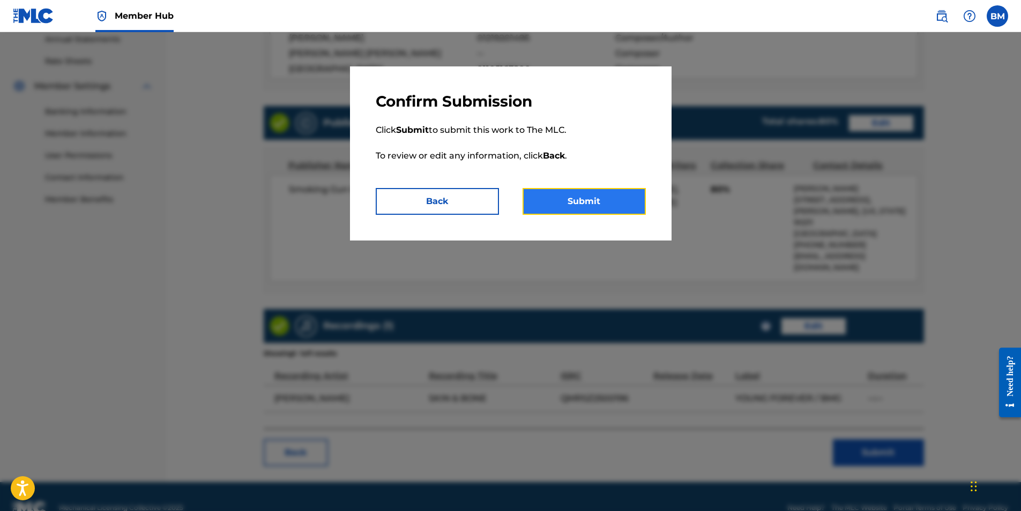
click at [581, 199] on button "Submit" at bounding box center [583, 201] width 123 height 27
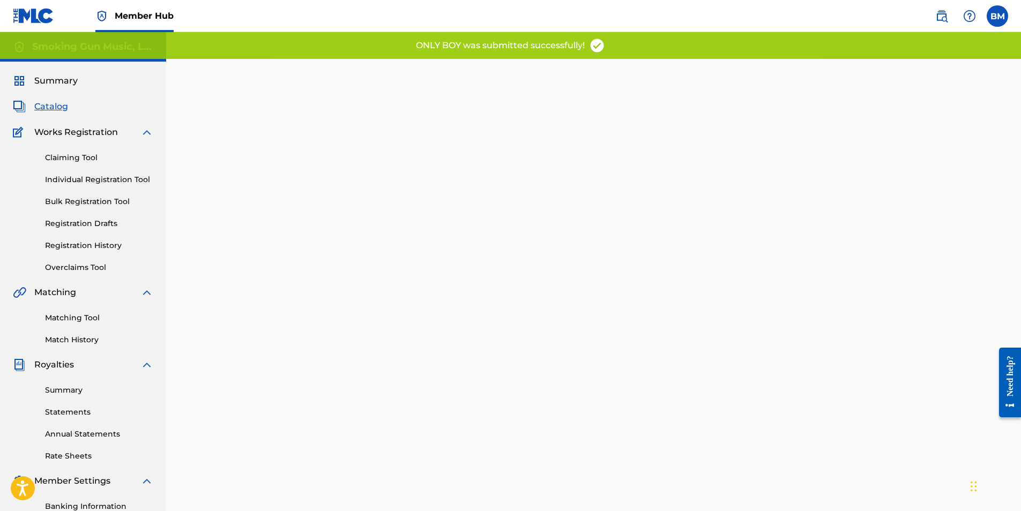
click at [51, 105] on span "Catalog" at bounding box center [51, 106] width 34 height 13
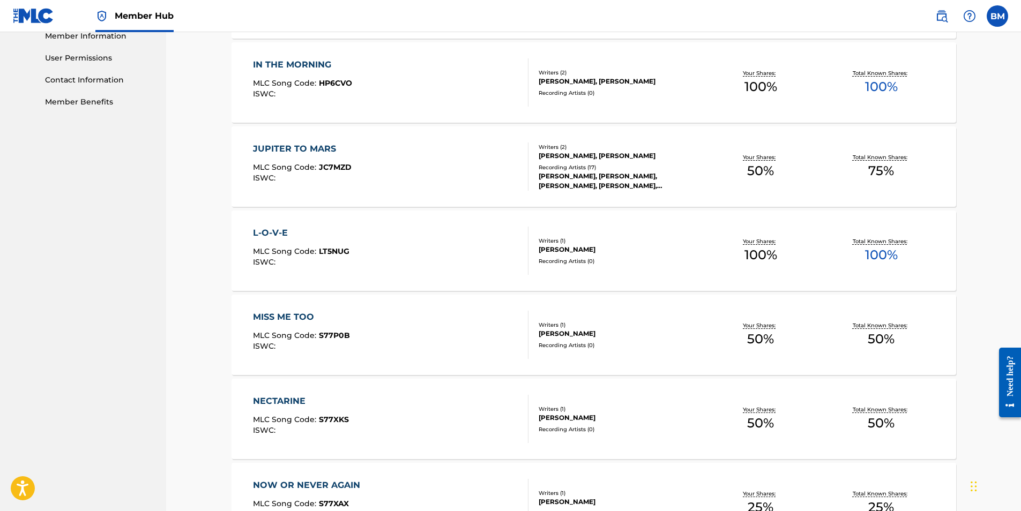
scroll to position [536, 0]
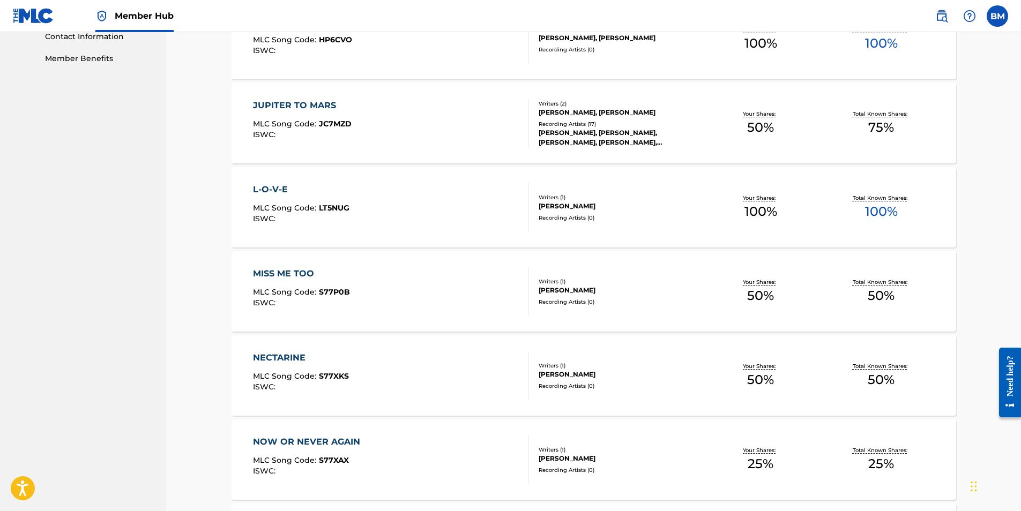
click at [278, 189] on div "L-O-V-E" at bounding box center [301, 189] width 96 height 13
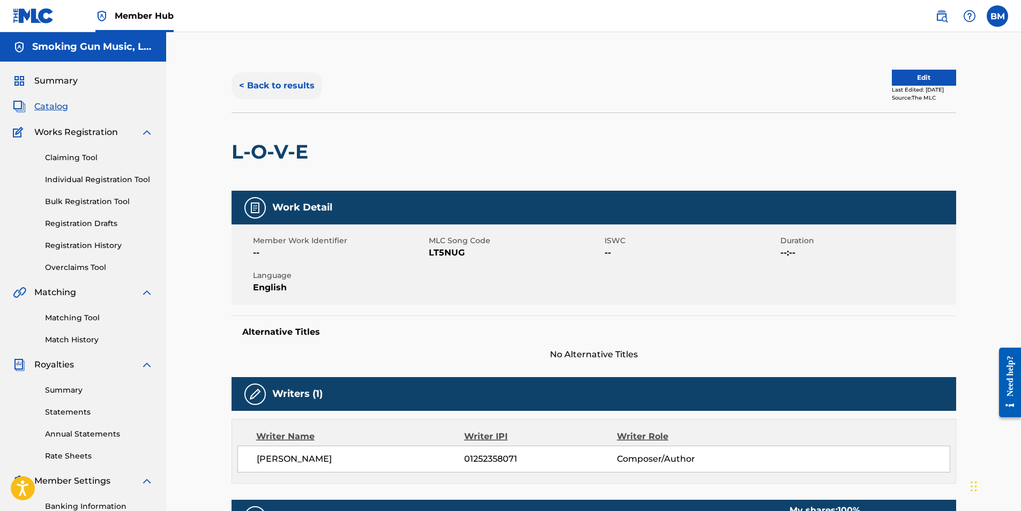
click at [264, 88] on button "< Back to results" at bounding box center [276, 85] width 91 height 27
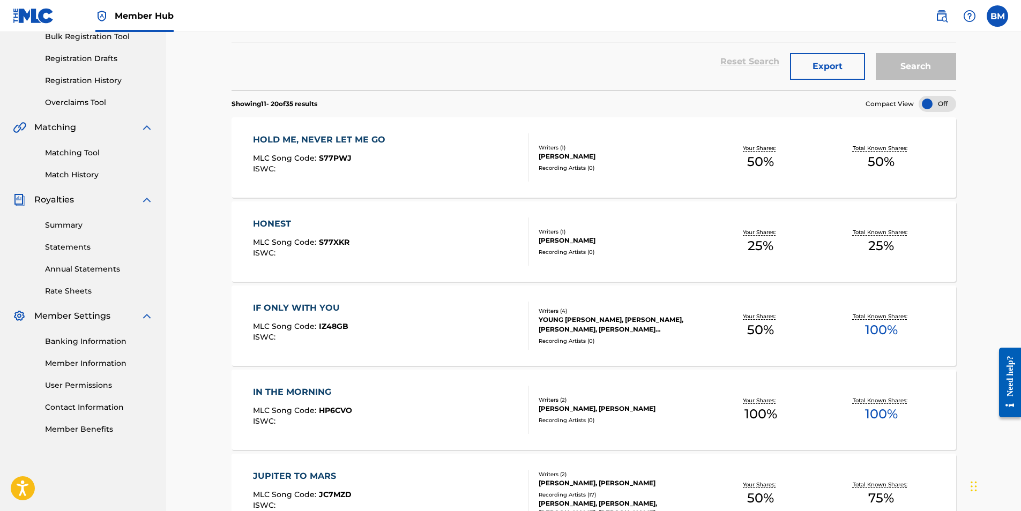
scroll to position [161, 0]
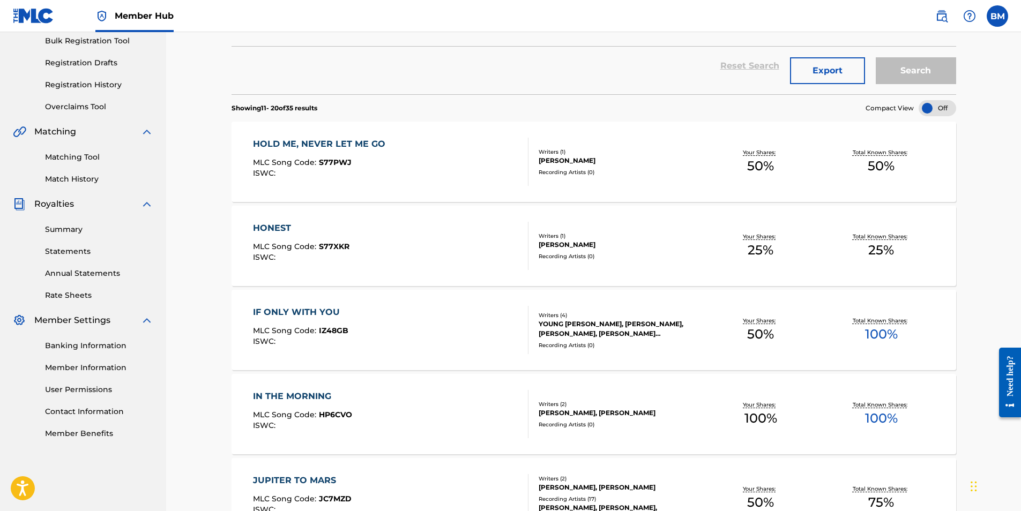
click at [272, 227] on div "HONEST" at bounding box center [301, 228] width 96 height 13
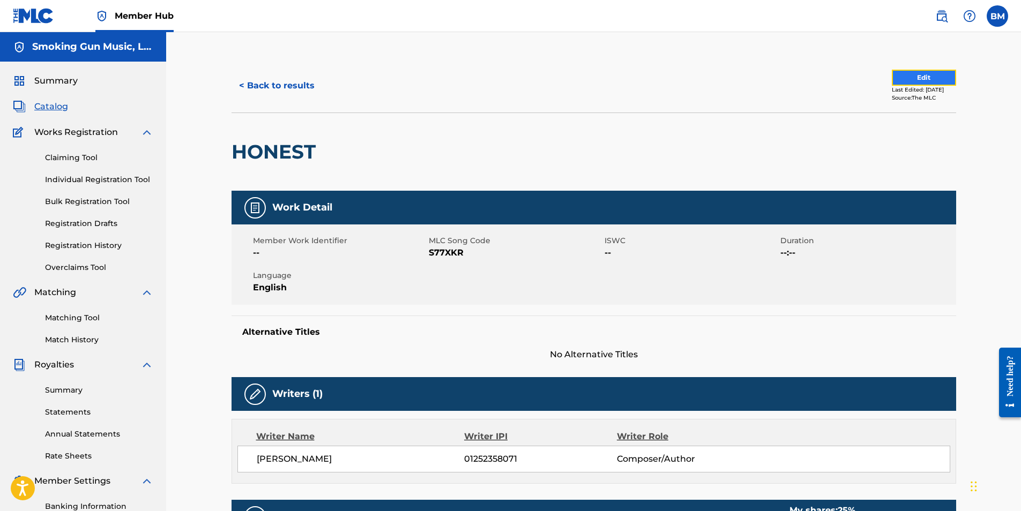
click at [905, 79] on button "Edit" at bounding box center [924, 78] width 64 height 16
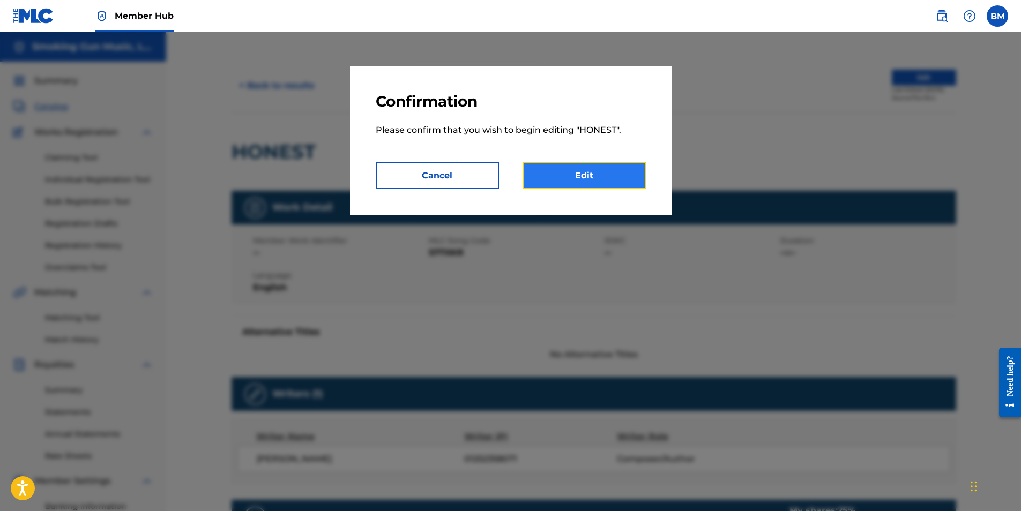
click at [571, 177] on link "Edit" at bounding box center [583, 175] width 123 height 27
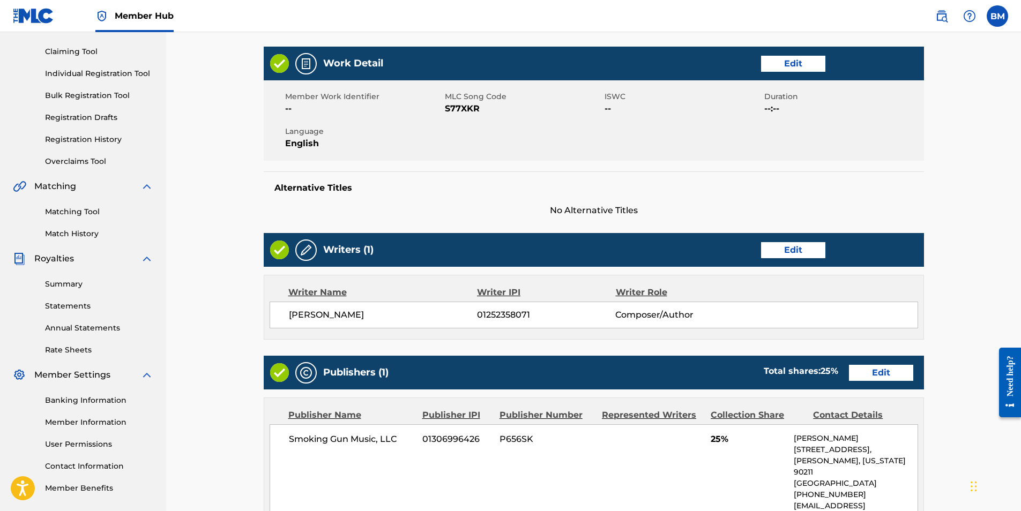
scroll to position [107, 0]
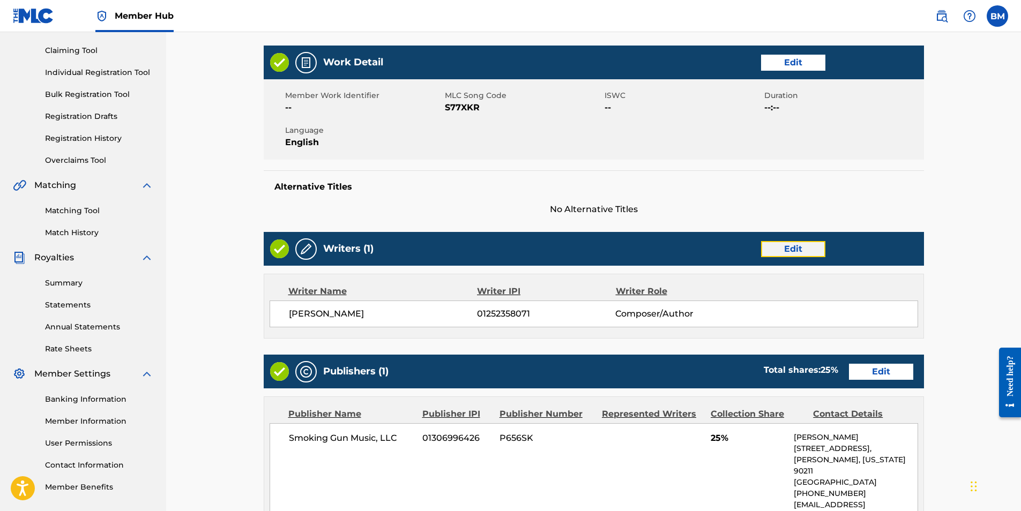
click at [793, 252] on link "Edit" at bounding box center [793, 249] width 64 height 16
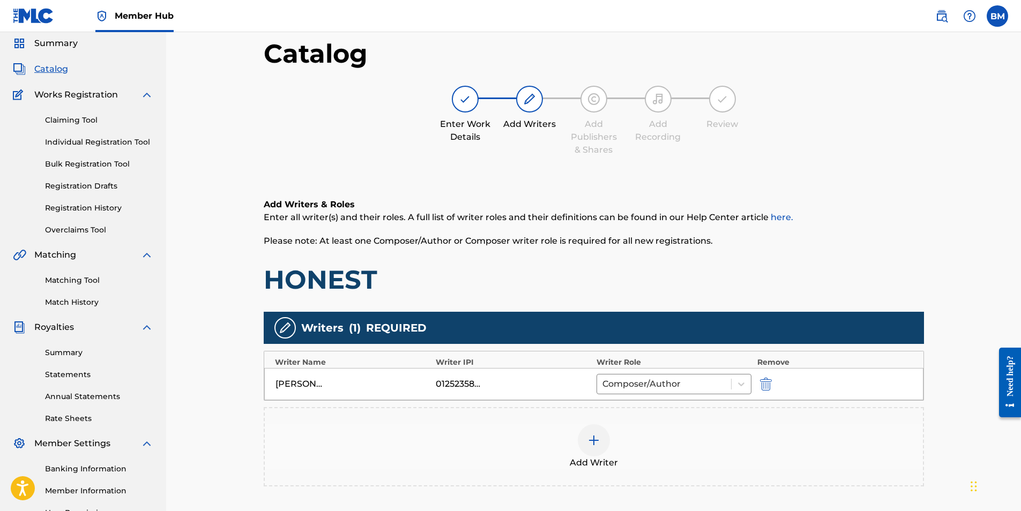
scroll to position [161, 0]
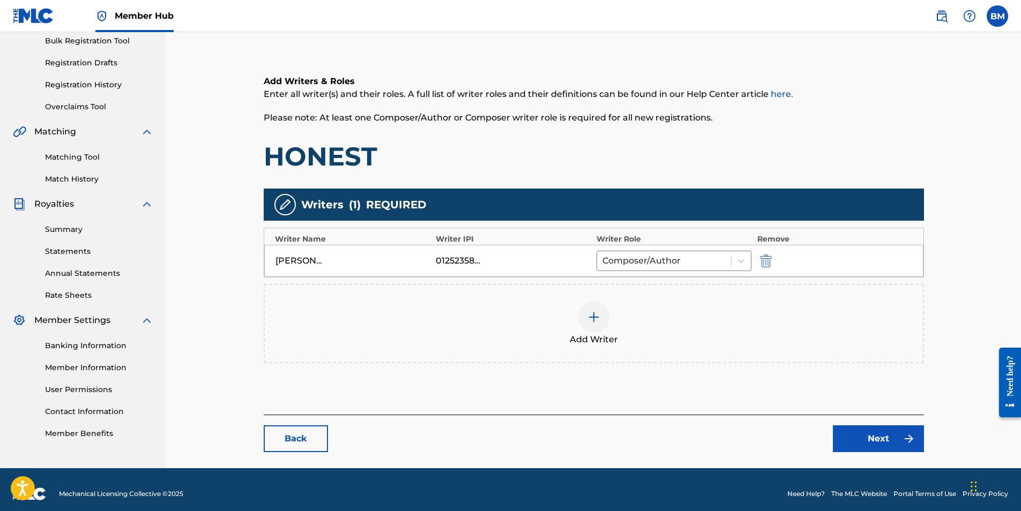
click at [592, 320] on img at bounding box center [593, 317] width 13 height 13
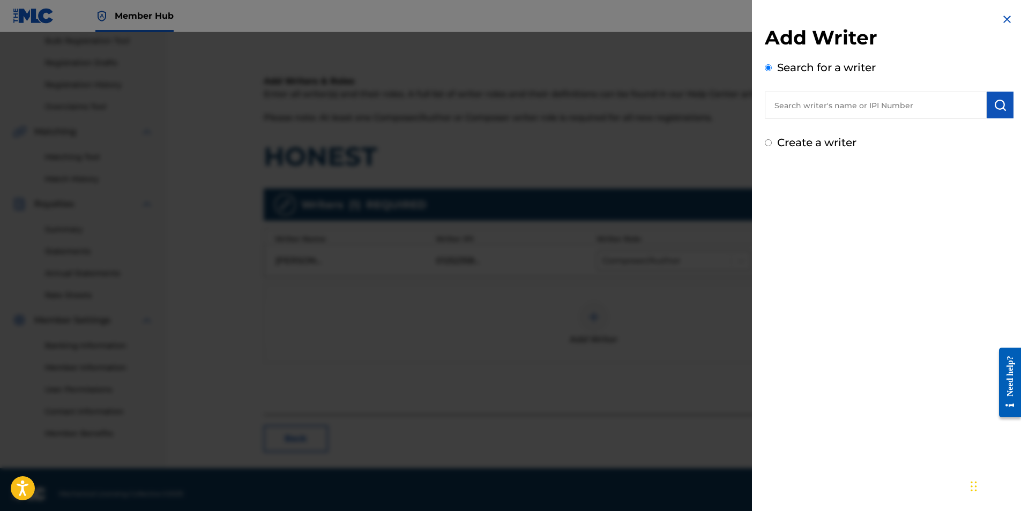
click at [821, 111] on input "text" at bounding box center [876, 105] width 222 height 27
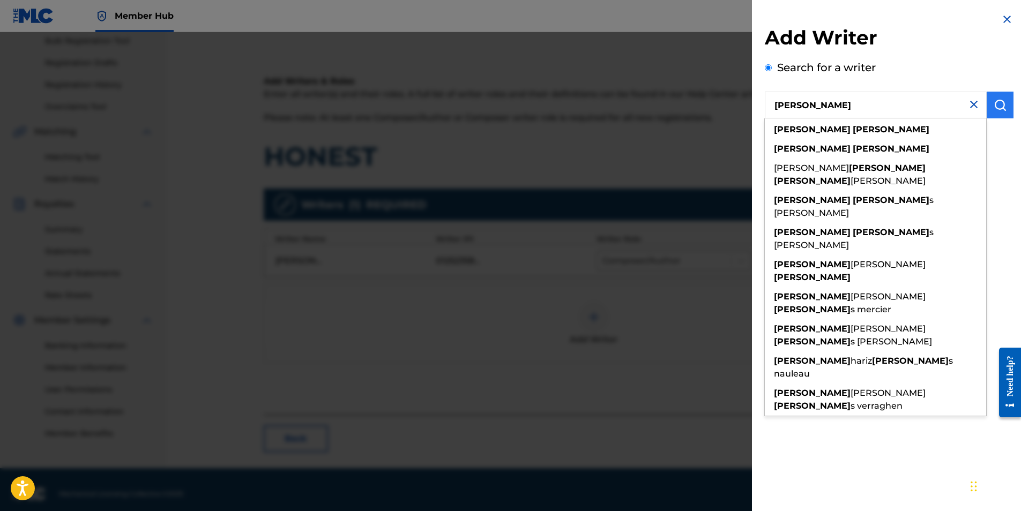
type input "[PERSON_NAME]"
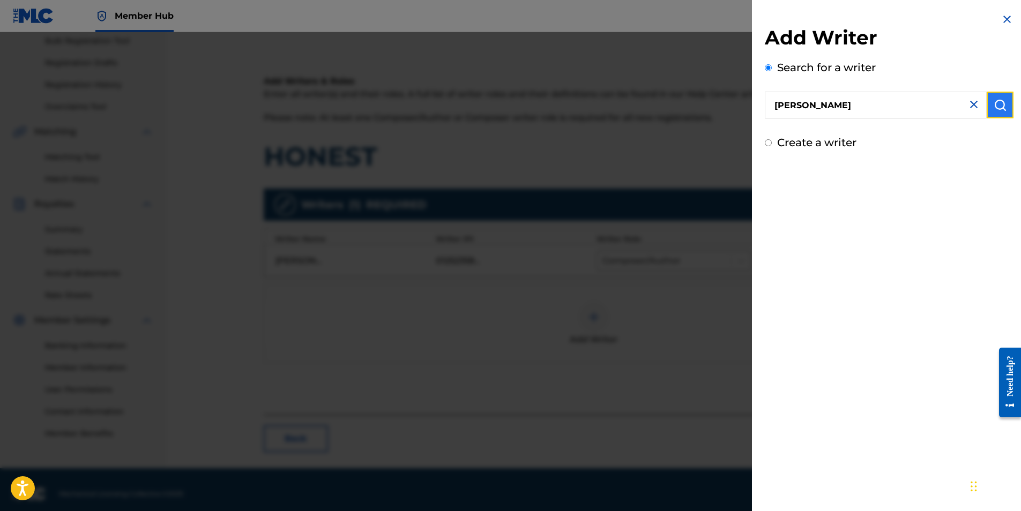
click at [1008, 103] on button "submit" at bounding box center [999, 105] width 27 height 27
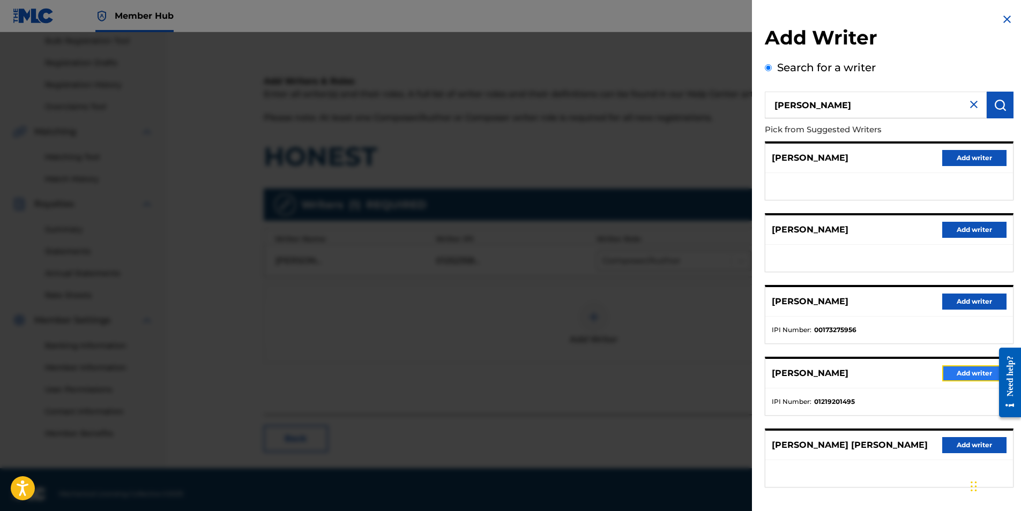
click at [969, 370] on button "Add writer" at bounding box center [974, 373] width 64 height 16
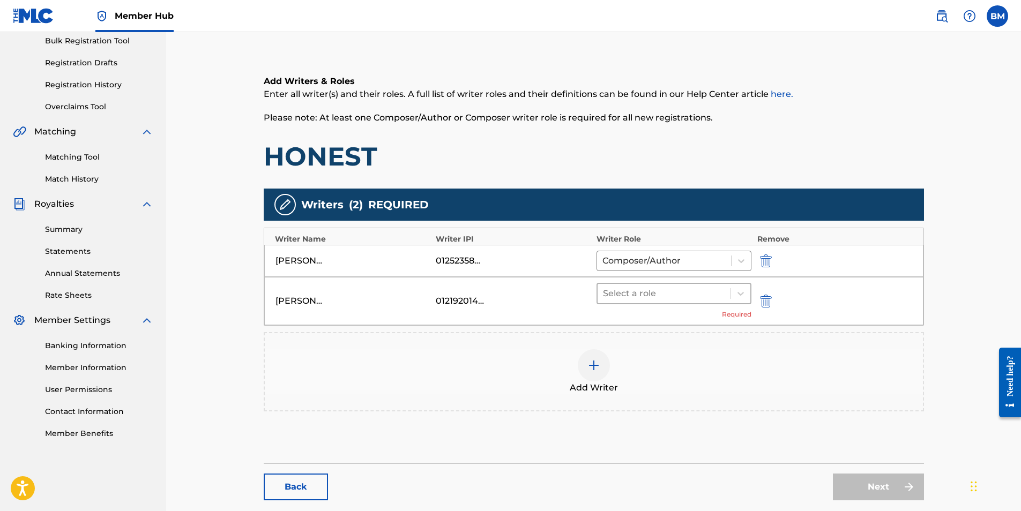
click at [653, 292] on div at bounding box center [664, 293] width 123 height 15
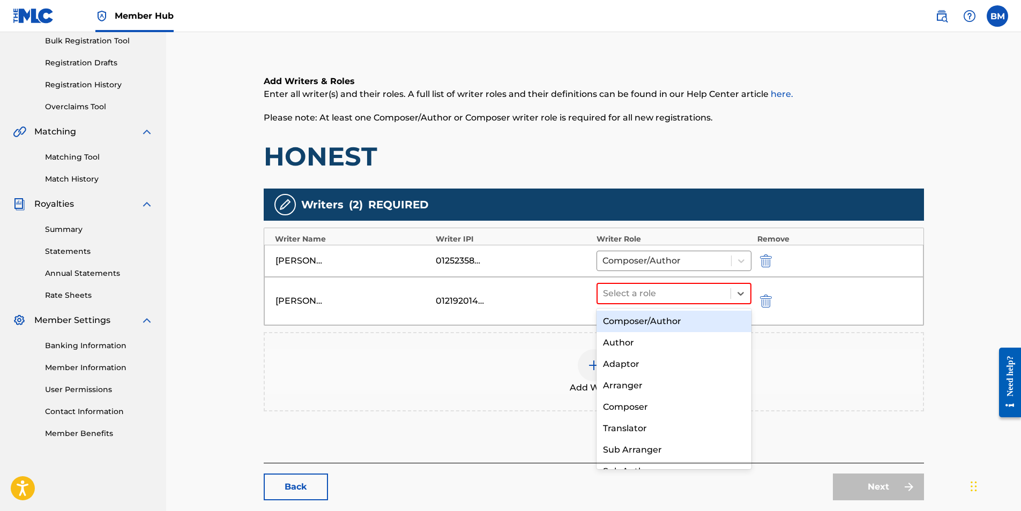
click at [658, 324] on div "Composer/Author" at bounding box center [673, 321] width 155 height 21
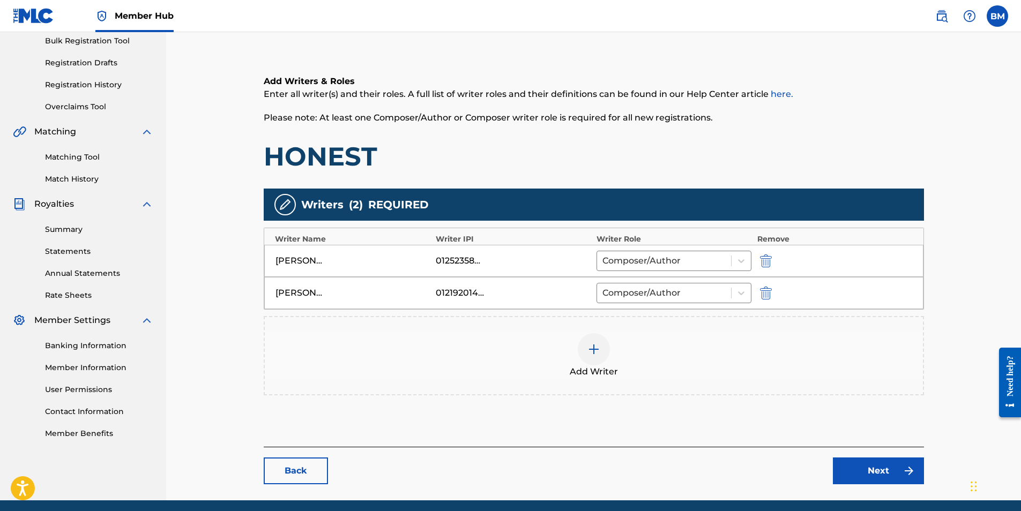
click at [595, 351] on img at bounding box center [593, 349] width 13 height 13
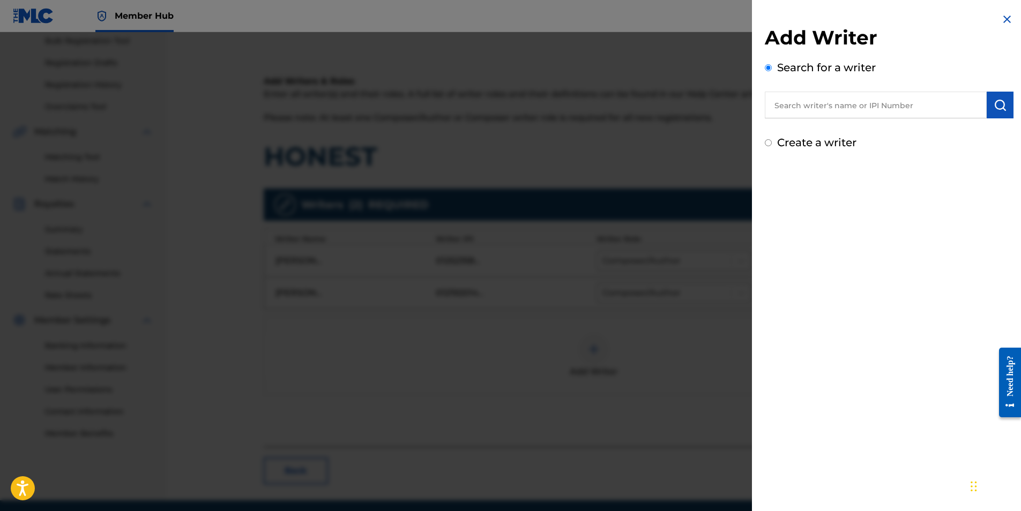
click at [830, 101] on input "text" at bounding box center [876, 105] width 222 height 27
paste input "[GEOGRAPHIC_DATA]"
type input "[GEOGRAPHIC_DATA]"
click at [994, 100] on img "submit" at bounding box center [999, 105] width 13 height 13
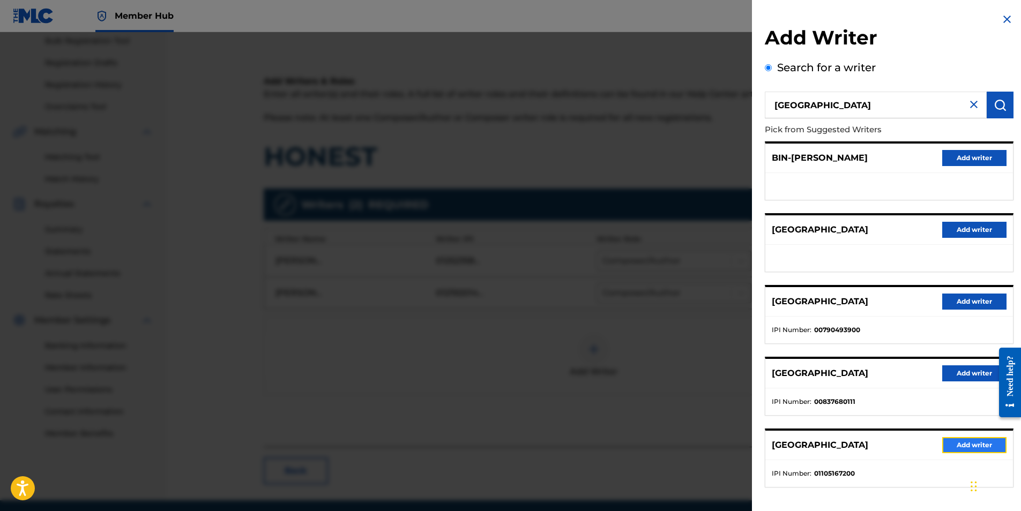
click at [967, 444] on button "Add writer" at bounding box center [974, 445] width 64 height 16
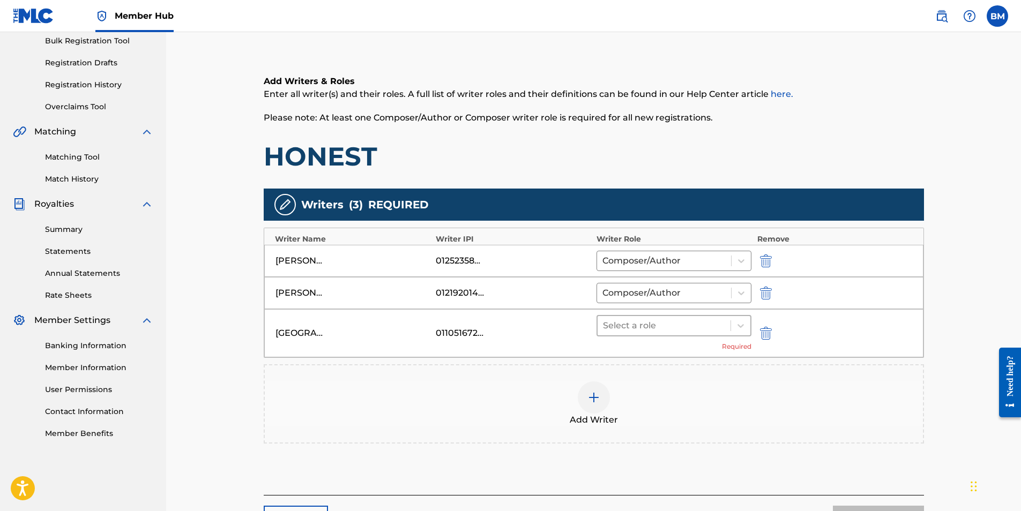
click at [654, 327] on div at bounding box center [664, 325] width 123 height 15
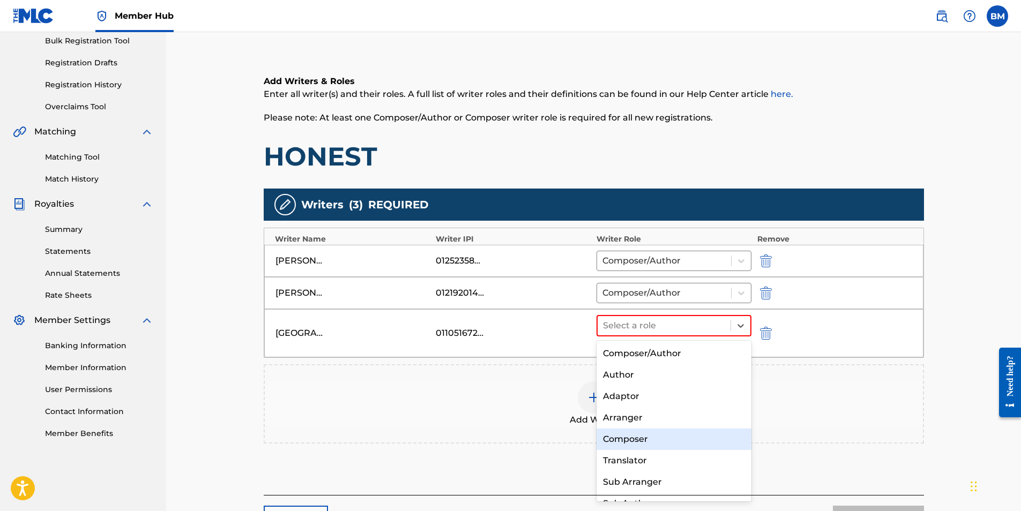
drag, startPoint x: 644, startPoint y: 437, endPoint x: 647, endPoint y: 428, distance: 10.0
click at [644, 438] on div "Composer" at bounding box center [673, 439] width 155 height 21
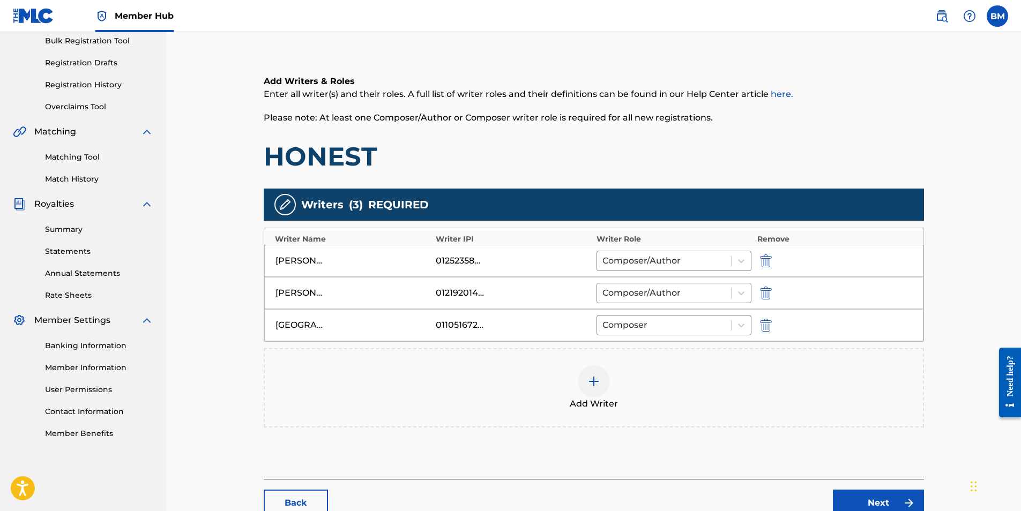
click at [600, 380] on img at bounding box center [593, 381] width 13 height 13
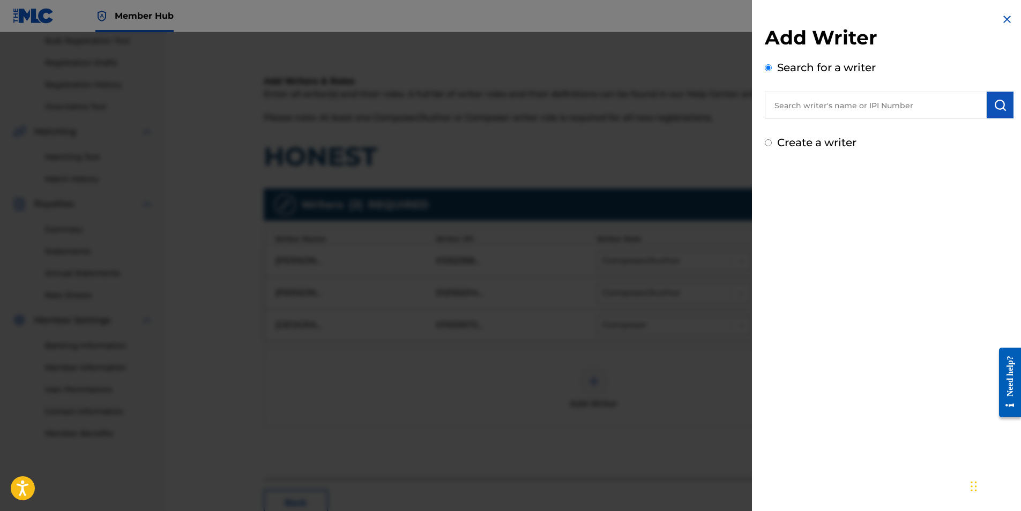
click at [806, 111] on input "text" at bounding box center [876, 105] width 222 height 27
paste input "[PERSON_NAME] [PERSON_NAME]"
type input "[PERSON_NAME] [PERSON_NAME]"
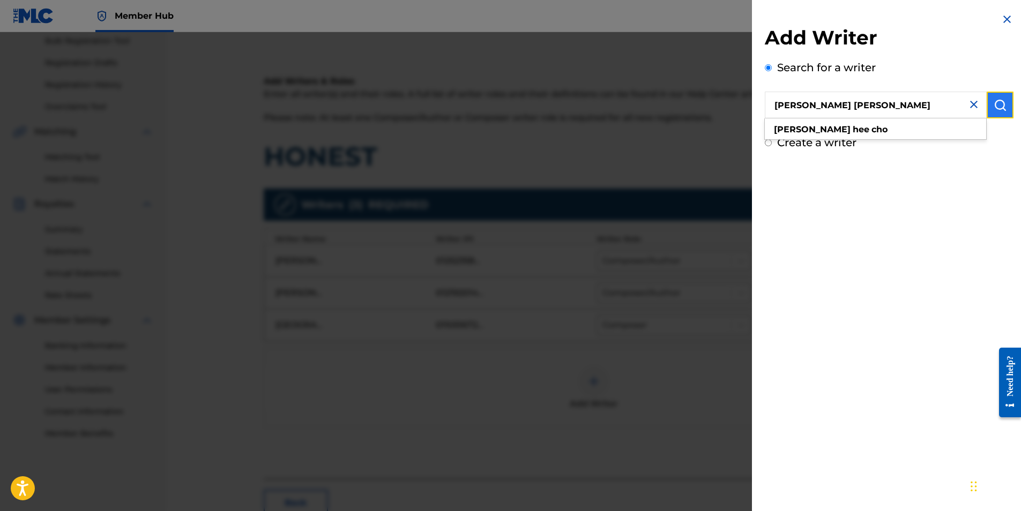
click at [1000, 105] on img "submit" at bounding box center [999, 105] width 13 height 13
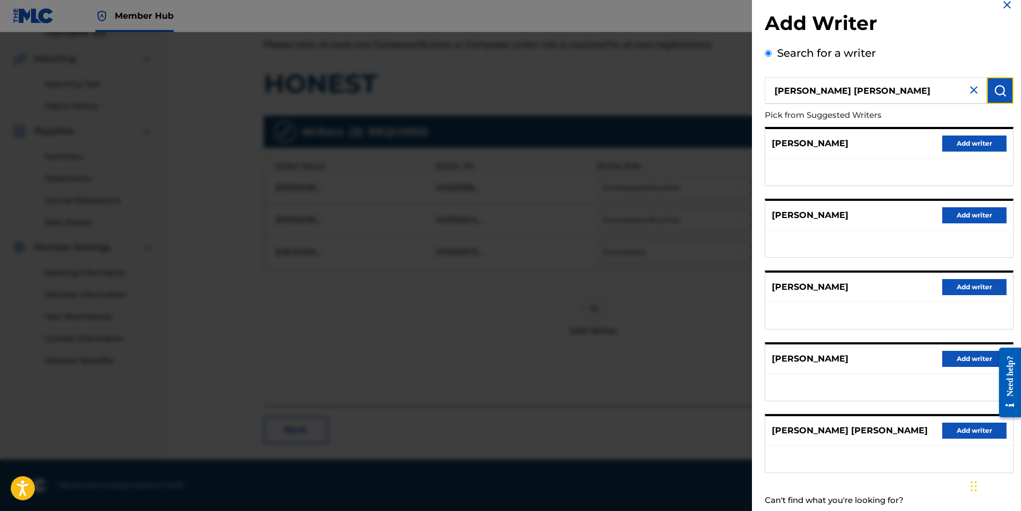
scroll to position [0, 0]
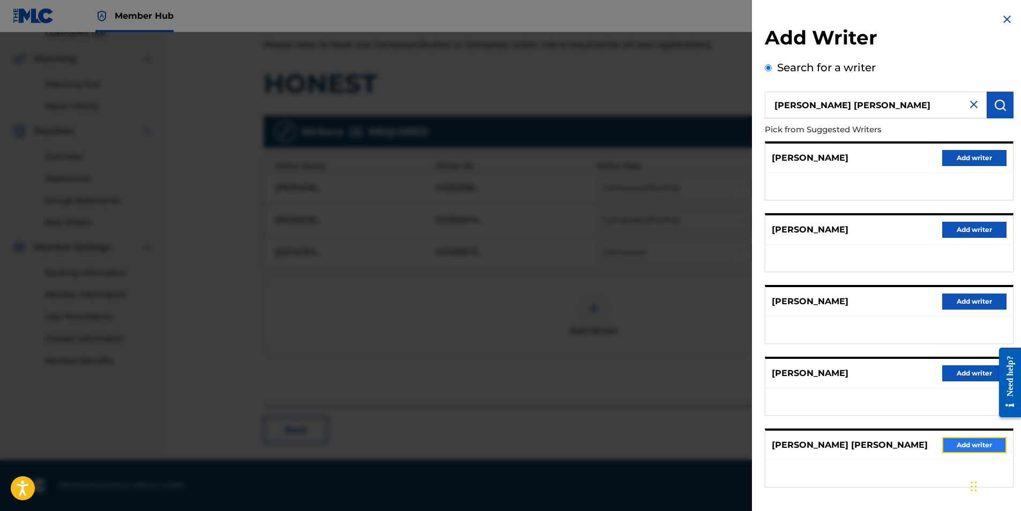
click at [964, 445] on button "Add writer" at bounding box center [974, 445] width 64 height 16
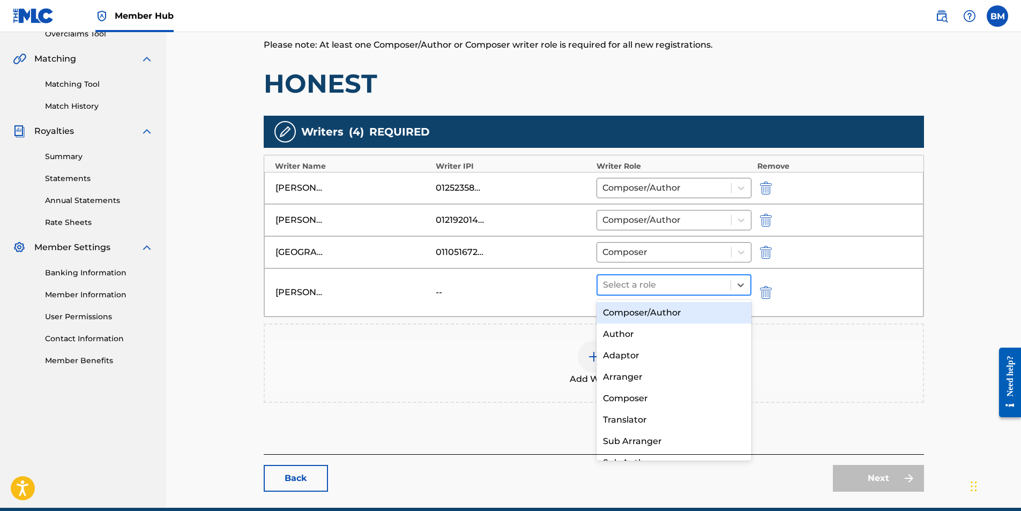
click at [642, 288] on div at bounding box center [664, 285] width 123 height 15
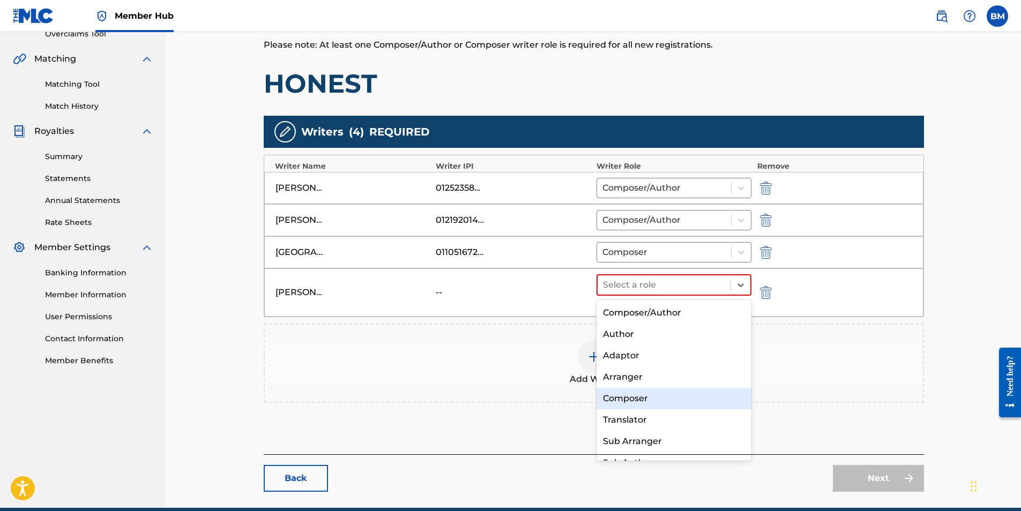
click at [626, 405] on div "Composer" at bounding box center [673, 398] width 155 height 21
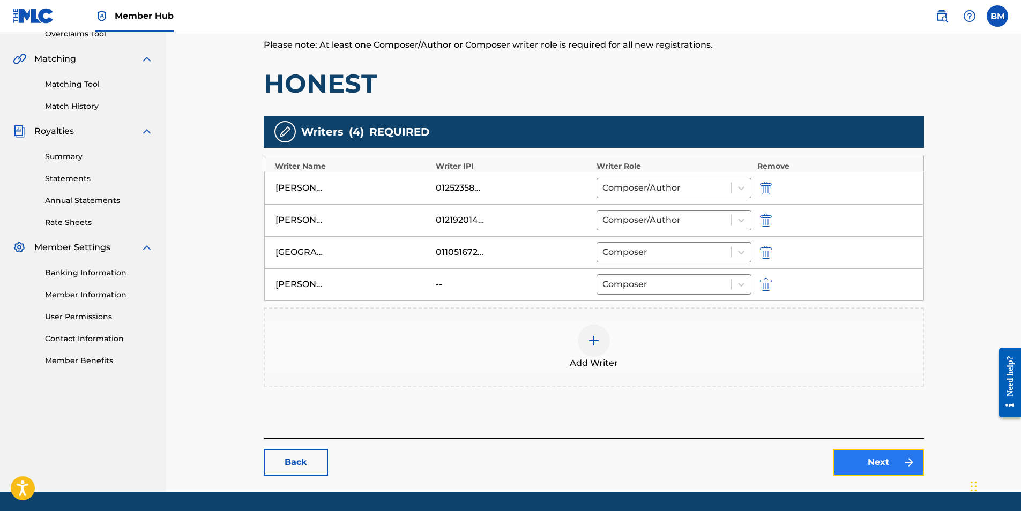
click at [882, 460] on link "Next" at bounding box center [878, 462] width 91 height 27
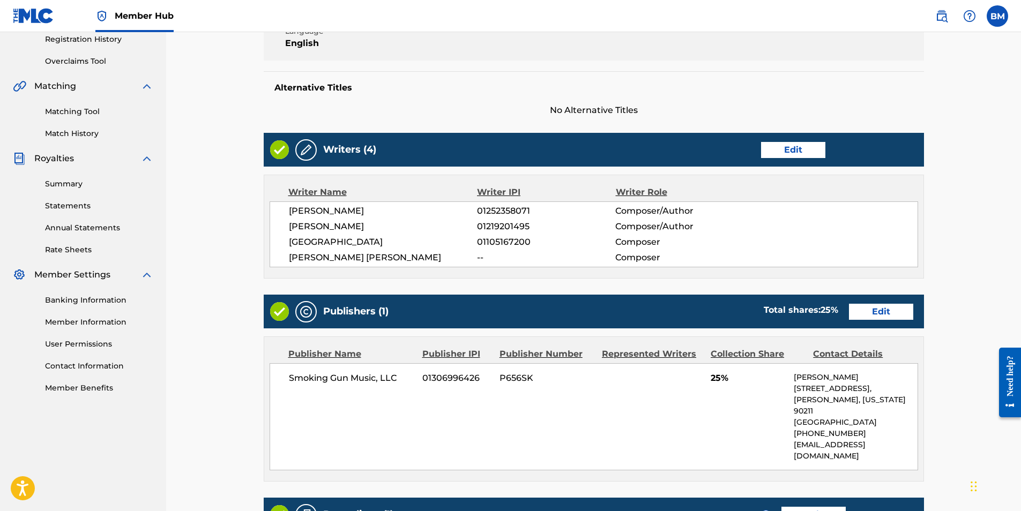
scroll to position [214, 0]
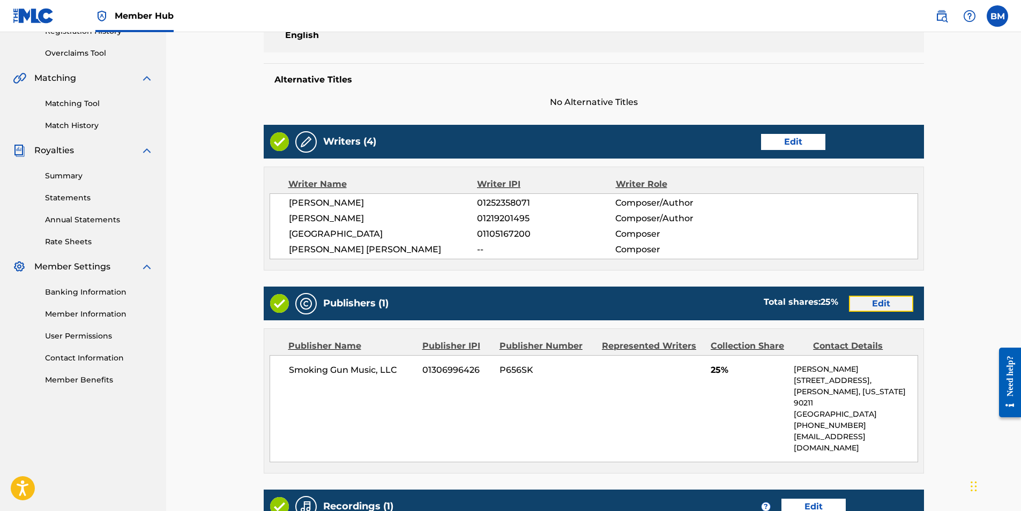
click at [874, 304] on link "Edit" at bounding box center [881, 304] width 64 height 16
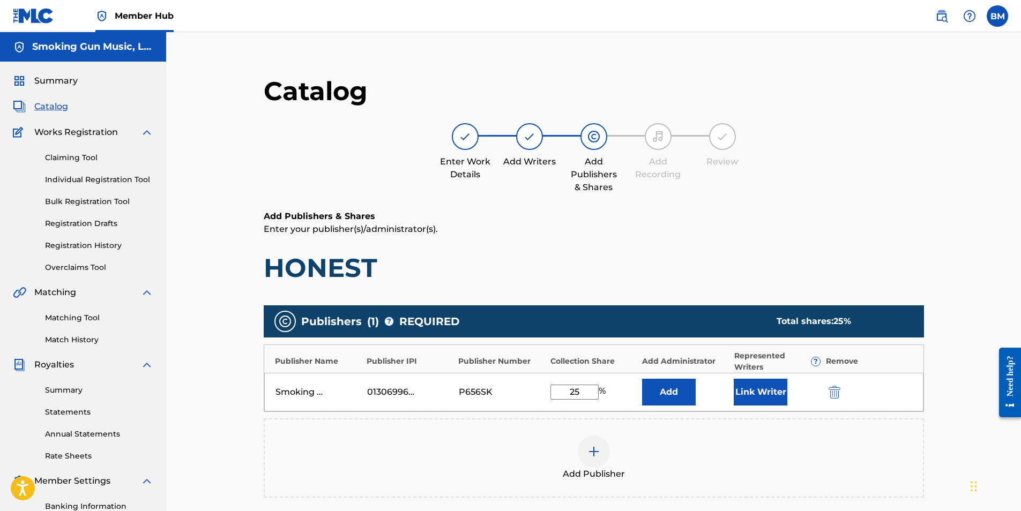
drag, startPoint x: 583, startPoint y: 391, endPoint x: 416, endPoint y: 389, distance: 167.2
click at [416, 389] on div "Smoking Gun Music, LLC 01306996426 P656SK 25 % Add Link Writer" at bounding box center [593, 392] width 659 height 39
type input "50"
click at [769, 388] on button "Link Writer" at bounding box center [760, 392] width 54 height 27
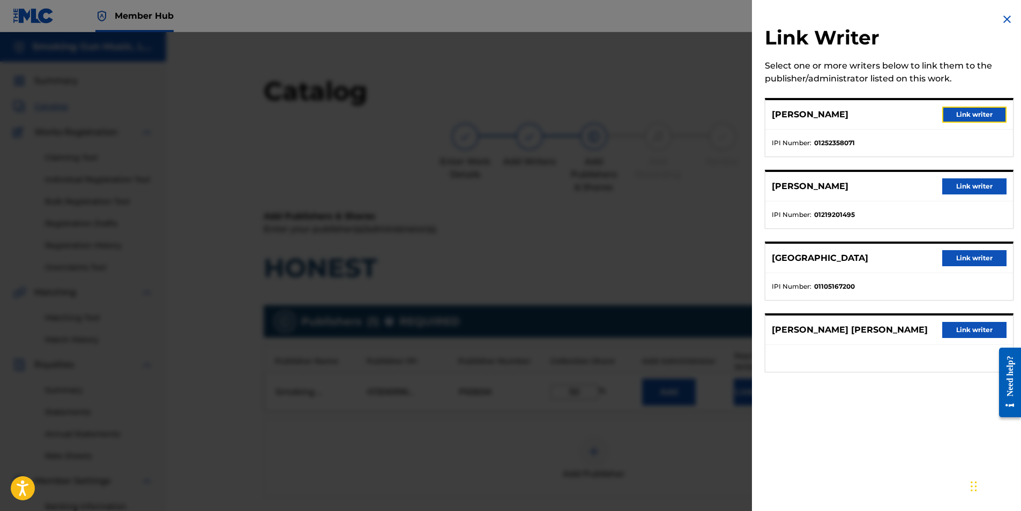
click at [970, 113] on button "Link writer" at bounding box center [974, 115] width 64 height 16
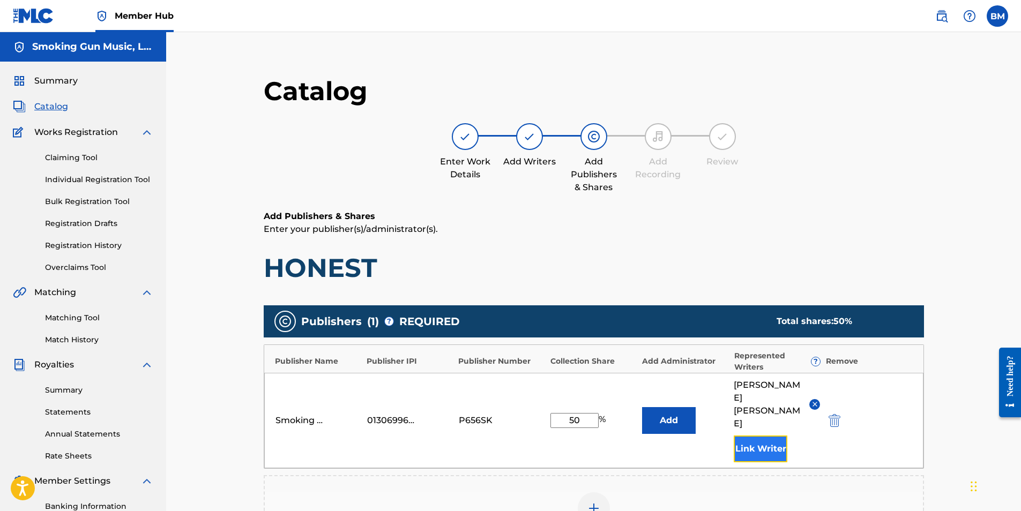
click at [760, 436] on button "Link Writer" at bounding box center [760, 449] width 54 height 27
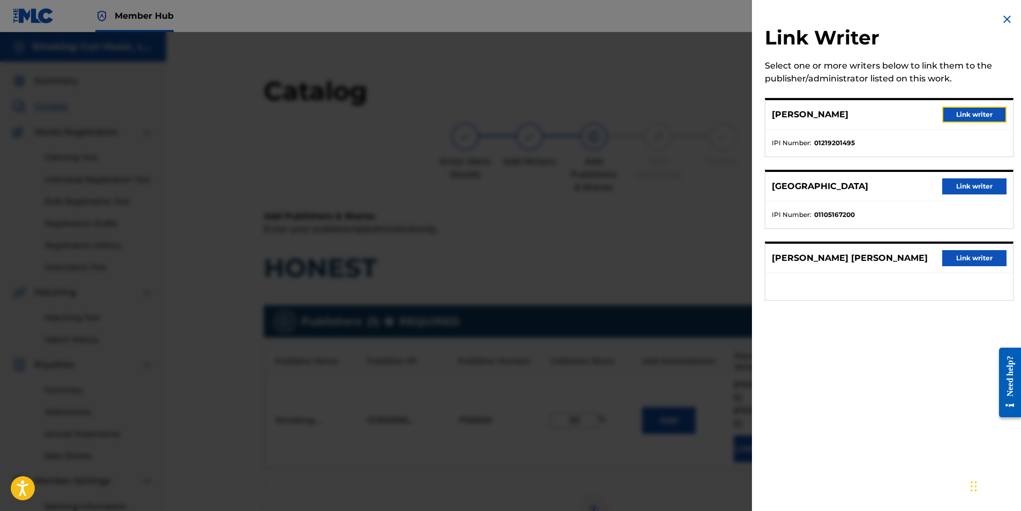
click at [969, 113] on button "Link writer" at bounding box center [974, 115] width 64 height 16
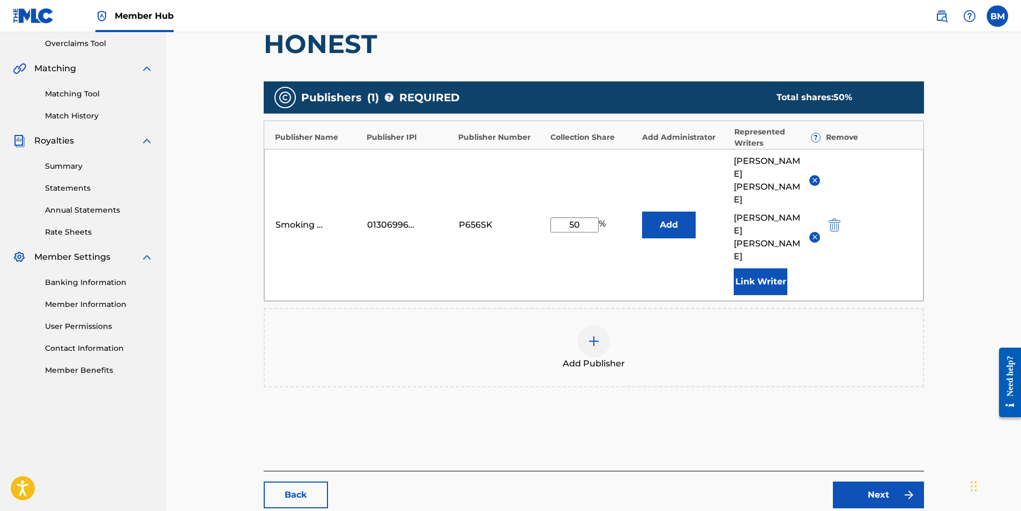
scroll to position [237, 0]
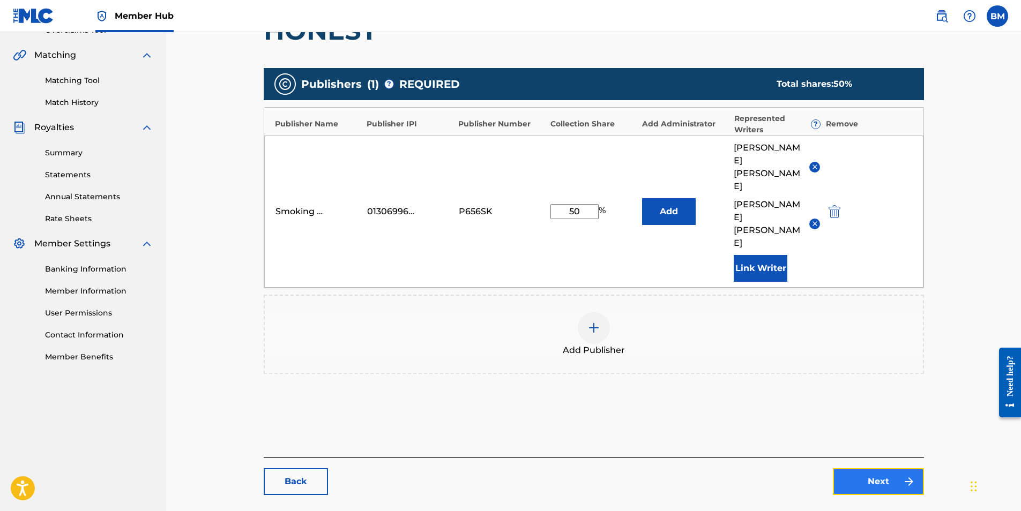
click at [874, 468] on link "Next" at bounding box center [878, 481] width 91 height 27
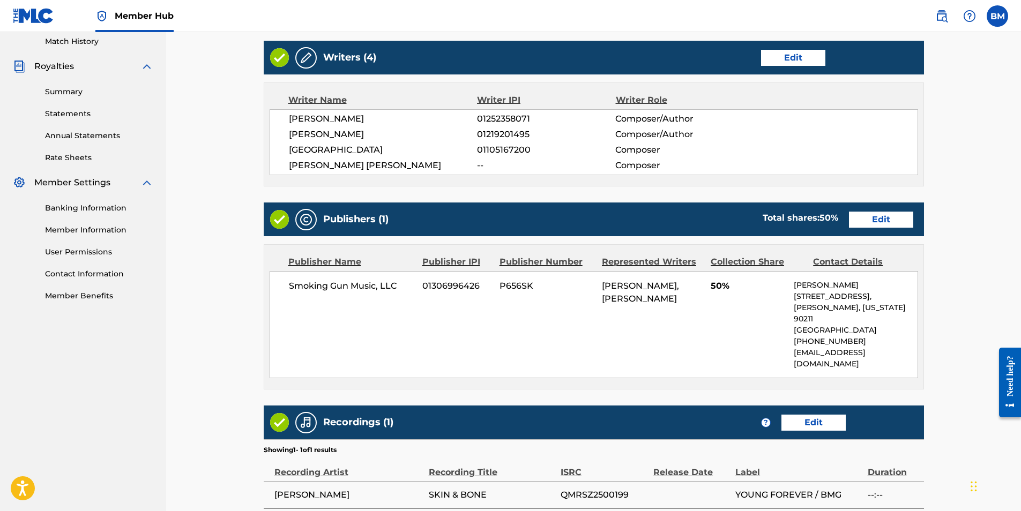
scroll to position [395, 0]
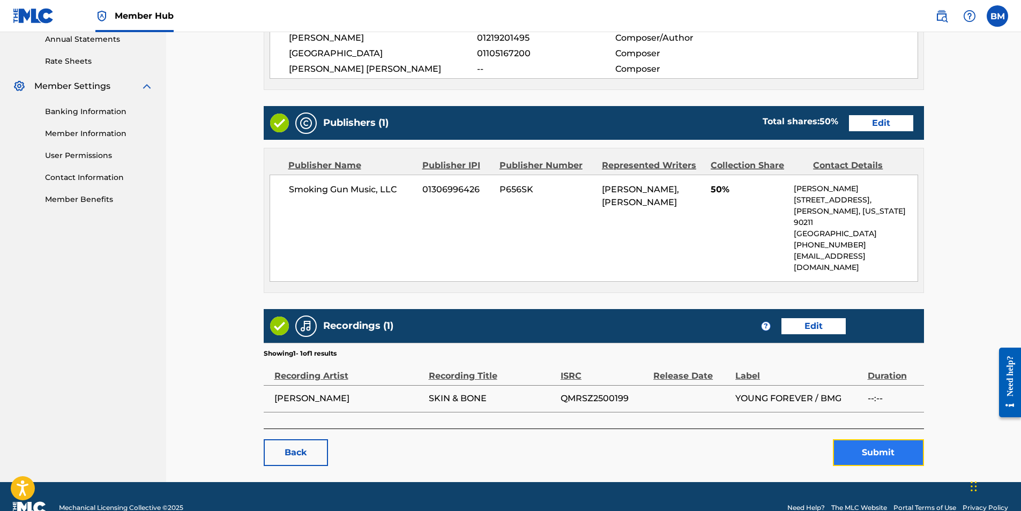
click at [886, 439] on button "Submit" at bounding box center [878, 452] width 91 height 27
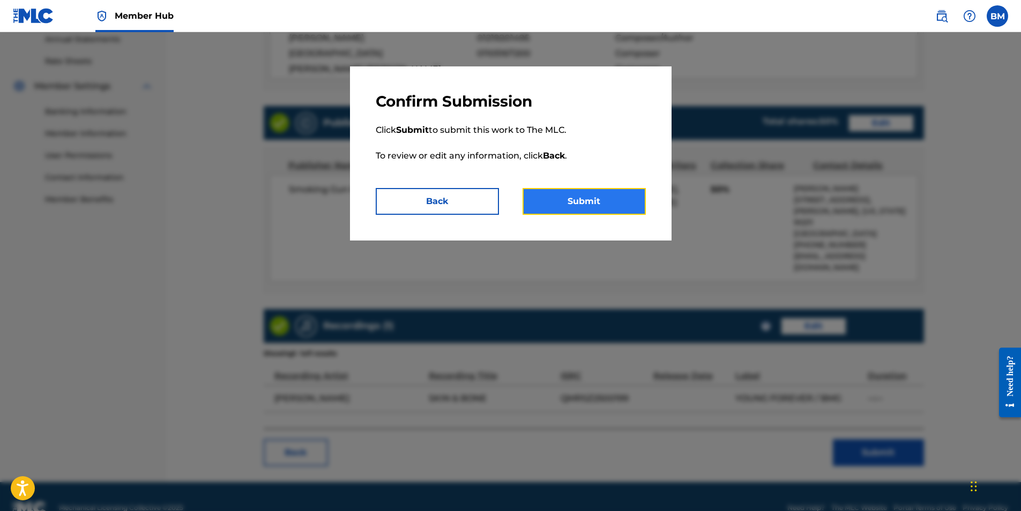
click at [596, 200] on button "Submit" at bounding box center [583, 201] width 123 height 27
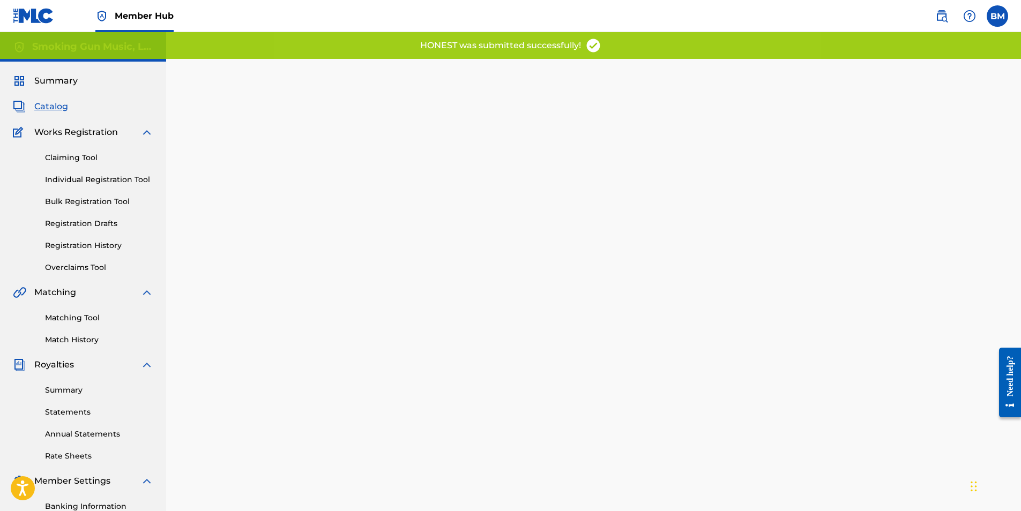
click at [47, 102] on span "Catalog" at bounding box center [51, 106] width 34 height 13
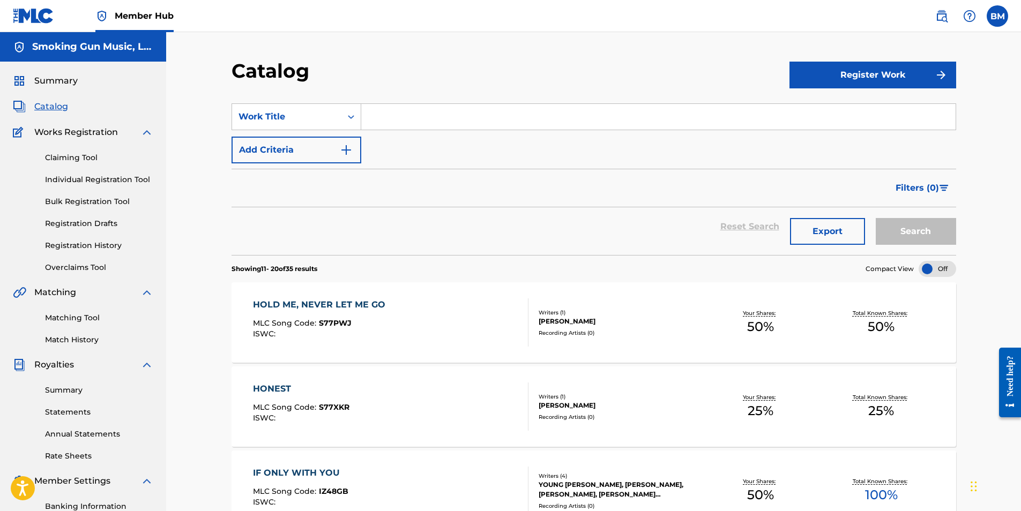
click at [364, 301] on div "HOLD ME, NEVER LET ME GO" at bounding box center [322, 304] width 138 height 13
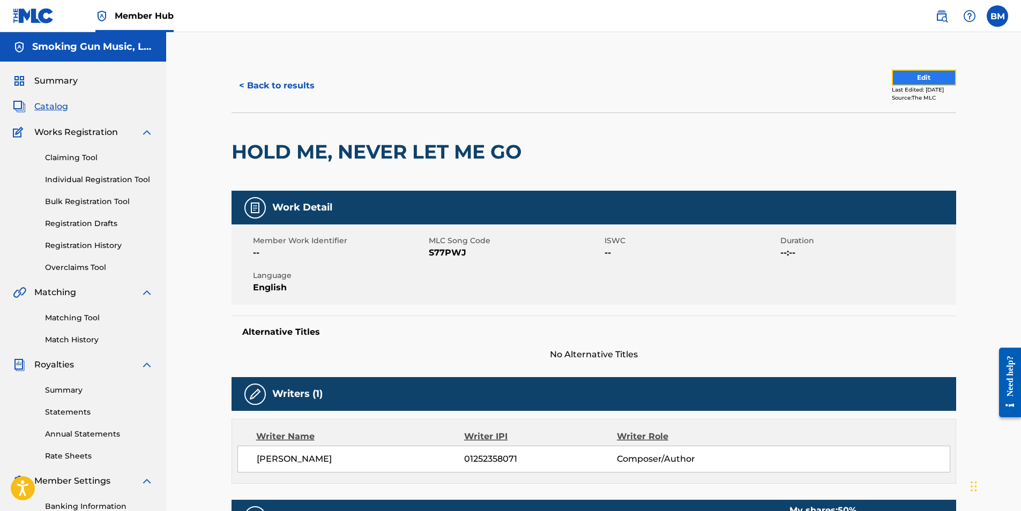
click at [907, 80] on button "Edit" at bounding box center [924, 78] width 64 height 16
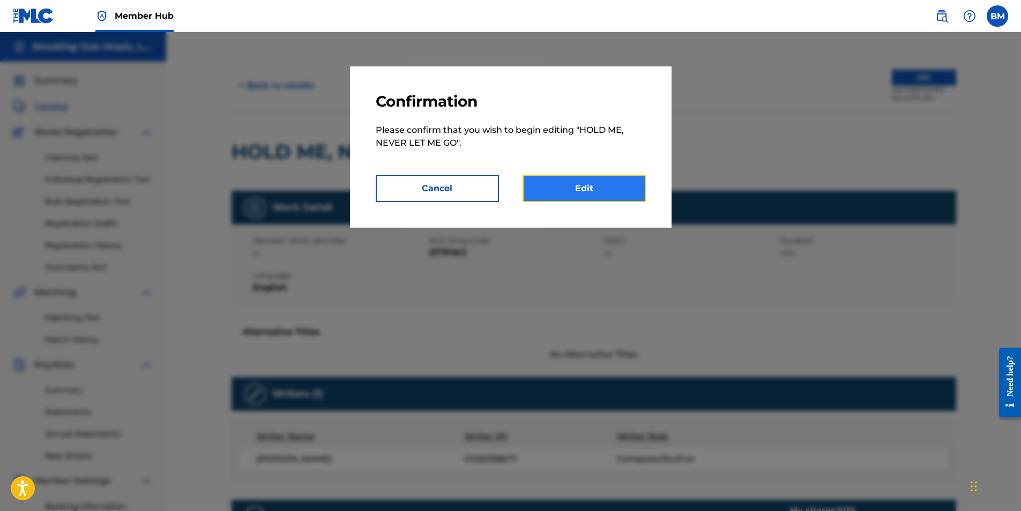
click at [562, 193] on link "Edit" at bounding box center [583, 188] width 123 height 27
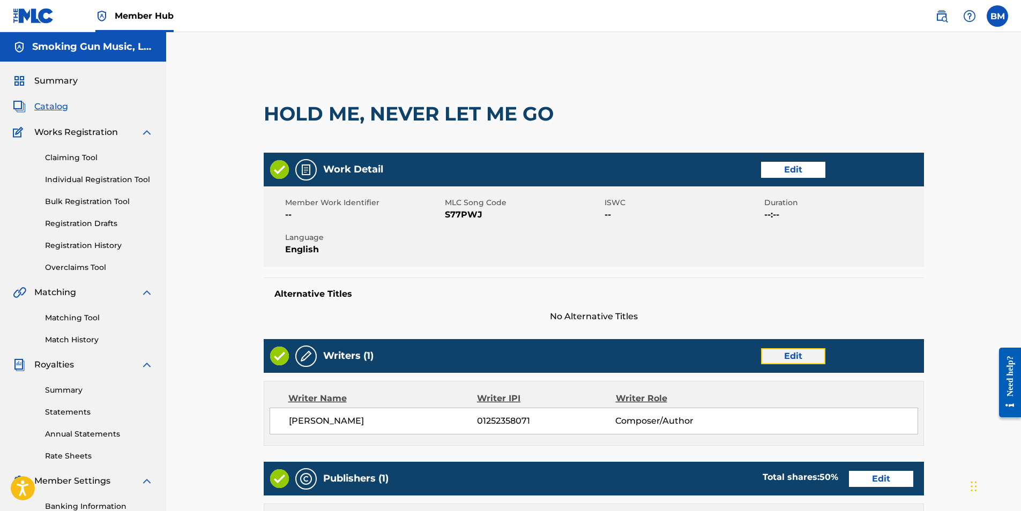
click at [787, 361] on link "Edit" at bounding box center [793, 356] width 64 height 16
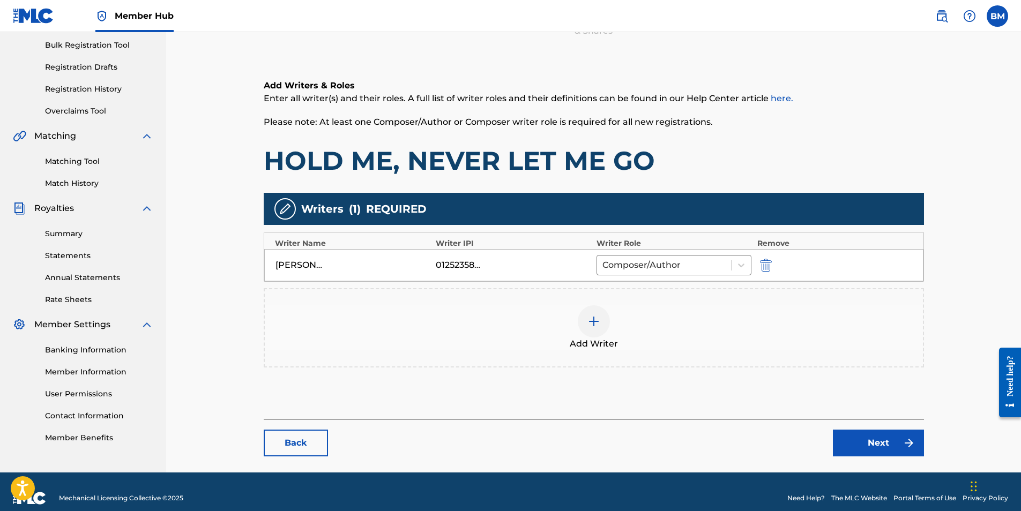
scroll to position [161, 0]
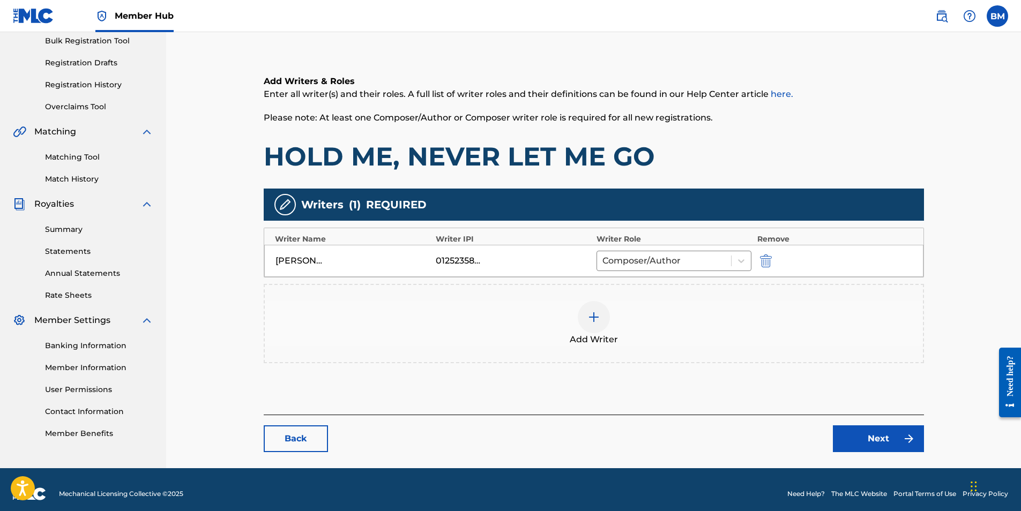
click at [599, 320] on img at bounding box center [593, 317] width 13 height 13
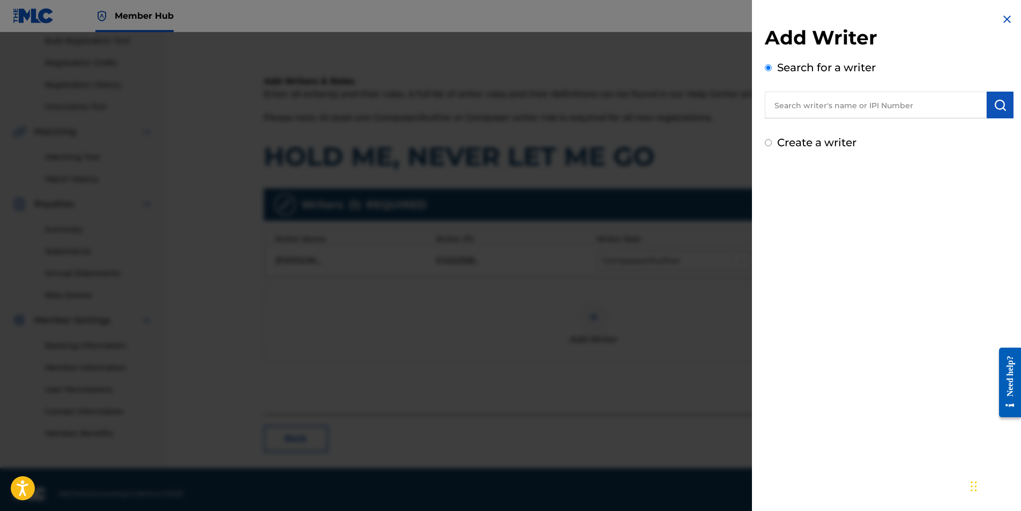
click at [844, 109] on input "text" at bounding box center [876, 105] width 222 height 27
type input "[PERSON_NAME]"
click at [838, 132] on strong "brustein" at bounding box center [820, 129] width 38 height 10
click at [994, 104] on img "submit" at bounding box center [999, 105] width 13 height 13
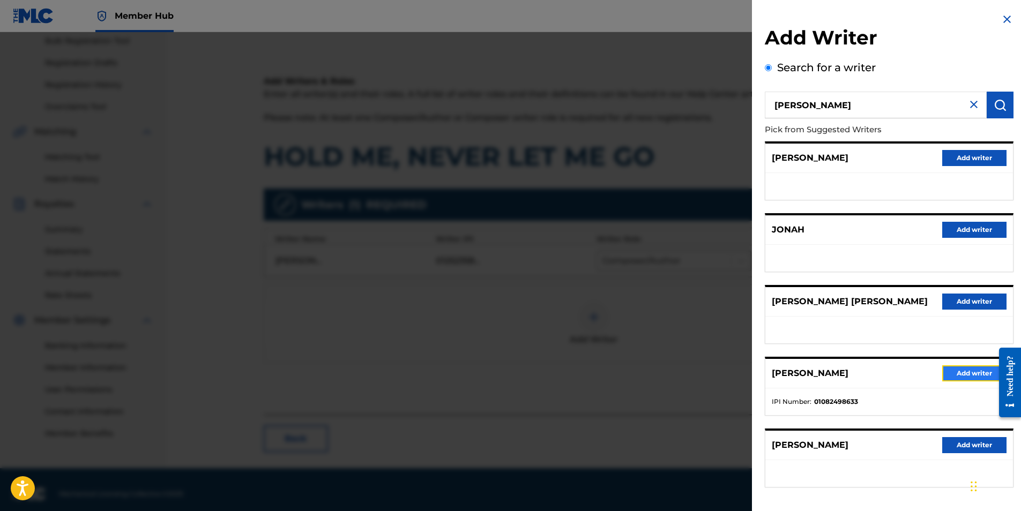
click at [972, 373] on button "Add writer" at bounding box center [974, 373] width 64 height 16
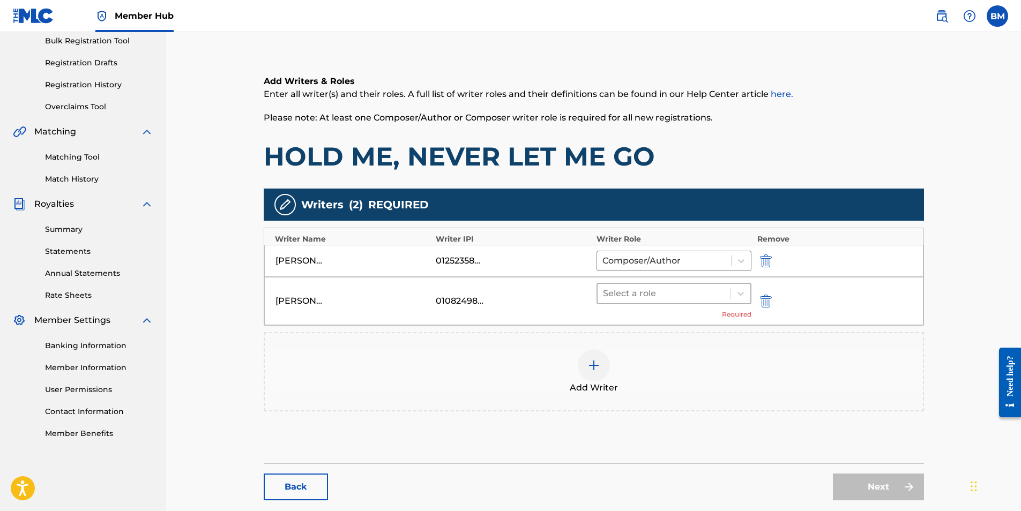
click at [660, 293] on div at bounding box center [664, 293] width 123 height 15
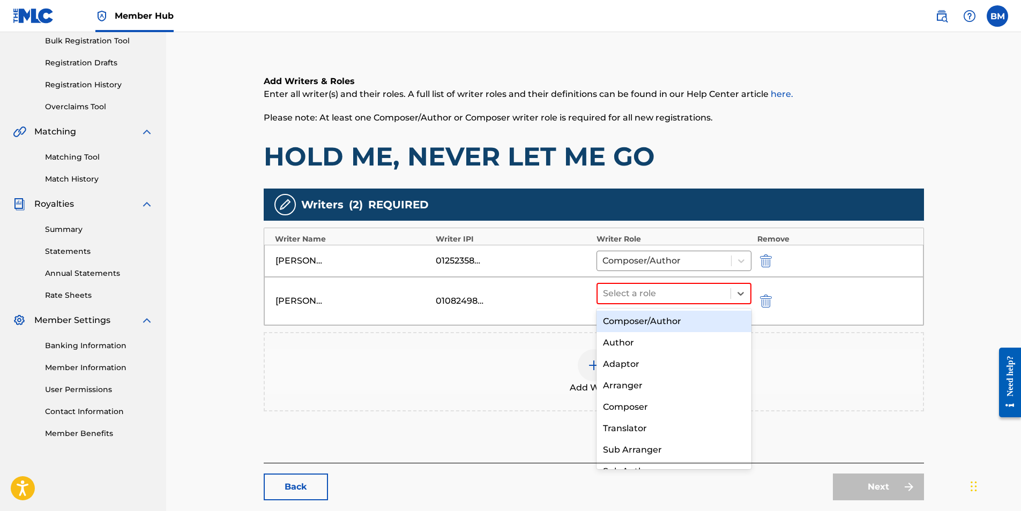
click at [628, 324] on div "Composer/Author" at bounding box center [673, 321] width 155 height 21
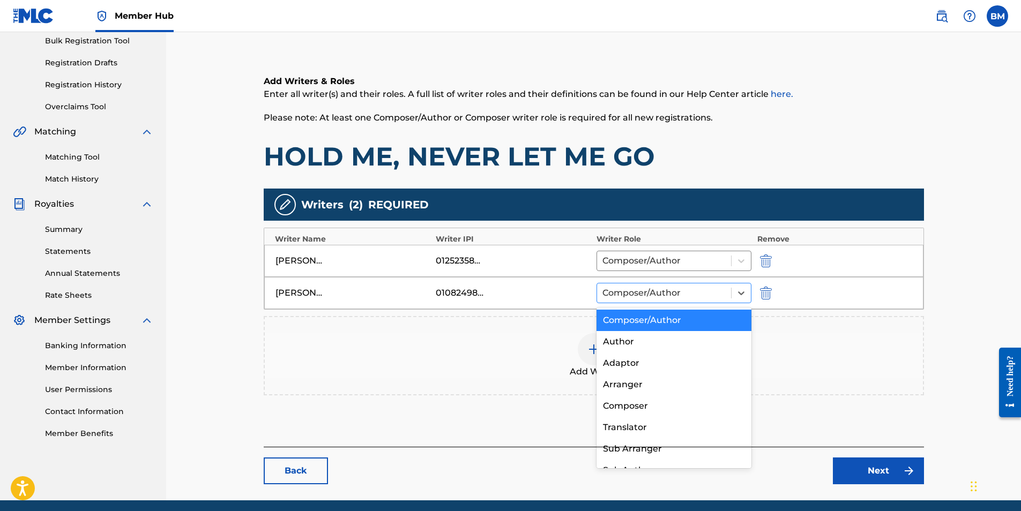
click at [670, 292] on div at bounding box center [664, 293] width 124 height 15
click at [646, 407] on div "Composer" at bounding box center [673, 405] width 155 height 21
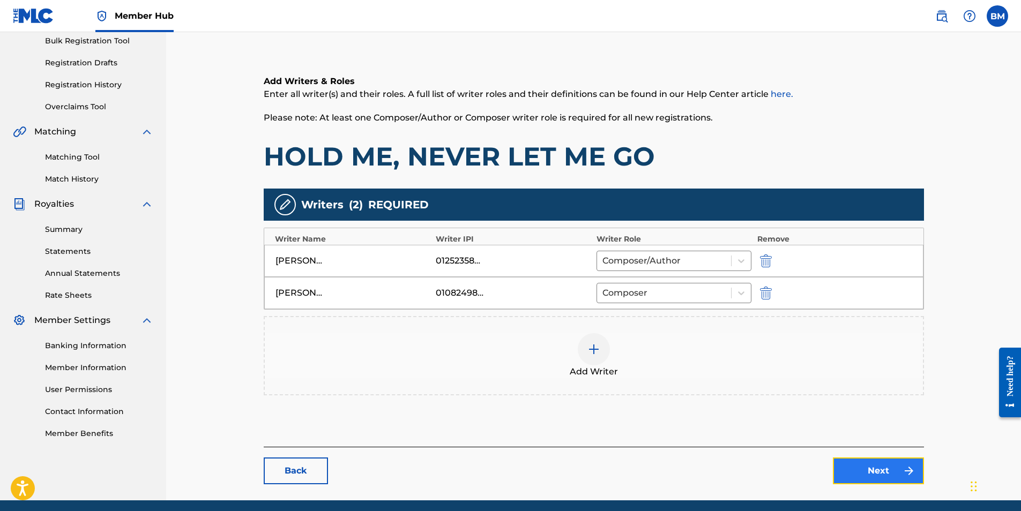
click at [880, 471] on link "Next" at bounding box center [878, 471] width 91 height 27
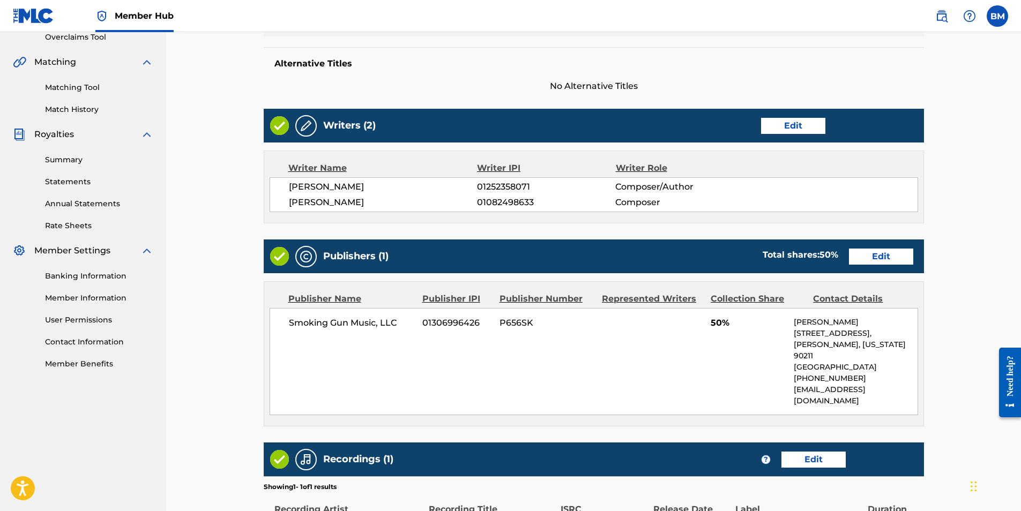
scroll to position [268, 0]
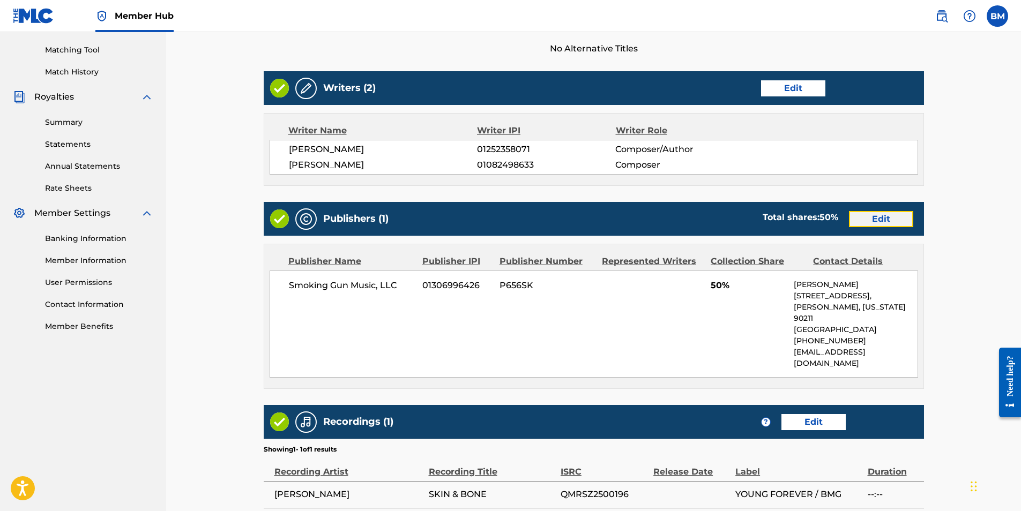
click at [878, 220] on link "Edit" at bounding box center [881, 219] width 64 height 16
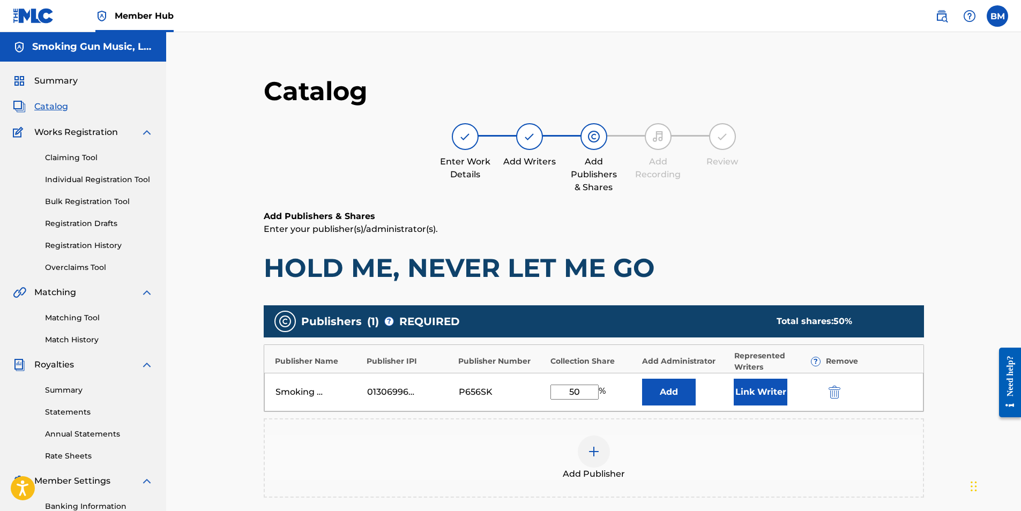
drag, startPoint x: 593, startPoint y: 395, endPoint x: 527, endPoint y: 393, distance: 66.5
click at [527, 393] on div "Smoking Gun Music, LLC 01306996426 P656SK 50 % Add Link Writer" at bounding box center [593, 392] width 659 height 39
type input "75"
click at [752, 393] on button "Link Writer" at bounding box center [760, 392] width 54 height 27
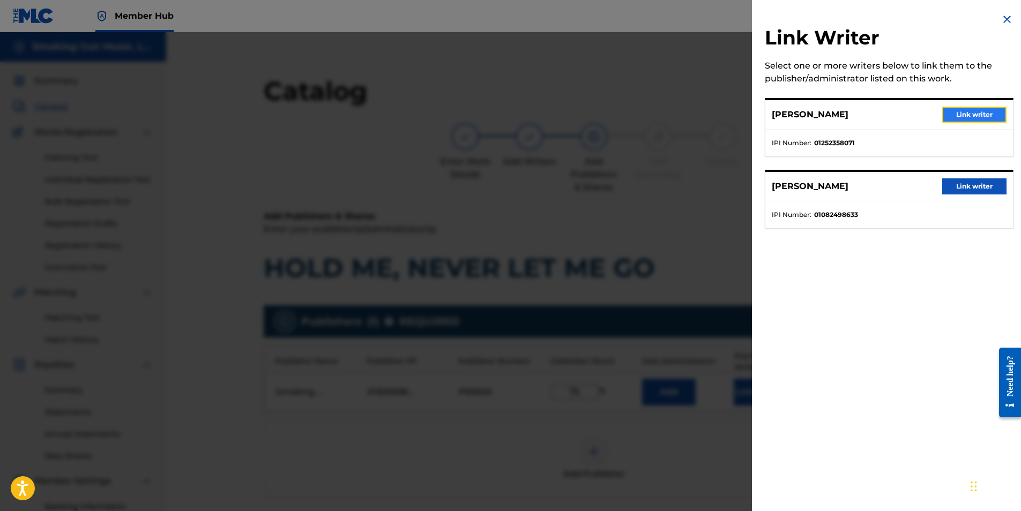
click at [966, 114] on button "Link writer" at bounding box center [974, 115] width 64 height 16
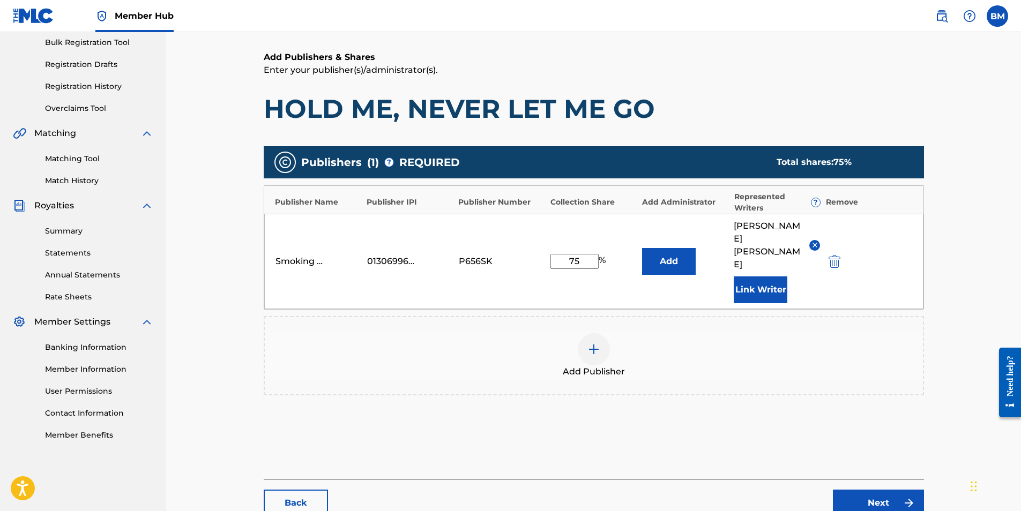
scroll to position [206, 0]
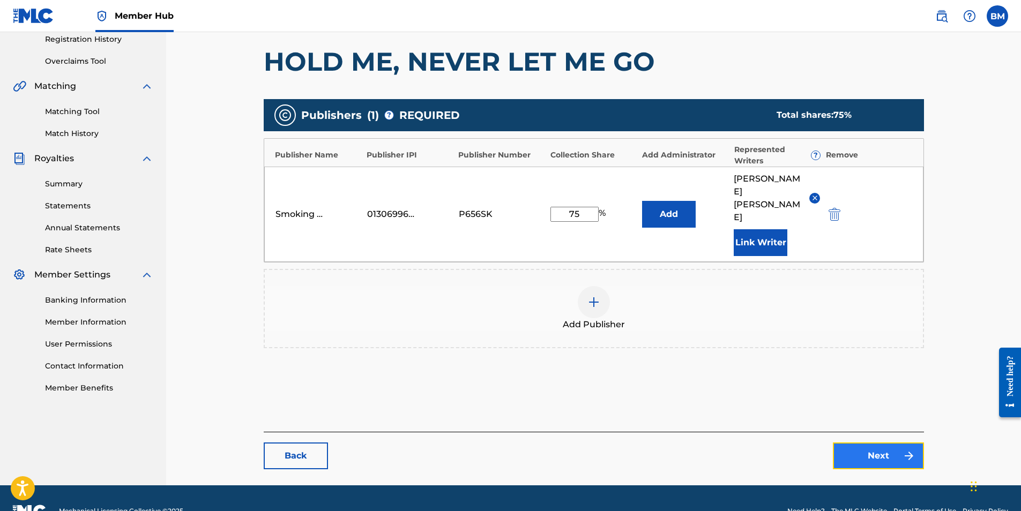
click at [879, 443] on link "Next" at bounding box center [878, 456] width 91 height 27
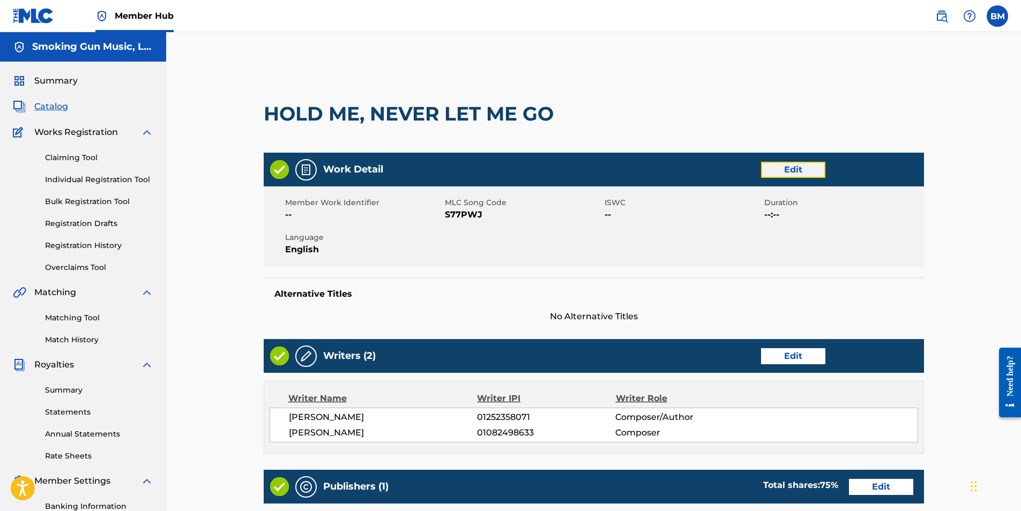
click at [792, 174] on link "Edit" at bounding box center [793, 170] width 64 height 16
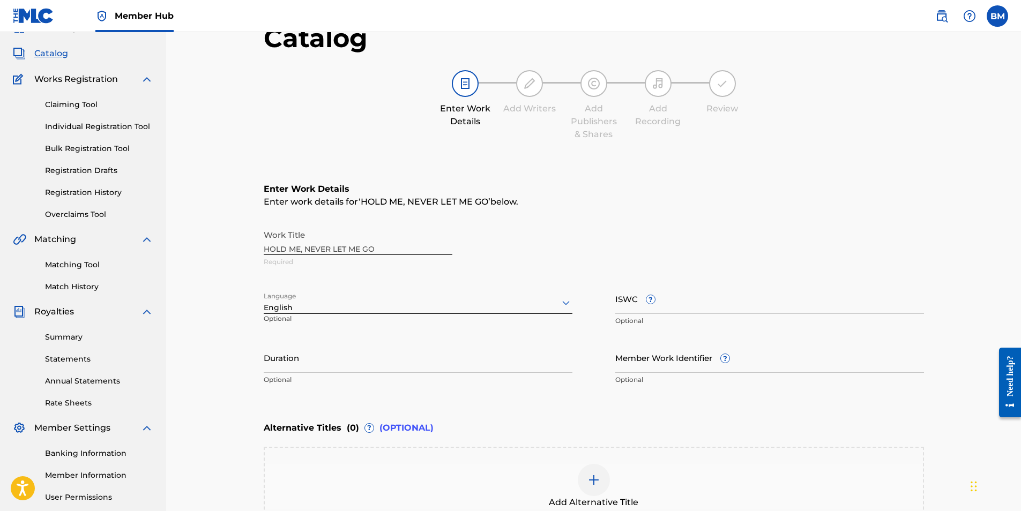
scroll to position [39, 0]
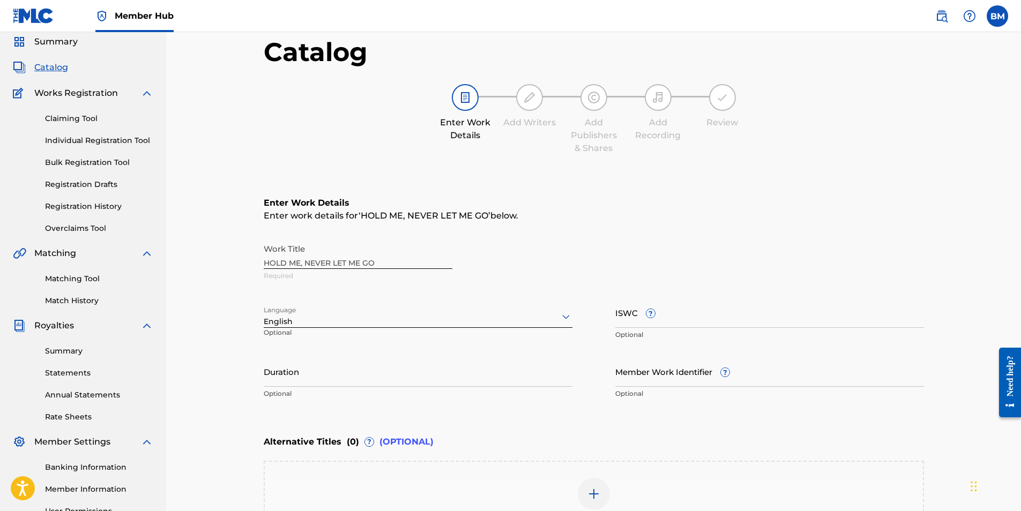
click at [358, 260] on div "Work Title HOLD ME, NEVER LET ME GO Required" at bounding box center [594, 262] width 660 height 48
click at [458, 216] on span "HOLD ME, NEVER LET ME GO" at bounding box center [425, 216] width 128 height 10
click at [343, 264] on div "Work Title HOLD ME, NEVER LET ME GO Required" at bounding box center [594, 262] width 660 height 48
click at [342, 258] on div "Work Title HOLD ME, NEVER LET ME GO Required" at bounding box center [594, 262] width 660 height 48
click at [287, 244] on div "Work Title HOLD ME, NEVER LET ME GO Required" at bounding box center [594, 262] width 660 height 48
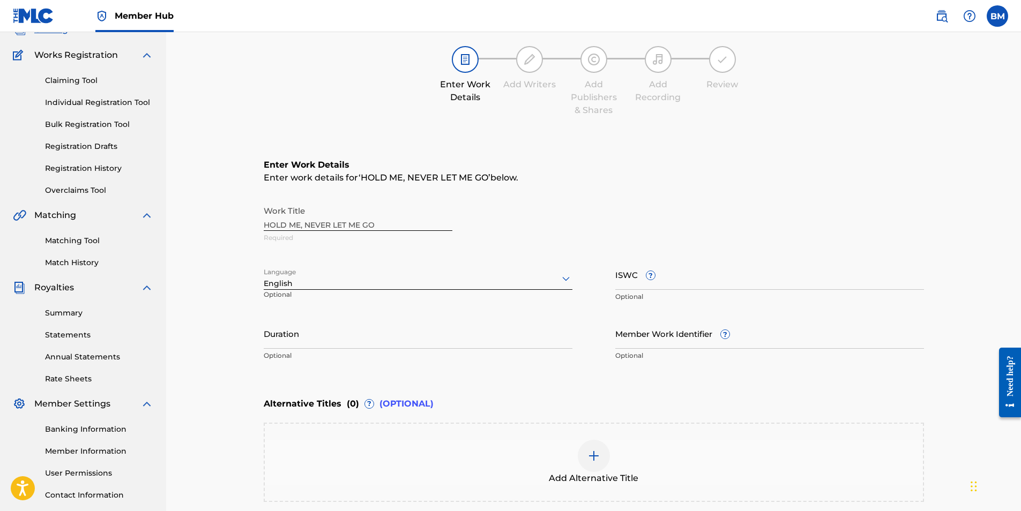
scroll to position [200, 0]
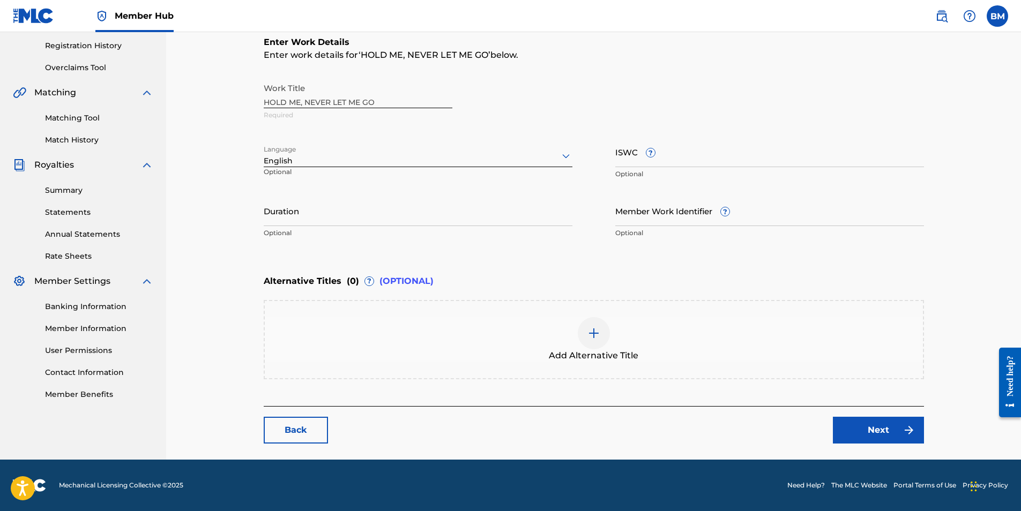
click at [596, 328] on img at bounding box center [593, 333] width 13 height 13
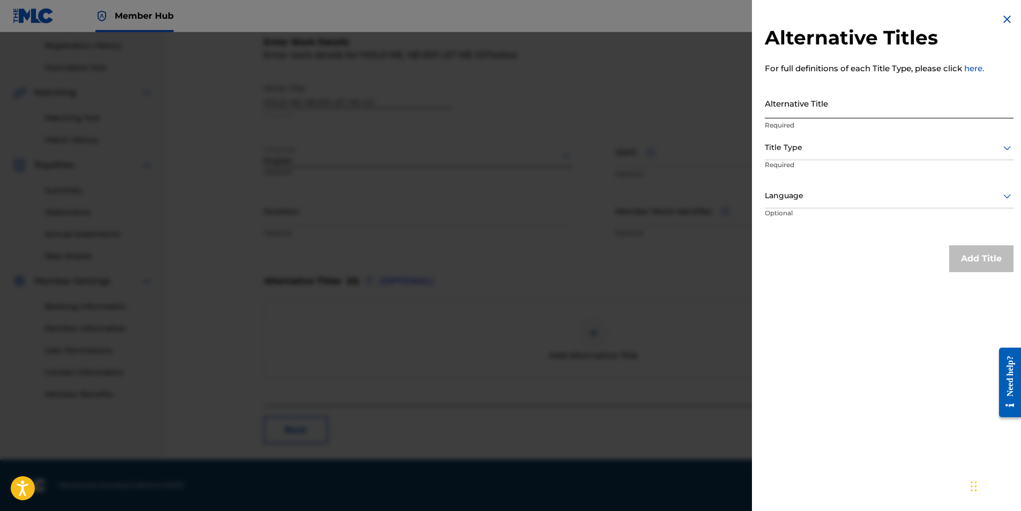
click at [808, 107] on input "Alternative Title" at bounding box center [889, 103] width 249 height 31
type input "H"
type input "Hold me never let go"
click at [885, 149] on div at bounding box center [889, 147] width 249 height 13
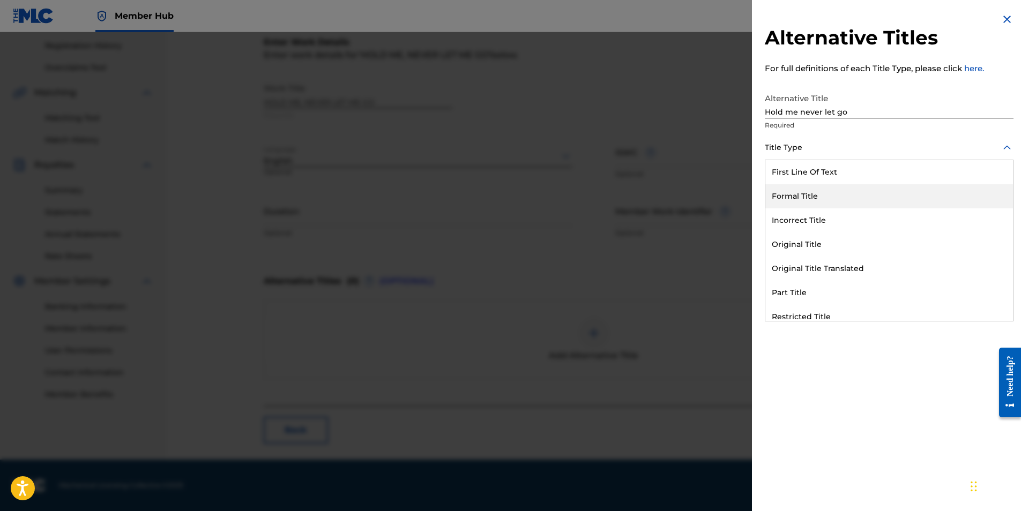
click at [821, 196] on div "Formal Title" at bounding box center [889, 196] width 248 height 24
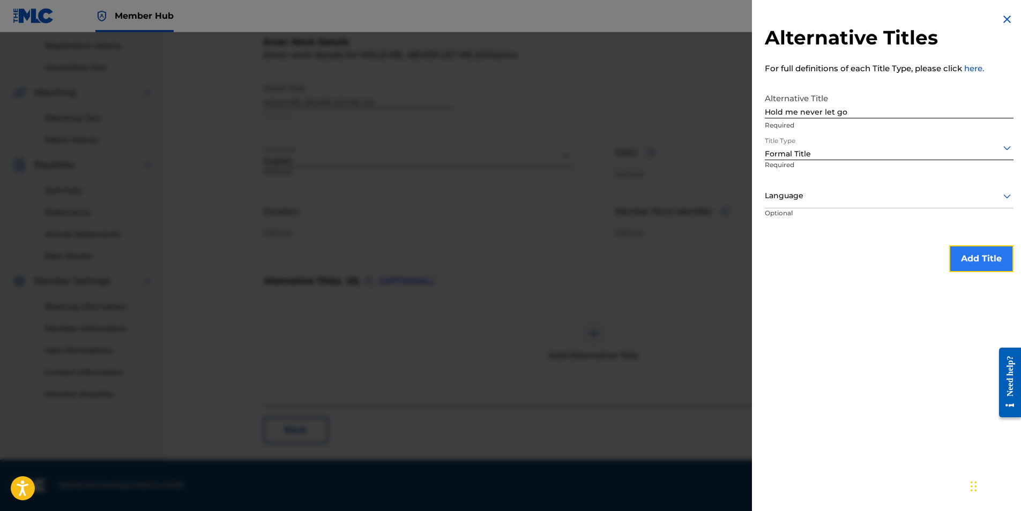
click at [977, 258] on button "Add Title" at bounding box center [981, 258] width 64 height 27
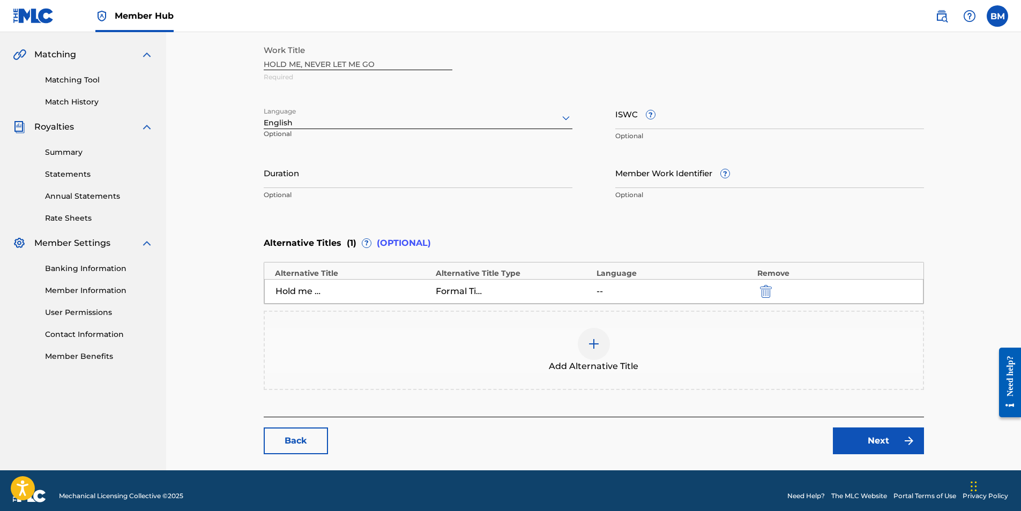
scroll to position [249, 0]
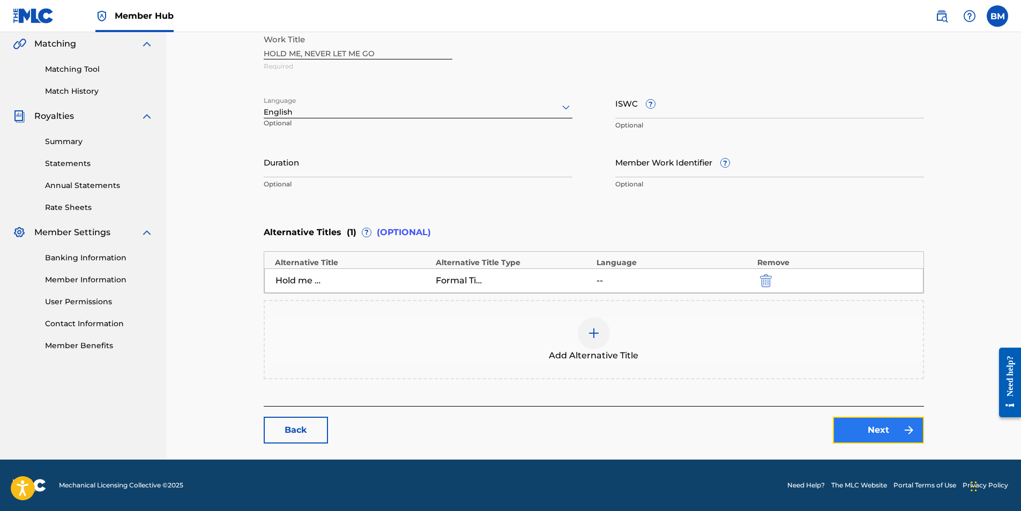
click at [879, 426] on link "Next" at bounding box center [878, 430] width 91 height 27
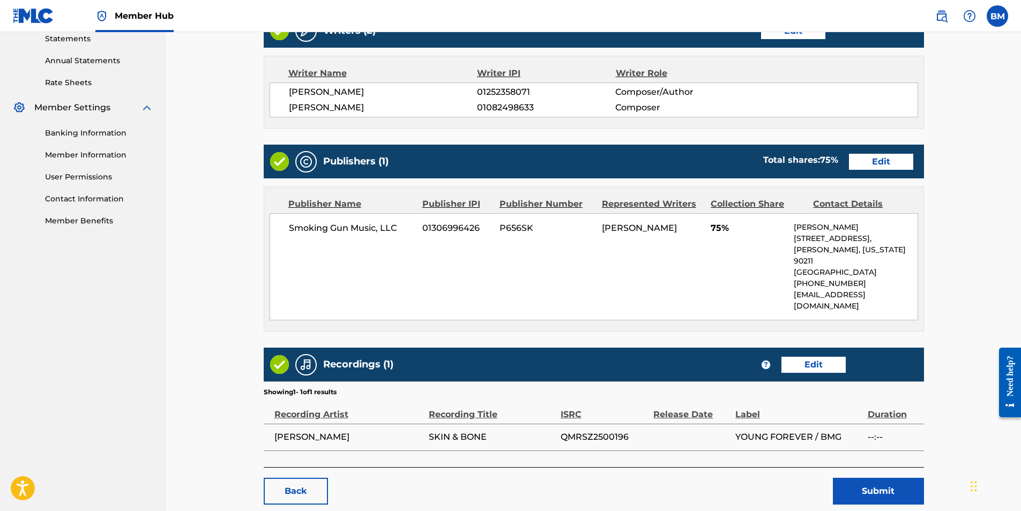
scroll to position [412, 0]
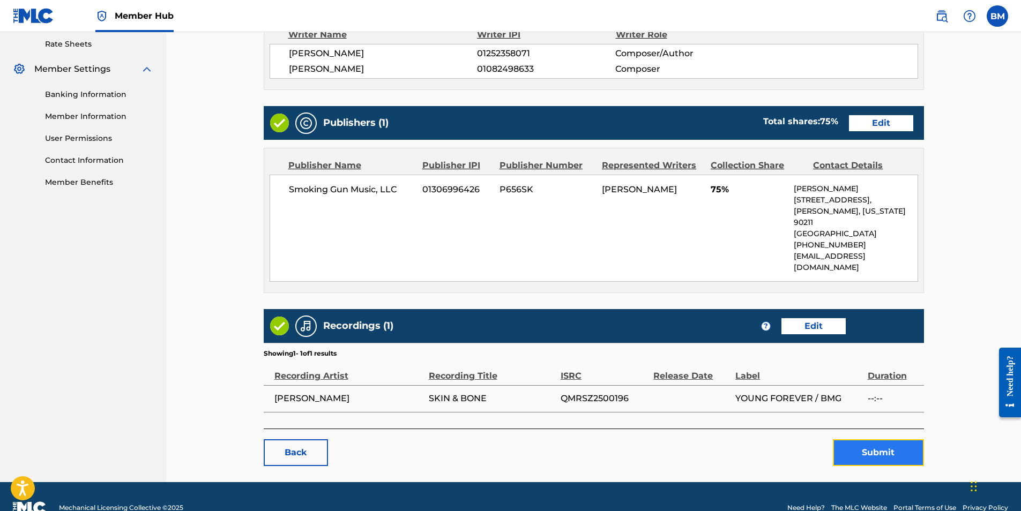
click at [874, 439] on button "Submit" at bounding box center [878, 452] width 91 height 27
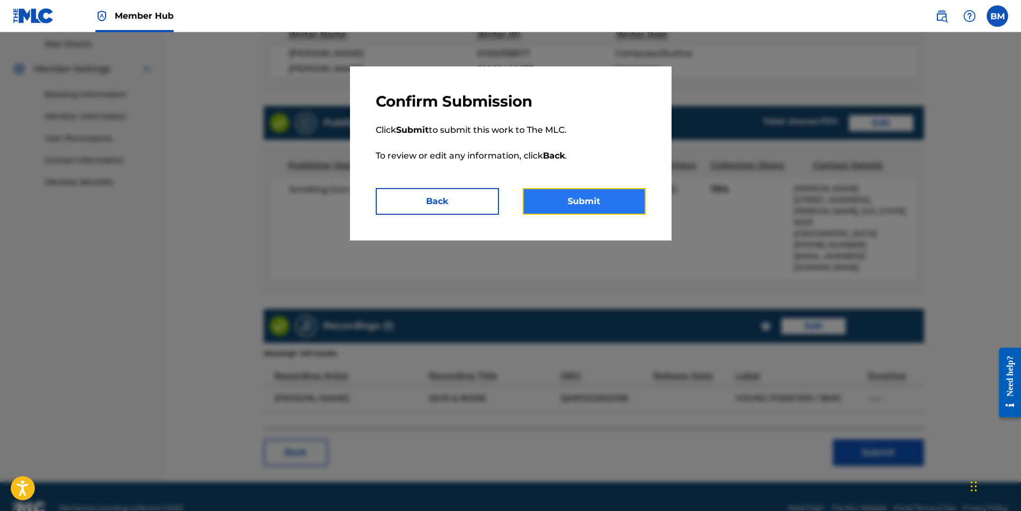
click at [594, 205] on button "Submit" at bounding box center [583, 201] width 123 height 27
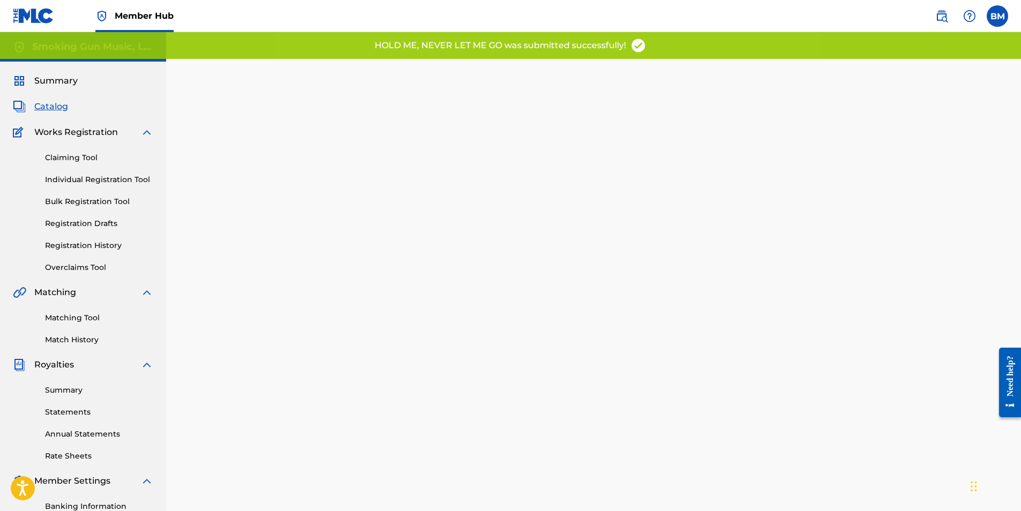
click at [51, 103] on span "Catalog" at bounding box center [51, 106] width 34 height 13
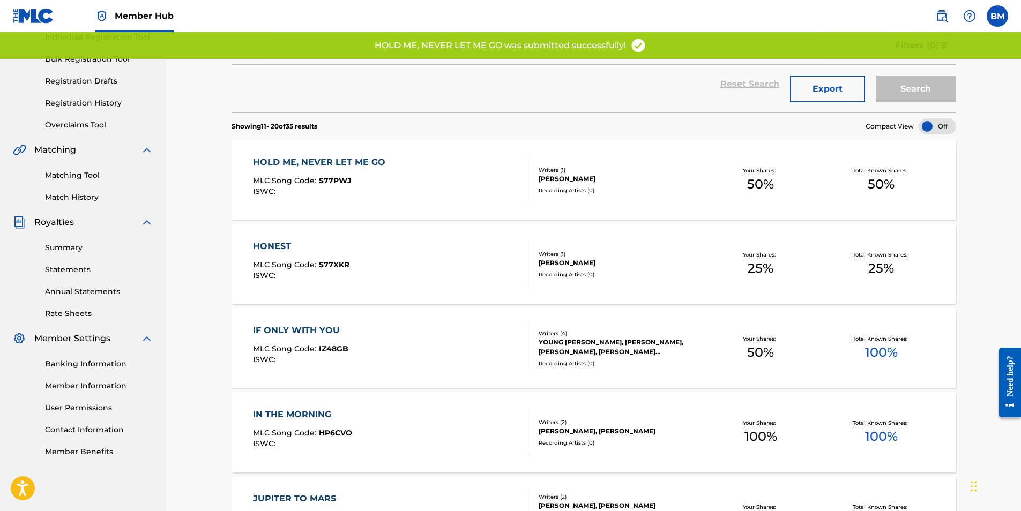
scroll to position [161, 0]
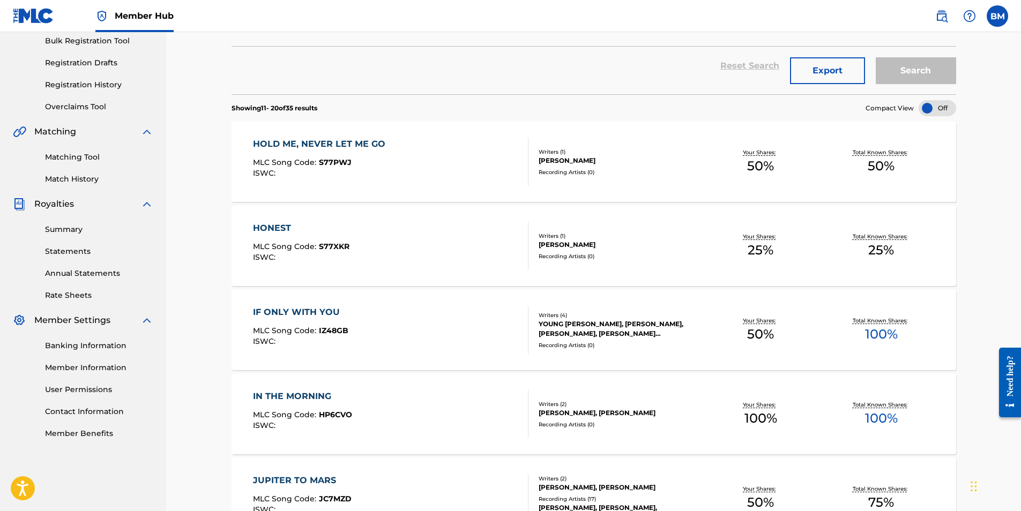
click at [290, 233] on div "HONEST" at bounding box center [301, 228] width 96 height 13
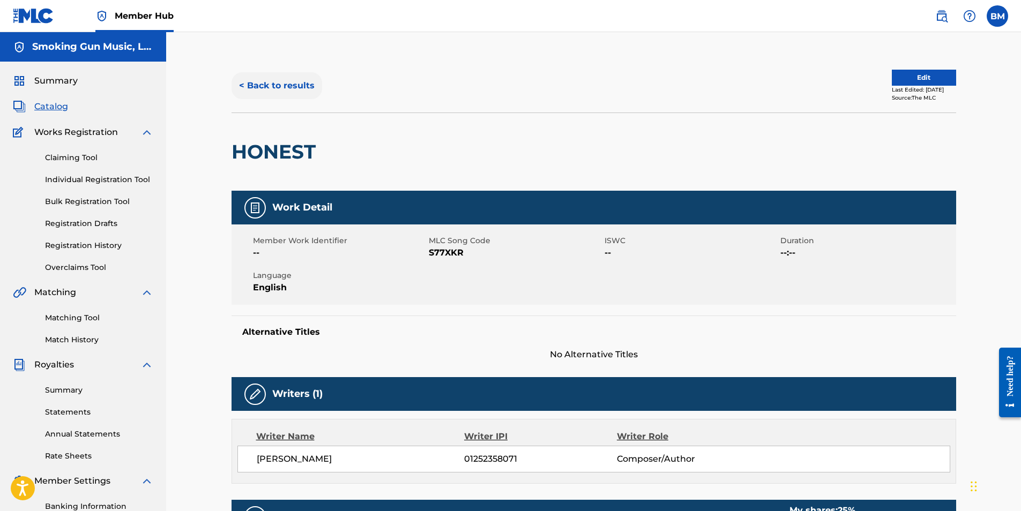
click at [292, 85] on button "< Back to results" at bounding box center [276, 85] width 91 height 27
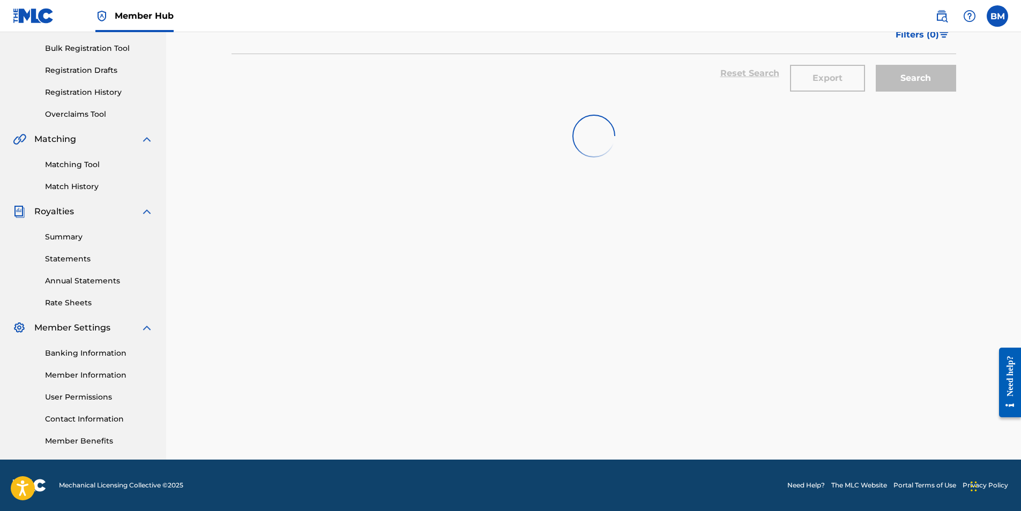
scroll to position [161, 0]
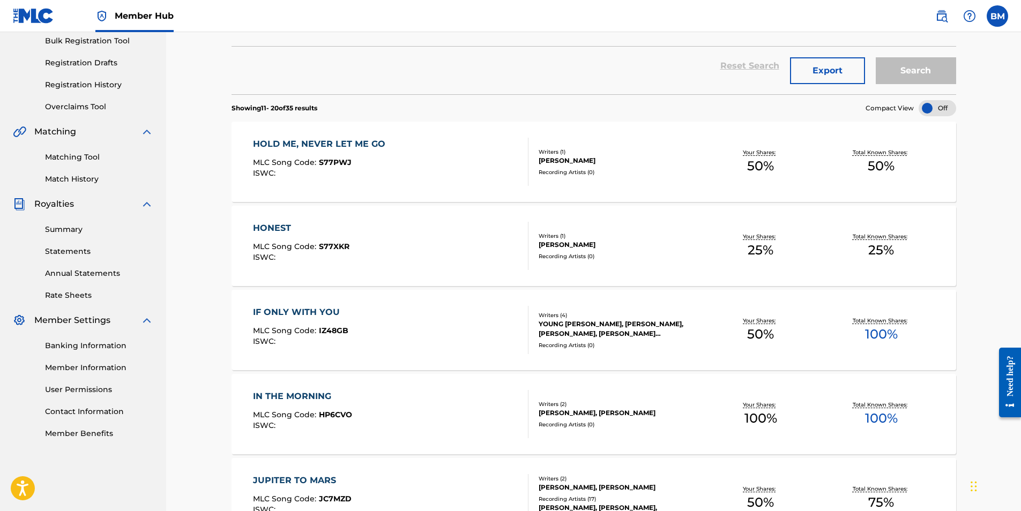
click at [275, 228] on div "HONEST" at bounding box center [301, 228] width 96 height 13
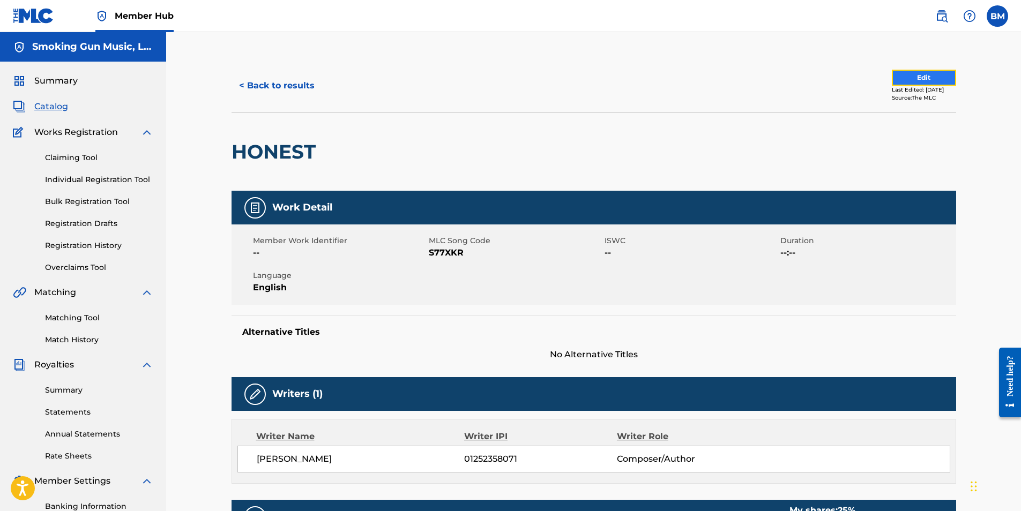
click at [911, 79] on button "Edit" at bounding box center [924, 78] width 64 height 16
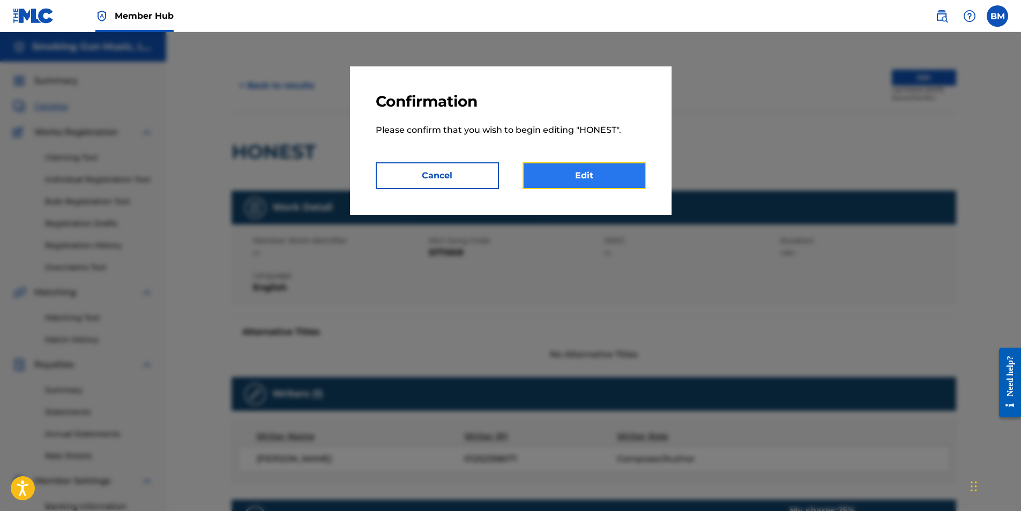
click at [575, 175] on link "Edit" at bounding box center [583, 175] width 123 height 27
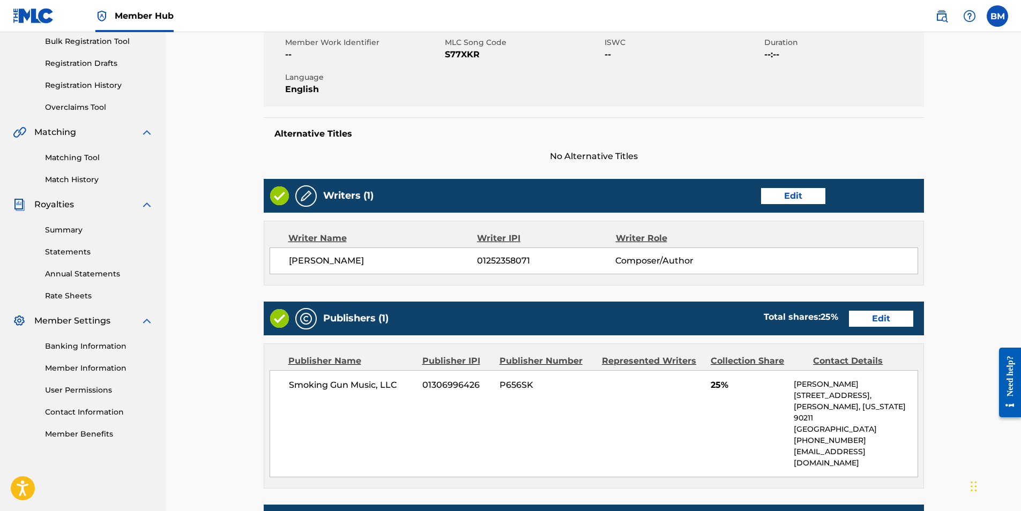
scroll to position [161, 0]
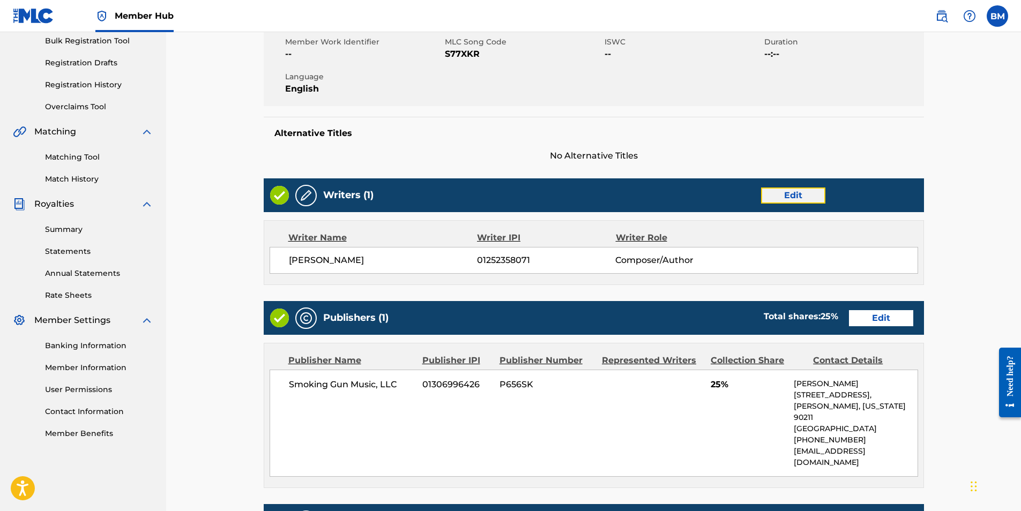
click at [793, 197] on link "Edit" at bounding box center [793, 196] width 64 height 16
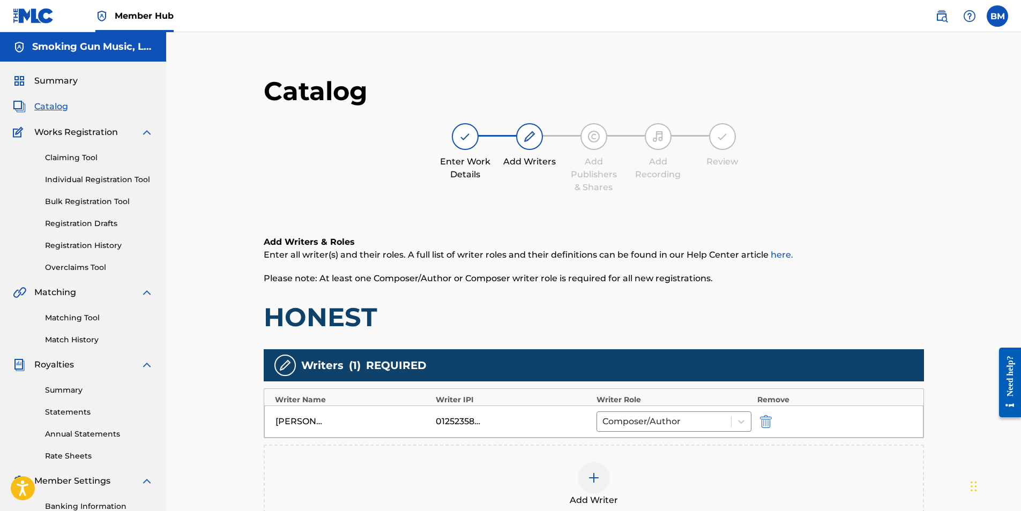
click at [589, 480] on img at bounding box center [593, 477] width 13 height 13
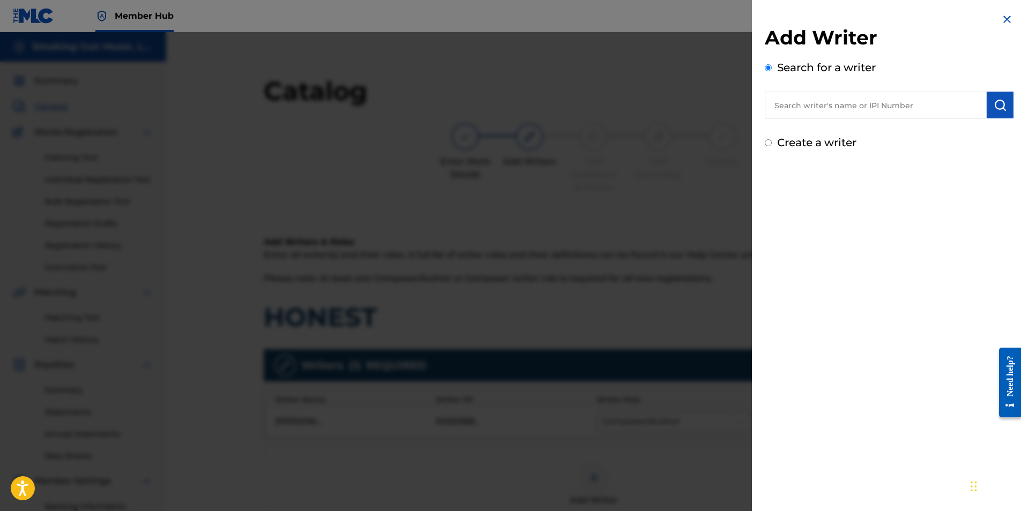
click at [837, 97] on input "text" at bounding box center [876, 105] width 222 height 27
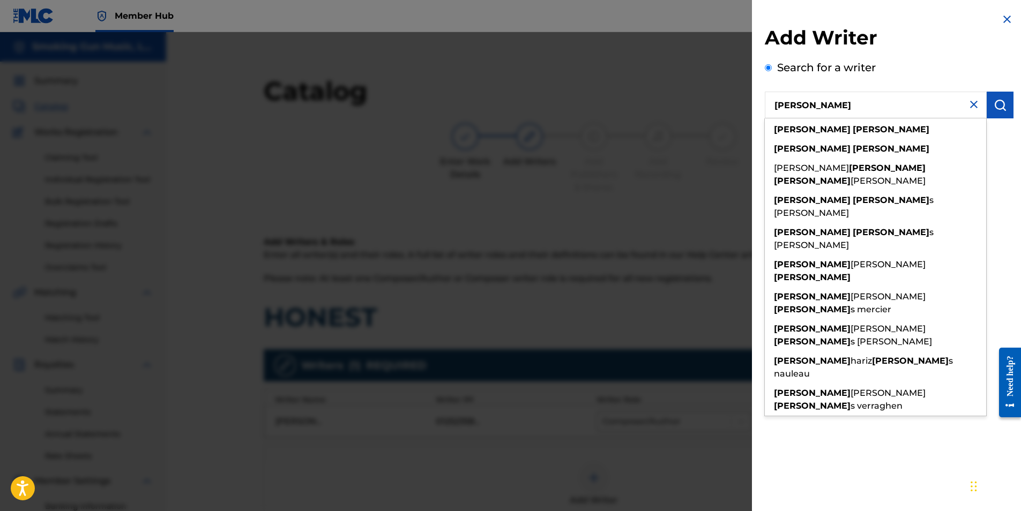
type input "[PERSON_NAME]"
click at [852, 131] on strong "[PERSON_NAME]" at bounding box center [890, 129] width 77 height 10
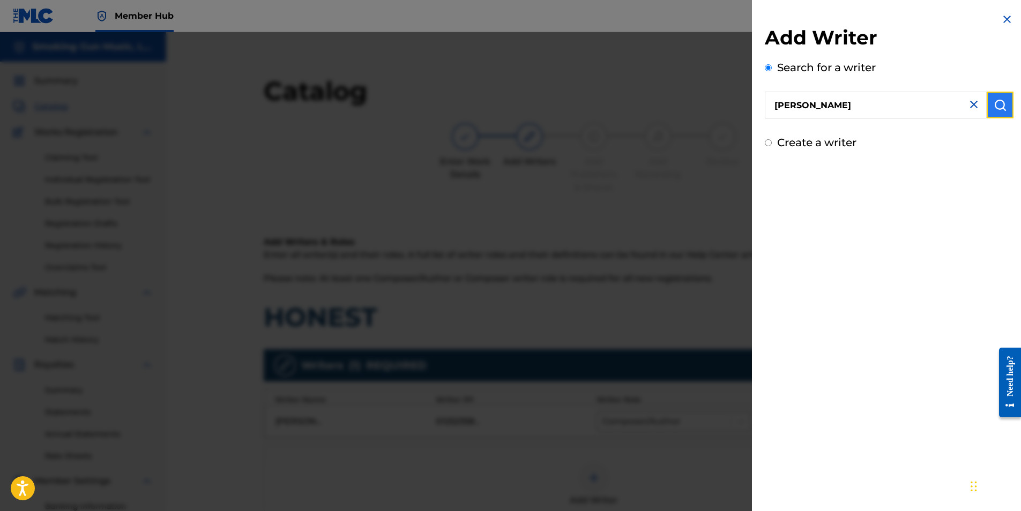
click at [993, 104] on img "submit" at bounding box center [999, 105] width 13 height 13
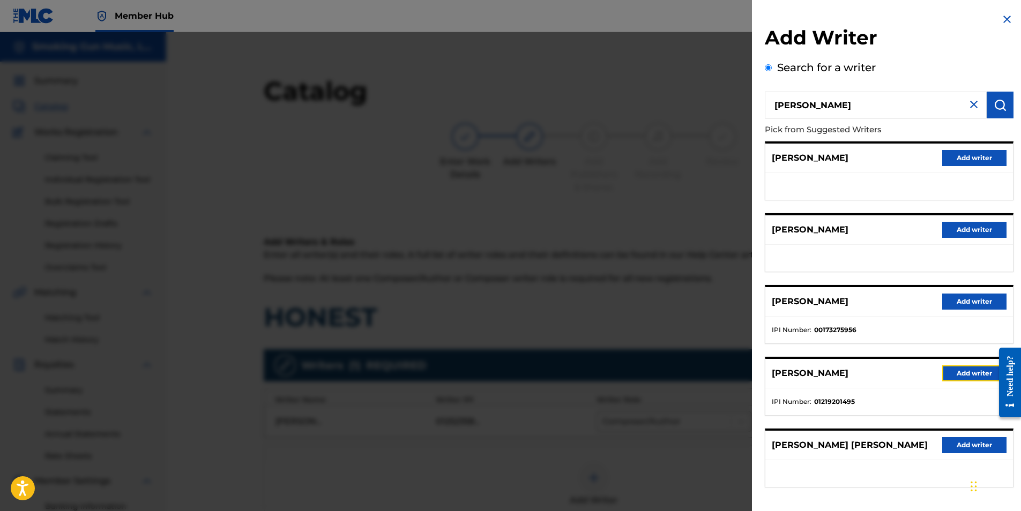
click at [959, 370] on button "Add writer" at bounding box center [974, 373] width 64 height 16
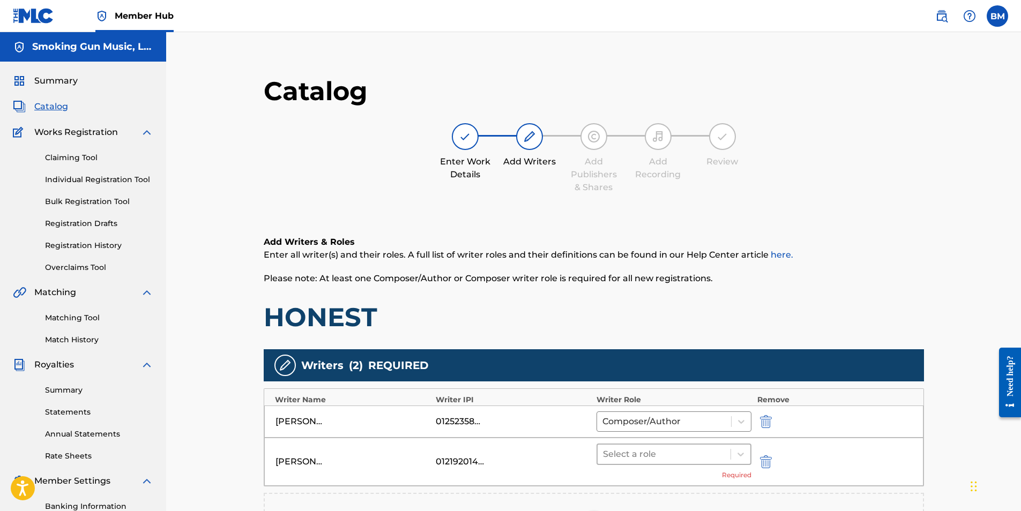
click at [653, 458] on div at bounding box center [664, 454] width 123 height 15
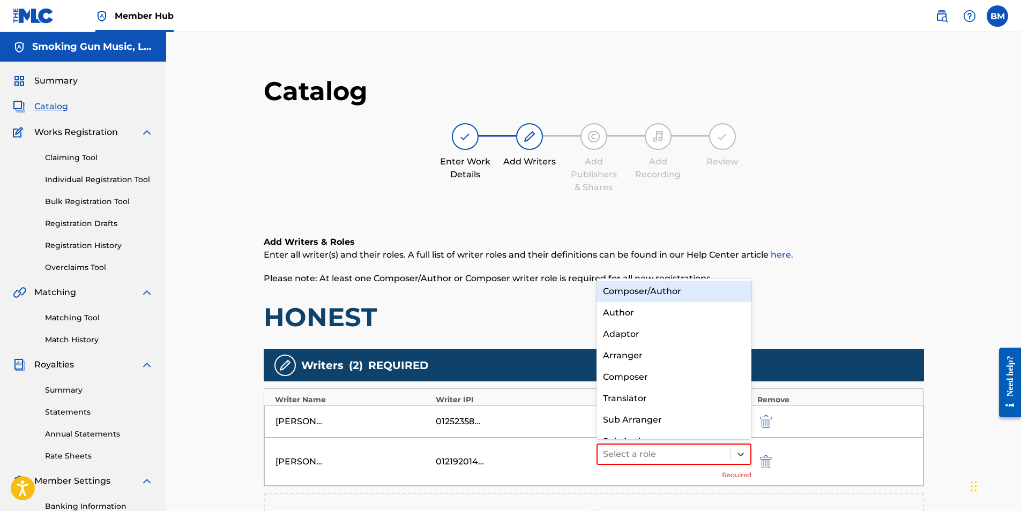
click at [639, 296] on div "Composer/Author" at bounding box center [673, 291] width 155 height 21
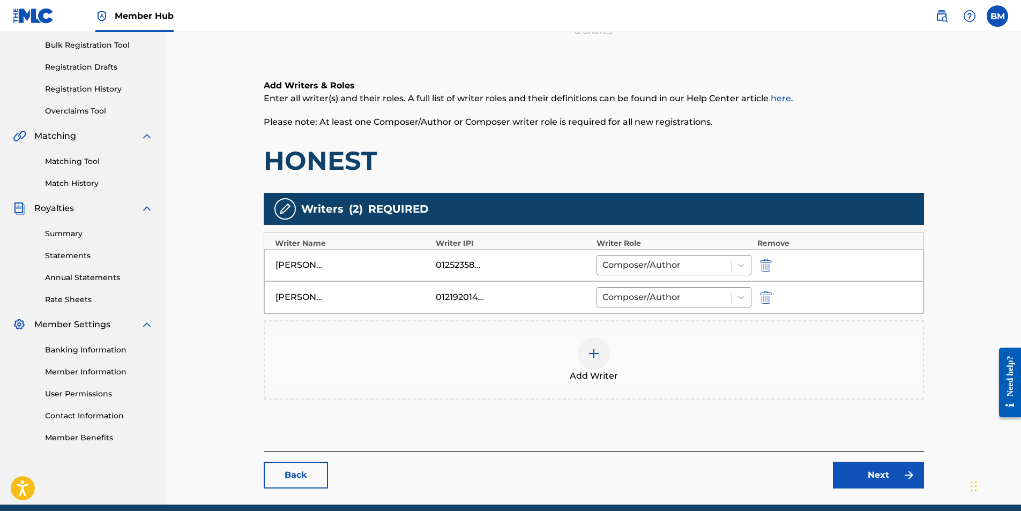
scroll to position [161, 0]
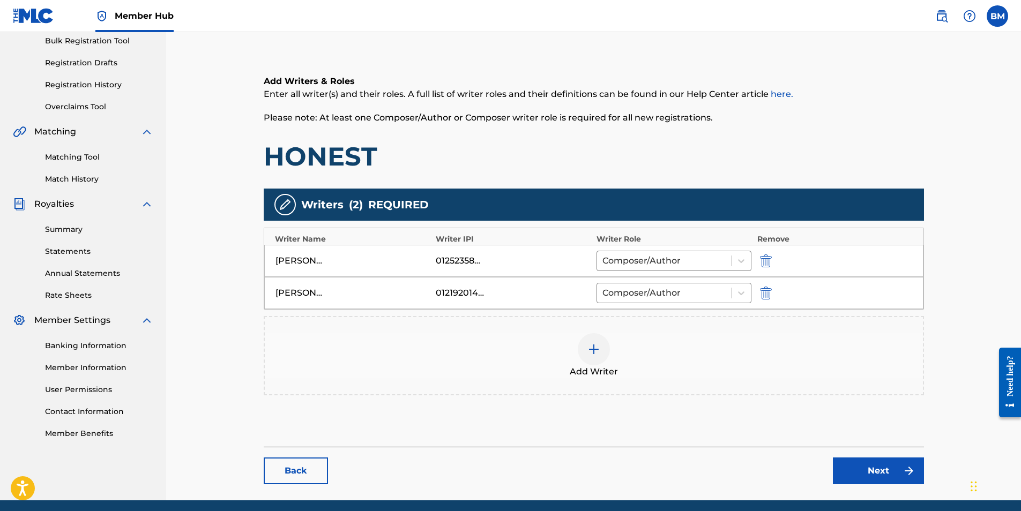
click at [591, 352] on img at bounding box center [593, 349] width 13 height 13
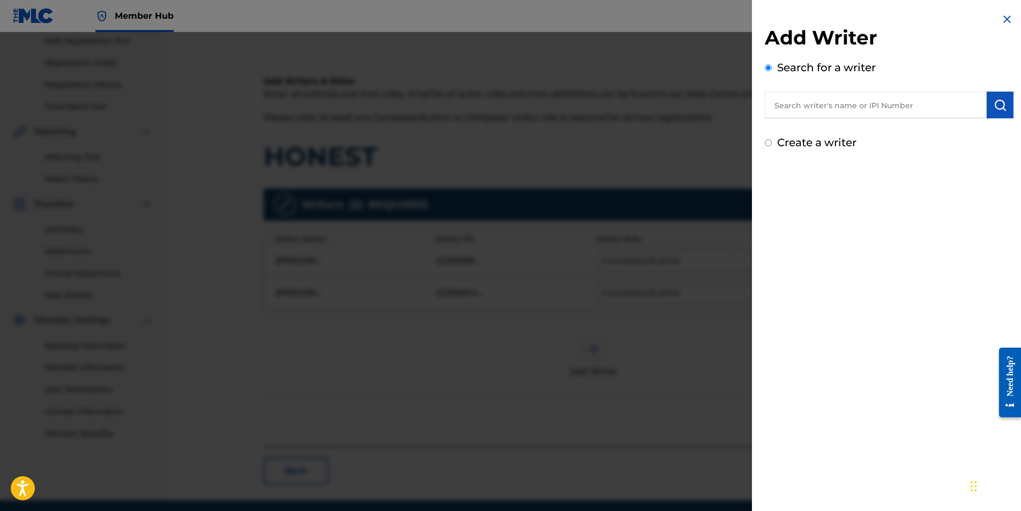
click at [814, 110] on input "text" at bounding box center [876, 105] width 222 height 27
paste input "[PERSON_NAME] [PERSON_NAME]"
type input "[PERSON_NAME] [PERSON_NAME]"
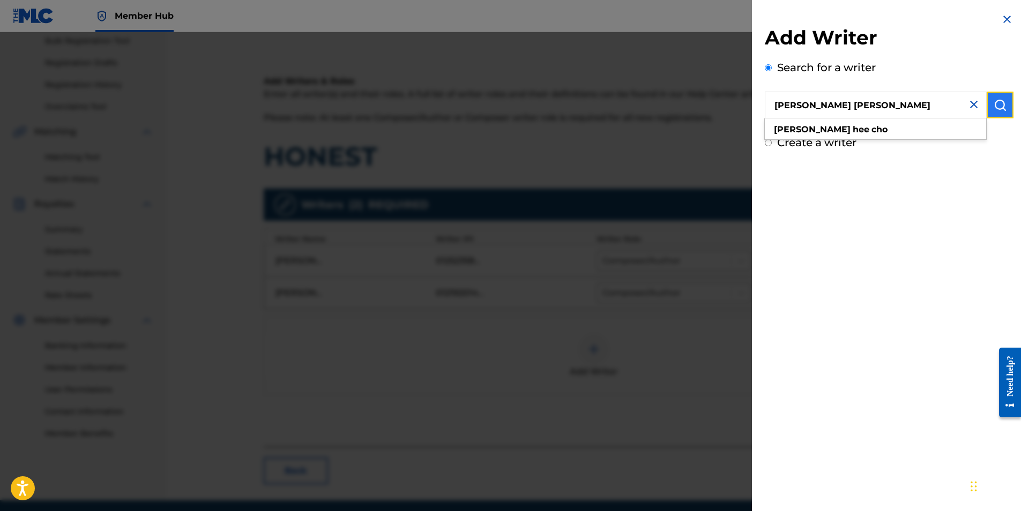
click at [997, 104] on img "submit" at bounding box center [999, 105] width 13 height 13
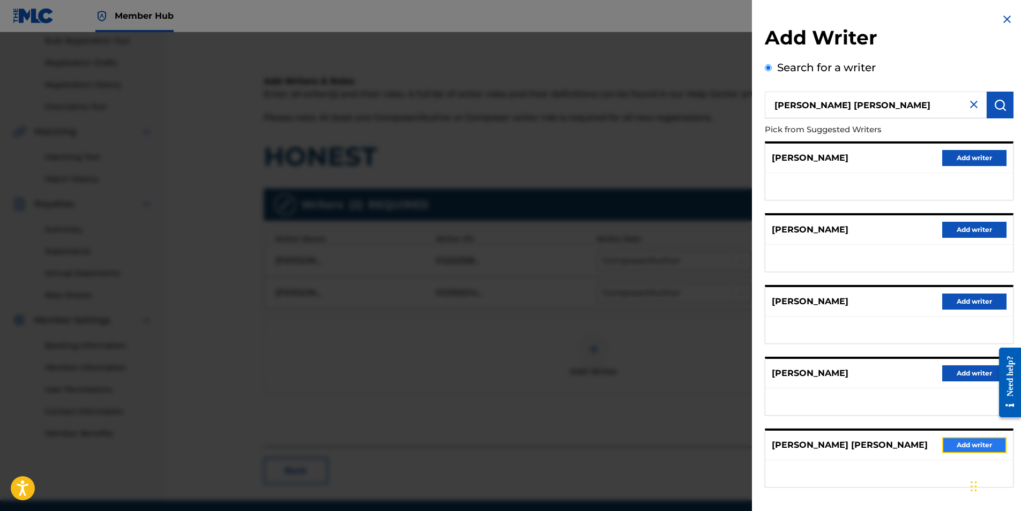
click at [973, 444] on button "Add writer" at bounding box center [974, 445] width 64 height 16
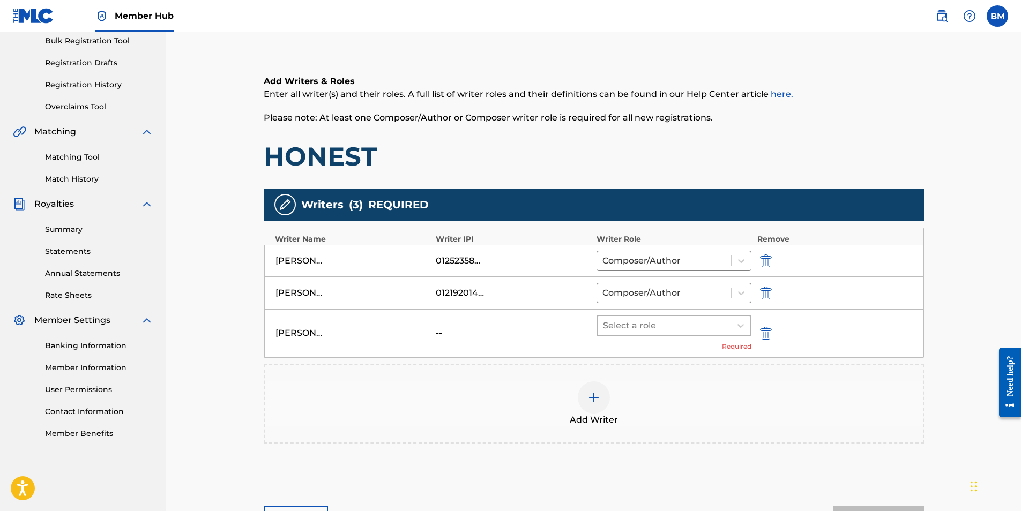
click at [643, 333] on div at bounding box center [664, 325] width 123 height 15
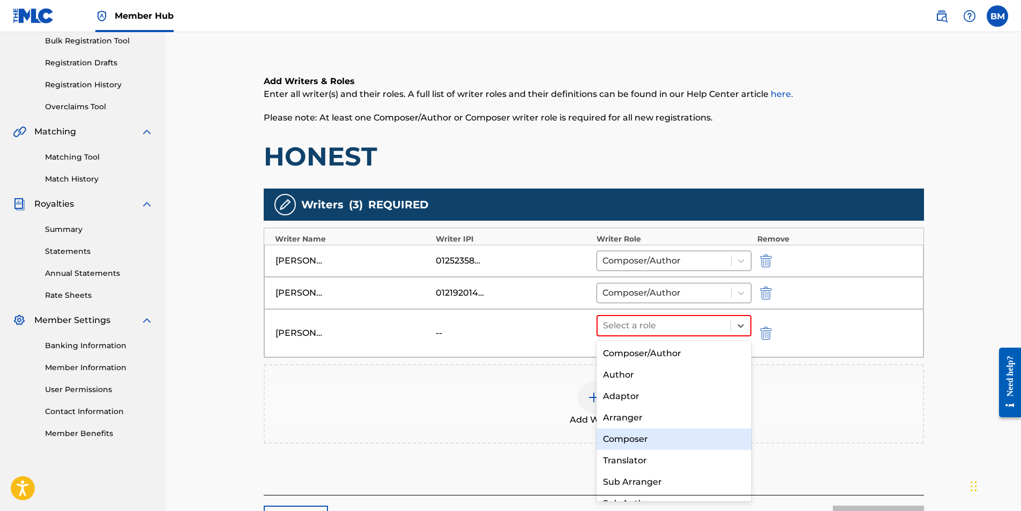
click at [650, 437] on div "Composer" at bounding box center [673, 439] width 155 height 21
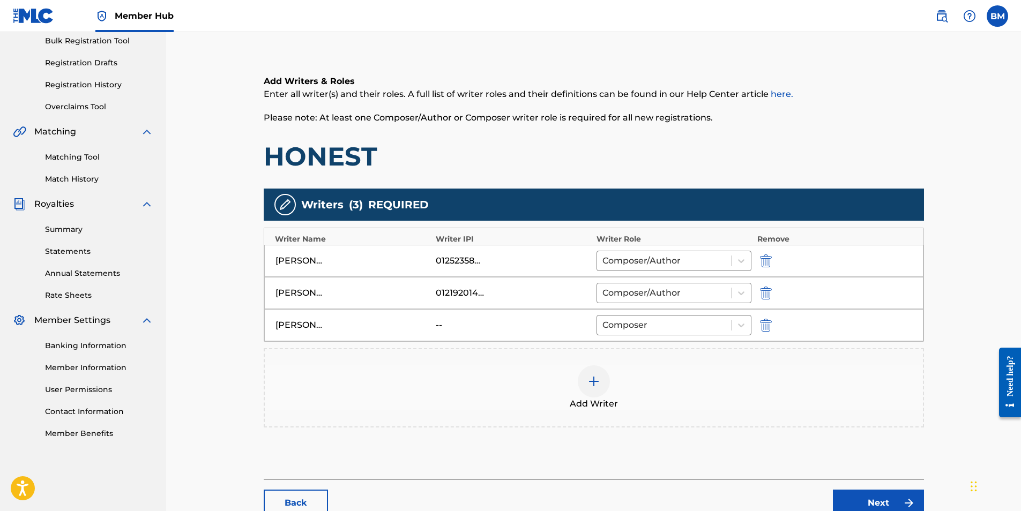
click at [594, 385] on img at bounding box center [593, 381] width 13 height 13
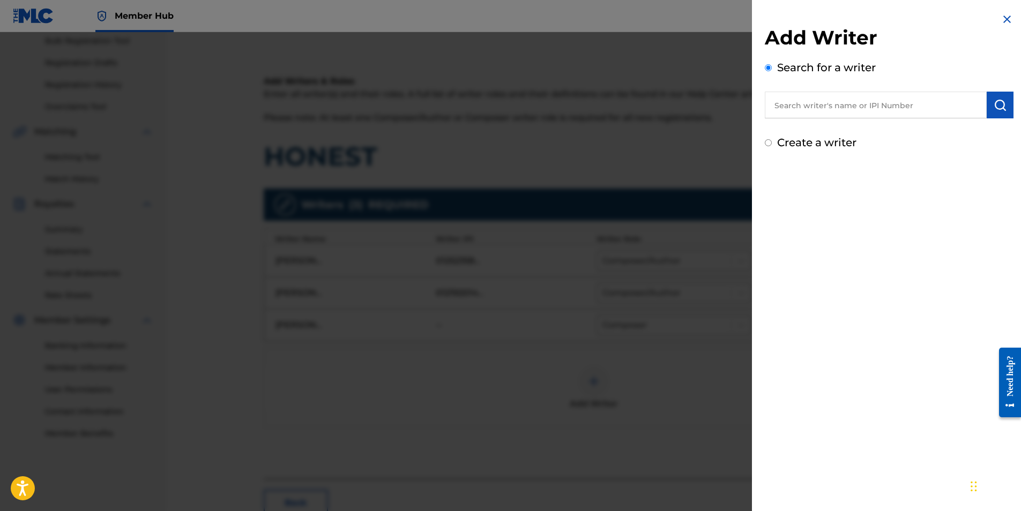
click at [837, 102] on input "text" at bounding box center [876, 105] width 222 height 27
paste input "[GEOGRAPHIC_DATA]"
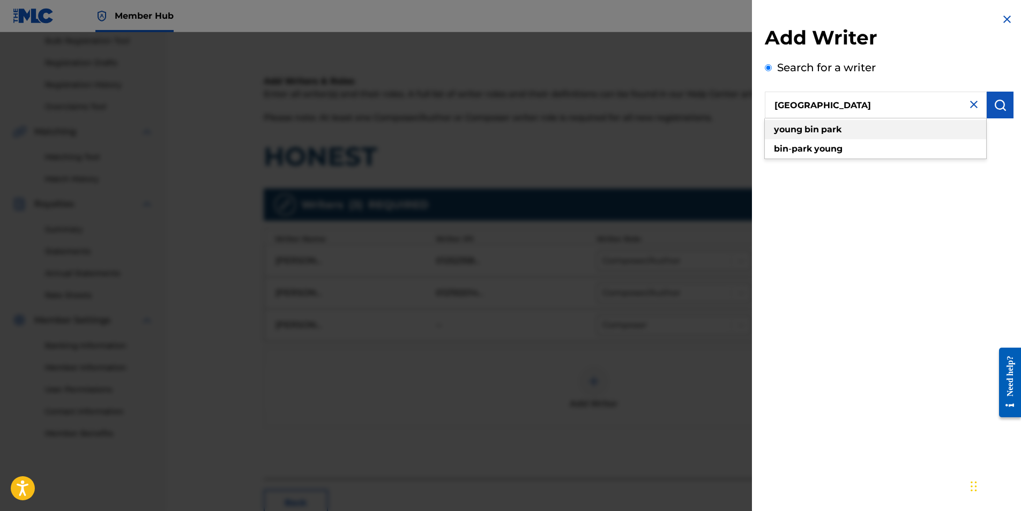
click at [849, 126] on div "young bin park" at bounding box center [875, 129] width 221 height 19
type input "young bin park"
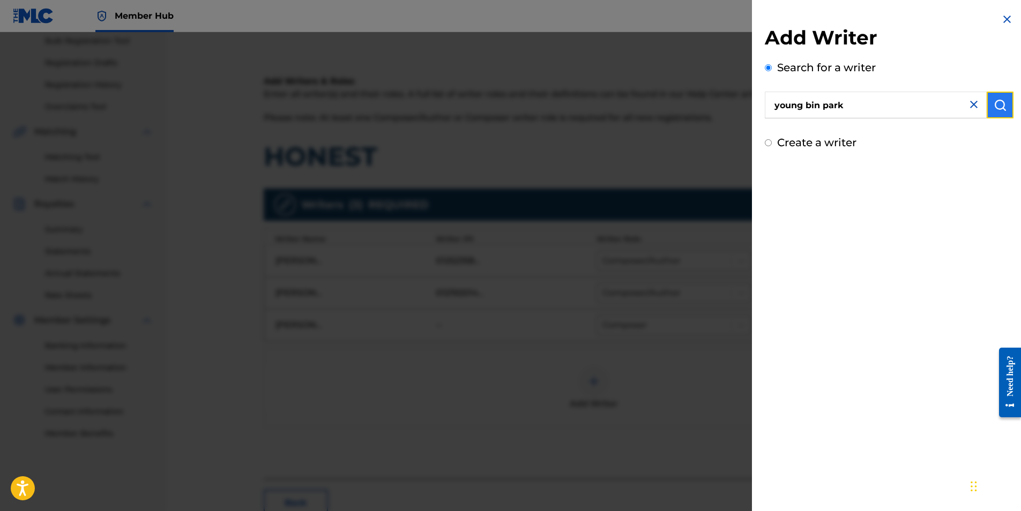
click at [993, 102] on img "submit" at bounding box center [999, 105] width 13 height 13
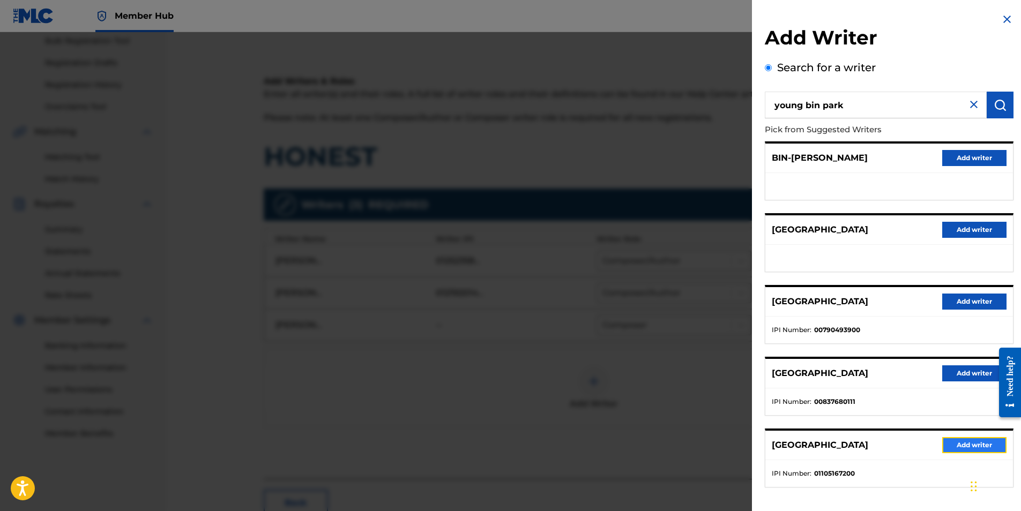
click at [962, 444] on button "Add writer" at bounding box center [974, 445] width 64 height 16
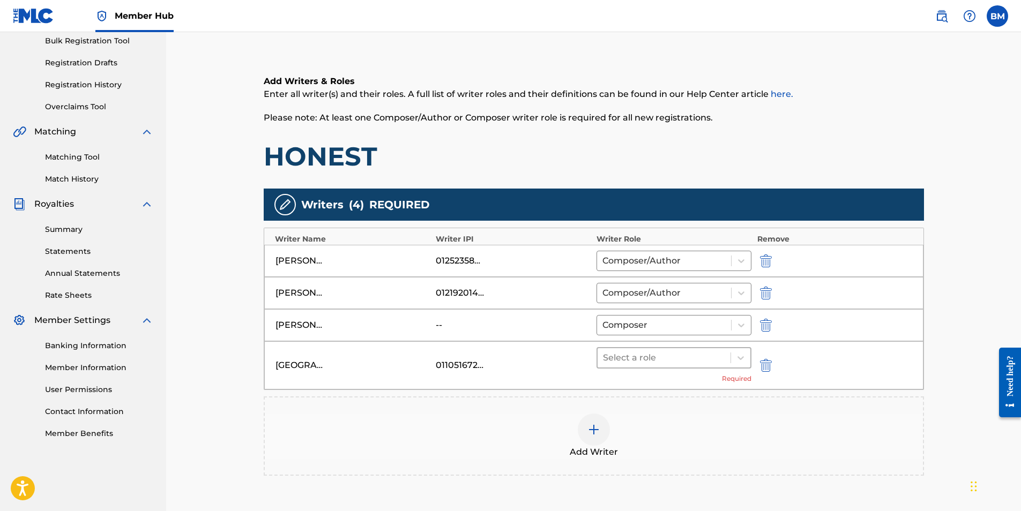
click at [647, 358] on div at bounding box center [664, 357] width 123 height 15
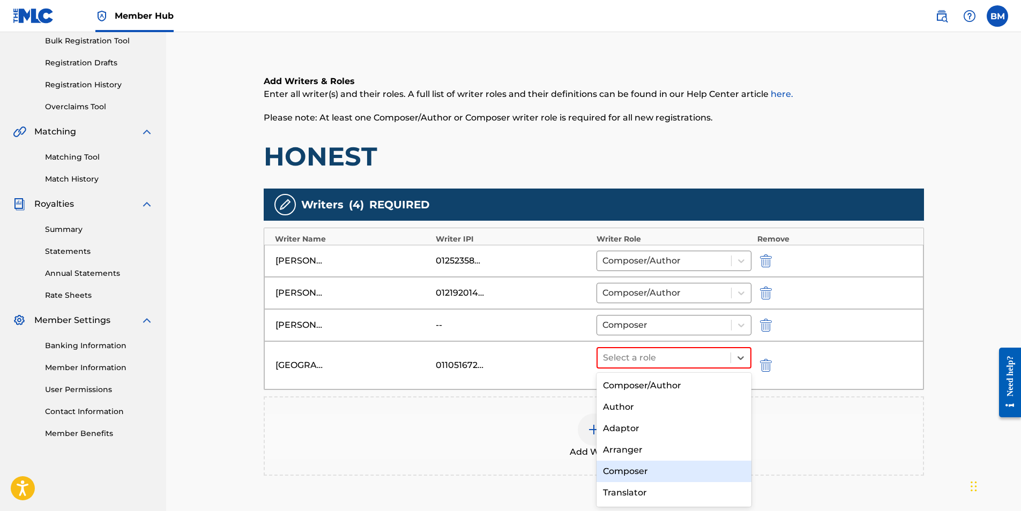
click at [649, 470] on div "Composer" at bounding box center [673, 471] width 155 height 21
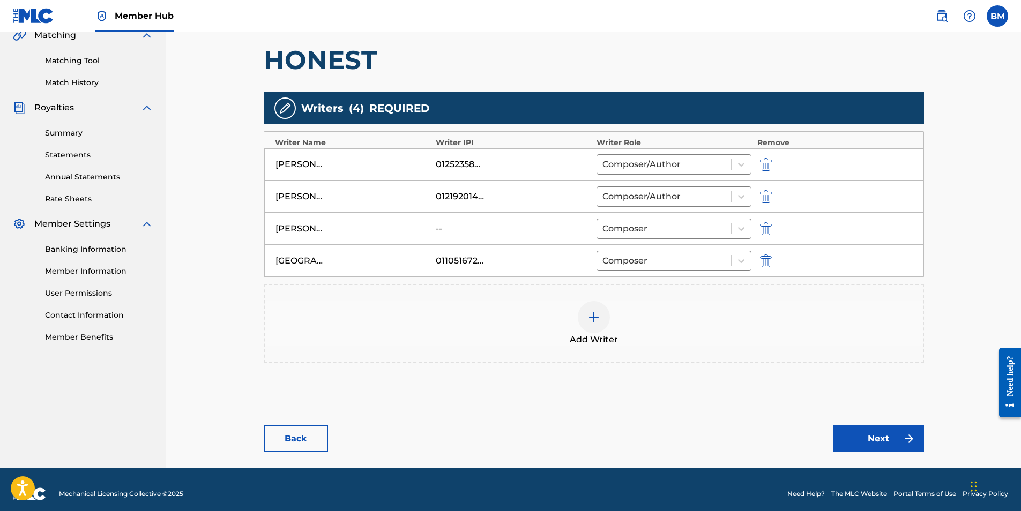
scroll to position [266, 0]
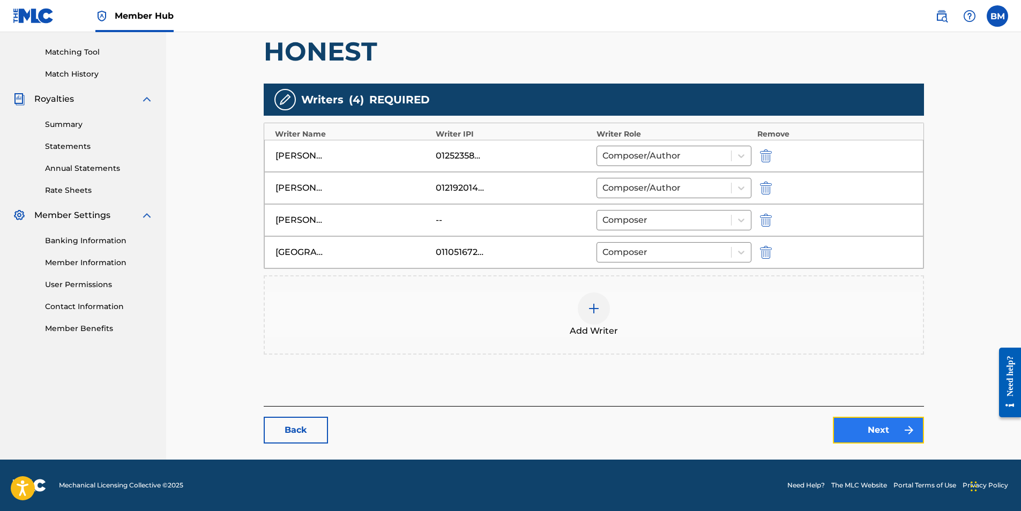
click at [893, 436] on link "Next" at bounding box center [878, 430] width 91 height 27
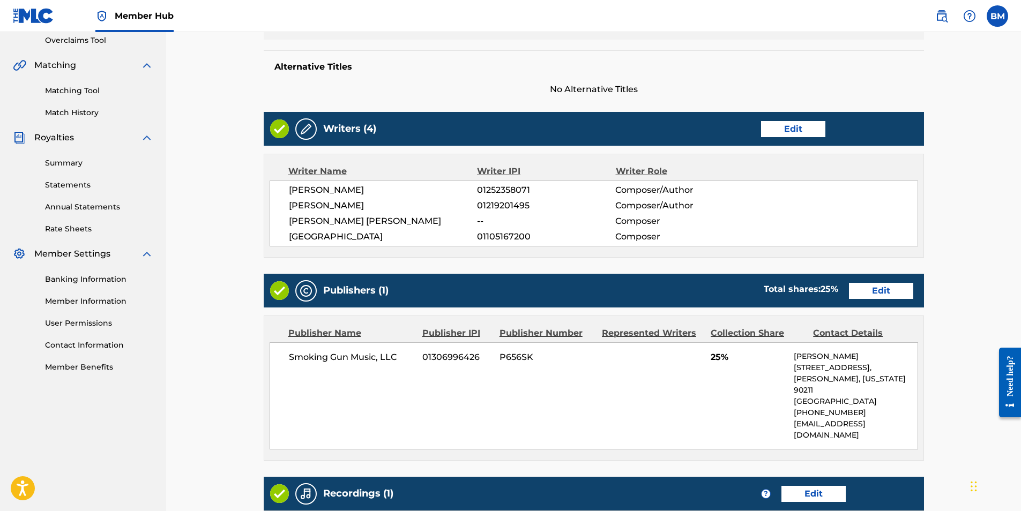
scroll to position [214, 0]
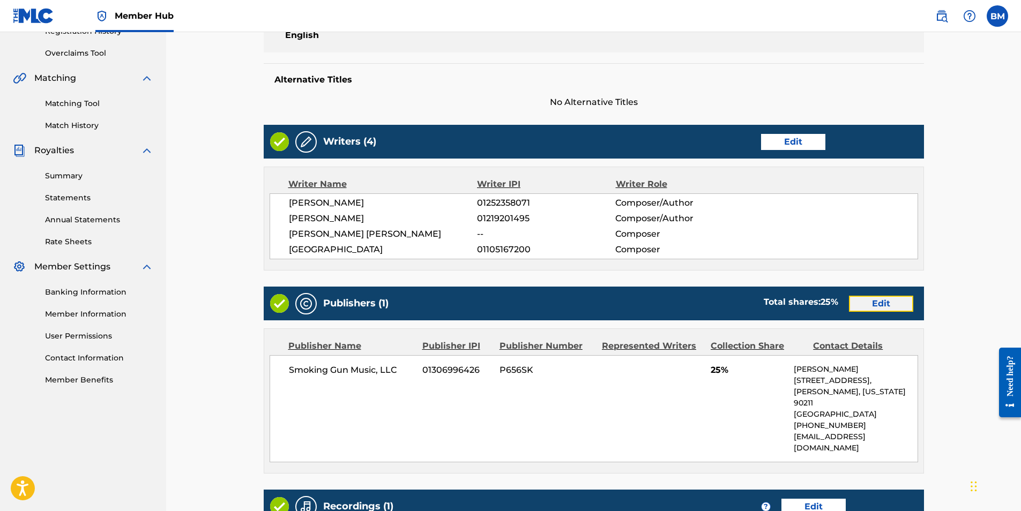
click at [885, 301] on link "Edit" at bounding box center [881, 304] width 64 height 16
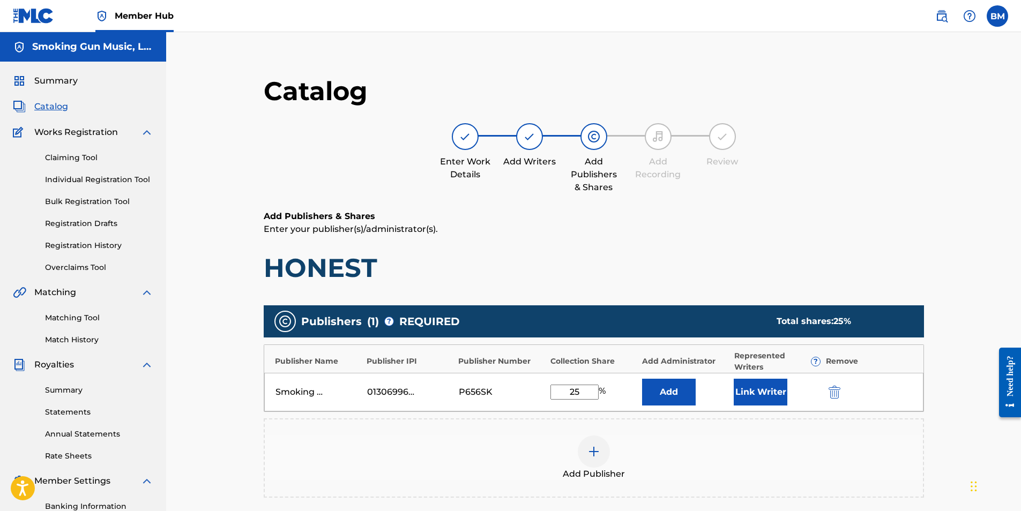
drag, startPoint x: 585, startPoint y: 392, endPoint x: 493, endPoint y: 389, distance: 91.7
click at [493, 389] on div "Smoking Gun Music, LLC 01306996426 P656SK 25 % Add Link Writer" at bounding box center [593, 392] width 659 height 39
type input "50"
click at [757, 393] on button "Link Writer" at bounding box center [760, 392] width 54 height 27
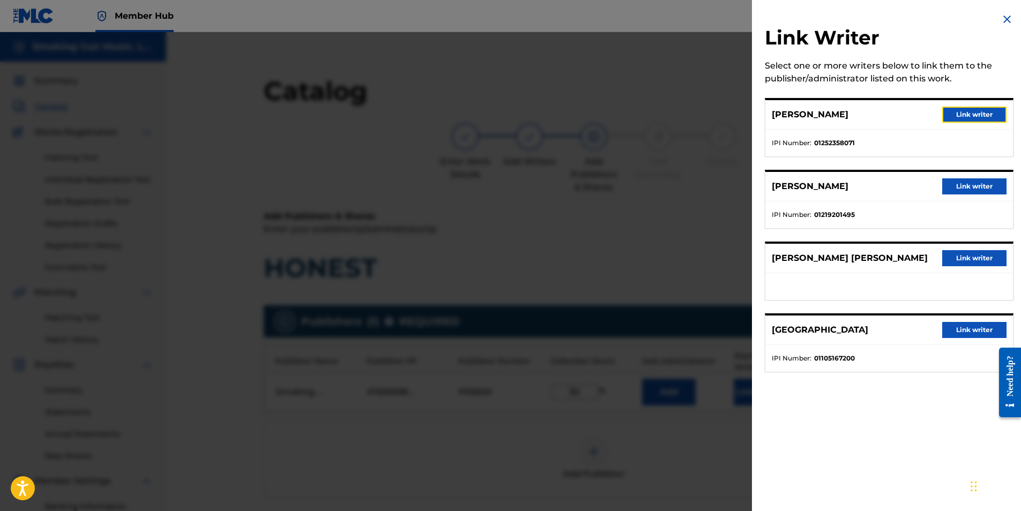
click at [968, 113] on button "Link writer" at bounding box center [974, 115] width 64 height 16
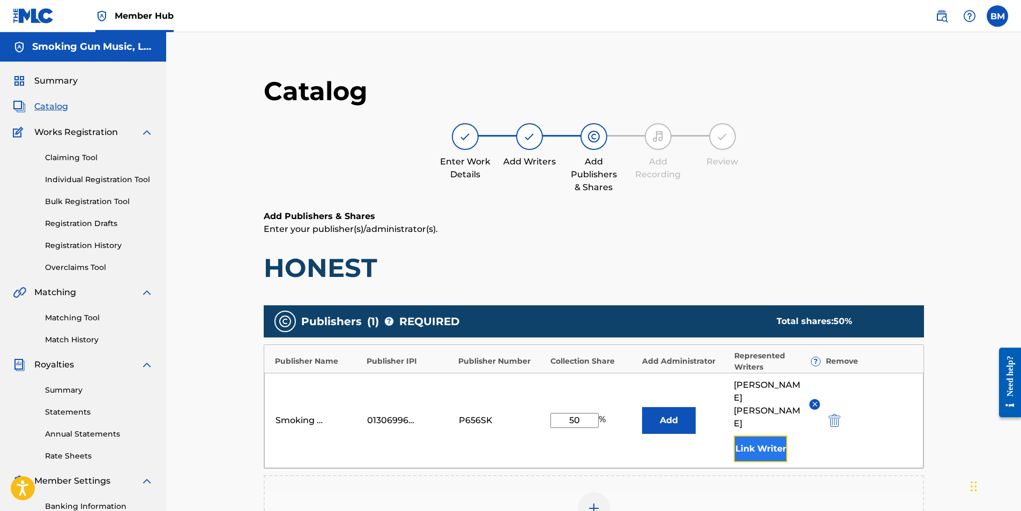
click at [755, 436] on button "Link Writer" at bounding box center [760, 449] width 54 height 27
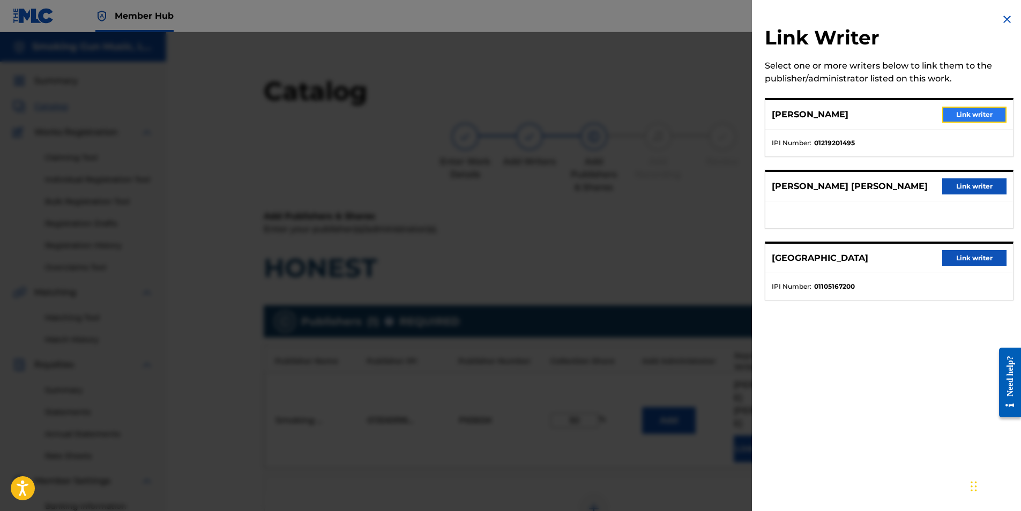
click at [971, 114] on button "Link writer" at bounding box center [974, 115] width 64 height 16
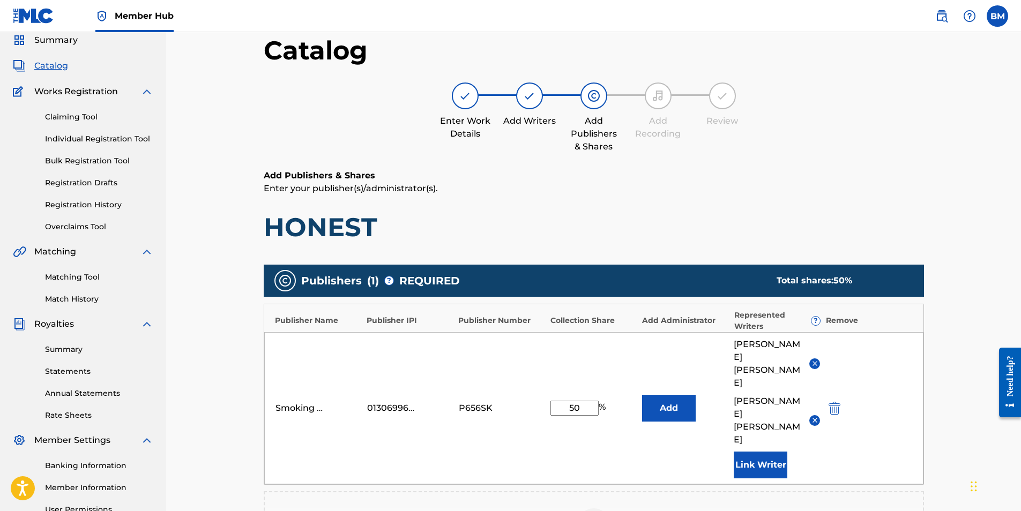
scroll to position [161, 0]
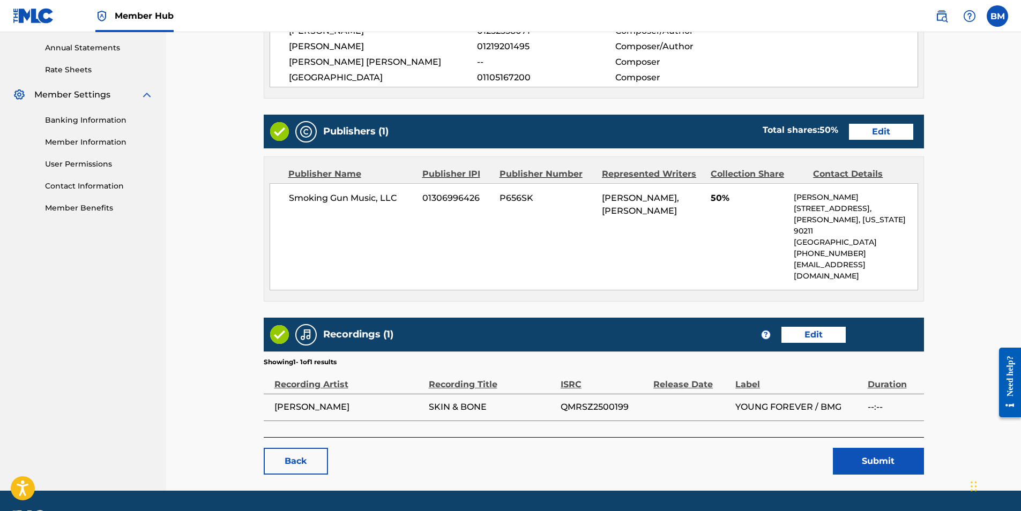
scroll to position [395, 0]
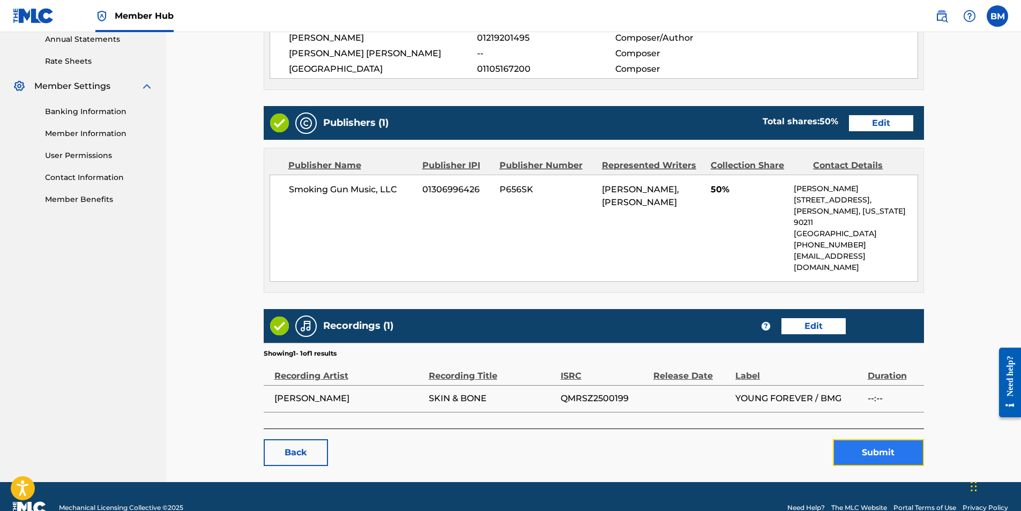
click at [902, 439] on button "Submit" at bounding box center [878, 452] width 91 height 27
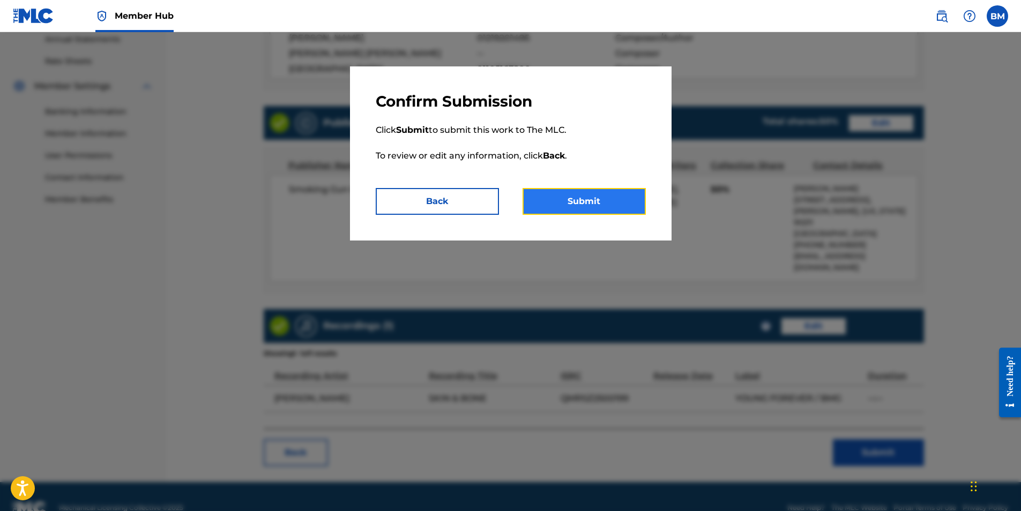
click at [581, 205] on button "Submit" at bounding box center [583, 201] width 123 height 27
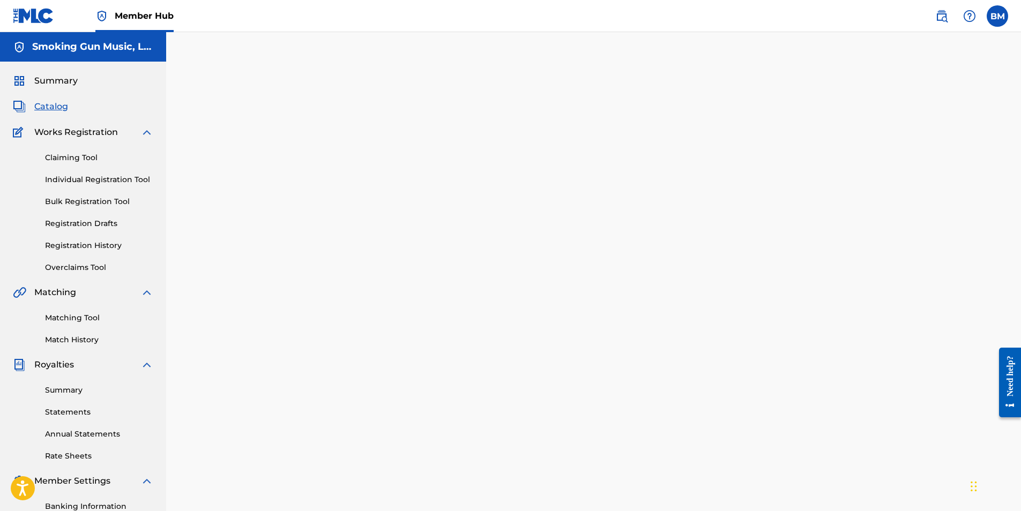
click at [57, 106] on span "Catalog" at bounding box center [51, 106] width 34 height 13
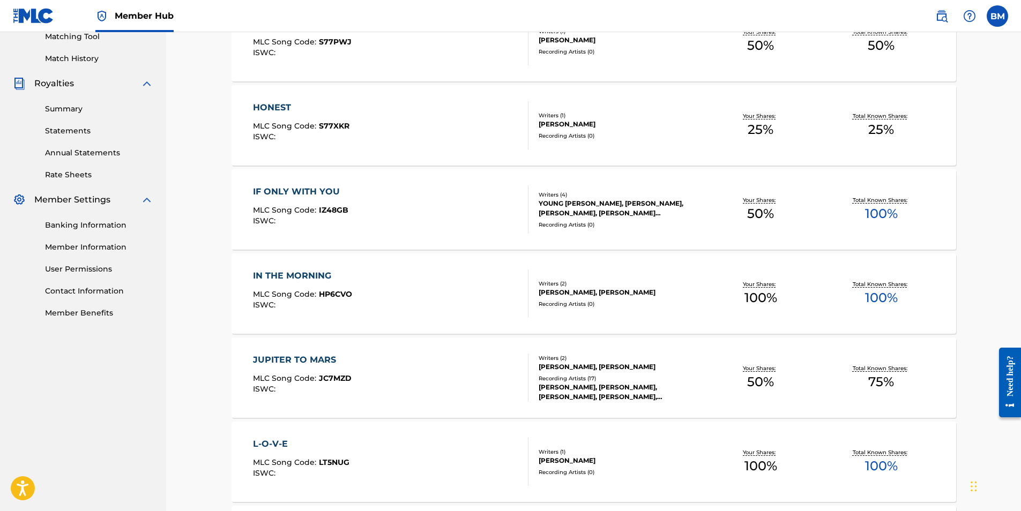
scroll to position [161, 0]
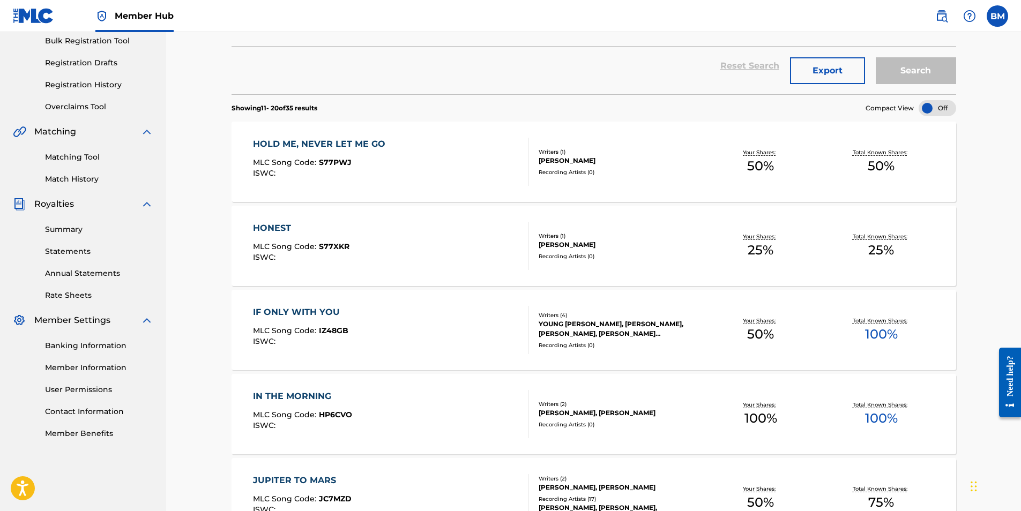
click at [327, 141] on div "HOLD ME, NEVER LET ME GO" at bounding box center [322, 144] width 138 height 13
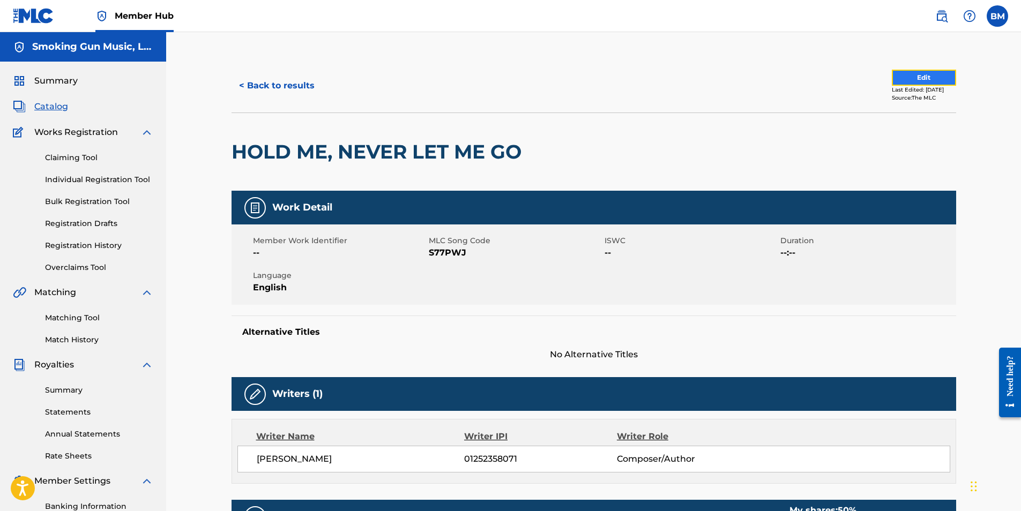
click at [916, 76] on button "Edit" at bounding box center [924, 78] width 64 height 16
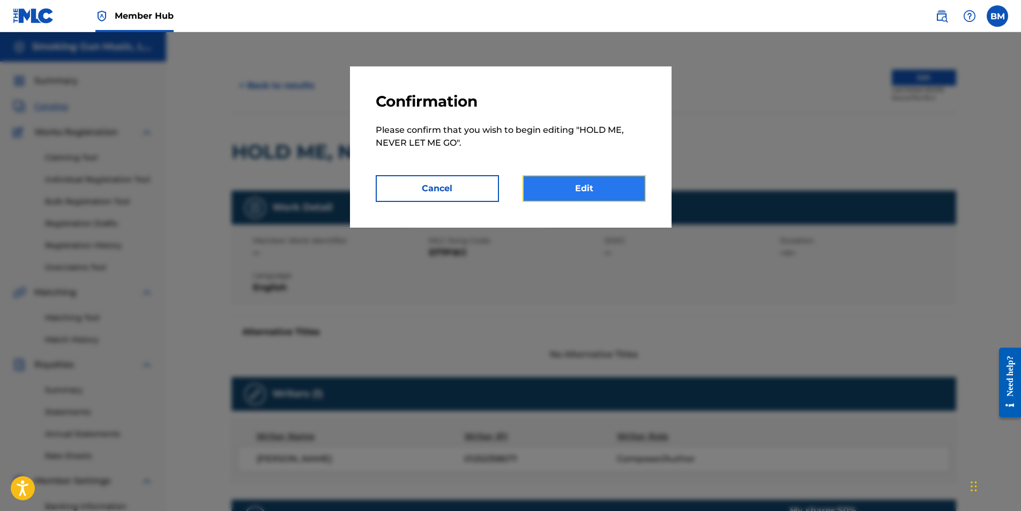
click at [587, 191] on link "Edit" at bounding box center [583, 188] width 123 height 27
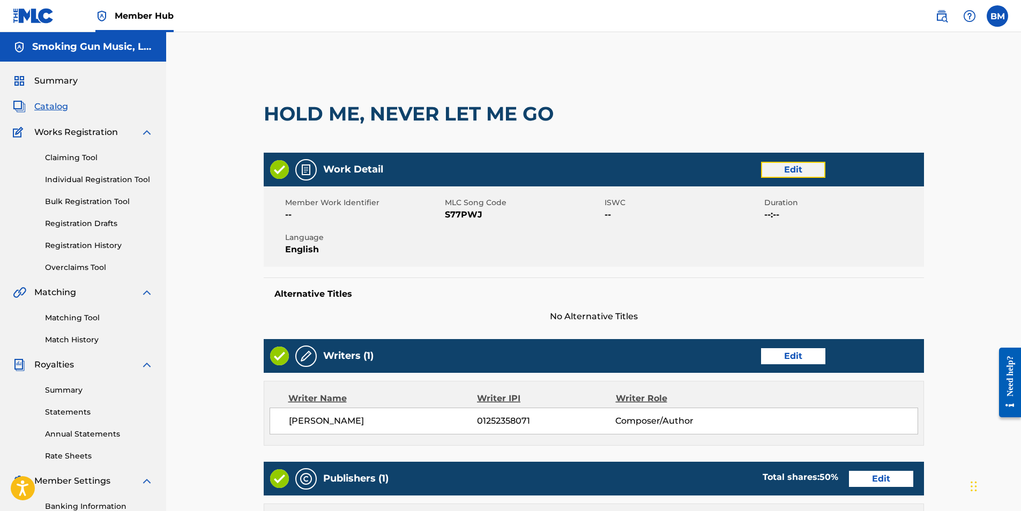
click at [788, 169] on link "Edit" at bounding box center [793, 170] width 64 height 16
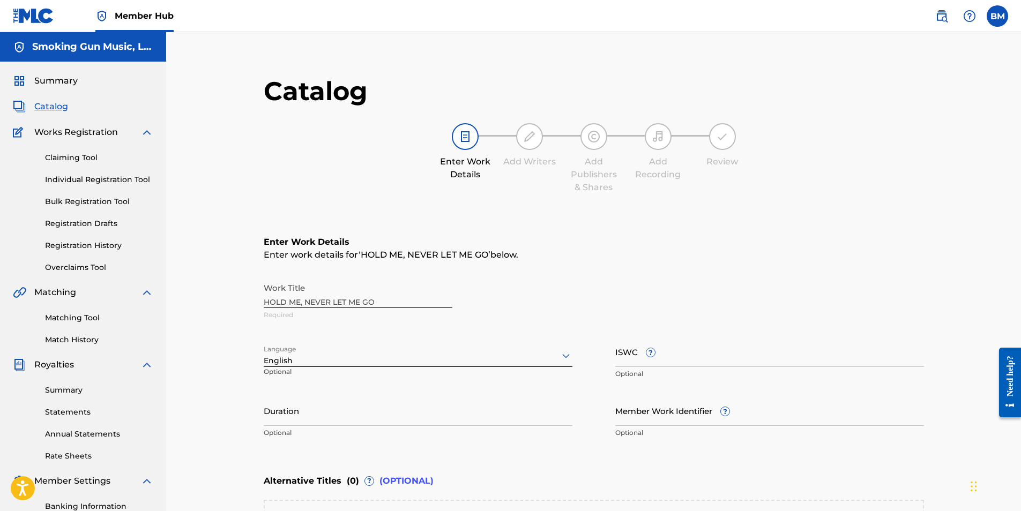
click at [395, 295] on div "Work Title HOLD ME, NEVER LET ME GO Required" at bounding box center [594, 302] width 660 height 48
click at [361, 299] on div "Work Title HOLD ME, NEVER LET ME GO Required" at bounding box center [594, 302] width 660 height 48
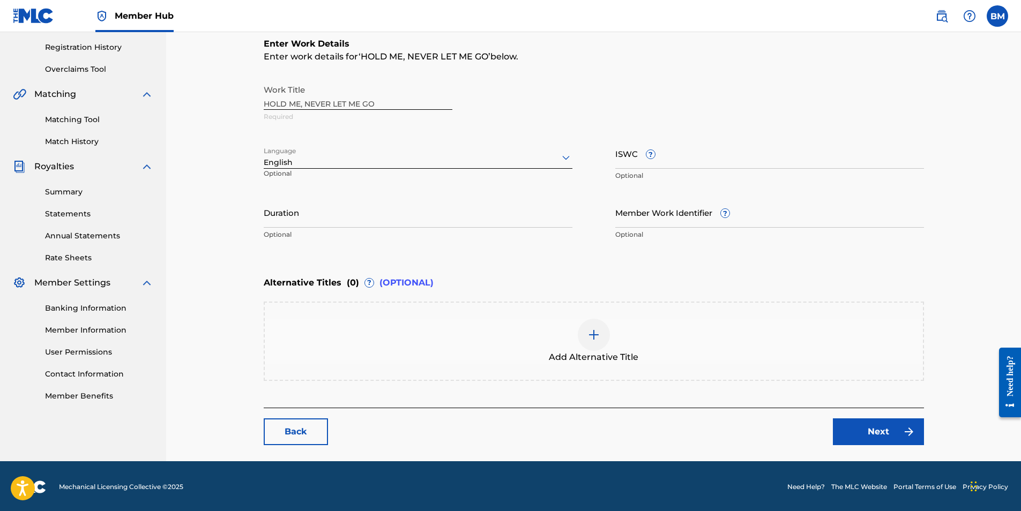
scroll to position [200, 0]
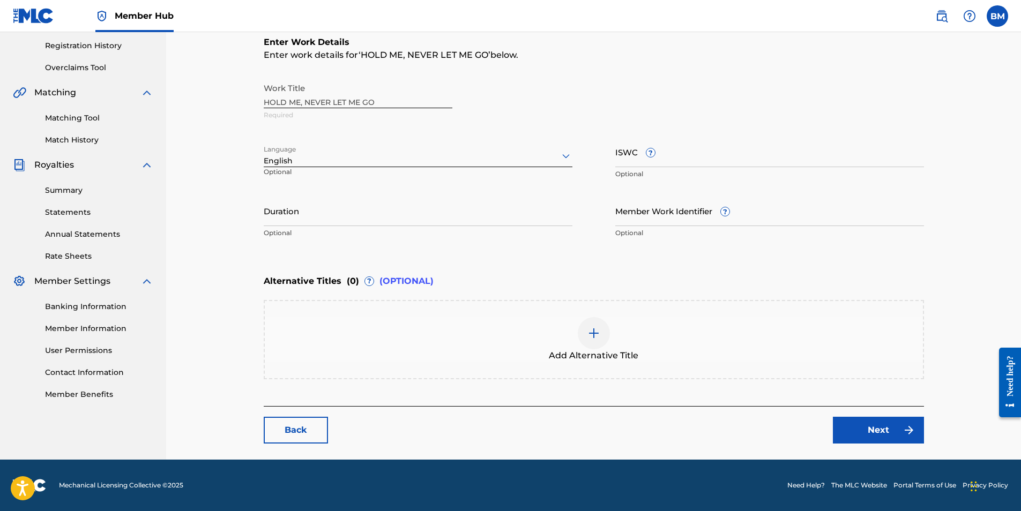
click at [590, 332] on img at bounding box center [593, 333] width 13 height 13
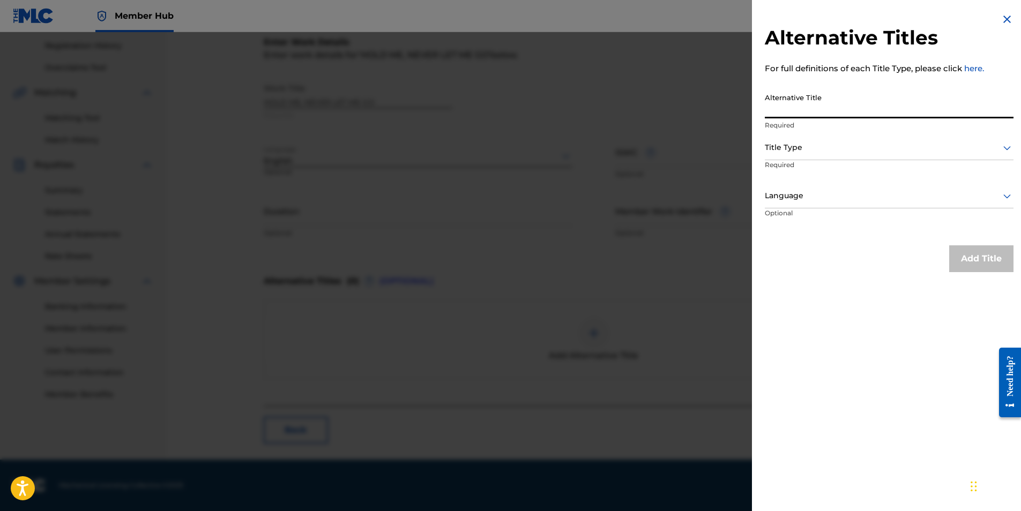
click at [812, 113] on input "Alternative Title" at bounding box center [889, 103] width 249 height 31
type input "H"
type input "Hold Me Never Let Go"
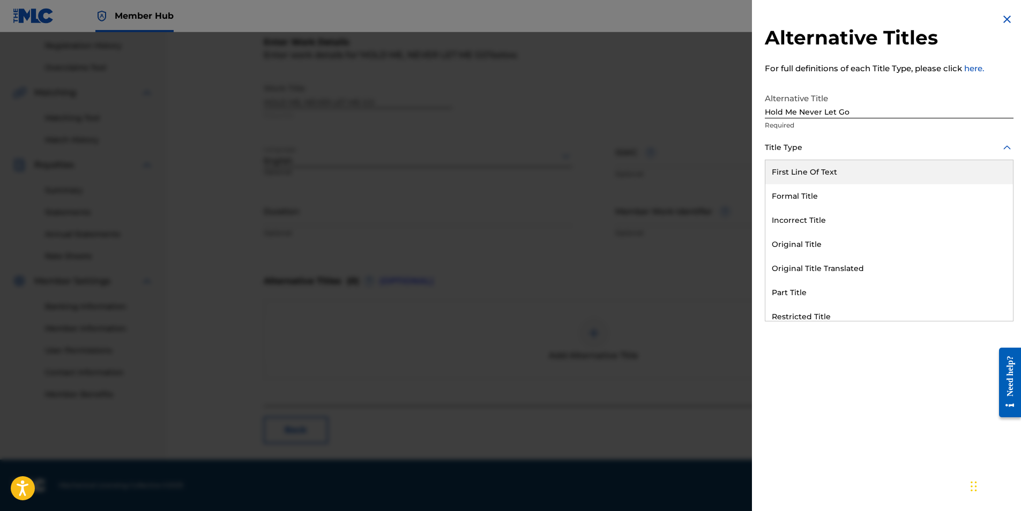
click at [814, 155] on div "Title Type" at bounding box center [889, 148] width 249 height 24
click at [805, 199] on div "Formal Title" at bounding box center [889, 196] width 248 height 24
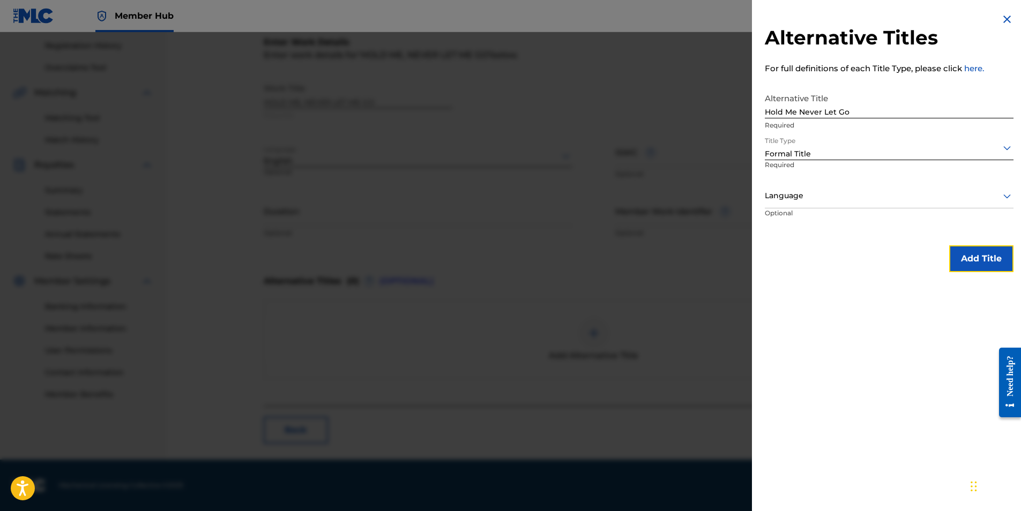
click at [975, 258] on button "Add Title" at bounding box center [981, 258] width 64 height 27
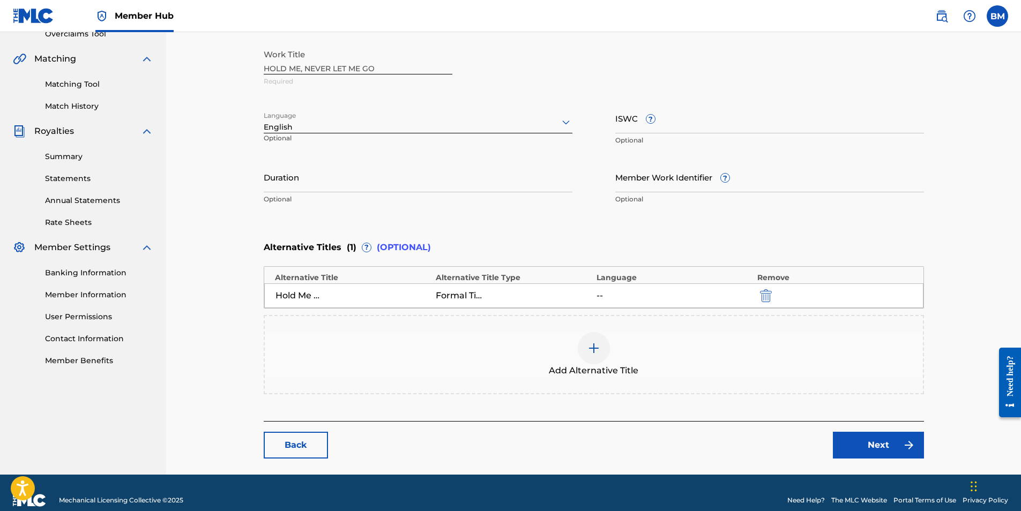
scroll to position [249, 0]
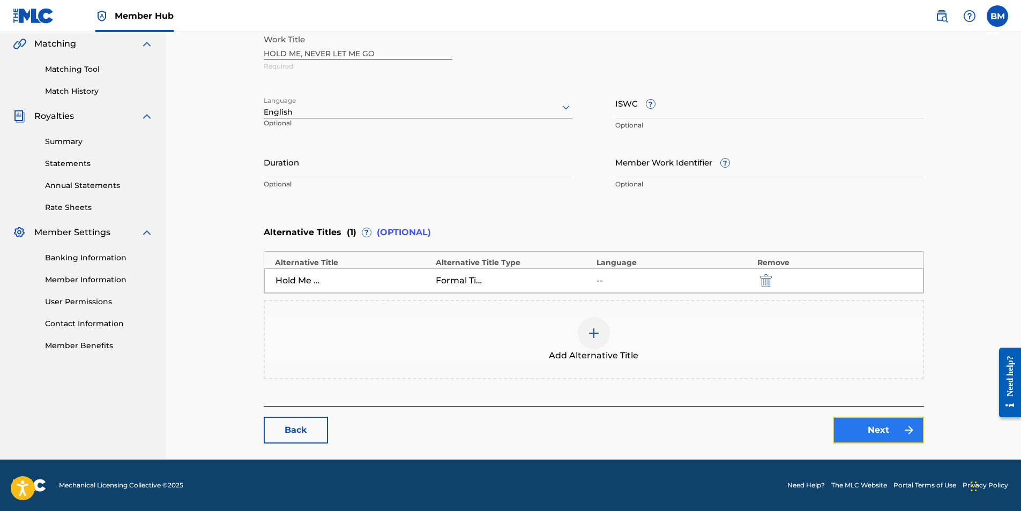
click at [867, 427] on link "Next" at bounding box center [878, 430] width 91 height 27
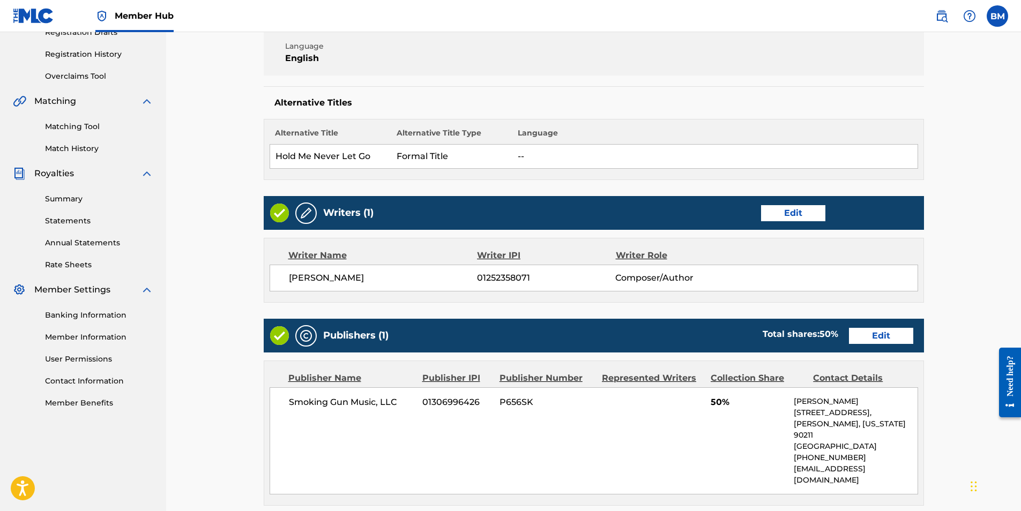
scroll to position [214, 0]
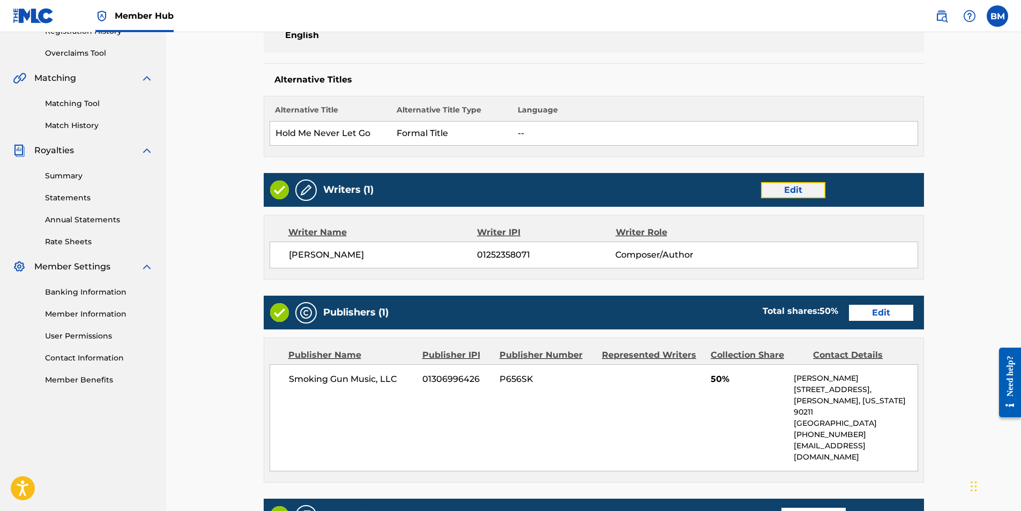
click at [790, 191] on link "Edit" at bounding box center [793, 190] width 64 height 16
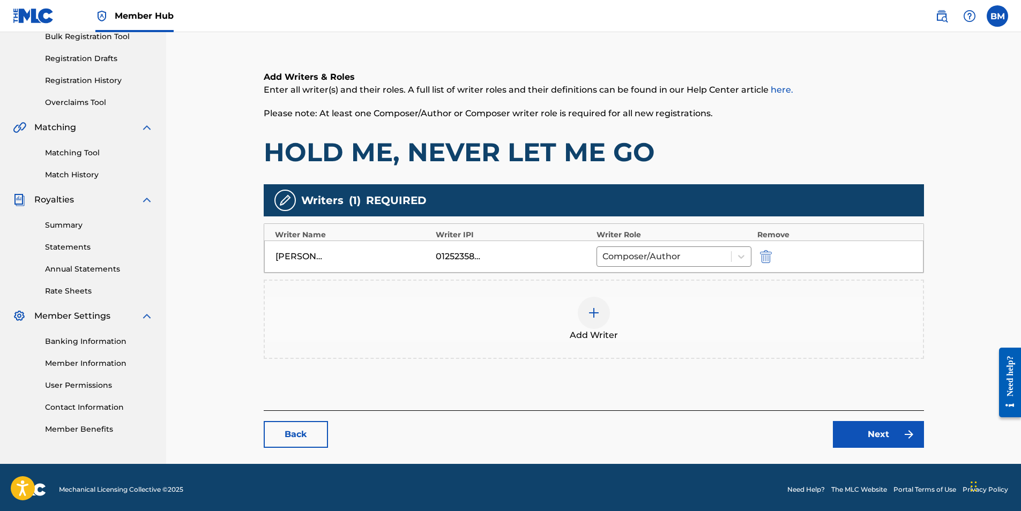
scroll to position [169, 0]
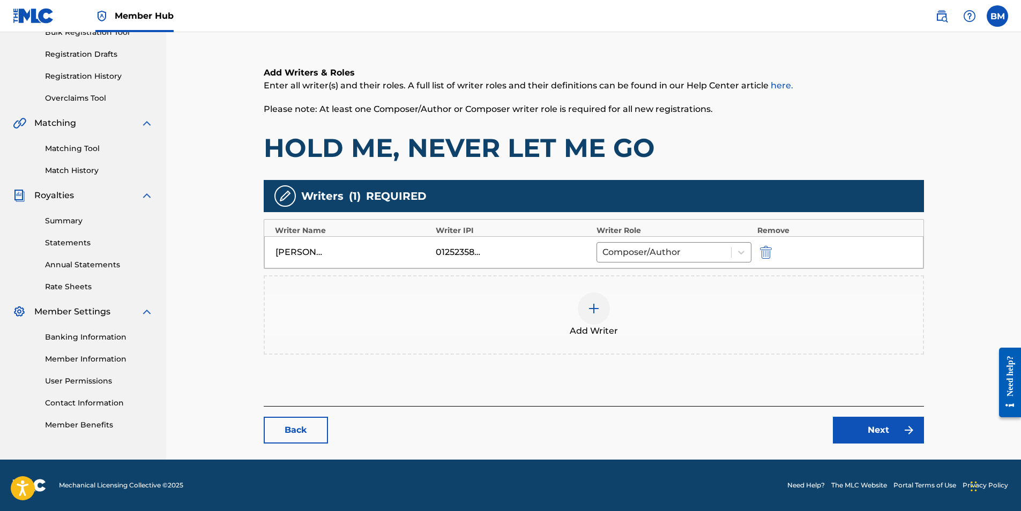
click at [599, 316] on div at bounding box center [594, 309] width 32 height 32
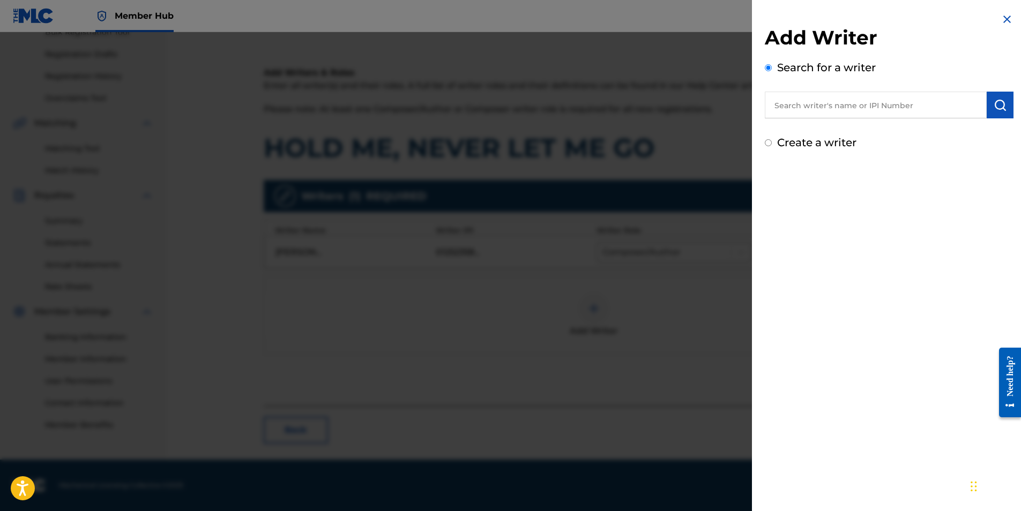
click at [831, 99] on input "text" at bounding box center [876, 105] width 222 height 27
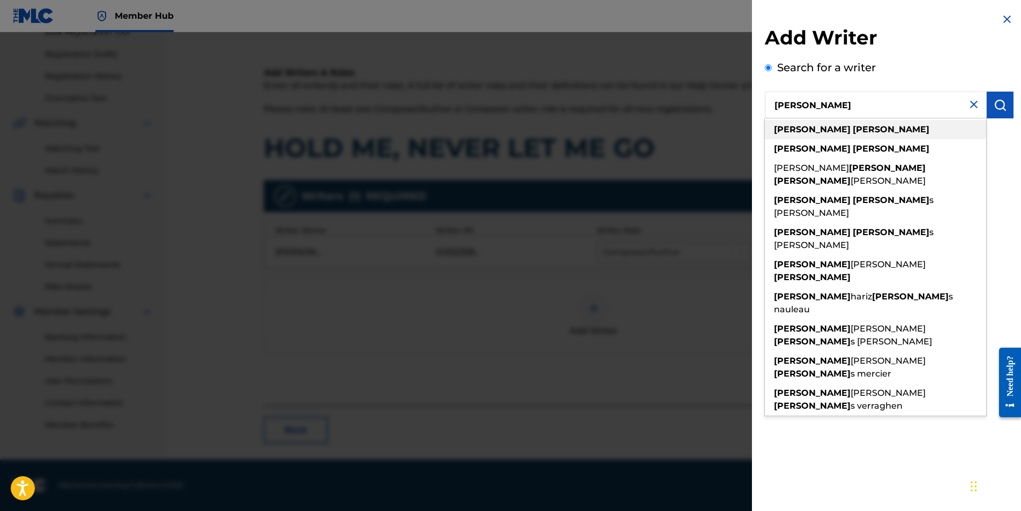
type input "[PERSON_NAME]"
click at [852, 133] on strong "[PERSON_NAME]" at bounding box center [890, 129] width 77 height 10
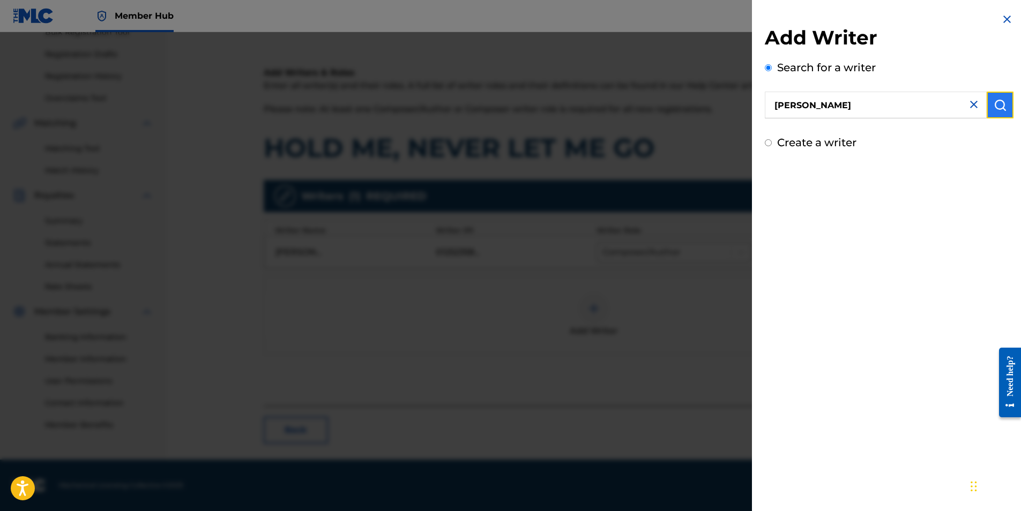
click at [993, 98] on button "submit" at bounding box center [999, 105] width 27 height 27
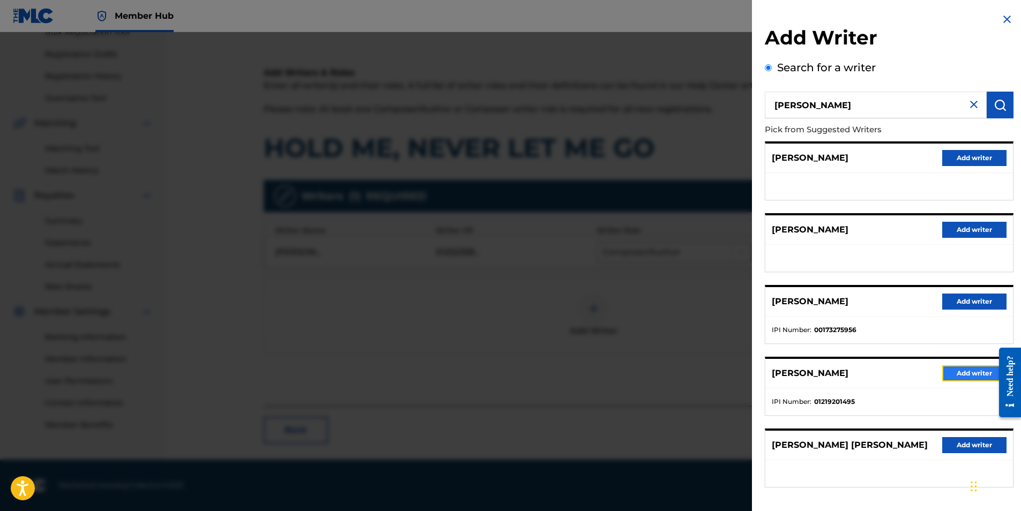
click at [964, 368] on button "Add writer" at bounding box center [974, 373] width 64 height 16
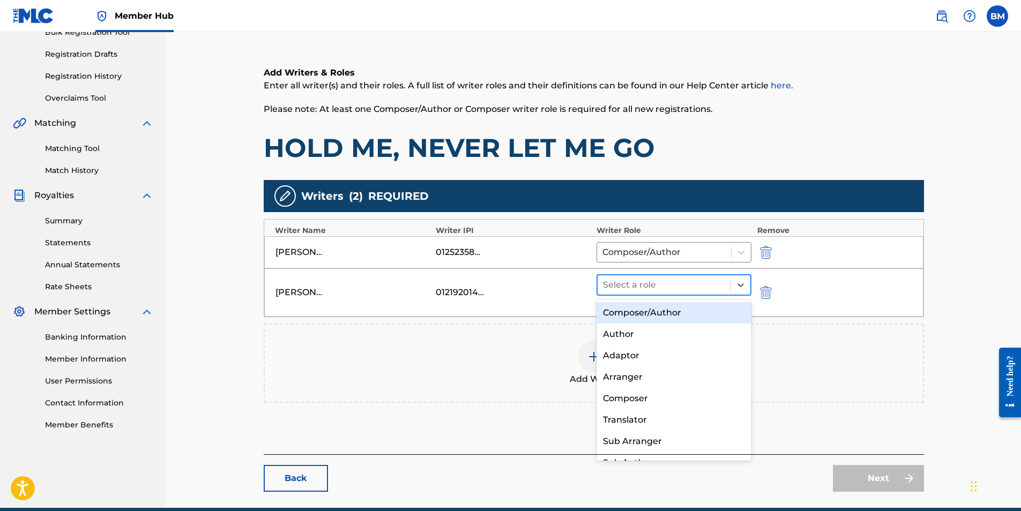
click at [683, 280] on div at bounding box center [664, 285] width 123 height 15
click at [658, 309] on div "Composer/Author" at bounding box center [673, 312] width 155 height 21
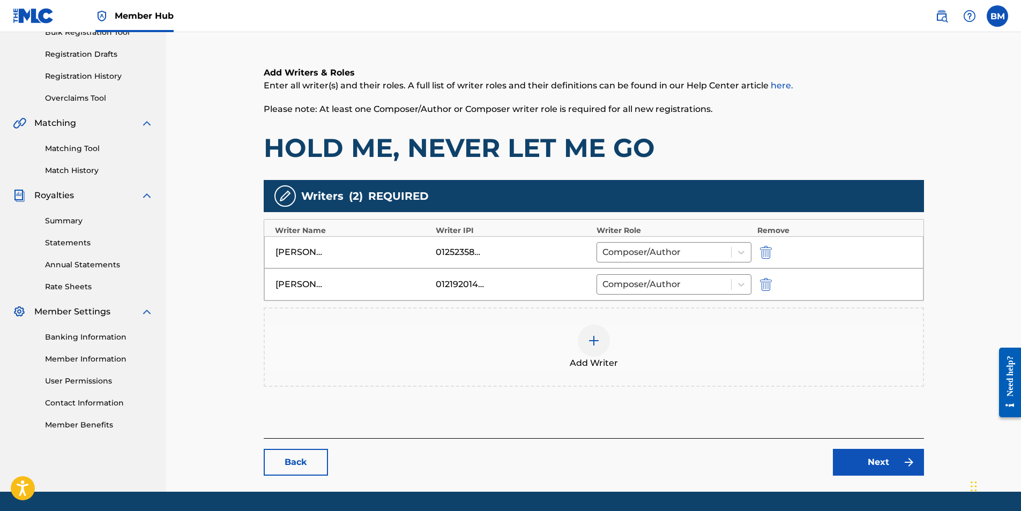
click at [780, 287] on div at bounding box center [781, 284] width 48 height 12
click at [762, 284] on img "submit" at bounding box center [766, 284] width 12 height 13
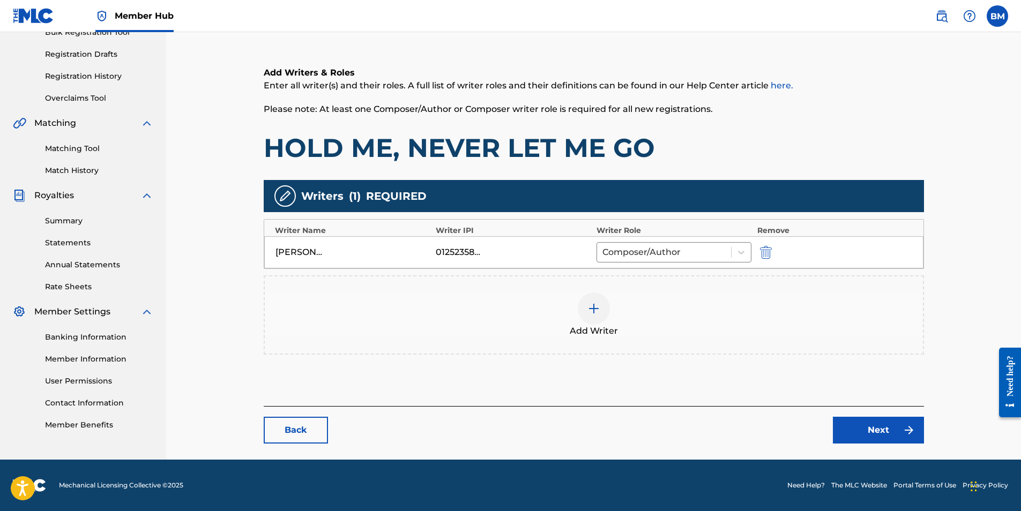
click at [593, 304] on img at bounding box center [593, 308] width 13 height 13
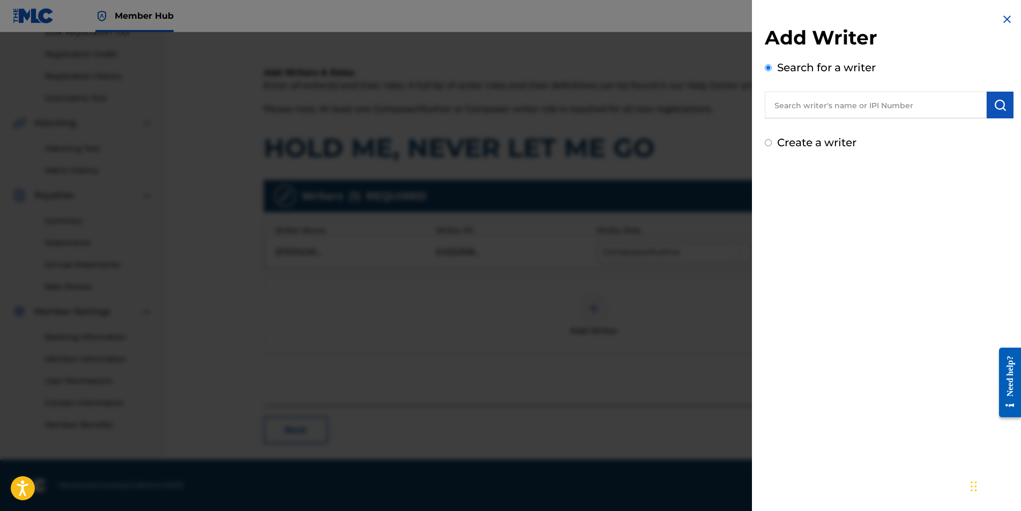
click at [830, 105] on input "text" at bounding box center [876, 105] width 222 height 27
type input "[PERSON_NAME]"
click at [993, 103] on img "submit" at bounding box center [999, 105] width 13 height 13
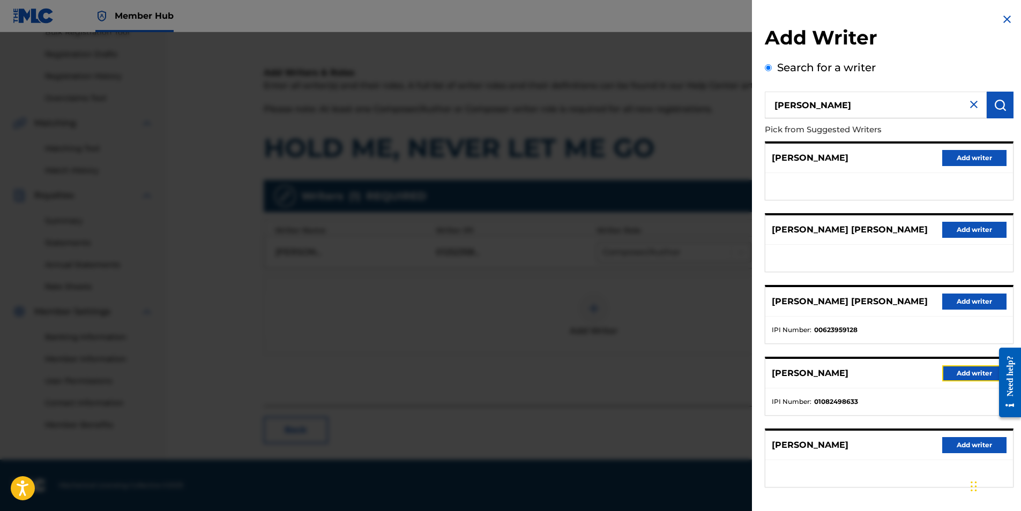
click at [960, 372] on button "Add writer" at bounding box center [974, 373] width 64 height 16
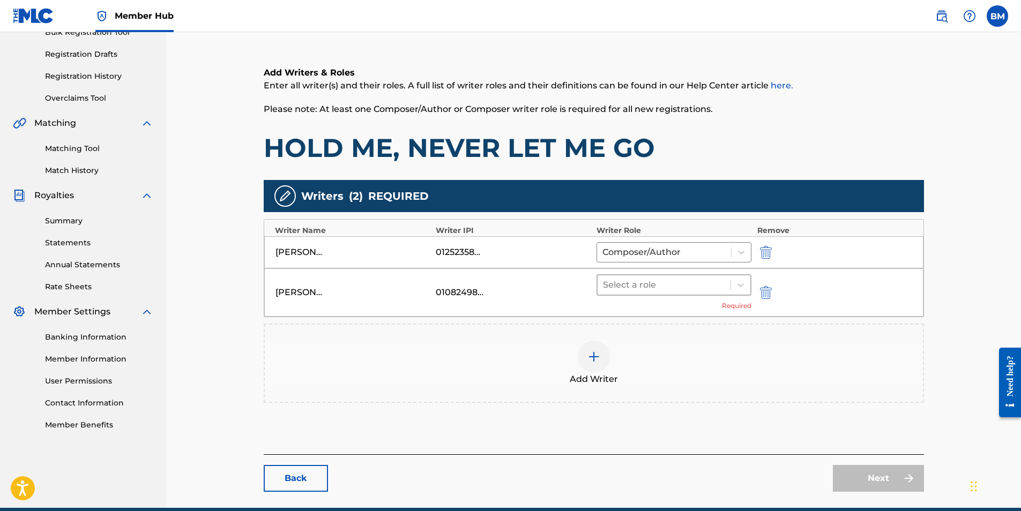
click at [655, 287] on div at bounding box center [664, 285] width 123 height 15
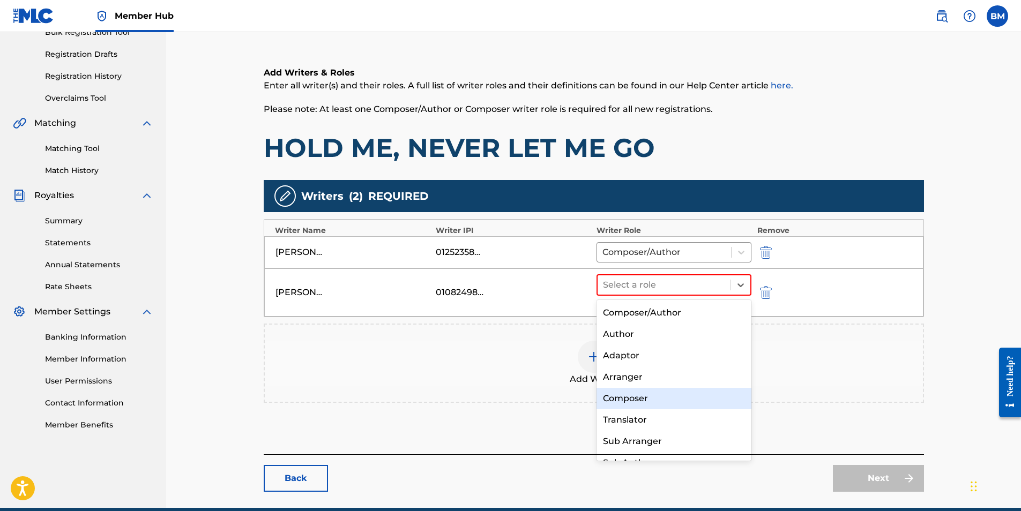
click at [651, 395] on div "Composer" at bounding box center [673, 398] width 155 height 21
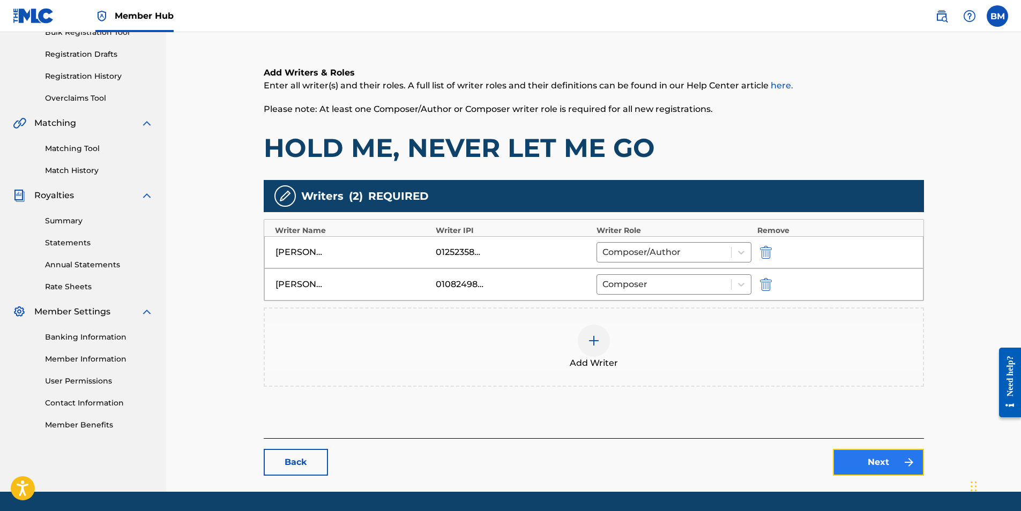
click at [864, 462] on link "Next" at bounding box center [878, 462] width 91 height 27
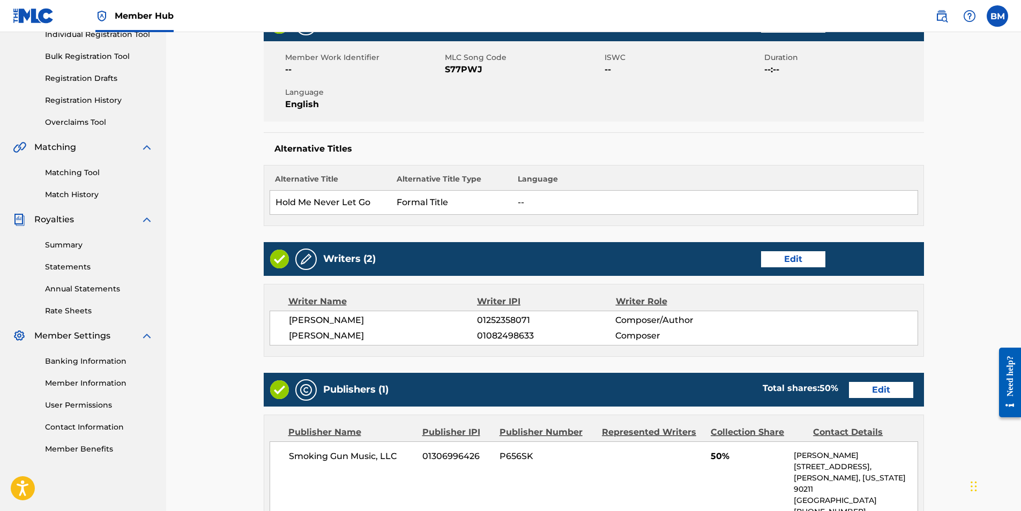
scroll to position [161, 0]
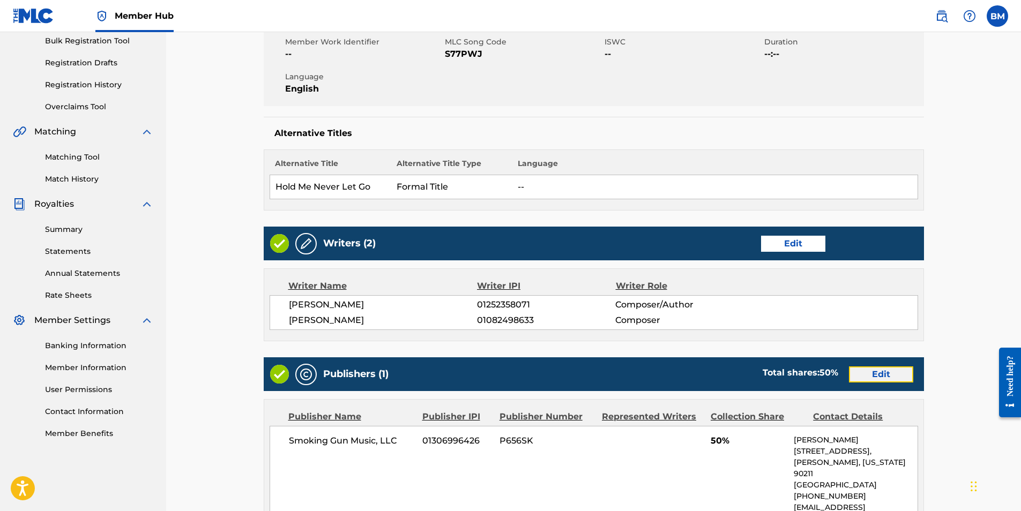
click at [885, 376] on link "Edit" at bounding box center [881, 374] width 64 height 16
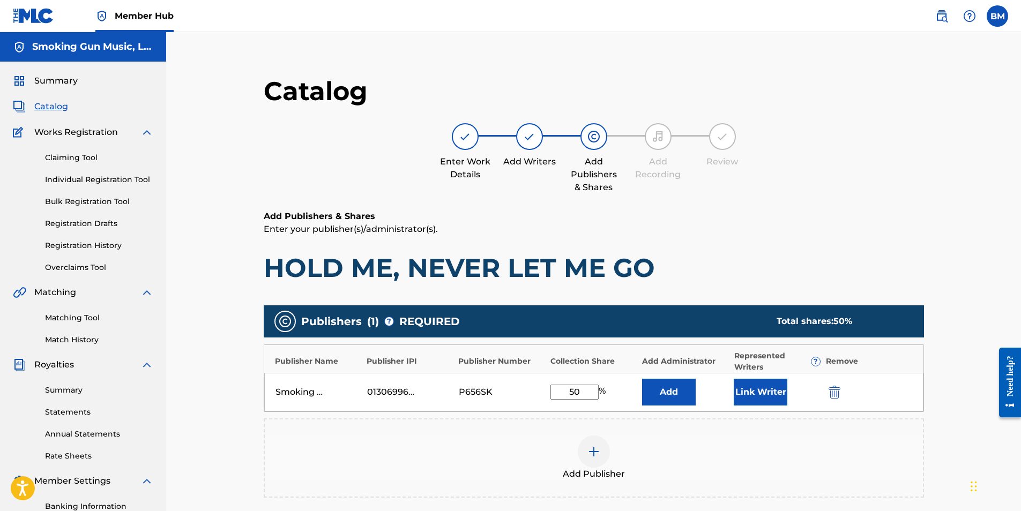
drag, startPoint x: 586, startPoint y: 395, endPoint x: 534, endPoint y: 396, distance: 51.4
click at [535, 396] on div "Smoking Gun Music, LLC 01306996426 P656SK 50 % Add Link Writer" at bounding box center [593, 392] width 659 height 39
type input "75"
click at [752, 391] on button "Link Writer" at bounding box center [760, 392] width 54 height 27
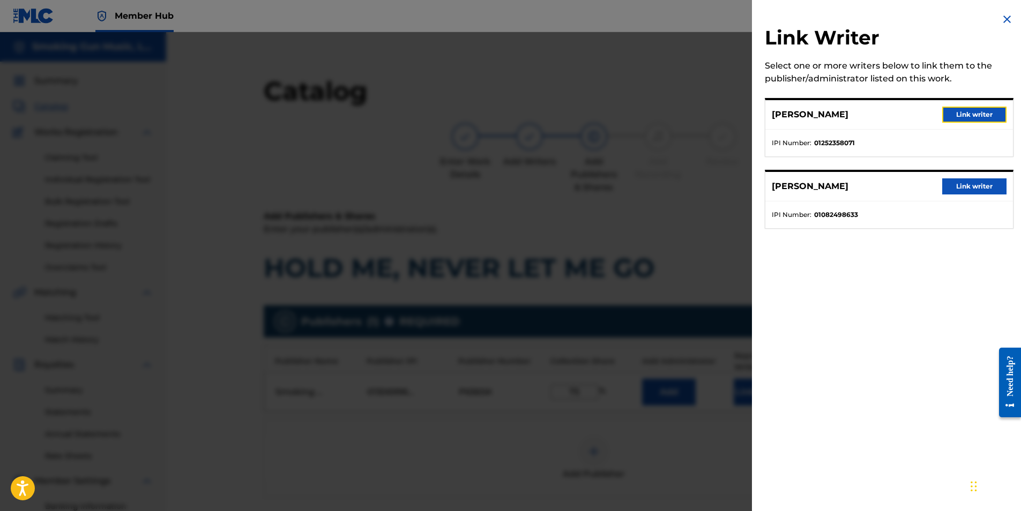
click at [969, 112] on button "Link writer" at bounding box center [974, 115] width 64 height 16
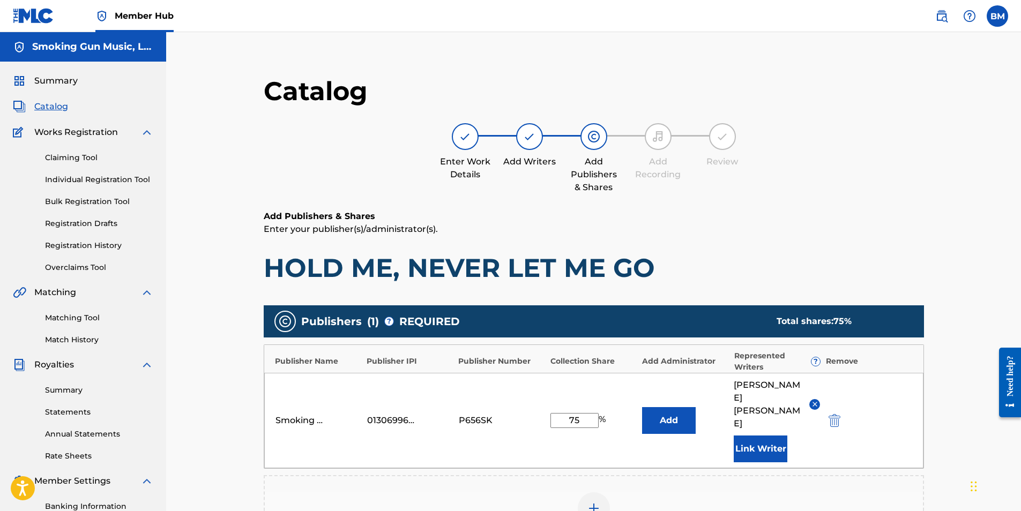
click at [945, 406] on main "Catalog Enter Work Details Add Writers Add Publishers & Shares Add Recording Re…" at bounding box center [593, 375] width 724 height 633
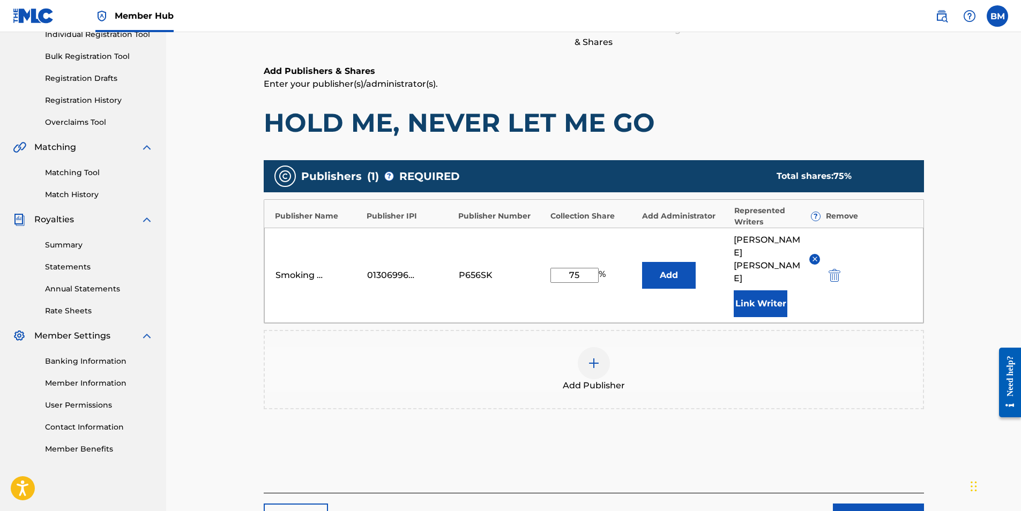
scroll to position [206, 0]
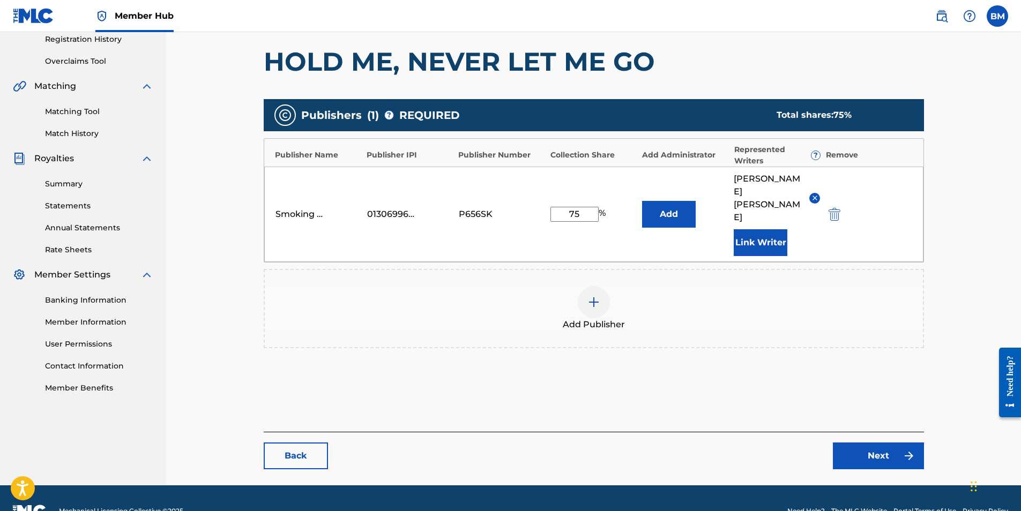
click at [590, 296] on img at bounding box center [593, 302] width 13 height 13
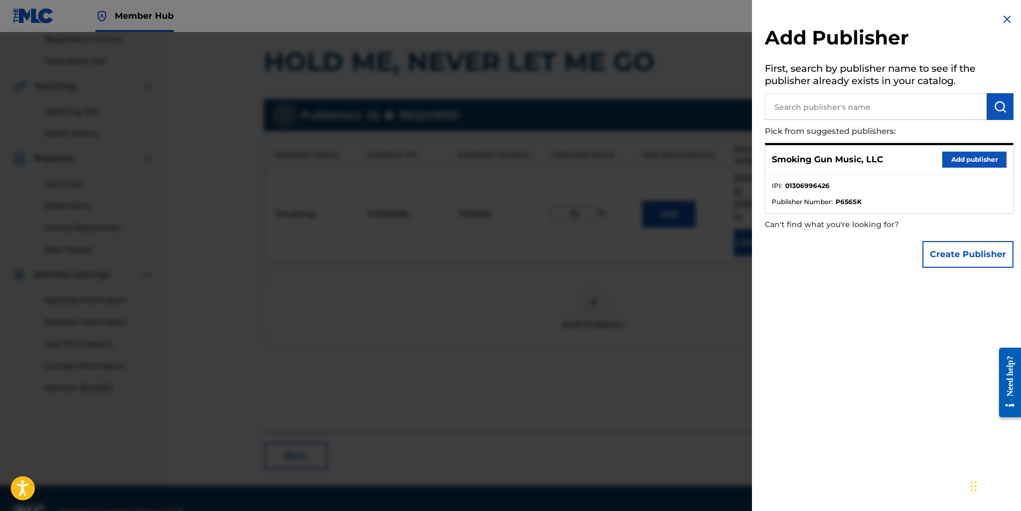
click at [839, 103] on input "text" at bounding box center [876, 106] width 222 height 27
click at [802, 107] on input "text" at bounding box center [876, 106] width 222 height 27
click at [998, 102] on img "submit" at bounding box center [999, 106] width 13 height 13
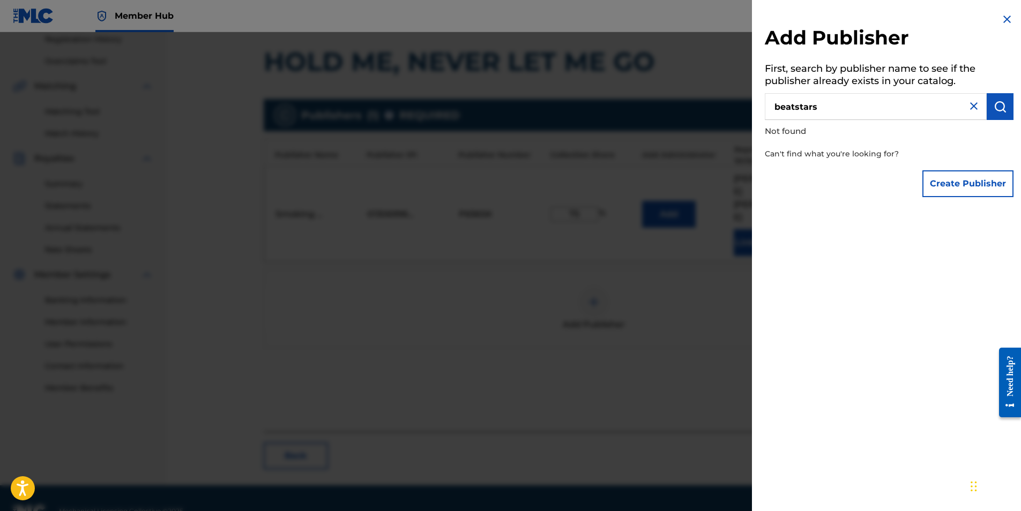
click at [862, 109] on input "beatstars" at bounding box center [876, 106] width 222 height 27
drag, startPoint x: 793, startPoint y: 106, endPoint x: 815, endPoint y: 113, distance: 23.6
click at [796, 106] on input "beatstars" at bounding box center [876, 106] width 222 height 27
click at [1001, 104] on img "submit" at bounding box center [999, 106] width 13 height 13
drag, startPoint x: 835, startPoint y: 111, endPoint x: 673, endPoint y: 95, distance: 163.2
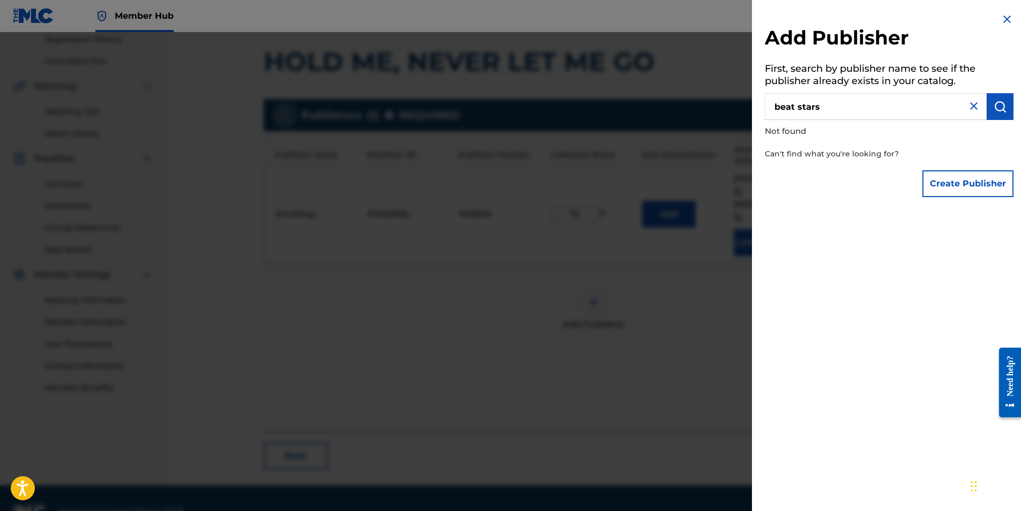
click at [673, 95] on div "Add Publisher First, search by publisher name to see if the publisher already e…" at bounding box center [510, 271] width 1021 height 479
type input "sony atv"
click at [993, 107] on img "submit" at bounding box center [999, 106] width 13 height 13
click at [993, 104] on img "submit" at bounding box center [999, 106] width 13 height 13
click at [1003, 19] on img at bounding box center [1006, 19] width 13 height 13
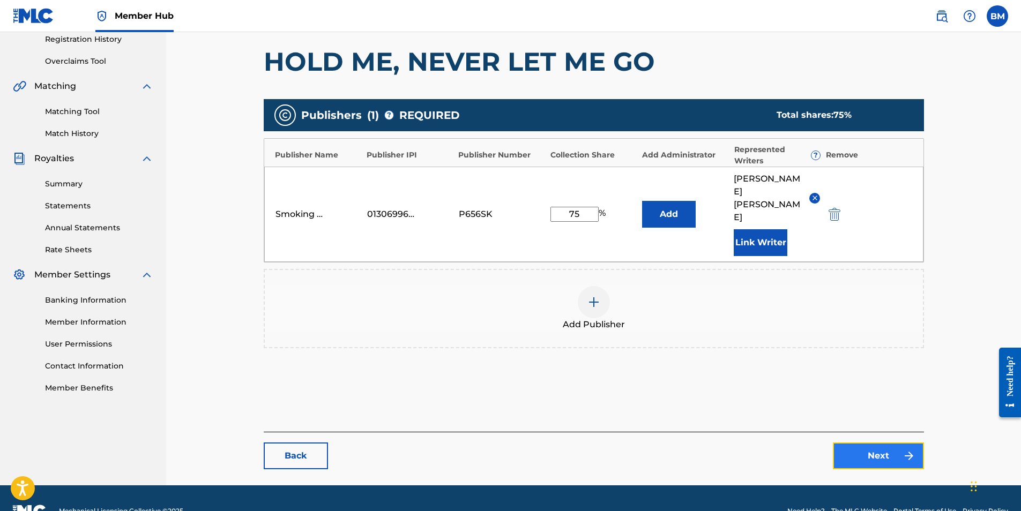
click at [877, 443] on link "Next" at bounding box center [878, 456] width 91 height 27
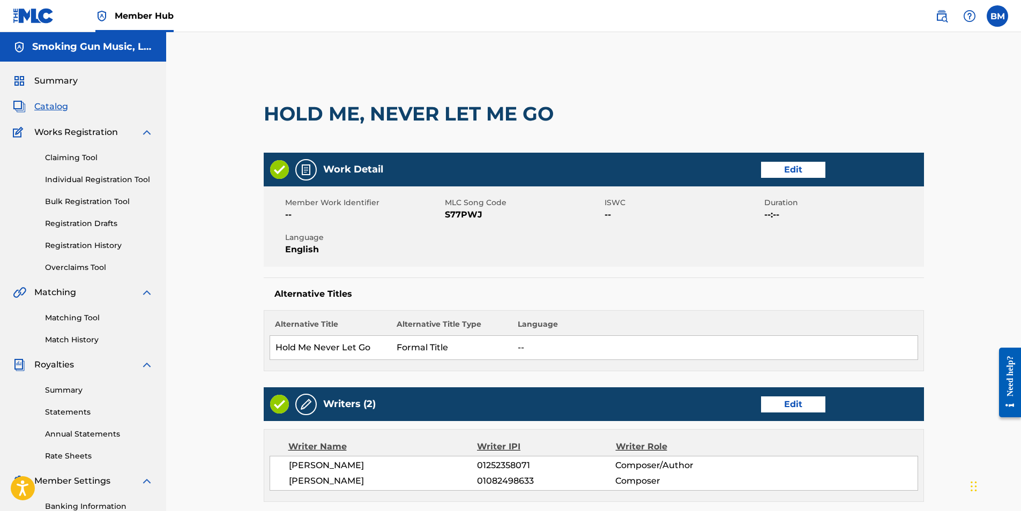
click at [533, 116] on h2 "HOLD ME, NEVER LET ME GO" at bounding box center [411, 114] width 295 height 24
click at [792, 169] on link "Edit" at bounding box center [793, 170] width 64 height 16
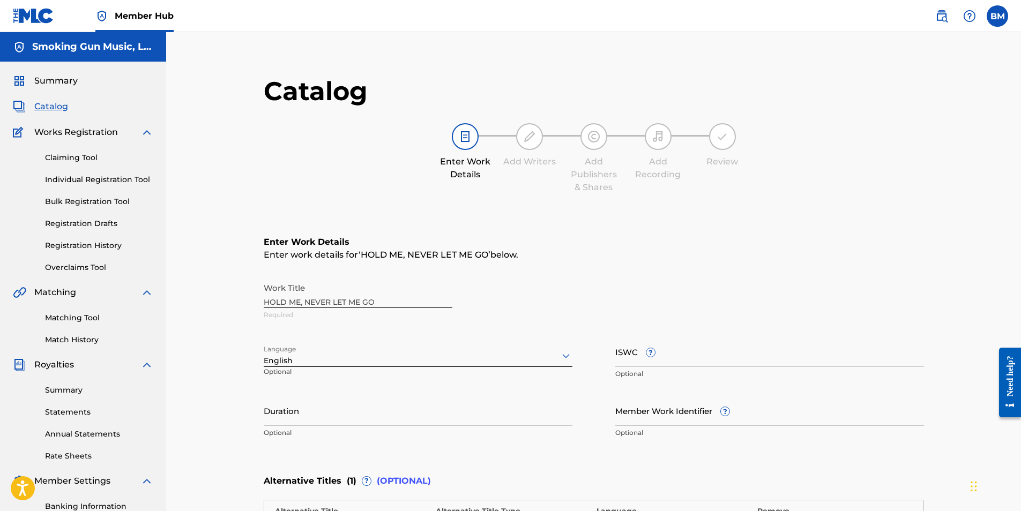
click at [371, 297] on div "Work Title HOLD ME, NEVER LET ME GO Required" at bounding box center [594, 302] width 660 height 48
click at [313, 302] on div "Work Title HOLD ME, NEVER LET ME GO Required" at bounding box center [594, 302] width 660 height 48
click at [336, 298] on div "Work Title HOLD ME, NEVER LET ME GO Required" at bounding box center [594, 302] width 660 height 48
click at [321, 246] on h6 "Enter Work Details" at bounding box center [594, 242] width 660 height 13
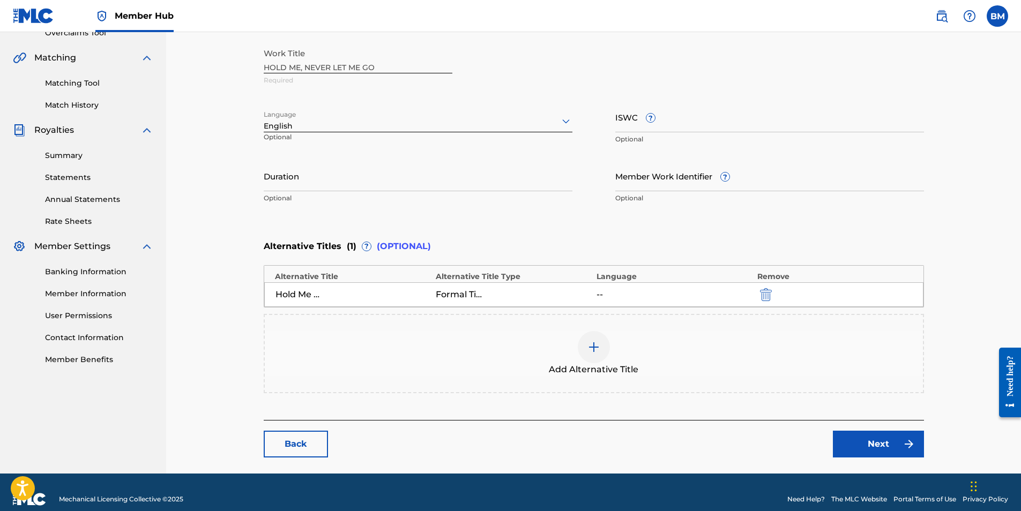
scroll to position [249, 0]
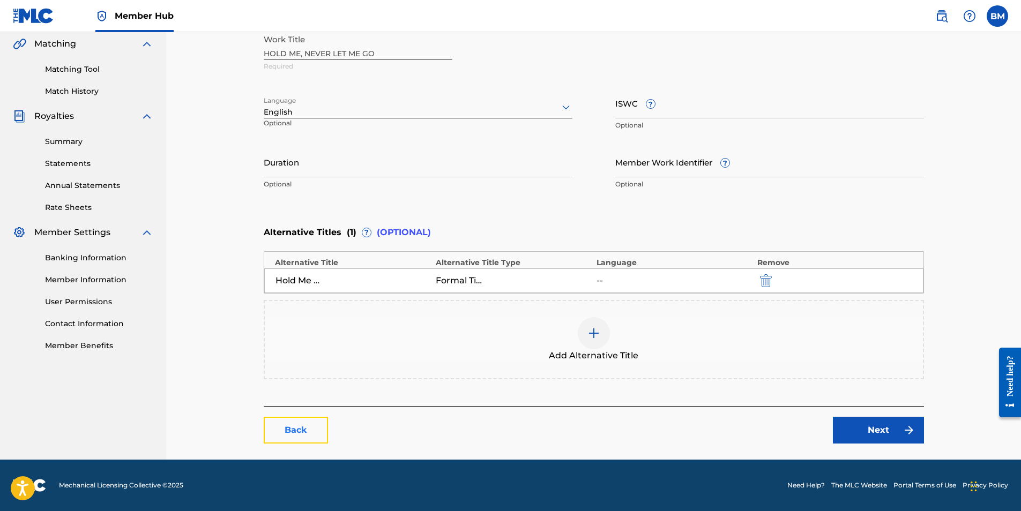
click at [293, 435] on link "Back" at bounding box center [296, 430] width 64 height 27
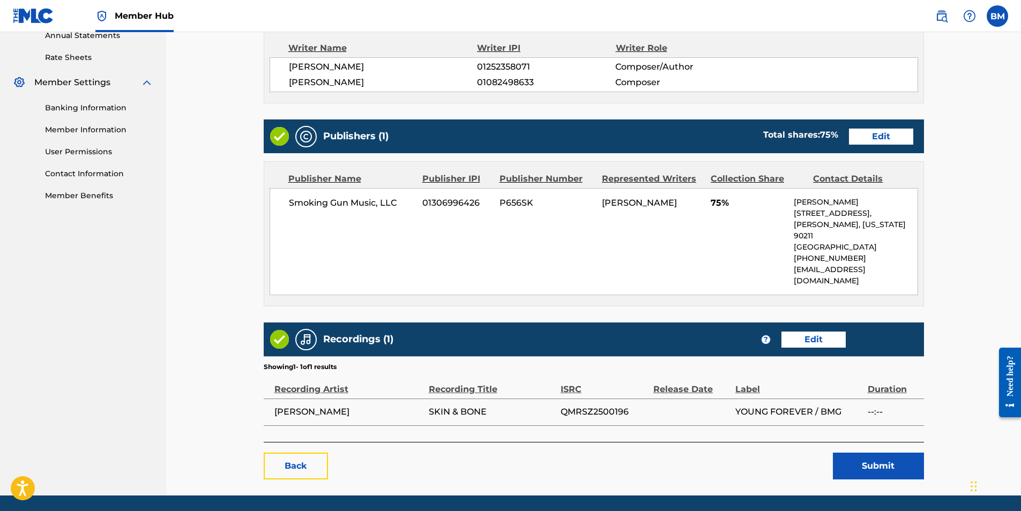
scroll to position [412, 0]
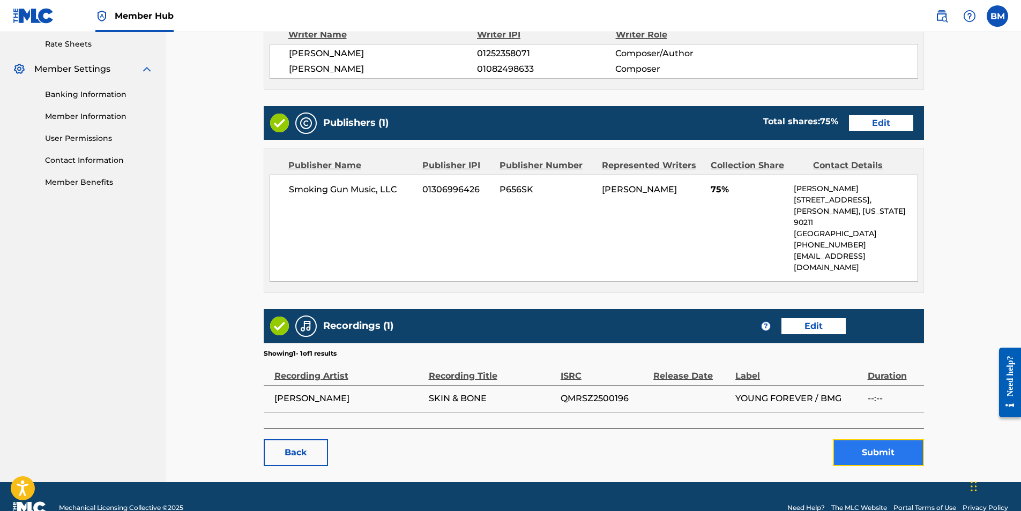
click at [882, 439] on button "Submit" at bounding box center [878, 452] width 91 height 27
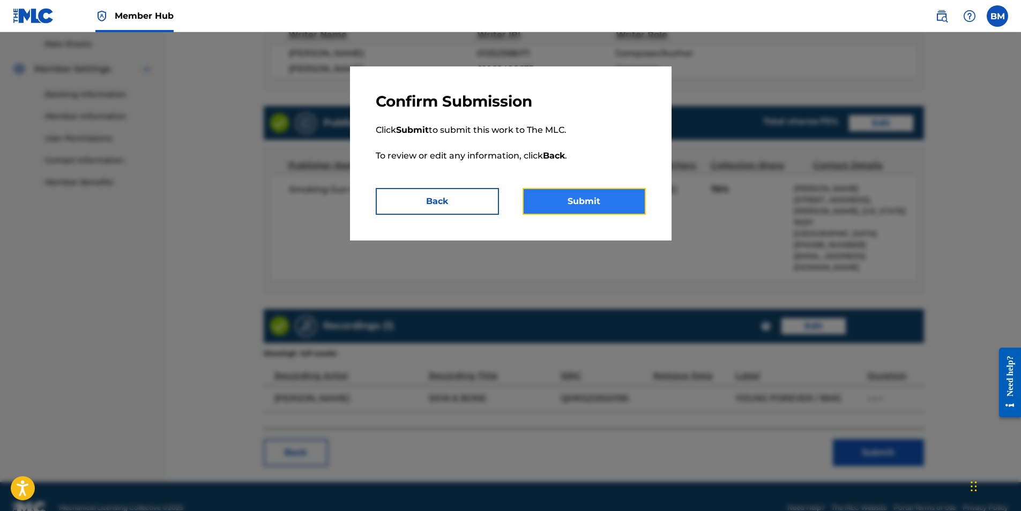
click at [575, 203] on button "Submit" at bounding box center [583, 201] width 123 height 27
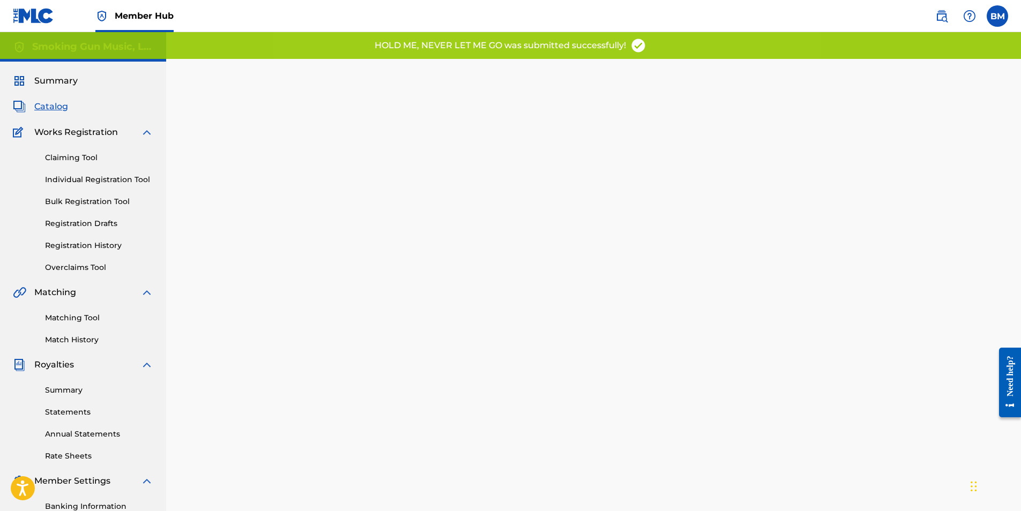
click at [51, 107] on span "Catalog" at bounding box center [51, 106] width 34 height 13
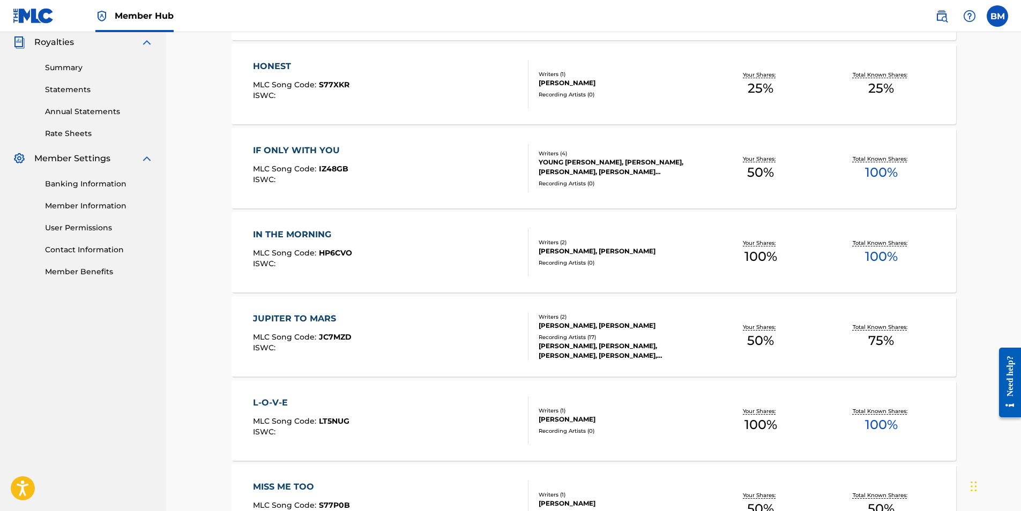
scroll to position [321, 0]
click at [291, 317] on div "JUPITER TO MARS" at bounding box center [302, 319] width 99 height 13
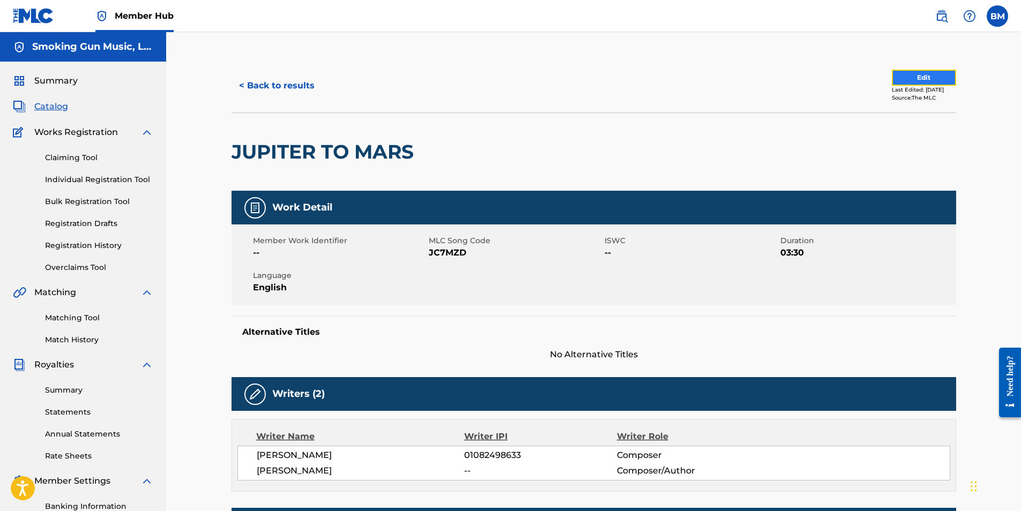
click at [894, 81] on button "Edit" at bounding box center [924, 78] width 64 height 16
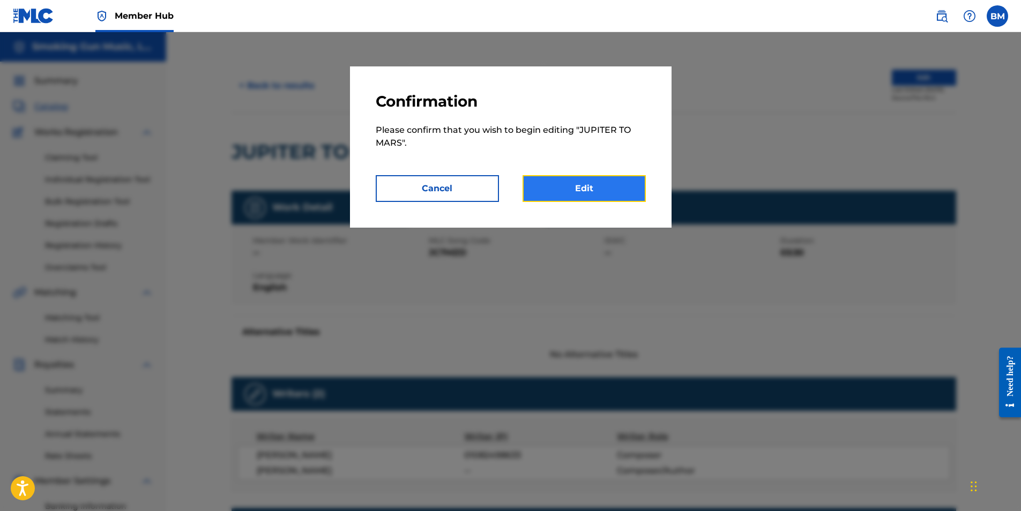
click at [585, 197] on link "Edit" at bounding box center [583, 188] width 123 height 27
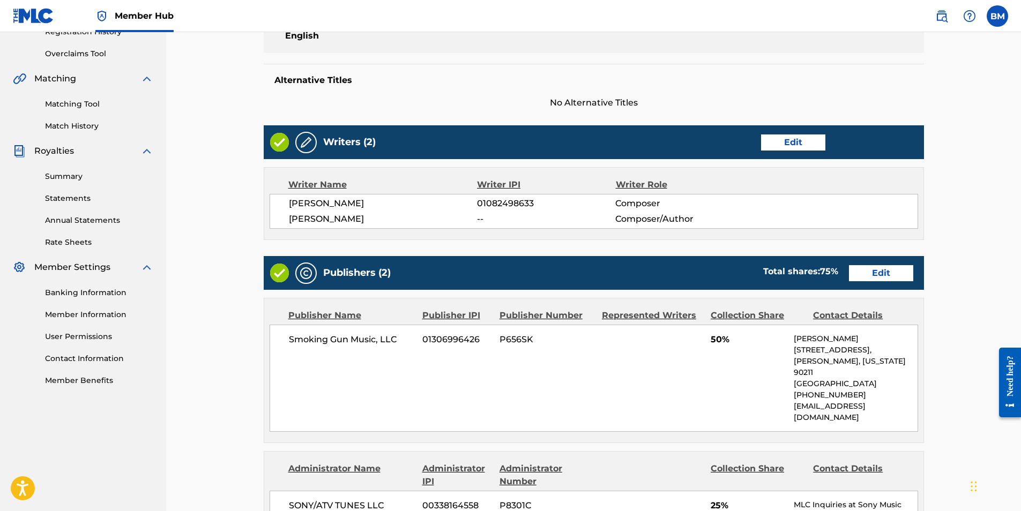
scroll to position [214, 0]
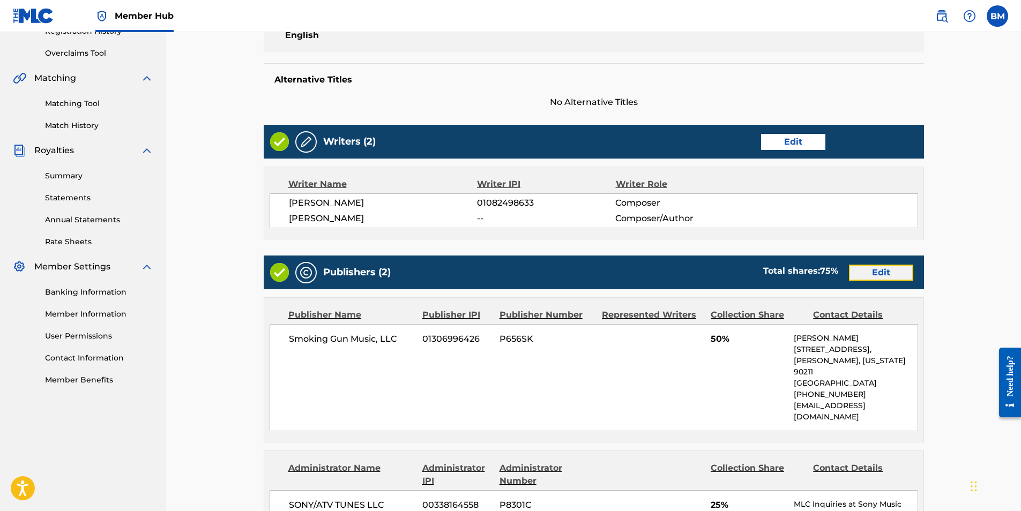
click at [877, 274] on link "Edit" at bounding box center [881, 273] width 64 height 16
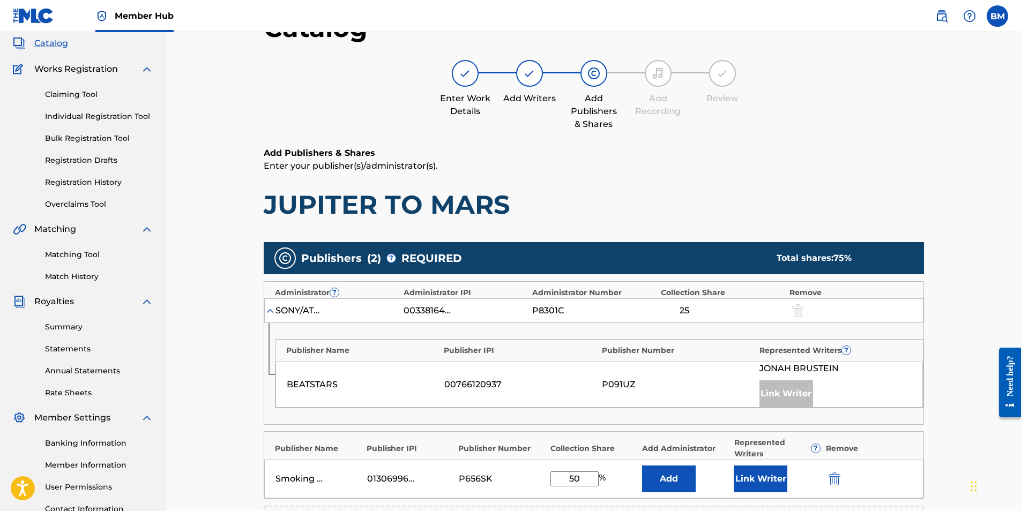
scroll to position [161, 0]
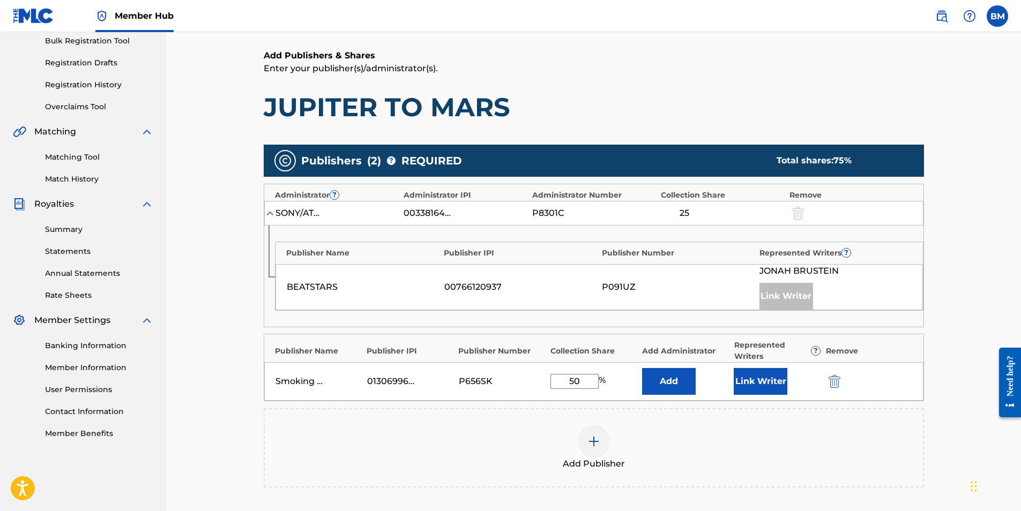
drag, startPoint x: 583, startPoint y: 379, endPoint x: 521, endPoint y: 368, distance: 62.6
click at [521, 368] on div "Smoking Gun Music, LLC 01306996426 P656SK 50 % Add Link Writer" at bounding box center [593, 381] width 659 height 39
type input "75"
click at [776, 380] on button "Link Writer" at bounding box center [760, 381] width 54 height 27
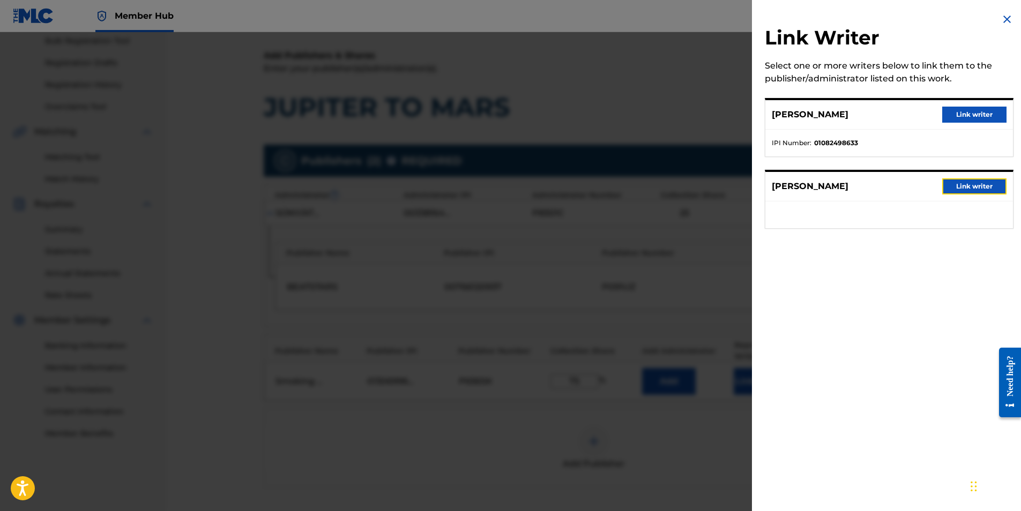
click at [977, 188] on button "Link writer" at bounding box center [974, 186] width 64 height 16
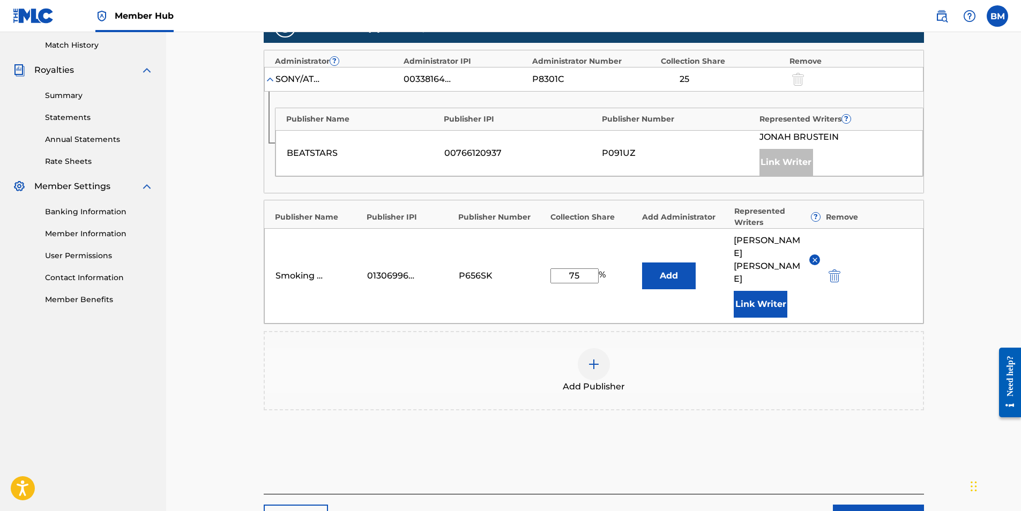
scroll to position [357, 0]
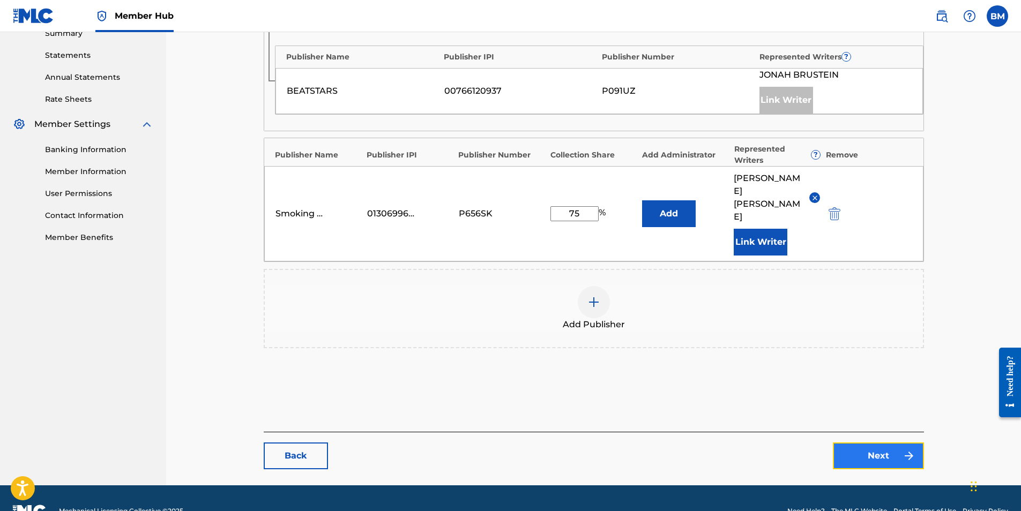
click at [872, 443] on link "Next" at bounding box center [878, 456] width 91 height 27
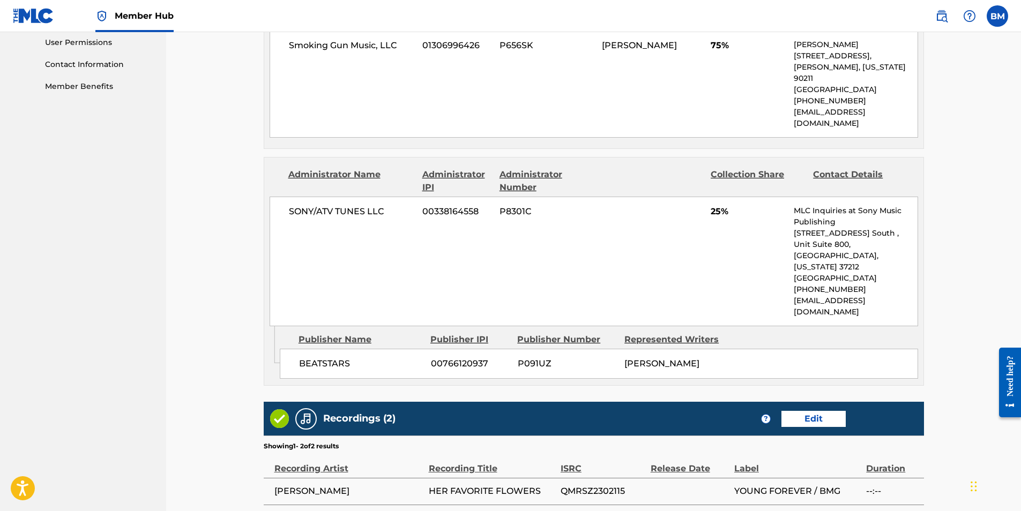
scroll to position [605, 0]
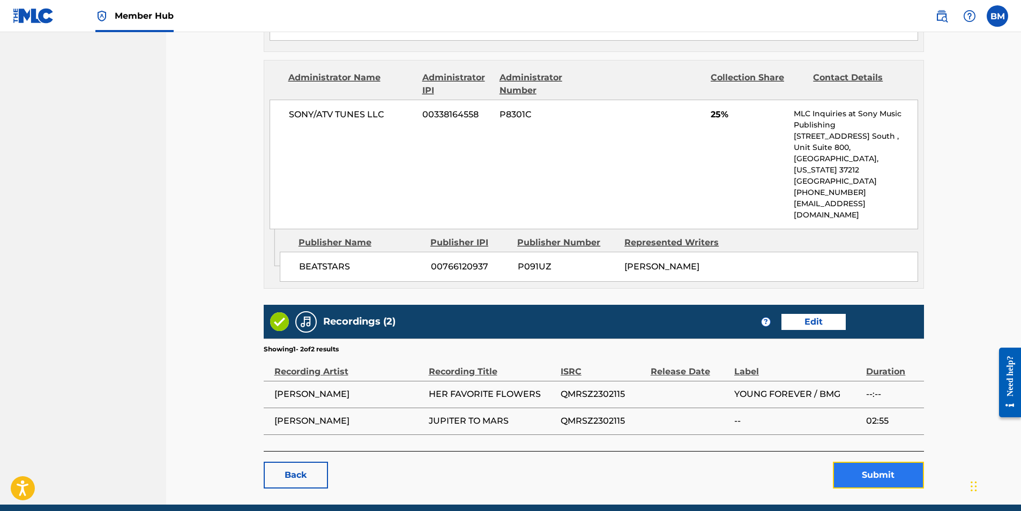
click at [868, 462] on button "Submit" at bounding box center [878, 475] width 91 height 27
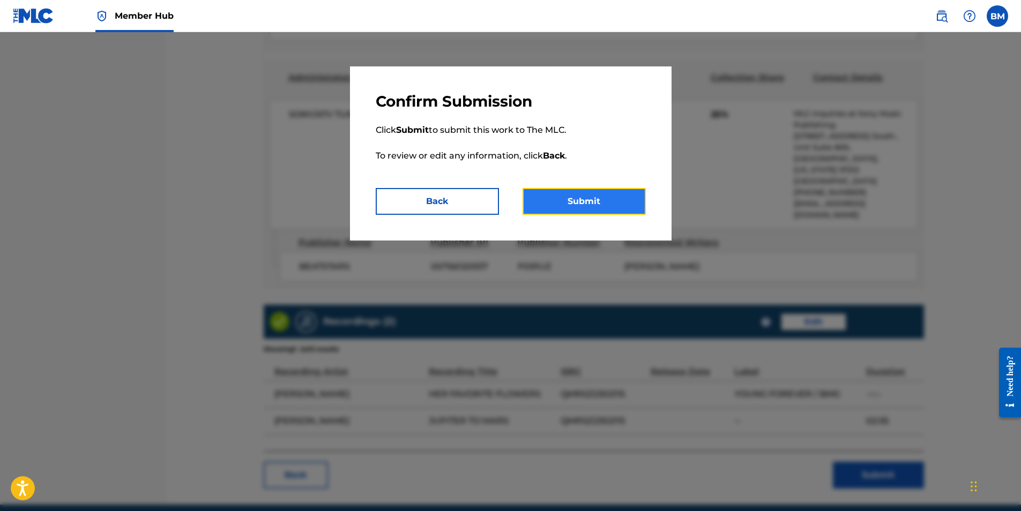
click at [585, 189] on button "Submit" at bounding box center [583, 201] width 123 height 27
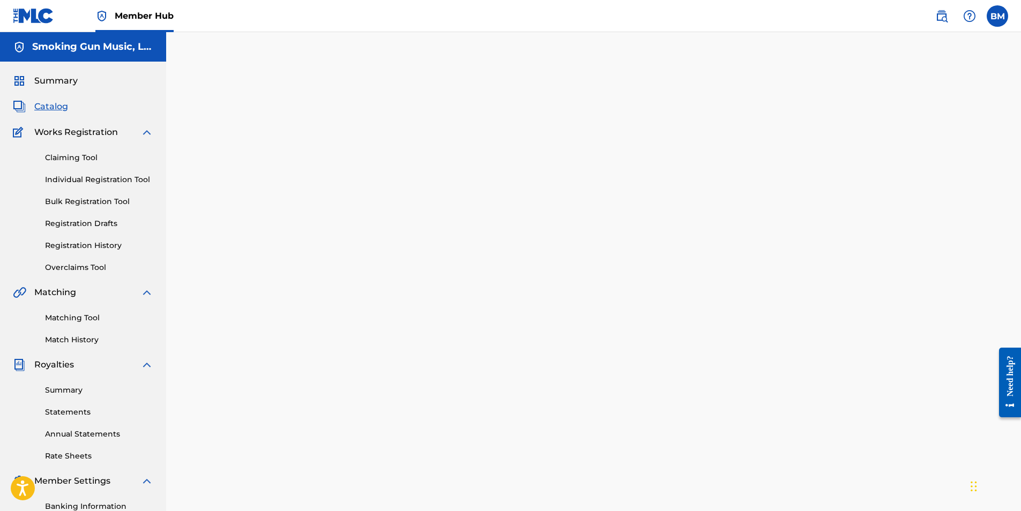
click at [50, 109] on span "Catalog" at bounding box center [51, 106] width 34 height 13
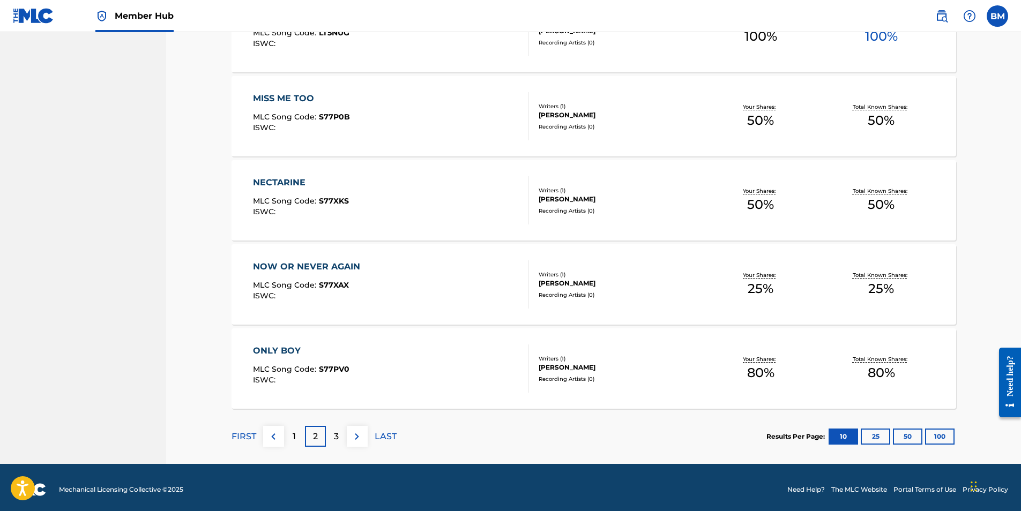
scroll to position [715, 0]
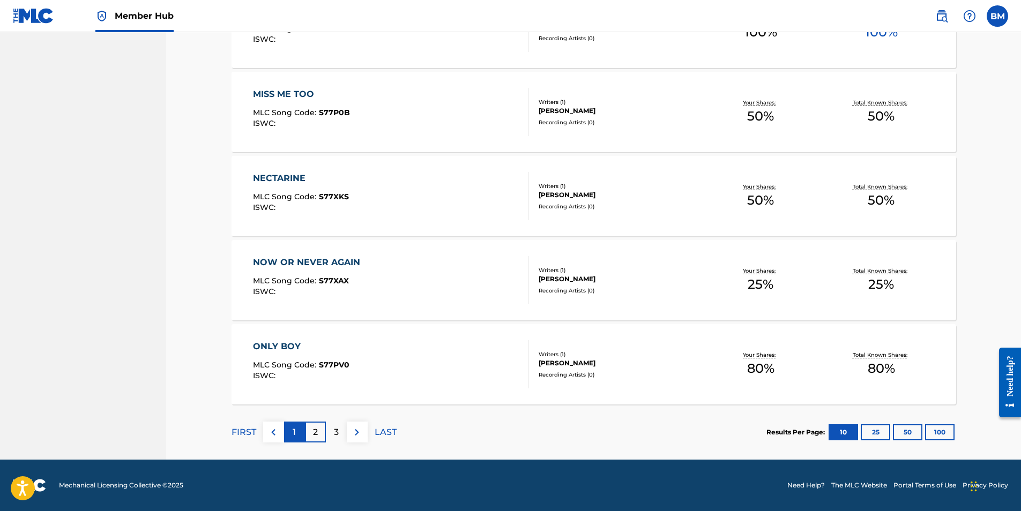
click at [296, 432] on div "1" at bounding box center [294, 432] width 21 height 21
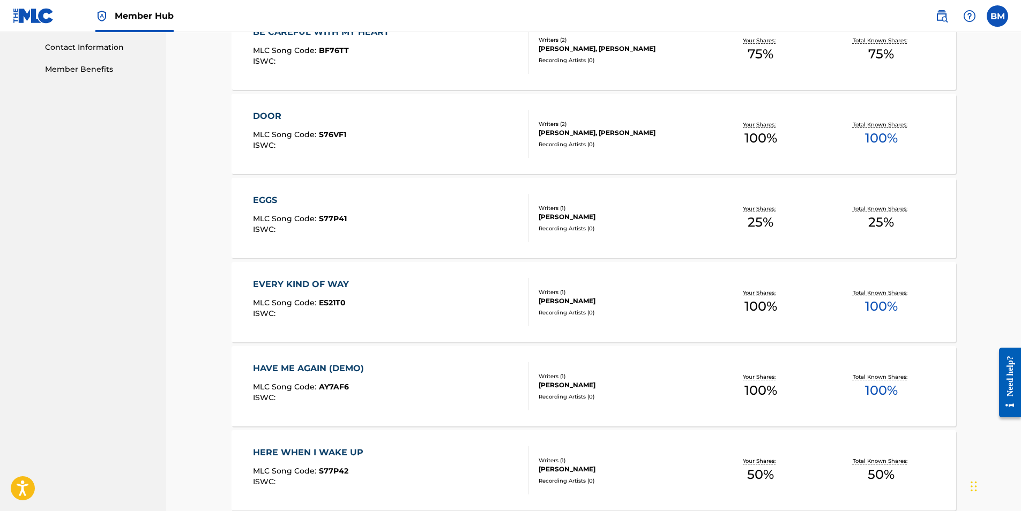
scroll to position [555, 0]
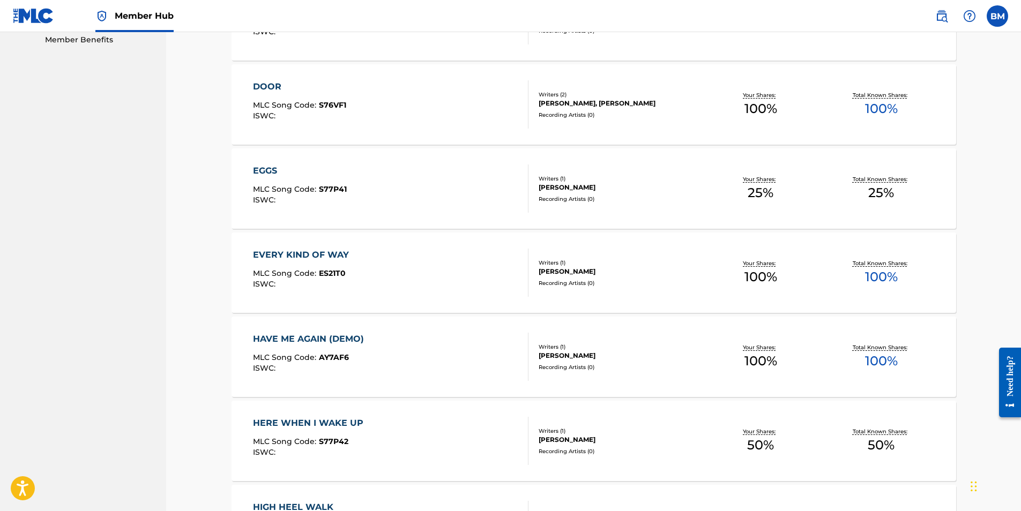
click at [262, 169] on div "EGGS" at bounding box center [300, 170] width 94 height 13
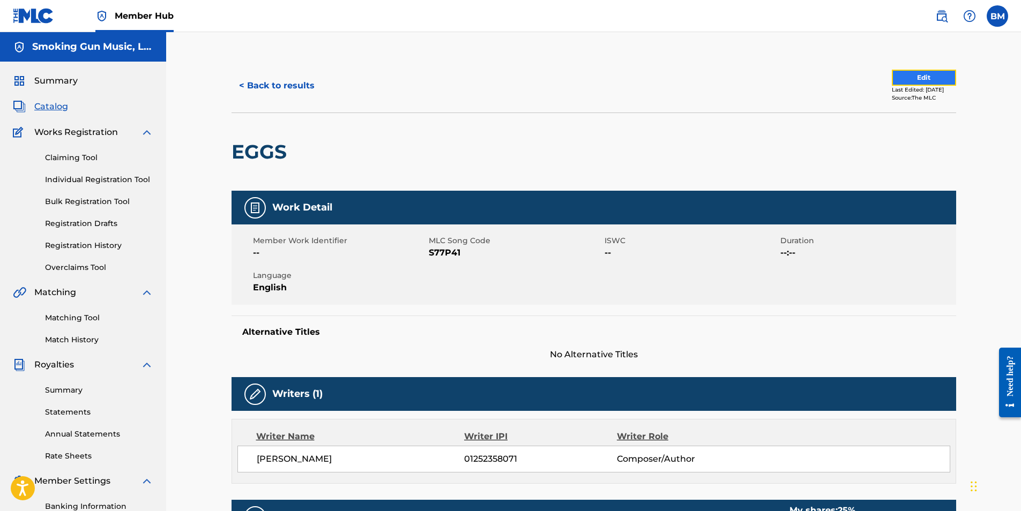
click at [911, 73] on button "Edit" at bounding box center [924, 78] width 64 height 16
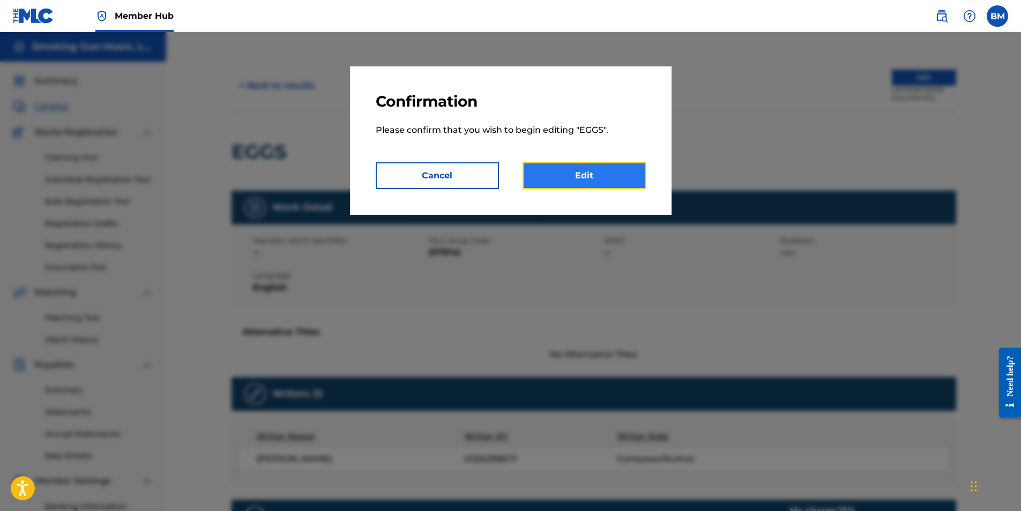
click at [590, 177] on link "Edit" at bounding box center [583, 175] width 123 height 27
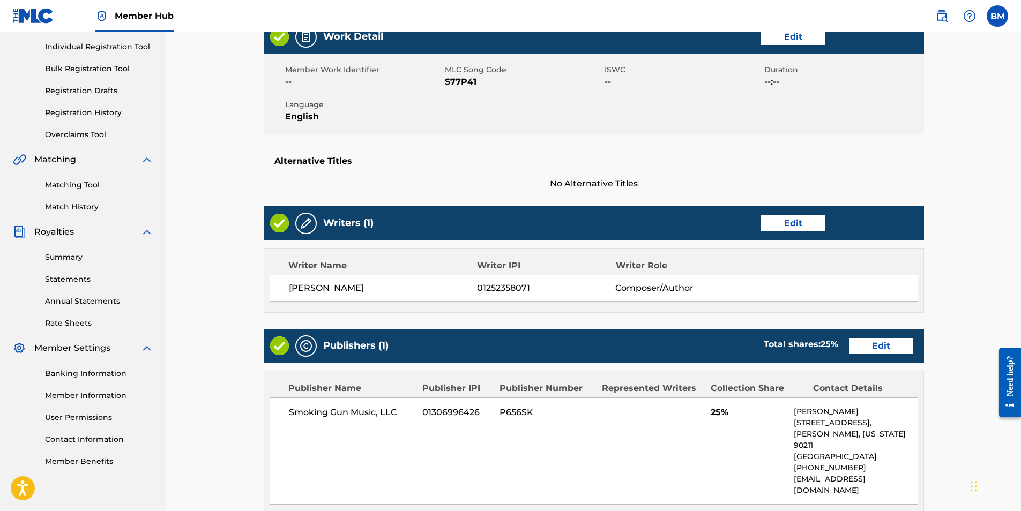
scroll to position [161, 0]
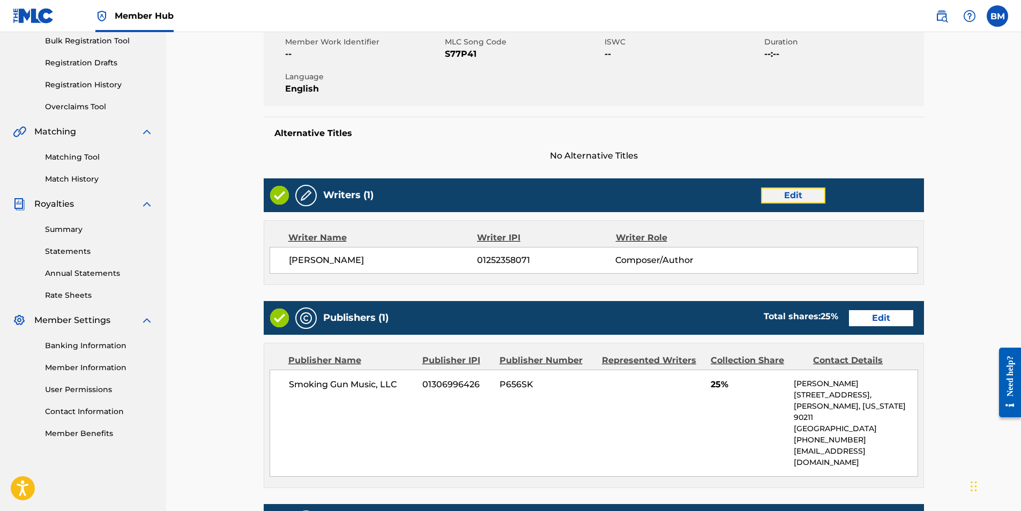
click at [796, 193] on link "Edit" at bounding box center [793, 196] width 64 height 16
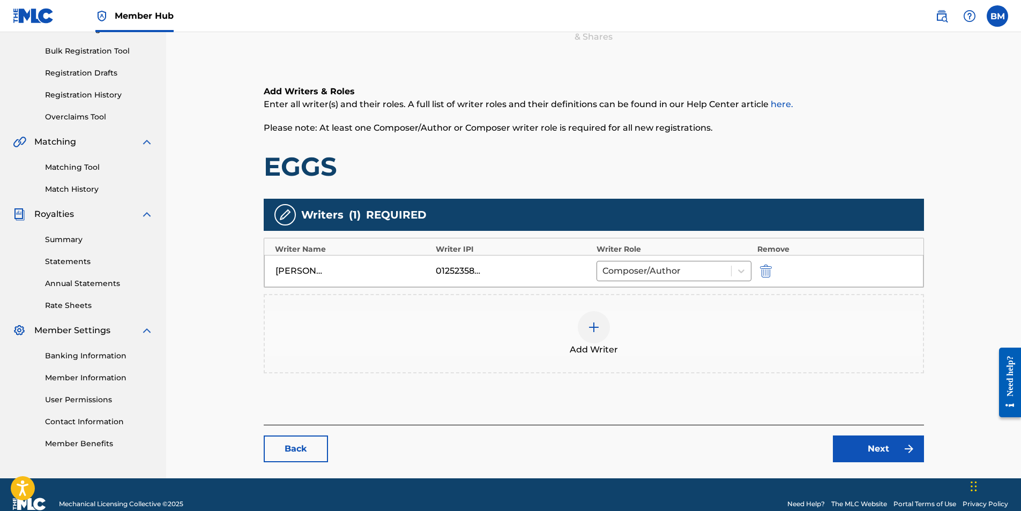
scroll to position [161, 0]
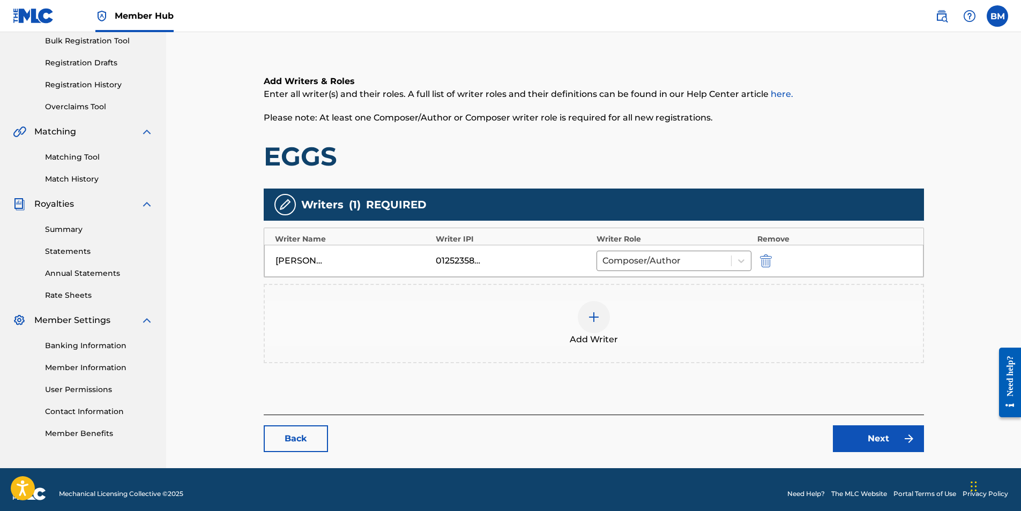
click at [590, 316] on img at bounding box center [593, 317] width 13 height 13
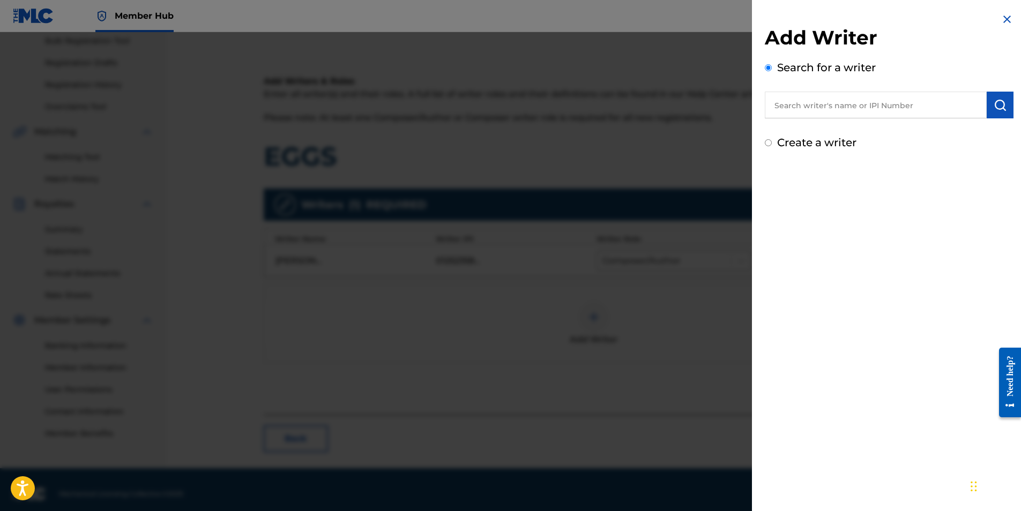
click at [807, 104] on input "text" at bounding box center [876, 105] width 222 height 27
click at [1001, 106] on img "submit" at bounding box center [999, 105] width 13 height 13
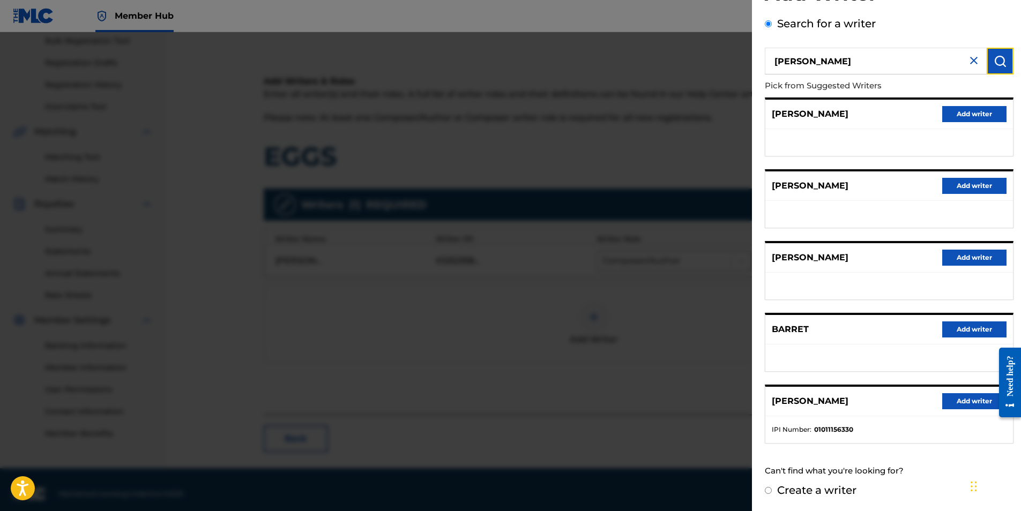
scroll to position [0, 0]
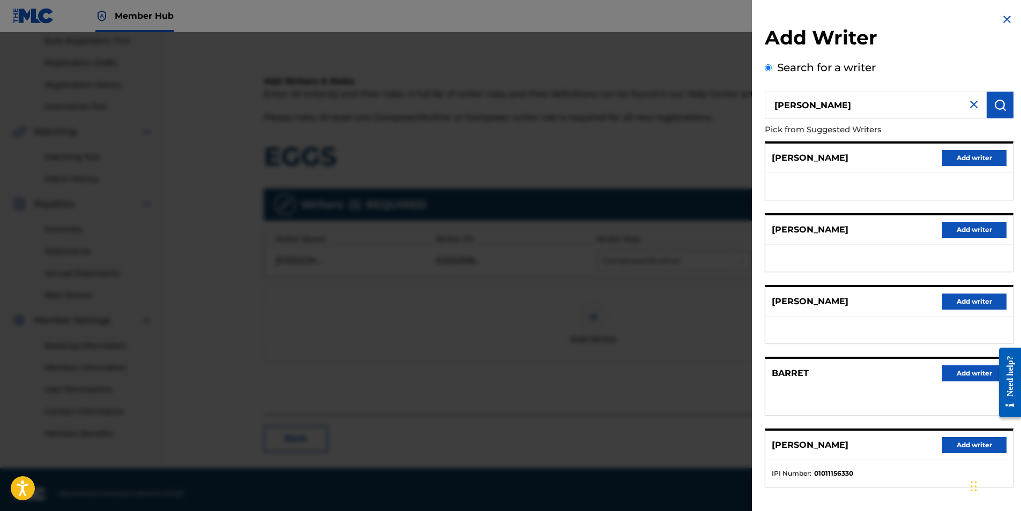
click at [860, 106] on input "[PERSON_NAME]" at bounding box center [876, 105] width 222 height 27
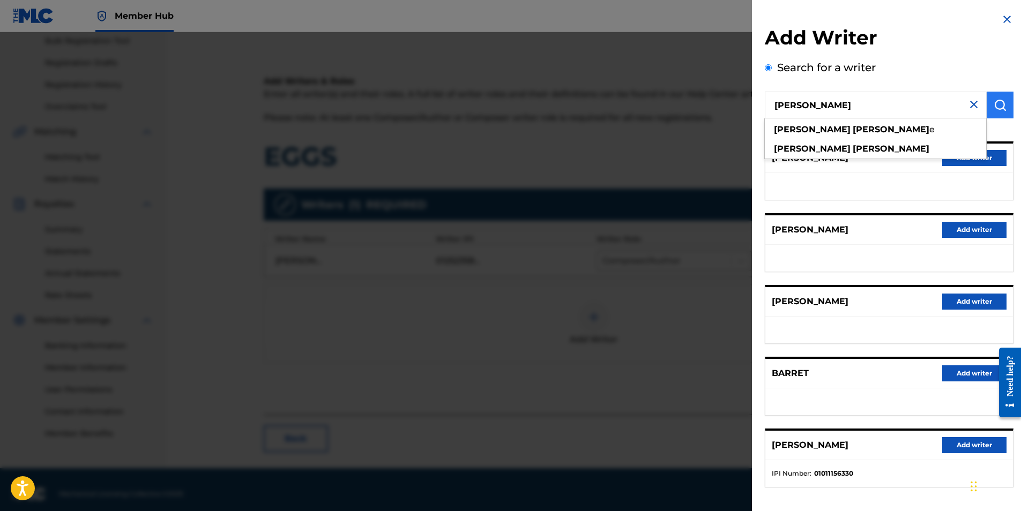
type input "[PERSON_NAME]"
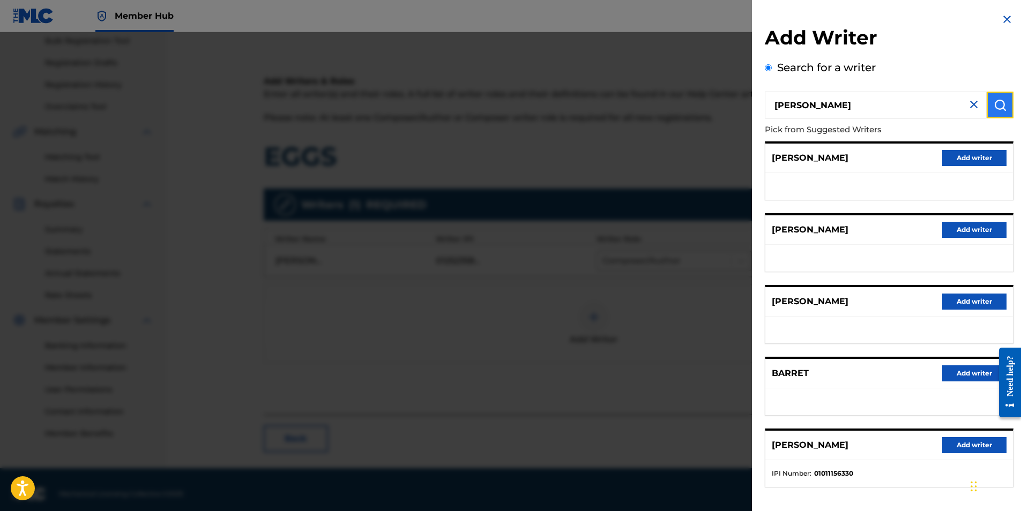
click at [993, 106] on img "submit" at bounding box center [999, 105] width 13 height 13
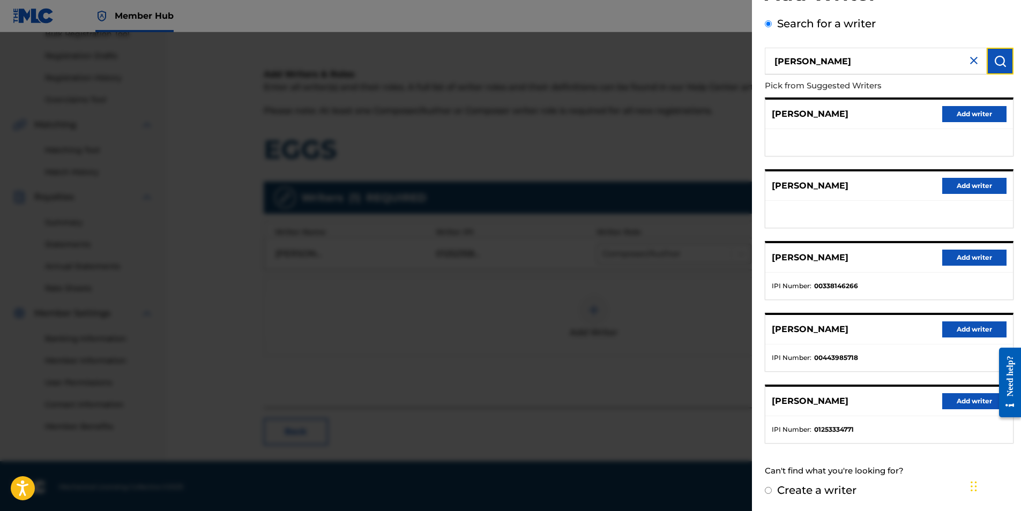
scroll to position [169, 0]
click at [970, 401] on button "Add writer" at bounding box center [974, 401] width 64 height 16
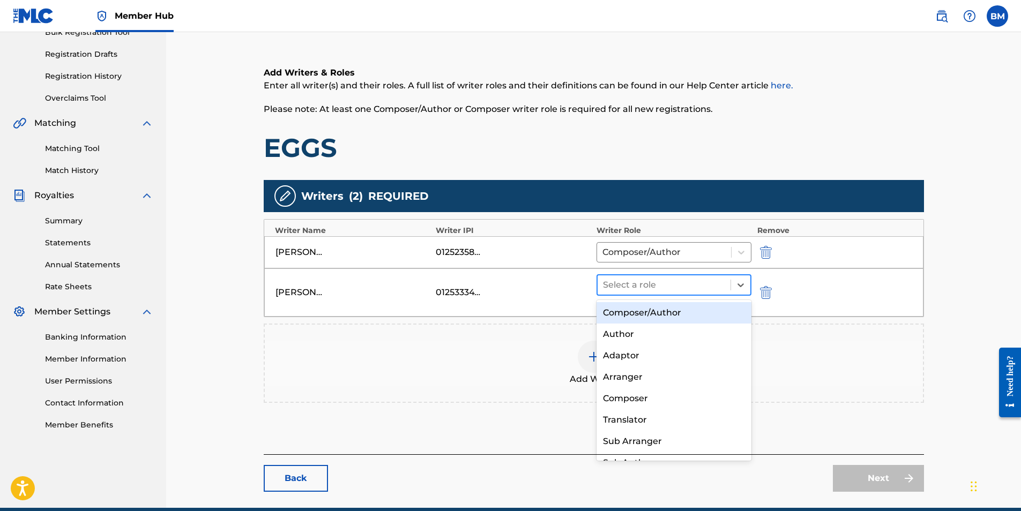
click at [636, 287] on div at bounding box center [664, 285] width 123 height 15
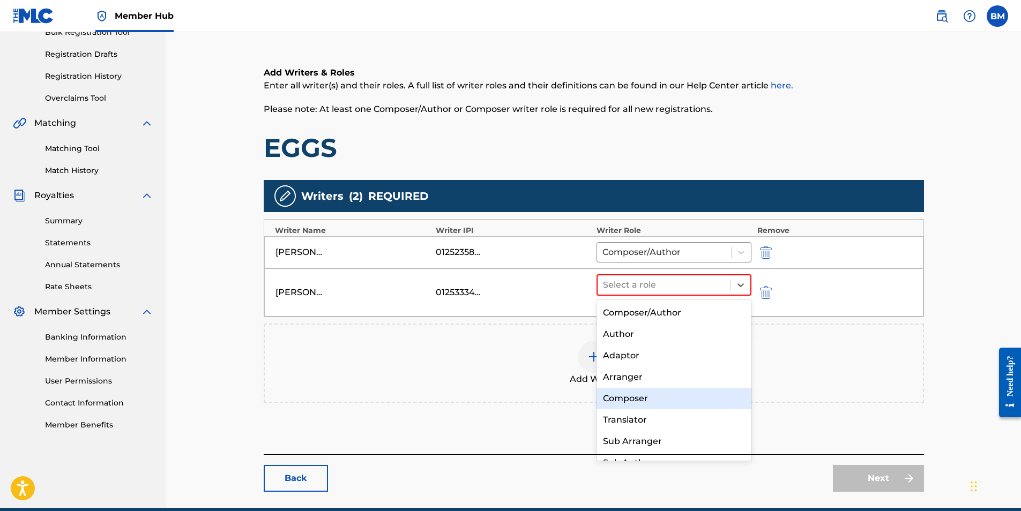
click at [642, 399] on div "Composer" at bounding box center [673, 398] width 155 height 21
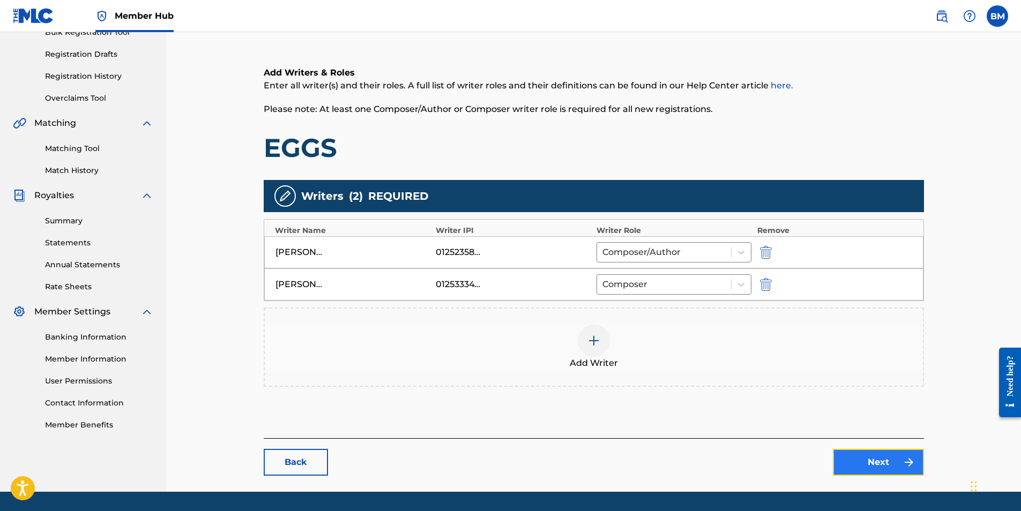
click at [877, 460] on link "Next" at bounding box center [878, 462] width 91 height 27
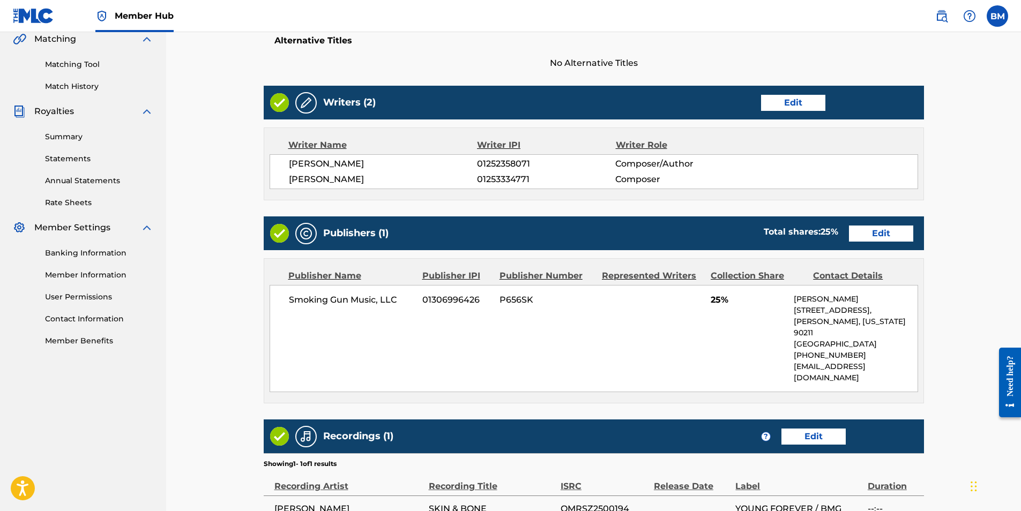
scroll to position [268, 0]
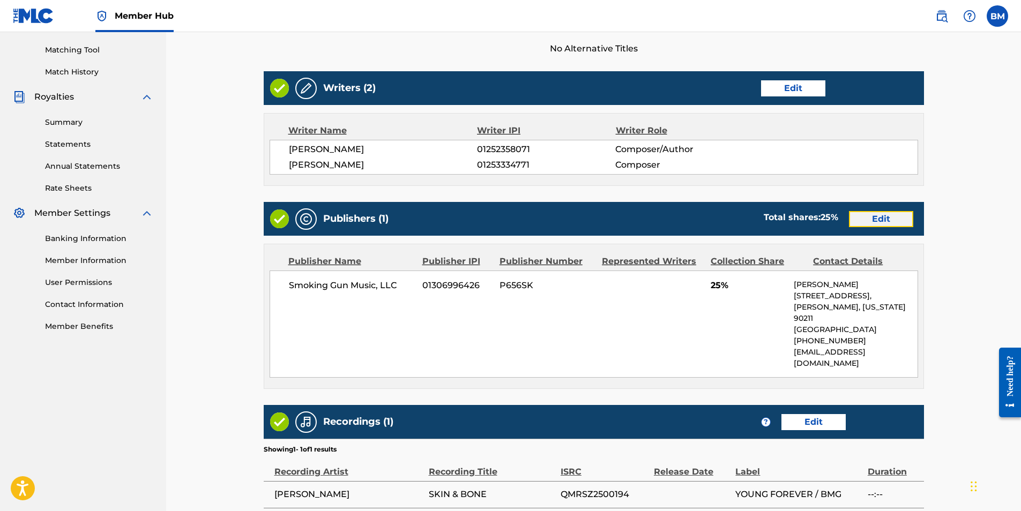
click at [874, 218] on link "Edit" at bounding box center [881, 219] width 64 height 16
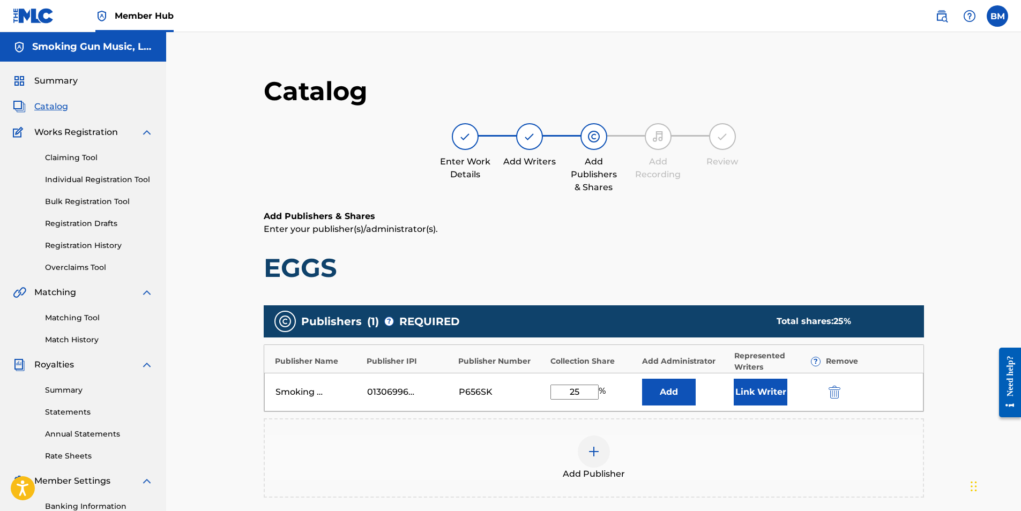
drag, startPoint x: 581, startPoint y: 391, endPoint x: 522, endPoint y: 381, distance: 59.7
click at [523, 380] on div "Smoking Gun Music, LLC 01306996426 P656SK 25 % Add Link Writer" at bounding box center [593, 392] width 659 height 39
type input "50"
drag, startPoint x: 589, startPoint y: 395, endPoint x: 468, endPoint y: 387, distance: 121.4
click at [468, 387] on div "Smoking Gun Music, LLC 01306996426 P656SK 50 % Add Link Writer" at bounding box center [593, 392] width 659 height 39
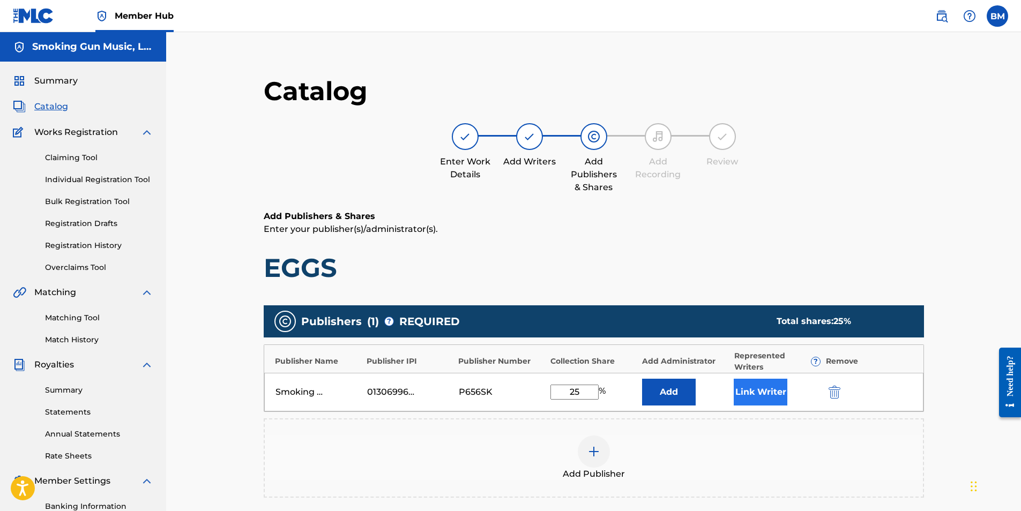
type input "25"
click at [763, 386] on button "Link Writer" at bounding box center [760, 392] width 54 height 27
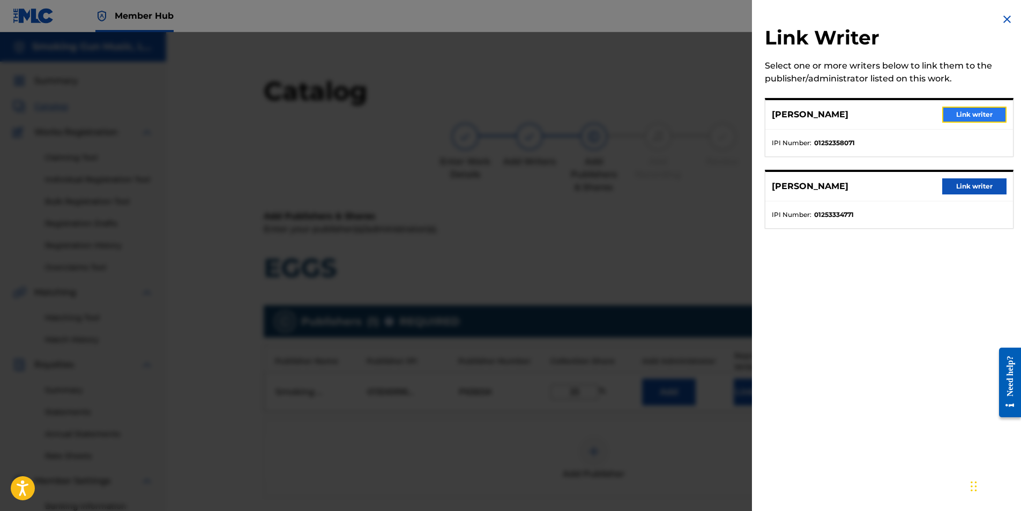
click at [984, 114] on button "Link writer" at bounding box center [974, 115] width 64 height 16
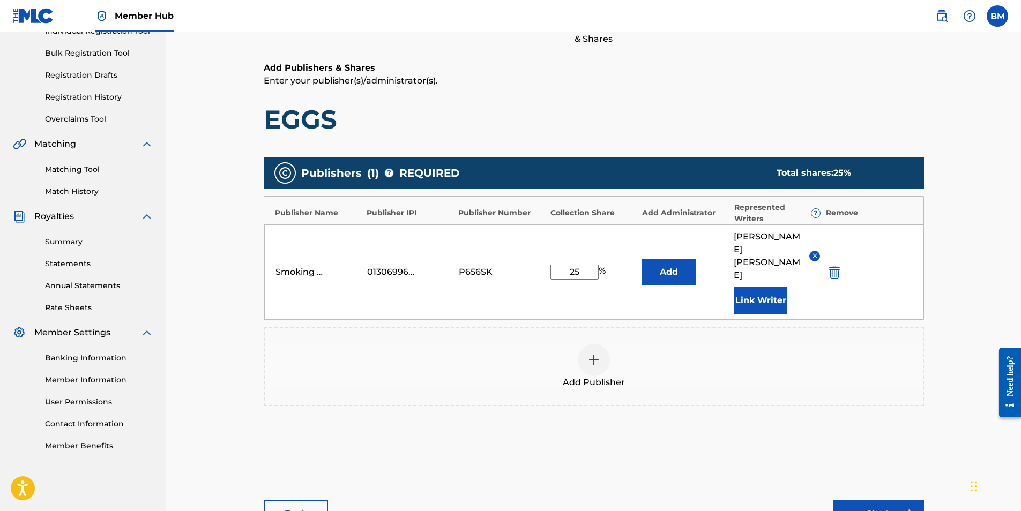
scroll to position [161, 0]
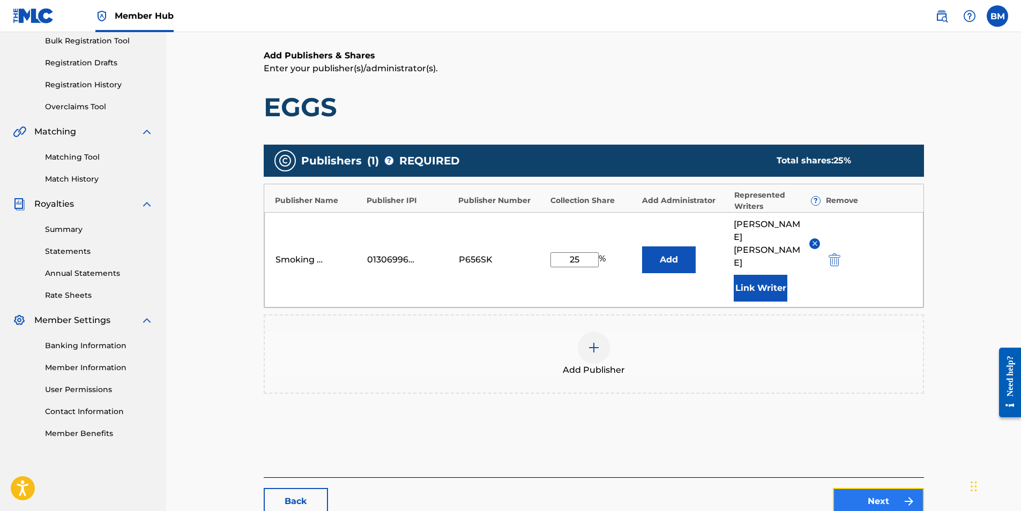
click at [886, 488] on link "Next" at bounding box center [878, 501] width 91 height 27
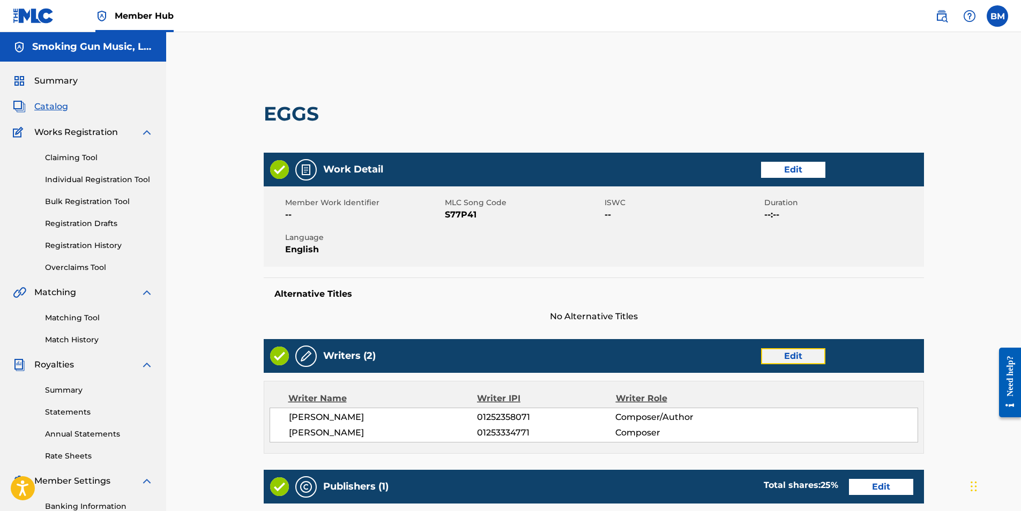
click at [793, 358] on link "Edit" at bounding box center [793, 356] width 64 height 16
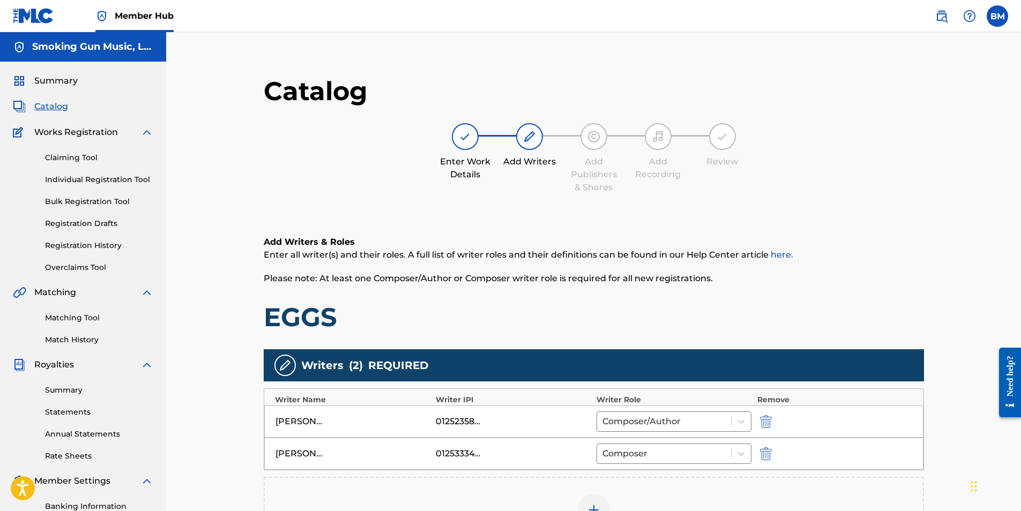
scroll to position [161, 0]
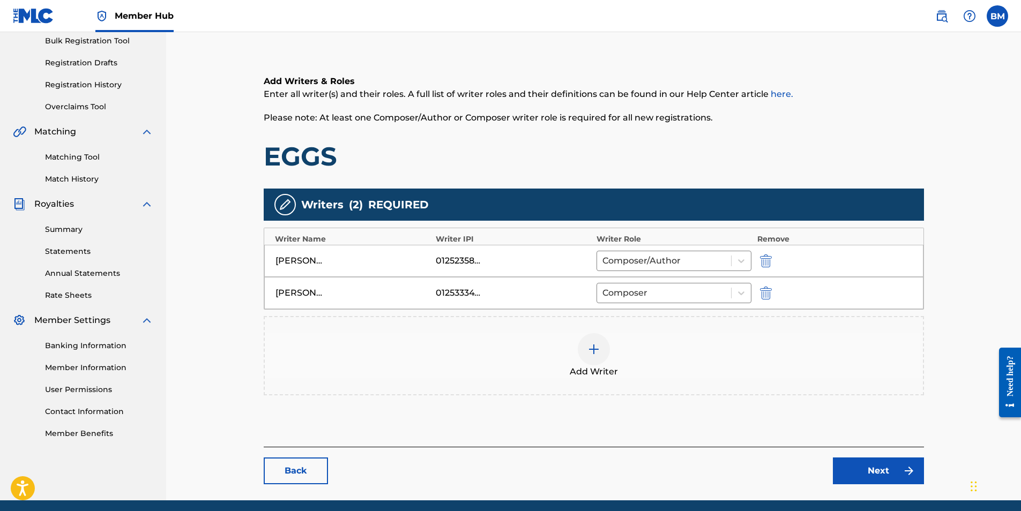
click at [592, 350] on img at bounding box center [593, 349] width 13 height 13
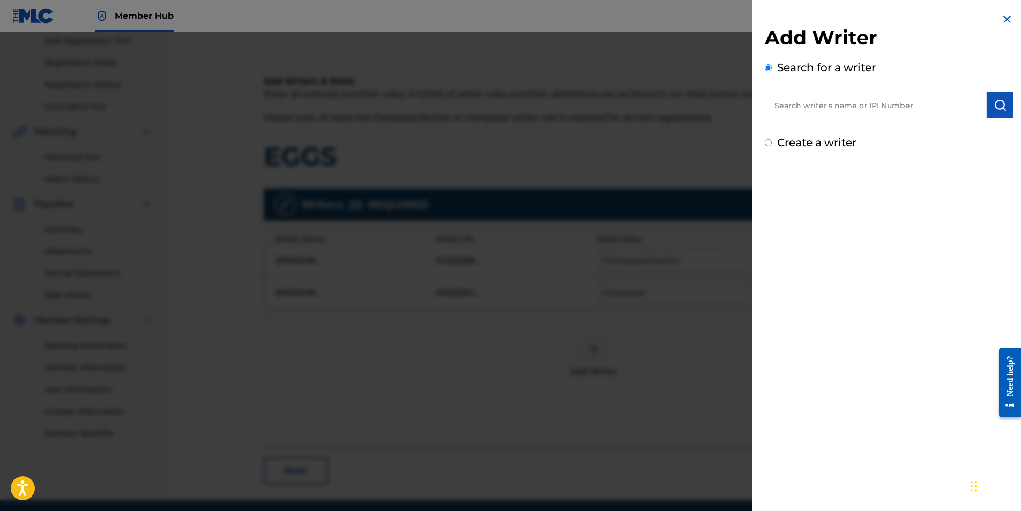
click at [819, 107] on input "text" at bounding box center [876, 105] width 222 height 27
paste input "[PERSON_NAME] [PERSON_NAME]"
type input "[PERSON_NAME] [PERSON_NAME]"
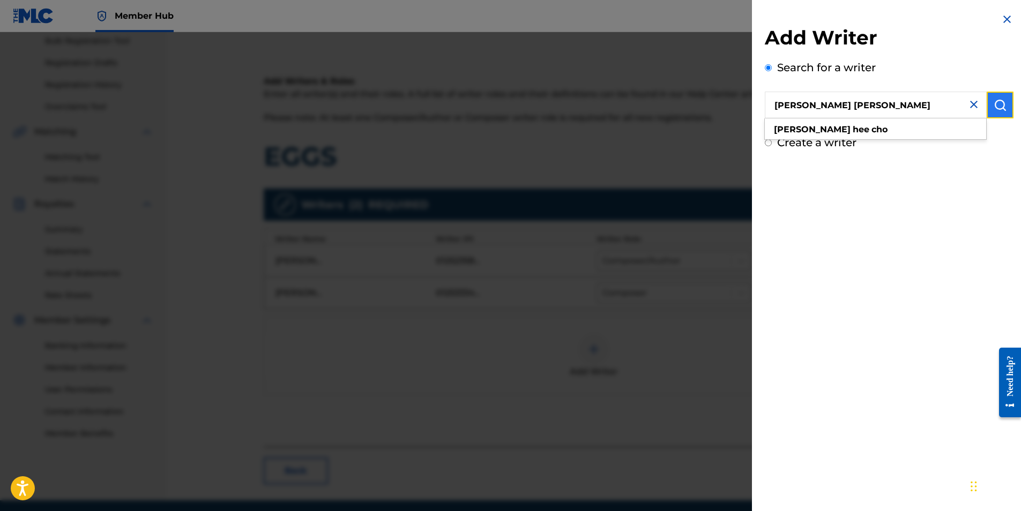
click at [1000, 107] on img "submit" at bounding box center [999, 105] width 13 height 13
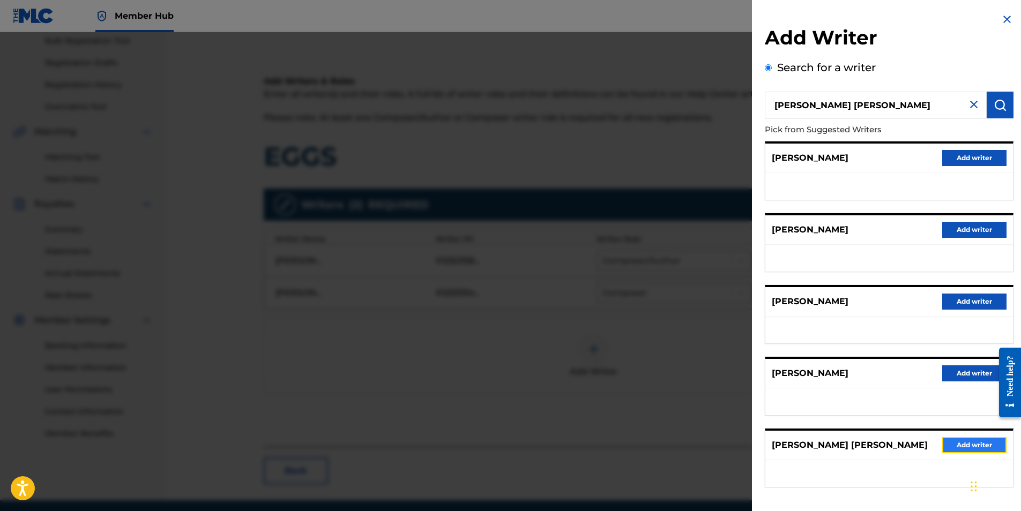
click at [972, 442] on button "Add writer" at bounding box center [974, 445] width 64 height 16
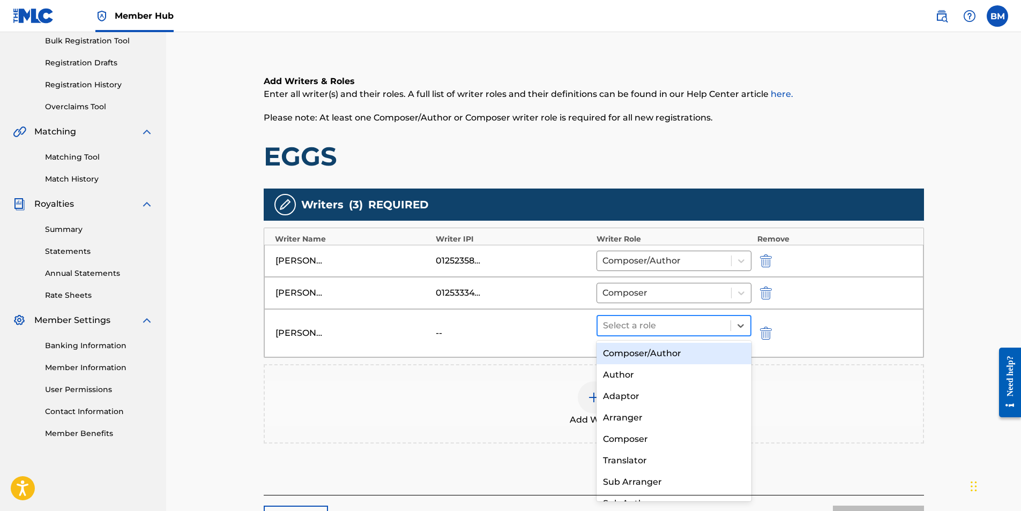
click at [673, 327] on div at bounding box center [664, 325] width 123 height 15
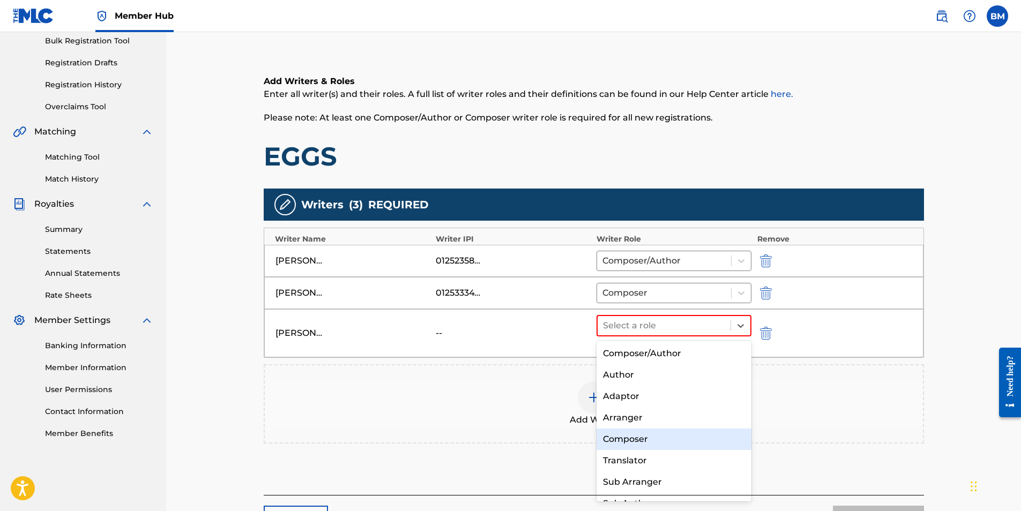
click at [644, 438] on div "Composer" at bounding box center [673, 439] width 155 height 21
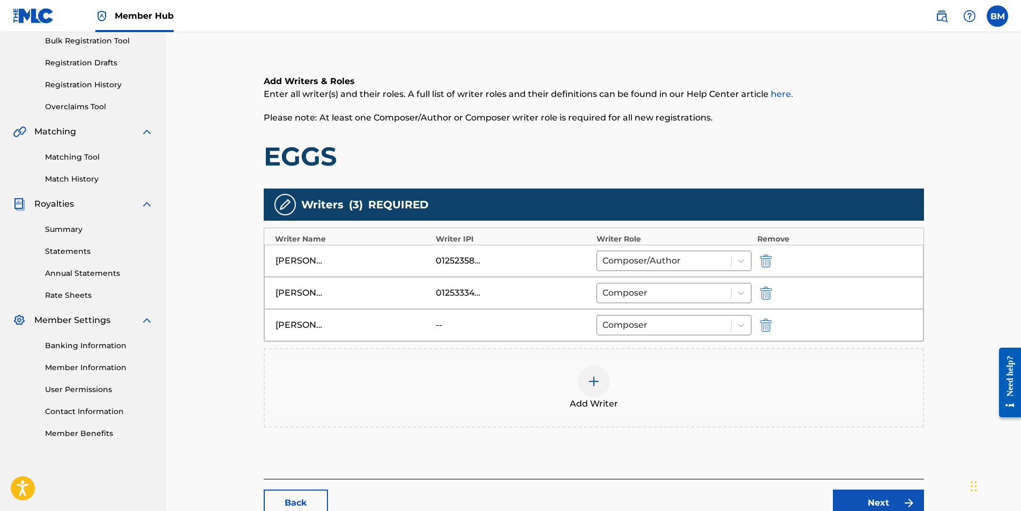
click at [605, 385] on div at bounding box center [594, 381] width 32 height 32
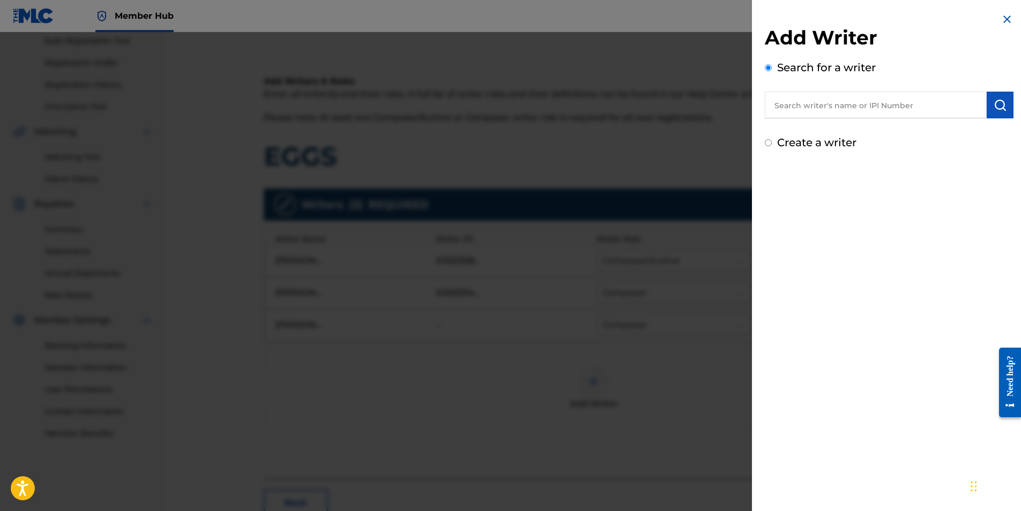
click at [843, 104] on input "text" at bounding box center [876, 105] width 222 height 27
paste input "[GEOGRAPHIC_DATA]"
type input "[GEOGRAPHIC_DATA]"
click at [994, 103] on img "submit" at bounding box center [999, 105] width 13 height 13
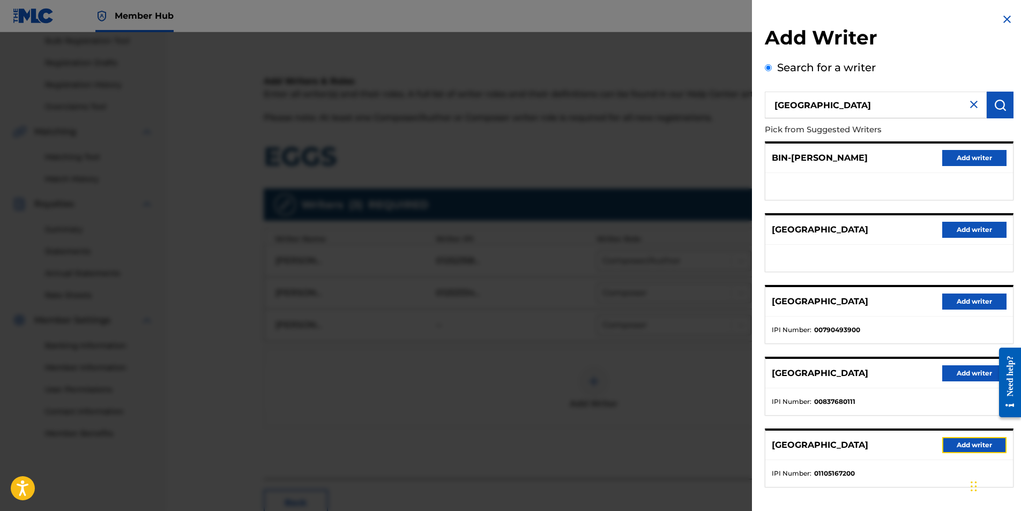
click at [961, 440] on button "Add writer" at bounding box center [974, 445] width 64 height 16
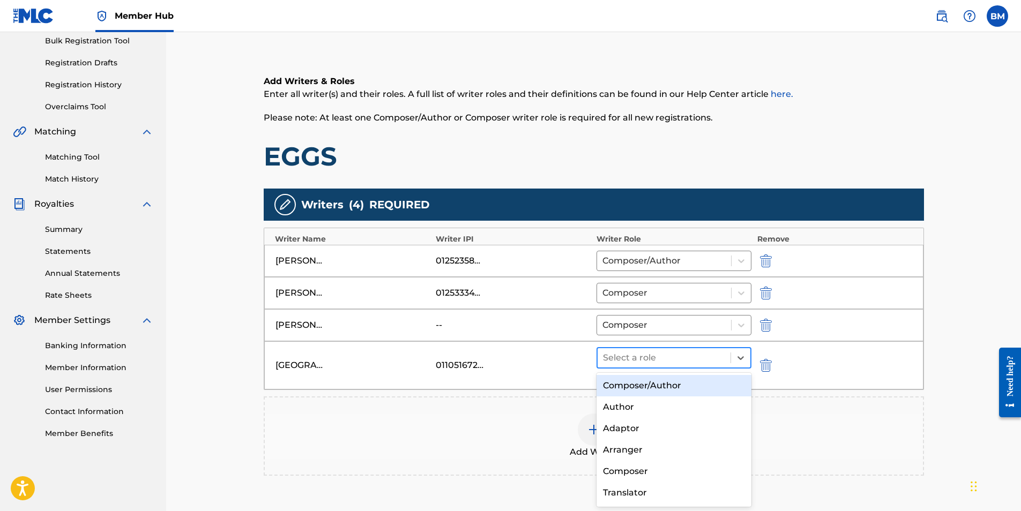
click at [658, 361] on div at bounding box center [664, 357] width 123 height 15
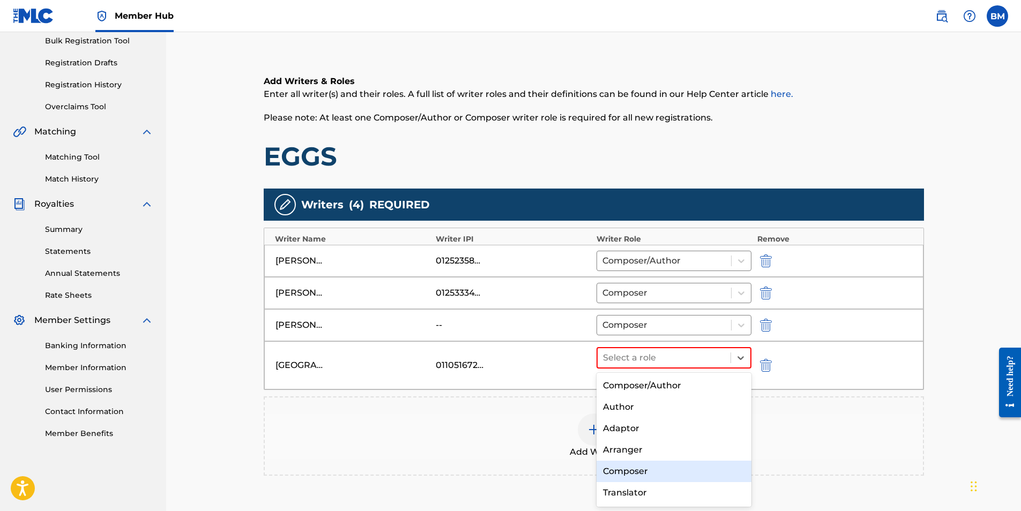
click at [639, 471] on div "Composer" at bounding box center [673, 471] width 155 height 21
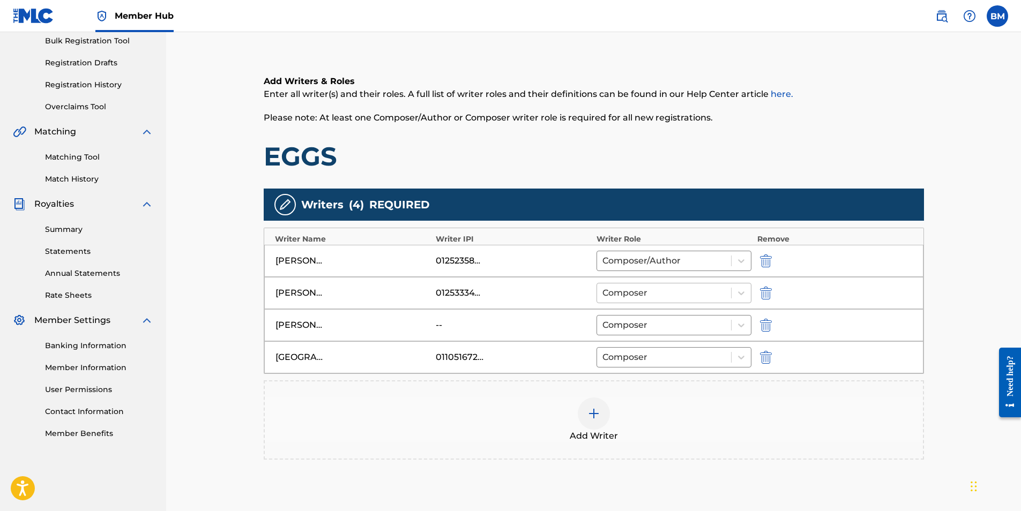
click at [657, 298] on div at bounding box center [664, 293] width 124 height 15
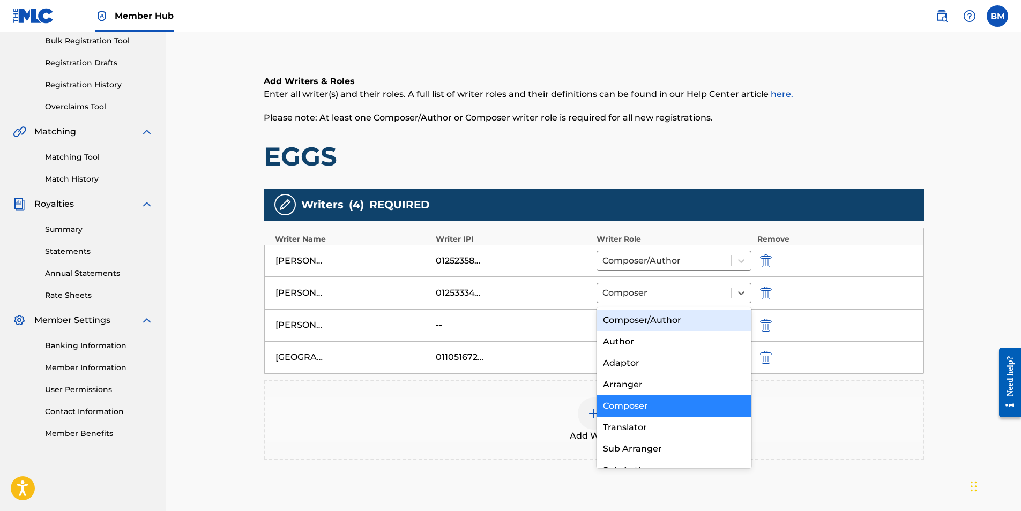
click at [649, 321] on div "Composer/Author" at bounding box center [673, 320] width 155 height 21
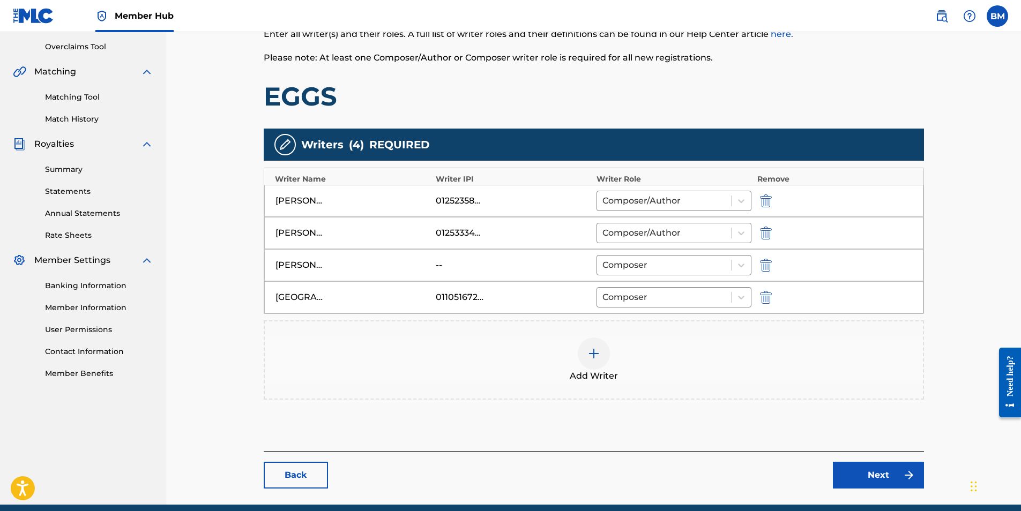
scroll to position [266, 0]
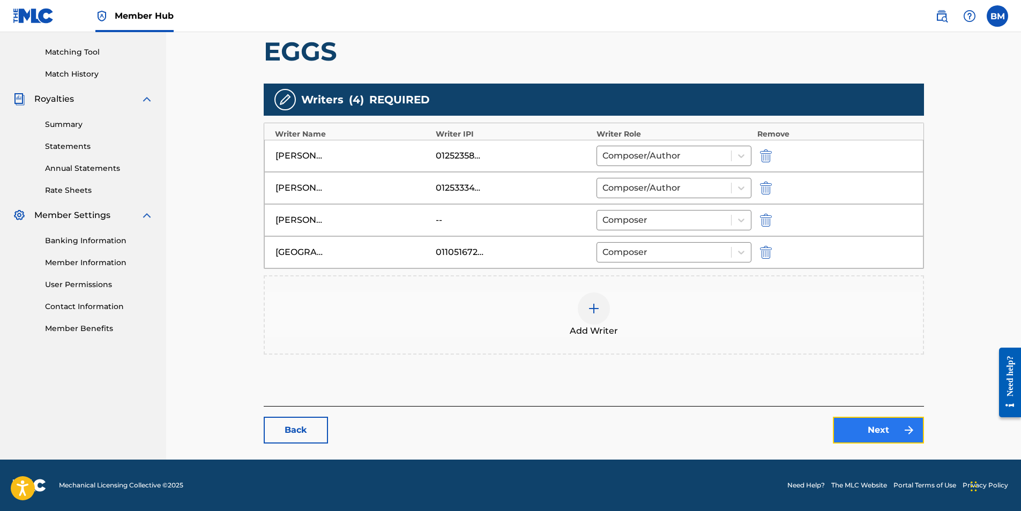
click at [892, 430] on link "Next" at bounding box center [878, 430] width 91 height 27
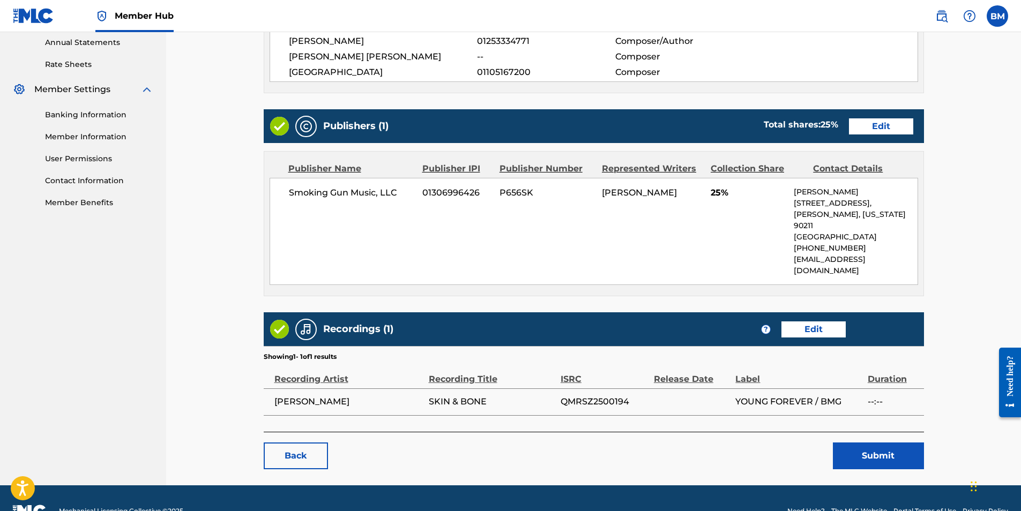
scroll to position [395, 0]
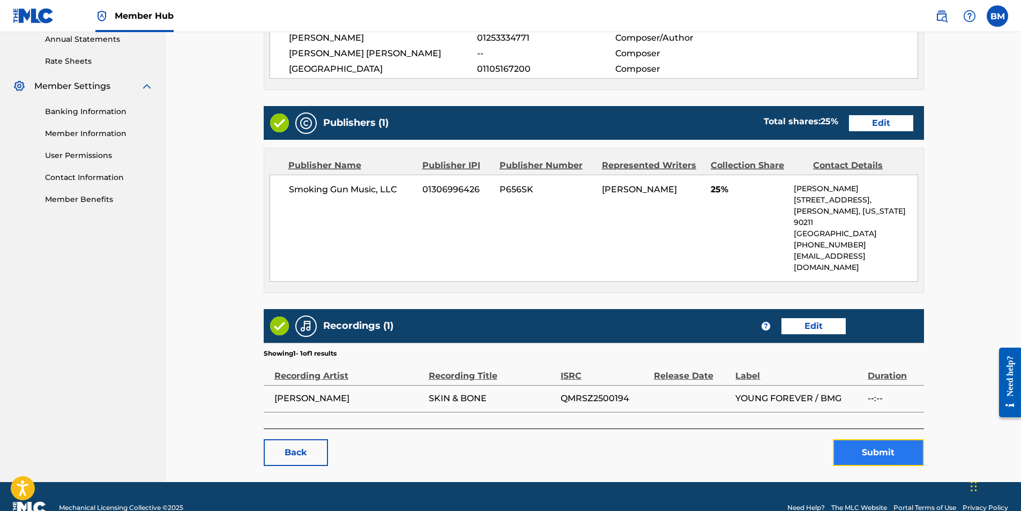
click at [860, 439] on button "Submit" at bounding box center [878, 452] width 91 height 27
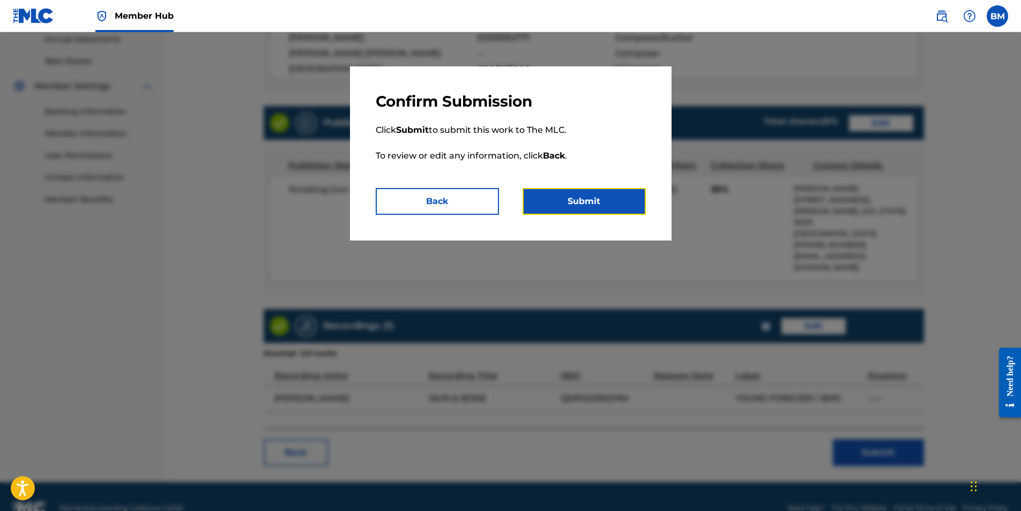
click at [585, 200] on button "Submit" at bounding box center [583, 201] width 123 height 27
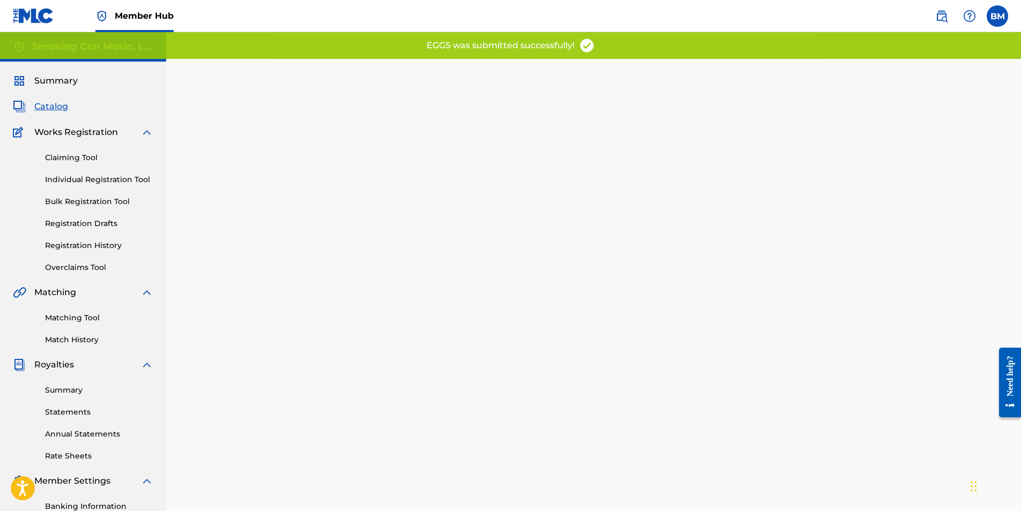
click at [51, 108] on span "Catalog" at bounding box center [51, 106] width 34 height 13
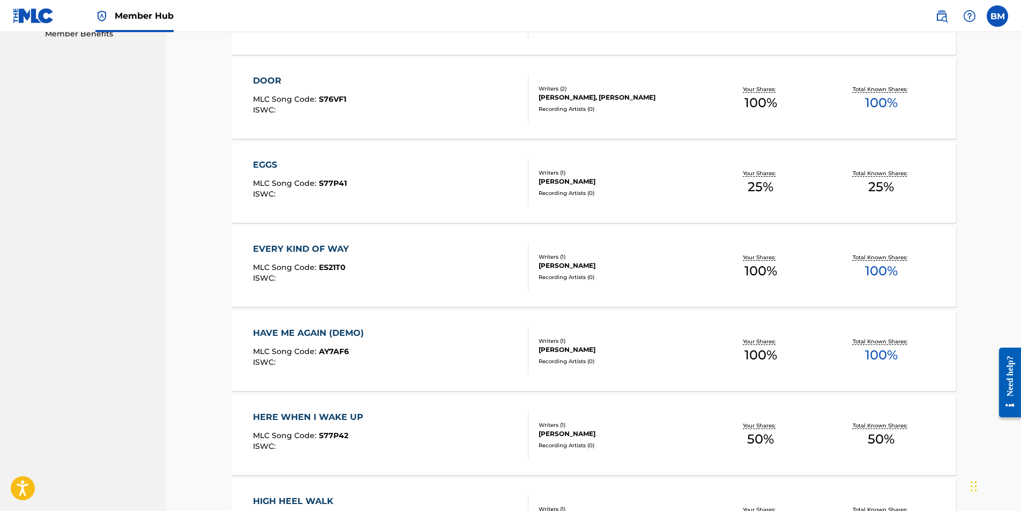
scroll to position [643, 0]
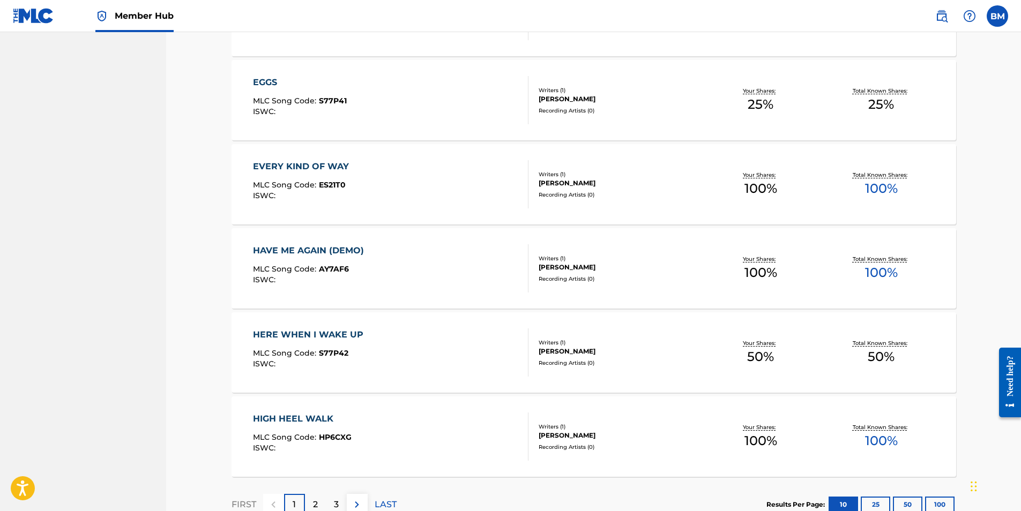
click at [311, 161] on div "EVERY KIND OF WAY" at bounding box center [303, 166] width 101 height 13
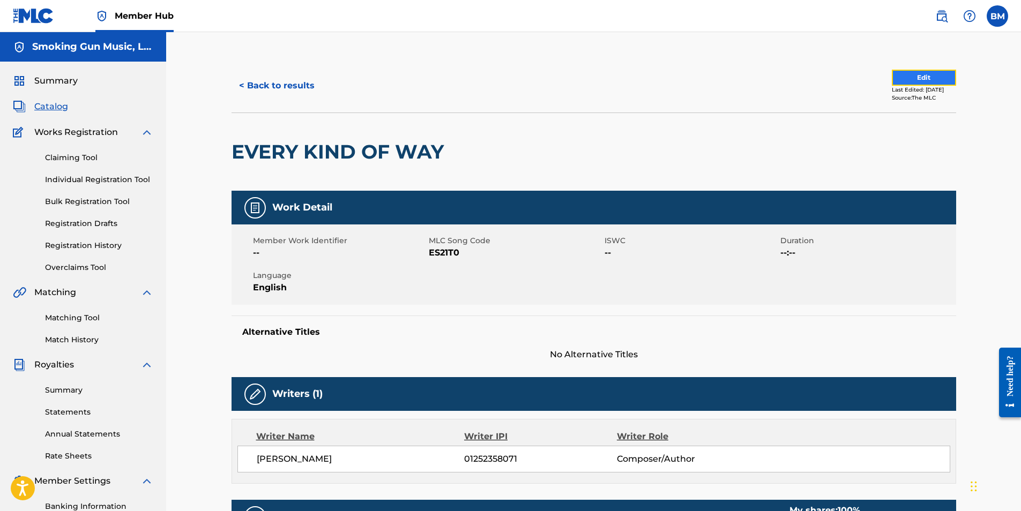
click at [902, 78] on button "Edit" at bounding box center [924, 78] width 64 height 16
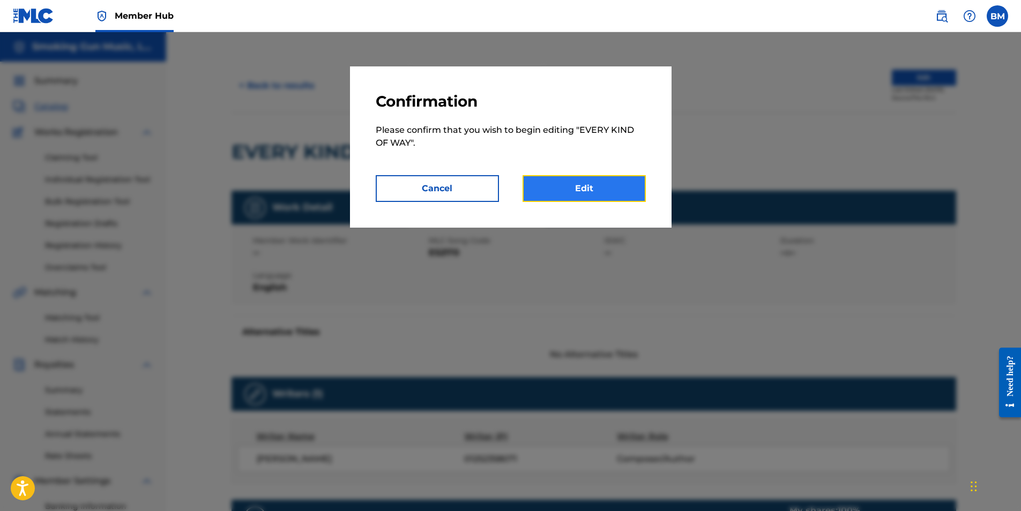
click at [578, 189] on link "Edit" at bounding box center [583, 188] width 123 height 27
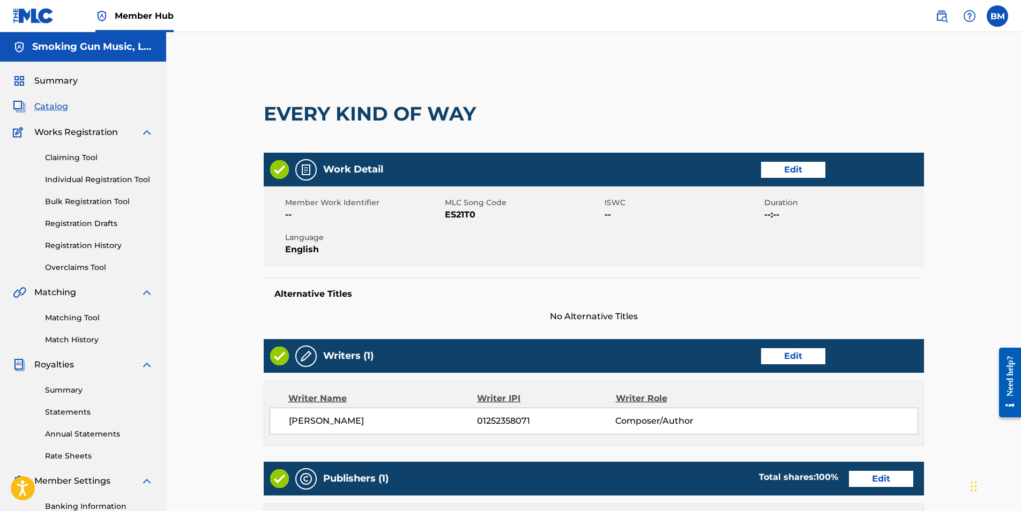
click at [939, 302] on main "< Back EVERY KIND OF WAY Work Detail Edit Member Work Identifier -- MLC Song Co…" at bounding box center [593, 431] width 724 height 744
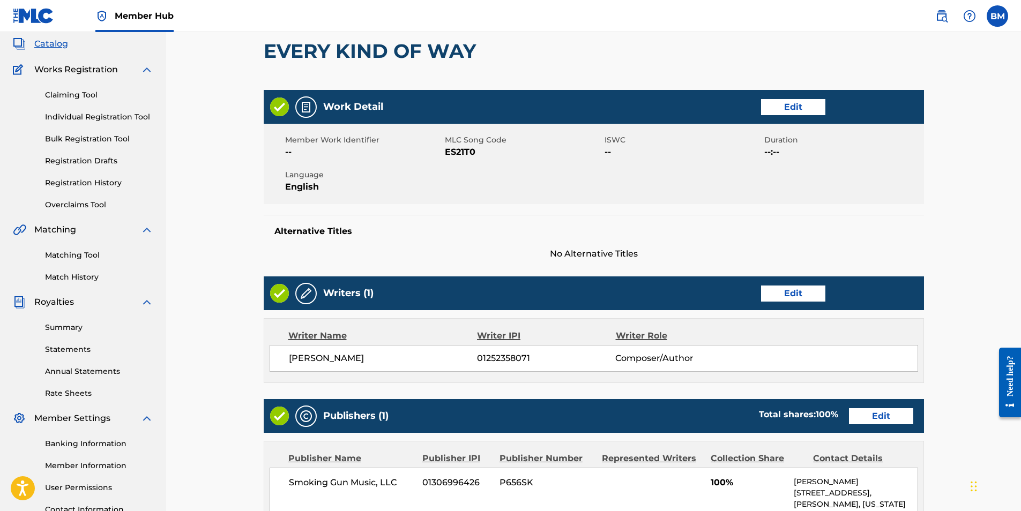
scroll to position [161, 0]
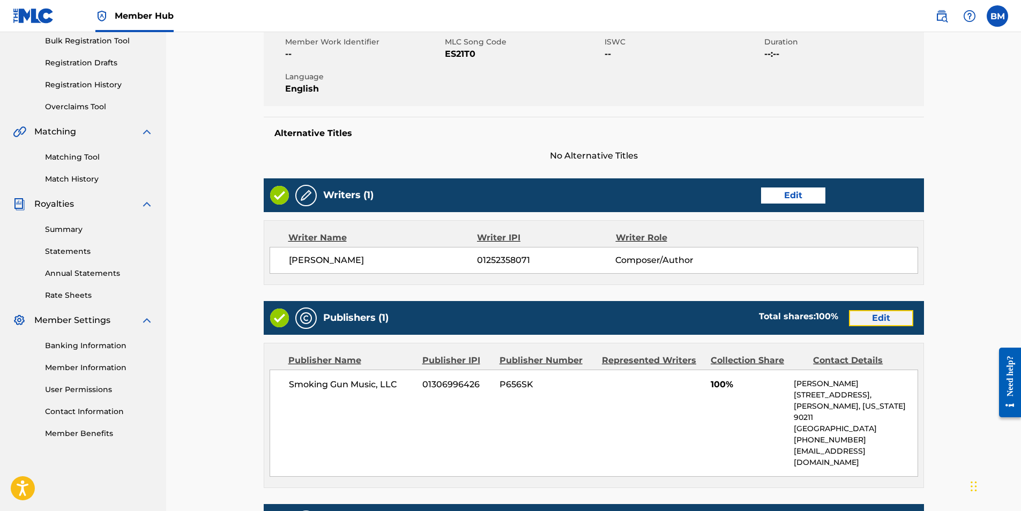
click at [880, 317] on link "Edit" at bounding box center [881, 318] width 64 height 16
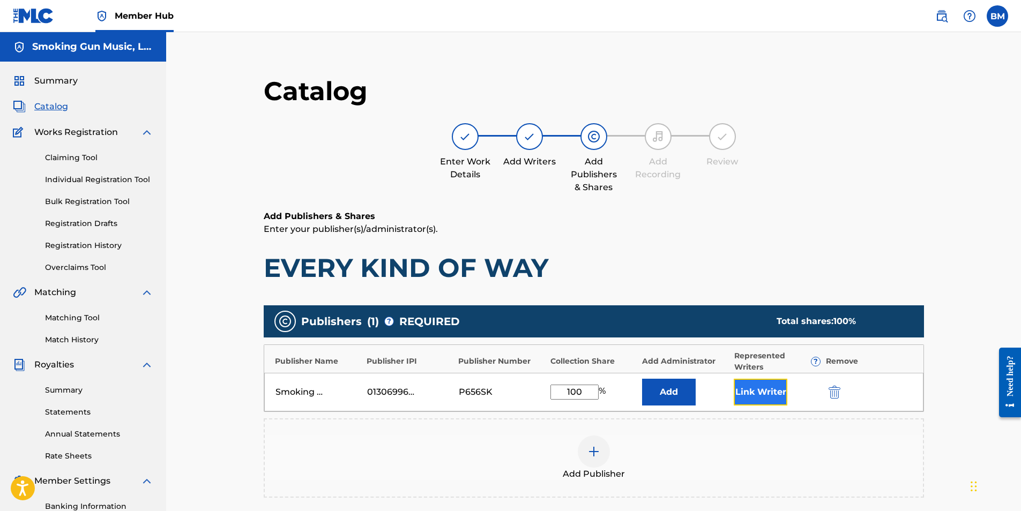
click at [766, 388] on button "Link Writer" at bounding box center [760, 392] width 54 height 27
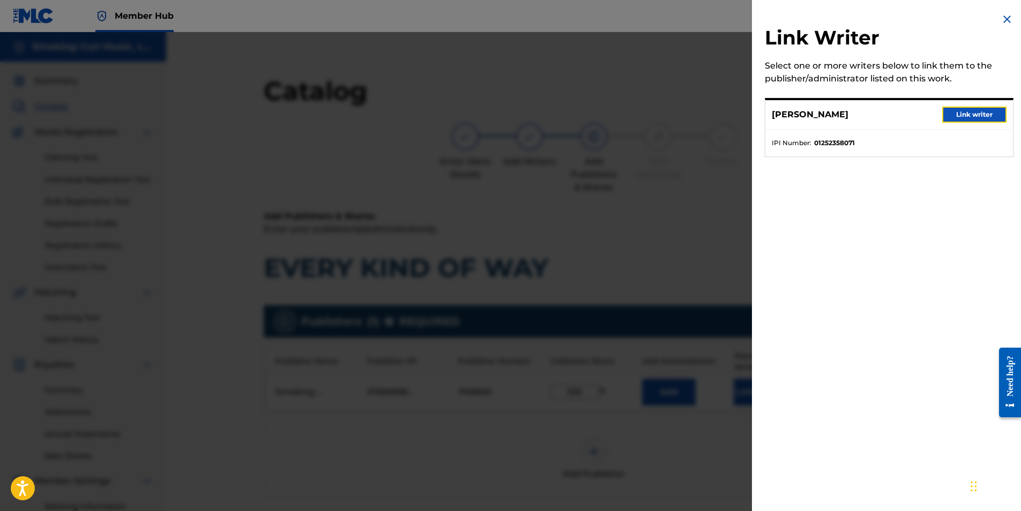
click at [963, 115] on button "Link writer" at bounding box center [974, 115] width 64 height 16
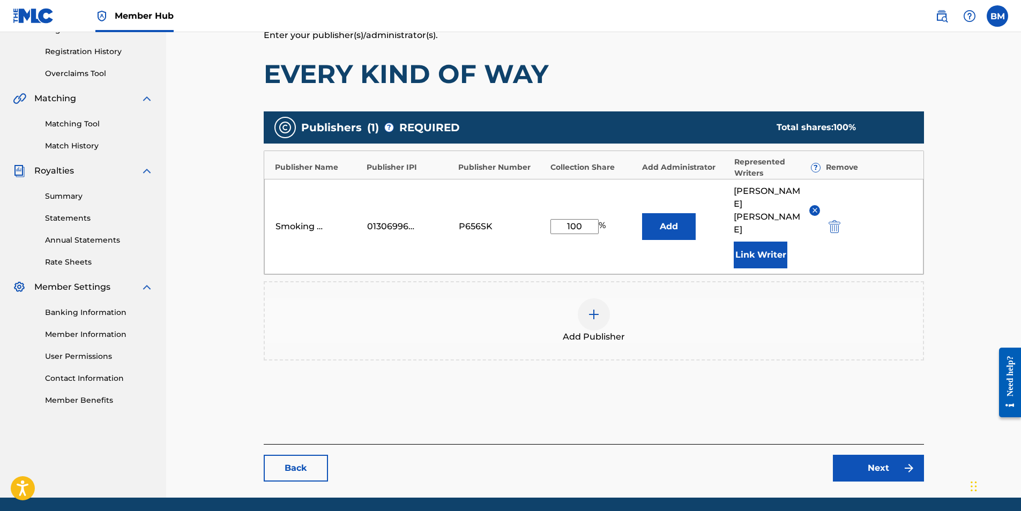
scroll to position [206, 0]
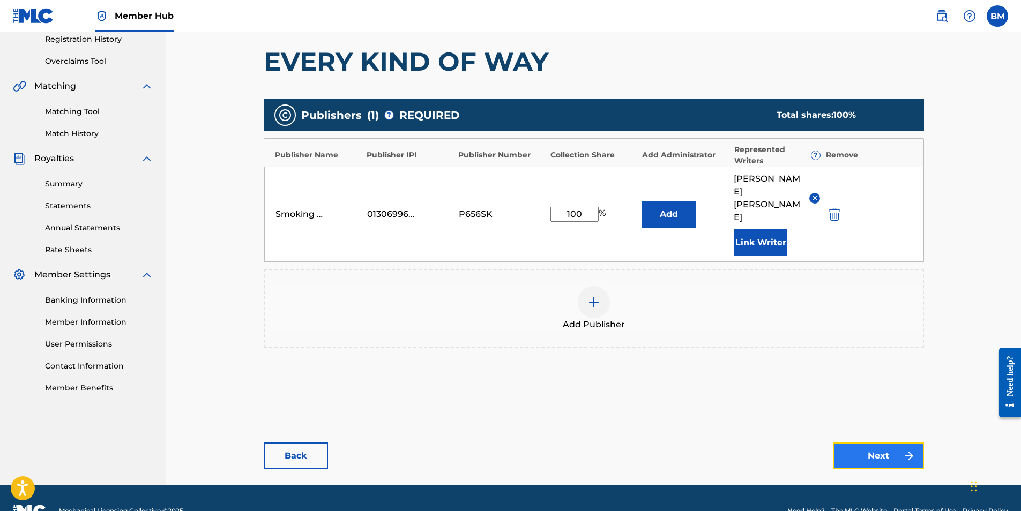
click at [877, 443] on link "Next" at bounding box center [878, 456] width 91 height 27
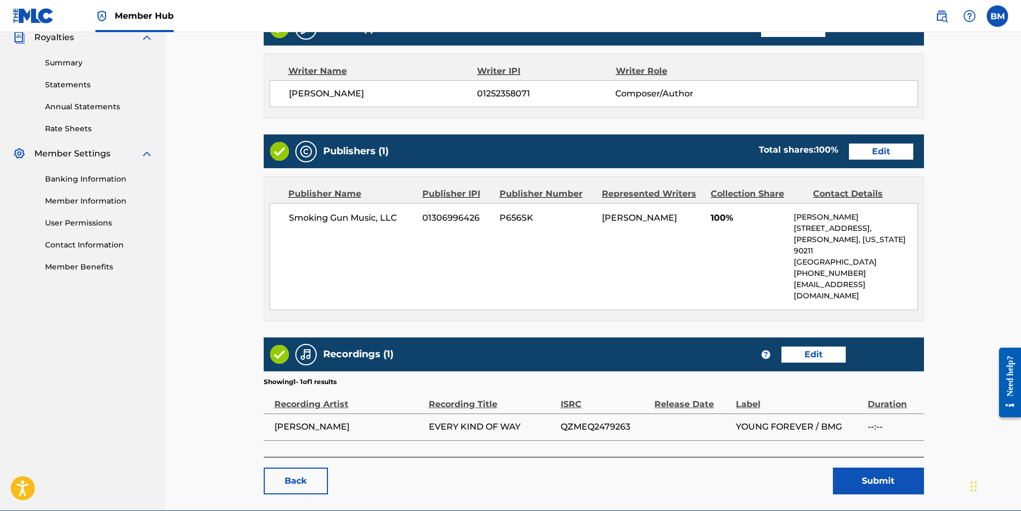
scroll to position [356, 0]
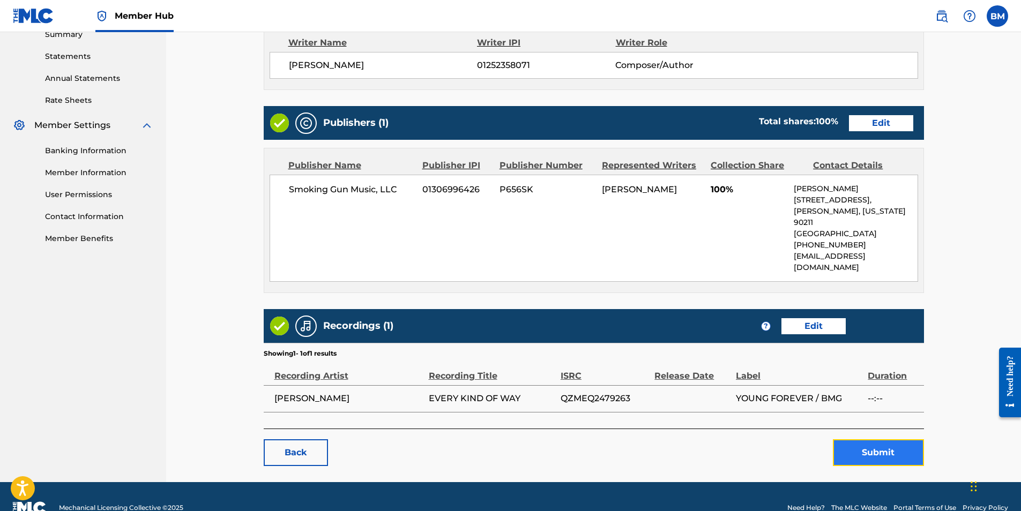
click at [873, 439] on button "Submit" at bounding box center [878, 452] width 91 height 27
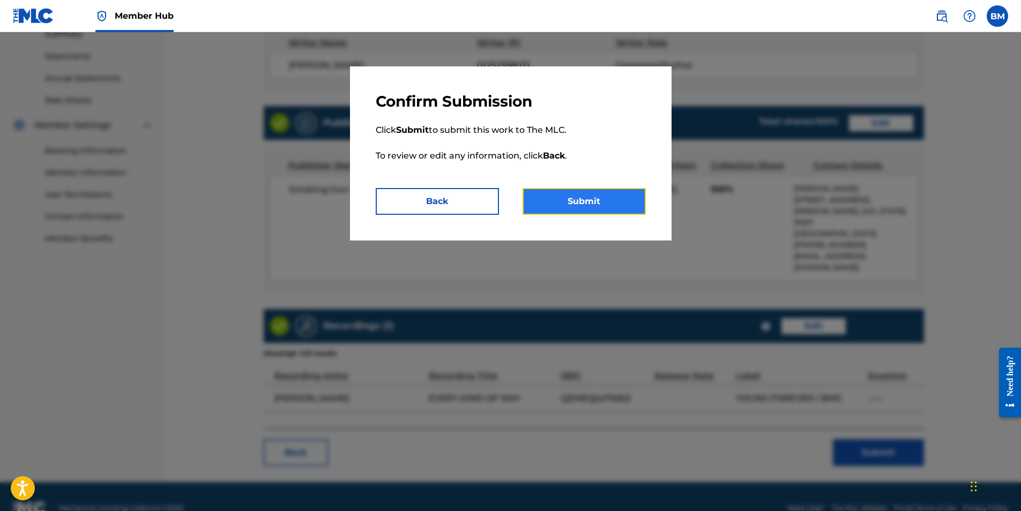
click at [584, 201] on button "Submit" at bounding box center [583, 201] width 123 height 27
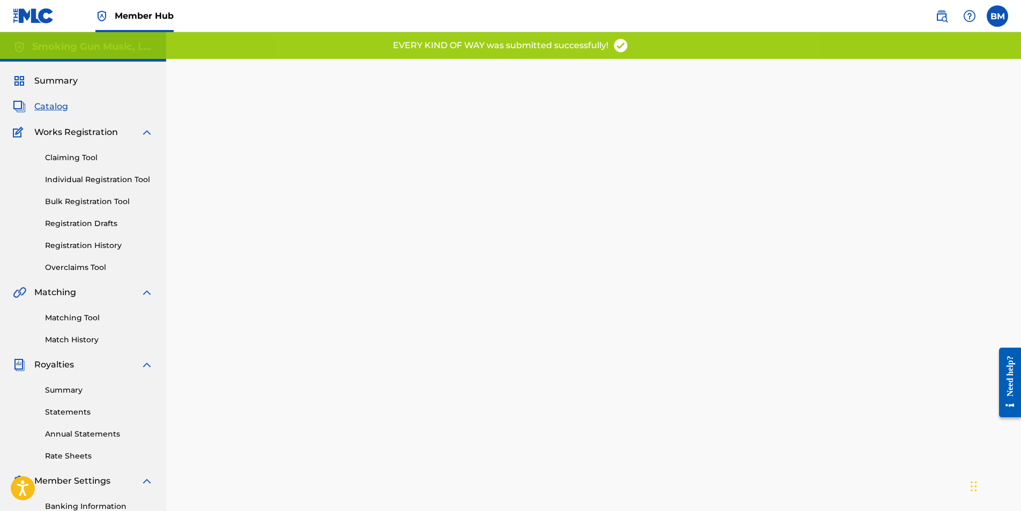
click at [51, 102] on span "Catalog" at bounding box center [51, 106] width 34 height 13
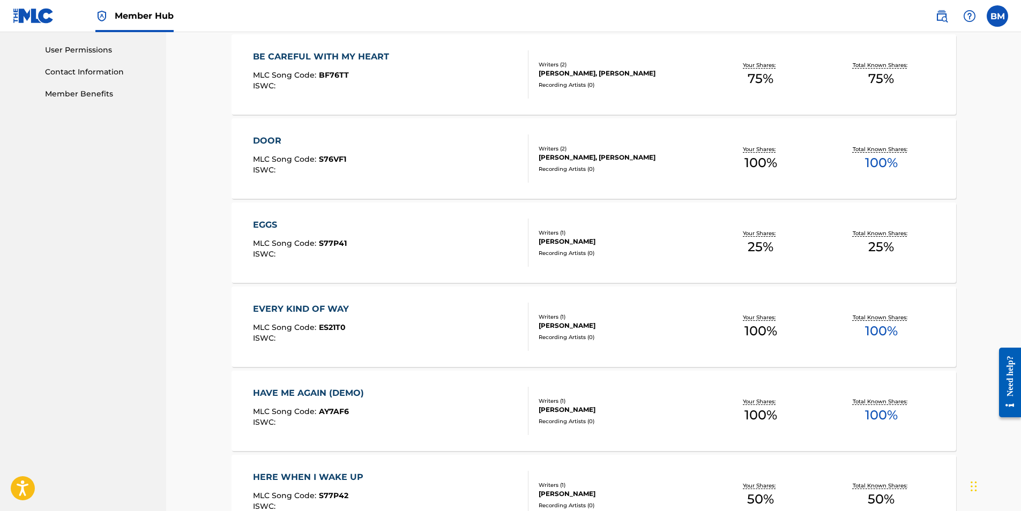
scroll to position [501, 0]
click at [272, 222] on div "EGGS" at bounding box center [300, 224] width 94 height 13
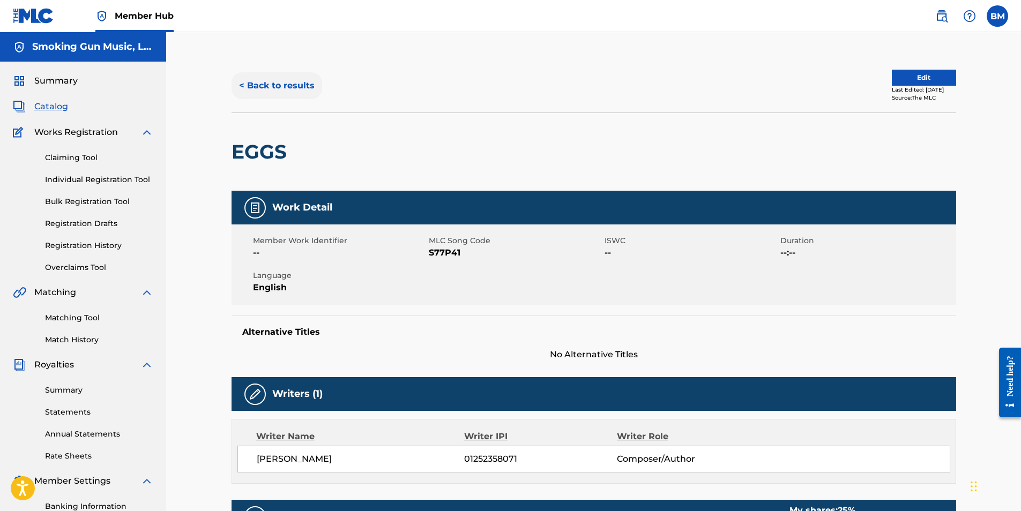
click at [264, 86] on button "< Back to results" at bounding box center [276, 85] width 91 height 27
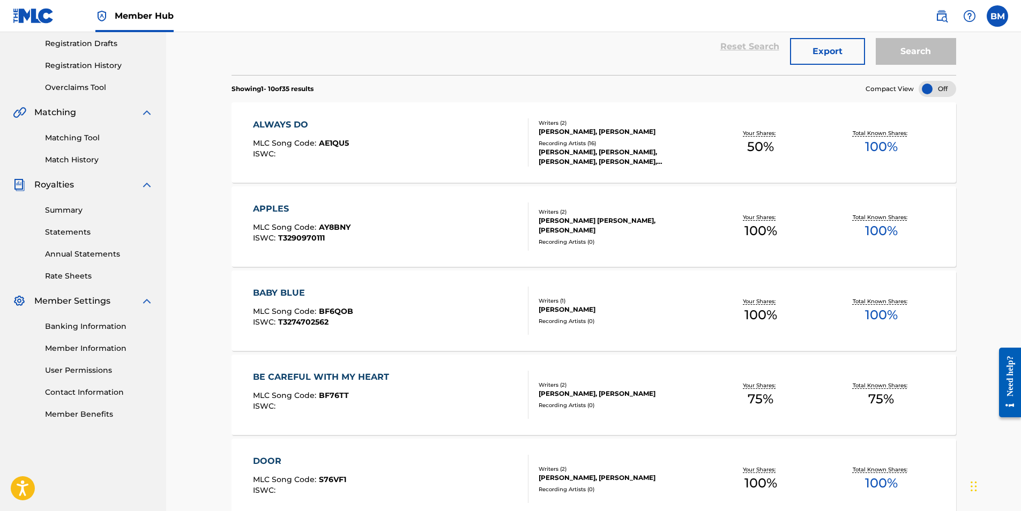
scroll to position [179, 0]
click at [92, 65] on link "Registration History" at bounding box center [99, 66] width 108 height 11
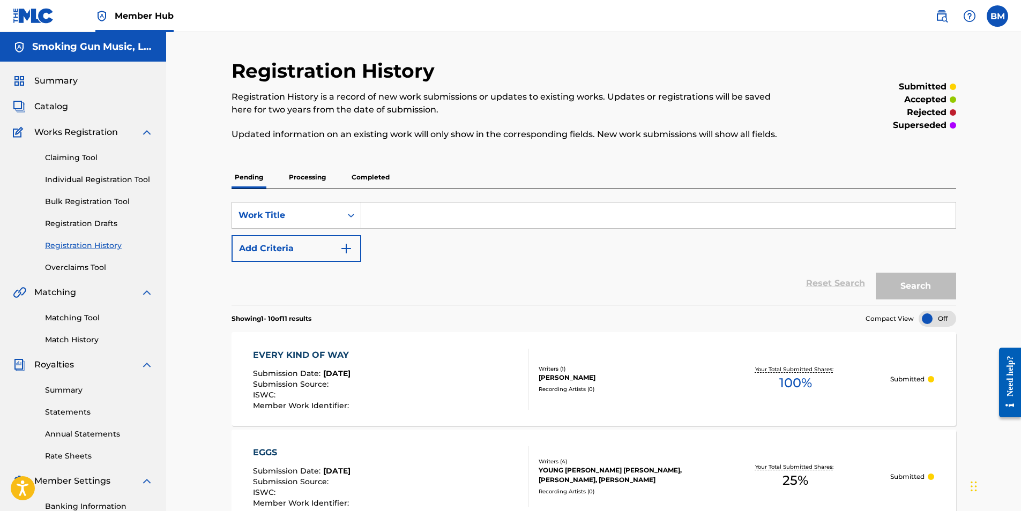
click at [301, 176] on p "Processing" at bounding box center [307, 177] width 43 height 23
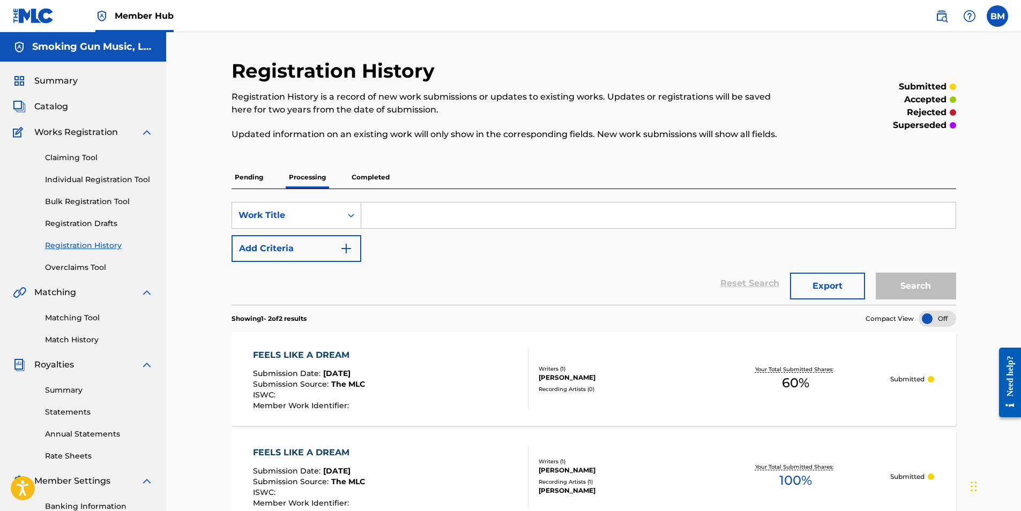
click at [246, 179] on p "Pending" at bounding box center [248, 177] width 35 height 23
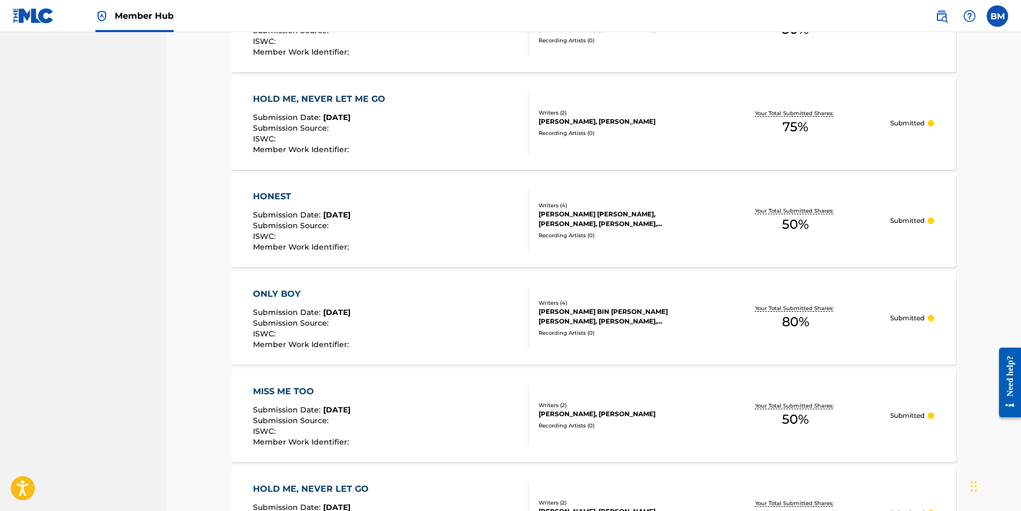
scroll to position [863, 0]
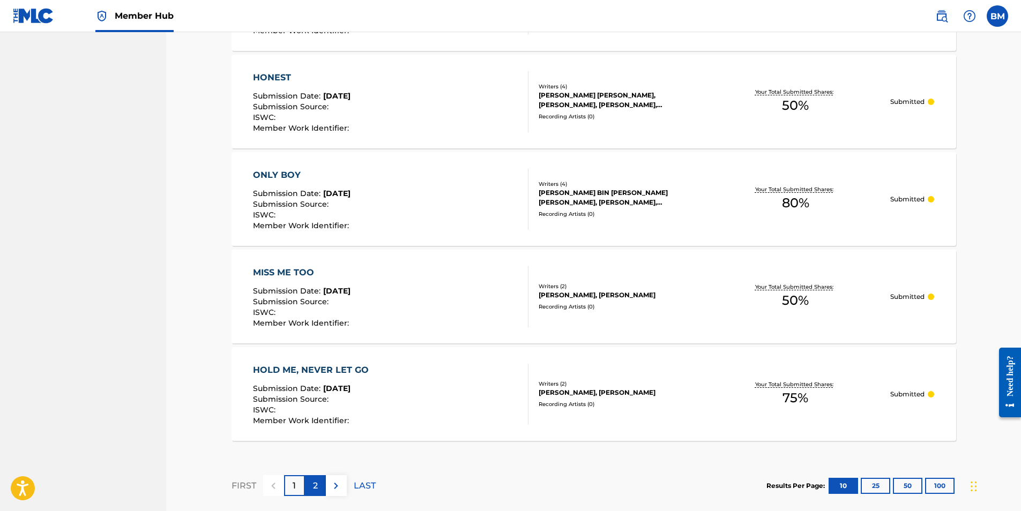
click at [315, 486] on p "2" at bounding box center [315, 486] width 5 height 13
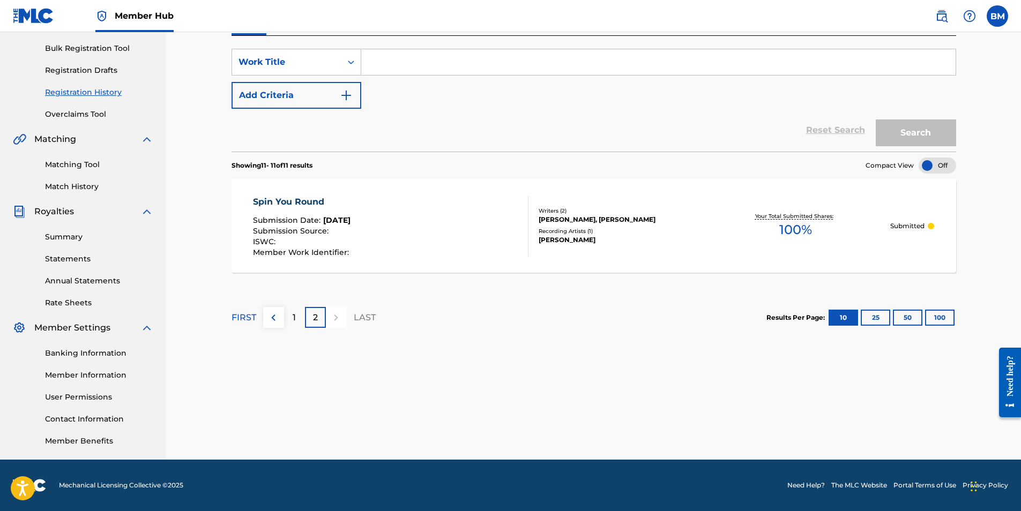
click at [294, 320] on p "1" at bounding box center [294, 317] width 3 height 13
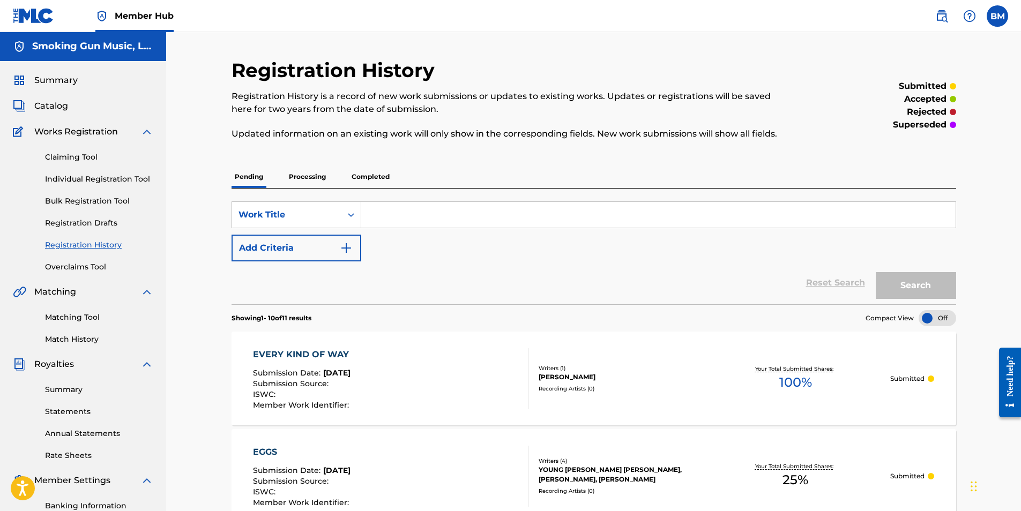
scroll to position [0, 0]
click at [51, 105] on span "Catalog" at bounding box center [51, 106] width 34 height 13
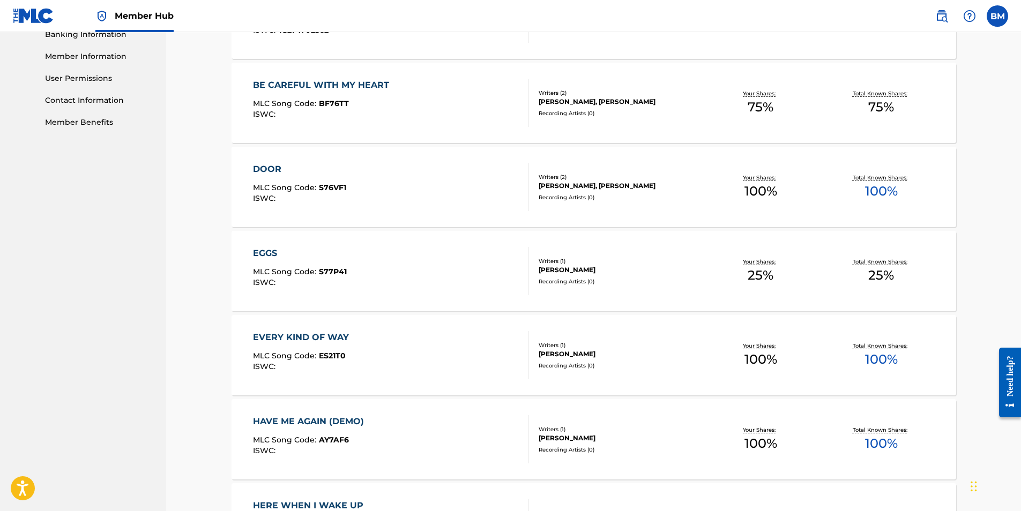
scroll to position [375, 0]
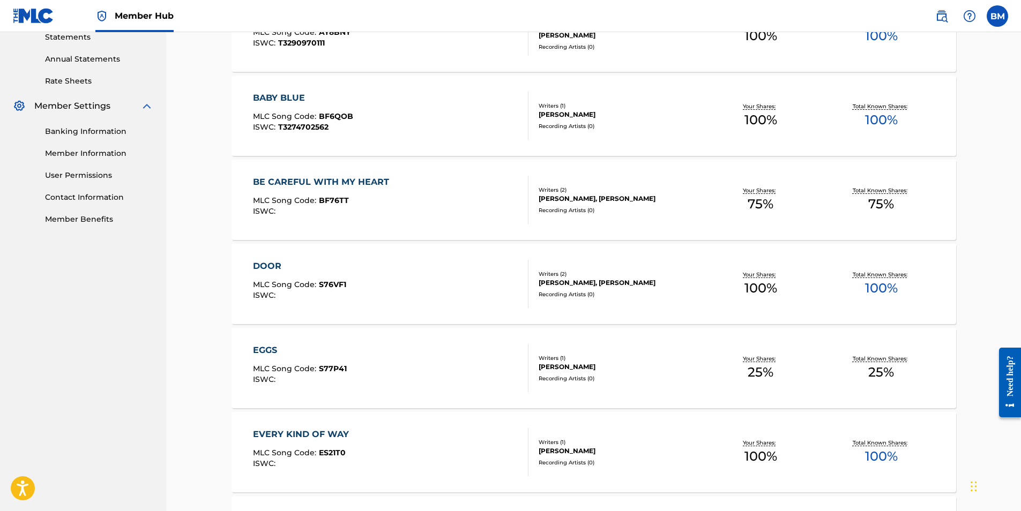
click at [354, 174] on div "BE CAREFUL WITH MY HEART MLC Song Code : BF76TT ISWC : Writers ( 2 ) [PERSON_NA…" at bounding box center [593, 200] width 724 height 80
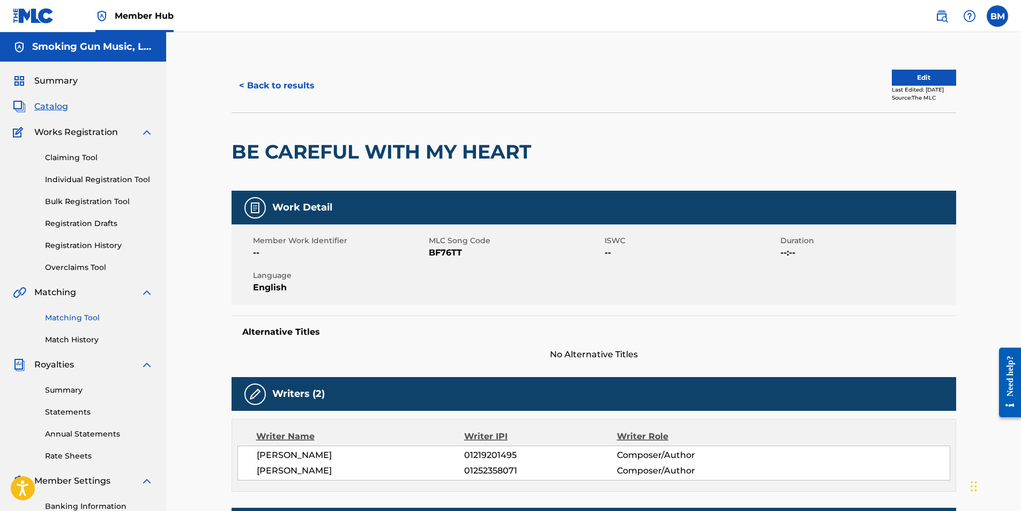
click at [68, 317] on link "Matching Tool" at bounding box center [99, 317] width 108 height 11
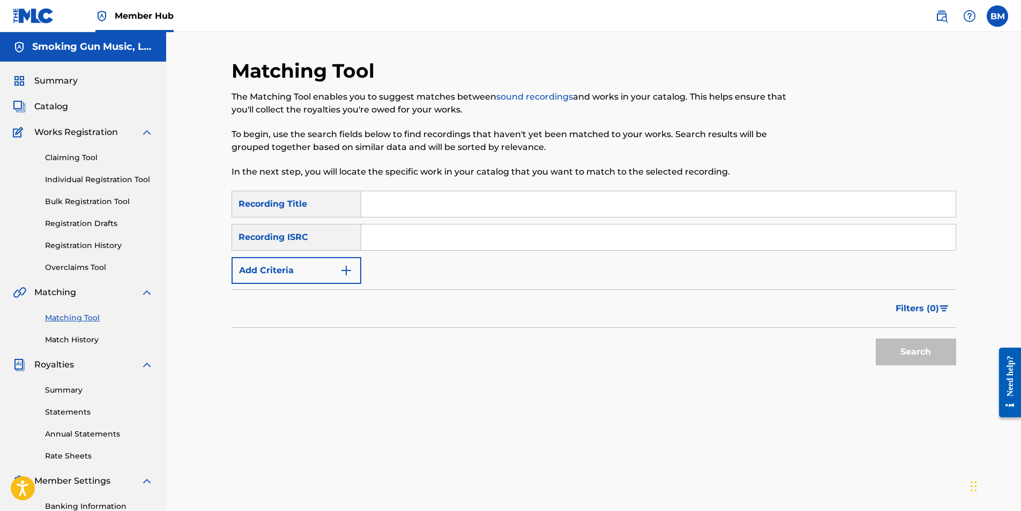
click at [422, 205] on input "Search Form" at bounding box center [658, 204] width 594 height 26
type input "be careful with my heart"
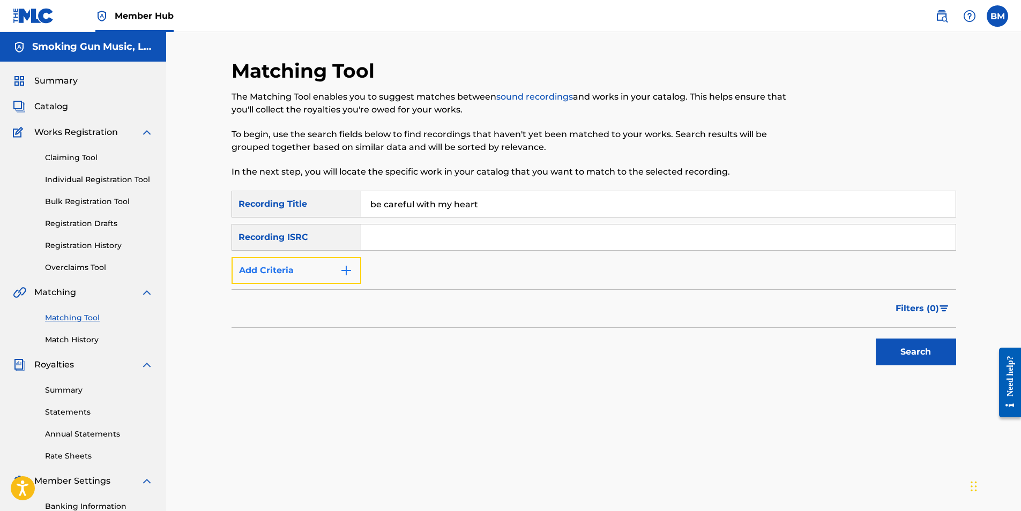
click at [345, 266] on img "Search Form" at bounding box center [346, 270] width 13 height 13
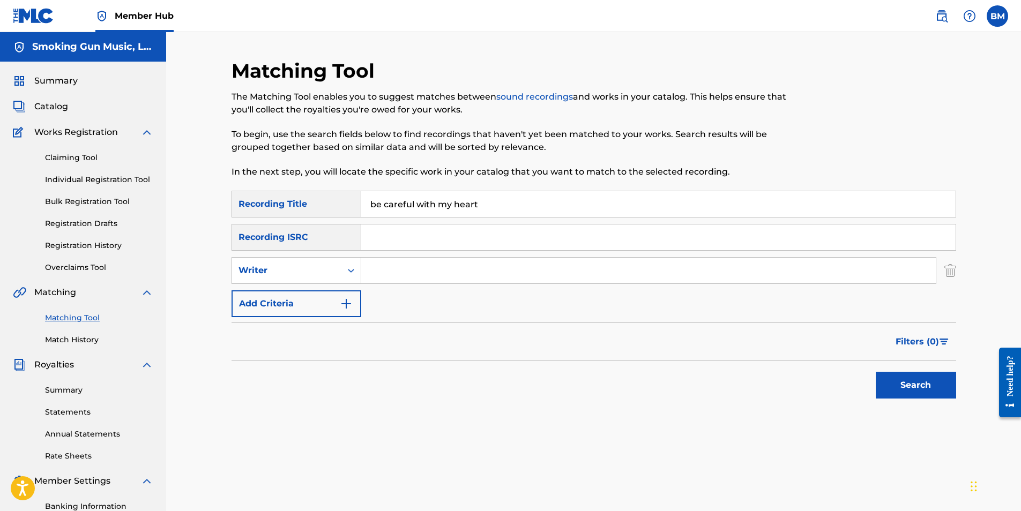
click at [411, 274] on input "Search Form" at bounding box center [648, 271] width 574 height 26
type input "[PERSON_NAME]"
click at [913, 387] on button "Search" at bounding box center [915, 385] width 80 height 27
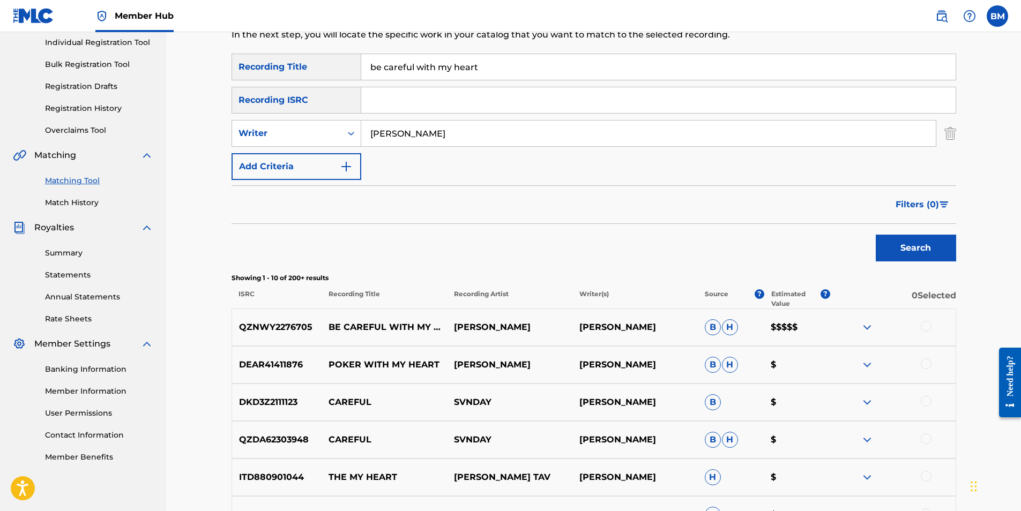
scroll to position [161, 0]
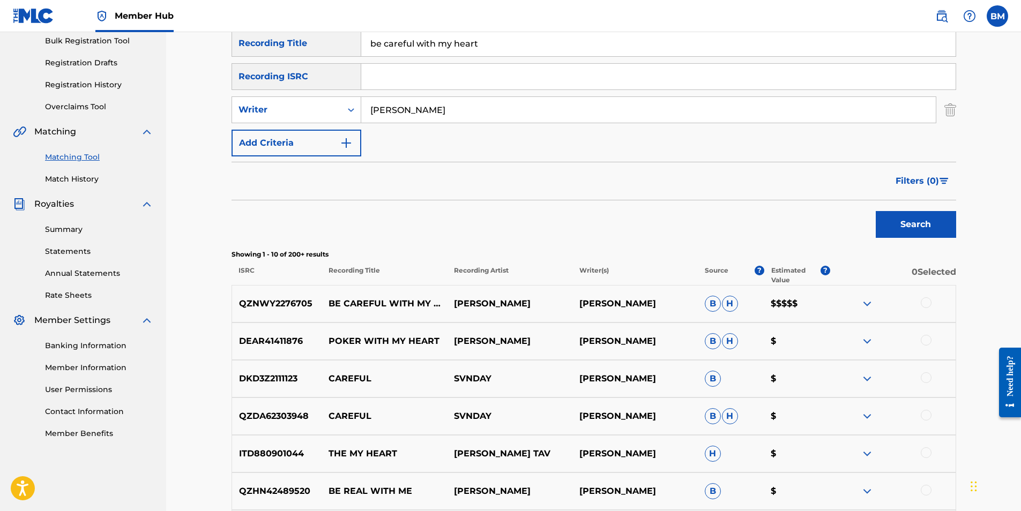
click at [928, 302] on div at bounding box center [925, 302] width 11 height 11
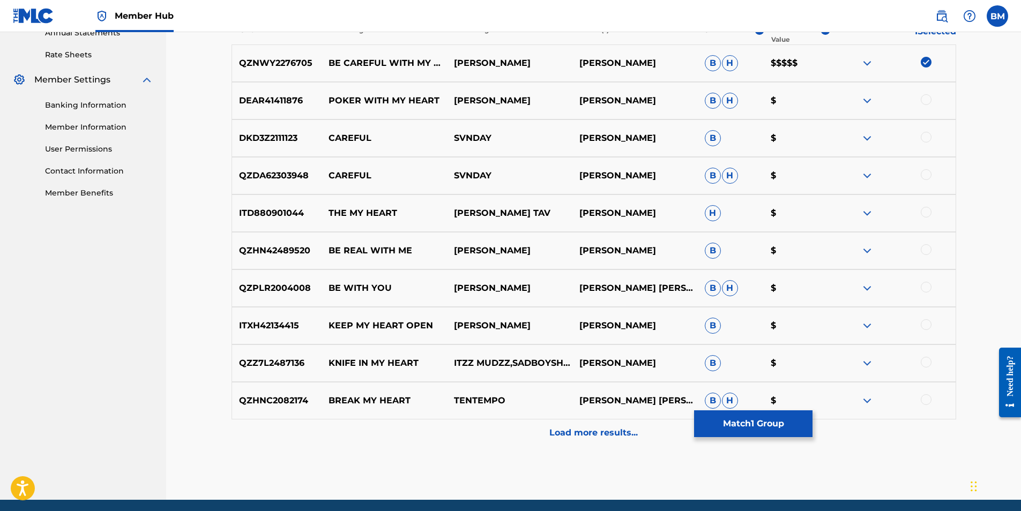
scroll to position [281, 0]
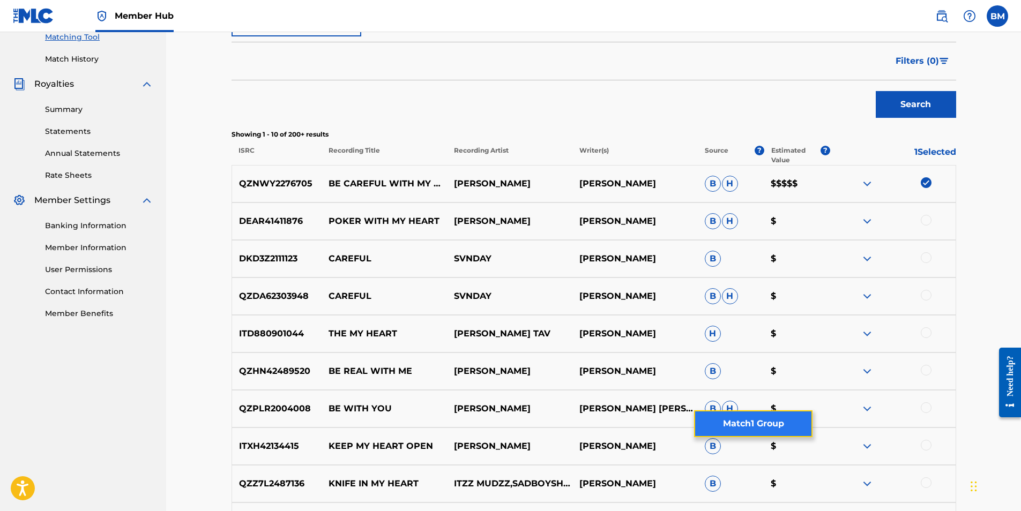
click at [757, 422] on button "Match 1 Group" at bounding box center [753, 423] width 118 height 27
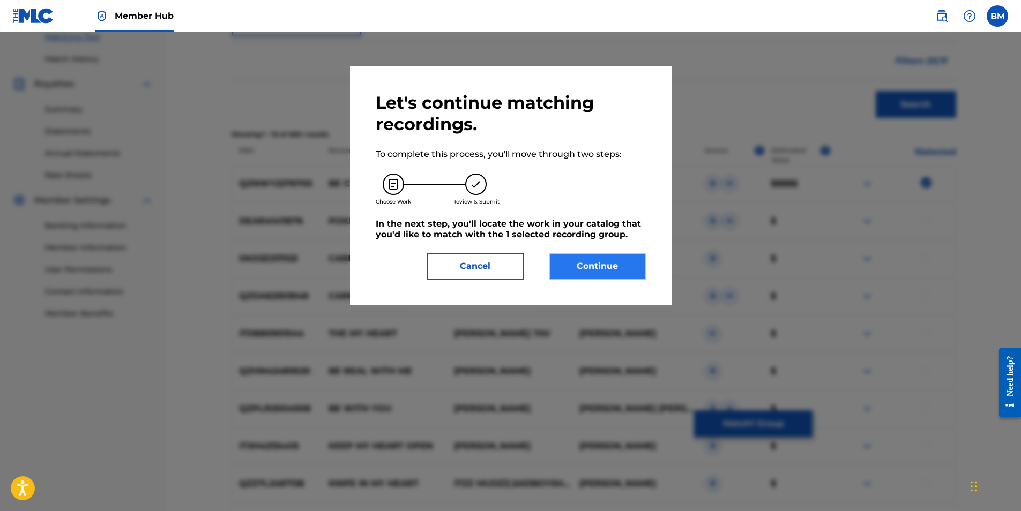
click at [593, 264] on button "Continue" at bounding box center [597, 266] width 96 height 27
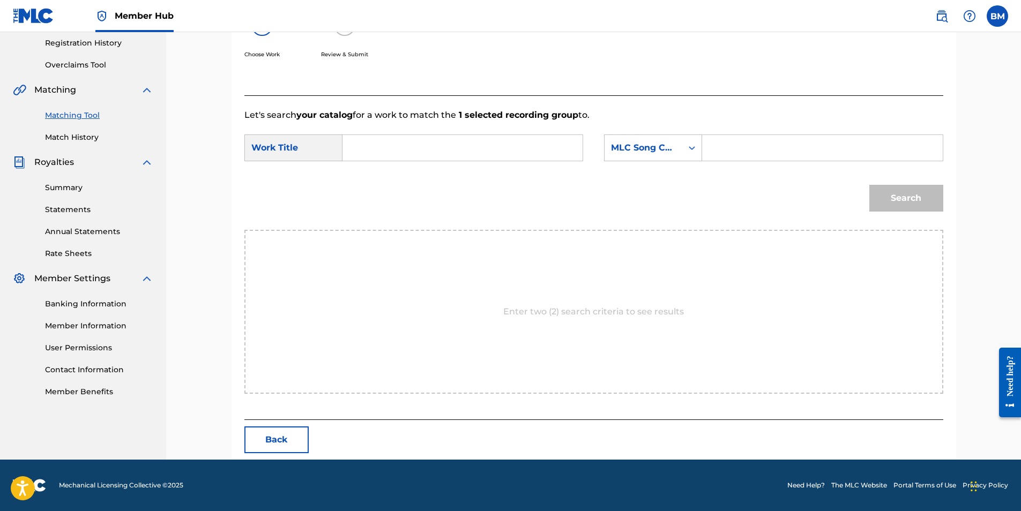
click at [427, 143] on input "Search Form" at bounding box center [462, 148] width 222 height 26
click at [360, 192] on div "be careful with my heart" at bounding box center [381, 191] width 61 height 58
type input "be careful with my heart"
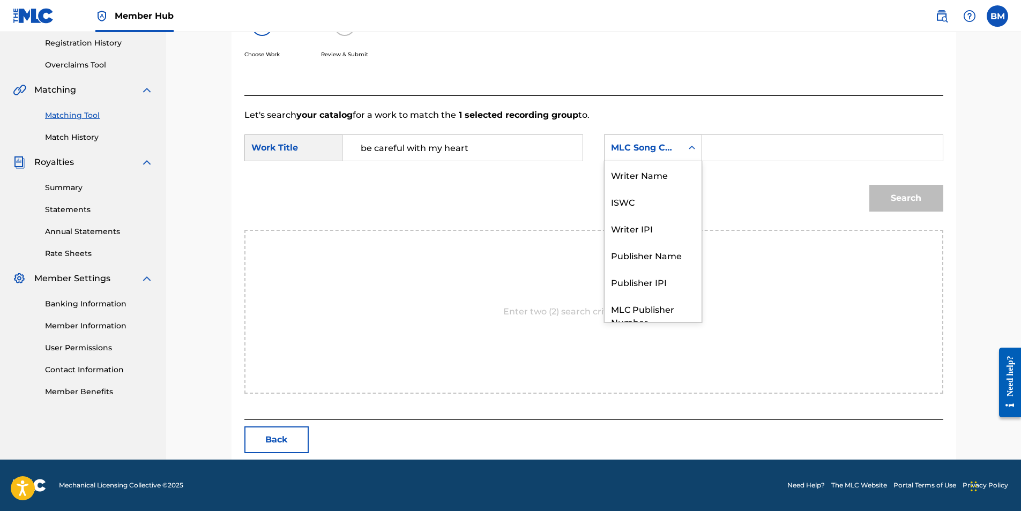
click at [628, 149] on div "MLC Song Code" at bounding box center [643, 147] width 65 height 13
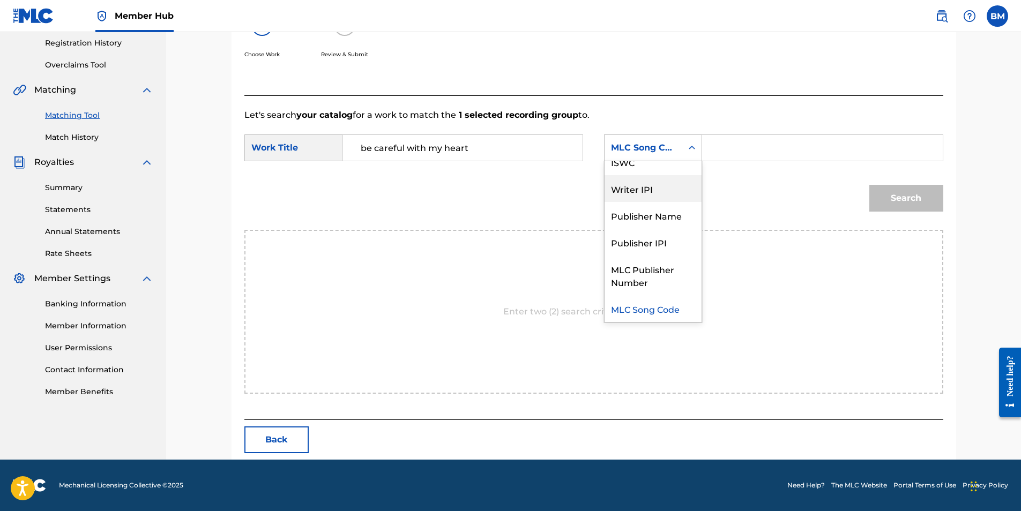
scroll to position [0, 0]
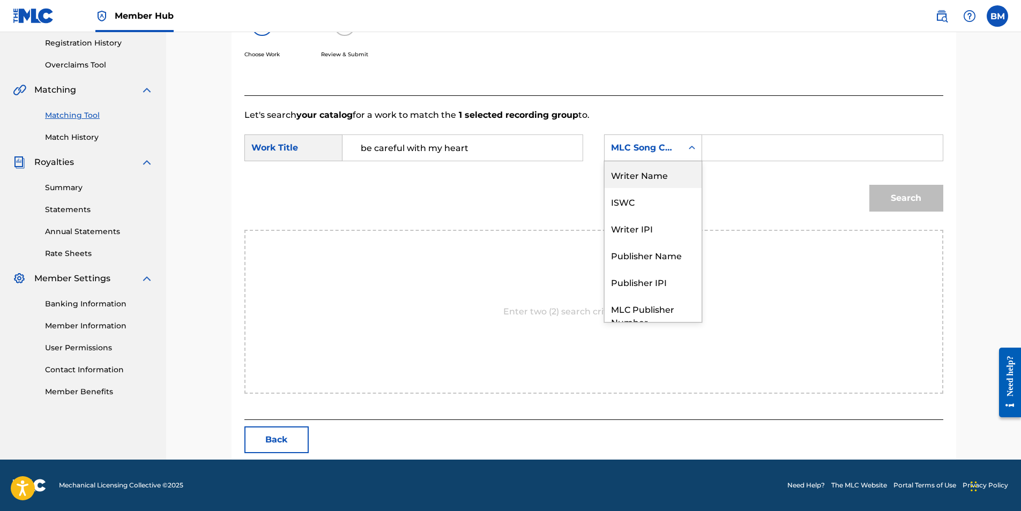
click at [648, 174] on div "Writer Name" at bounding box center [652, 174] width 97 height 27
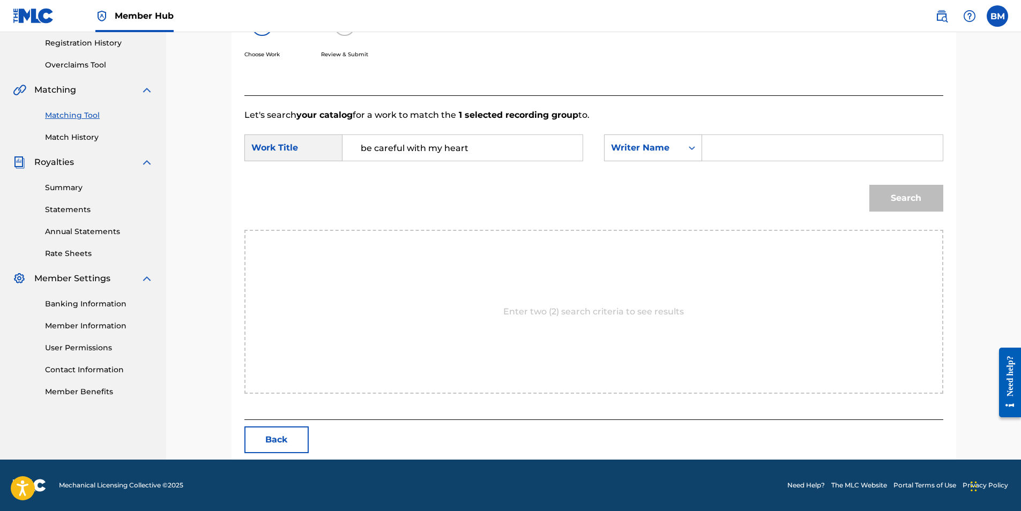
click at [713, 144] on input "Search Form" at bounding box center [822, 148] width 222 height 26
type input "[PERSON_NAME]"
click at [904, 198] on button "Search" at bounding box center [906, 198] width 74 height 27
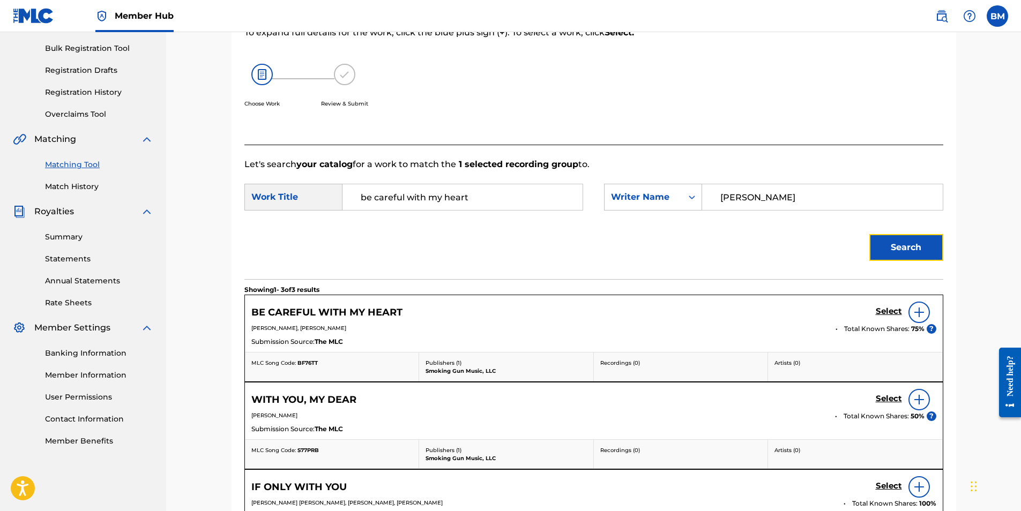
scroll to position [203, 0]
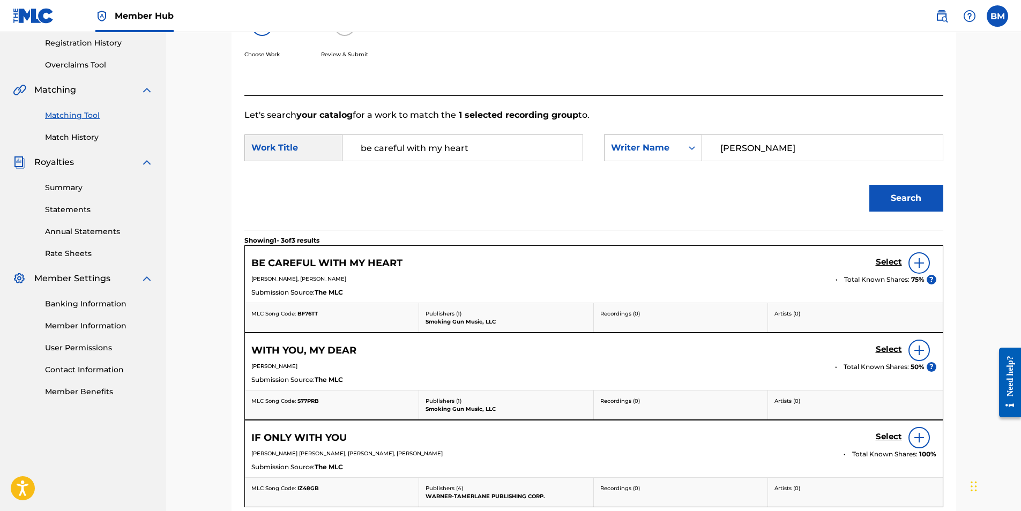
click at [919, 264] on img at bounding box center [918, 263] width 13 height 13
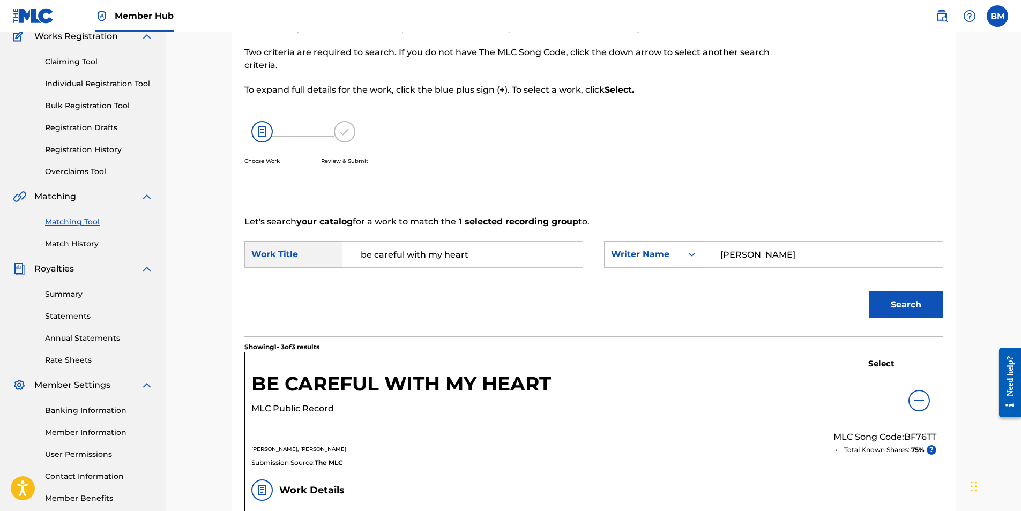
scroll to position [95, 0]
click at [876, 362] on h5 "Select" at bounding box center [881, 365] width 26 height 10
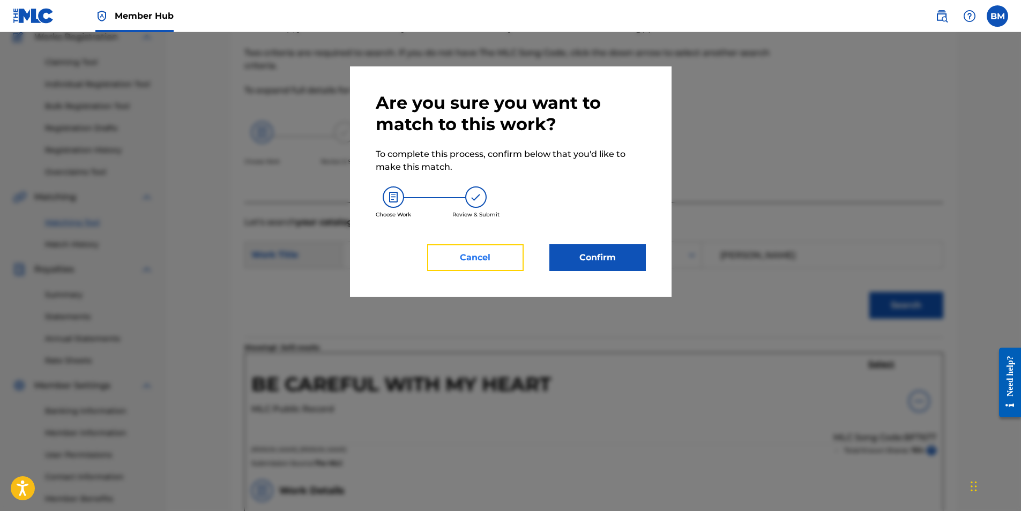
click at [496, 262] on button "Cancel" at bounding box center [475, 257] width 96 height 27
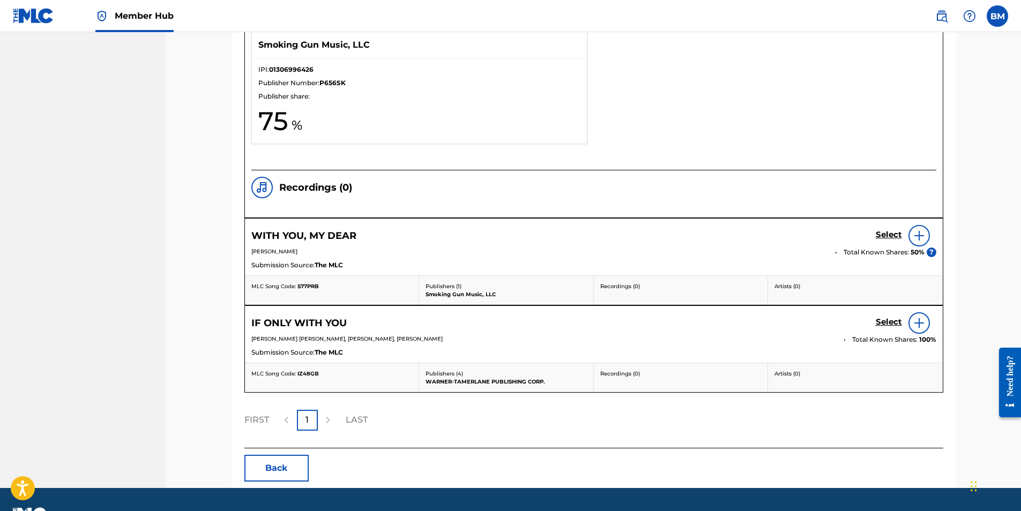
scroll to position [826, 0]
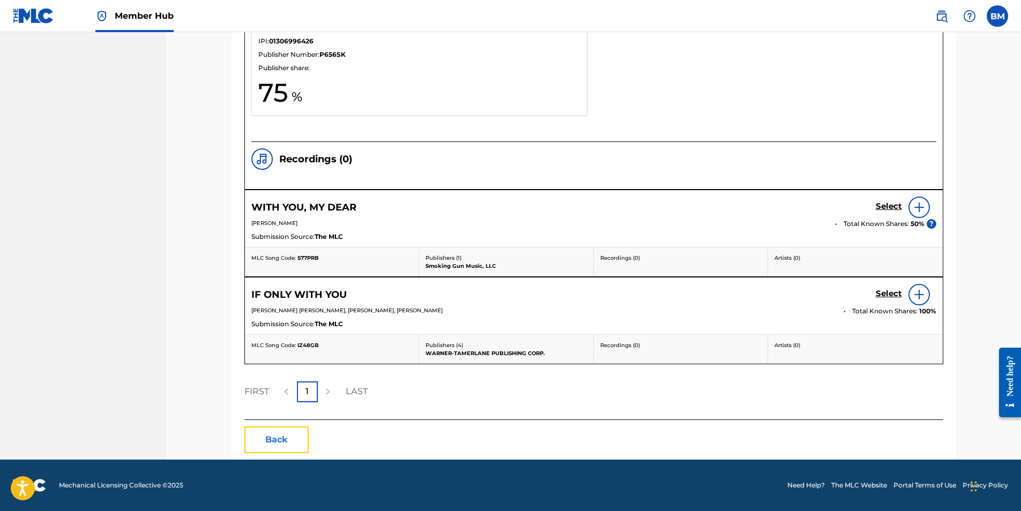
click at [279, 439] on button "Back" at bounding box center [276, 439] width 64 height 27
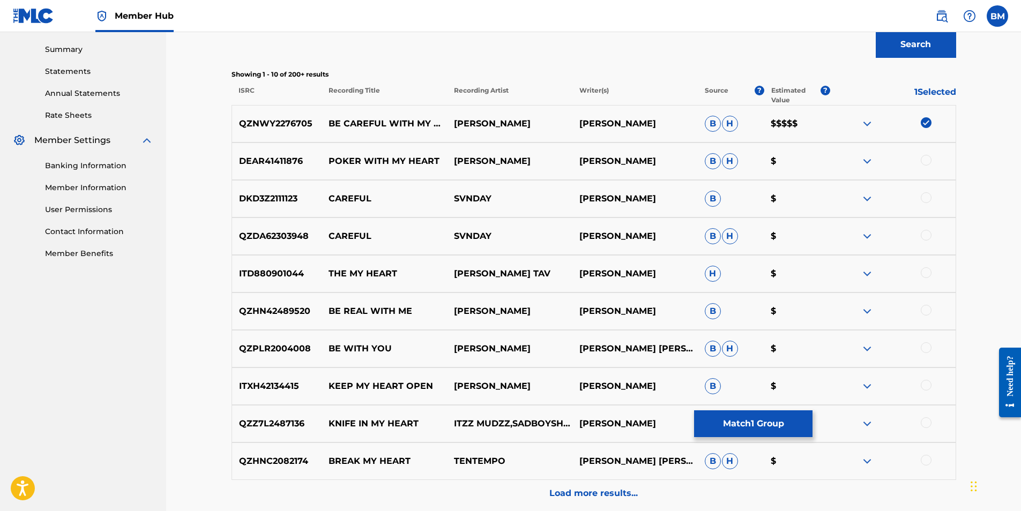
scroll to position [441, 0]
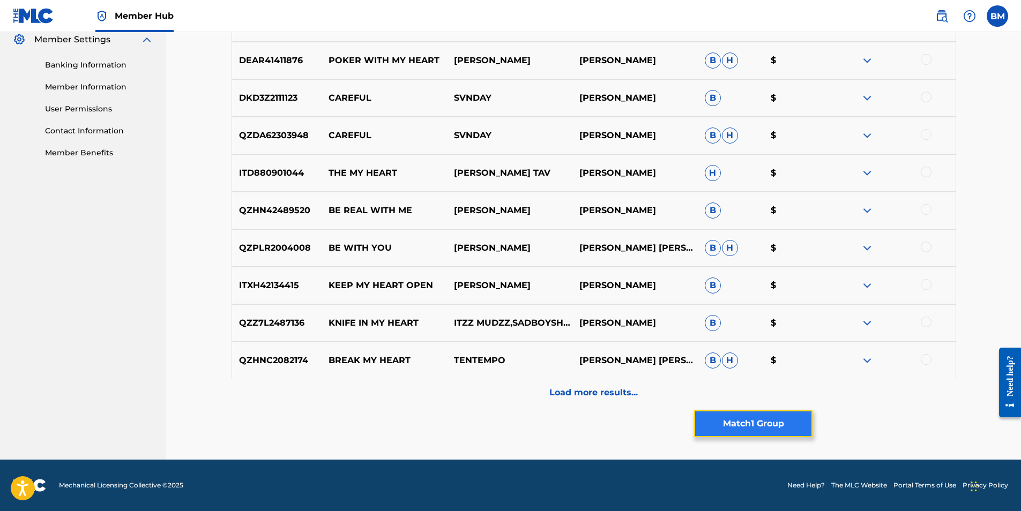
click at [759, 422] on button "Match 1 Group" at bounding box center [753, 423] width 118 height 27
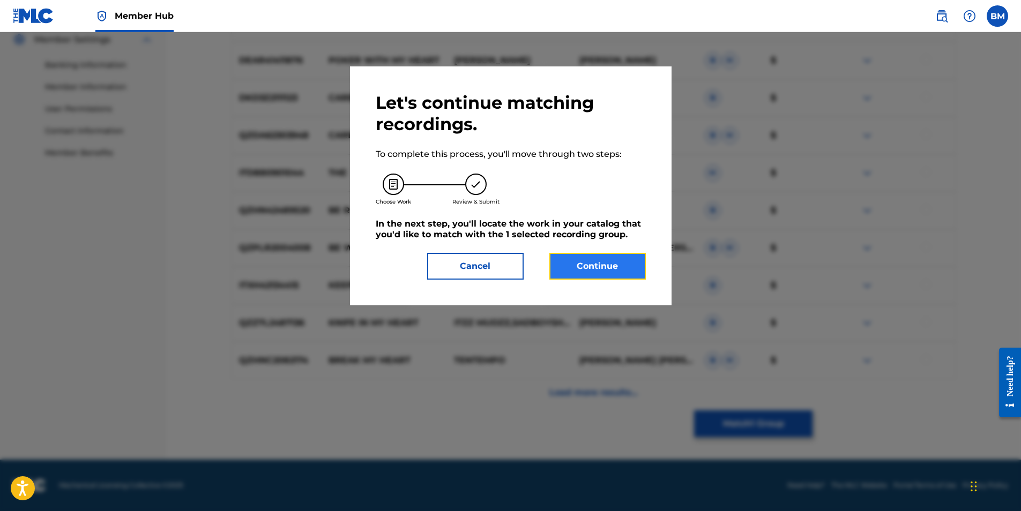
click at [603, 269] on button "Continue" at bounding box center [597, 266] width 96 height 27
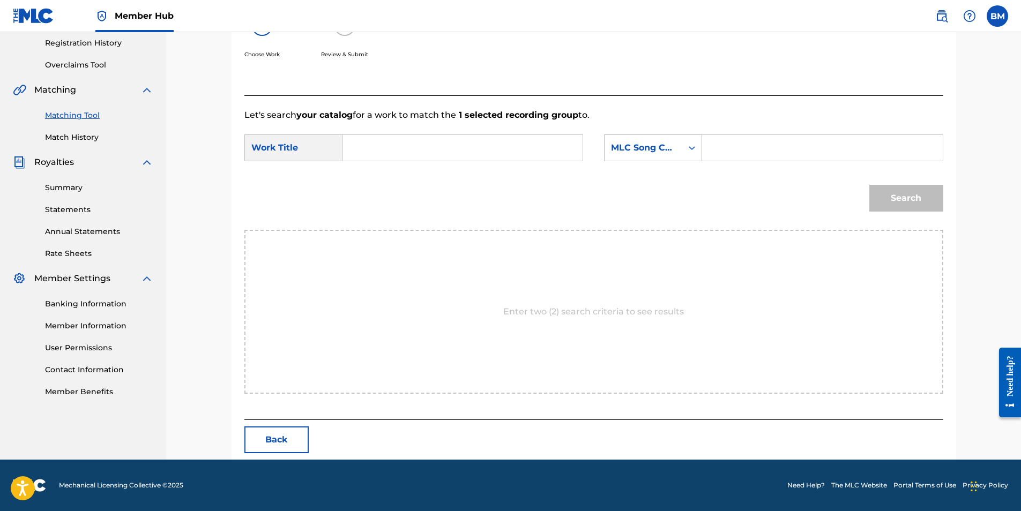
scroll to position [203, 0]
click at [435, 150] on input "Search Form" at bounding box center [462, 148] width 222 height 26
click at [381, 193] on span "ful with my heart" at bounding box center [378, 197] width 35 height 36
type input "be careful with my heart"
click at [691, 152] on icon "Search Form" at bounding box center [691, 148] width 11 height 11
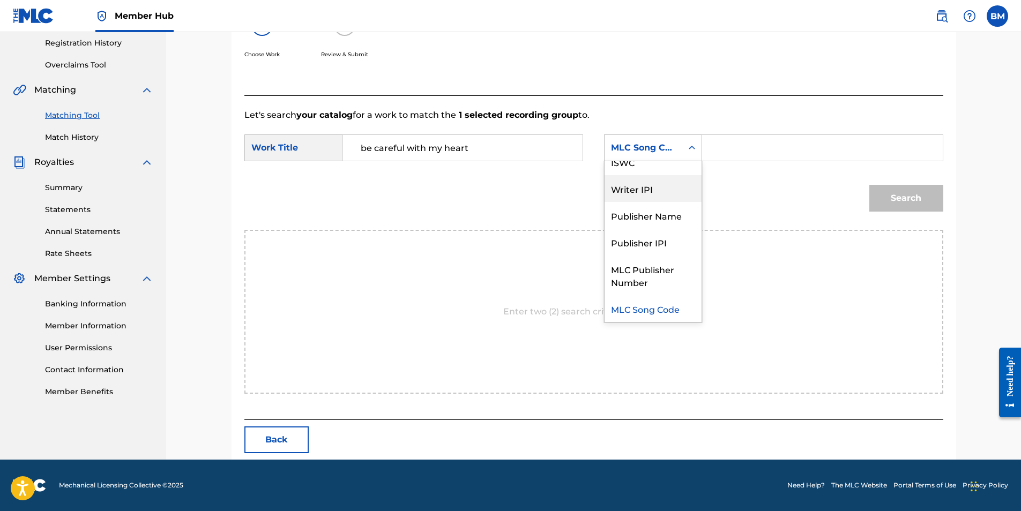
scroll to position [0, 0]
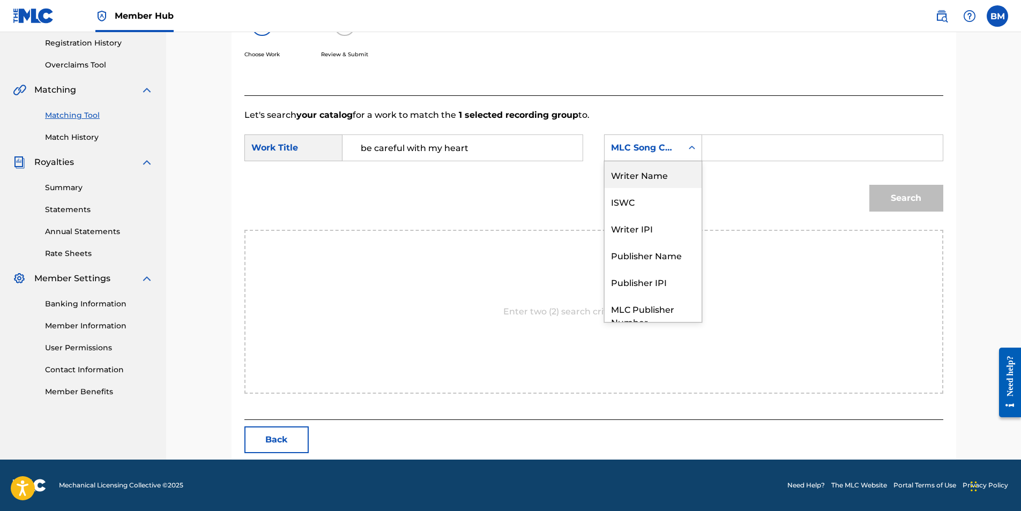
click at [655, 171] on div "Writer Name" at bounding box center [652, 174] width 97 height 27
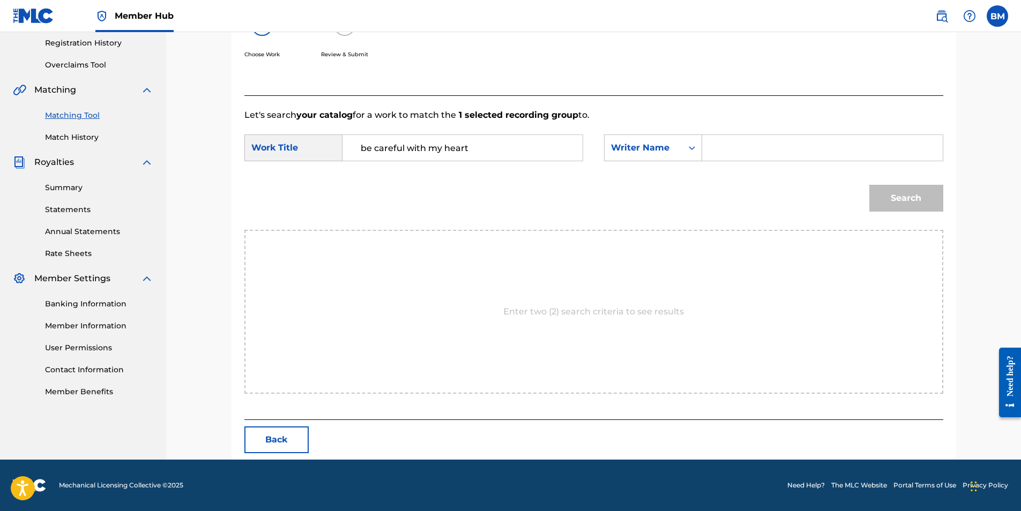
click at [724, 155] on input "Search Form" at bounding box center [822, 148] width 222 height 26
type input "[PERSON_NAME]"
click at [904, 197] on button "Search" at bounding box center [906, 198] width 74 height 27
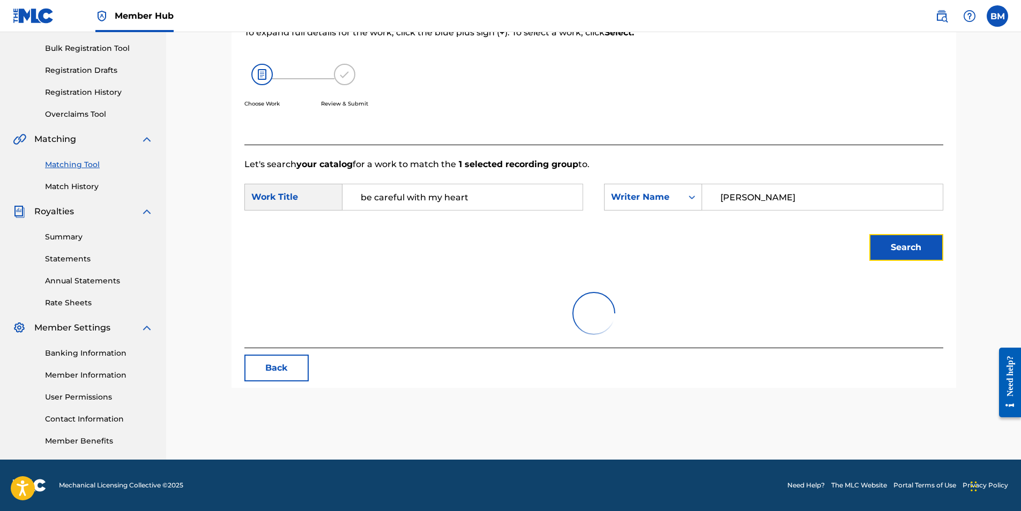
scroll to position [203, 0]
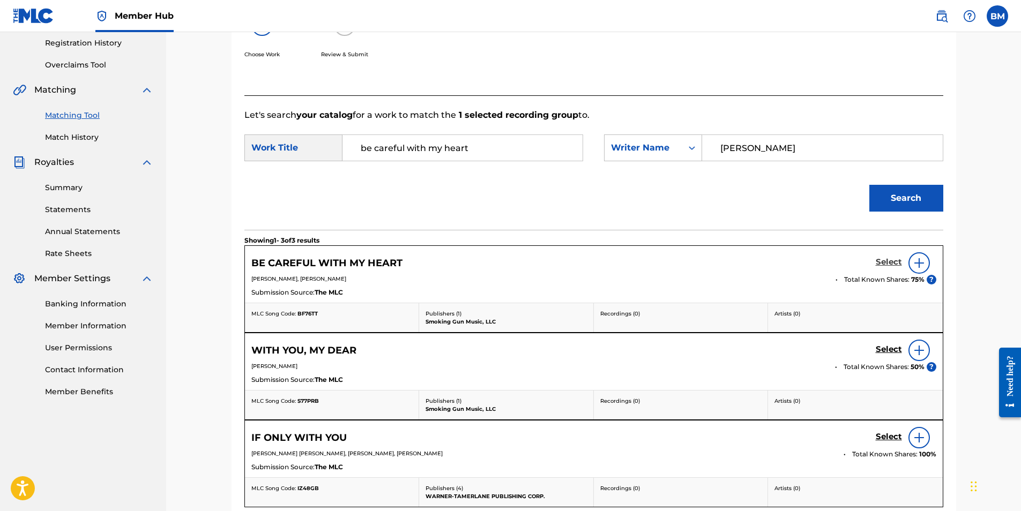
click at [887, 263] on h5 "Select" at bounding box center [888, 262] width 26 height 10
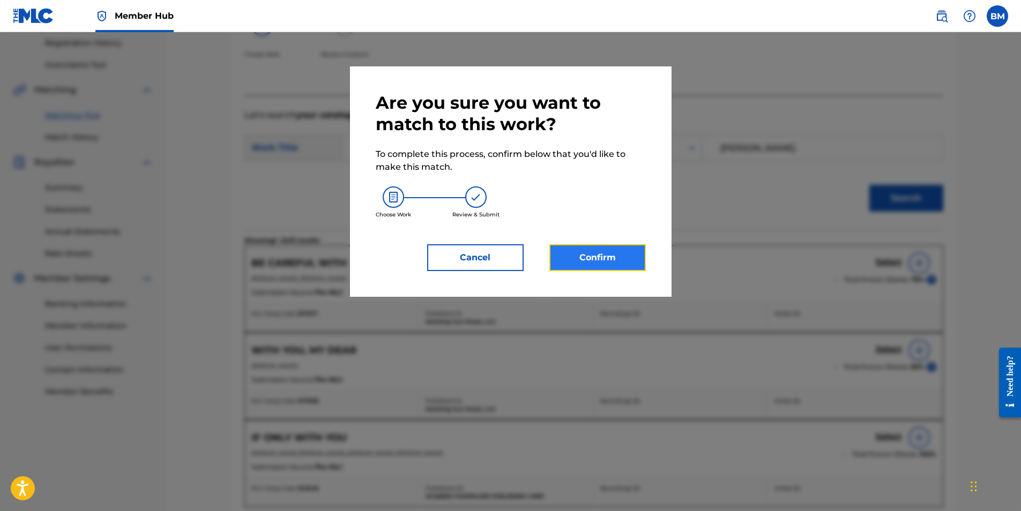
click at [609, 258] on button "Confirm" at bounding box center [597, 257] width 96 height 27
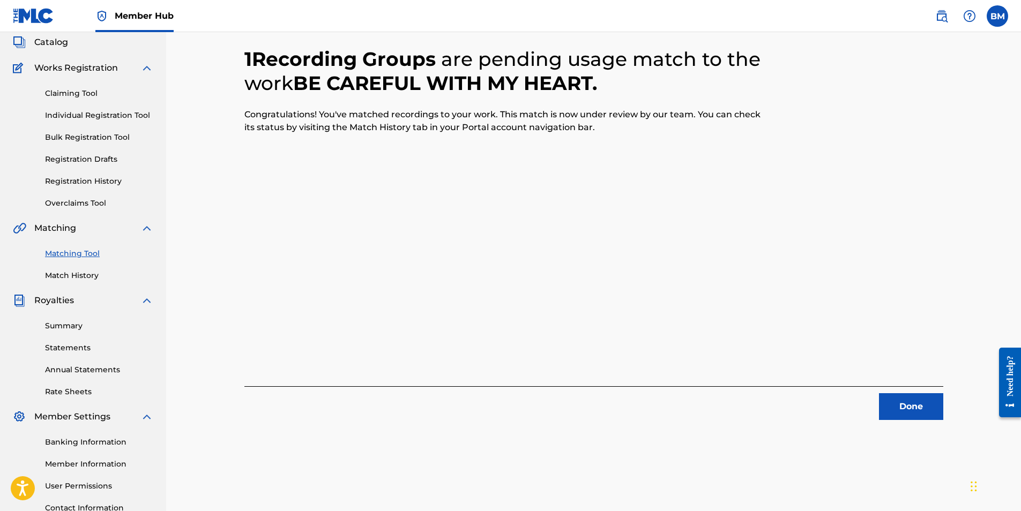
scroll to position [0, 0]
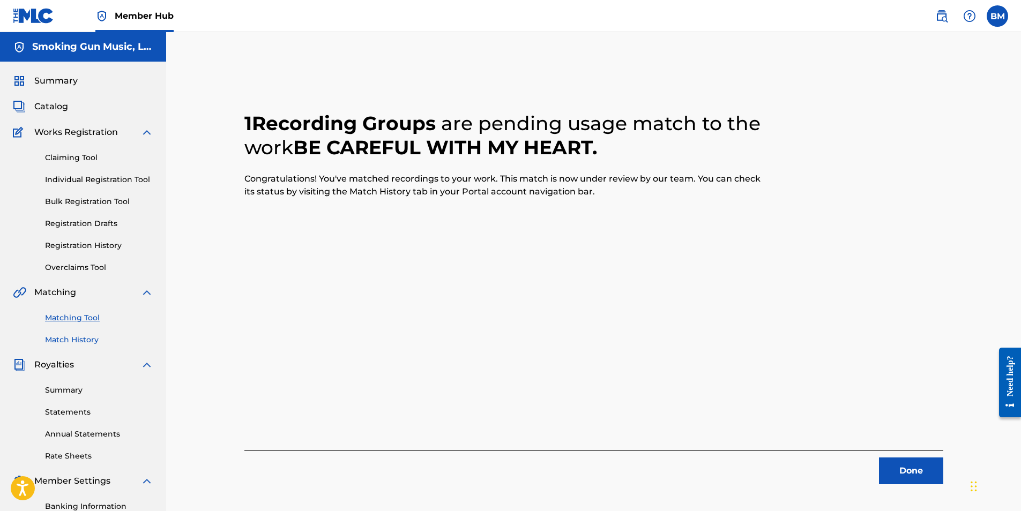
click at [74, 339] on link "Match History" at bounding box center [99, 339] width 108 height 11
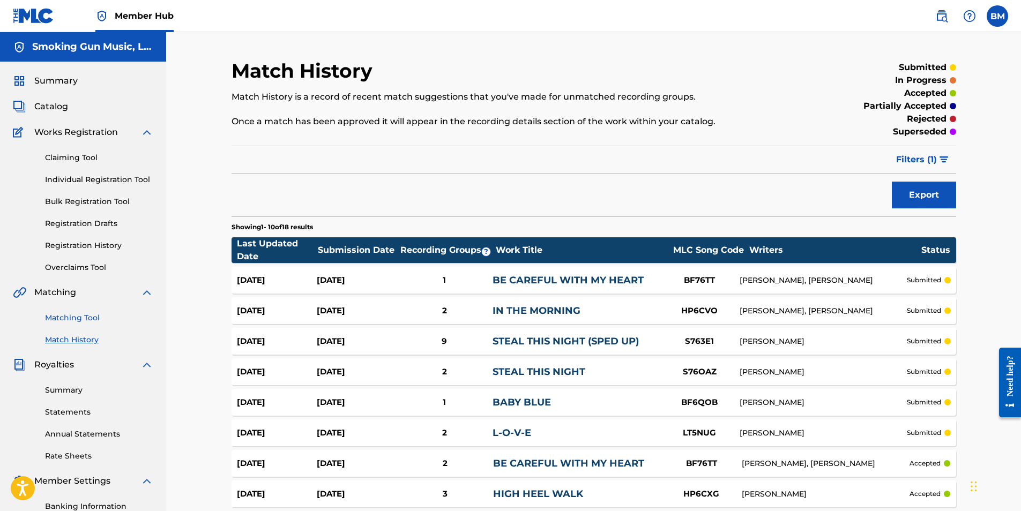
click at [81, 317] on link "Matching Tool" at bounding box center [99, 317] width 108 height 11
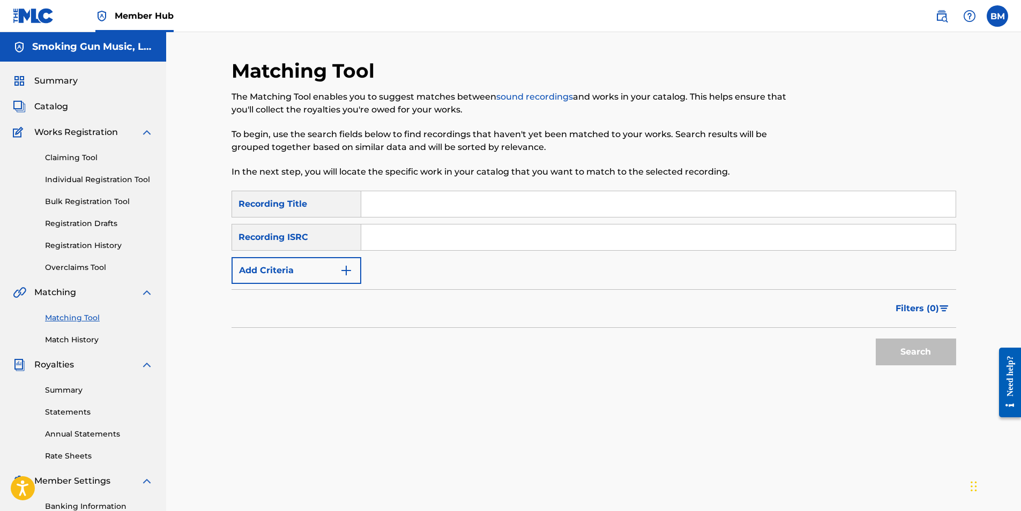
click at [430, 212] on input "Search Form" at bounding box center [658, 204] width 594 height 26
click at [73, 339] on link "Match History" at bounding box center [99, 339] width 108 height 11
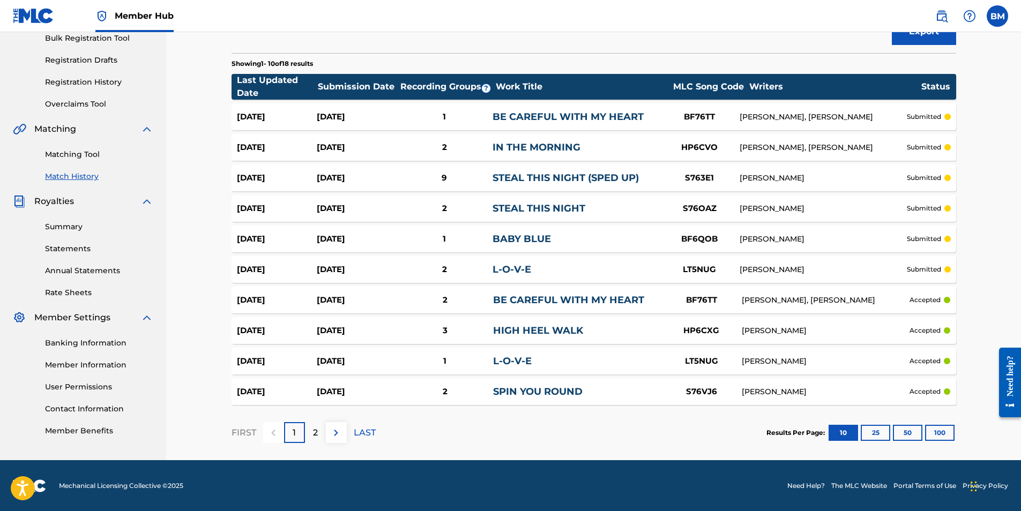
scroll to position [164, 0]
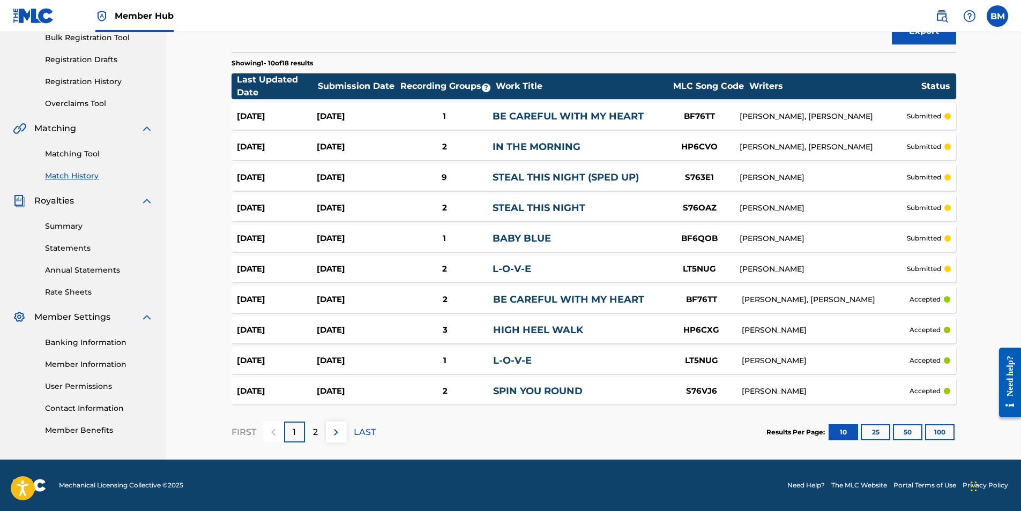
click at [311, 430] on div "2" at bounding box center [315, 432] width 21 height 21
click at [297, 436] on div "1" at bounding box center [294, 432] width 21 height 21
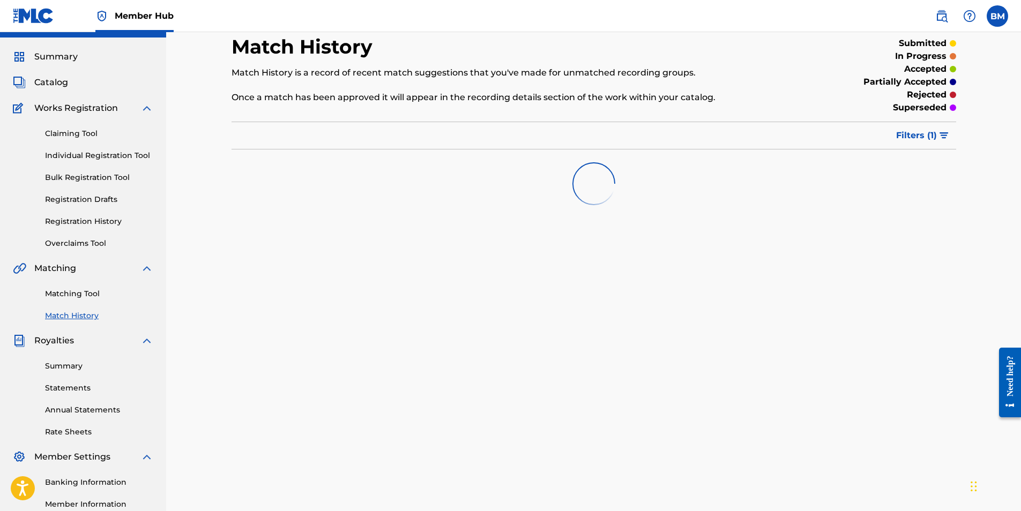
scroll to position [0, 0]
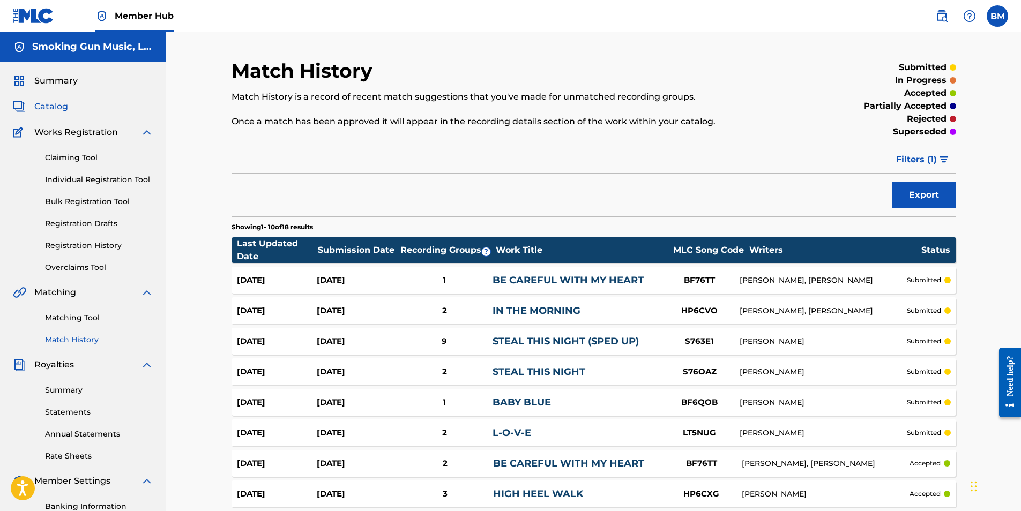
click at [44, 107] on span "Catalog" at bounding box center [51, 106] width 34 height 13
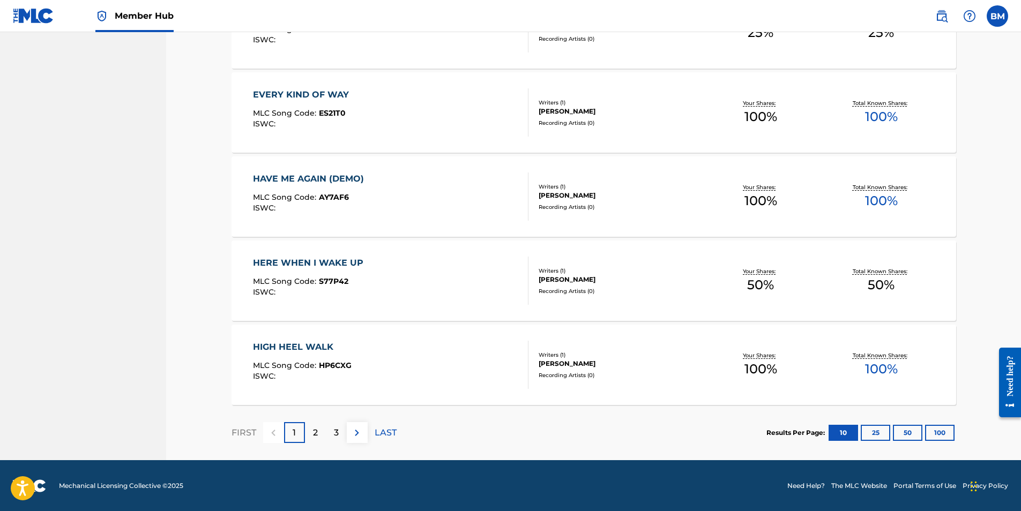
scroll to position [715, 0]
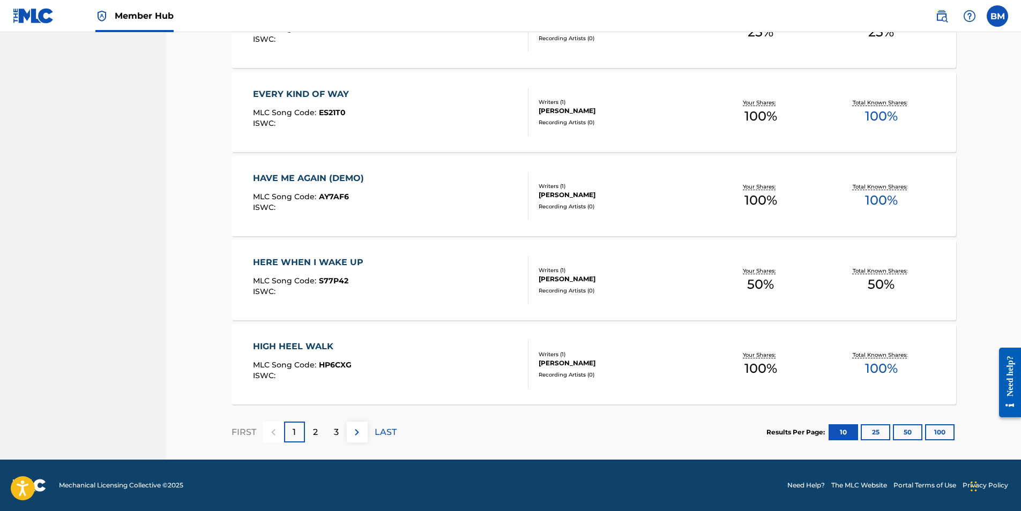
click at [331, 262] on div "HERE WHEN I WAKE UP" at bounding box center [311, 262] width 116 height 13
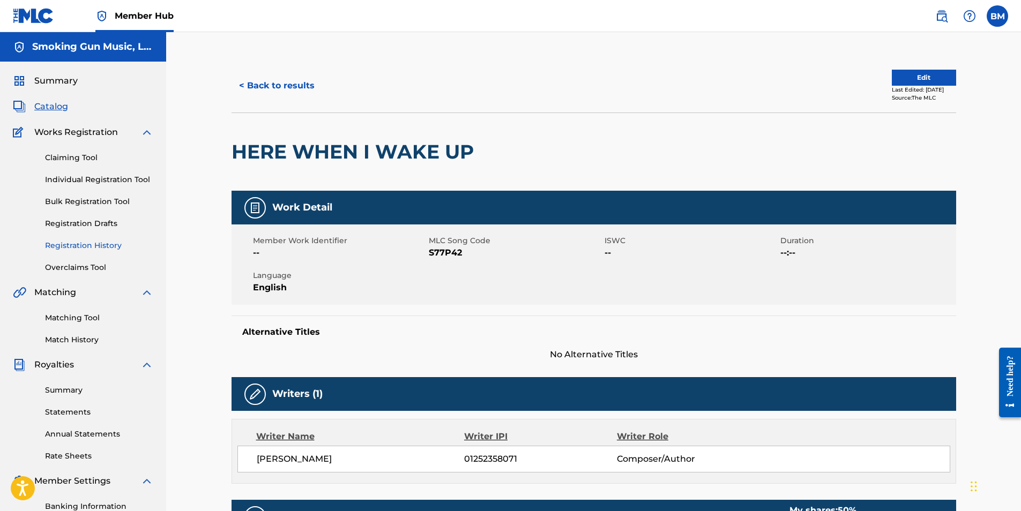
click at [91, 245] on link "Registration History" at bounding box center [99, 245] width 108 height 11
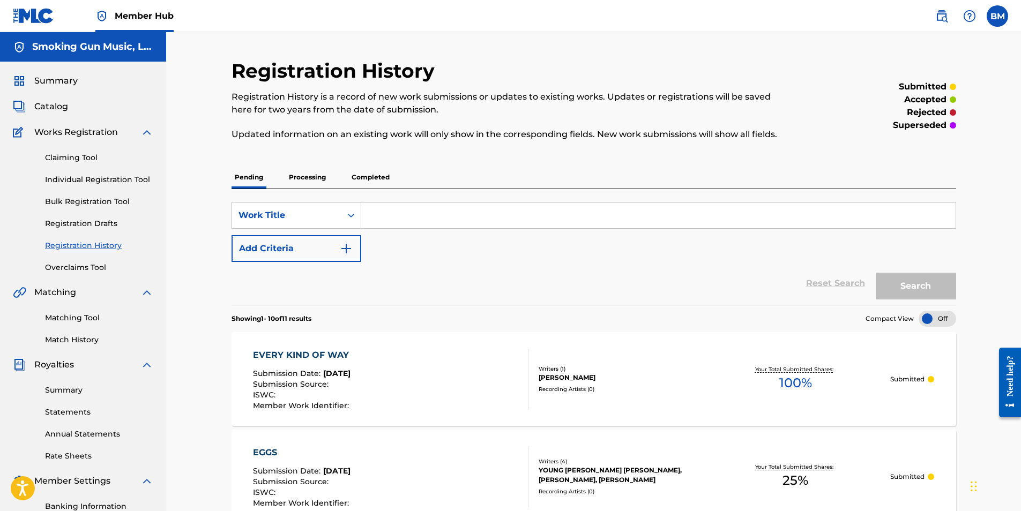
click at [305, 174] on p "Processing" at bounding box center [307, 177] width 43 height 23
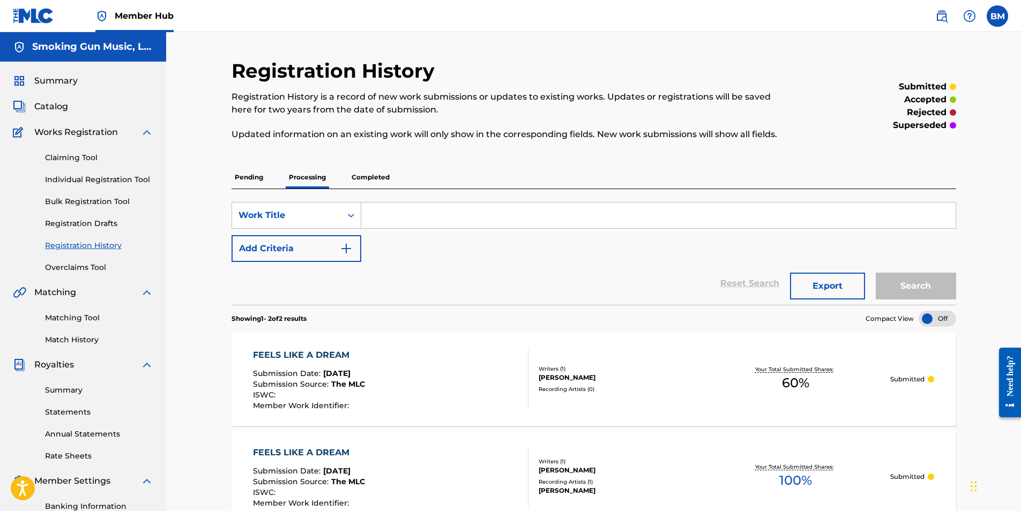
click at [370, 178] on p "Completed" at bounding box center [370, 177] width 44 height 23
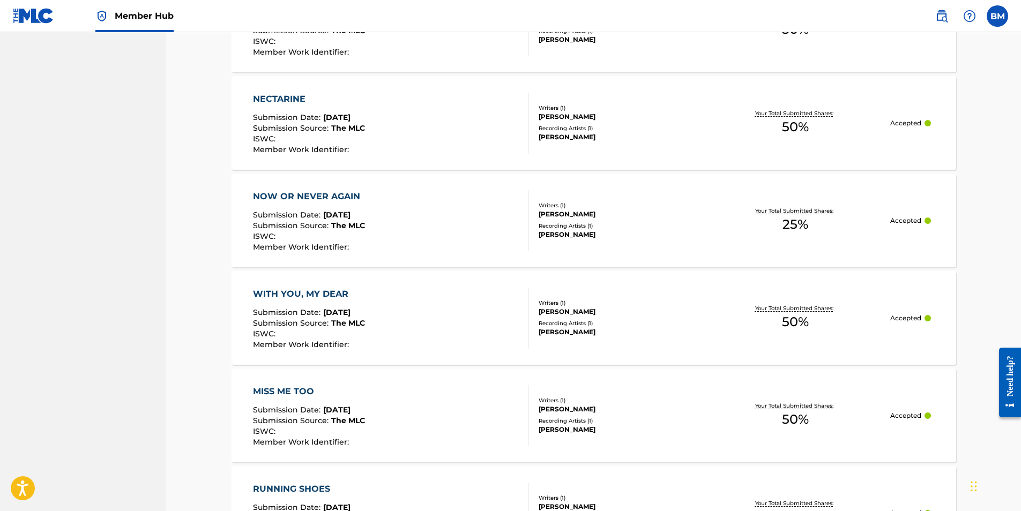
scroll to position [960, 0]
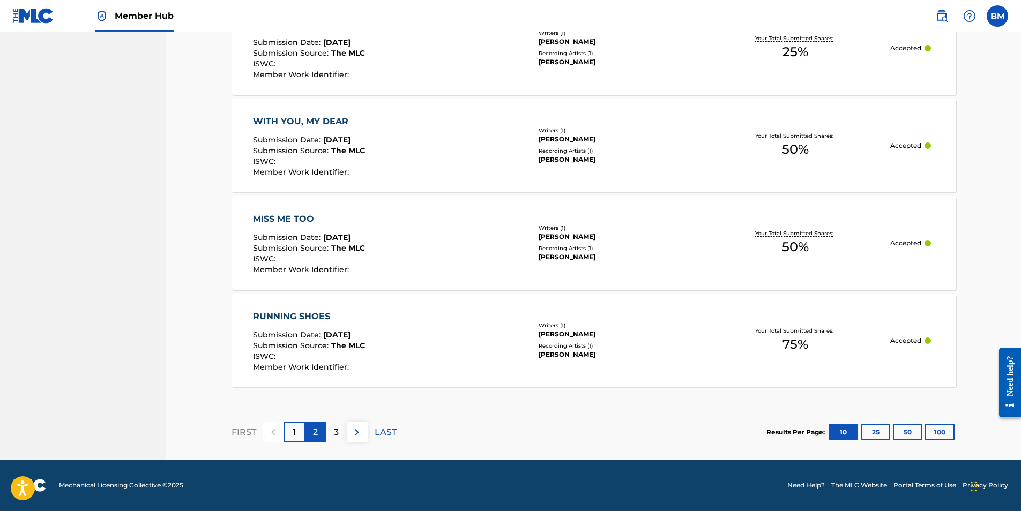
click at [320, 431] on div "2" at bounding box center [315, 432] width 21 height 21
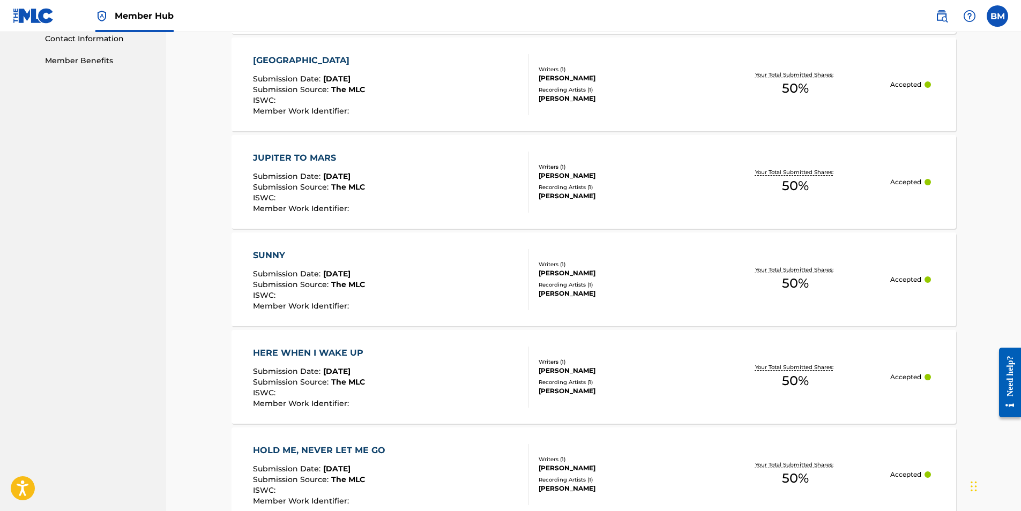
scroll to position [585, 0]
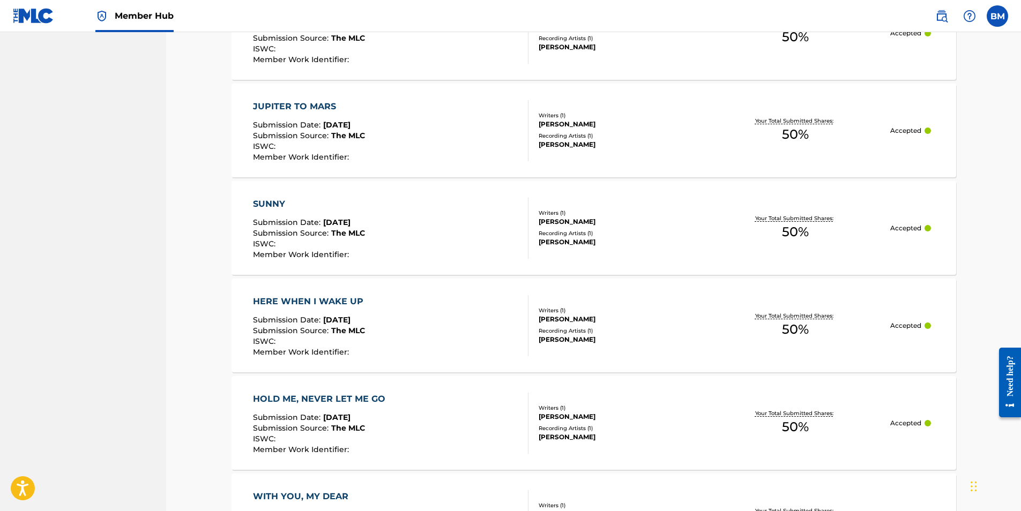
click at [322, 297] on div "HERE WHEN I WAKE UP" at bounding box center [311, 301] width 116 height 13
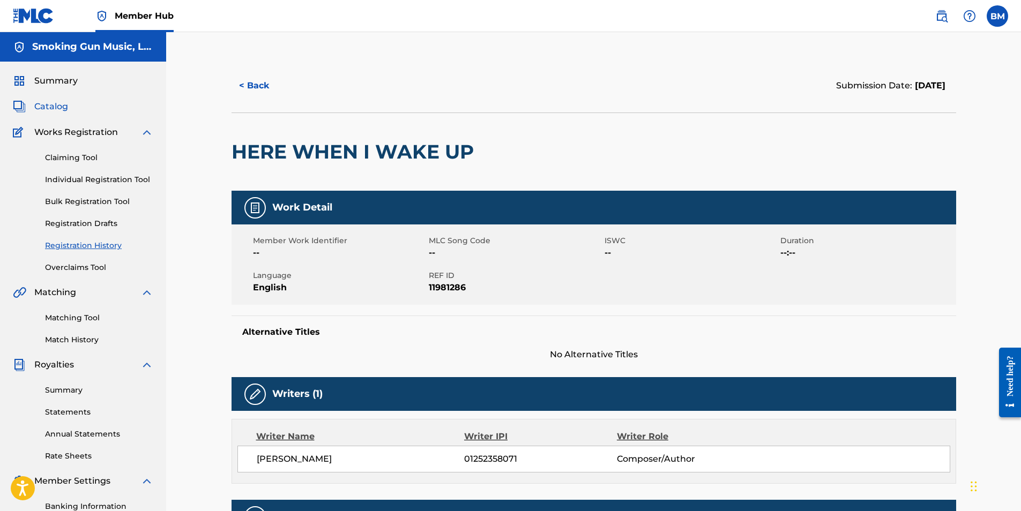
drag, startPoint x: 47, startPoint y: 105, endPoint x: 50, endPoint y: 113, distance: 8.4
click at [46, 105] on span "Catalog" at bounding box center [51, 106] width 34 height 13
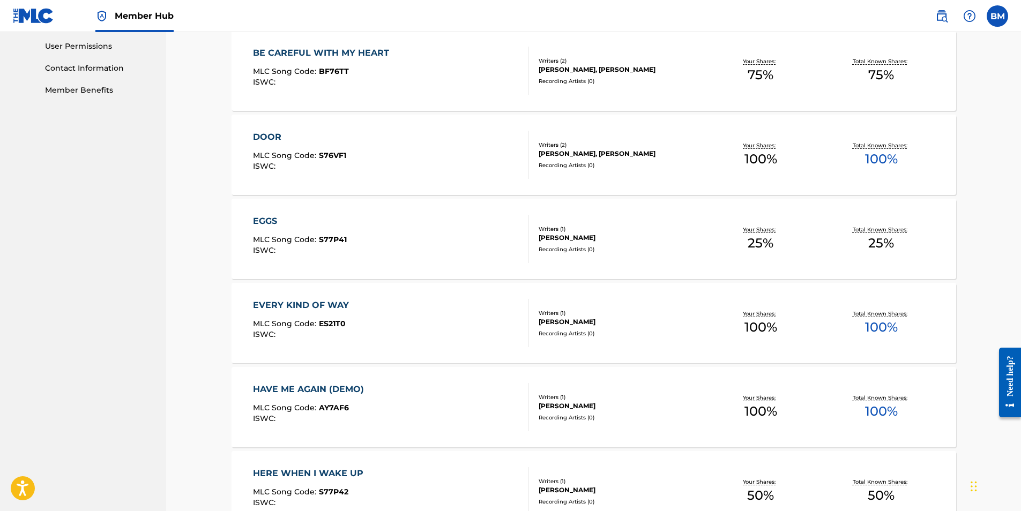
scroll to position [536, 0]
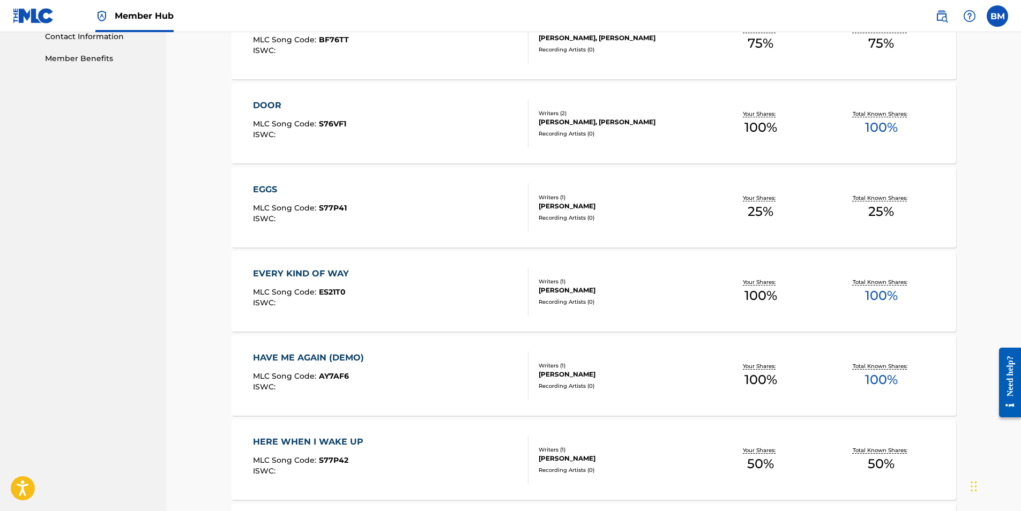
click at [334, 440] on div "HERE WHEN I WAKE UP" at bounding box center [311, 442] width 116 height 13
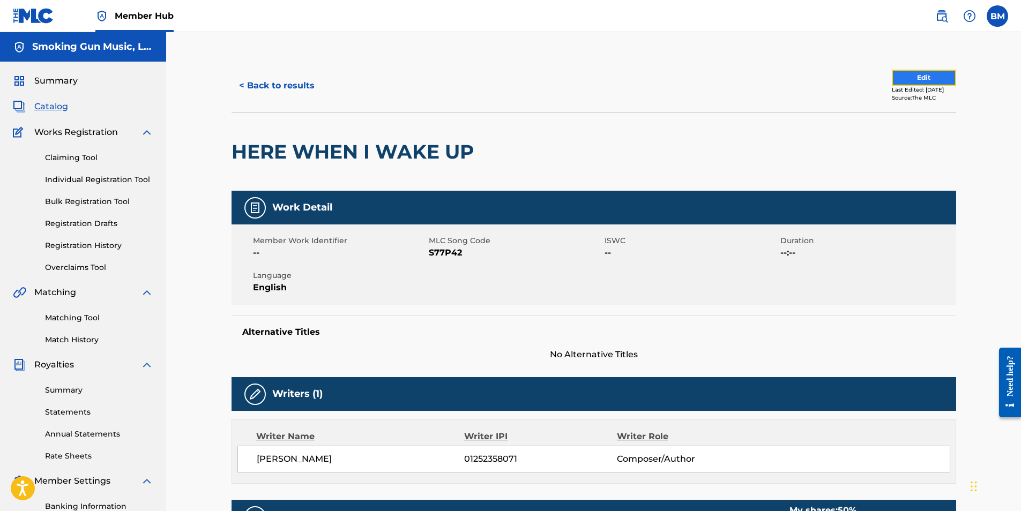
click at [913, 77] on button "Edit" at bounding box center [924, 78] width 64 height 16
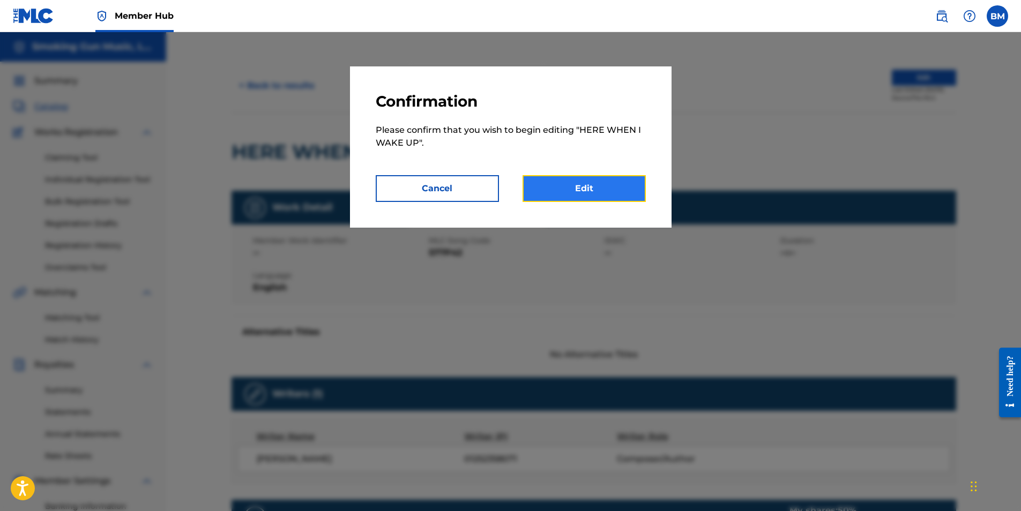
click at [602, 190] on link "Edit" at bounding box center [583, 188] width 123 height 27
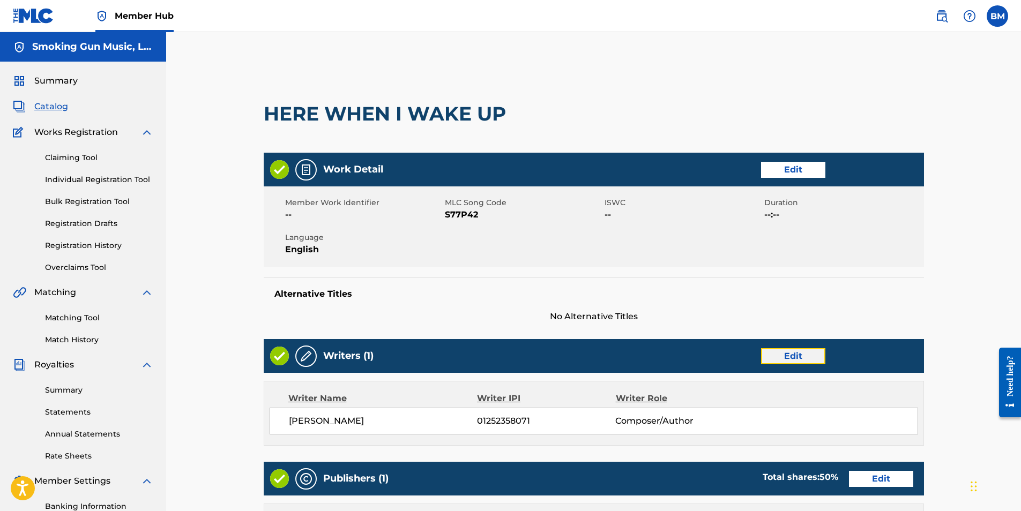
click at [803, 358] on link "Edit" at bounding box center [793, 356] width 64 height 16
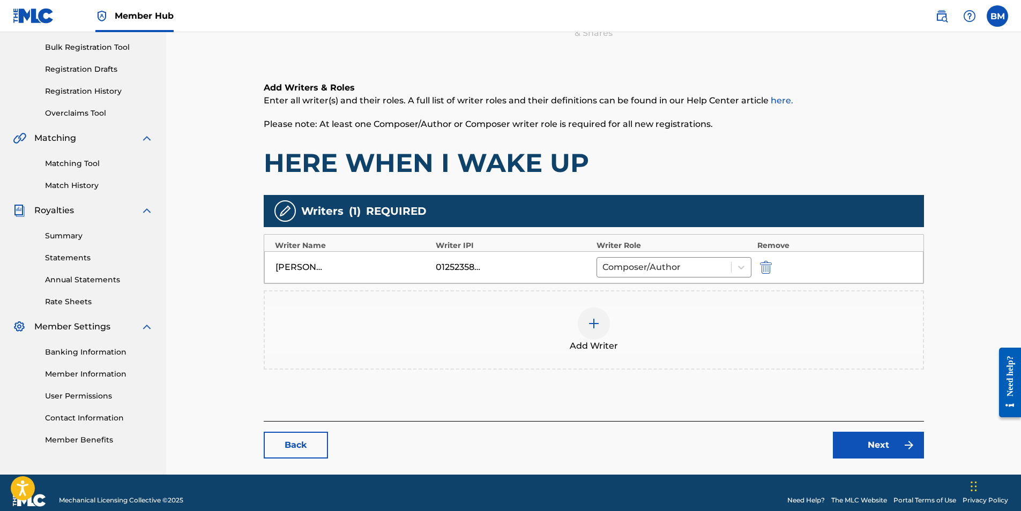
scroll to position [161, 0]
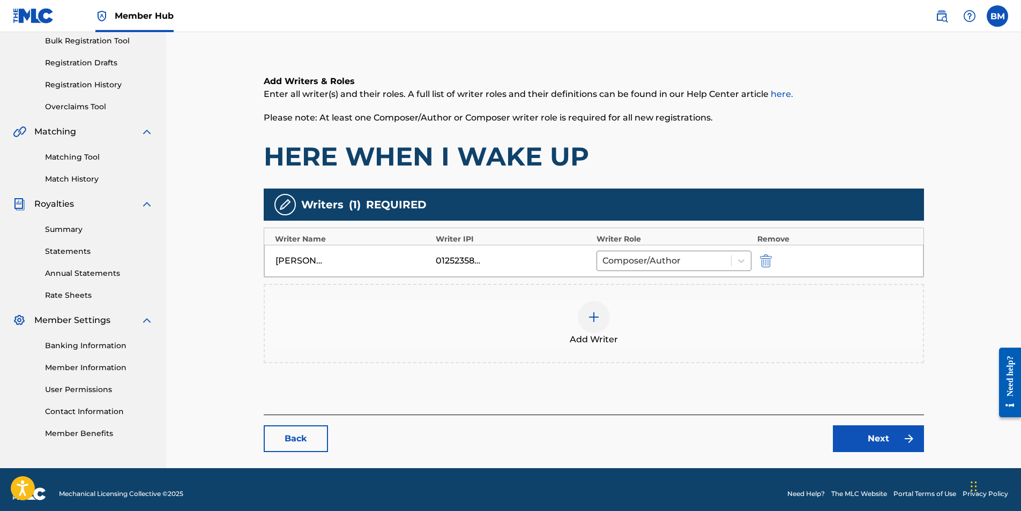
click at [590, 324] on div at bounding box center [594, 317] width 32 height 32
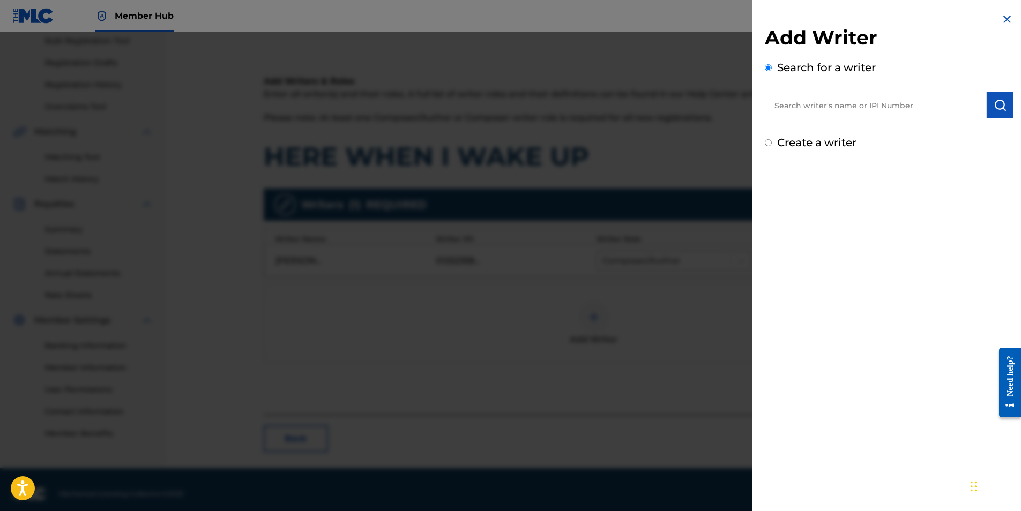
click at [807, 109] on input "text" at bounding box center [876, 105] width 222 height 27
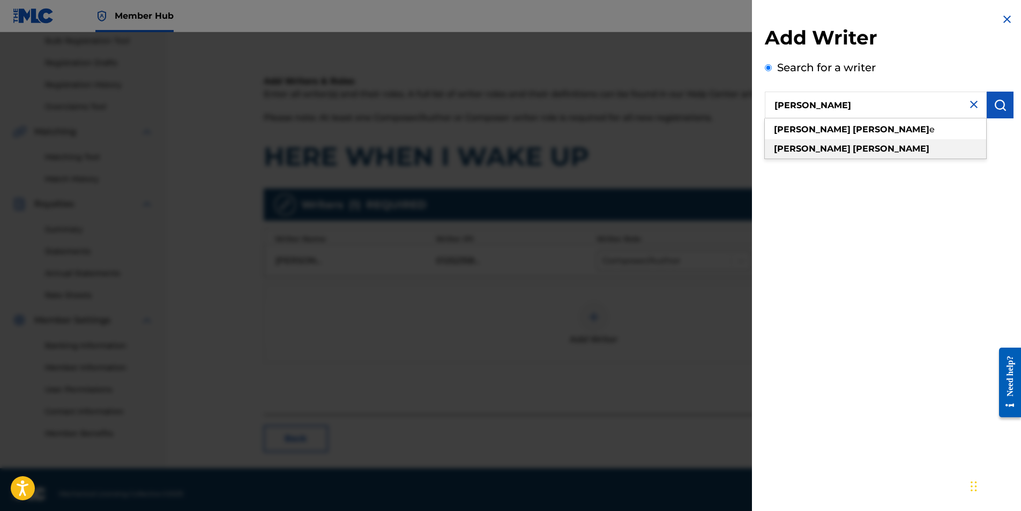
type input "[PERSON_NAME]"
click at [852, 151] on strong "[PERSON_NAME]" at bounding box center [890, 149] width 77 height 10
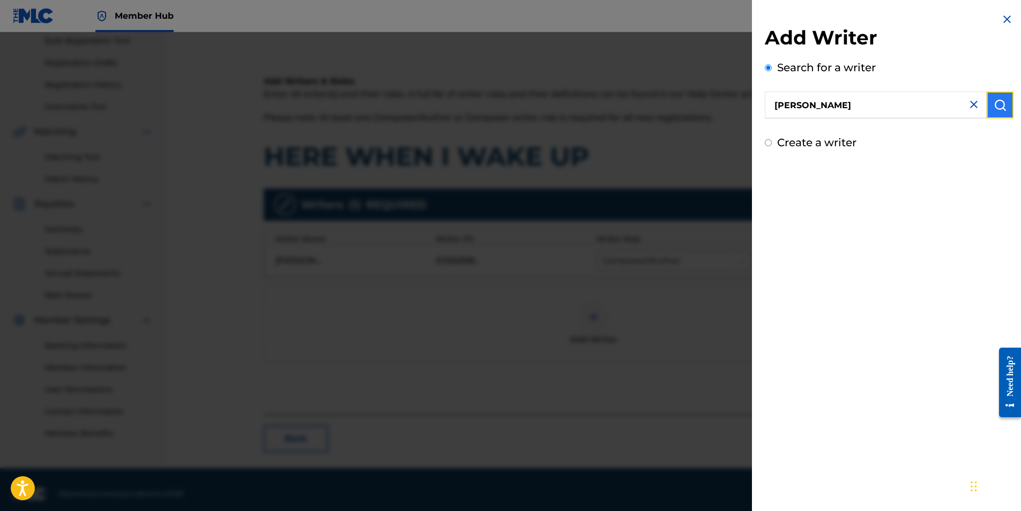
click at [993, 100] on img "submit" at bounding box center [999, 105] width 13 height 13
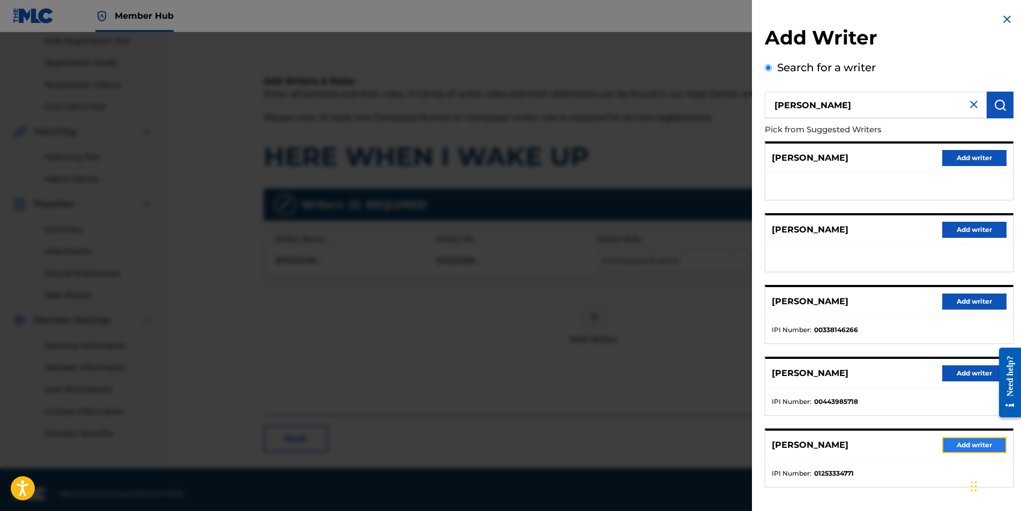
click at [960, 446] on button "Add writer" at bounding box center [974, 445] width 64 height 16
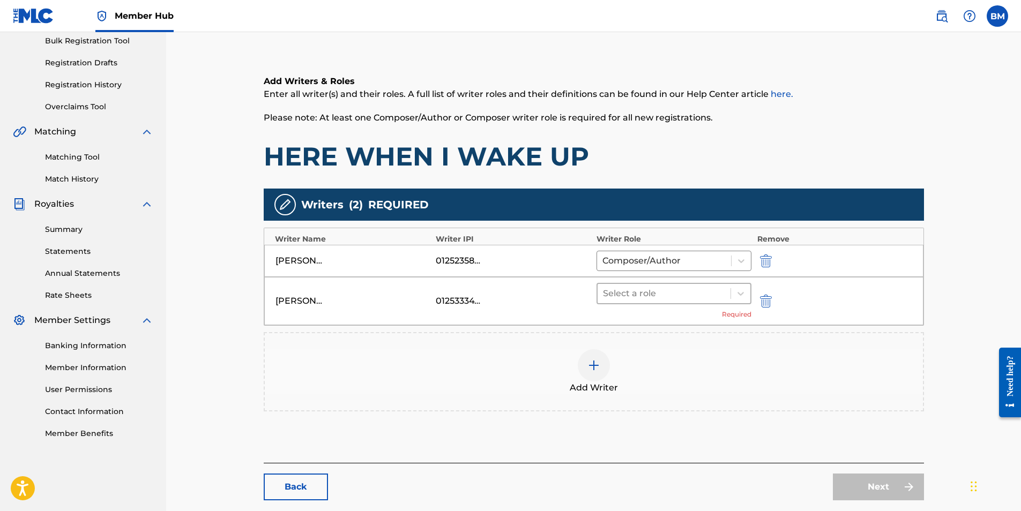
click at [672, 298] on div at bounding box center [664, 293] width 123 height 15
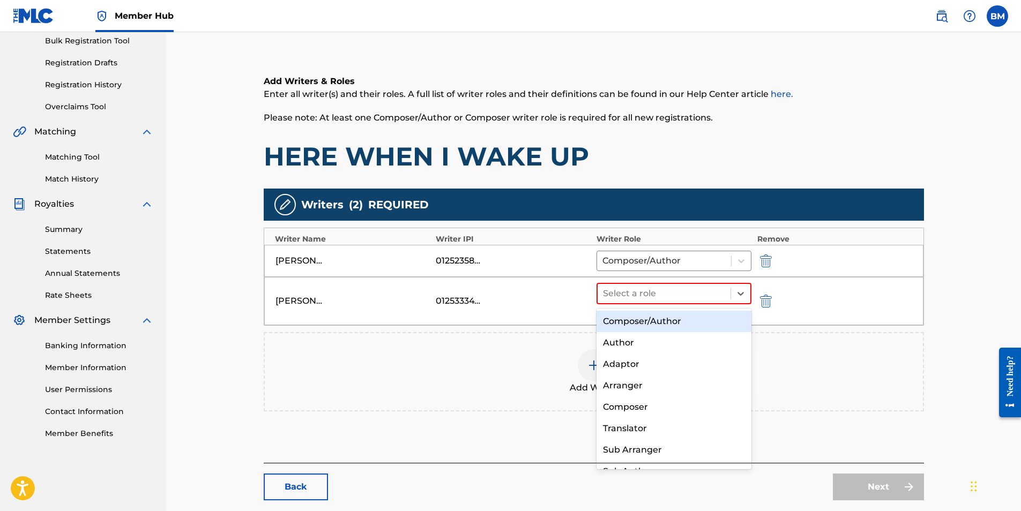
click at [652, 321] on div "Composer/Author" at bounding box center [673, 321] width 155 height 21
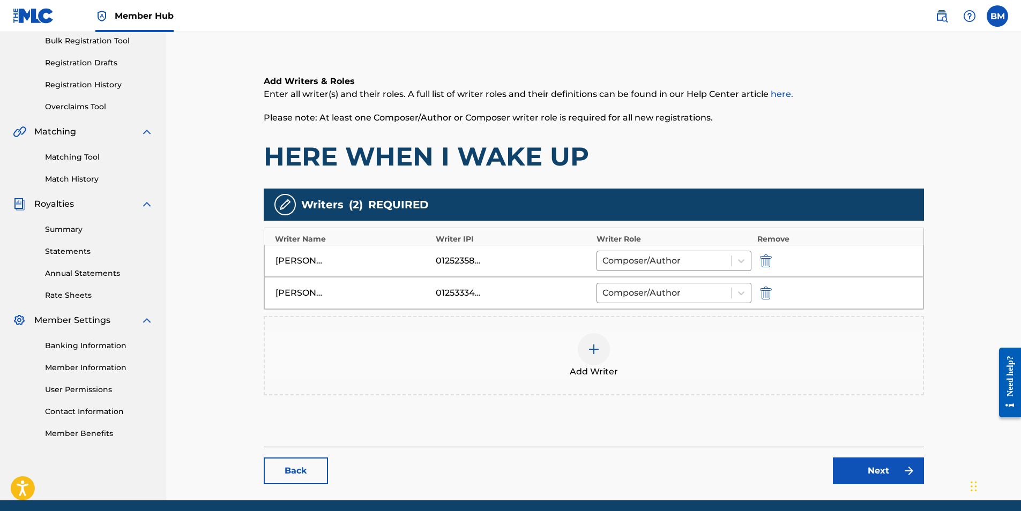
click at [591, 351] on img at bounding box center [593, 349] width 13 height 13
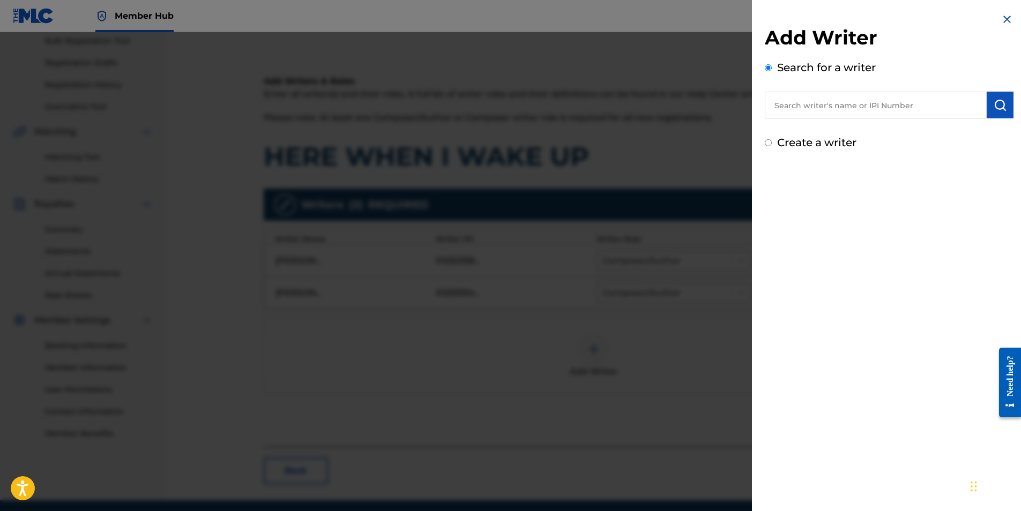
click at [822, 110] on input "text" at bounding box center [876, 105] width 222 height 27
paste input "[GEOGRAPHIC_DATA]"
type input "[GEOGRAPHIC_DATA]"
click at [999, 100] on img "submit" at bounding box center [999, 105] width 13 height 13
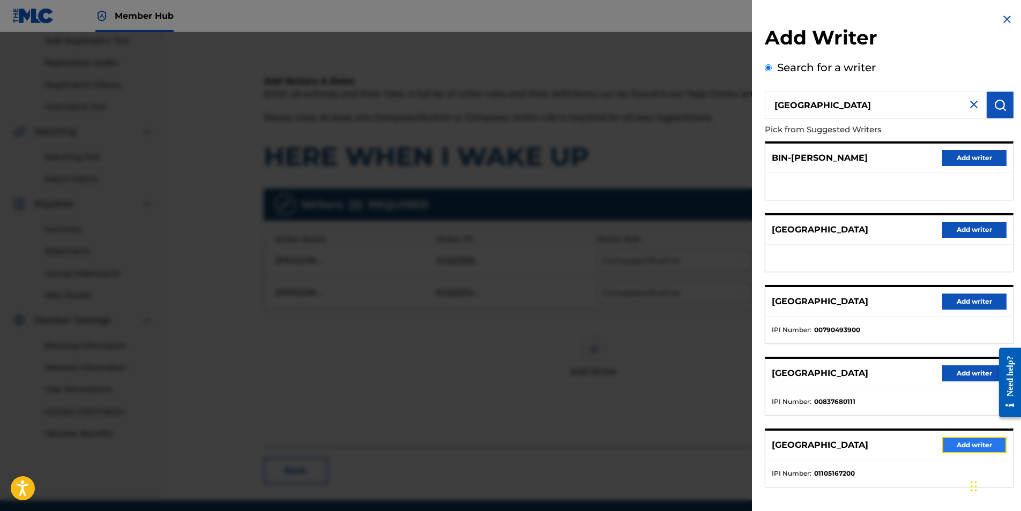
click at [961, 447] on button "Add writer" at bounding box center [974, 445] width 64 height 16
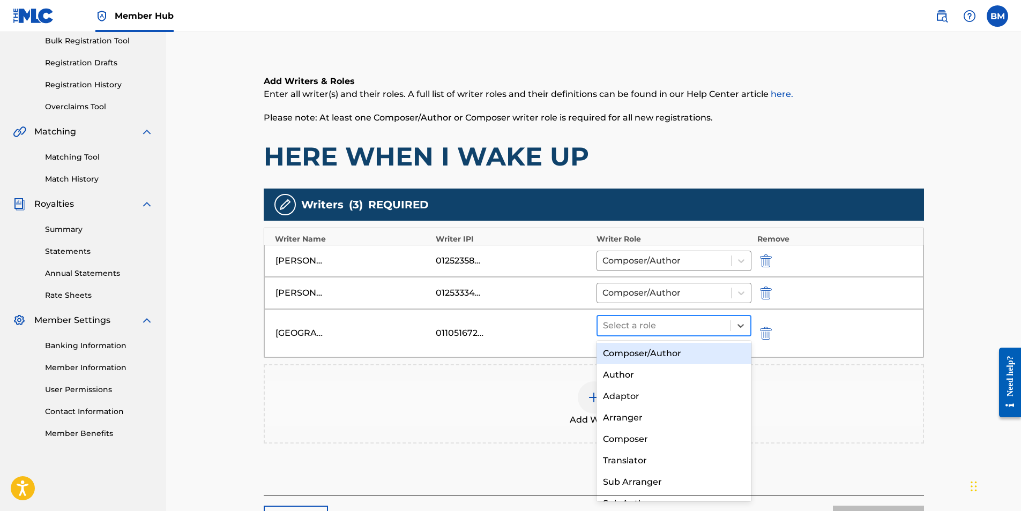
click at [655, 328] on div at bounding box center [664, 325] width 123 height 15
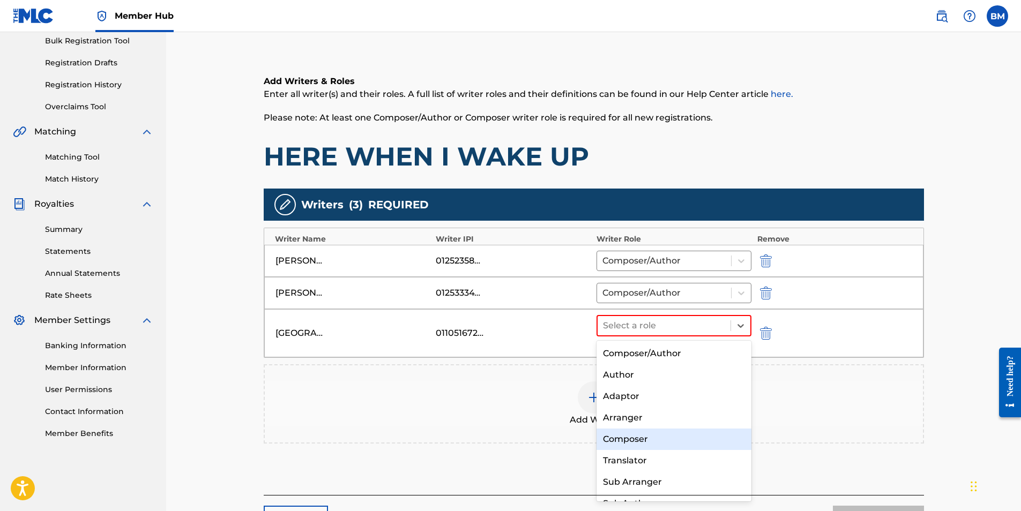
click at [648, 440] on div "Composer" at bounding box center [673, 439] width 155 height 21
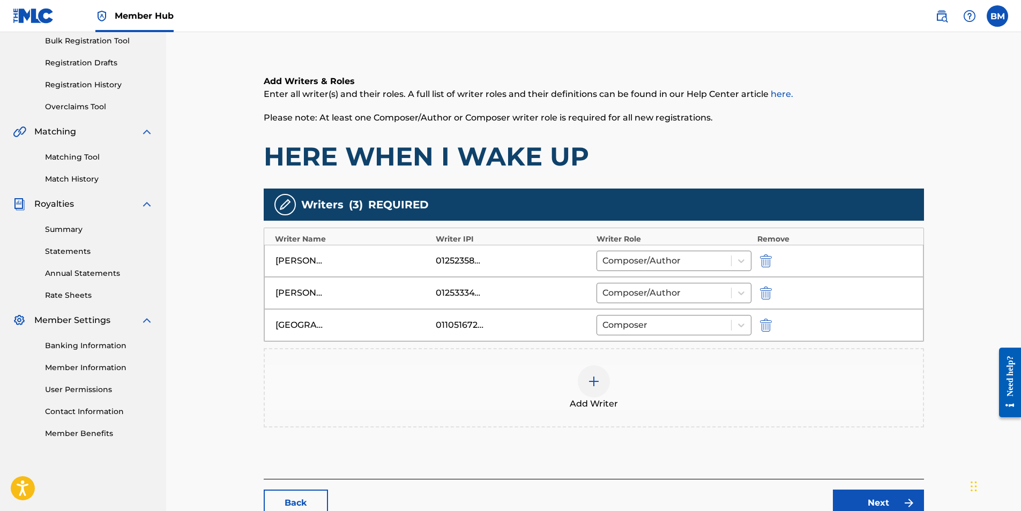
click at [590, 384] on img at bounding box center [593, 381] width 13 height 13
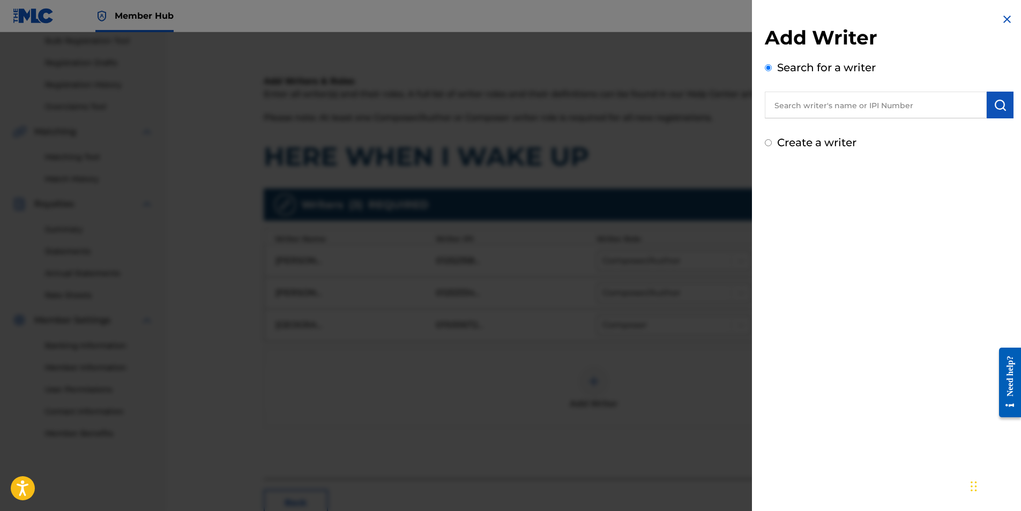
click at [813, 103] on input "text" at bounding box center [876, 105] width 222 height 27
paste input "[PERSON_NAME] [PERSON_NAME]"
type input "[PERSON_NAME] [PERSON_NAME]"
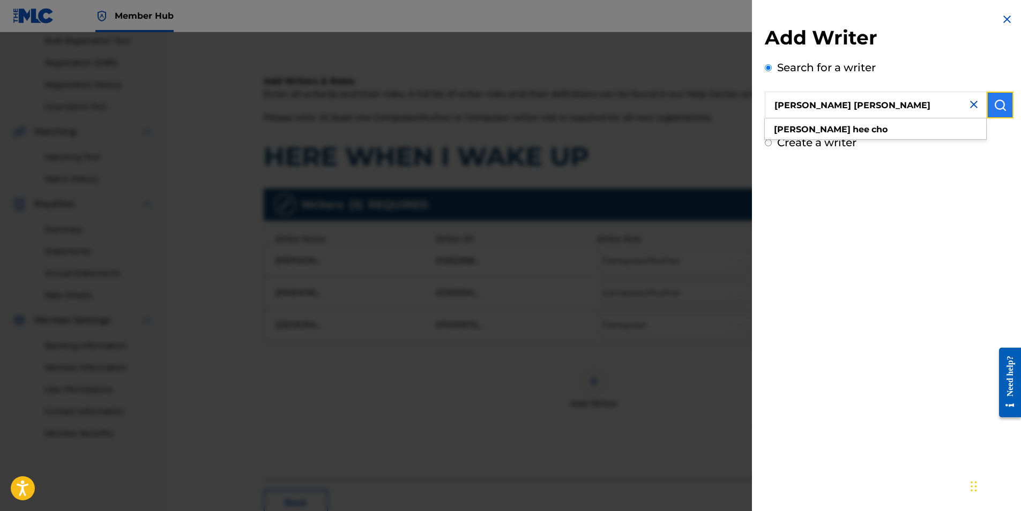
click at [1000, 102] on img "submit" at bounding box center [999, 105] width 13 height 13
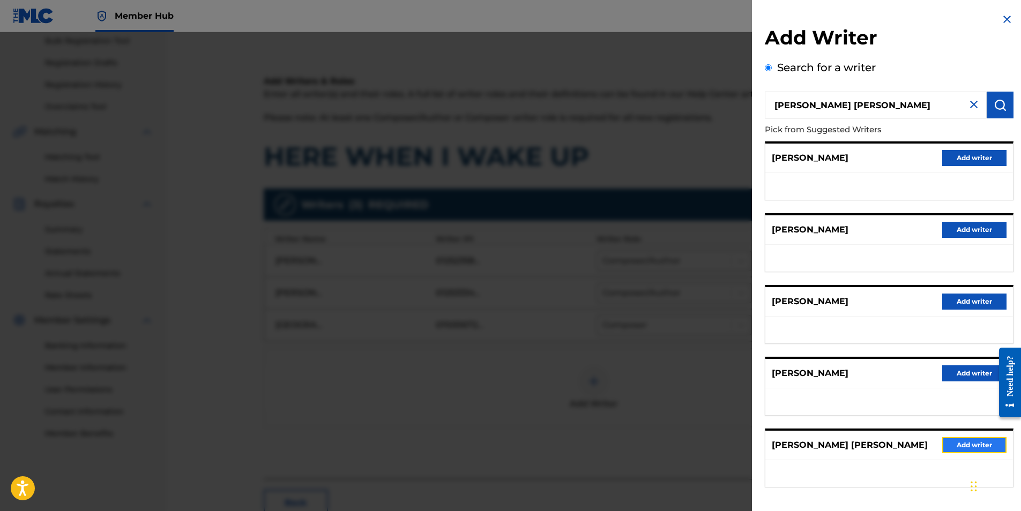
click at [967, 443] on button "Add writer" at bounding box center [974, 445] width 64 height 16
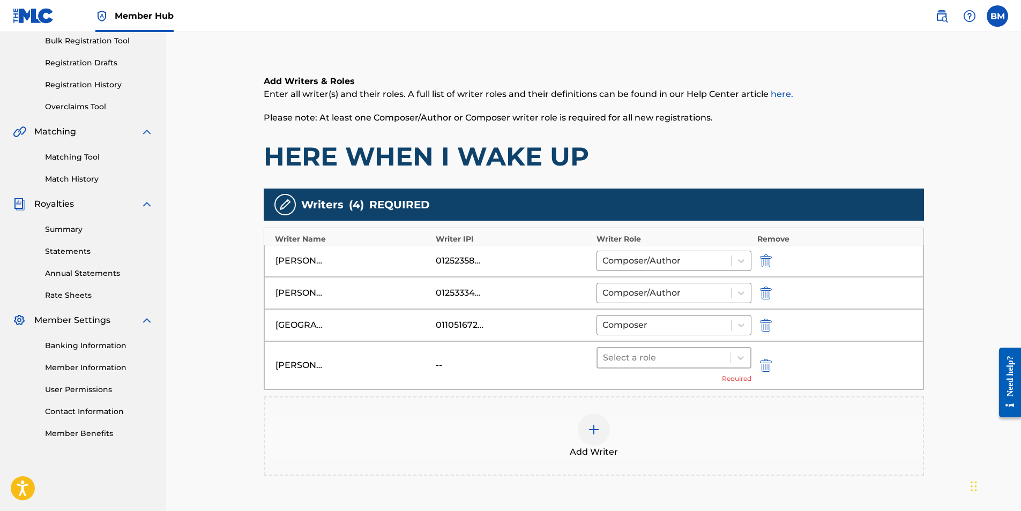
click at [652, 361] on div at bounding box center [664, 357] width 123 height 15
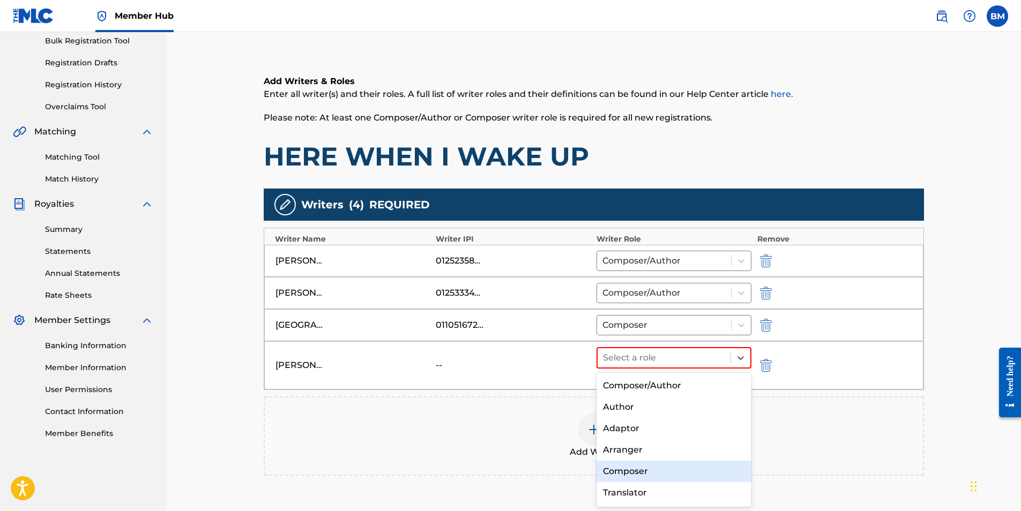
click at [647, 468] on div "Composer" at bounding box center [673, 471] width 155 height 21
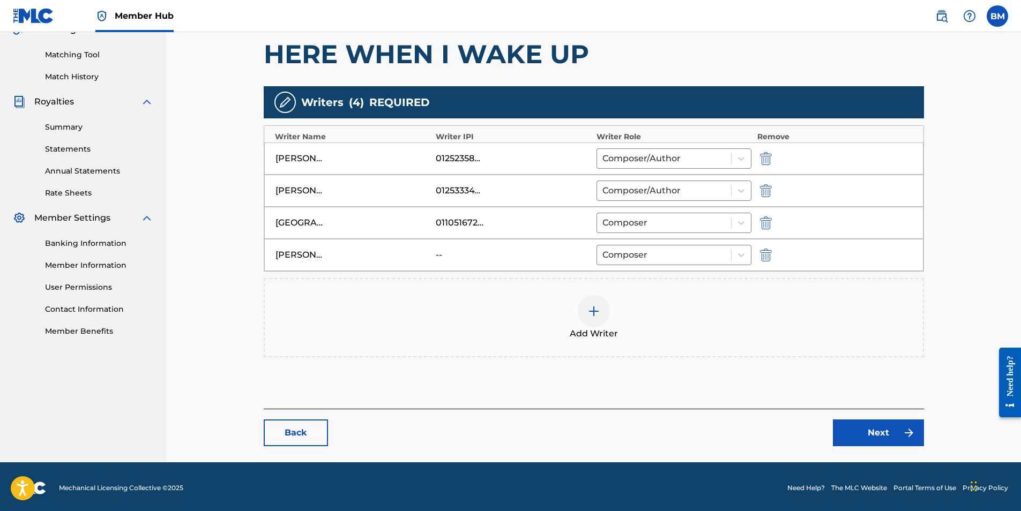
scroll to position [266, 0]
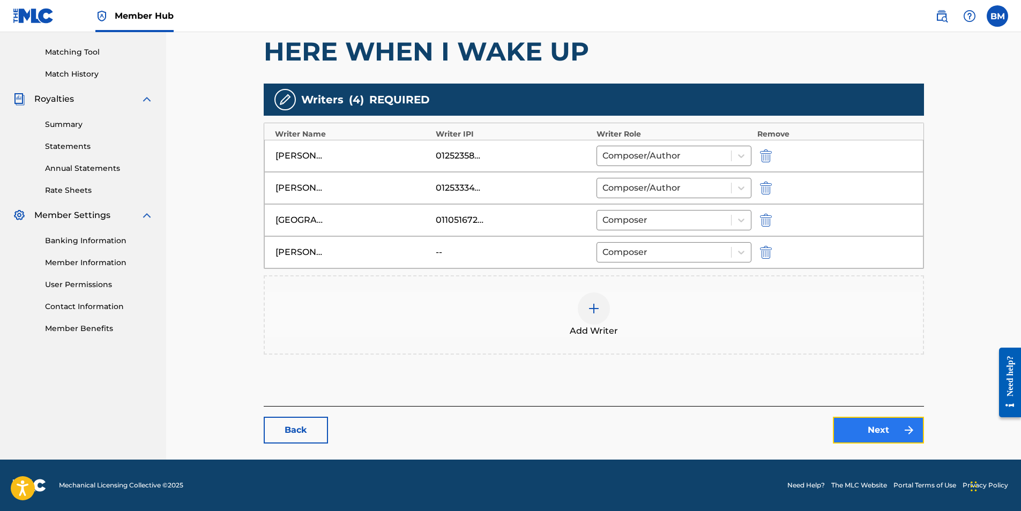
click at [873, 432] on link "Next" at bounding box center [878, 430] width 91 height 27
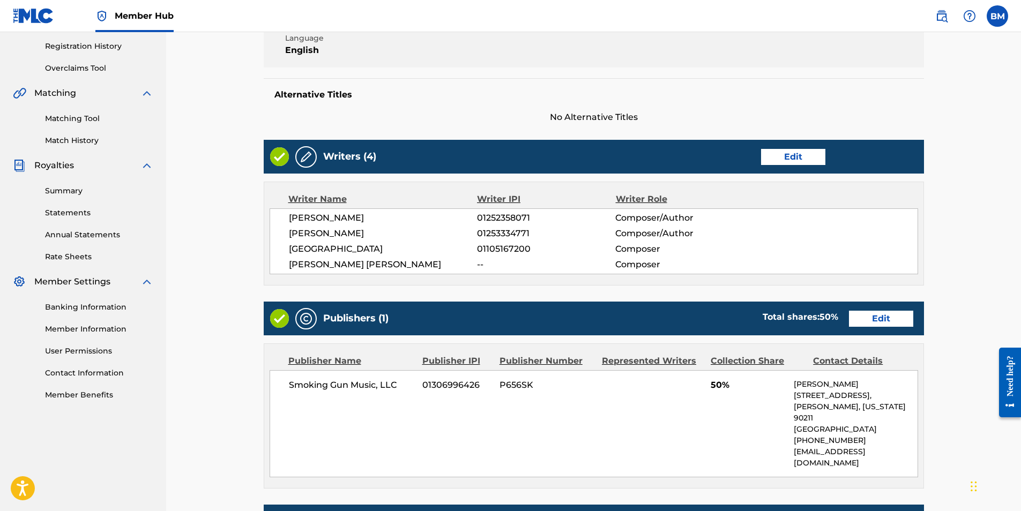
scroll to position [214, 0]
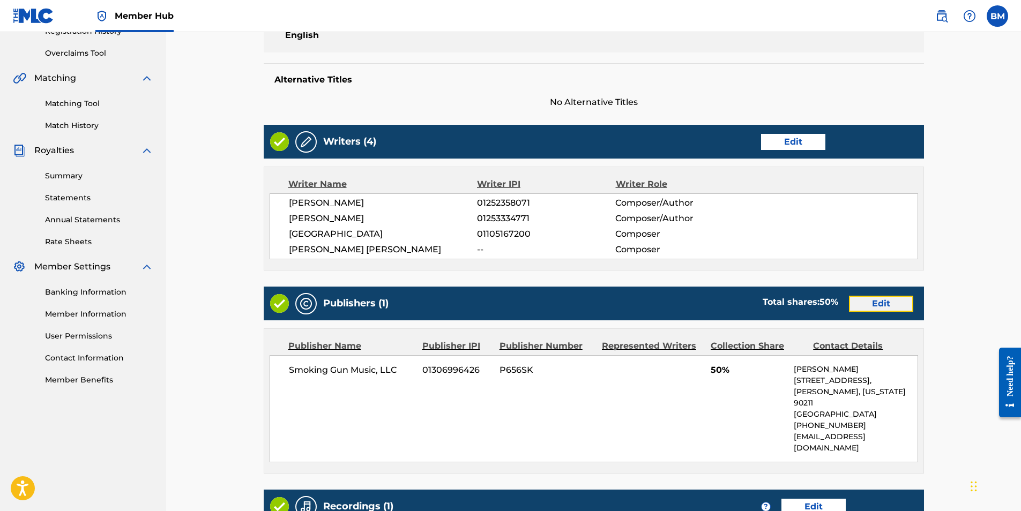
click at [889, 308] on link "Edit" at bounding box center [881, 304] width 64 height 16
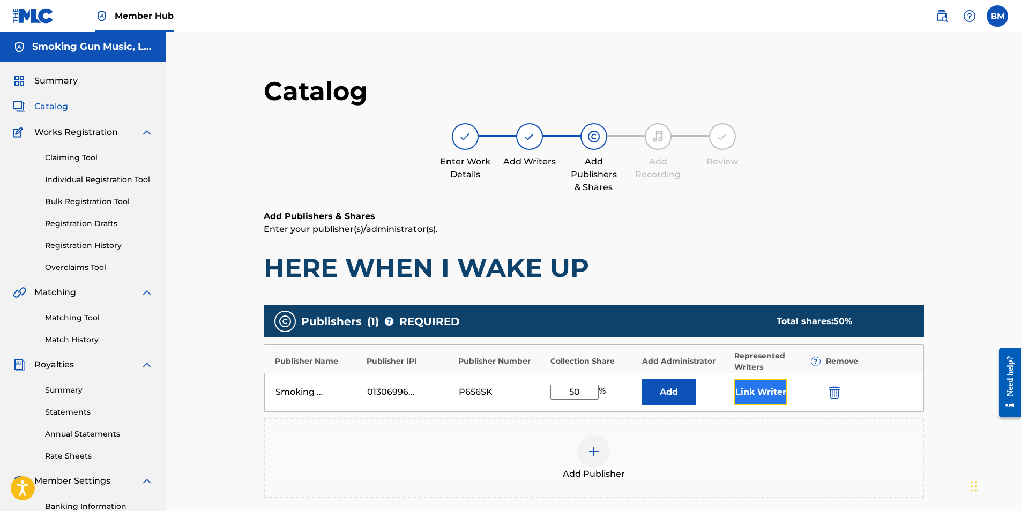
click at [753, 392] on button "Link Writer" at bounding box center [760, 392] width 54 height 27
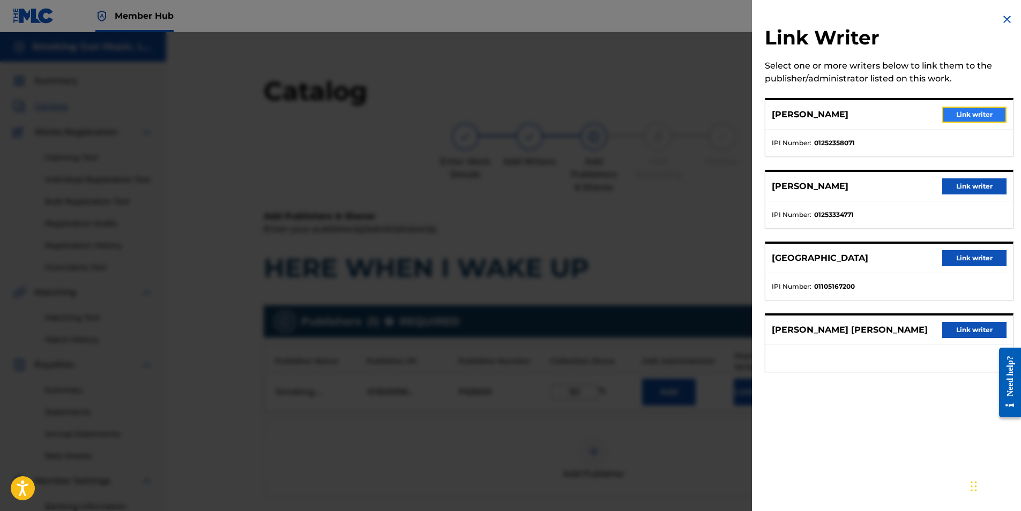
click at [966, 110] on button "Link writer" at bounding box center [974, 115] width 64 height 16
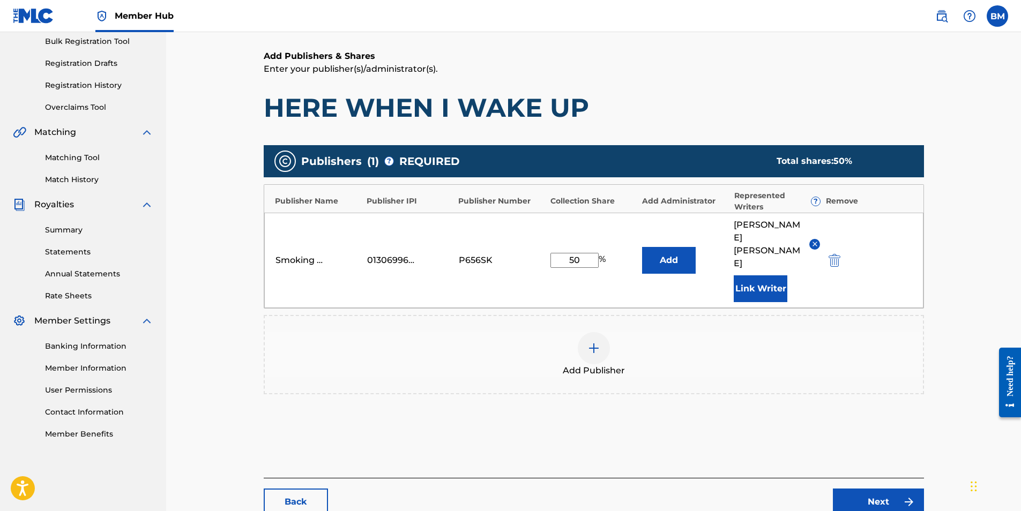
scroll to position [161, 0]
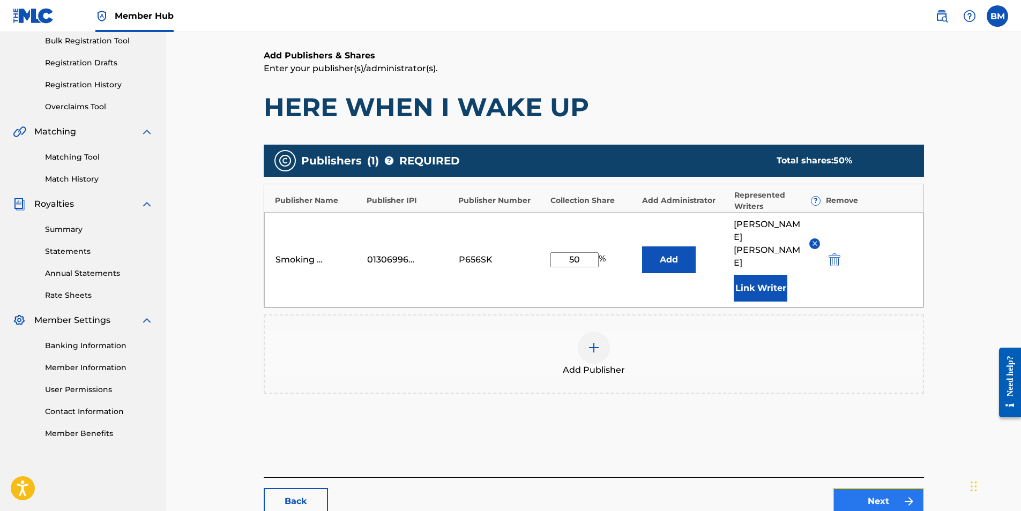
click at [870, 488] on link "Next" at bounding box center [878, 501] width 91 height 27
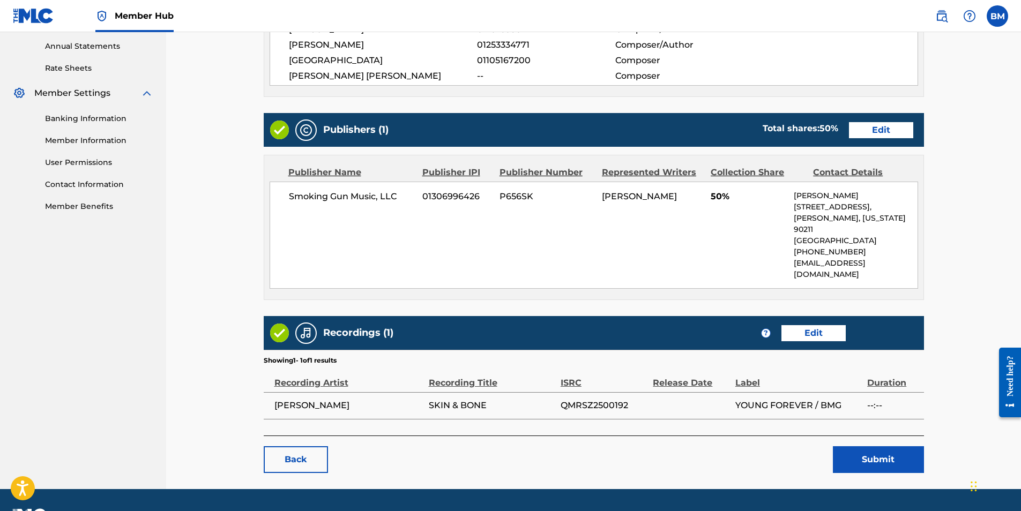
scroll to position [395, 0]
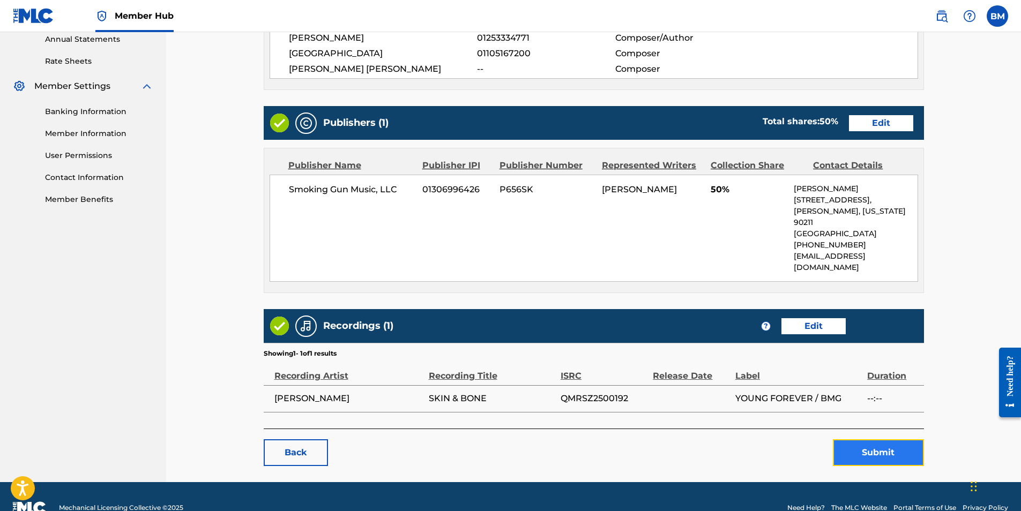
click at [877, 439] on button "Submit" at bounding box center [878, 452] width 91 height 27
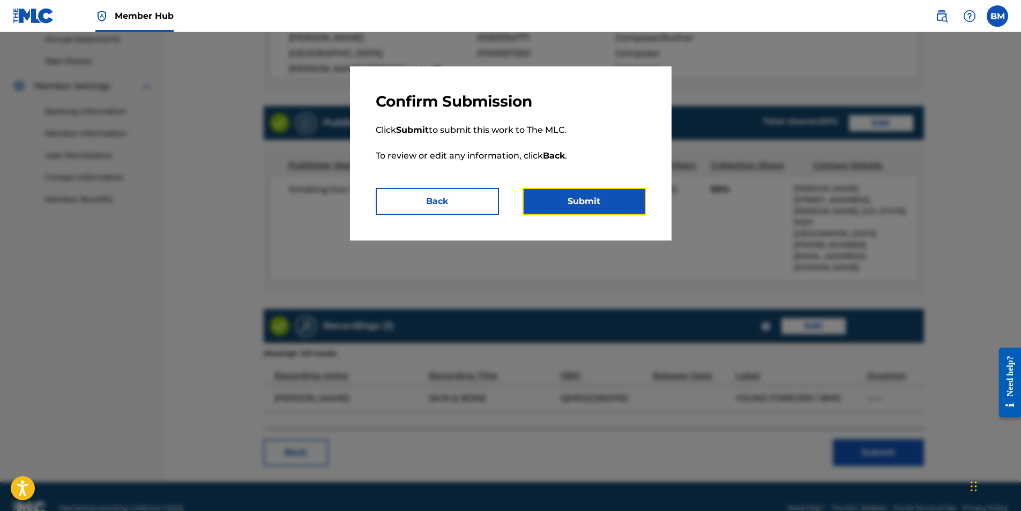
click at [586, 202] on button "Submit" at bounding box center [583, 201] width 123 height 27
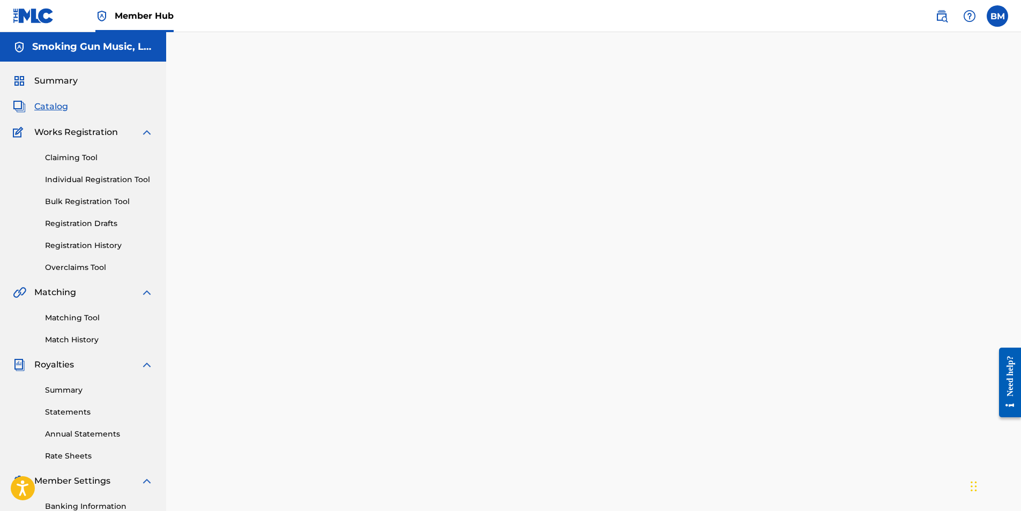
click at [49, 101] on span "Catalog" at bounding box center [51, 106] width 34 height 13
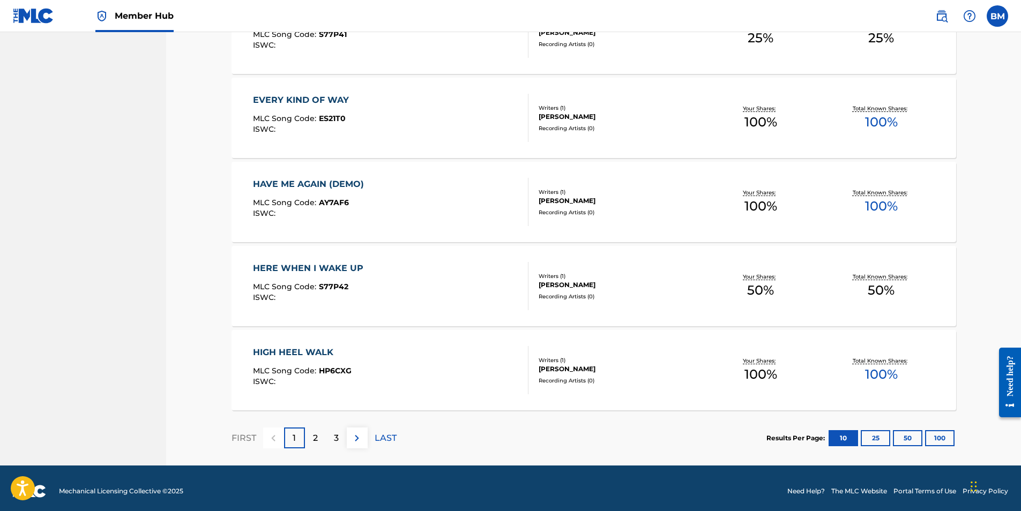
scroll to position [715, 0]
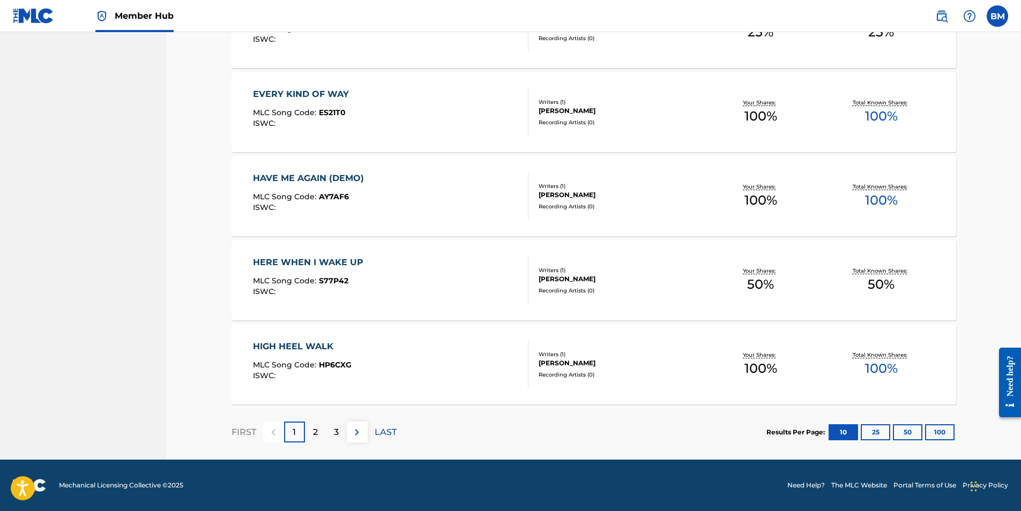
click at [321, 261] on div "HERE WHEN I WAKE UP" at bounding box center [311, 262] width 116 height 13
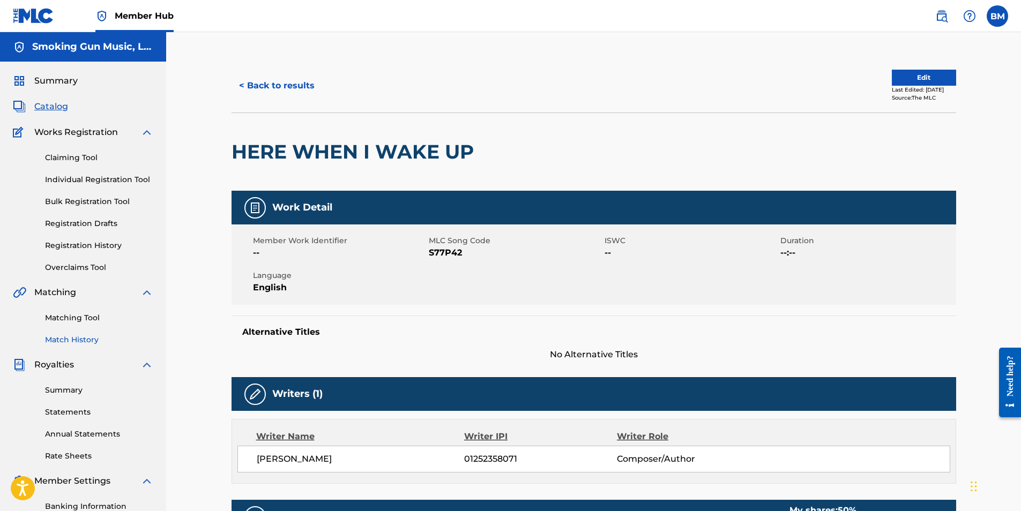
click at [74, 340] on link "Match History" at bounding box center [99, 339] width 108 height 11
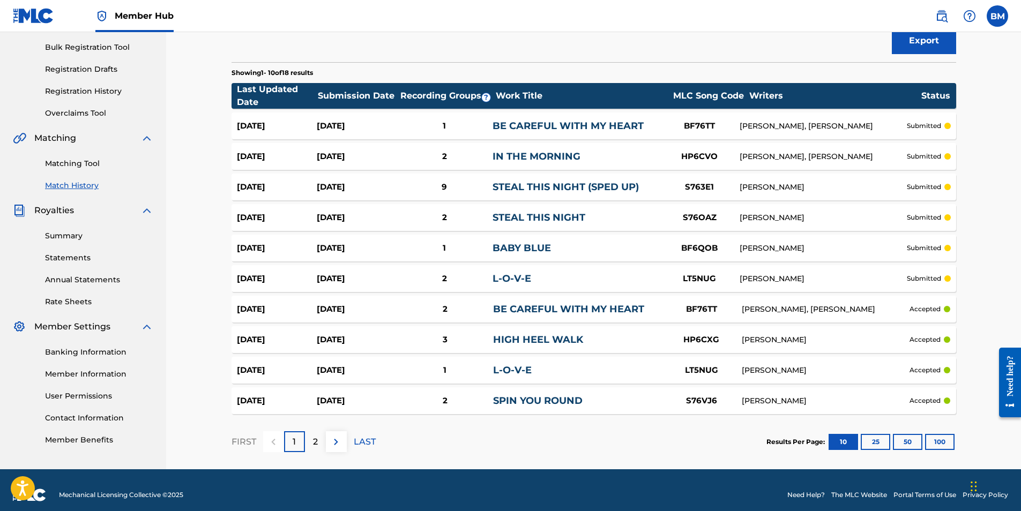
scroll to position [161, 0]
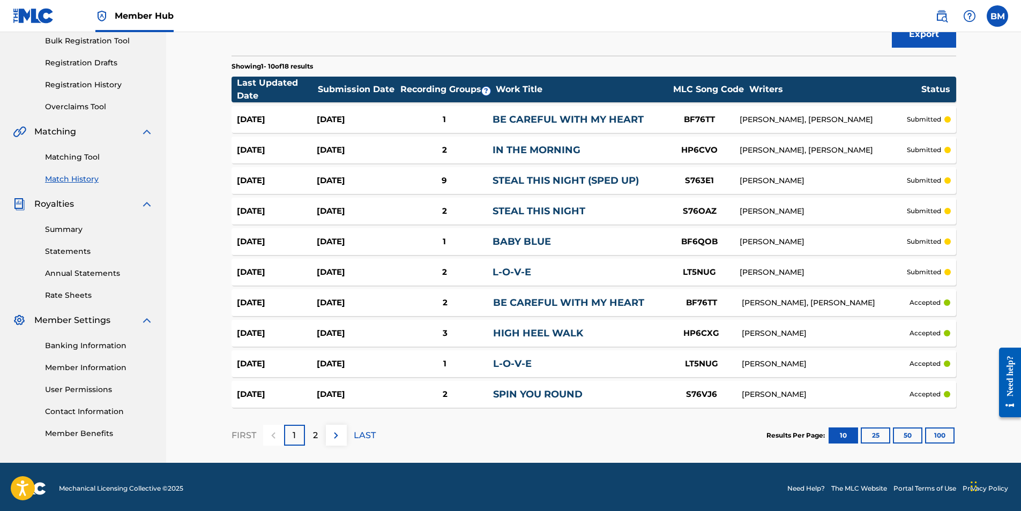
click at [193, 238] on div "Match History Match History is a record of recent match suggestions that you've…" at bounding box center [593, 167] width 855 height 592
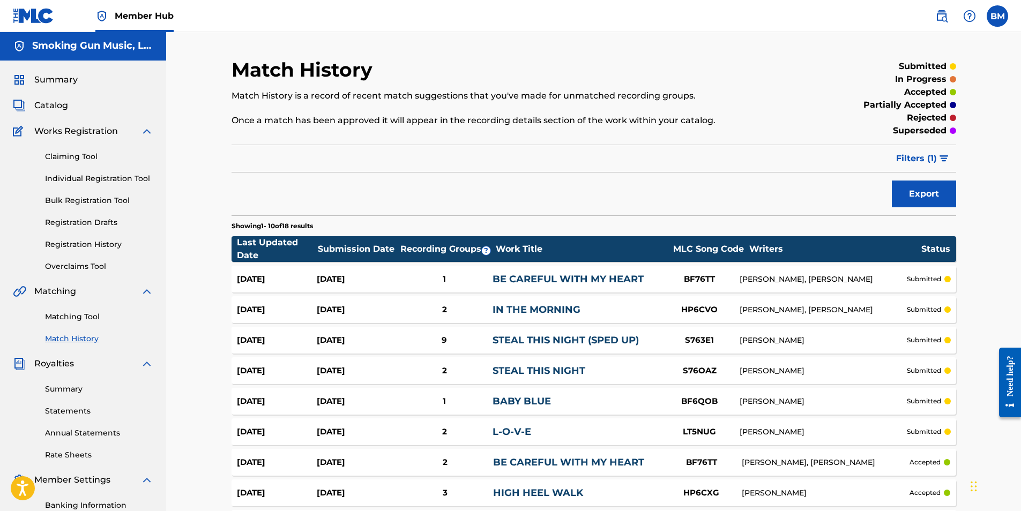
scroll to position [0, 0]
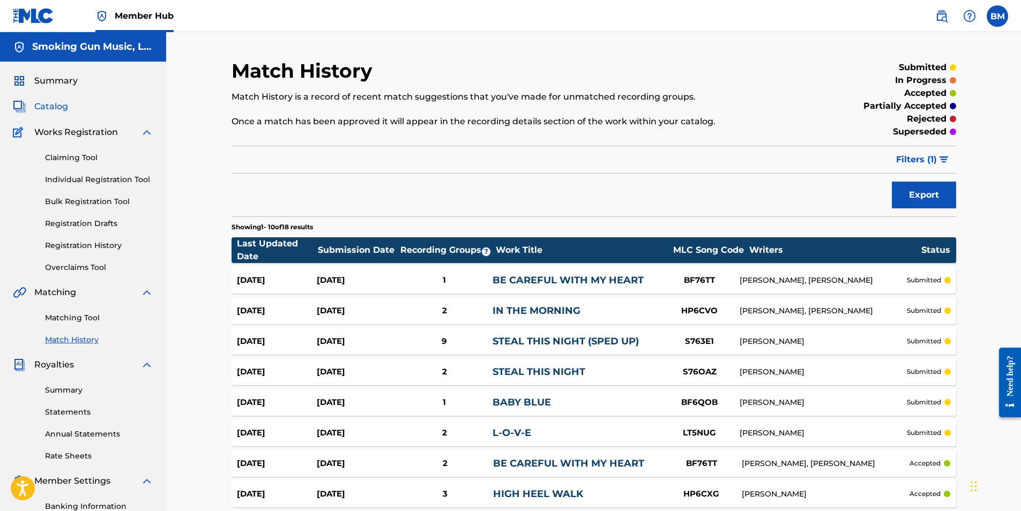
click at [49, 104] on span "Catalog" at bounding box center [51, 106] width 34 height 13
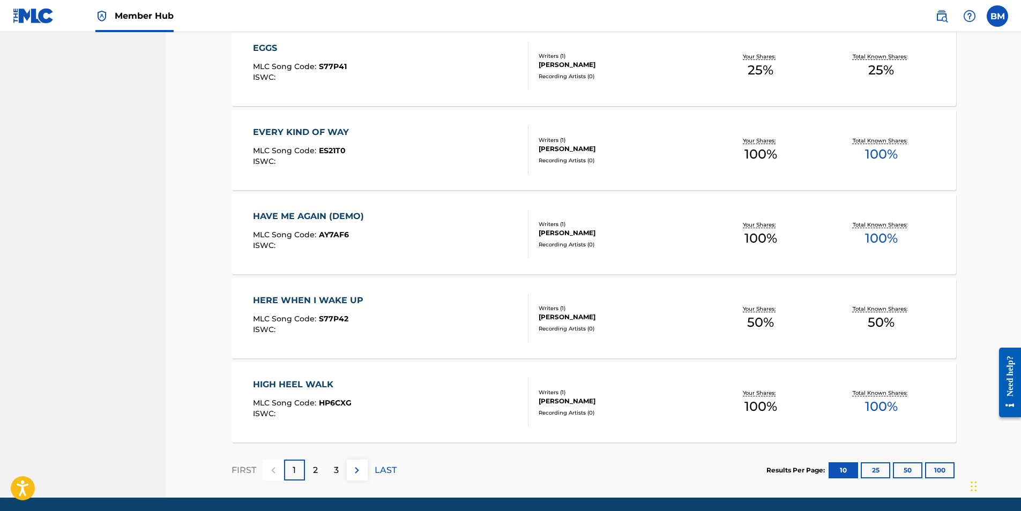
scroll to position [715, 0]
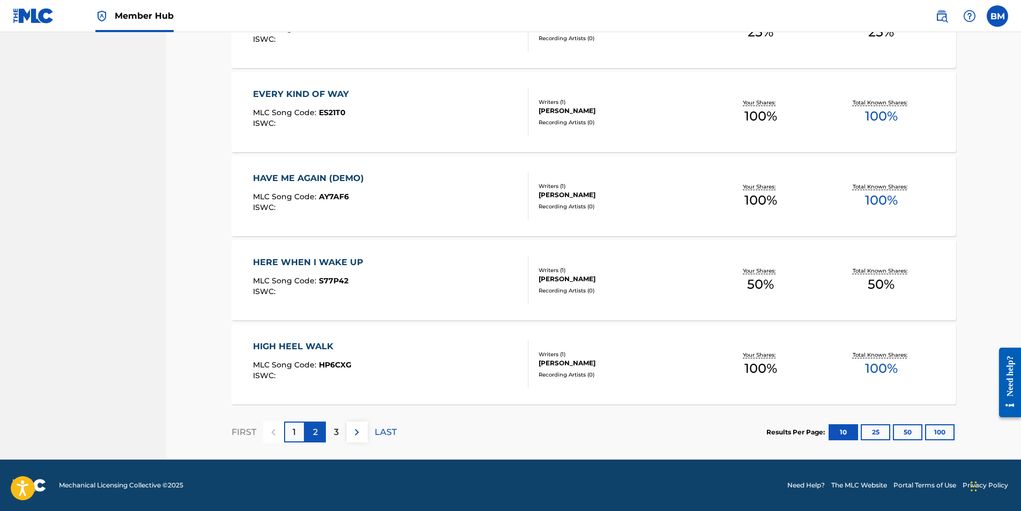
click at [314, 436] on p "2" at bounding box center [315, 432] width 5 height 13
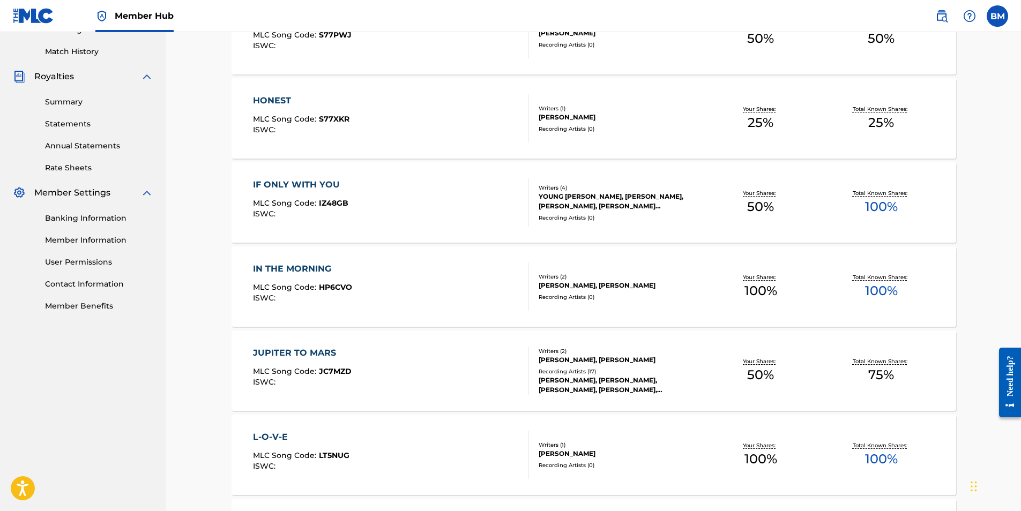
scroll to position [287, 0]
click at [304, 356] on div "JUPITER TO MARS" at bounding box center [302, 354] width 99 height 13
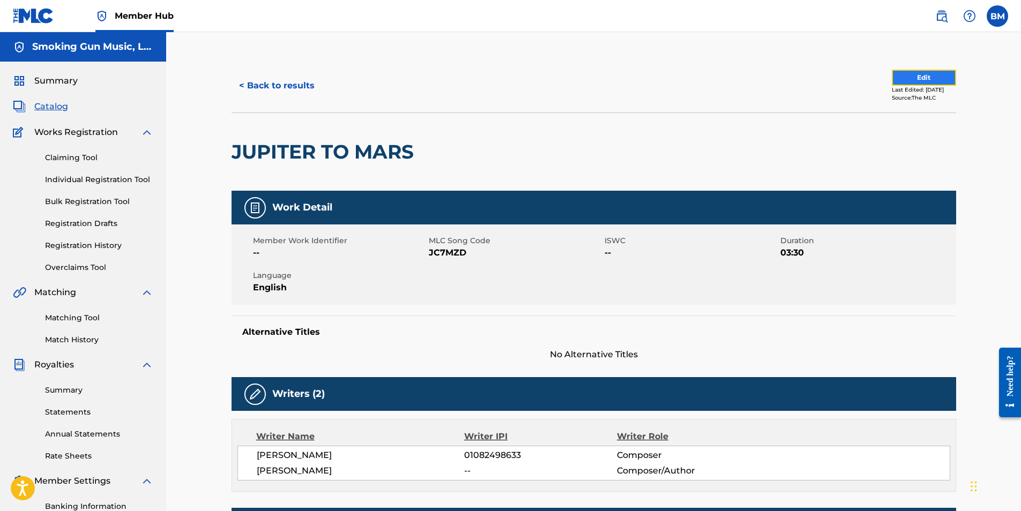
click at [912, 73] on button "Edit" at bounding box center [924, 78] width 64 height 16
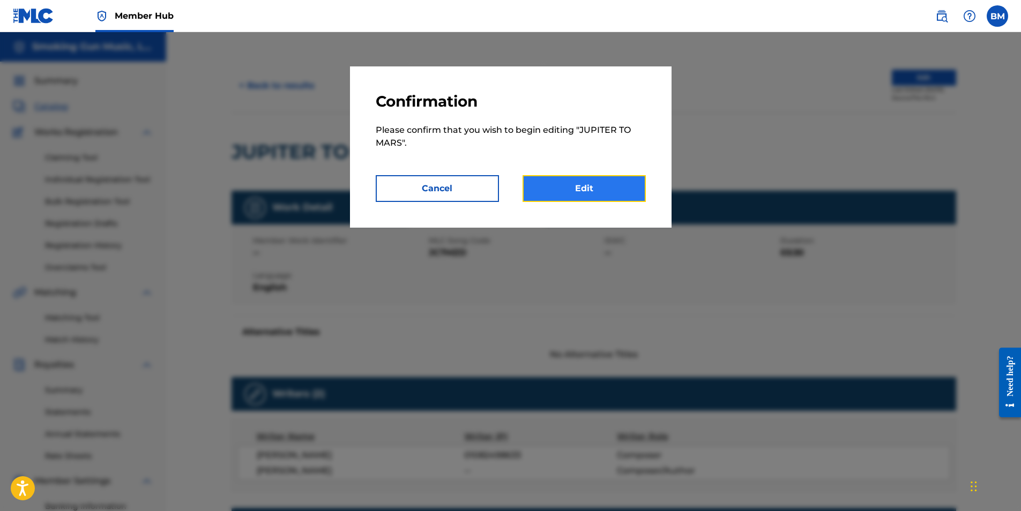
click at [608, 188] on link "Edit" at bounding box center [583, 188] width 123 height 27
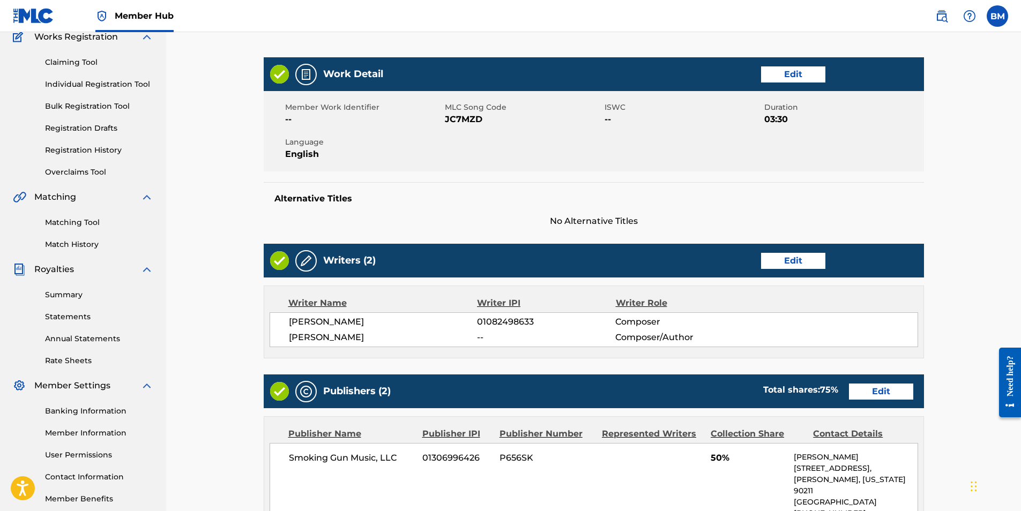
scroll to position [161, 0]
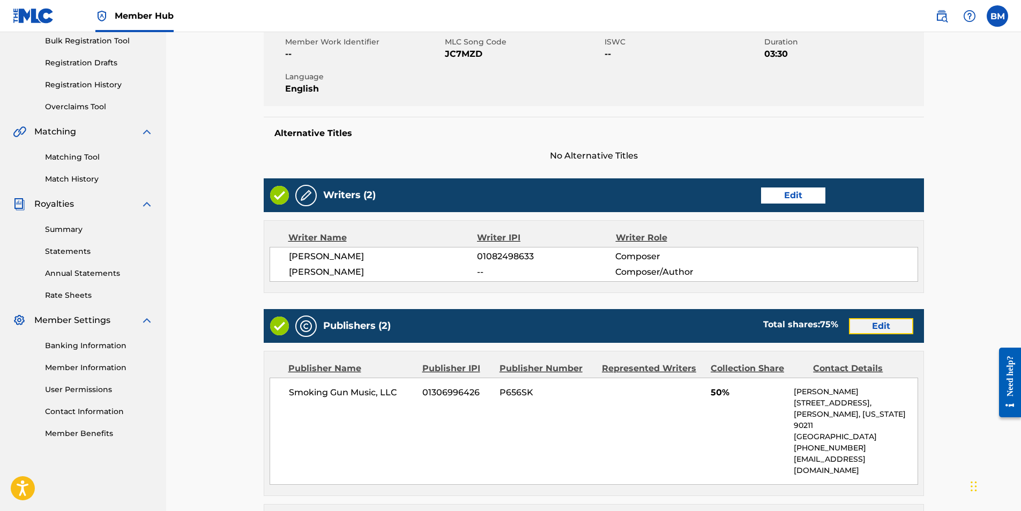
click at [884, 328] on link "Edit" at bounding box center [881, 326] width 64 height 16
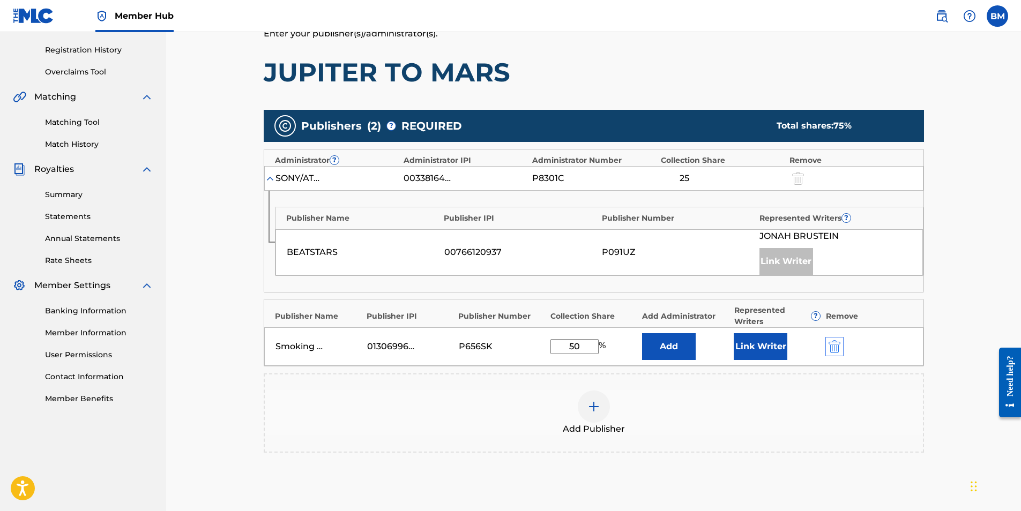
scroll to position [214, 0]
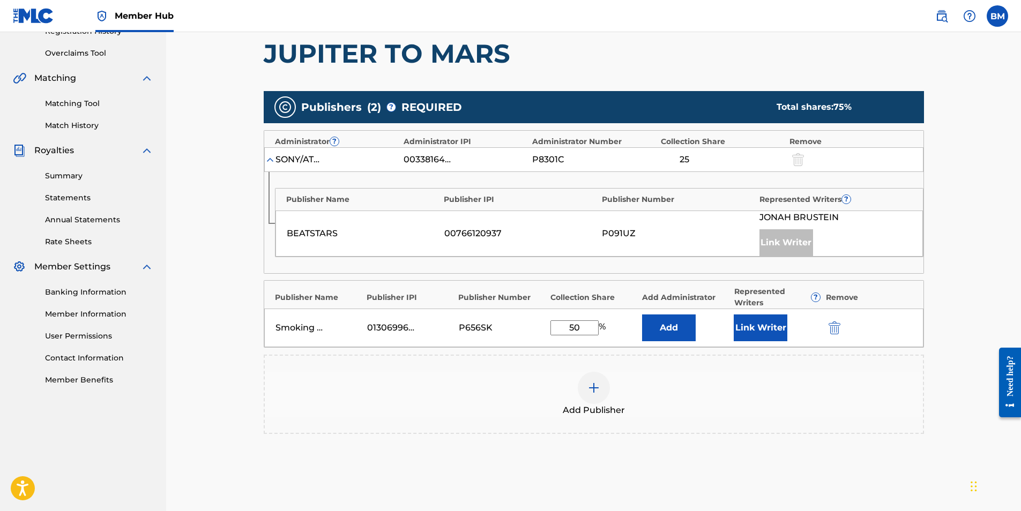
drag, startPoint x: 583, startPoint y: 327, endPoint x: 525, endPoint y: 326, distance: 58.9
click at [525, 326] on div "Smoking Gun Music, LLC 01306996426 P656SK 50 % Add Link Writer" at bounding box center [593, 328] width 659 height 39
type input "75"
click at [752, 327] on button "Link Writer" at bounding box center [760, 328] width 54 height 27
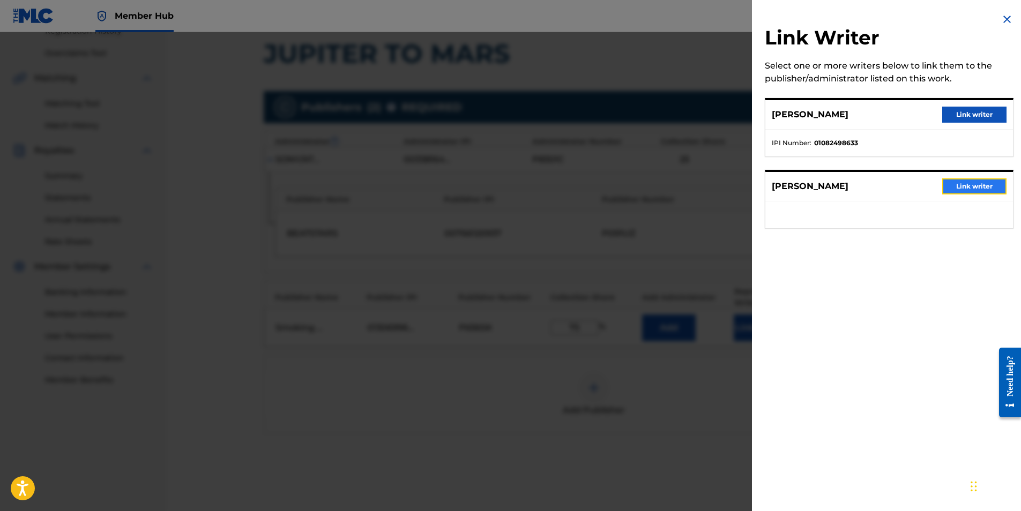
click at [981, 184] on button "Link writer" at bounding box center [974, 186] width 64 height 16
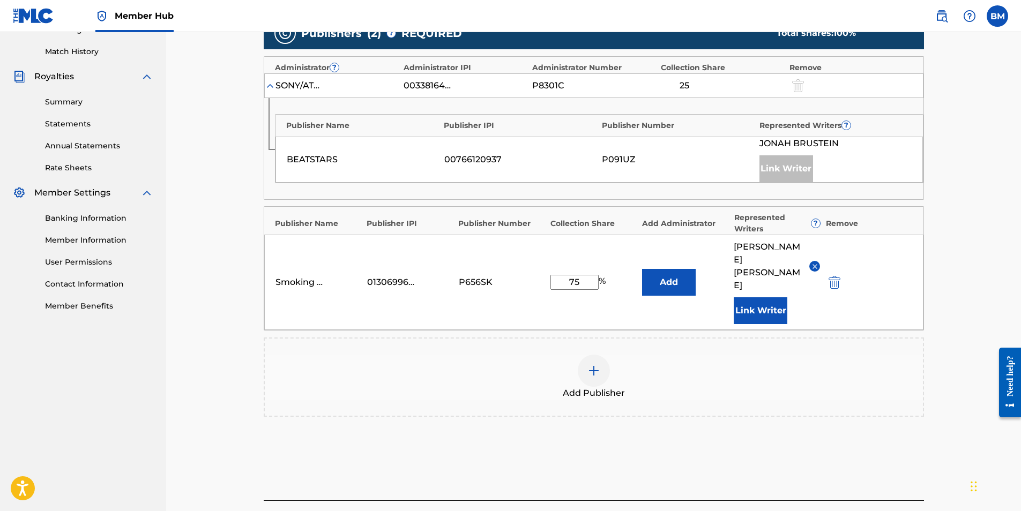
scroll to position [357, 0]
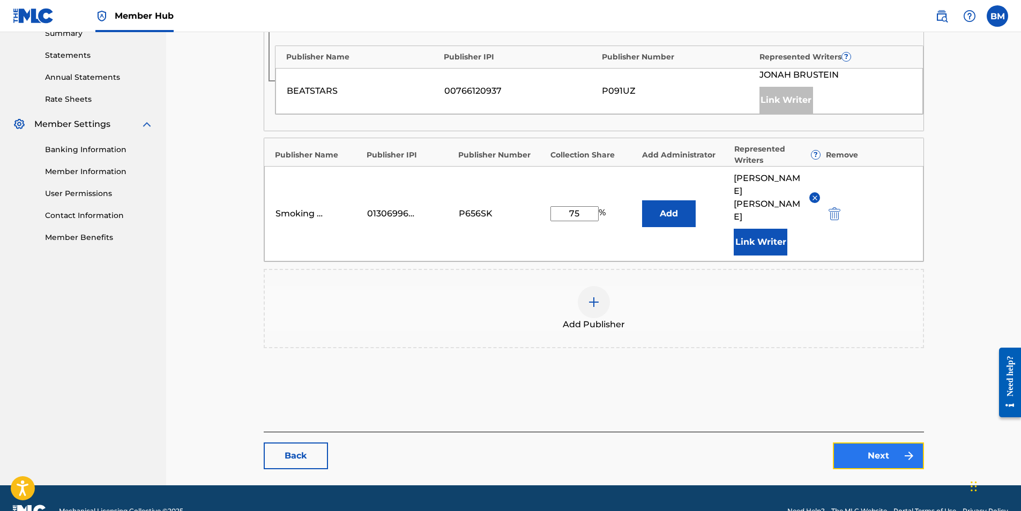
click at [884, 443] on link "Next" at bounding box center [878, 456] width 91 height 27
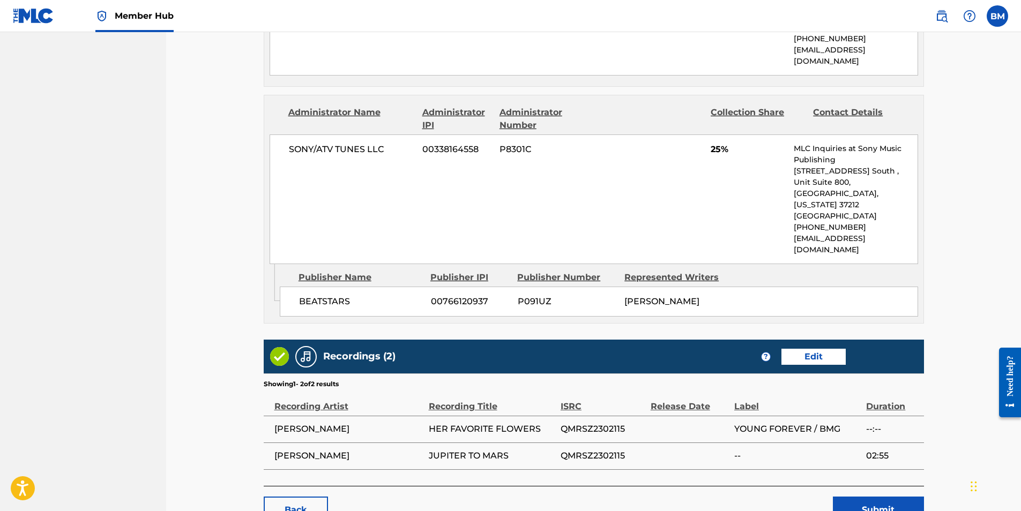
scroll to position [605, 0]
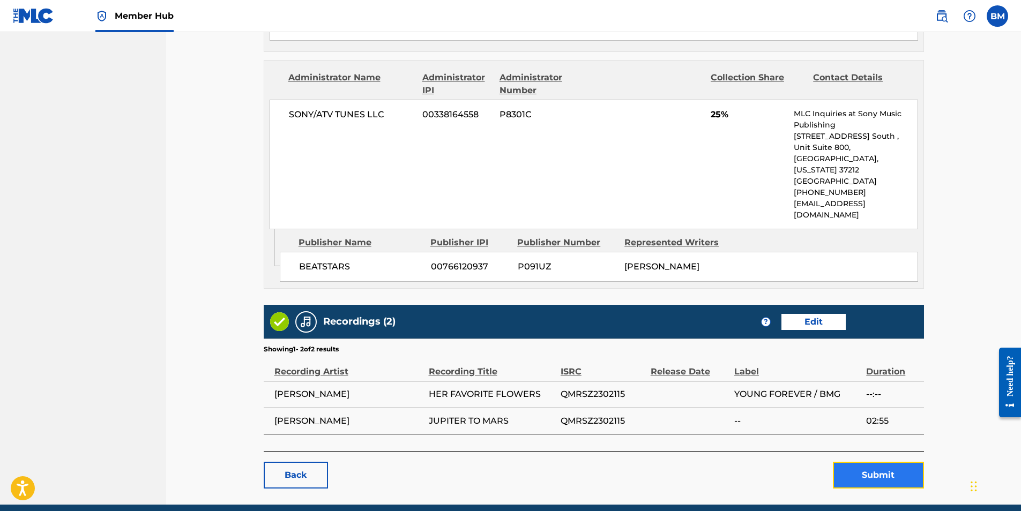
click at [875, 462] on button "Submit" at bounding box center [878, 475] width 91 height 27
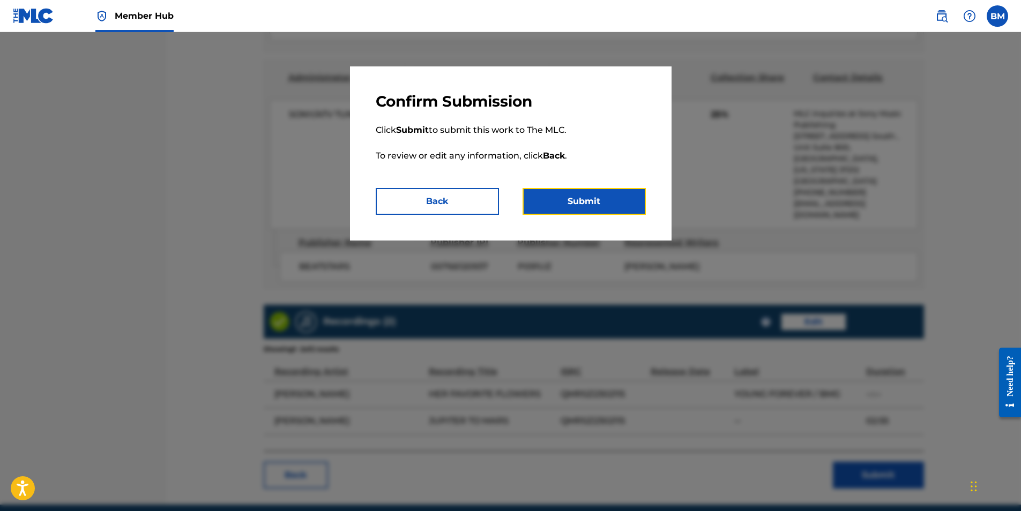
click at [574, 207] on button "Submit" at bounding box center [583, 201] width 123 height 27
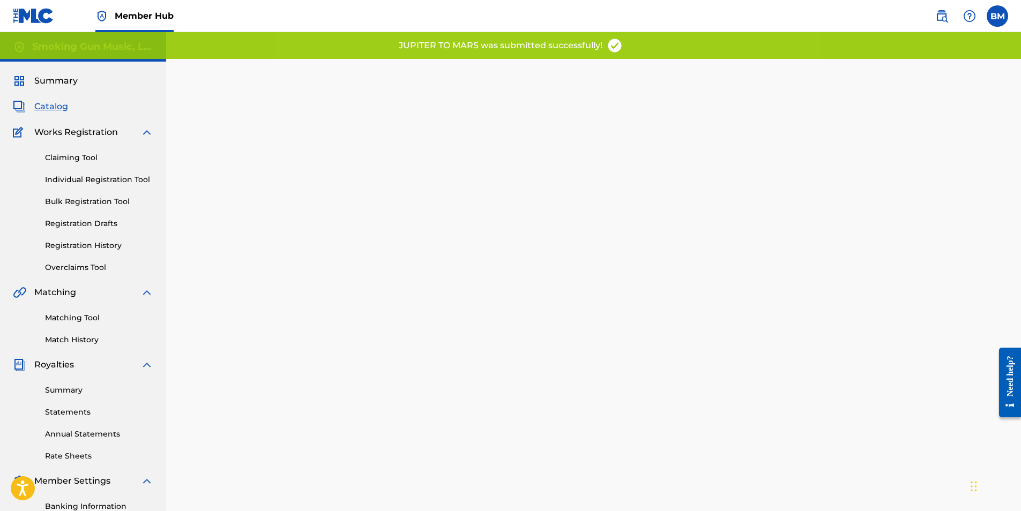
click at [44, 106] on span "Catalog" at bounding box center [51, 106] width 34 height 13
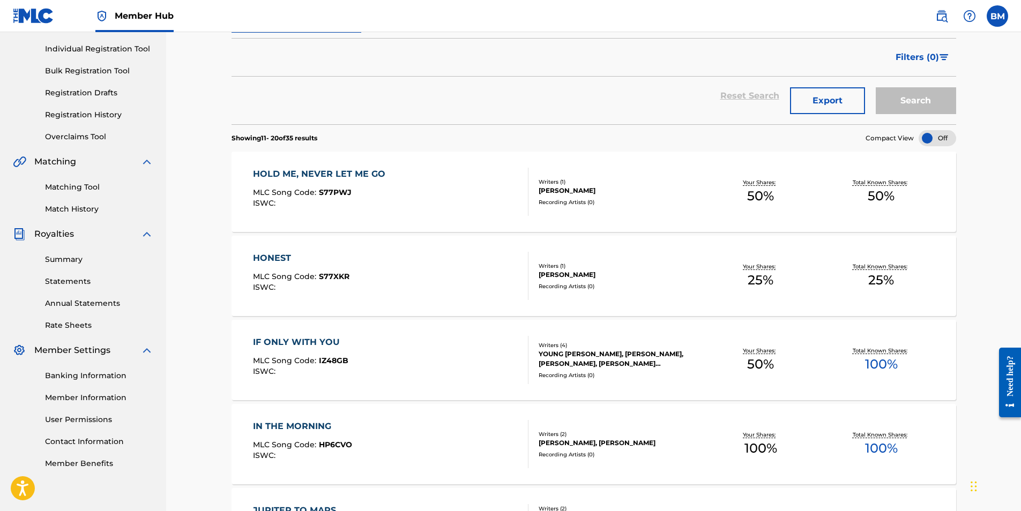
scroll to position [126, 0]
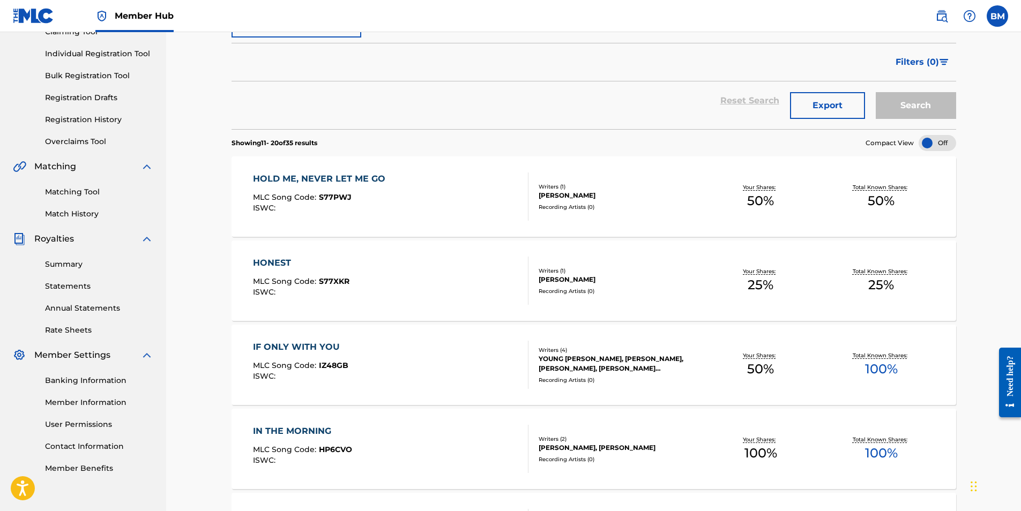
click at [271, 265] on div "HONEST" at bounding box center [301, 263] width 96 height 13
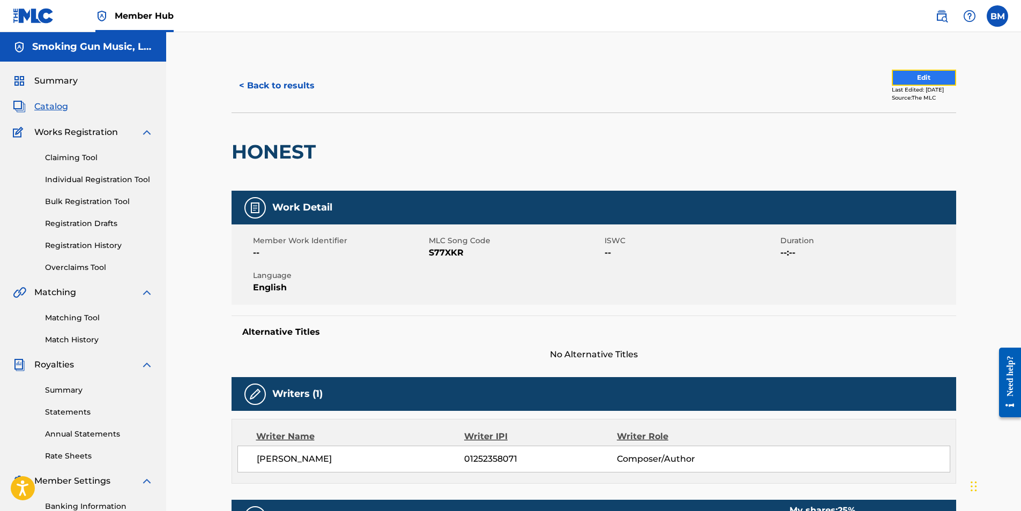
click at [915, 78] on button "Edit" at bounding box center [924, 78] width 64 height 16
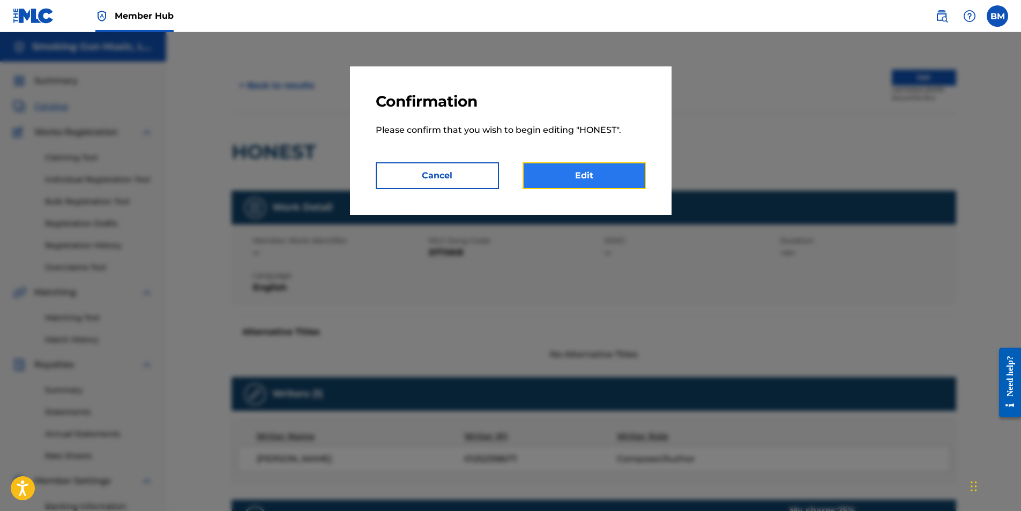
click at [581, 177] on link "Edit" at bounding box center [583, 175] width 123 height 27
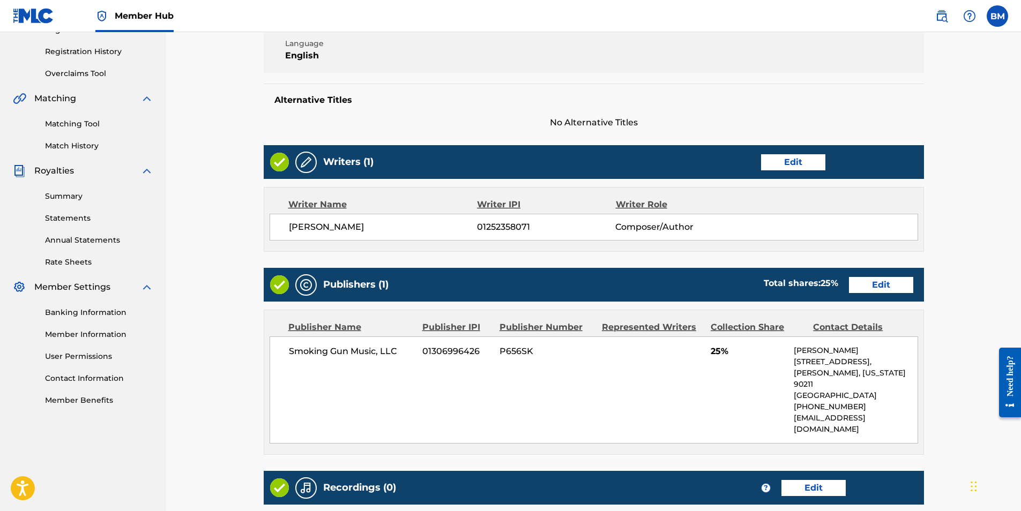
scroll to position [214, 0]
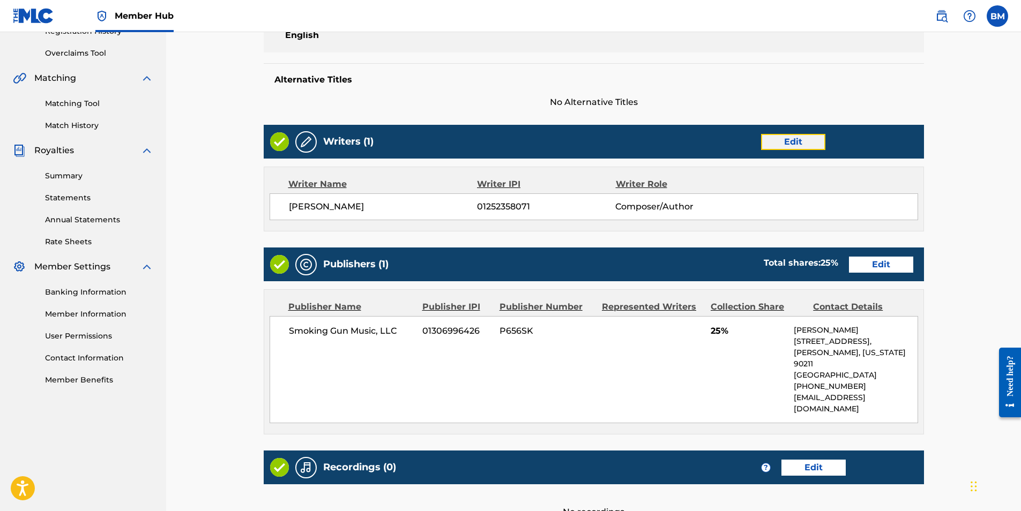
click at [800, 140] on link "Edit" at bounding box center [793, 142] width 64 height 16
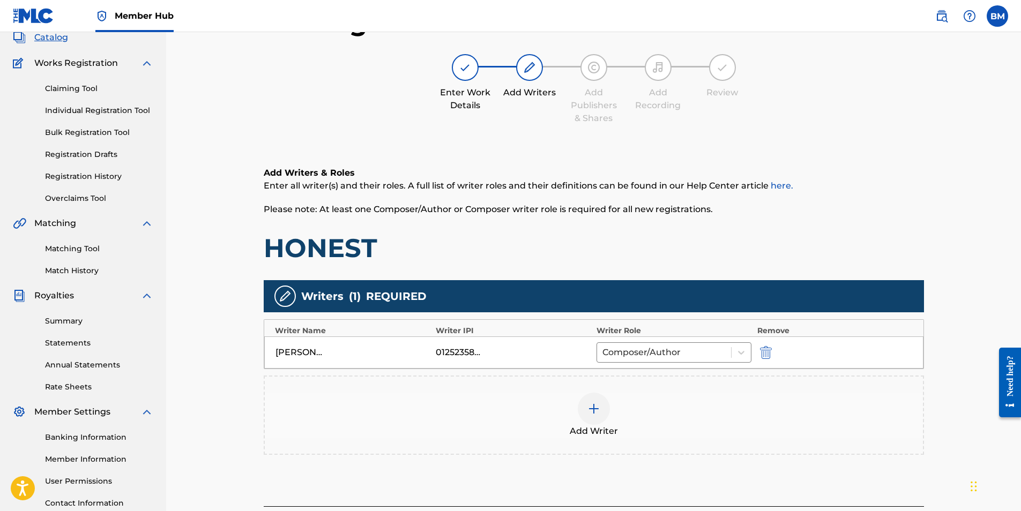
scroll to position [161, 0]
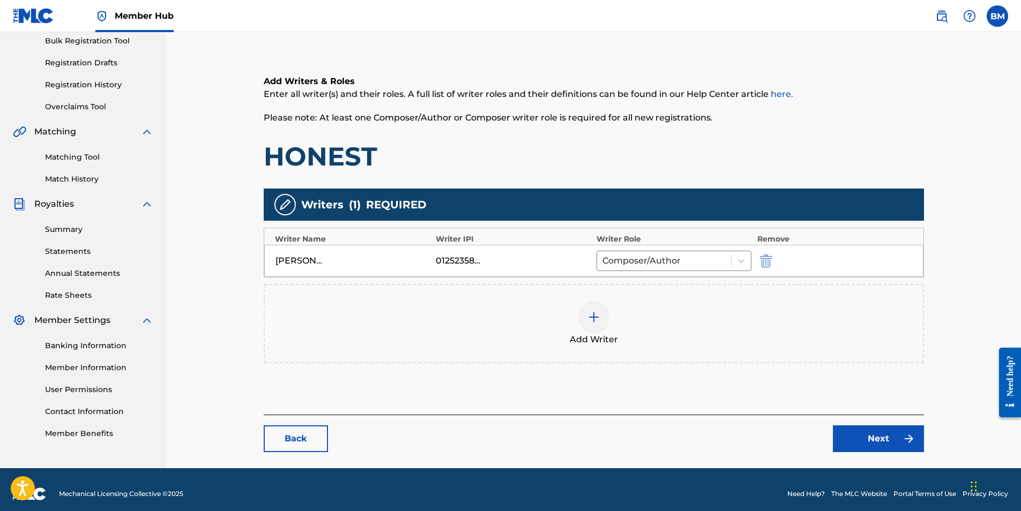
click at [591, 317] on img at bounding box center [593, 317] width 13 height 13
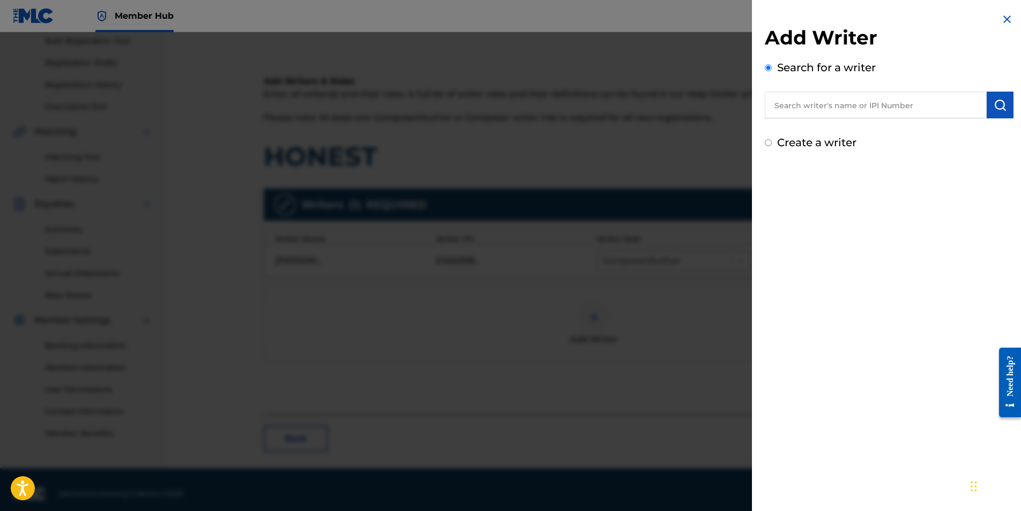
click at [850, 103] on input "text" at bounding box center [876, 105] width 222 height 27
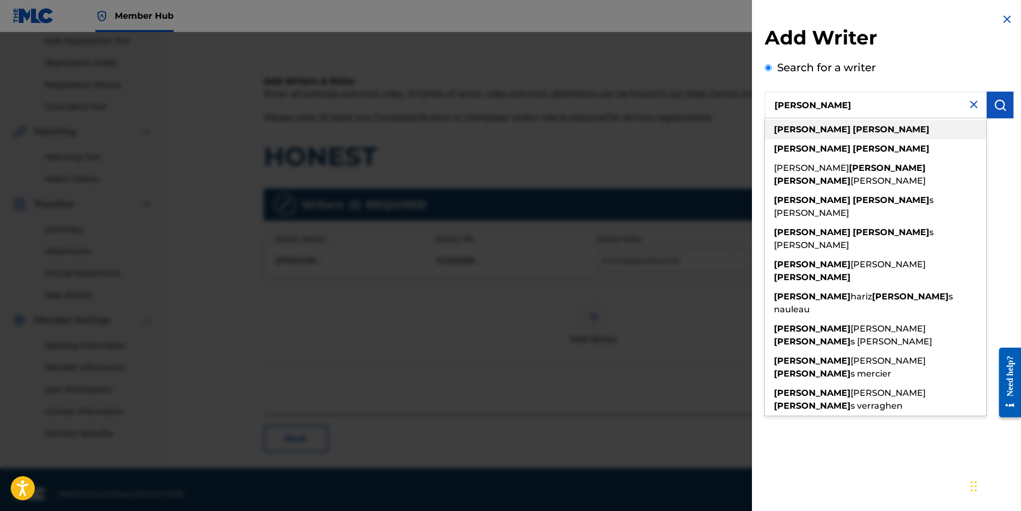
type input "[PERSON_NAME]"
click at [852, 128] on strong "[PERSON_NAME]" at bounding box center [890, 129] width 77 height 10
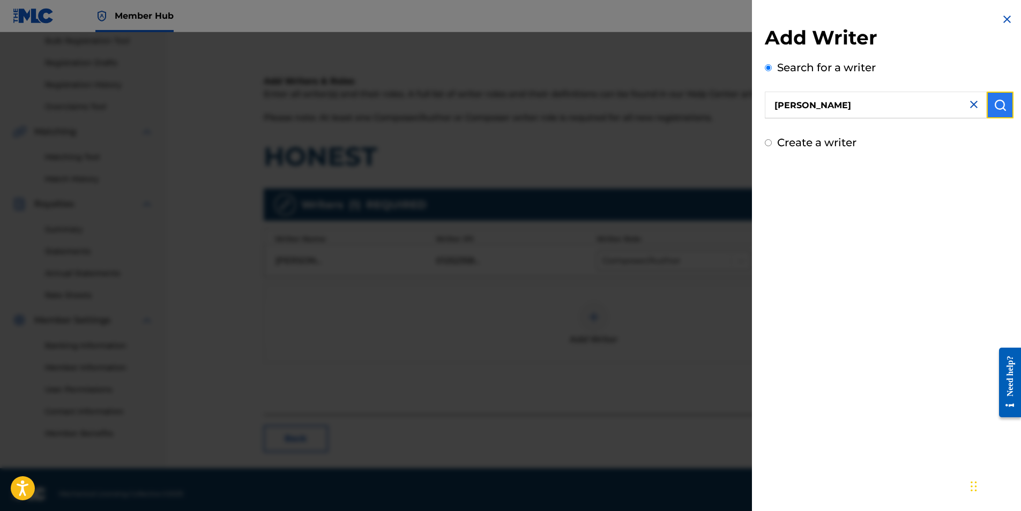
click at [1004, 101] on button "submit" at bounding box center [999, 105] width 27 height 27
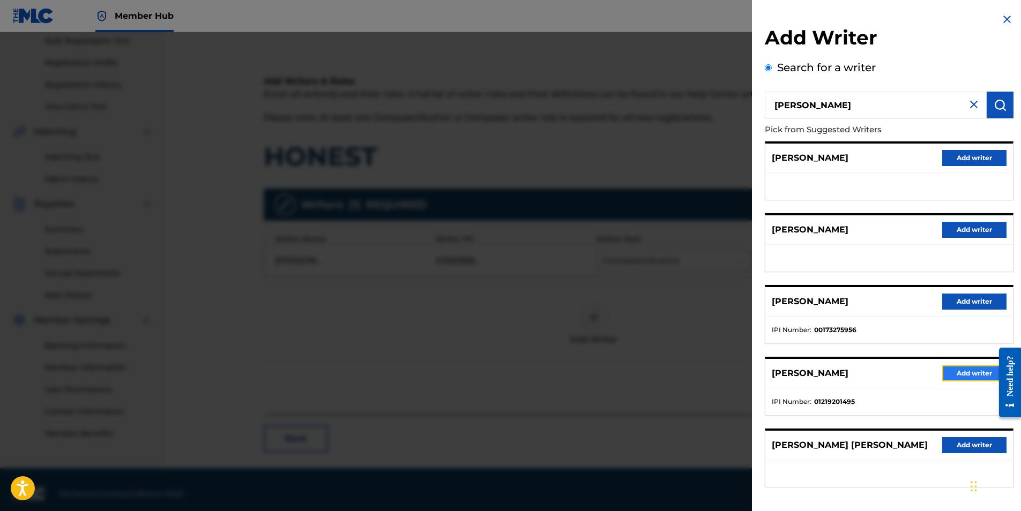
click at [964, 375] on button "Add writer" at bounding box center [974, 373] width 64 height 16
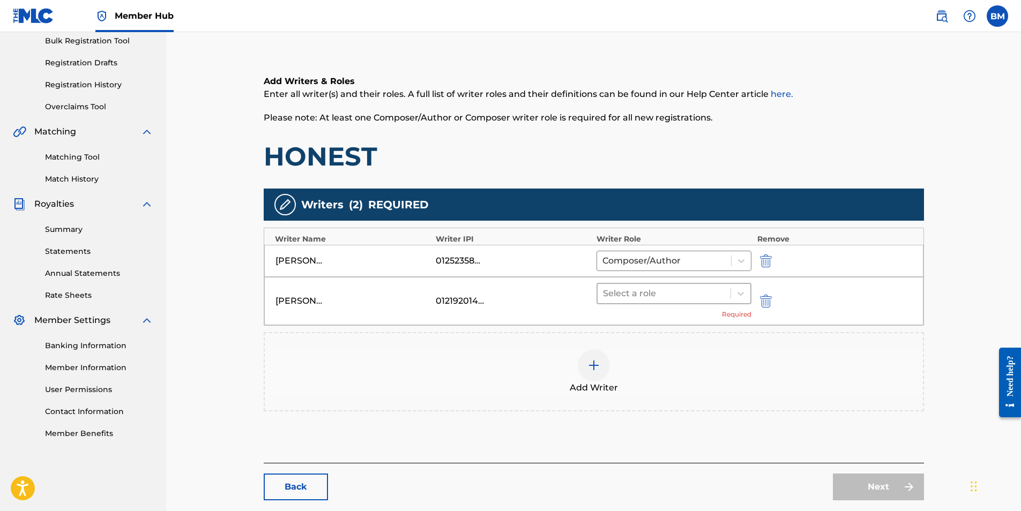
click at [674, 297] on div at bounding box center [664, 293] width 123 height 15
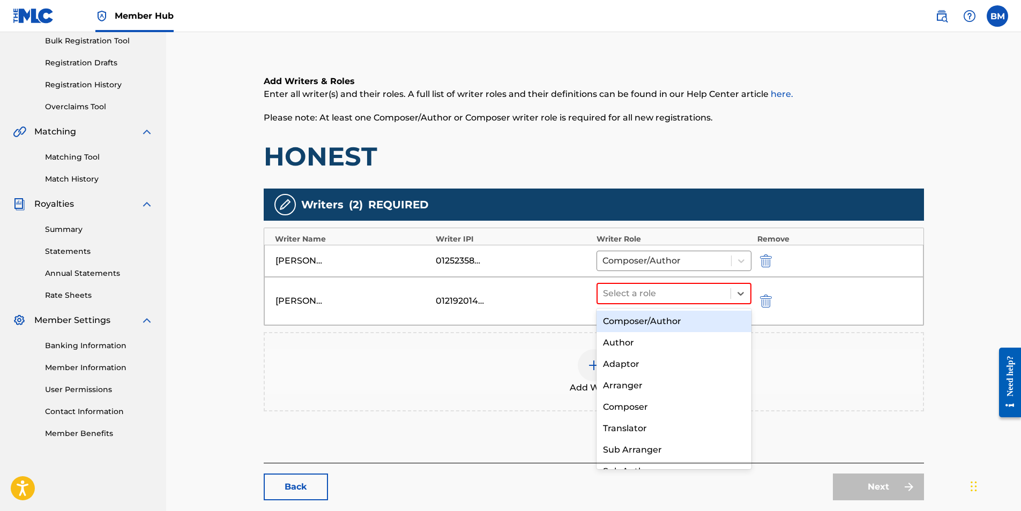
click at [668, 316] on div "Composer/Author" at bounding box center [673, 321] width 155 height 21
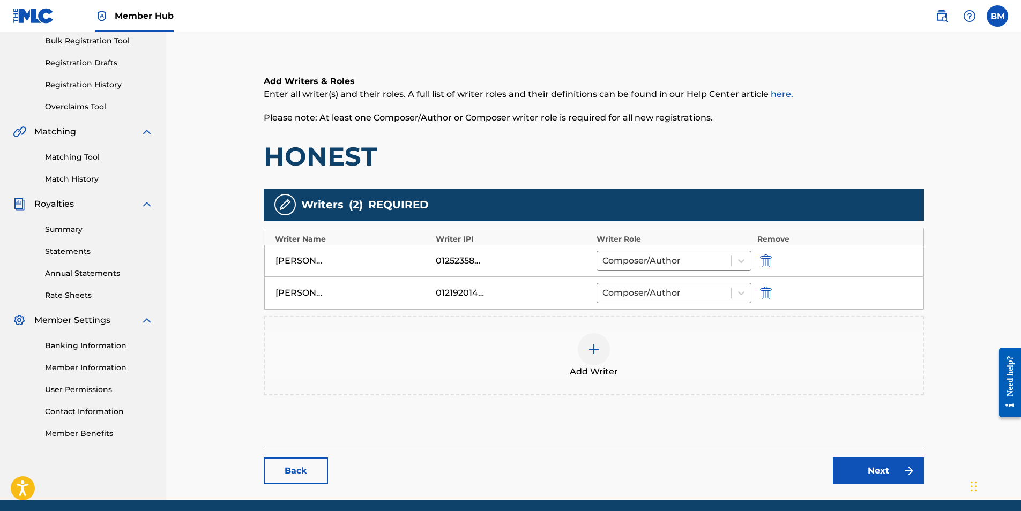
click at [594, 349] on img at bounding box center [593, 349] width 13 height 13
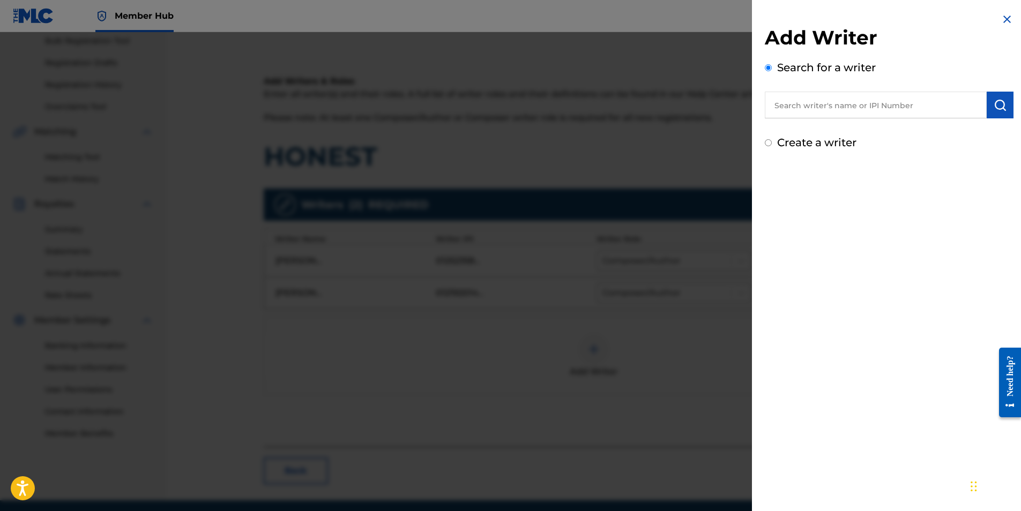
click at [827, 109] on input "text" at bounding box center [876, 105] width 222 height 27
paste input "[GEOGRAPHIC_DATA]"
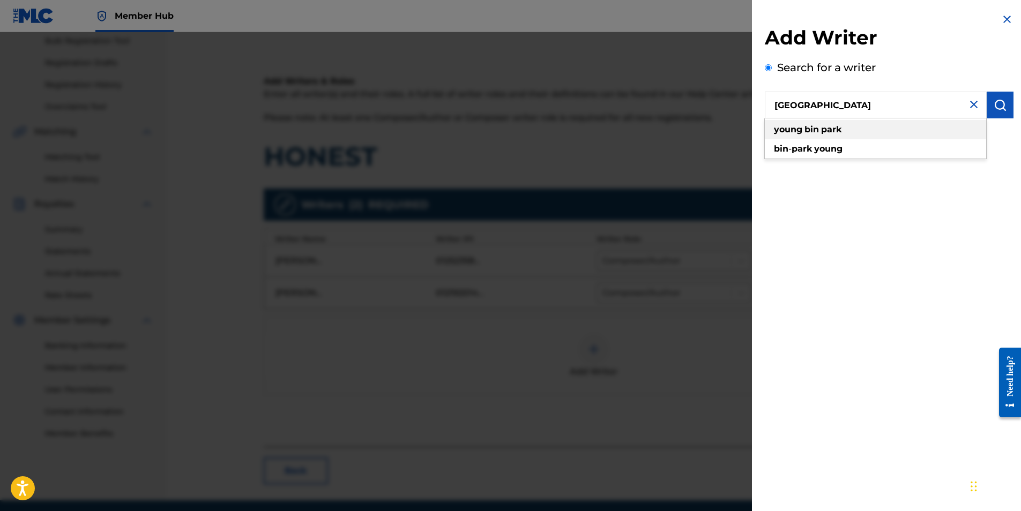
click at [852, 126] on div "young bin park" at bounding box center [875, 129] width 221 height 19
type input "young bin park"
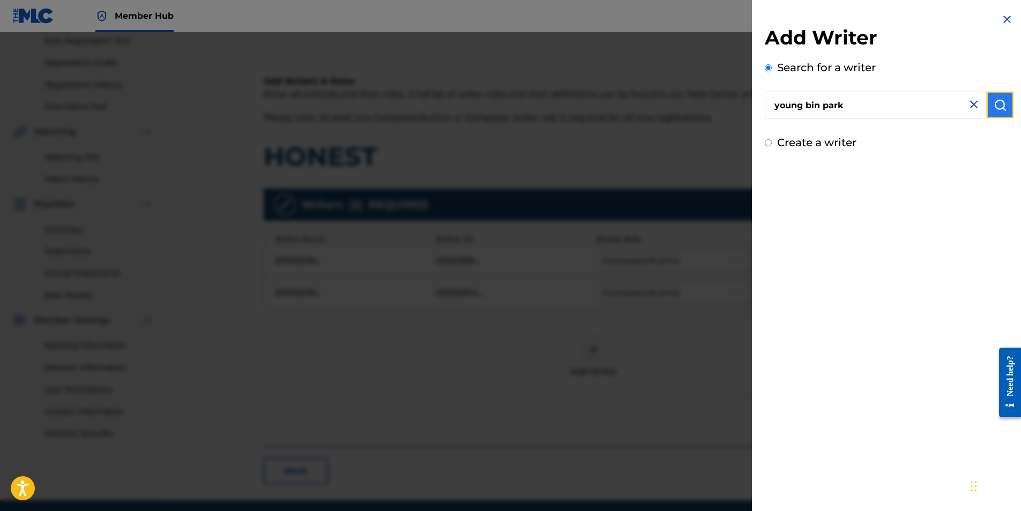
click at [993, 106] on img "submit" at bounding box center [999, 105] width 13 height 13
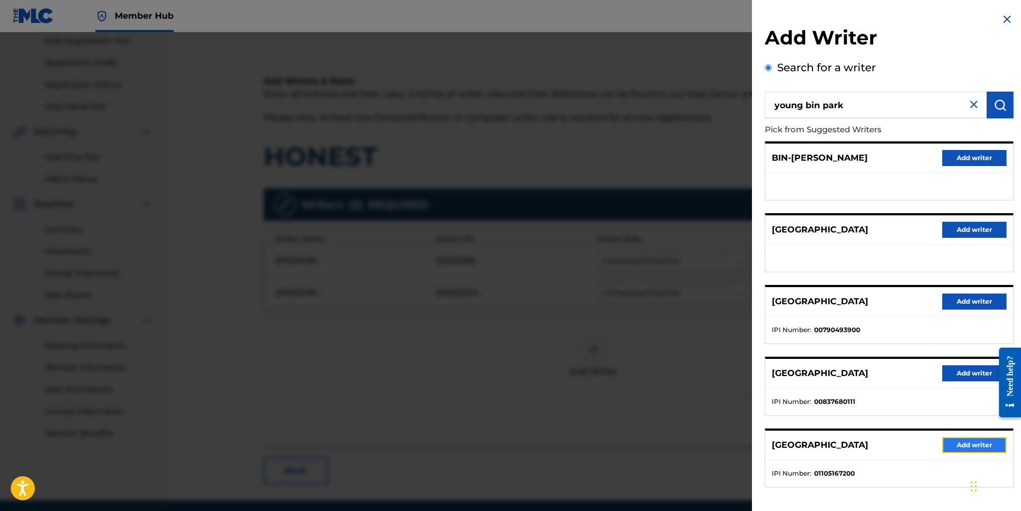
click at [962, 445] on button "Add writer" at bounding box center [974, 445] width 64 height 16
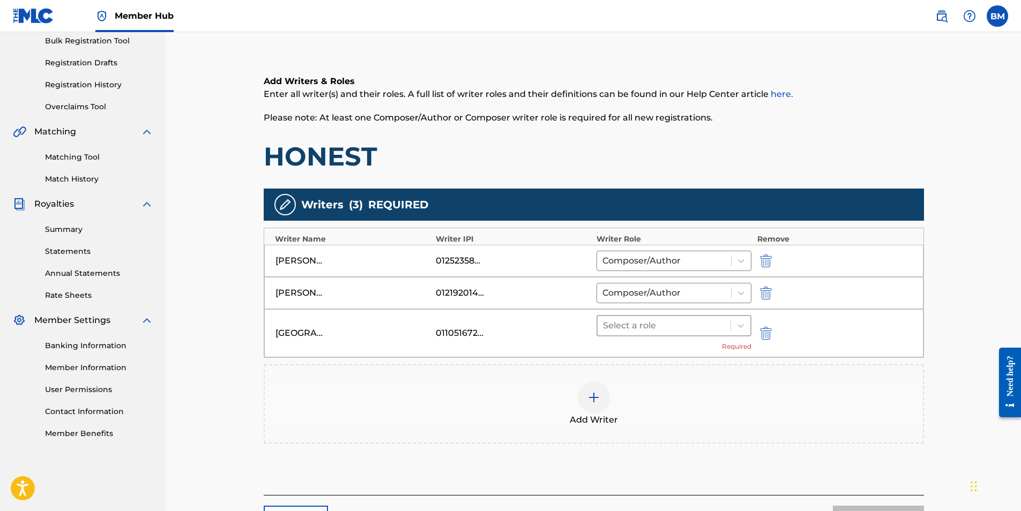
click at [643, 323] on div at bounding box center [664, 325] width 123 height 15
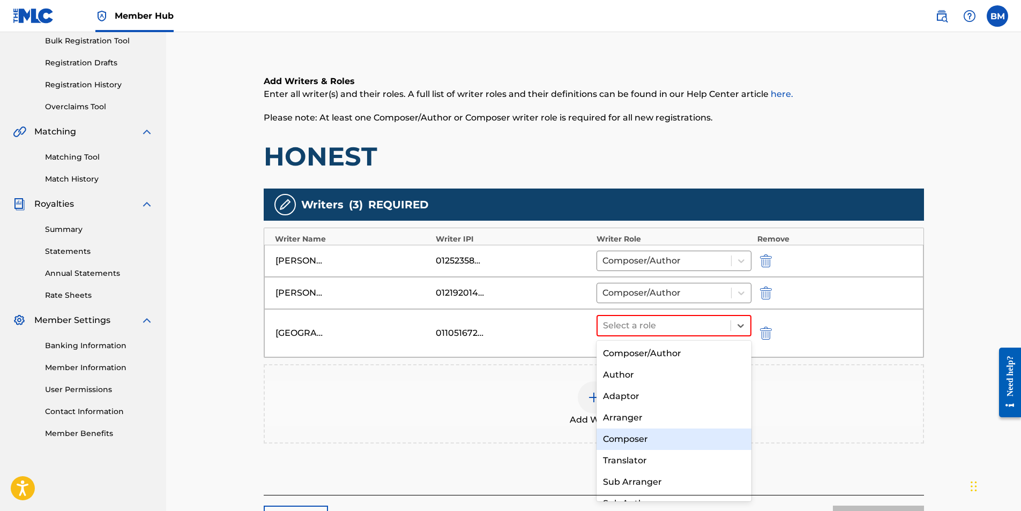
click at [648, 441] on div "Composer" at bounding box center [673, 439] width 155 height 21
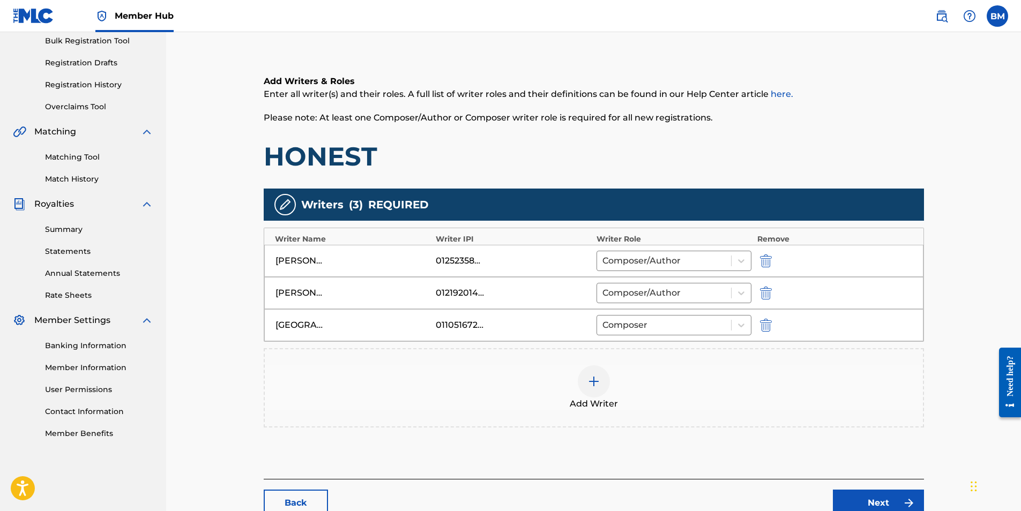
click at [590, 388] on div at bounding box center [594, 381] width 32 height 32
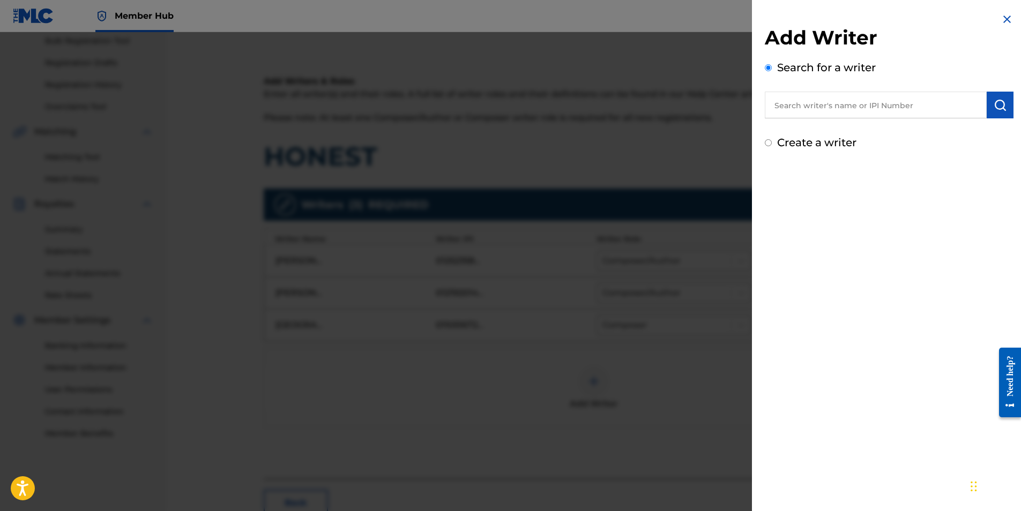
click at [818, 116] on input "text" at bounding box center [876, 105] width 222 height 27
paste input "[PERSON_NAME] [PERSON_NAME]"
type input "[PERSON_NAME] [PERSON_NAME]"
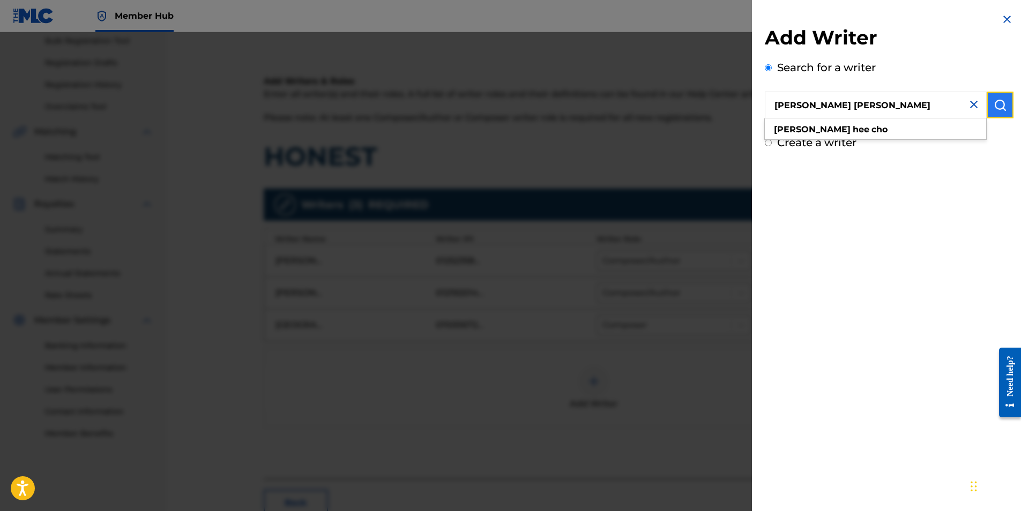
click at [997, 103] on img "submit" at bounding box center [999, 105] width 13 height 13
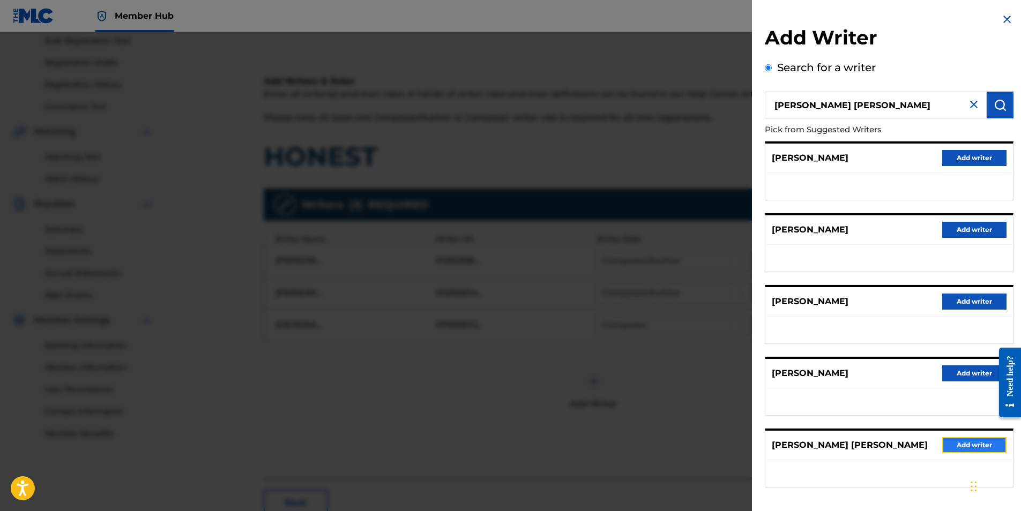
click at [968, 447] on button "Add writer" at bounding box center [974, 445] width 64 height 16
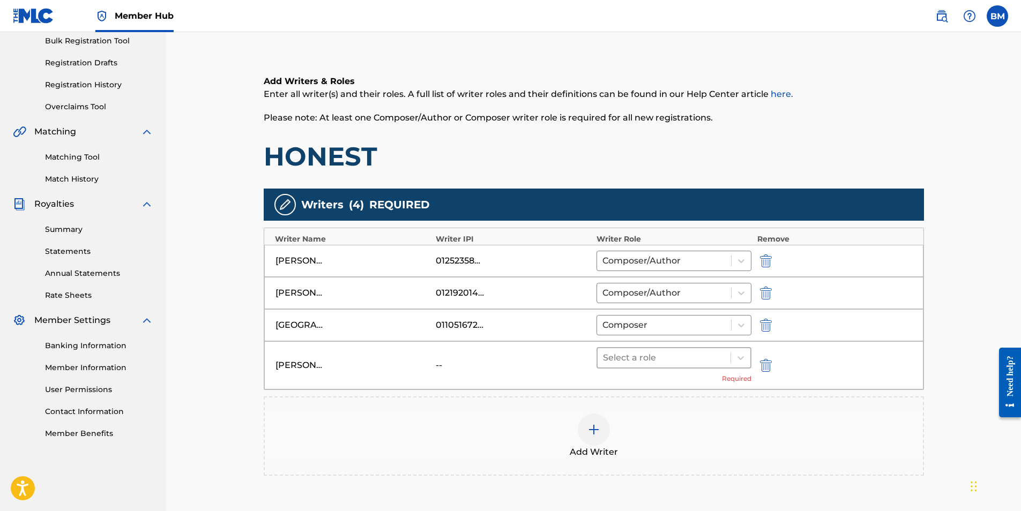
click at [683, 358] on div at bounding box center [664, 357] width 123 height 15
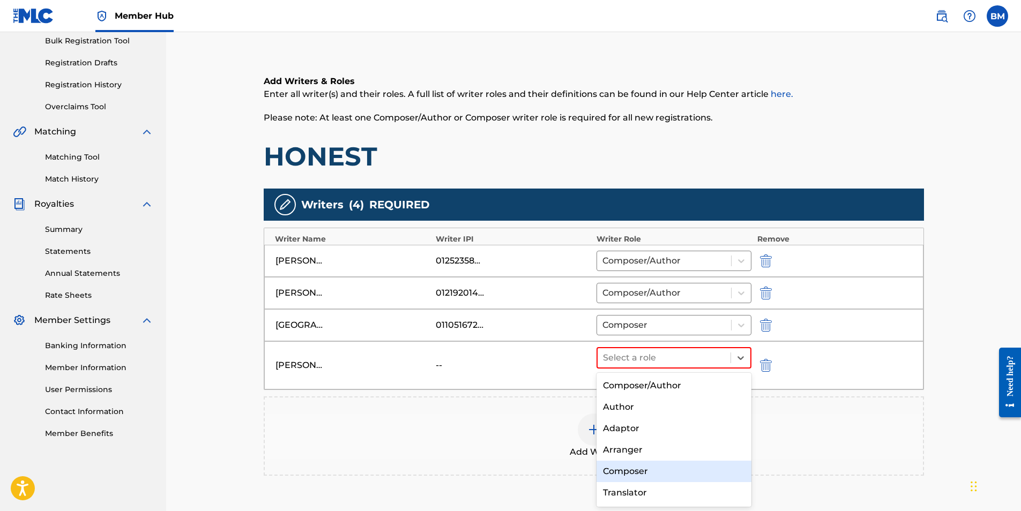
click at [652, 469] on div "Composer" at bounding box center [673, 471] width 155 height 21
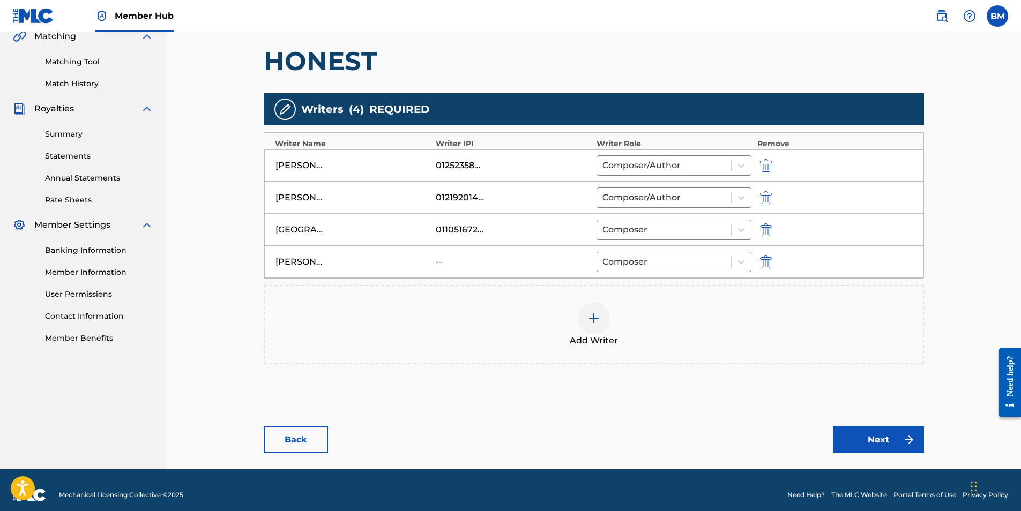
scroll to position [266, 0]
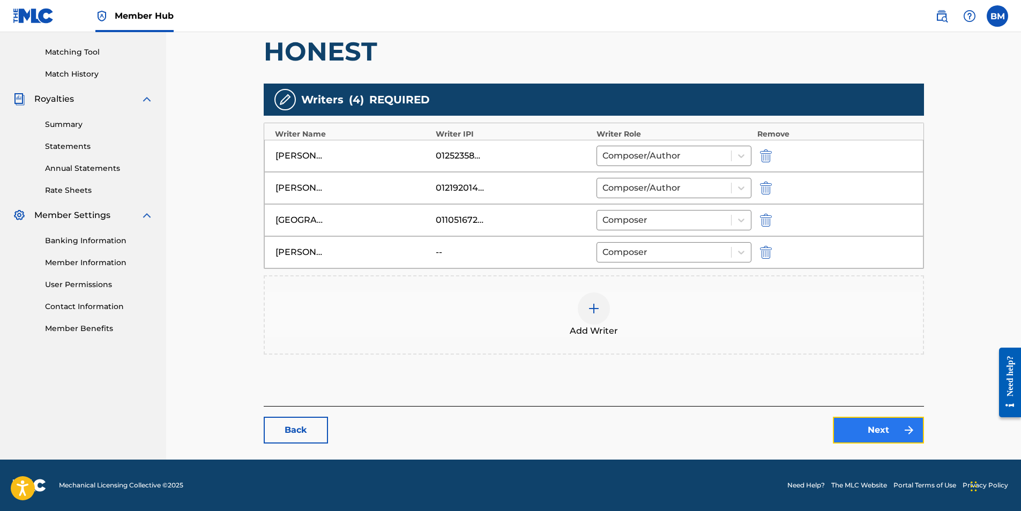
click at [880, 435] on link "Next" at bounding box center [878, 430] width 91 height 27
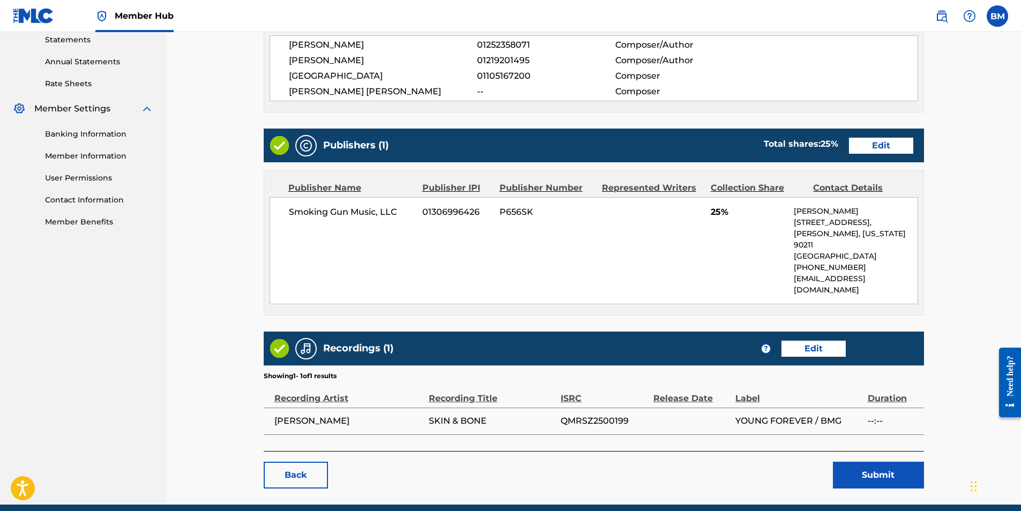
scroll to position [375, 0]
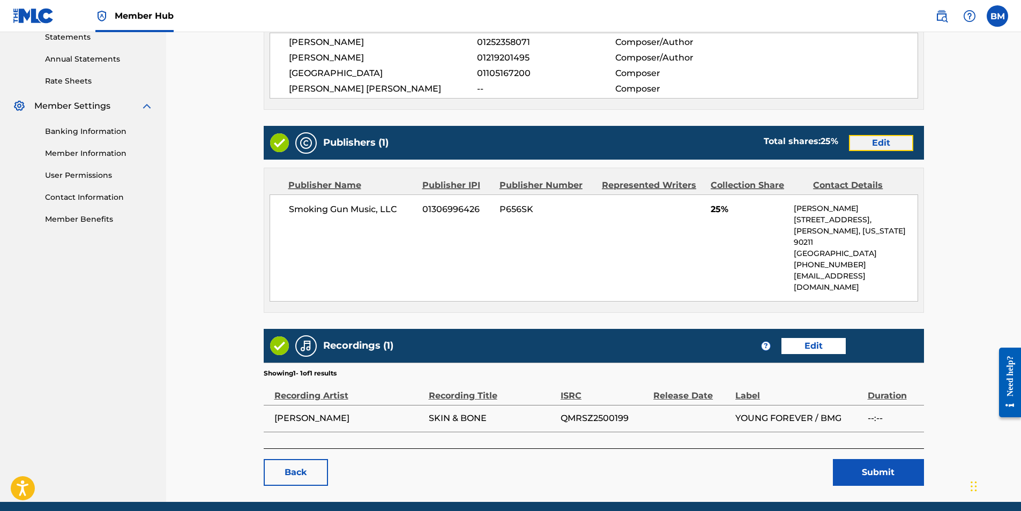
click at [876, 145] on link "Edit" at bounding box center [881, 143] width 64 height 16
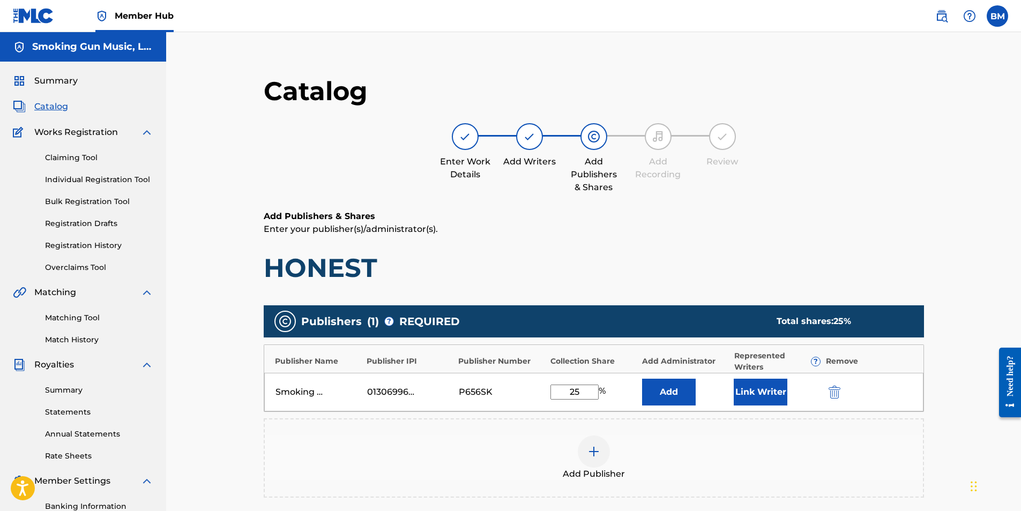
drag, startPoint x: 587, startPoint y: 388, endPoint x: 450, endPoint y: 380, distance: 136.9
click at [450, 380] on div "Smoking Gun Music, LLC 01306996426 P656SK 25 % Add Link Writer" at bounding box center [593, 392] width 659 height 39
type input "50"
click at [751, 389] on button "Link Writer" at bounding box center [760, 392] width 54 height 27
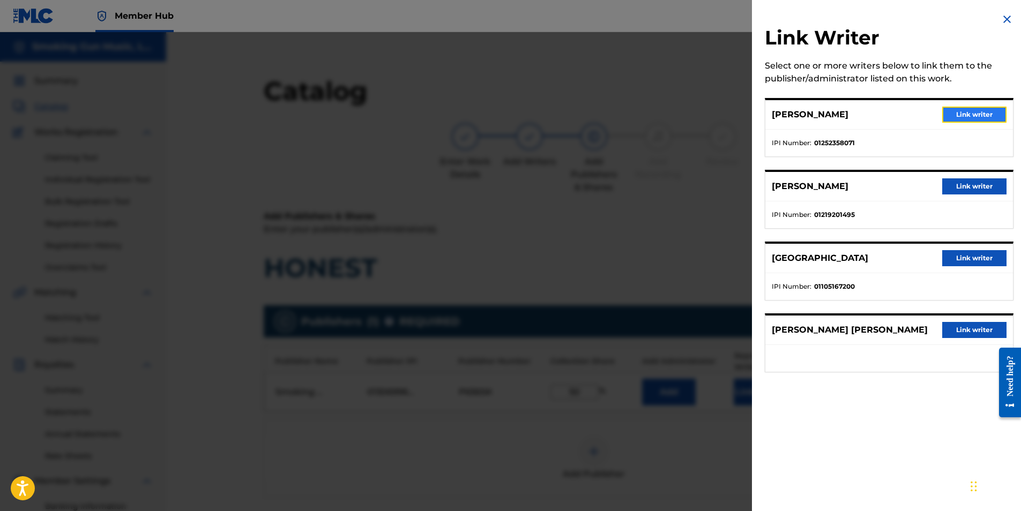
click at [962, 114] on button "Link writer" at bounding box center [974, 115] width 64 height 16
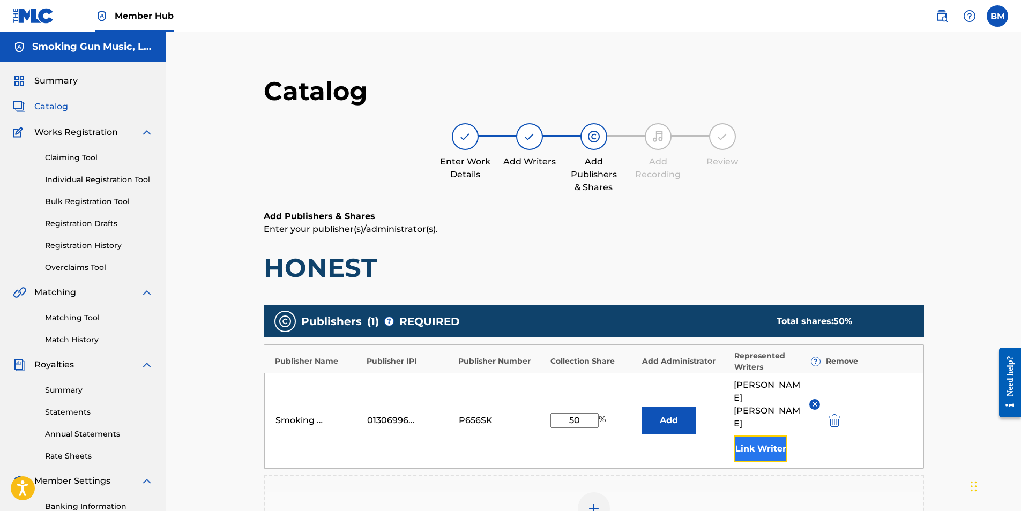
click at [763, 436] on button "Link Writer" at bounding box center [760, 449] width 54 height 27
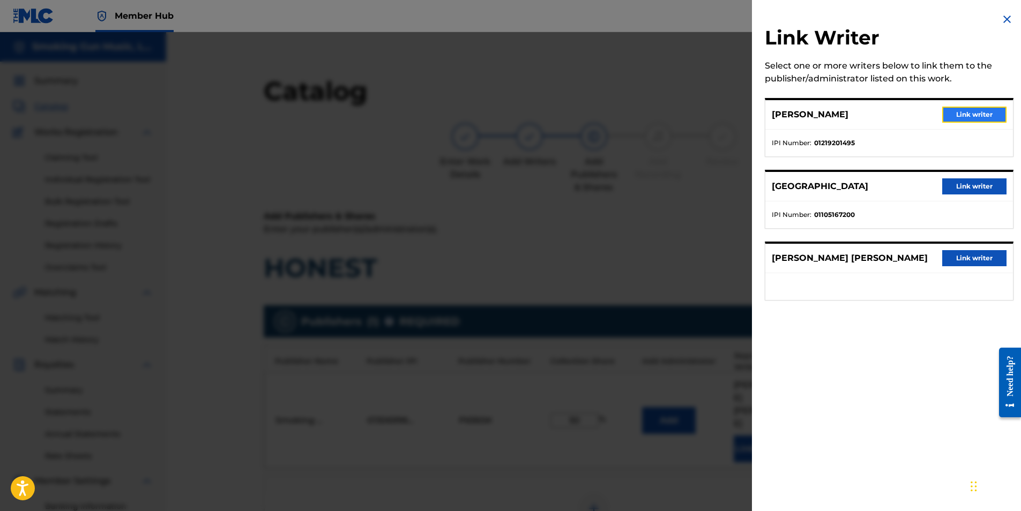
click at [969, 116] on button "Link writer" at bounding box center [974, 115] width 64 height 16
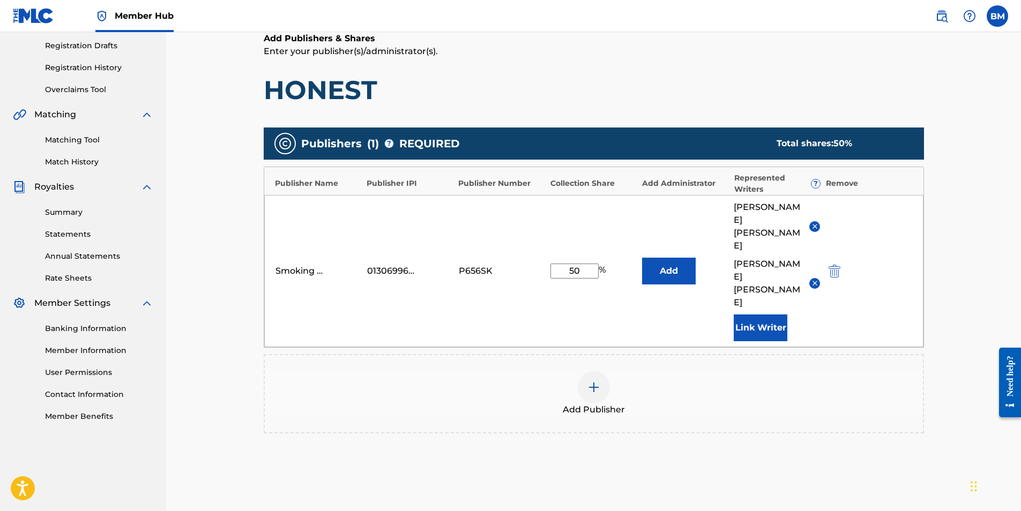
scroll to position [214, 0]
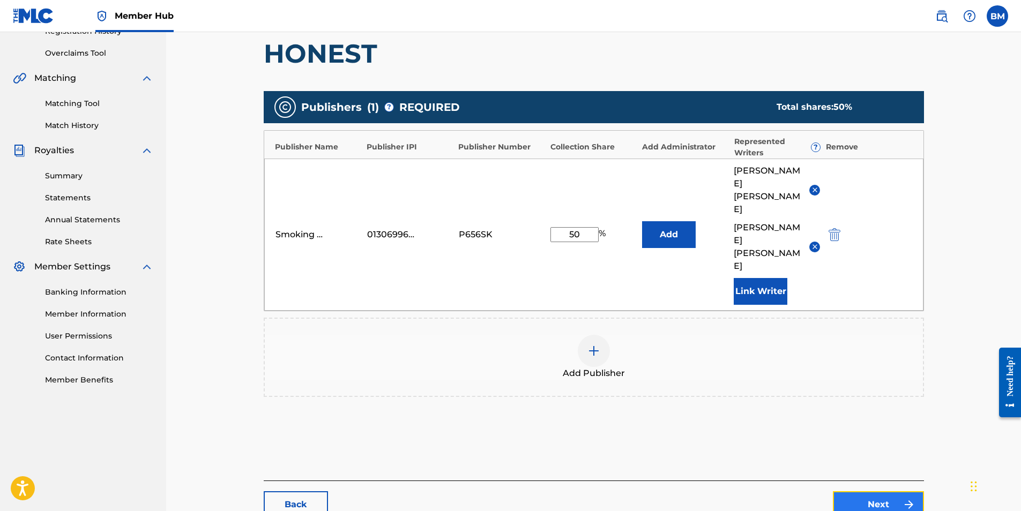
click at [873, 491] on link "Next" at bounding box center [878, 504] width 91 height 27
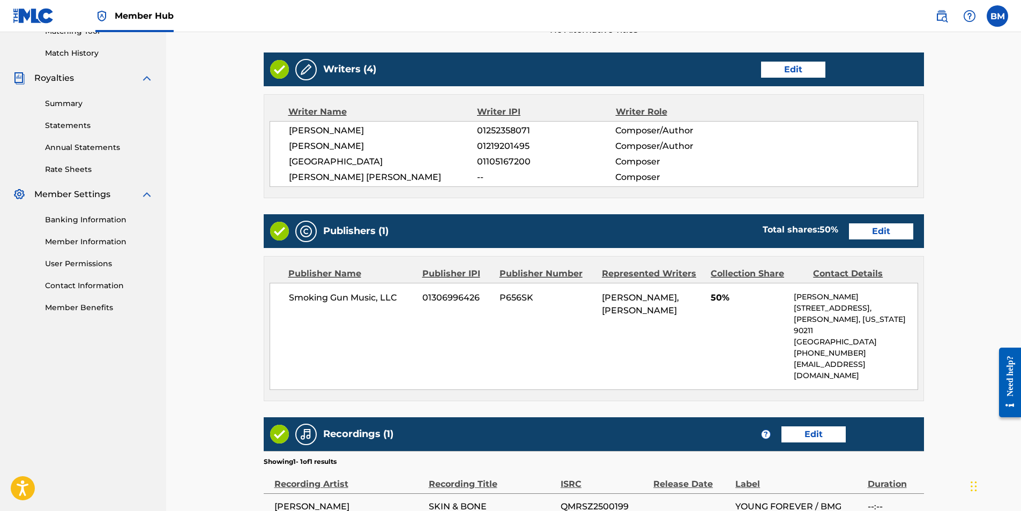
scroll to position [395, 0]
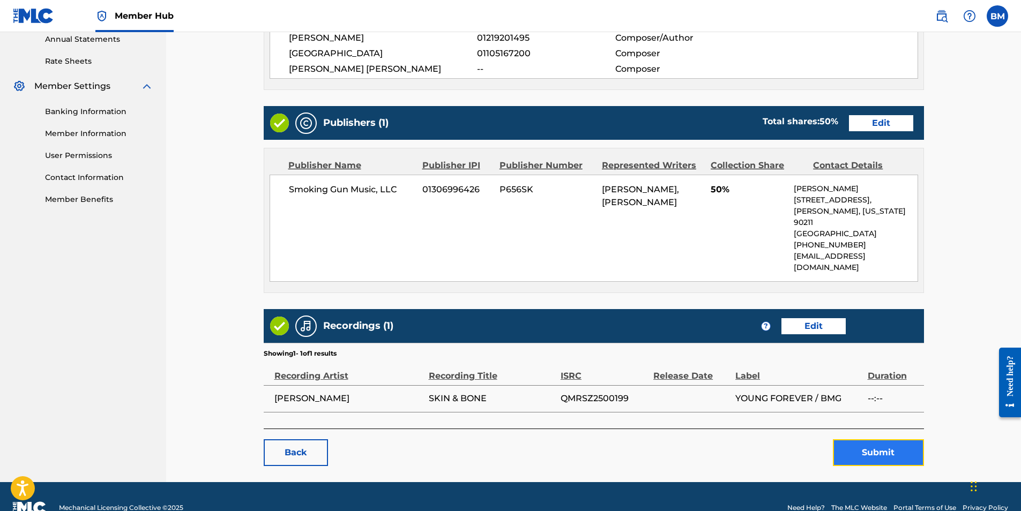
click at [868, 439] on button "Submit" at bounding box center [878, 452] width 91 height 27
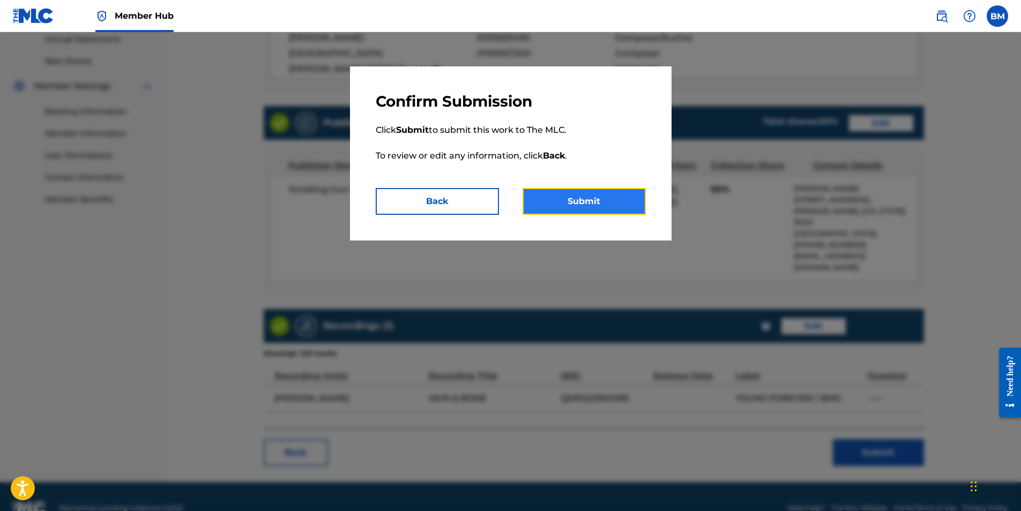
click at [582, 204] on button "Submit" at bounding box center [583, 201] width 123 height 27
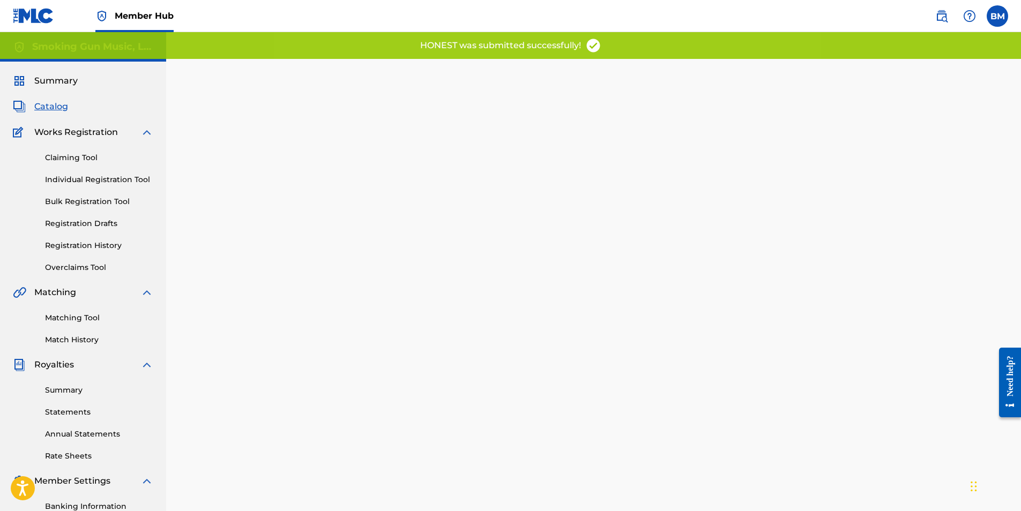
click at [43, 108] on span "Catalog" at bounding box center [51, 106] width 34 height 13
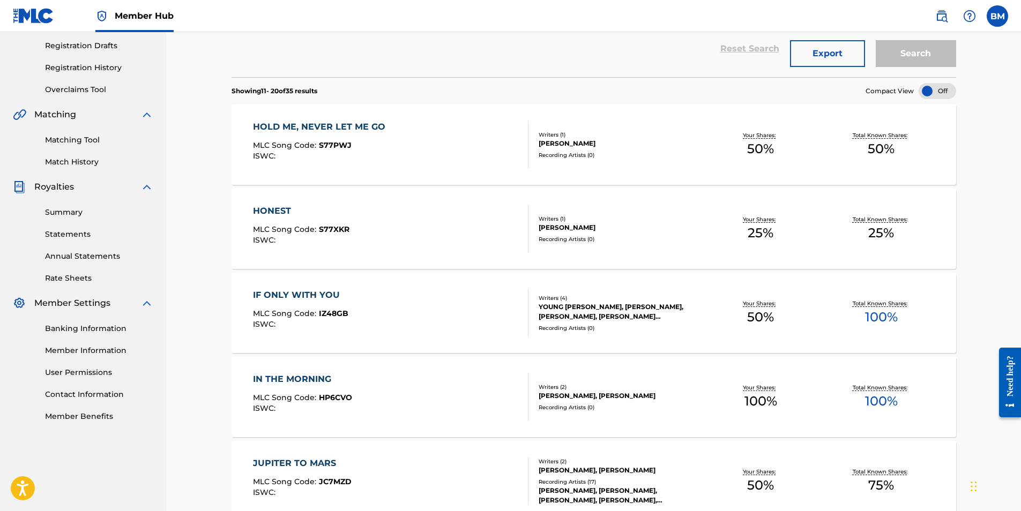
scroll to position [214, 0]
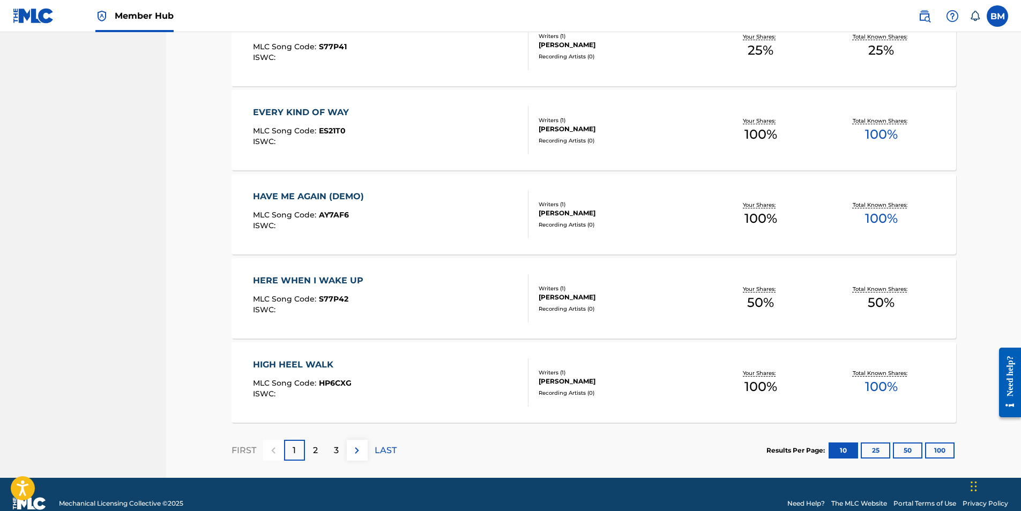
scroll to position [715, 0]
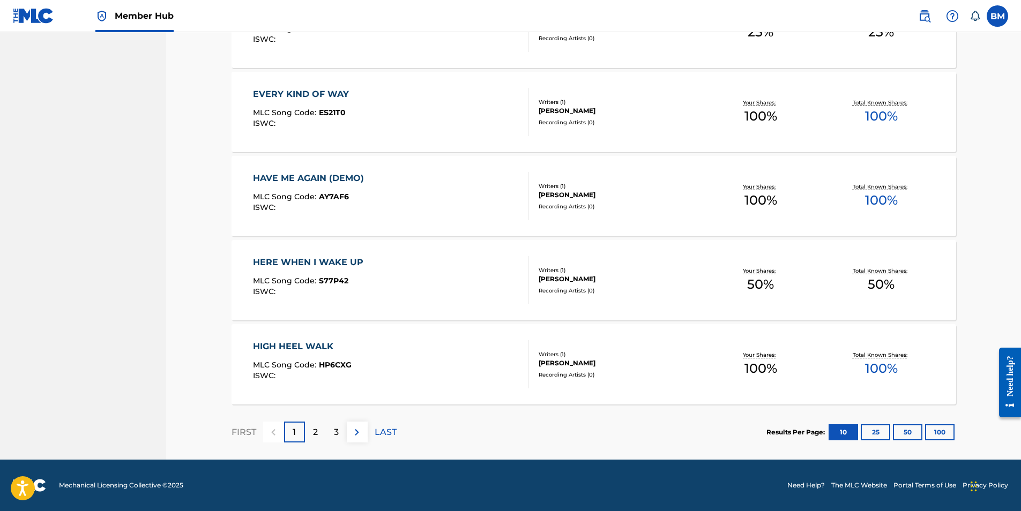
click at [303, 253] on div "HERE WHEN I WAKE UP MLC Song Code : S77P42 ISWC : Writers ( 1 ) [PERSON_NAME] R…" at bounding box center [593, 280] width 724 height 80
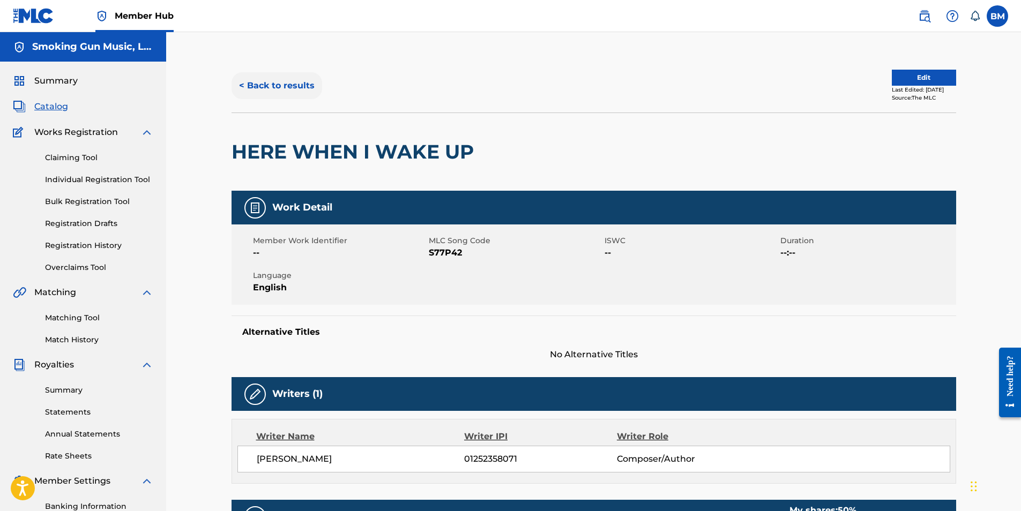
click at [292, 86] on button "< Back to results" at bounding box center [276, 85] width 91 height 27
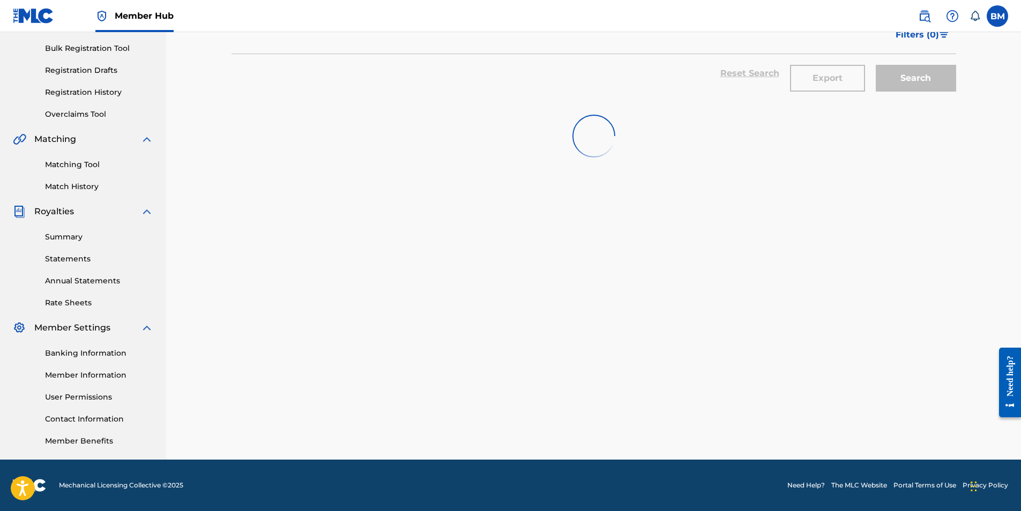
scroll to position [687, 0]
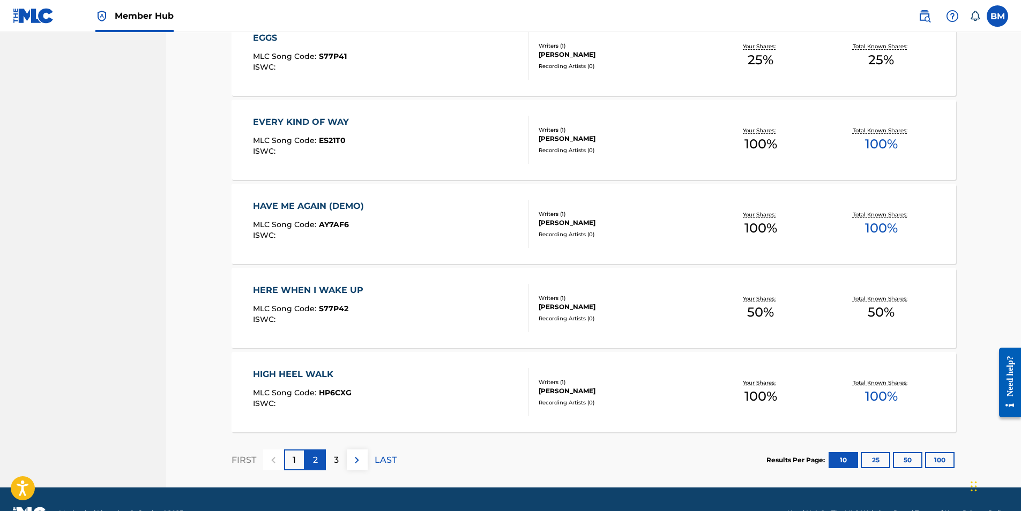
click at [317, 458] on p "2" at bounding box center [315, 460] width 5 height 13
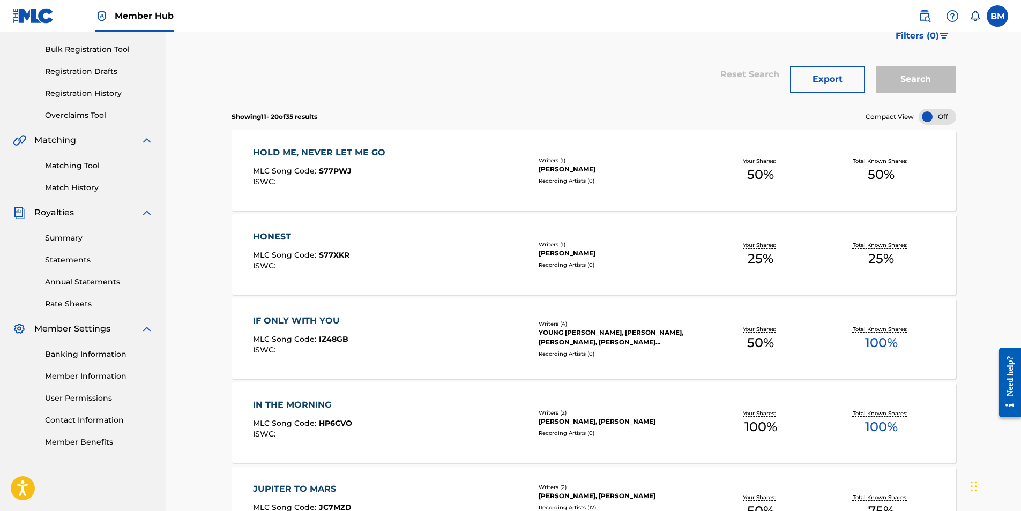
scroll to position [152, 0]
click at [580, 256] on div "[PERSON_NAME]" at bounding box center [619, 254] width 162 height 10
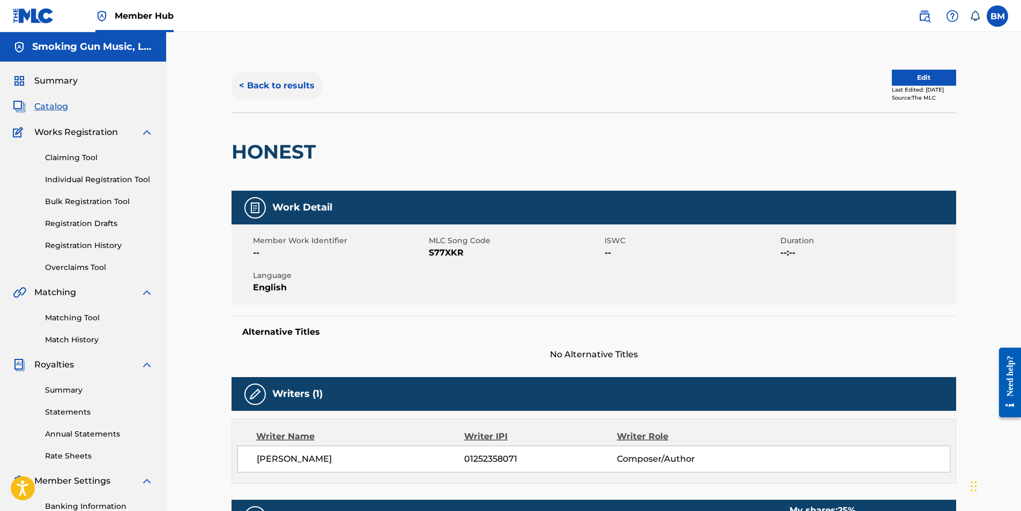
click at [263, 88] on button "< Back to results" at bounding box center [276, 85] width 91 height 27
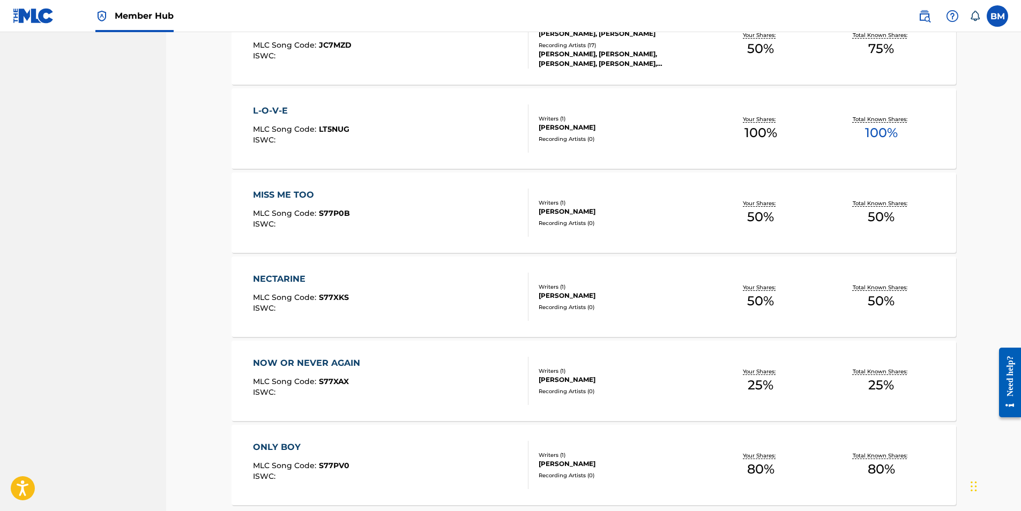
scroll to position [715, 0]
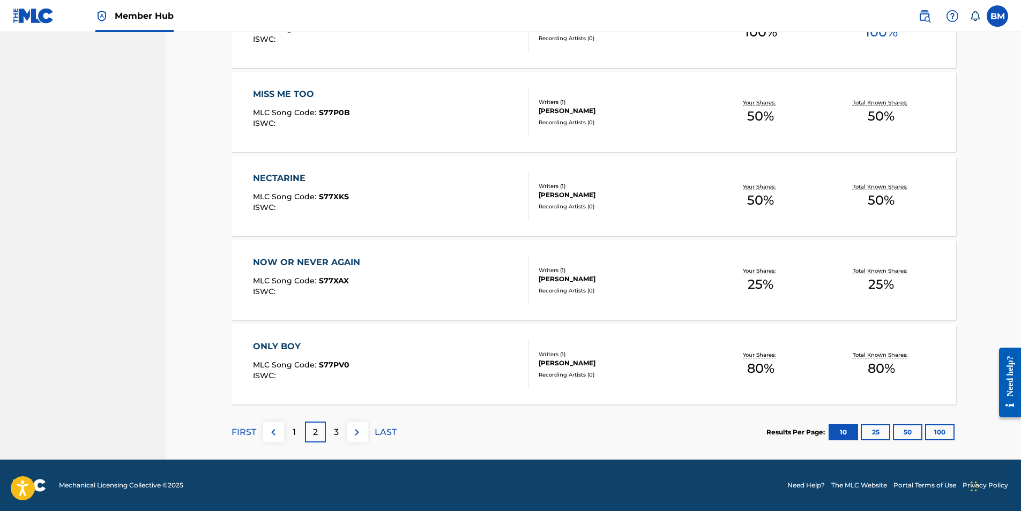
click at [273, 342] on div "ONLY BOY" at bounding box center [301, 346] width 96 height 13
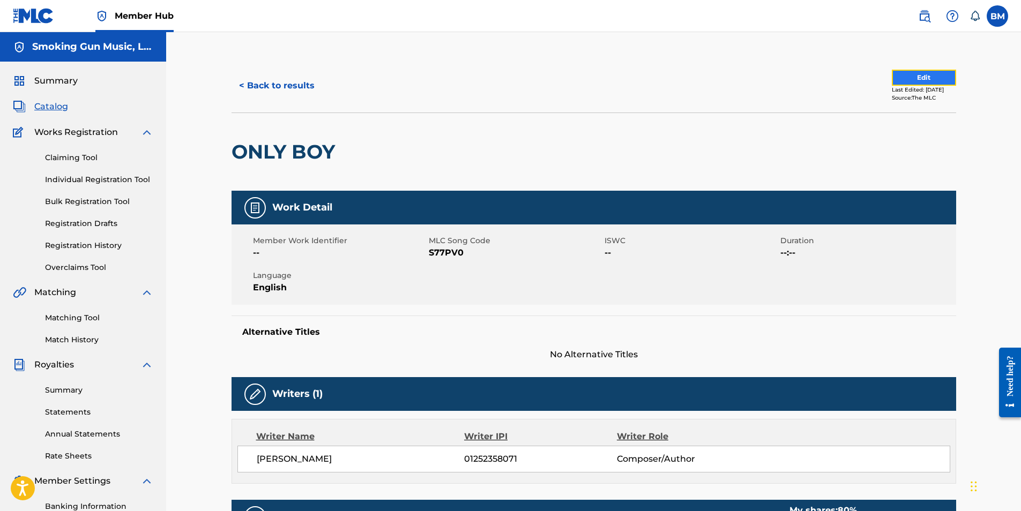
click at [912, 79] on button "Edit" at bounding box center [924, 78] width 64 height 16
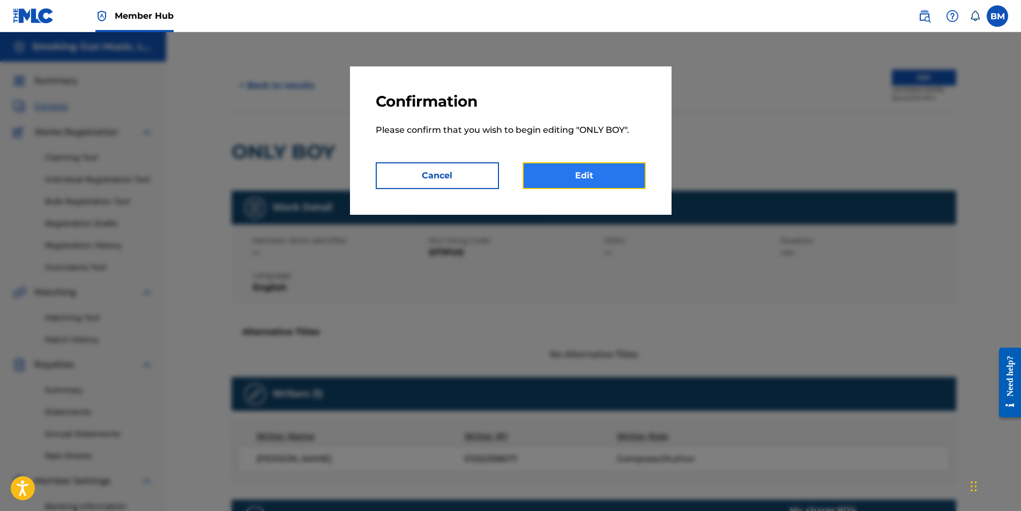
click at [595, 177] on link "Edit" at bounding box center [583, 175] width 123 height 27
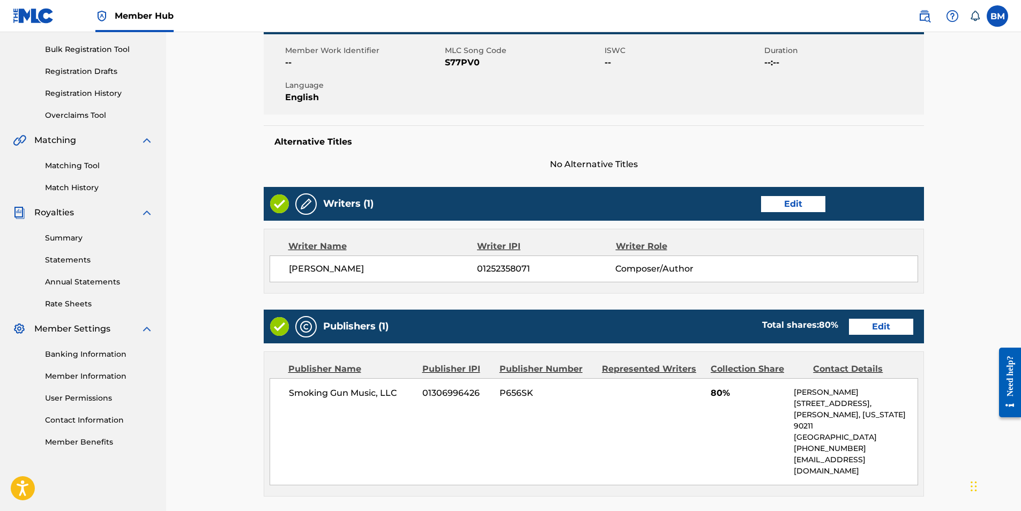
scroll to position [161, 0]
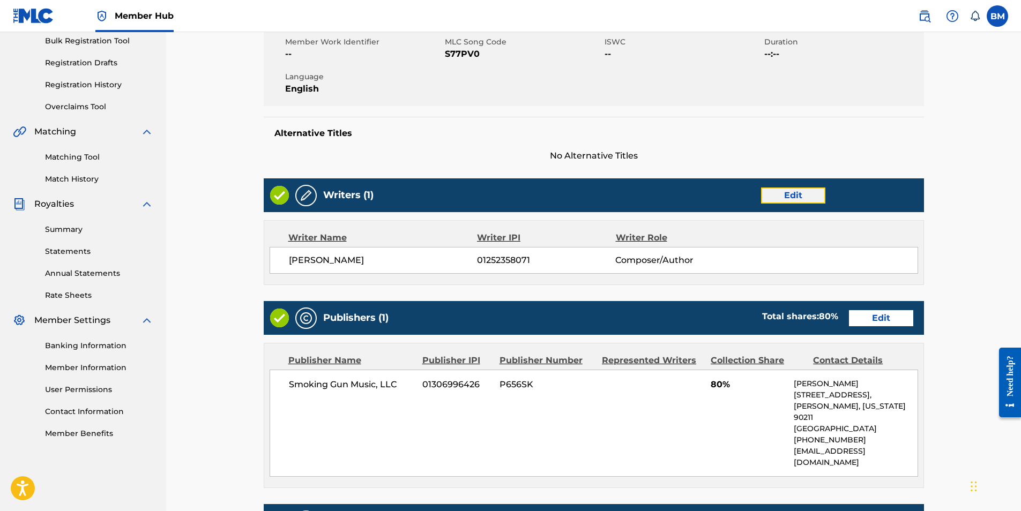
click at [785, 190] on link "Edit" at bounding box center [793, 196] width 64 height 16
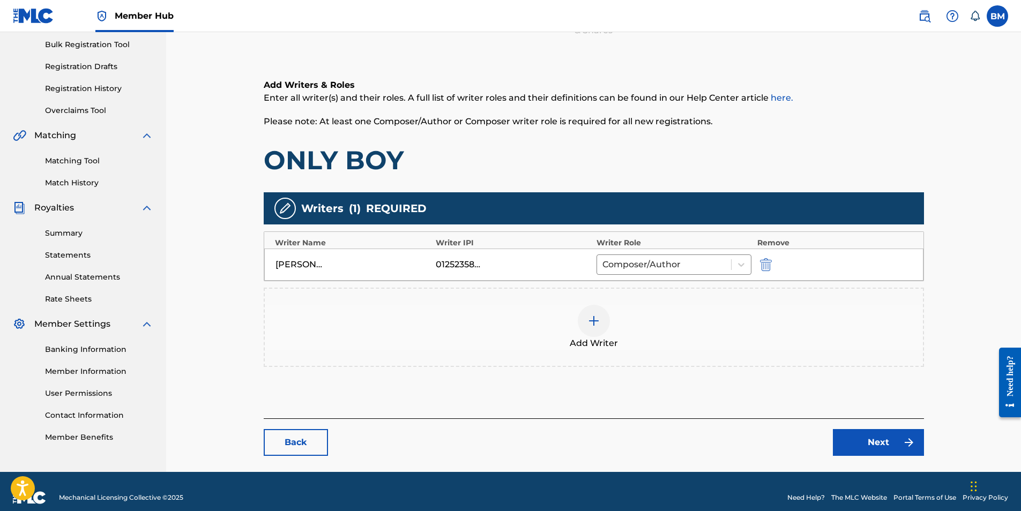
scroll to position [161, 0]
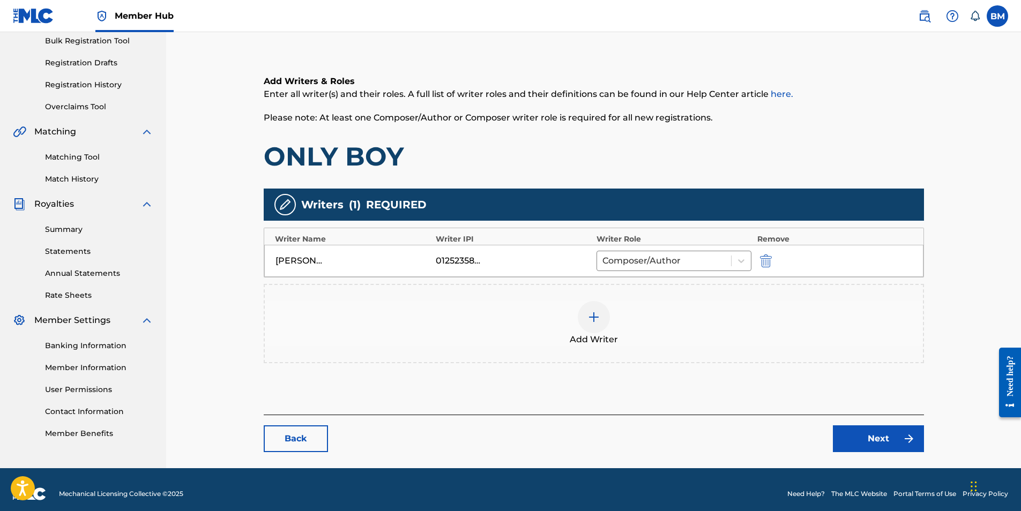
click at [596, 319] on img at bounding box center [593, 317] width 13 height 13
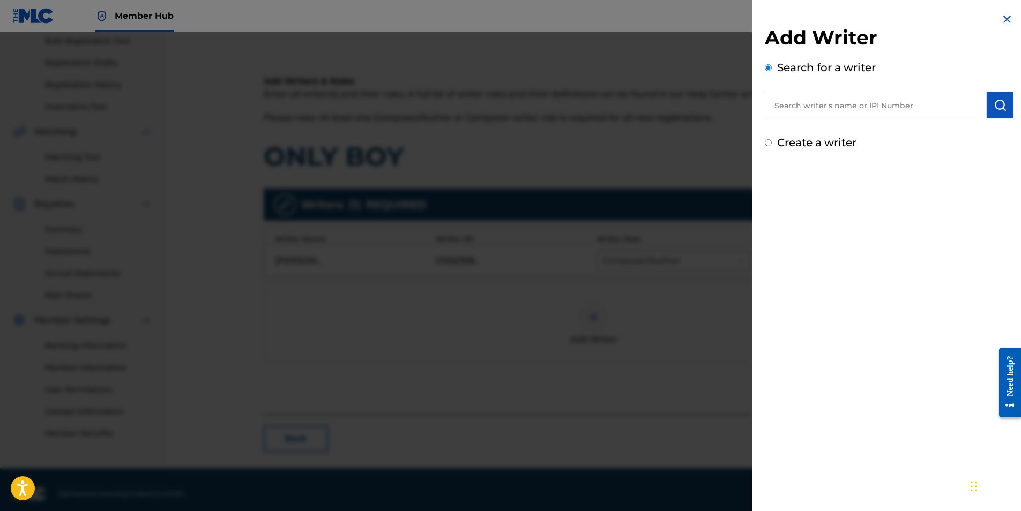
click at [842, 101] on input "text" at bounding box center [876, 105] width 222 height 27
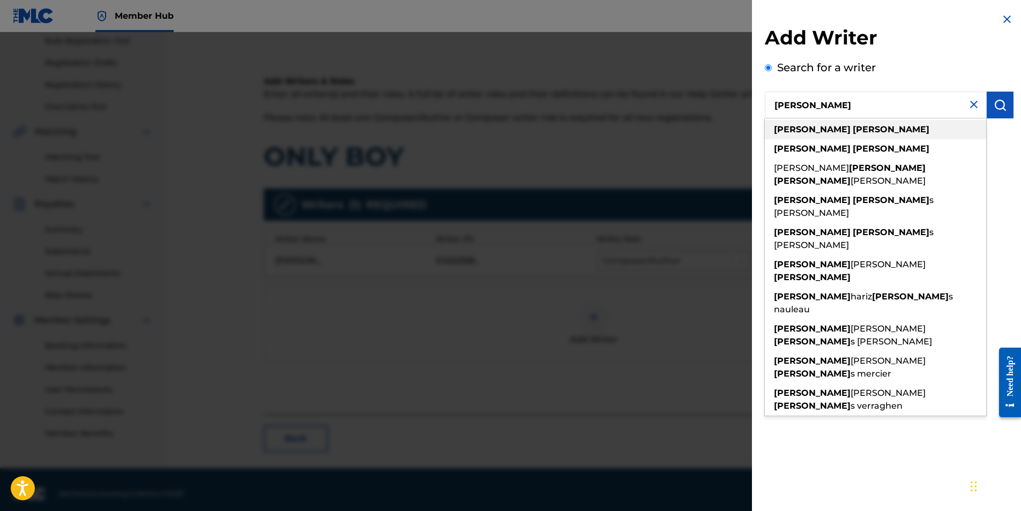
type input "[PERSON_NAME]"
click at [852, 129] on strong "[PERSON_NAME]" at bounding box center [890, 129] width 77 height 10
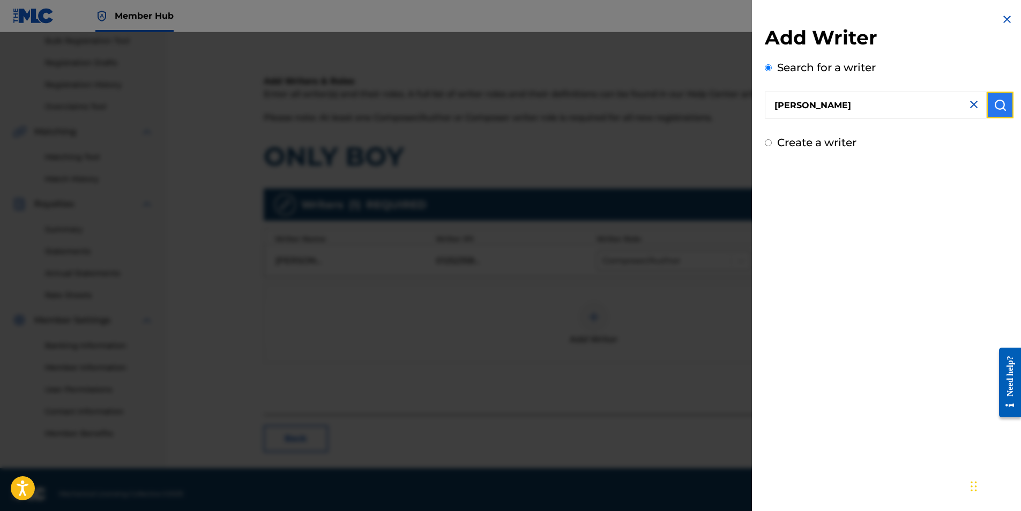
click at [999, 100] on img "submit" at bounding box center [999, 105] width 13 height 13
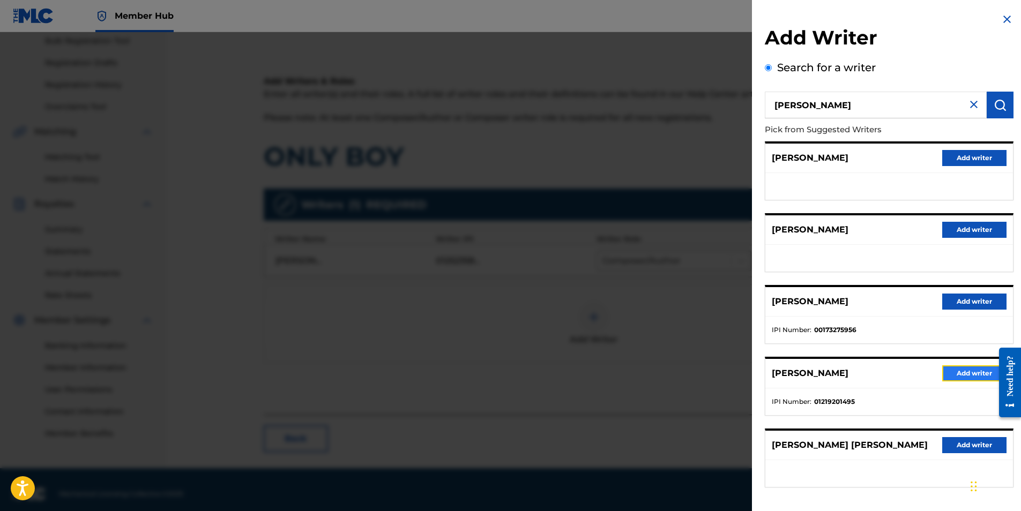
click at [960, 369] on button "Add writer" at bounding box center [974, 373] width 64 height 16
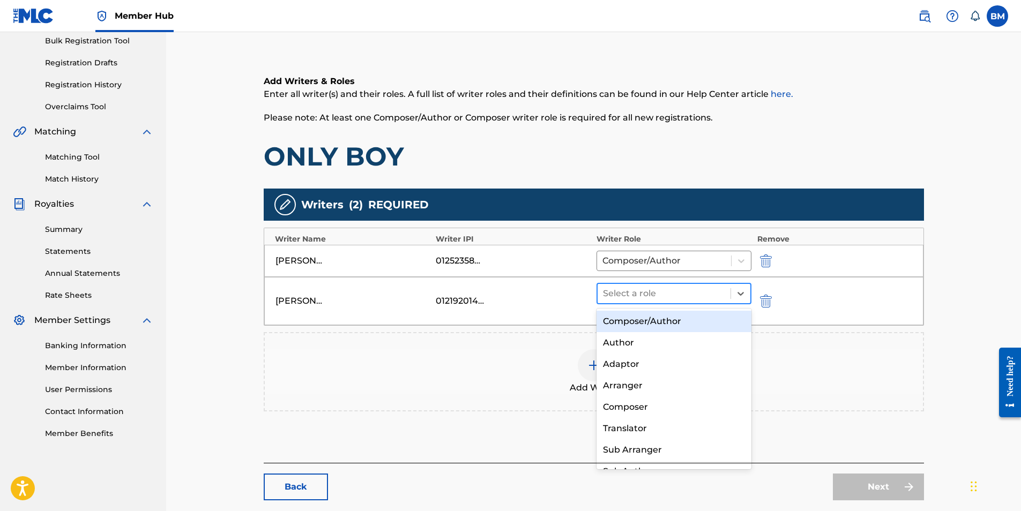
click at [678, 293] on div at bounding box center [664, 293] width 123 height 15
click at [656, 323] on div "Composer/Author" at bounding box center [673, 321] width 155 height 21
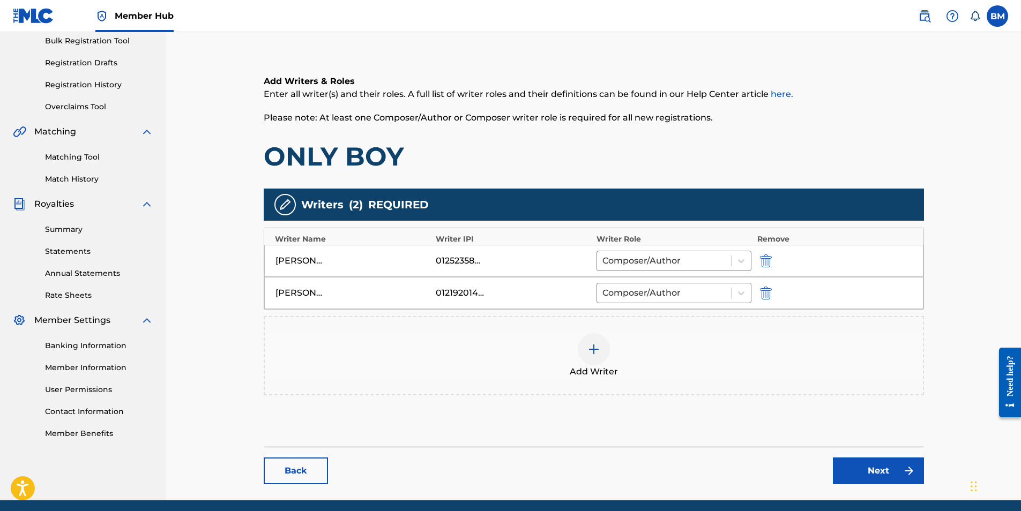
click at [596, 348] on img at bounding box center [593, 349] width 13 height 13
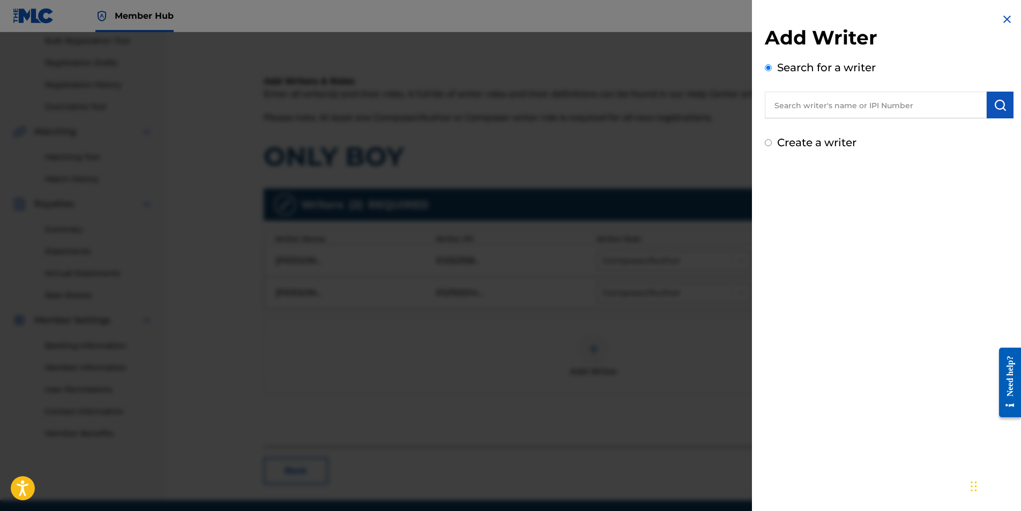
click at [801, 101] on input "text" at bounding box center [876, 105] width 222 height 27
paste input "[PERSON_NAME] [PERSON_NAME]"
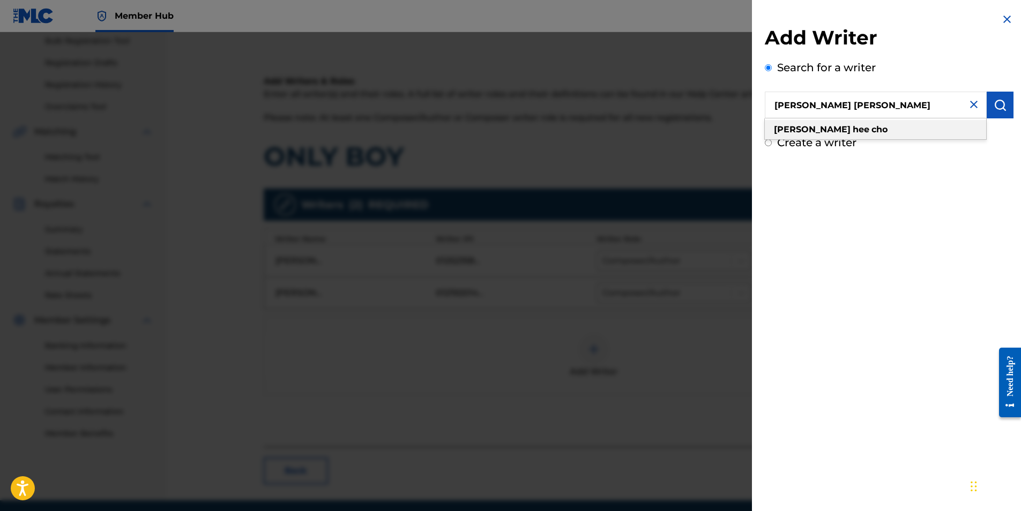
click at [871, 130] on strong "cho" at bounding box center [879, 129] width 16 height 10
type input "[PERSON_NAME] [PERSON_NAME]"
click at [998, 100] on img "submit" at bounding box center [999, 105] width 13 height 13
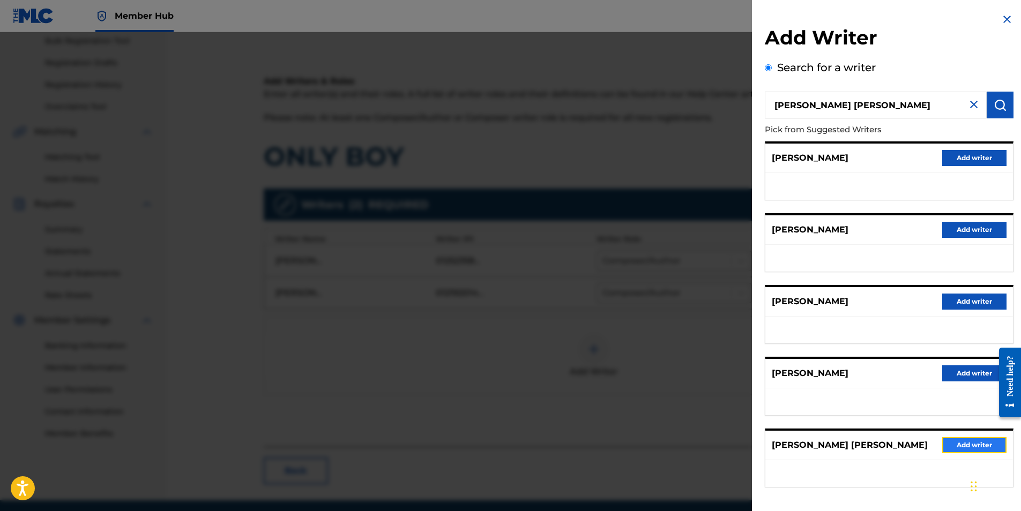
click at [964, 443] on button "Add writer" at bounding box center [974, 445] width 64 height 16
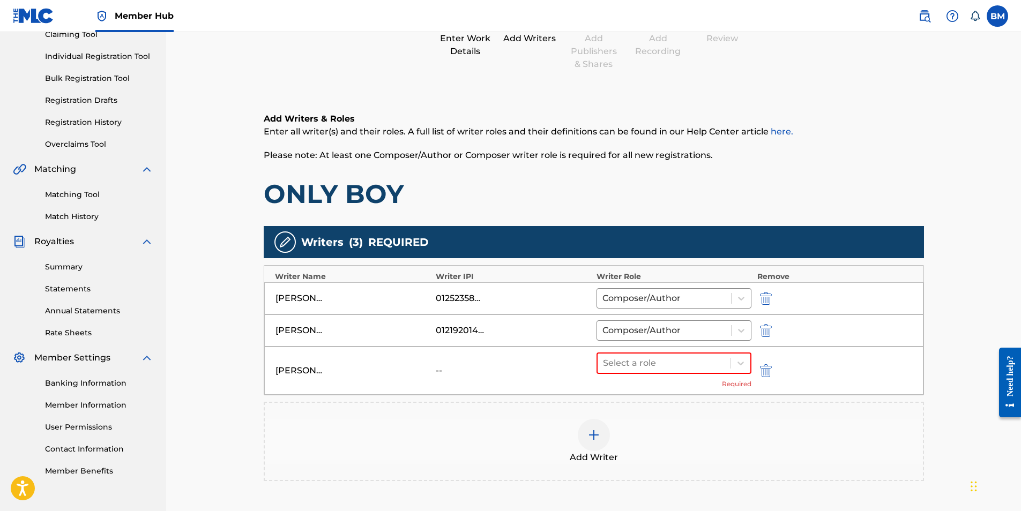
scroll to position [107, 0]
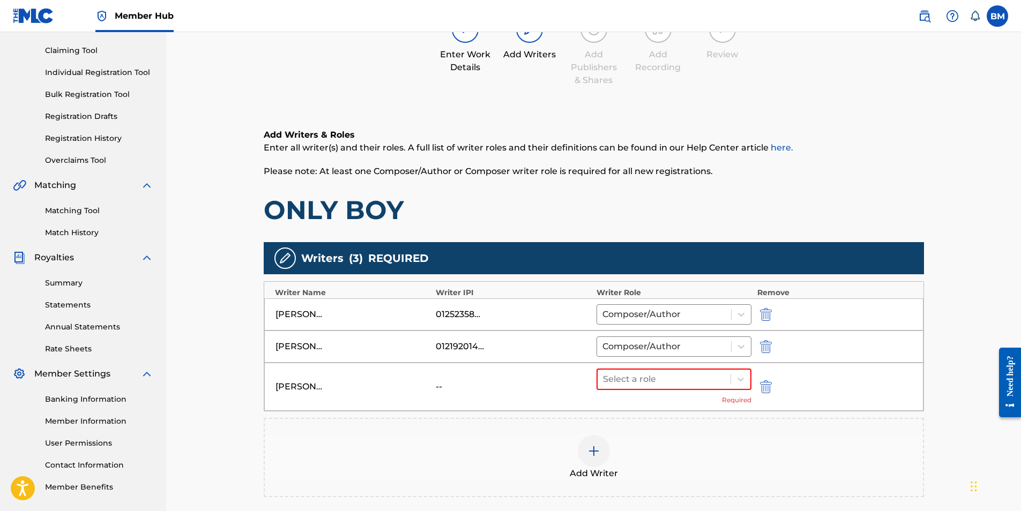
click at [588, 447] on img at bounding box center [593, 451] width 13 height 13
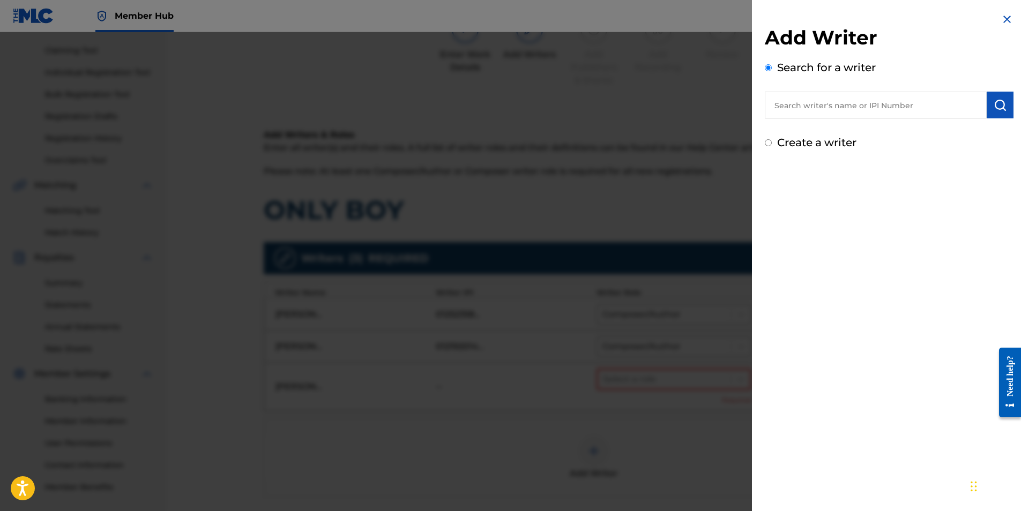
click at [812, 110] on input "text" at bounding box center [876, 105] width 222 height 27
paste input "[GEOGRAPHIC_DATA]"
type input "[GEOGRAPHIC_DATA]"
click at [989, 104] on button "submit" at bounding box center [999, 105] width 27 height 27
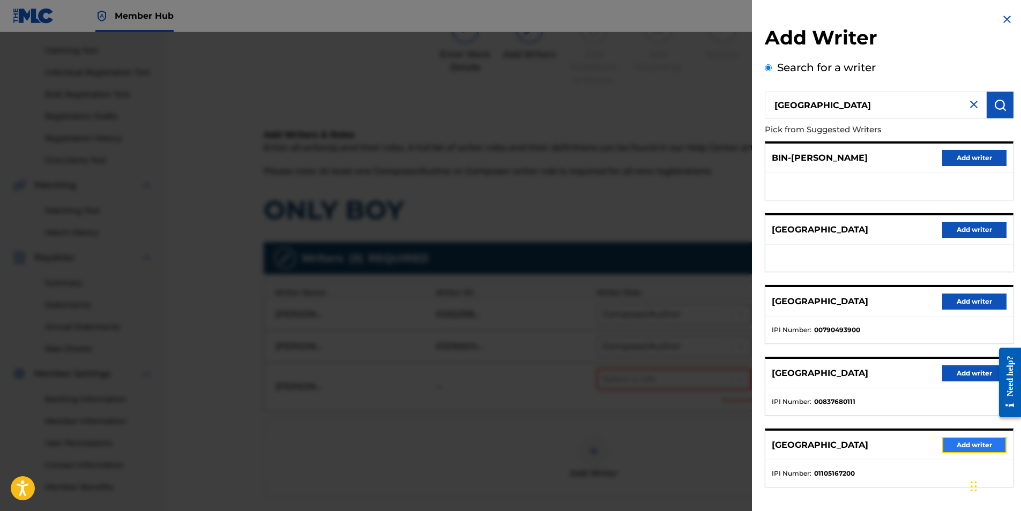
click at [965, 444] on button "Add writer" at bounding box center [974, 445] width 64 height 16
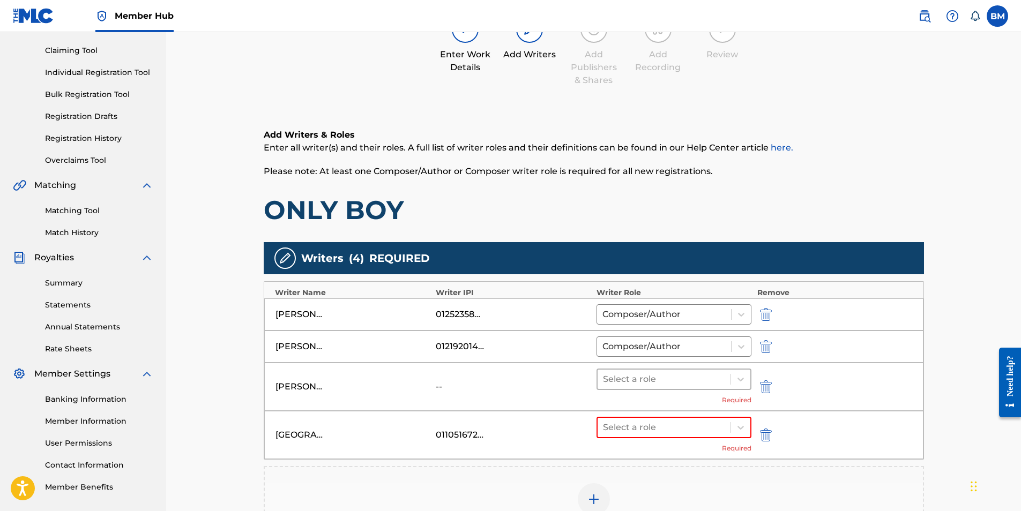
click at [644, 373] on div at bounding box center [664, 379] width 123 height 15
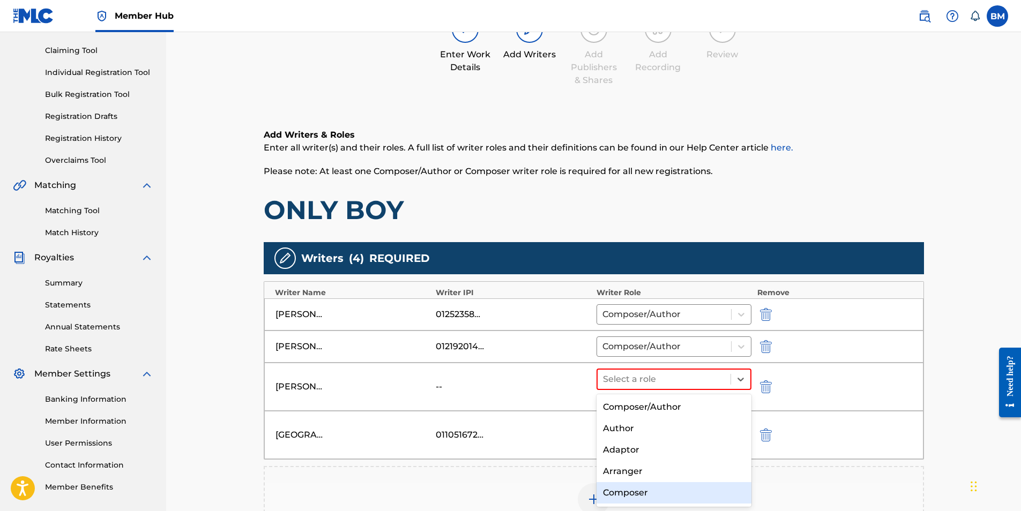
click at [641, 491] on div "Composer" at bounding box center [673, 492] width 155 height 21
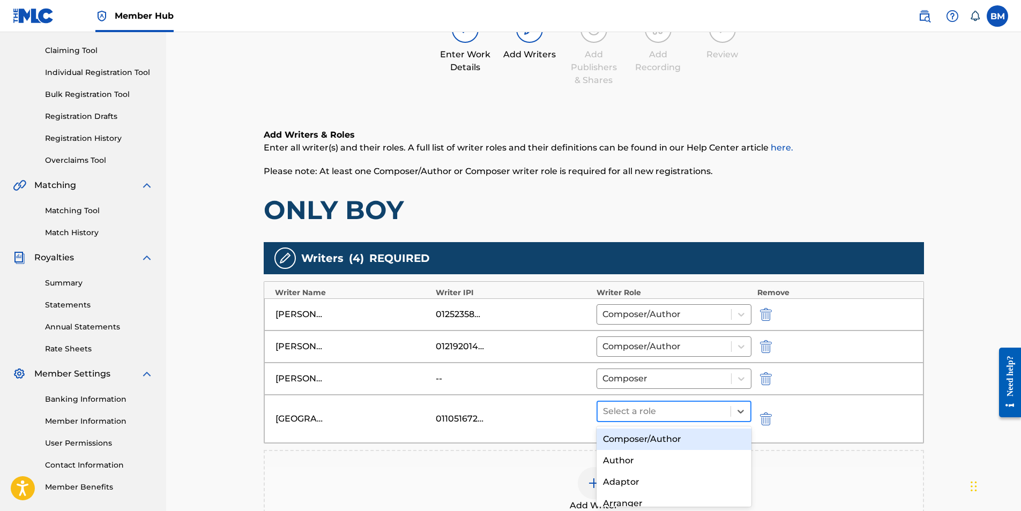
click at [675, 409] on div at bounding box center [664, 411] width 123 height 15
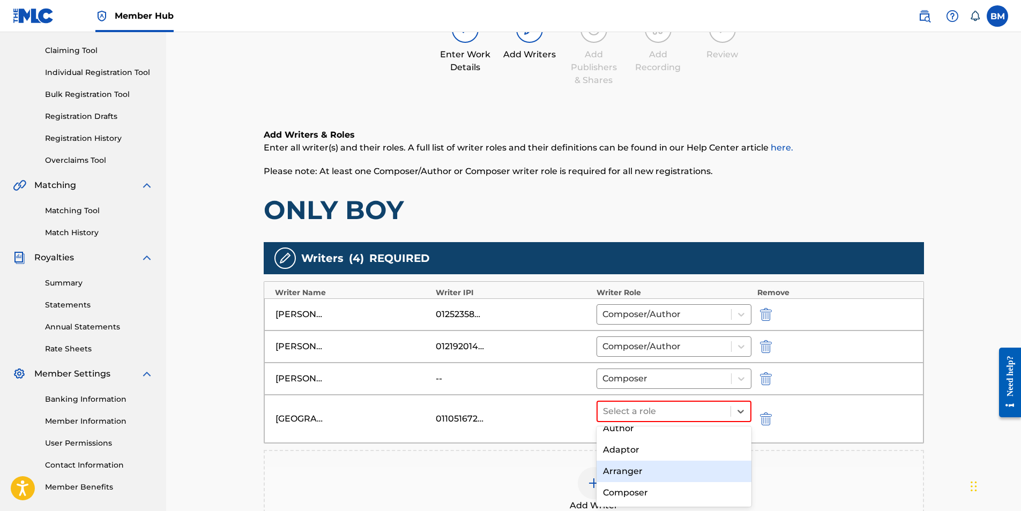
scroll to position [95, 0]
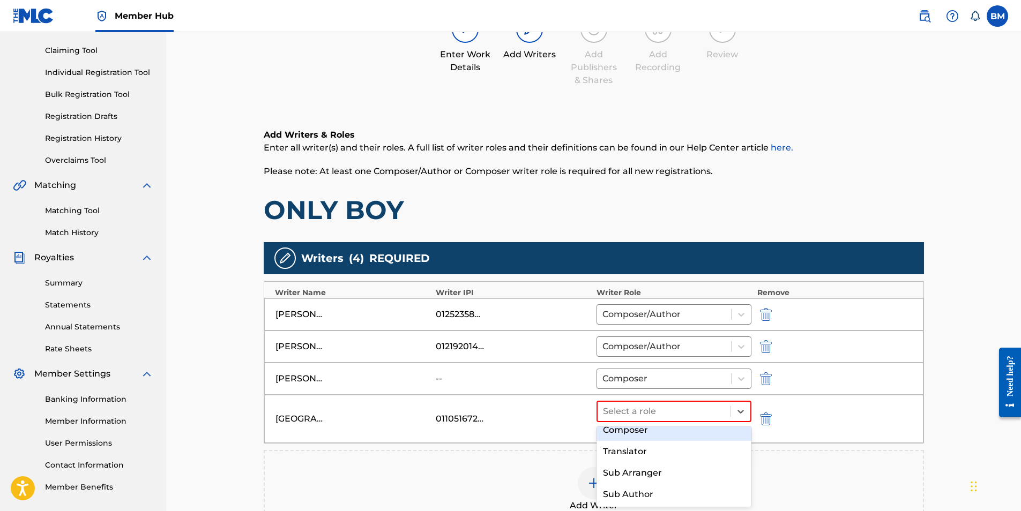
click at [653, 432] on div "Composer" at bounding box center [673, 430] width 155 height 21
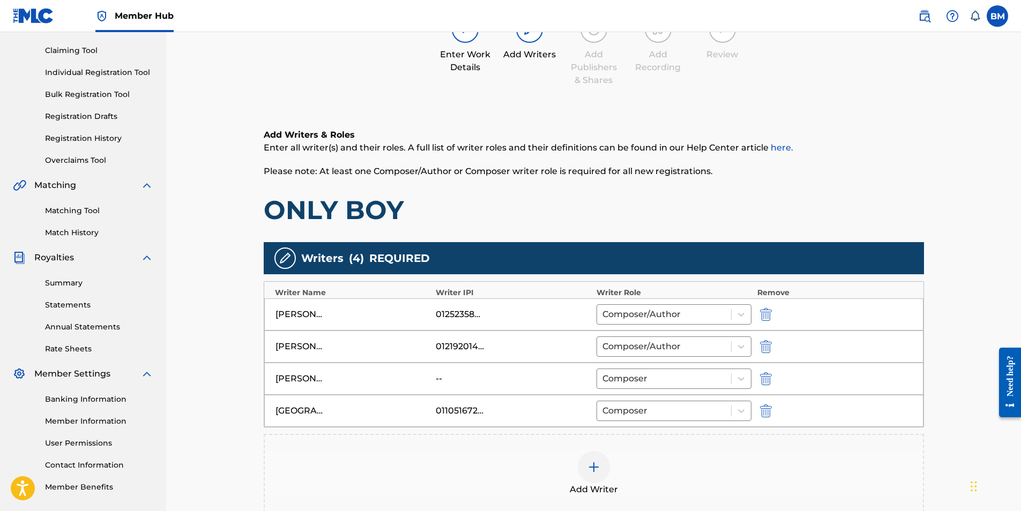
click at [968, 371] on div "Catalog Enter Work Details Add Writers Add Publishers & Shares Add Recording Re…" at bounding box center [594, 285] width 750 height 667
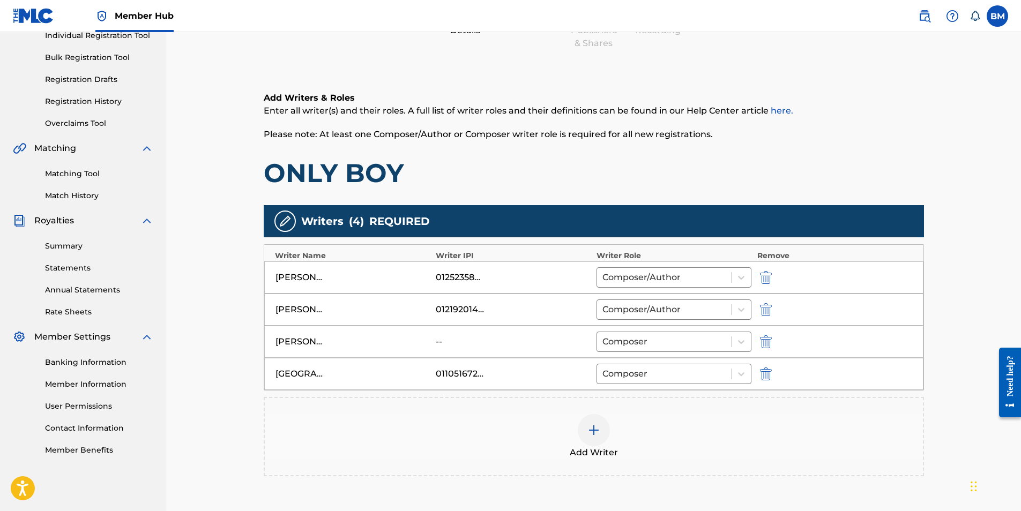
scroll to position [266, 0]
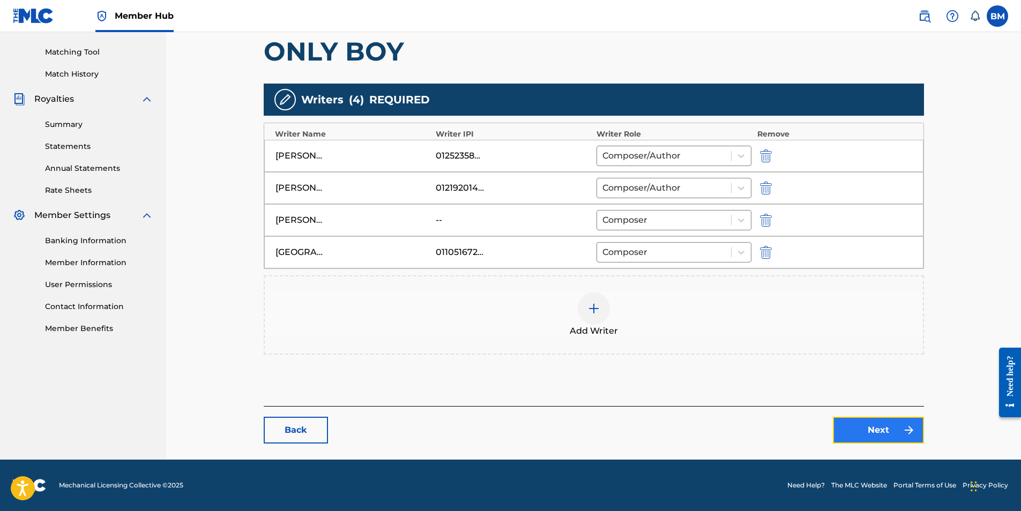
click at [873, 432] on link "Next" at bounding box center [878, 430] width 91 height 27
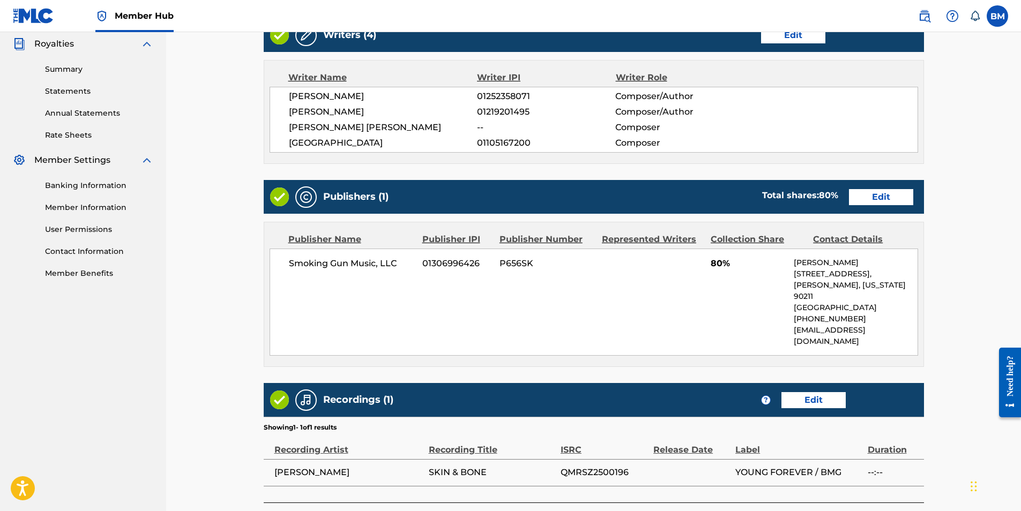
scroll to position [321, 0]
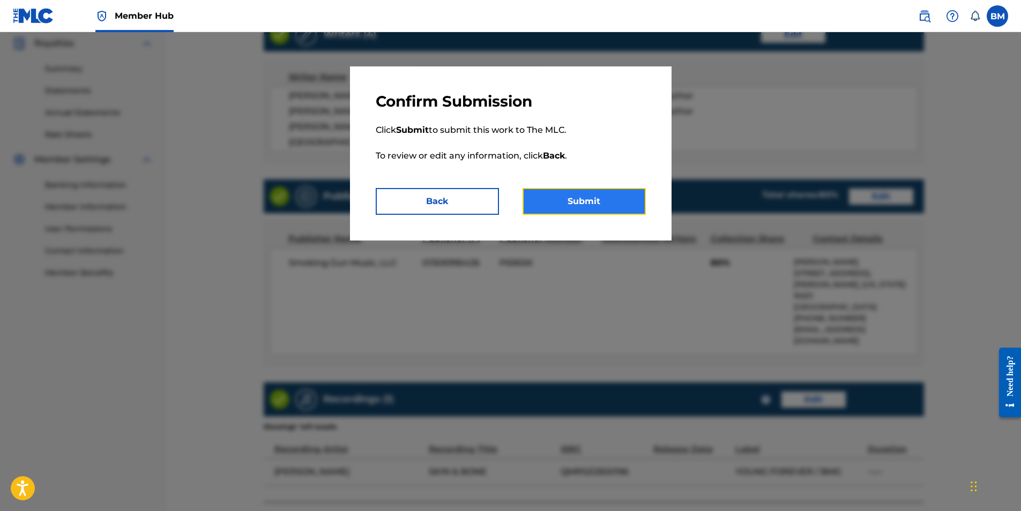
click at [580, 200] on button "Submit" at bounding box center [583, 201] width 123 height 27
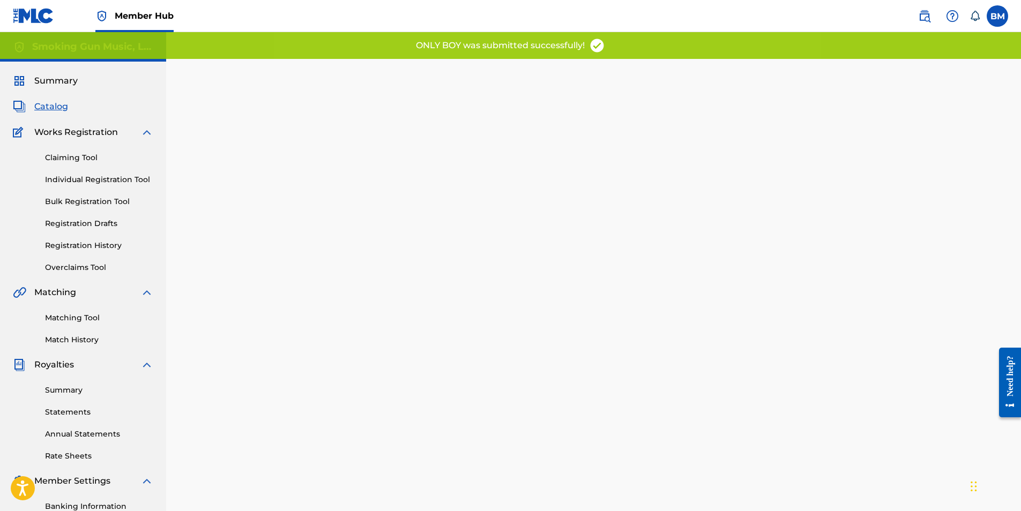
click at [48, 108] on span "Catalog" at bounding box center [51, 106] width 34 height 13
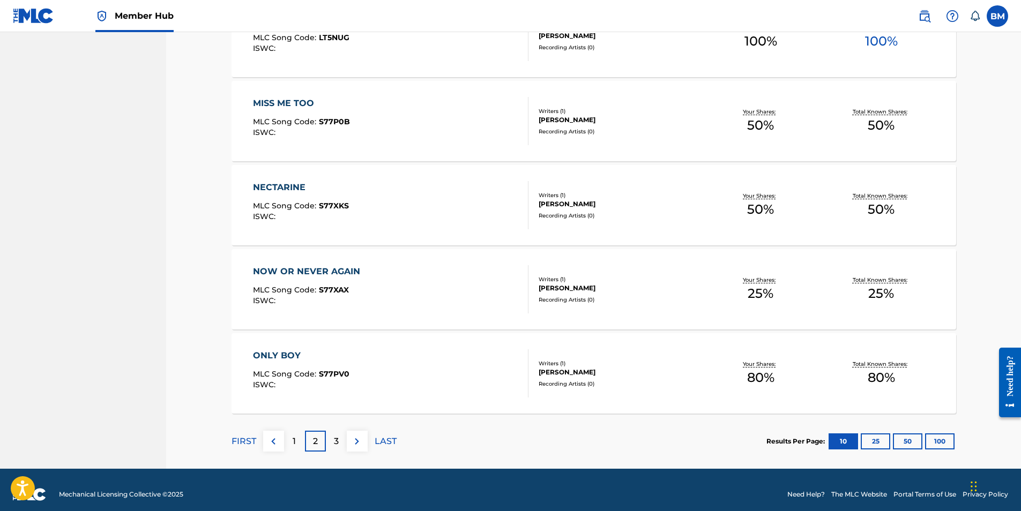
scroll to position [715, 0]
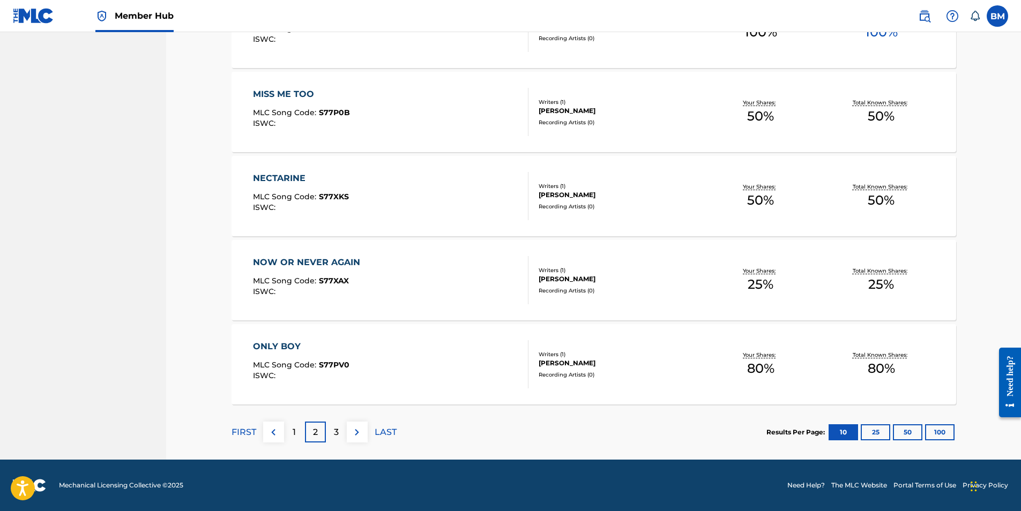
click at [339, 431] on div "3" at bounding box center [336, 432] width 21 height 21
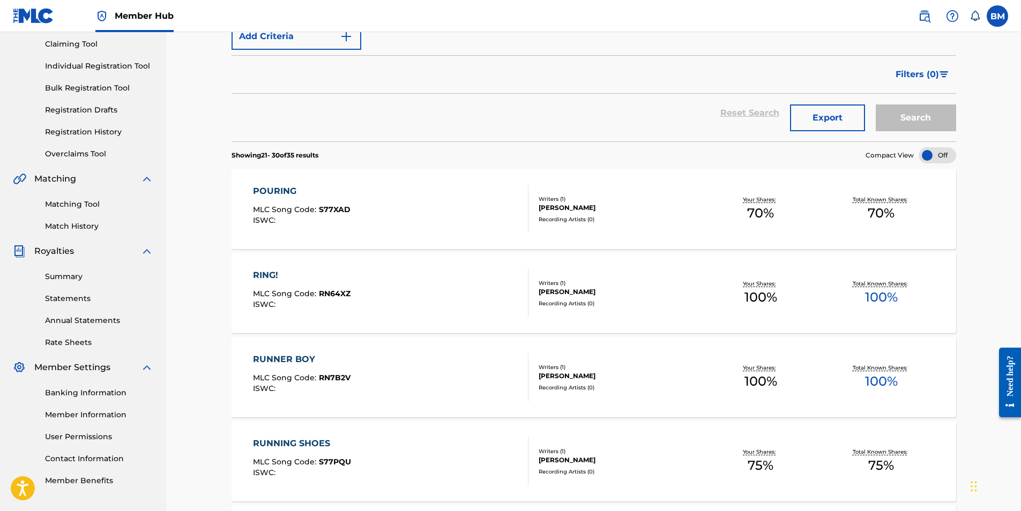
scroll to position [72, 0]
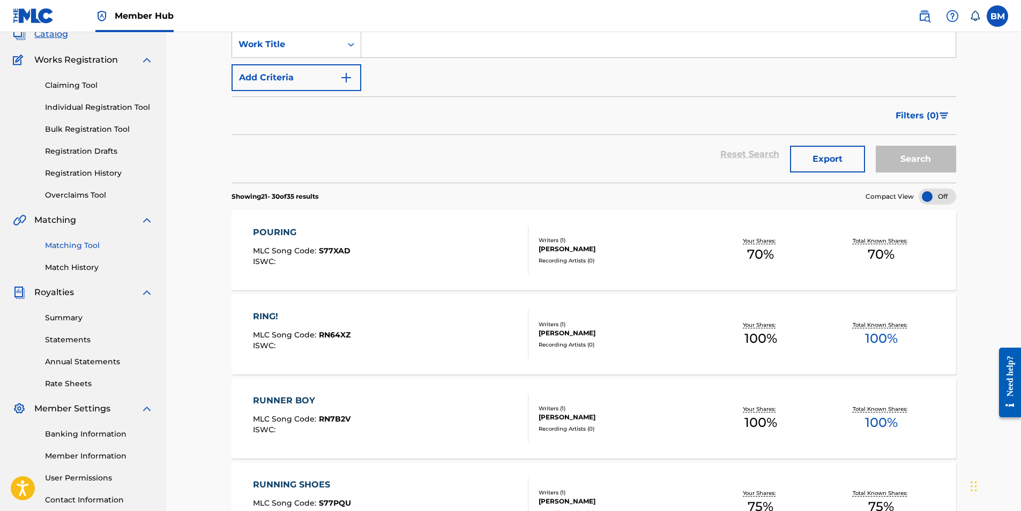
click at [73, 246] on link "Matching Tool" at bounding box center [99, 245] width 108 height 11
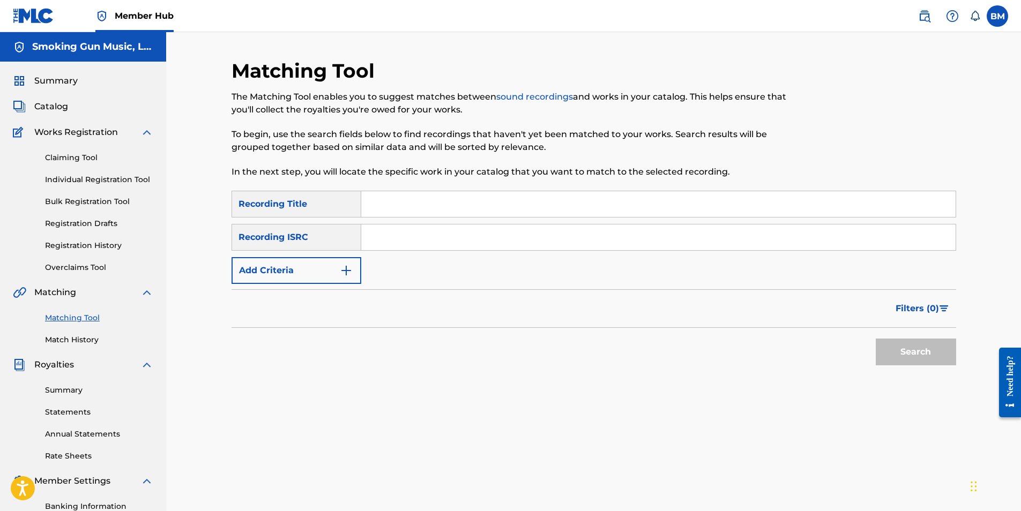
click at [394, 208] on input "Search Form" at bounding box center [658, 204] width 594 height 26
type input "h"
click at [401, 239] on input "Search Form" at bounding box center [658, 237] width 594 height 26
paste input "US3GD4149001"
click at [907, 353] on button "Search" at bounding box center [915, 352] width 80 height 27
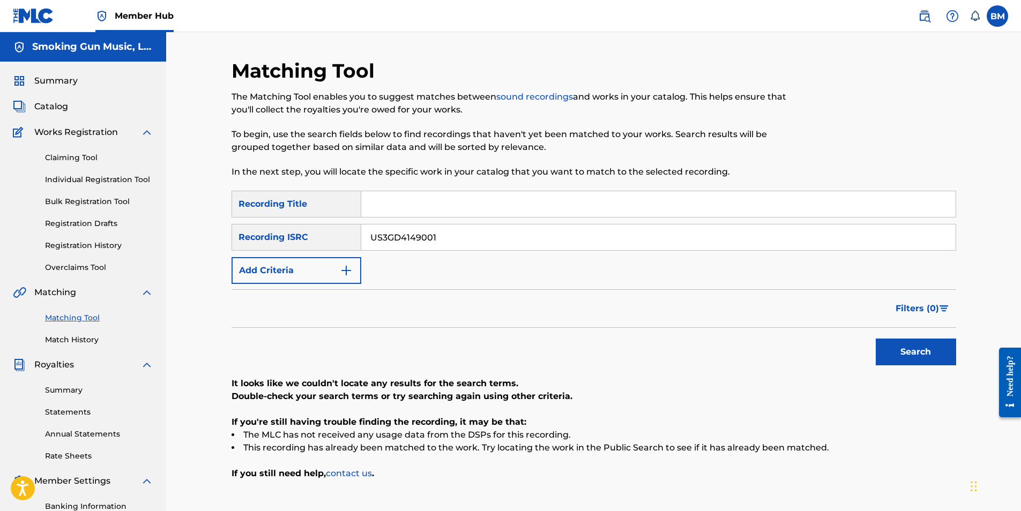
drag, startPoint x: 478, startPoint y: 241, endPoint x: 278, endPoint y: 212, distance: 203.1
click at [278, 212] on div "SearchWithCriteria003277d6-8258-46eb-a422-0e76a4611372 Recording Title SearchWi…" at bounding box center [593, 237] width 724 height 93
paste input "UV72203016"
click at [923, 354] on button "Search" at bounding box center [915, 352] width 80 height 27
drag, startPoint x: 450, startPoint y: 236, endPoint x: 199, endPoint y: 199, distance: 253.4
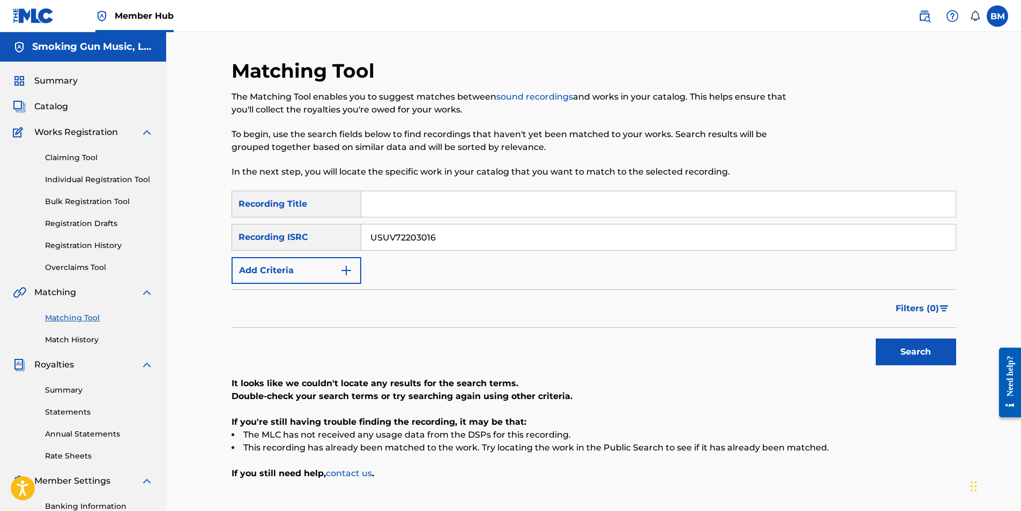
click at [199, 199] on div "Matching Tool The Matching Tool enables you to suggest matches between sound re…" at bounding box center [593, 322] width 855 height 581
paste input "QMRSZ2500199"
type input "QMRSZ2500199"
click at [912, 348] on button "Search" at bounding box center [915, 352] width 80 height 27
drag, startPoint x: 474, startPoint y: 241, endPoint x: 315, endPoint y: 209, distance: 162.7
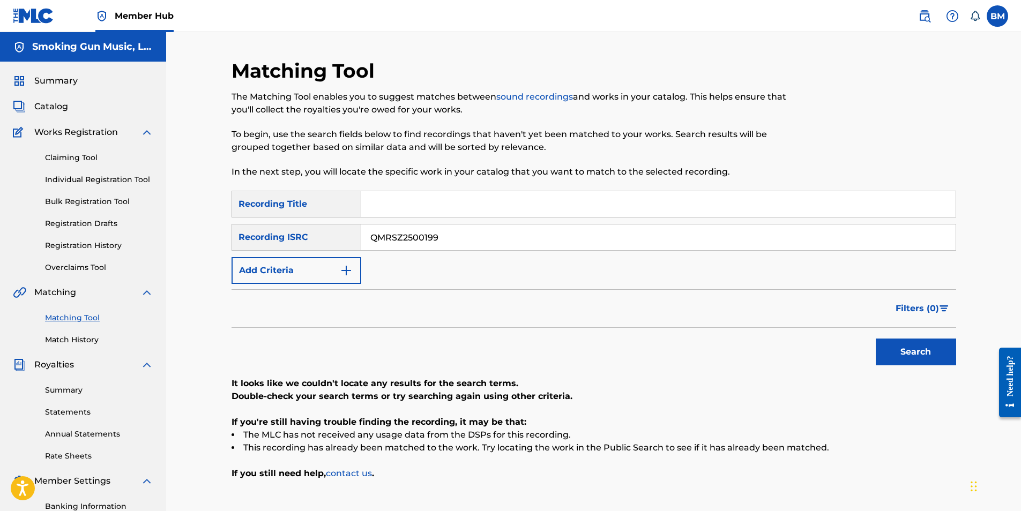
click at [315, 209] on div "SearchWithCriteria003277d6-8258-46eb-a422-0e76a4611372 Recording Title SearchWi…" at bounding box center [593, 237] width 724 height 93
click at [381, 199] on input "Search Form" at bounding box center [658, 204] width 594 height 26
type input "honest"
click at [341, 269] on img "Search Form" at bounding box center [346, 270] width 13 height 13
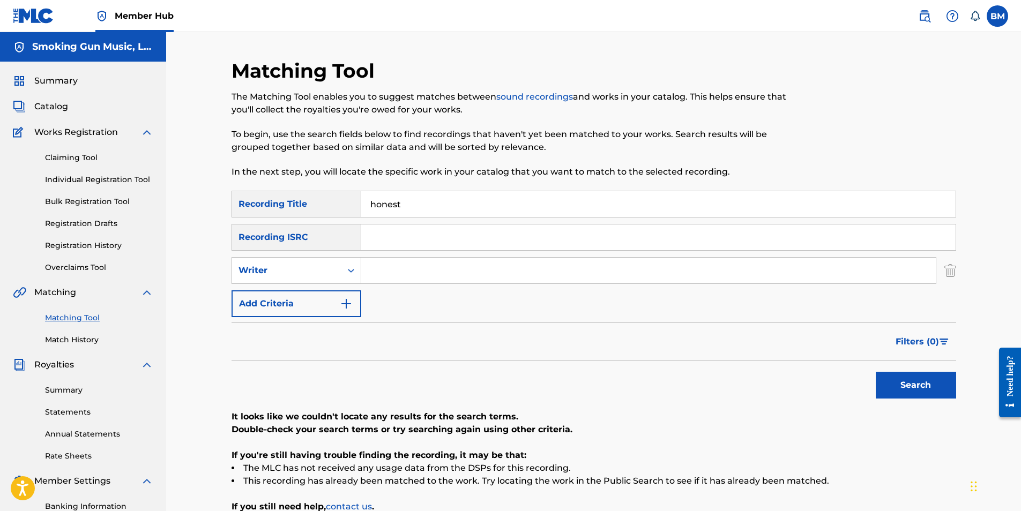
click at [385, 264] on input "Search Form" at bounding box center [648, 271] width 574 height 26
type input "[PERSON_NAME]"
click at [917, 388] on button "Search" at bounding box center [915, 385] width 80 height 27
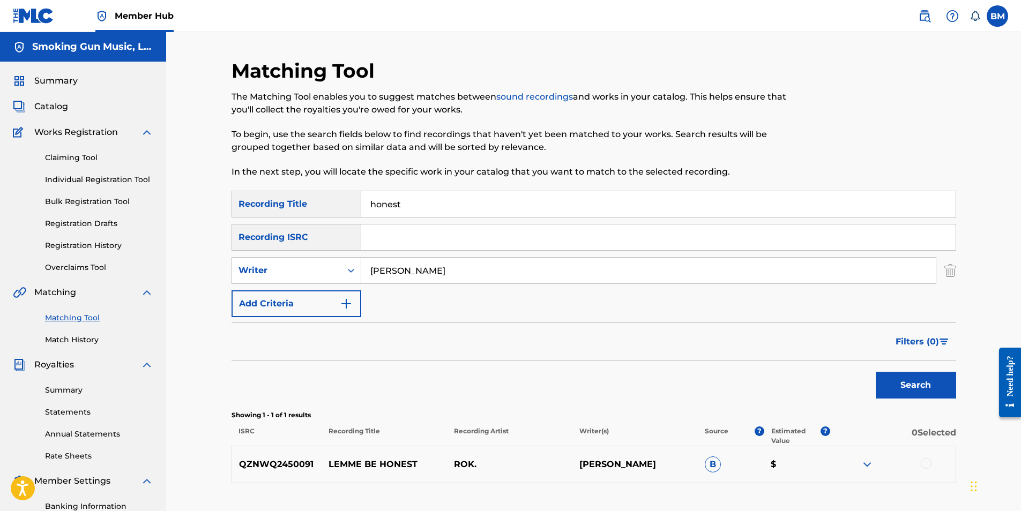
click at [440, 270] on input "[PERSON_NAME]" at bounding box center [648, 271] width 574 height 26
click at [74, 341] on link "Match History" at bounding box center [99, 339] width 108 height 11
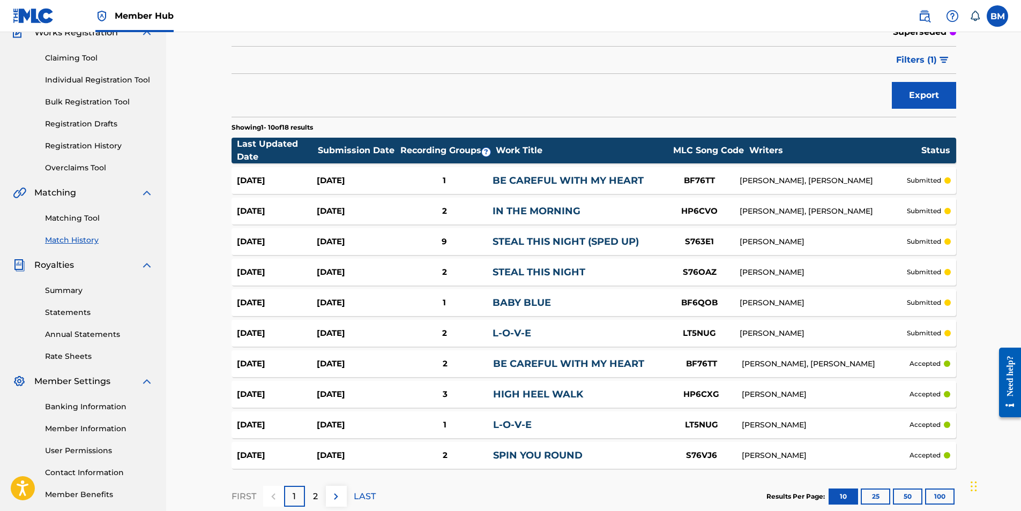
scroll to position [161, 0]
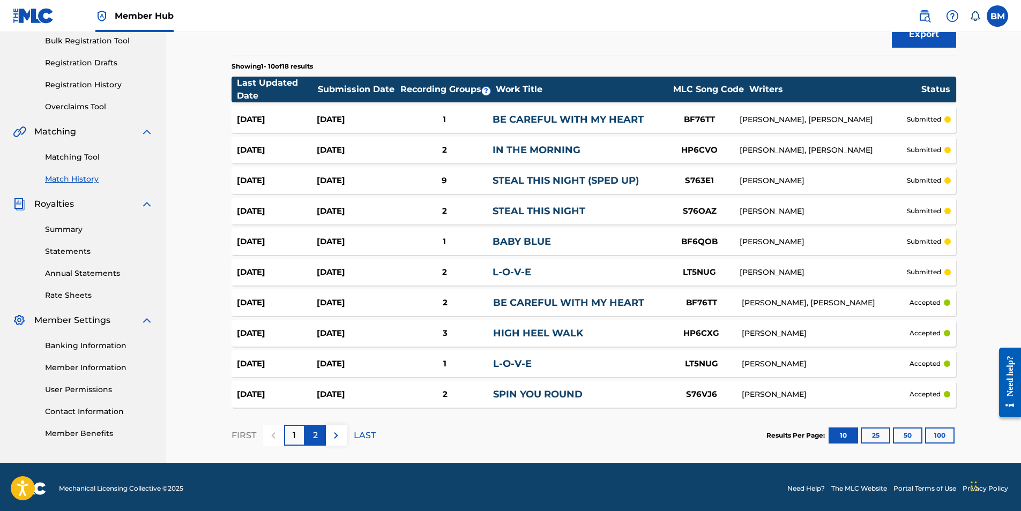
click at [317, 435] on p "2" at bounding box center [315, 435] width 5 height 13
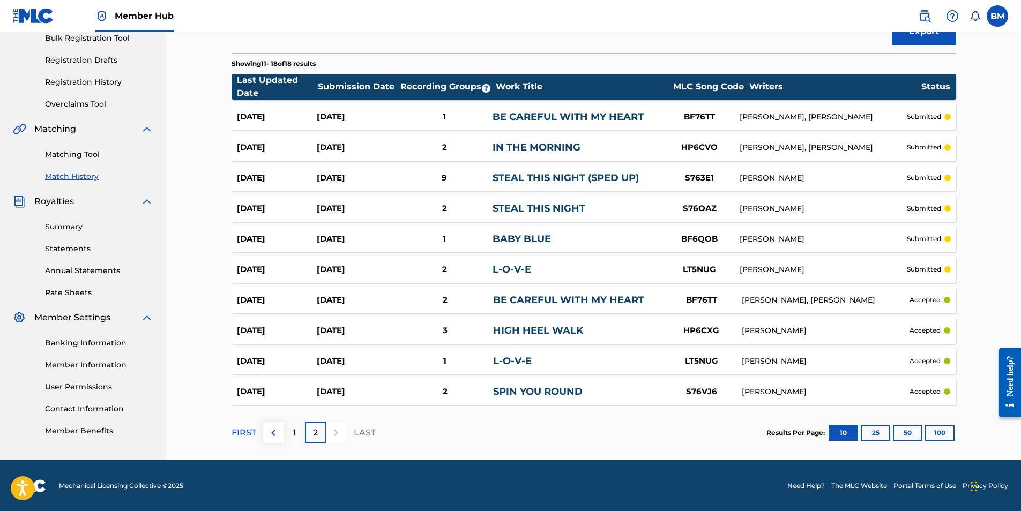
scroll to position [164, 0]
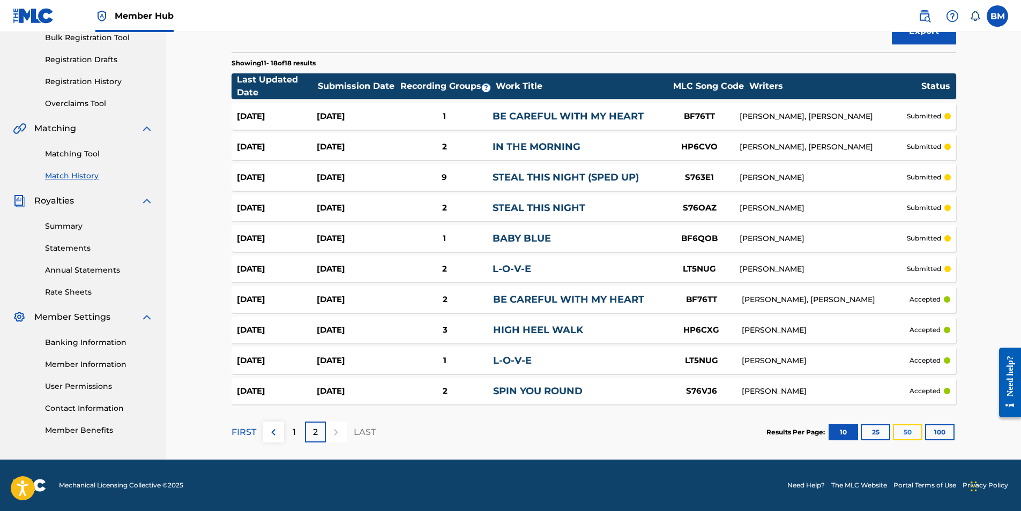
click at [908, 432] on button "50" at bounding box center [907, 432] width 29 height 16
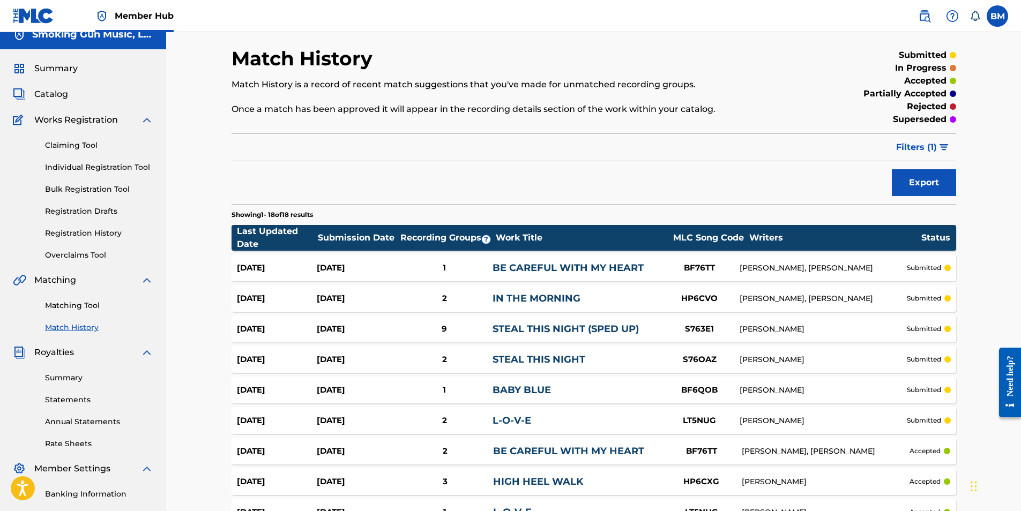
scroll to position [0, 0]
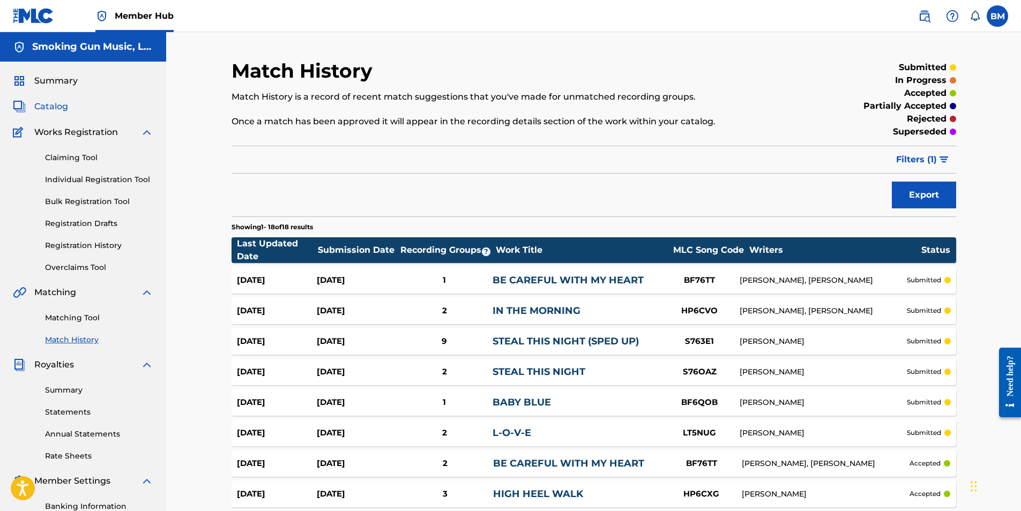
click at [47, 104] on span "Catalog" at bounding box center [51, 106] width 34 height 13
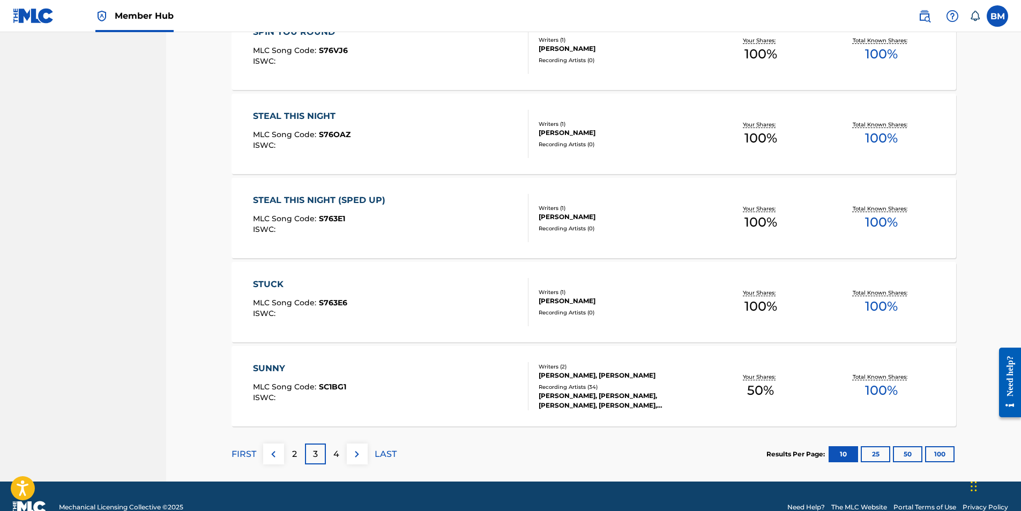
scroll to position [697, 0]
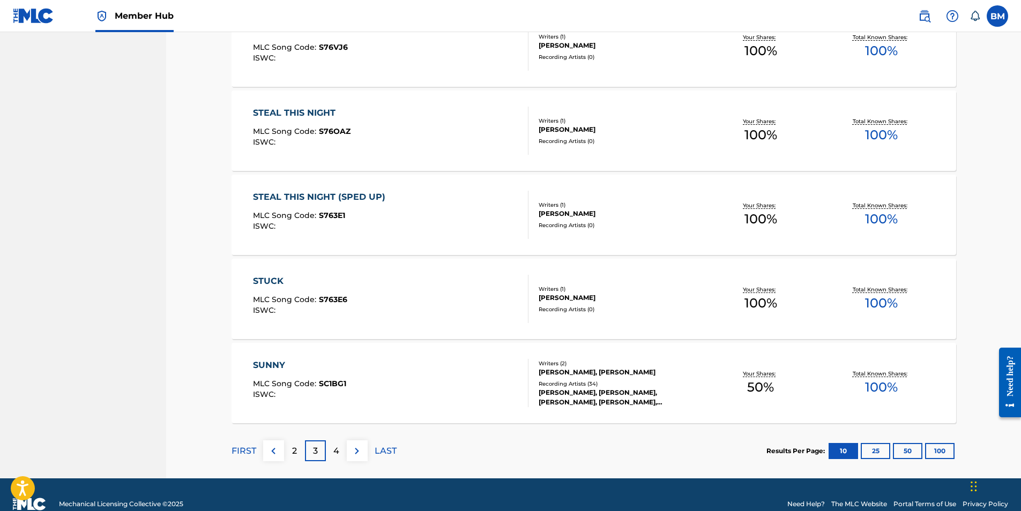
click at [337, 194] on div "STEAL THIS NIGHT (SPED UP)" at bounding box center [322, 197] width 138 height 13
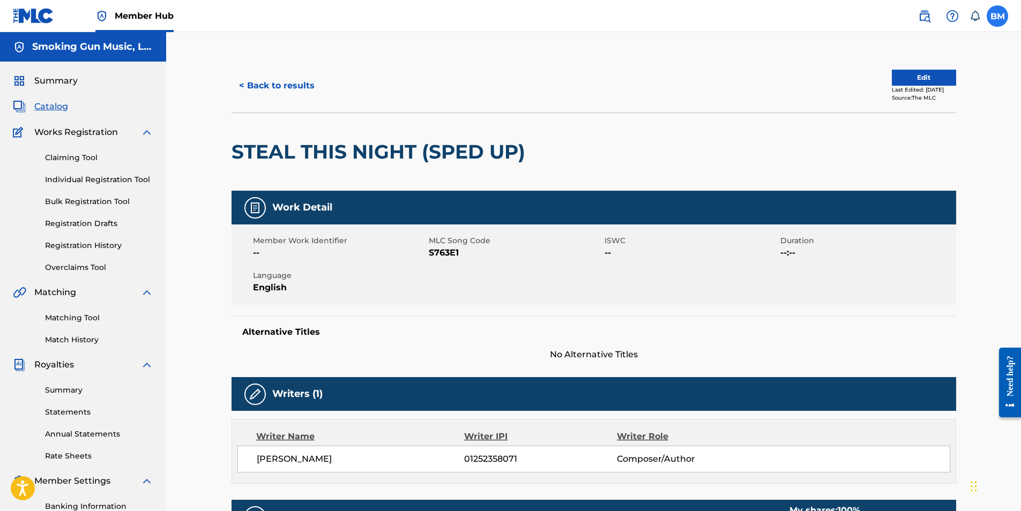
click at [998, 17] on label at bounding box center [996, 15] width 21 height 21
click at [997, 16] on input "BM Bill Murphy bmurphy@lcbmco.com Notification Preferences Profile Log out" at bounding box center [997, 16] width 0 height 0
click at [886, 151] on p "Log out" at bounding box center [893, 152] width 25 height 10
click at [997, 16] on input "BM Bill Murphy bmurphy@lcbmco.com Notification Preferences Profile Log out" at bounding box center [997, 16] width 0 height 0
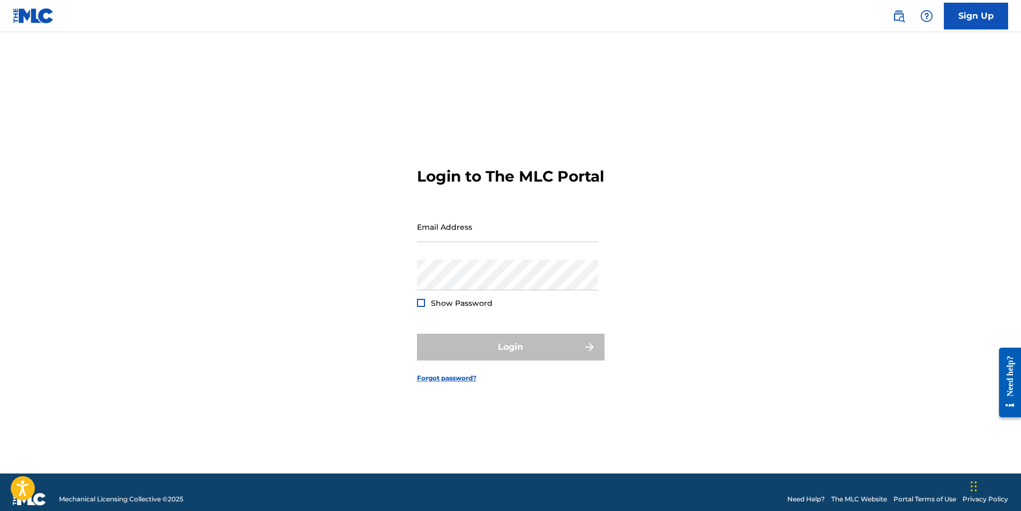
type input "[EMAIL_ADDRESS][DOMAIN_NAME]"
